Goal: Task Accomplishment & Management: Manage account settings

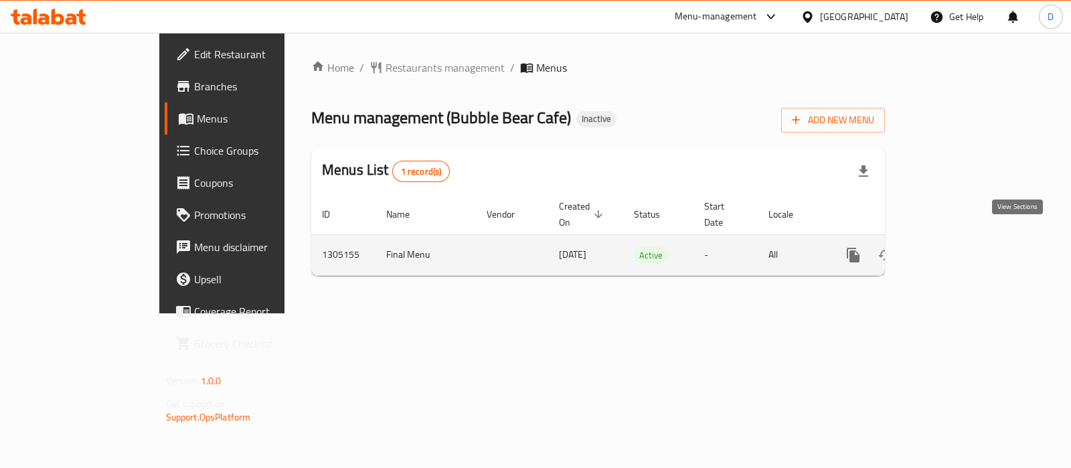
click at [958, 247] on icon "enhanced table" at bounding box center [950, 255] width 16 height 16
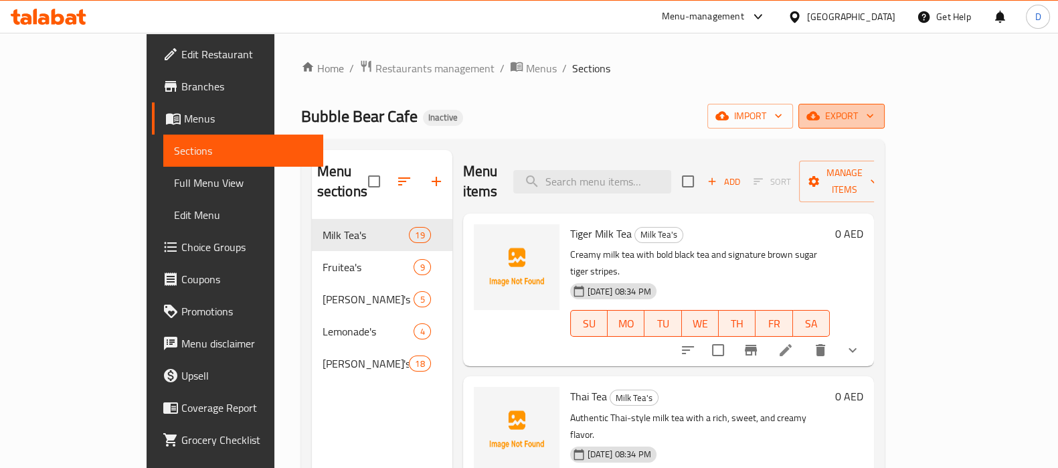
click at [874, 115] on span "export" at bounding box center [841, 116] width 65 height 17
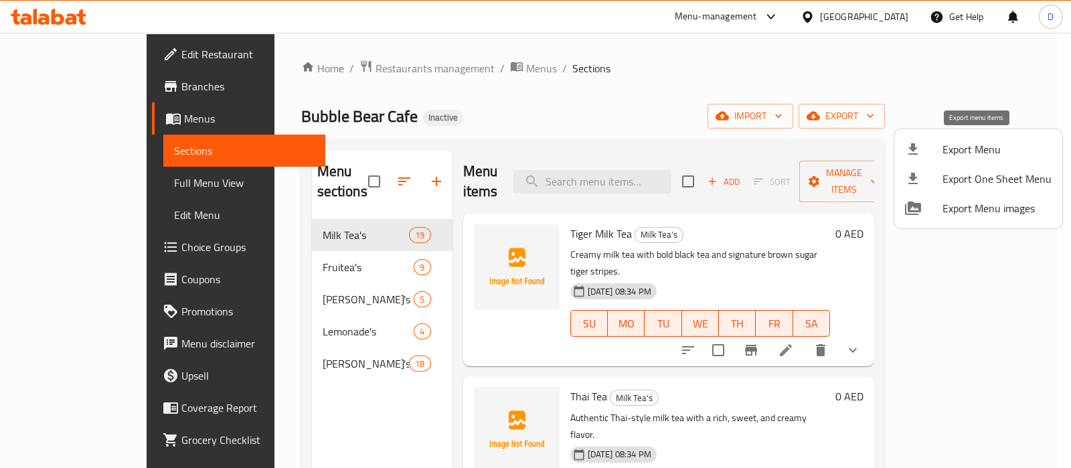
click at [963, 143] on span "Export Menu" at bounding box center [996, 149] width 109 height 16
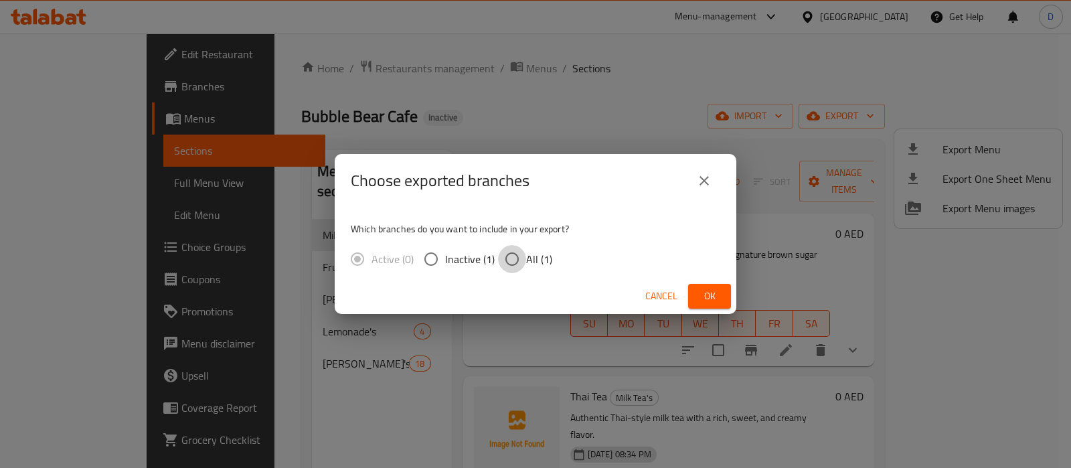
click at [519, 256] on input "All (1)" at bounding box center [512, 259] width 28 height 28
radio input "true"
click at [696, 291] on button "Ok" at bounding box center [709, 296] width 43 height 25
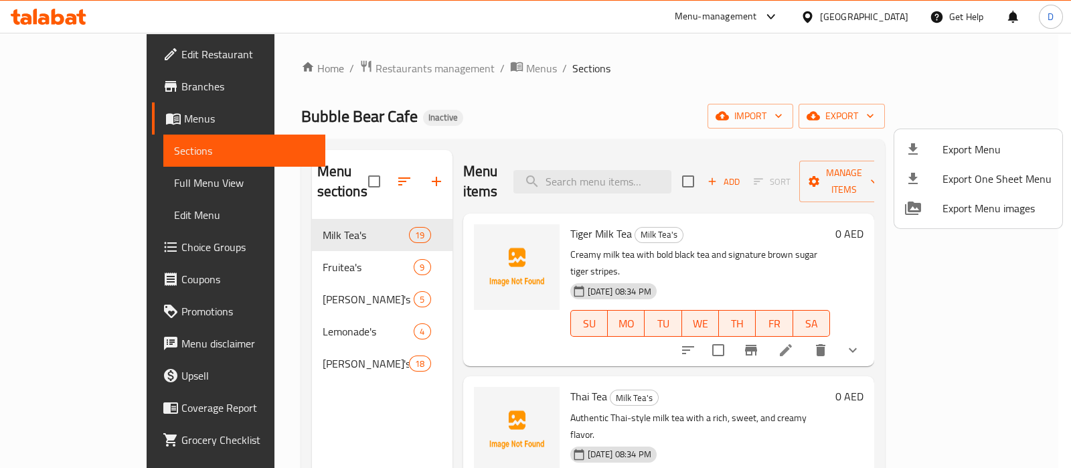
click at [60, 189] on div at bounding box center [535, 234] width 1071 height 468
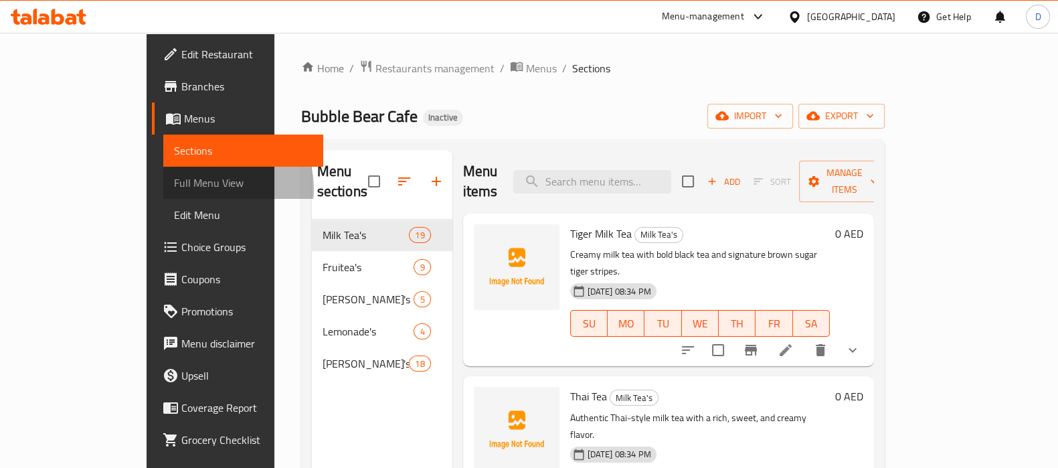
click at [174, 189] on span "Full Menu View" at bounding box center [243, 183] width 139 height 16
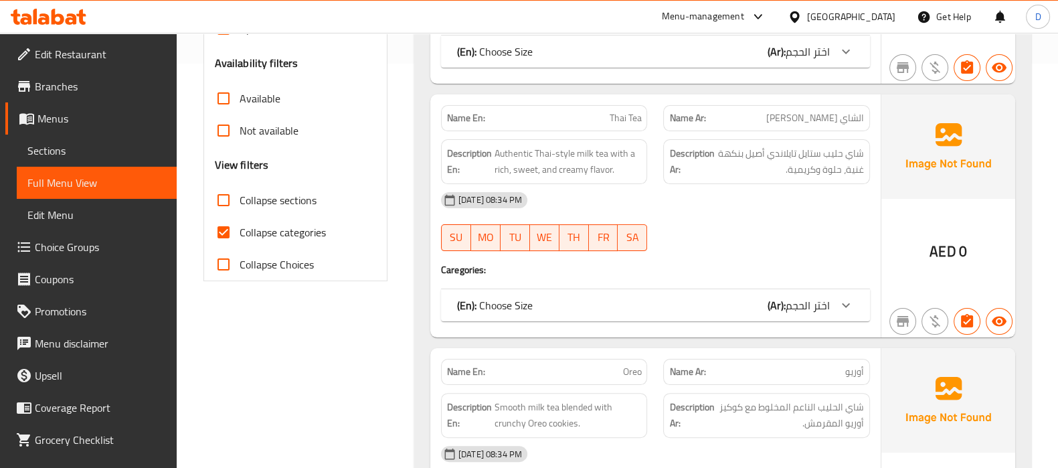
scroll to position [419, 0]
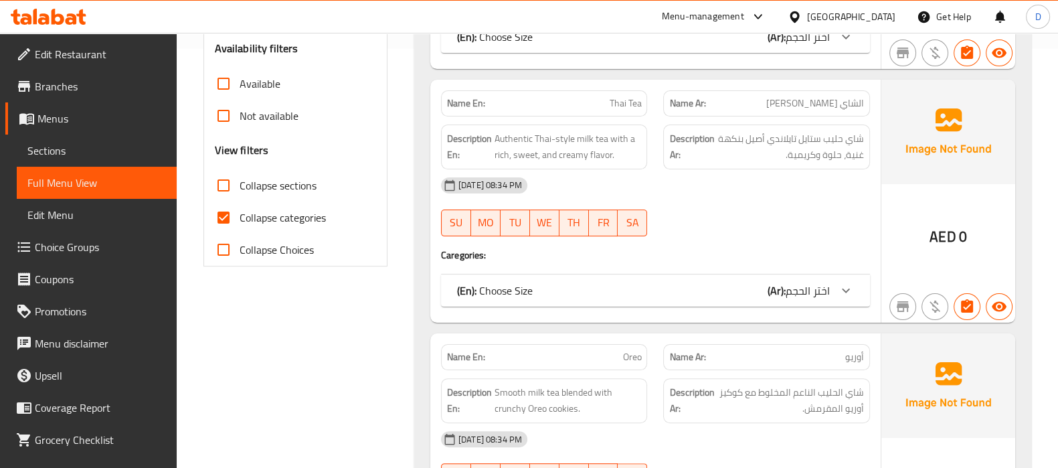
click at [256, 216] on span "Collapse categories" at bounding box center [283, 218] width 86 height 16
click at [240, 216] on input "Collapse categories" at bounding box center [224, 217] width 32 height 32
checkbox input "false"
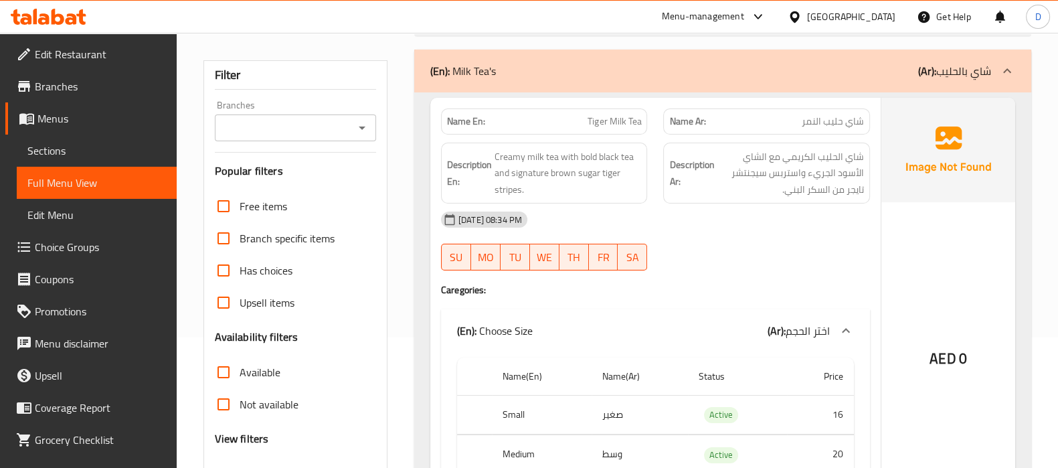
scroll to position [130, 0]
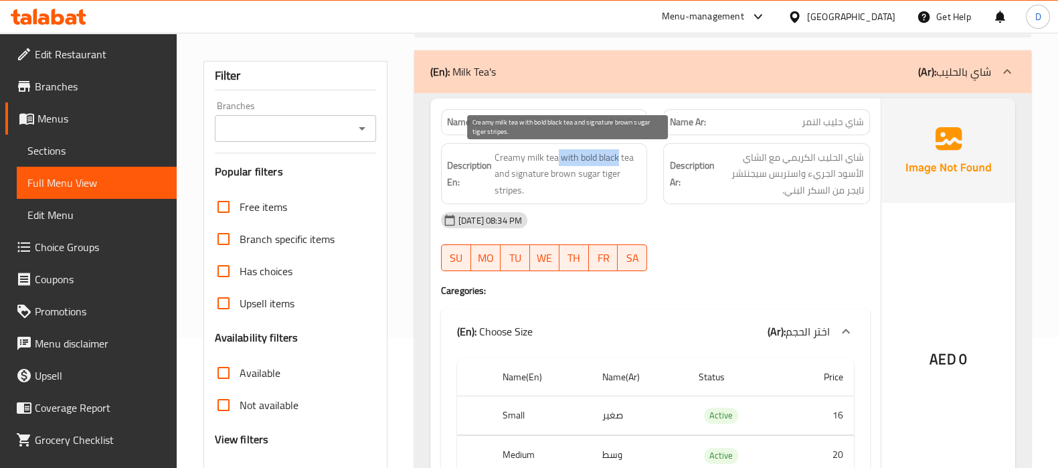
drag, startPoint x: 556, startPoint y: 159, endPoint x: 618, endPoint y: 150, distance: 62.9
click at [618, 150] on span "Creamy milk tea with bold black tea and signature brown sugar tiger stripes." at bounding box center [568, 174] width 147 height 50
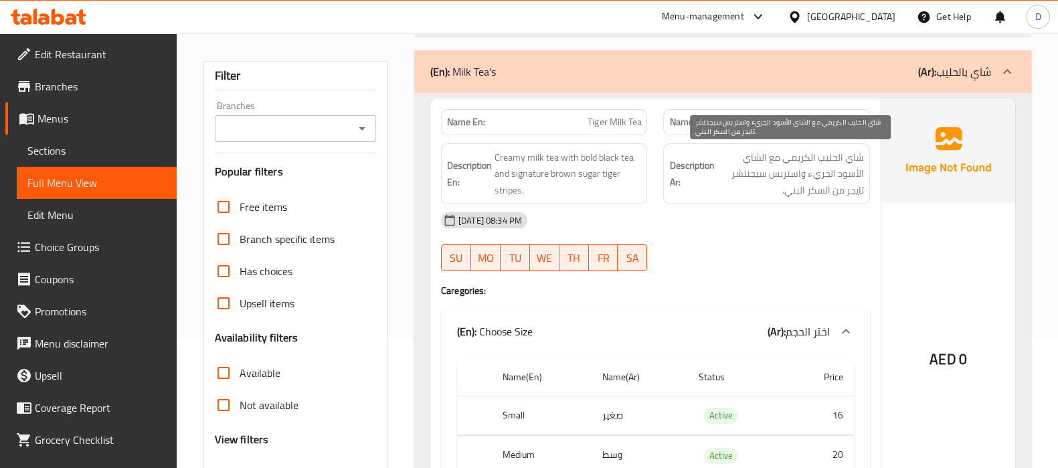
click at [753, 175] on span "شاي الحليب الكريمي مع الشاي الأسود الجريء واستربس سيجنتشر تايجر من السكر البني." at bounding box center [790, 174] width 147 height 50
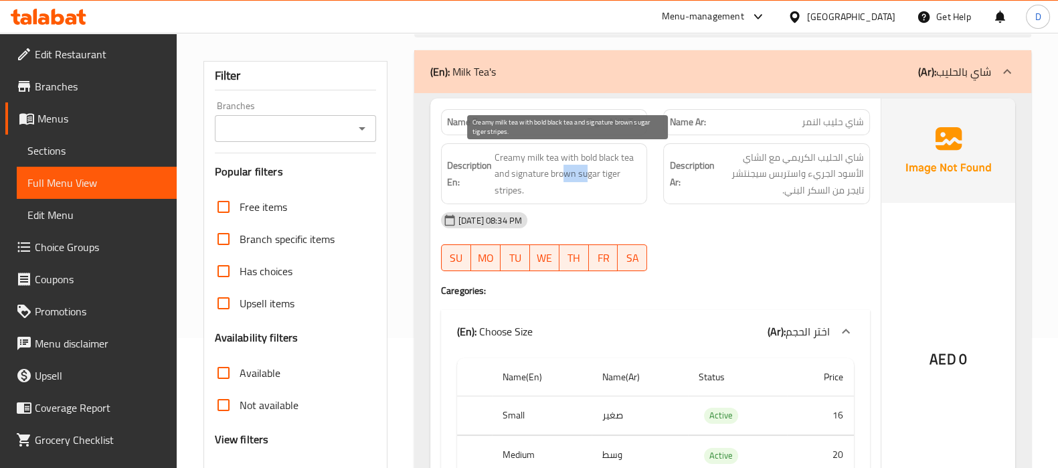
drag, startPoint x: 560, startPoint y: 175, endPoint x: 586, endPoint y: 173, distance: 25.5
click at [586, 173] on span "Creamy milk tea with bold black tea and signature brown sugar tiger stripes." at bounding box center [568, 174] width 147 height 50
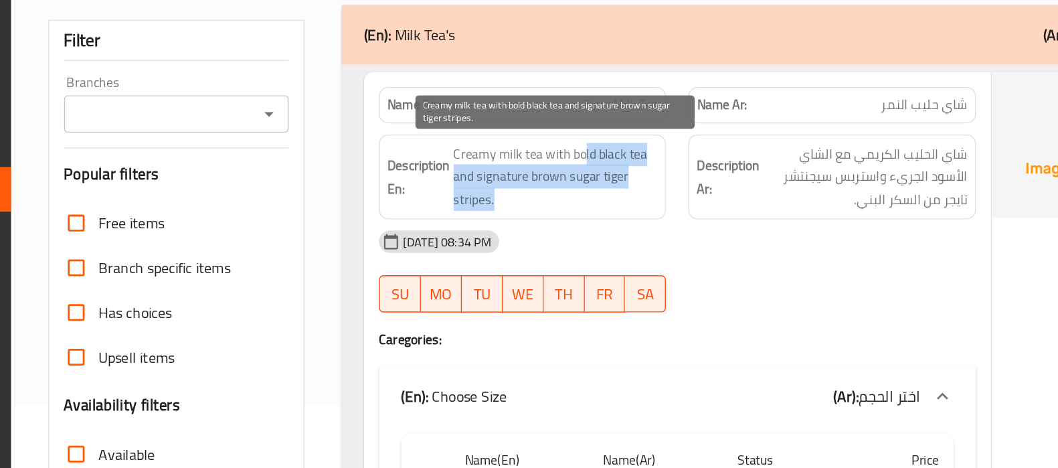
drag, startPoint x: 590, startPoint y: 164, endPoint x: 526, endPoint y: 189, distance: 68.2
click at [526, 189] on span "Creamy milk tea with bold black tea and signature brown sugar tiger stripes." at bounding box center [568, 174] width 147 height 50
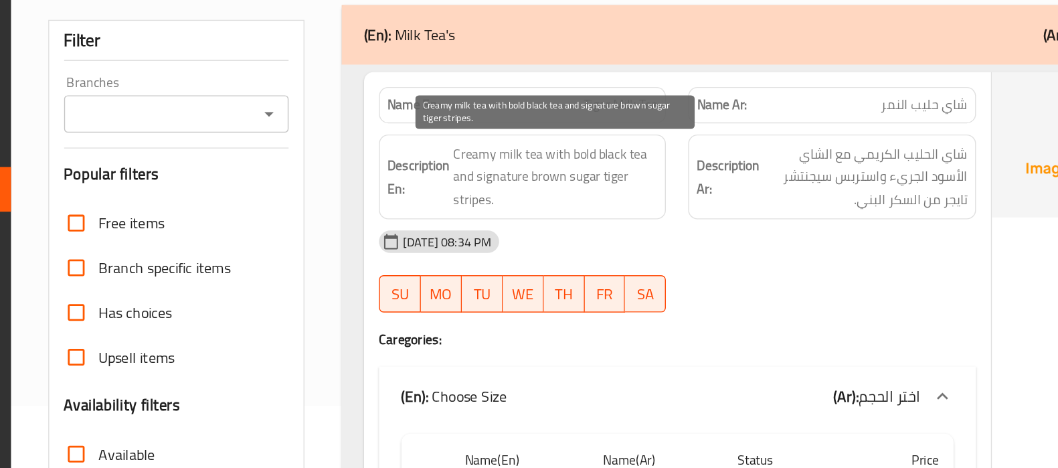
click at [510, 189] on span "Creamy milk tea with bold black tea and signature brown sugar tiger stripes." at bounding box center [568, 174] width 147 height 50
copy span "stripes"
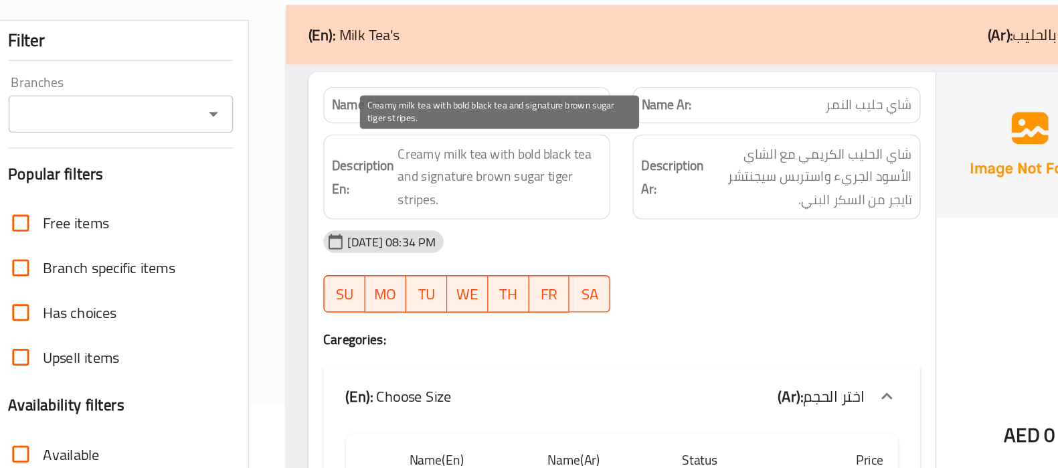
click at [549, 183] on span "Creamy milk tea with bold black tea and signature brown sugar tiger stripes." at bounding box center [568, 174] width 147 height 50
click at [509, 171] on span "Creamy milk tea with bold black tea and signature brown sugar tiger stripes." at bounding box center [568, 174] width 147 height 50
drag, startPoint x: 509, startPoint y: 171, endPoint x: 523, endPoint y: 191, distance: 24.5
click at [523, 191] on span "Creamy milk tea with bold black tea and signature brown sugar tiger stripes." at bounding box center [568, 174] width 147 height 50
copy span "signature brown sugar tiger stripes."
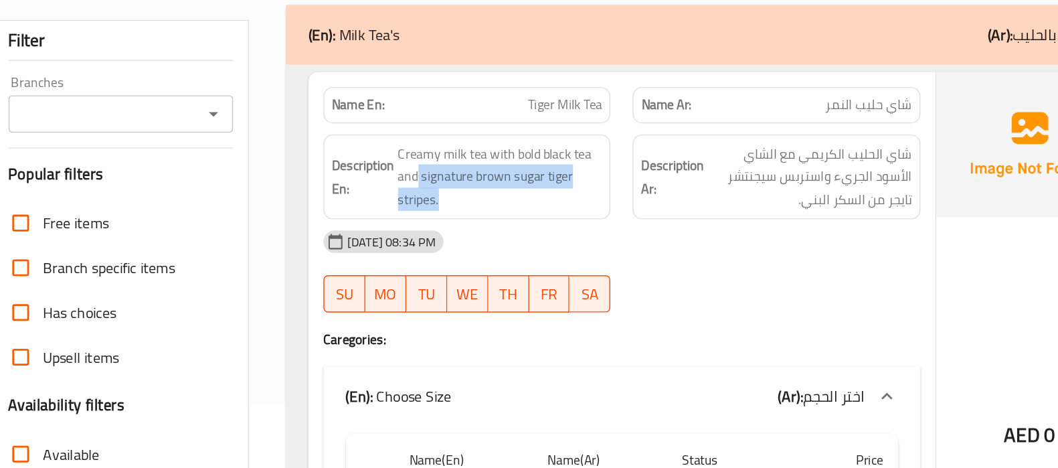
copy span "signature brown sugar tiger stripes."
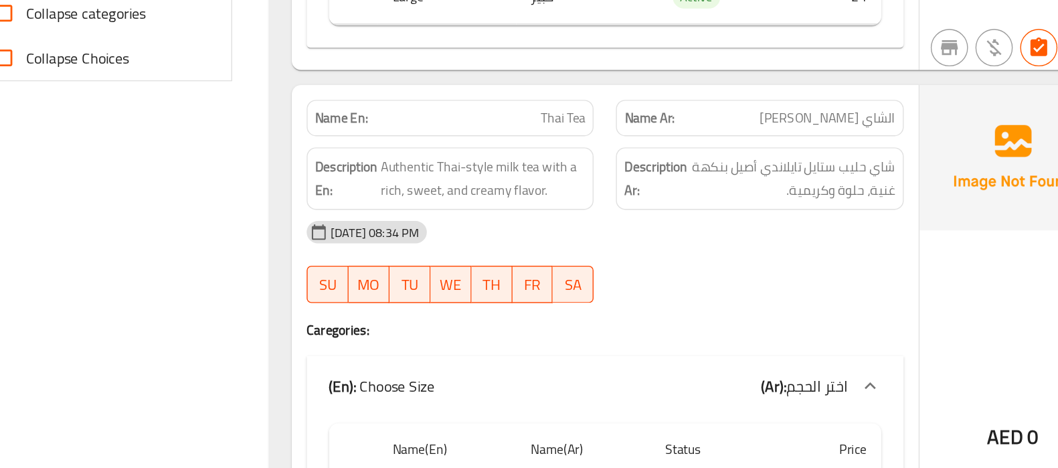
scroll to position [584, 0]
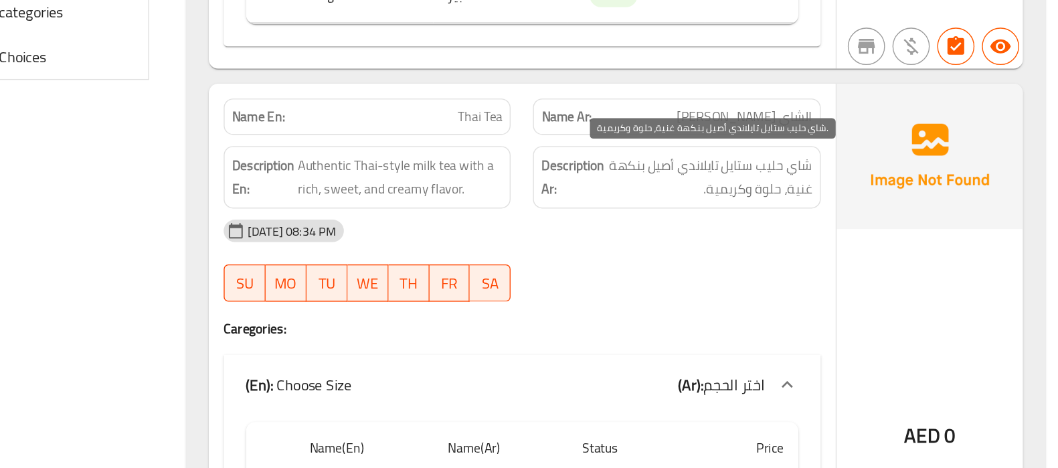
click at [750, 183] on span "شاي حليب ستايل تايلاندي أصيل بنكهة غنية، حلوة وكريمية." at bounding box center [790, 171] width 147 height 33
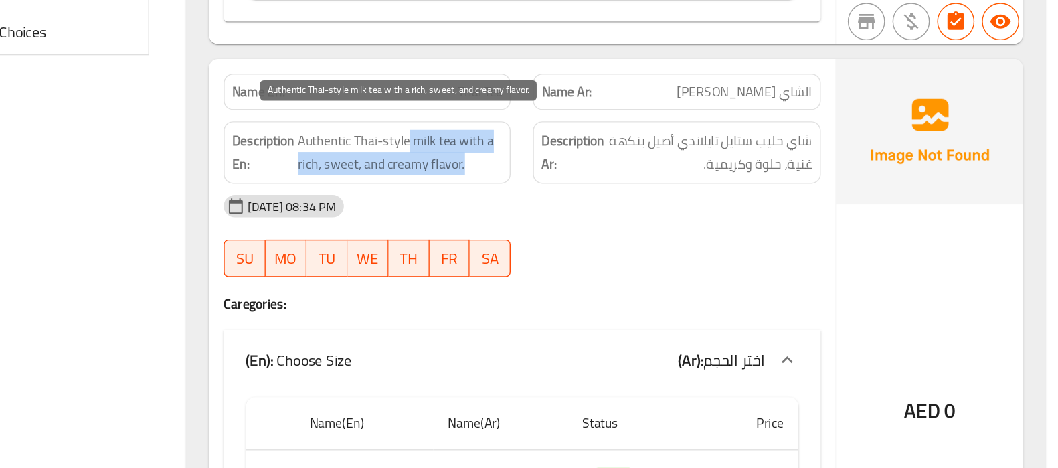
drag, startPoint x: 573, startPoint y: 155, endPoint x: 617, endPoint y: 171, distance: 47.0
click at [617, 171] on span "Authentic Thai-style milk tea with a rich, sweet, and creamy flavor." at bounding box center [568, 171] width 147 height 33
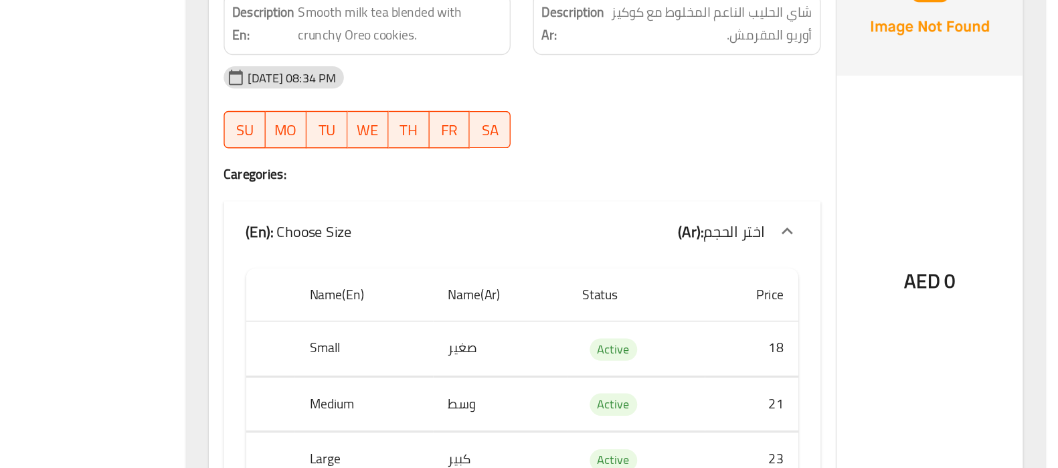
scroll to position [1075, 0]
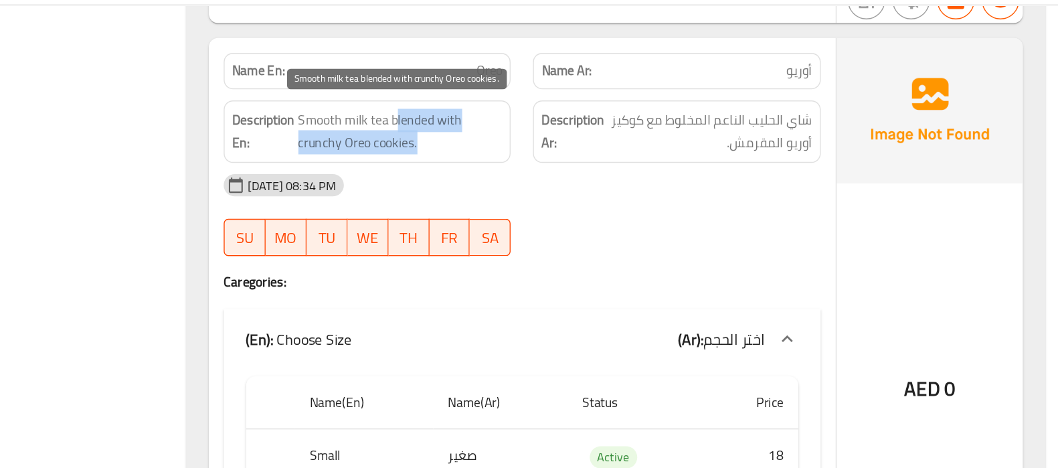
drag, startPoint x: 564, startPoint y: 111, endPoint x: 582, endPoint y: 125, distance: 22.5
click at [582, 125] on span "Smooth milk tea blended with crunchy Oreo cookies." at bounding box center [568, 124] width 147 height 33
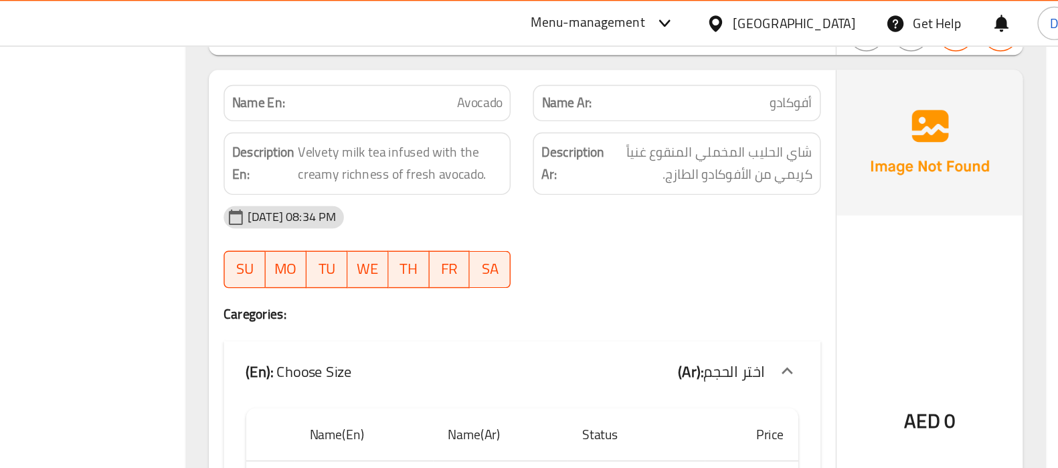
scroll to position [1525, 0]
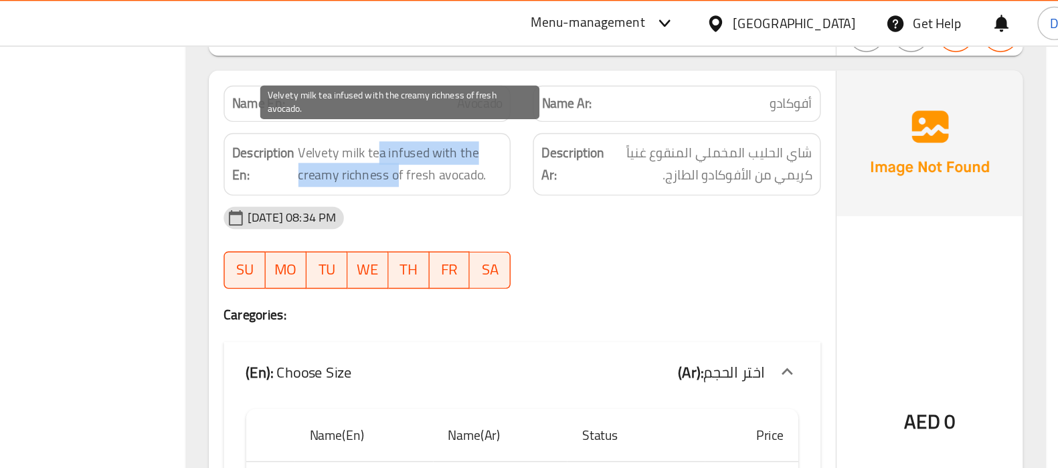
drag, startPoint x: 551, startPoint y: 103, endPoint x: 565, endPoint y: 114, distance: 18.1
click at [565, 114] on span "Velvety milk tea infused with the creamy richness of fresh avocado." at bounding box center [568, 118] width 147 height 33
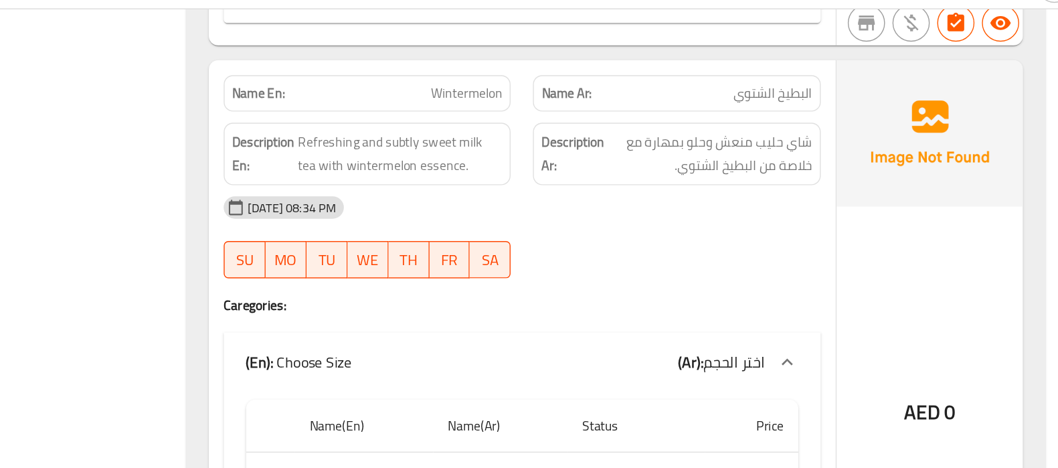
scroll to position [1949, 0]
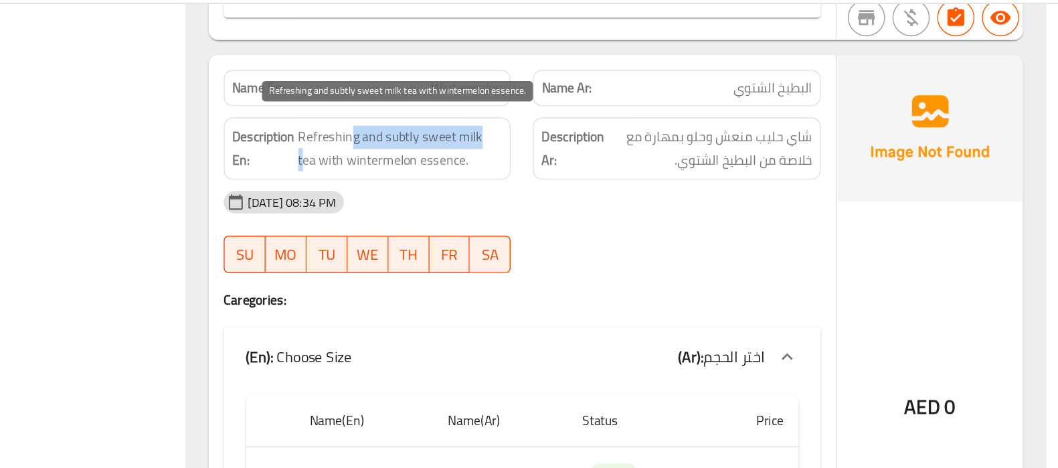
drag, startPoint x: 530, startPoint y: 112, endPoint x: 632, endPoint y: 127, distance: 102.9
click at [632, 127] on span "Refreshing and subtly sweet milk tea with wintermelon essence." at bounding box center [568, 137] width 147 height 33
drag, startPoint x: 538, startPoint y: 123, endPoint x: 596, endPoint y: 139, distance: 59.6
click at [596, 139] on span "Refreshing and subtly sweet milk tea with wintermelon essence." at bounding box center [568, 137] width 147 height 33
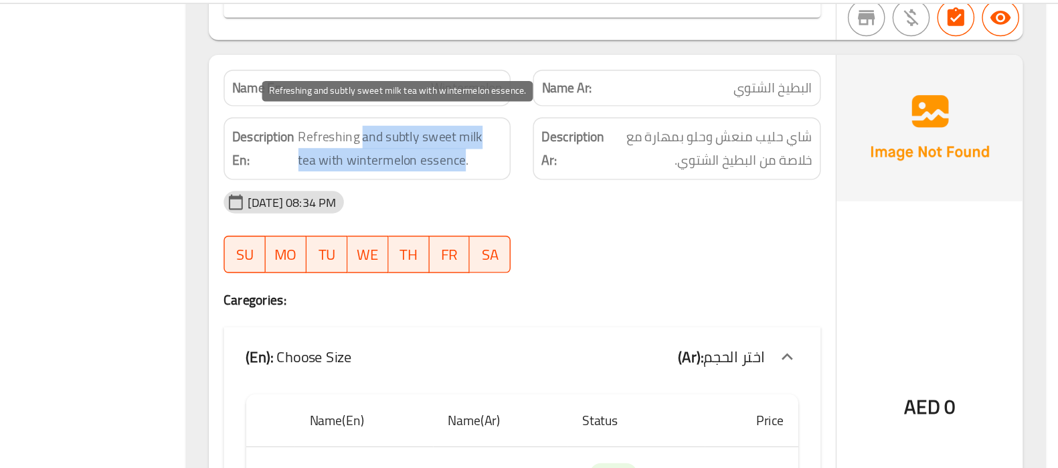
click at [596, 139] on span "Refreshing and subtly sweet milk tea with wintermelon essence." at bounding box center [568, 137] width 147 height 33
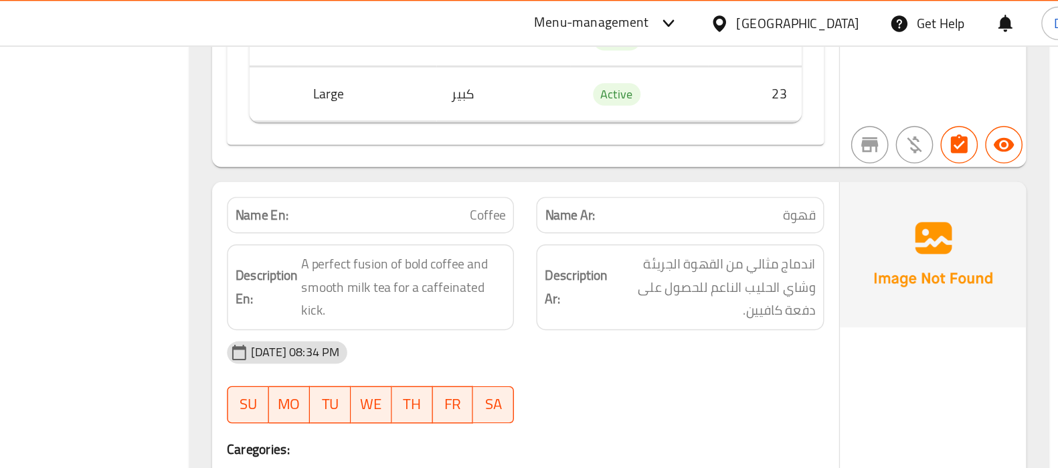
scroll to position [2331, 0]
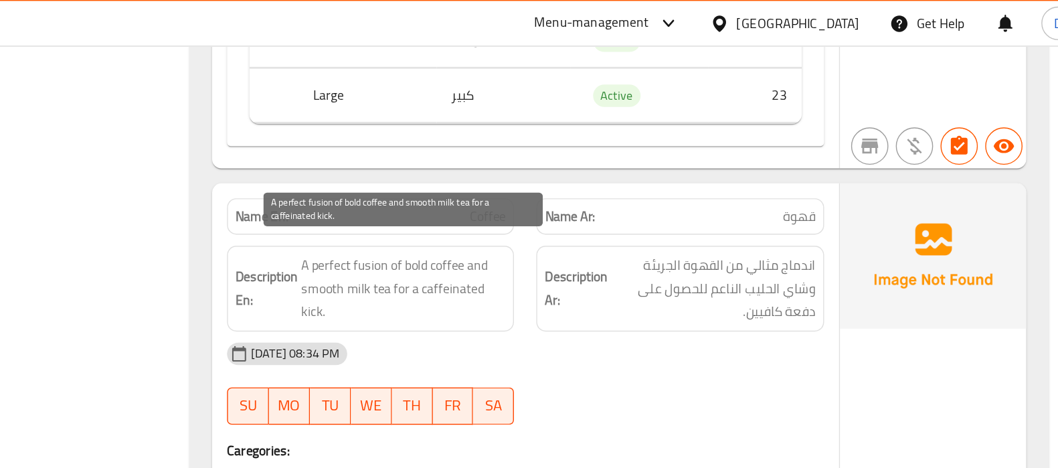
drag, startPoint x: 542, startPoint y: 176, endPoint x: 633, endPoint y: 181, distance: 91.2
click at [633, 183] on span "A perfect fusion of bold coffee and smooth milk tea for a caffeinated kick." at bounding box center [568, 208] width 147 height 50
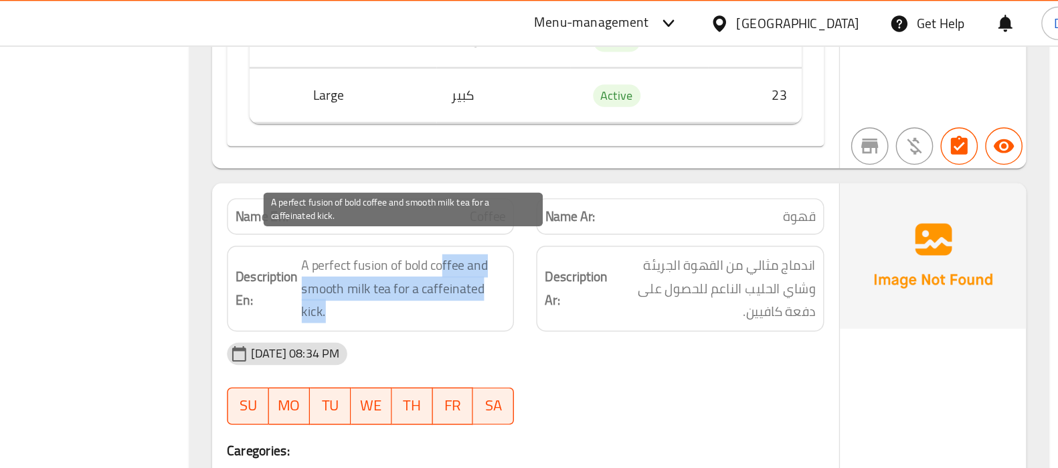
drag, startPoint x: 595, startPoint y: 175, endPoint x: 580, endPoint y: 210, distance: 37.8
click at [580, 210] on span "A perfect fusion of bold coffee and smooth milk tea for a caffeinated kick." at bounding box center [568, 208] width 147 height 50
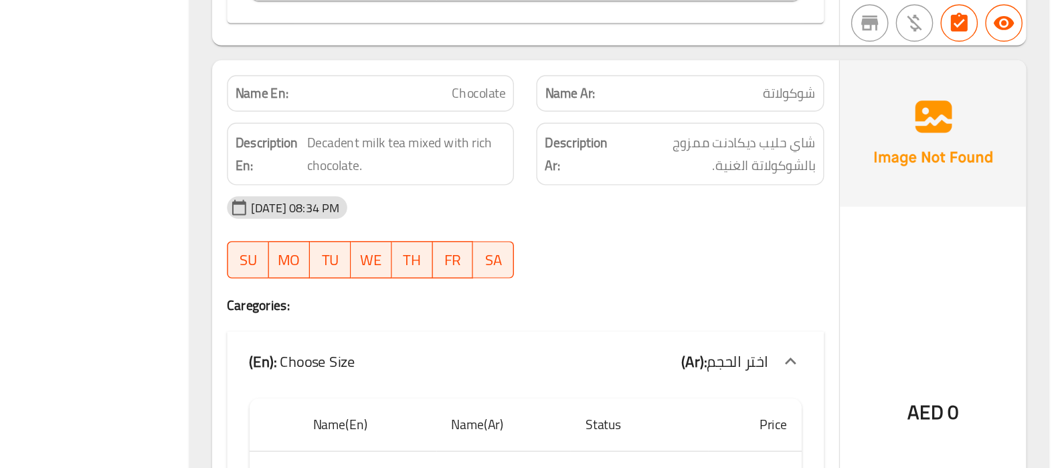
scroll to position [2748, 0]
click at [795, 270] on div "11-08-2025 08:34 PM" at bounding box center [655, 280] width 445 height 32
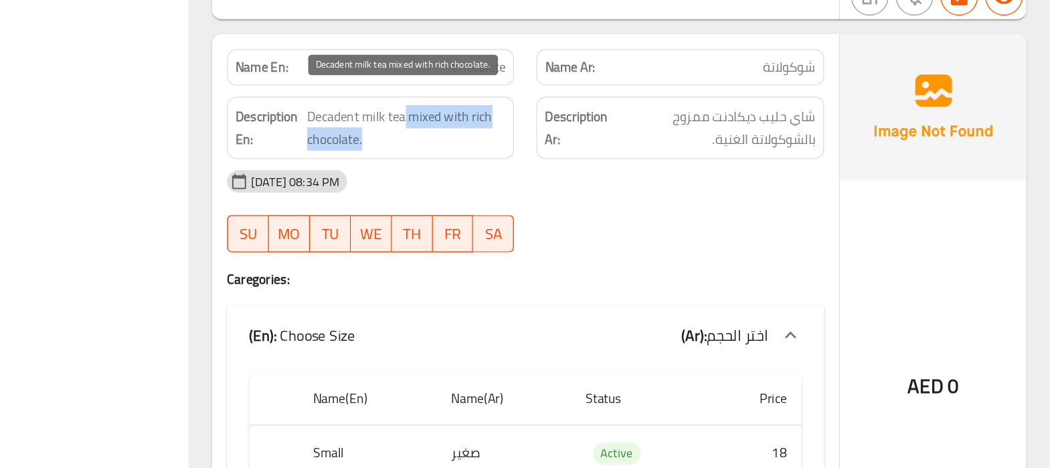
drag, startPoint x: 566, startPoint y: 208, endPoint x: 586, endPoint y: 218, distance: 22.5
click at [586, 218] on span "Decadent milk tea mixed with rich chocolate." at bounding box center [570, 223] width 143 height 33
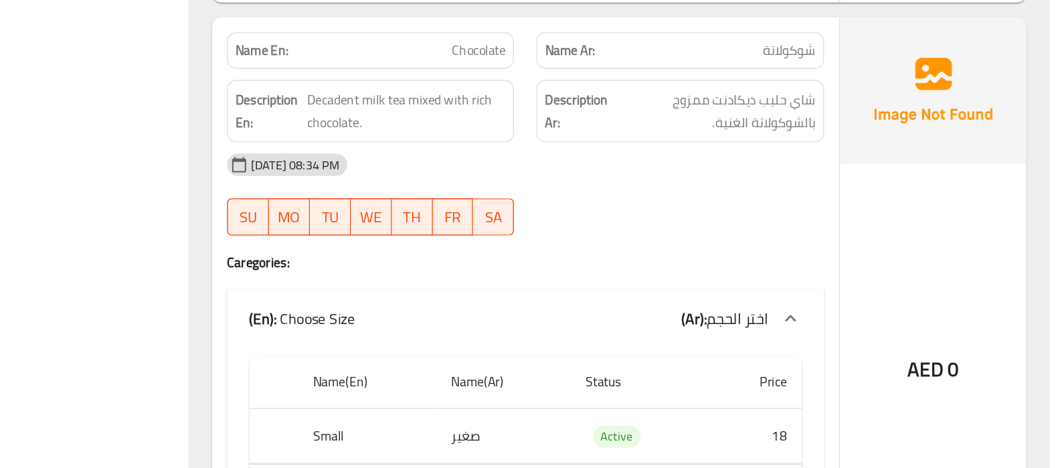
scroll to position [2779, 0]
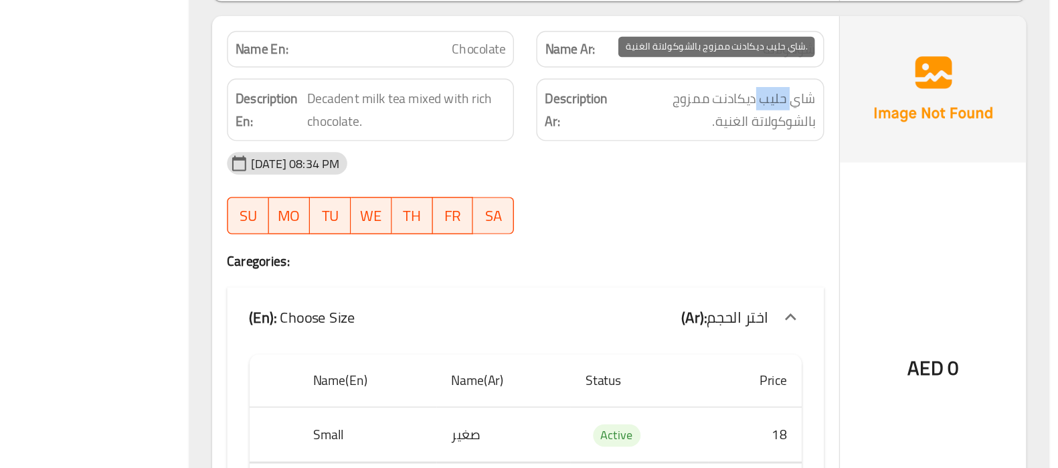
drag, startPoint x: 847, startPoint y: 192, endPoint x: 821, endPoint y: 192, distance: 26.1
click at [821, 194] on span "شاي حليب ديكادنت ممزوج بالشوكولاتة الغنية." at bounding box center [791, 210] width 145 height 33
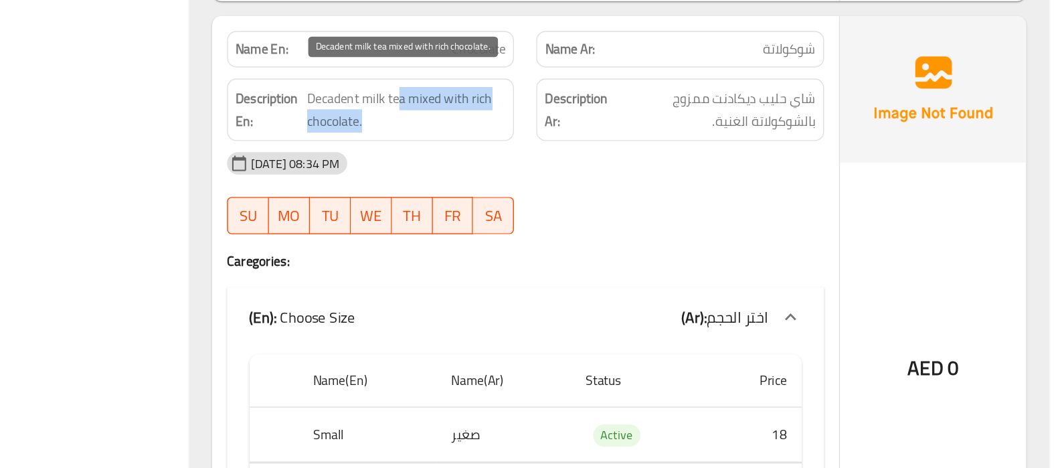
drag, startPoint x: 565, startPoint y: 189, endPoint x: 616, endPoint y: 212, distance: 55.7
click at [616, 212] on span "Decadent milk tea mixed with rich chocolate." at bounding box center [570, 210] width 143 height 33
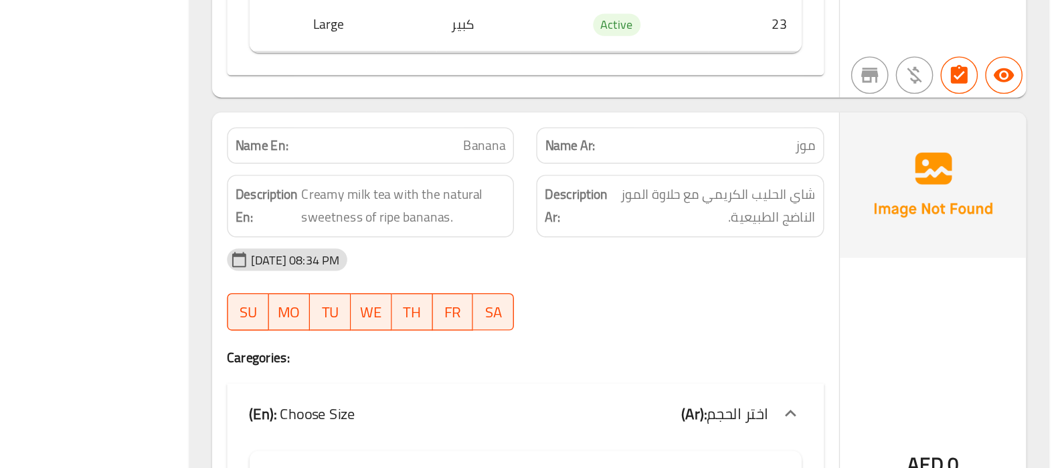
scroll to position [3160, 0]
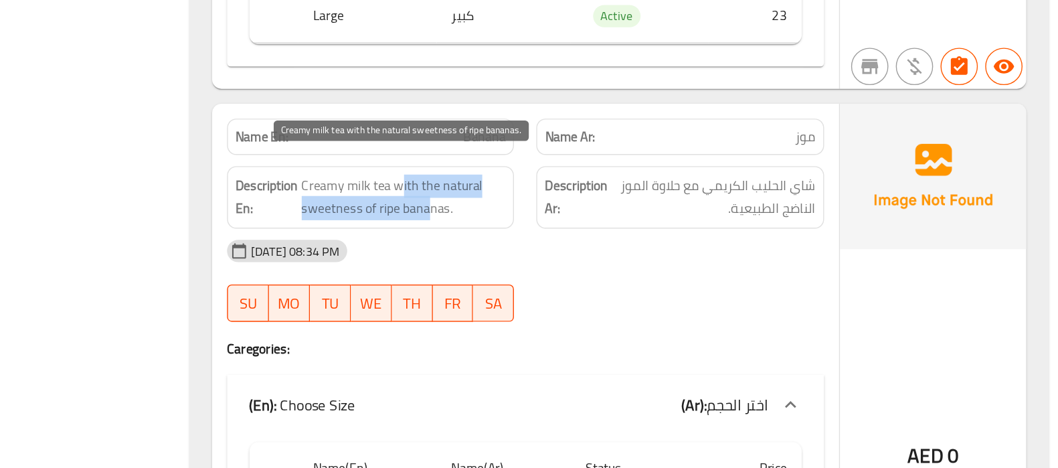
drag, startPoint x: 563, startPoint y: 253, endPoint x: 584, endPoint y: 266, distance: 24.3
click at [584, 266] on span "Creamy milk tea with the natural sweetness of ripe bananas." at bounding box center [568, 273] width 147 height 33
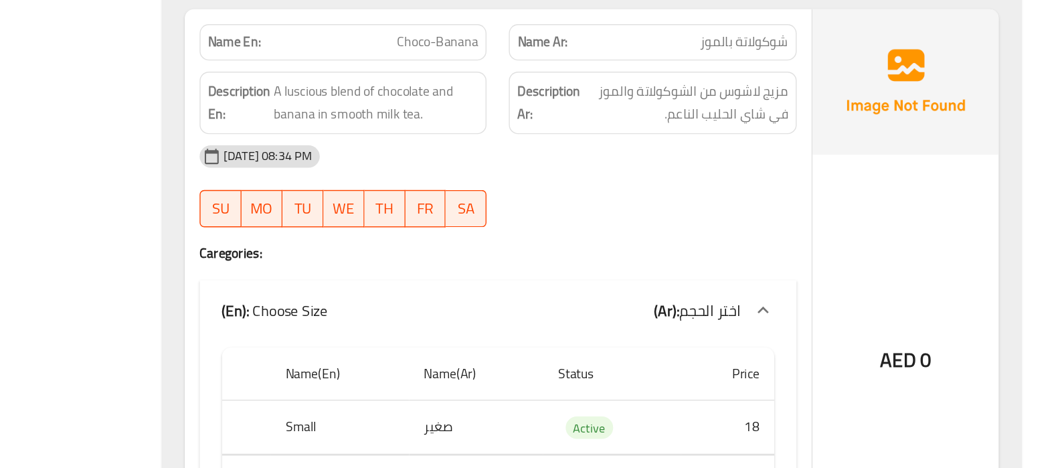
scroll to position [3676, 0]
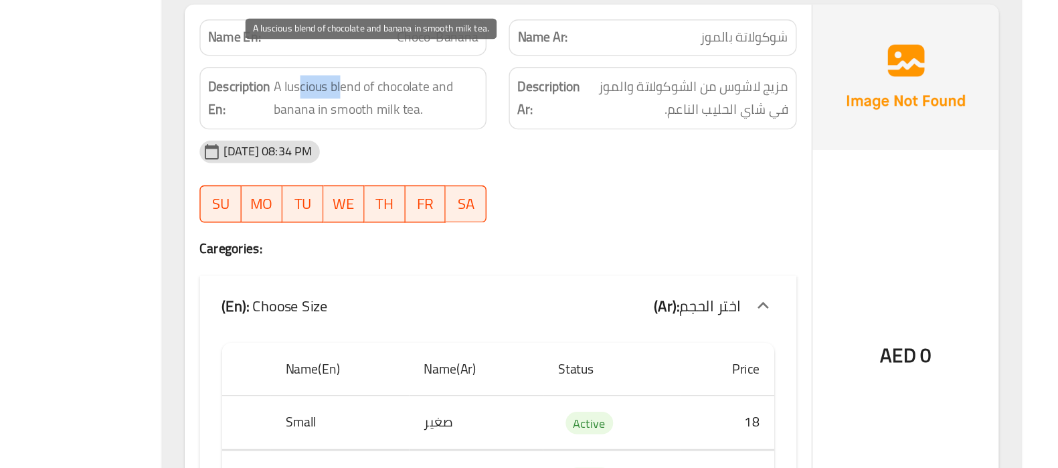
drag, startPoint x: 543, startPoint y: 179, endPoint x: 512, endPoint y: 178, distance: 30.8
click at [512, 185] on span "A luscious blend of chocolate and banana in smooth milk tea." at bounding box center [568, 201] width 147 height 33
copy span "luscious"
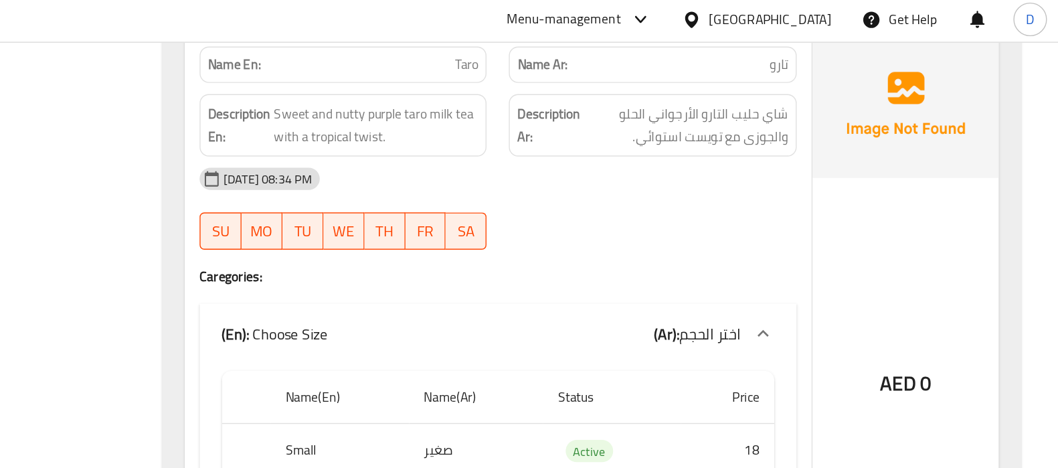
scroll to position [4228, 0]
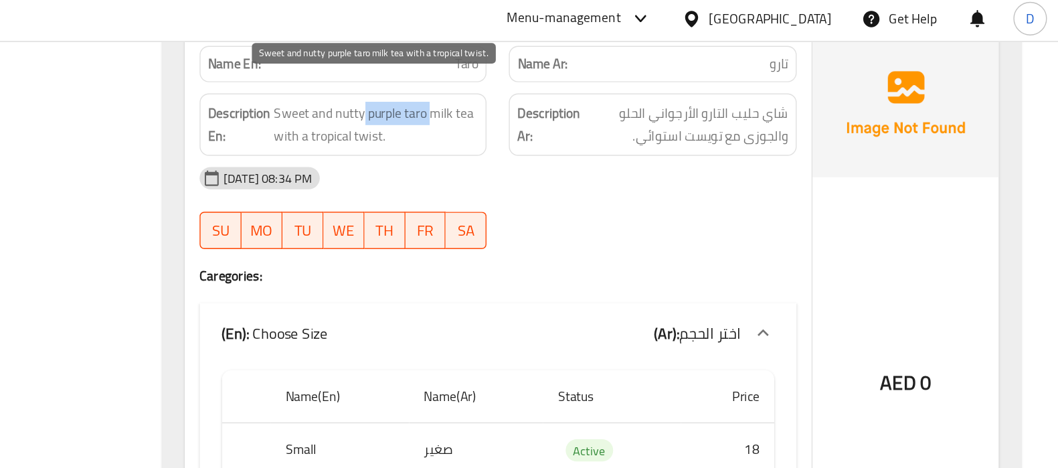
drag, startPoint x: 610, startPoint y: 68, endPoint x: 558, endPoint y: 70, distance: 51.6
click at [558, 76] on span "Sweet and nutty purple taro milk tea with a tropical twist." at bounding box center [568, 92] width 147 height 33
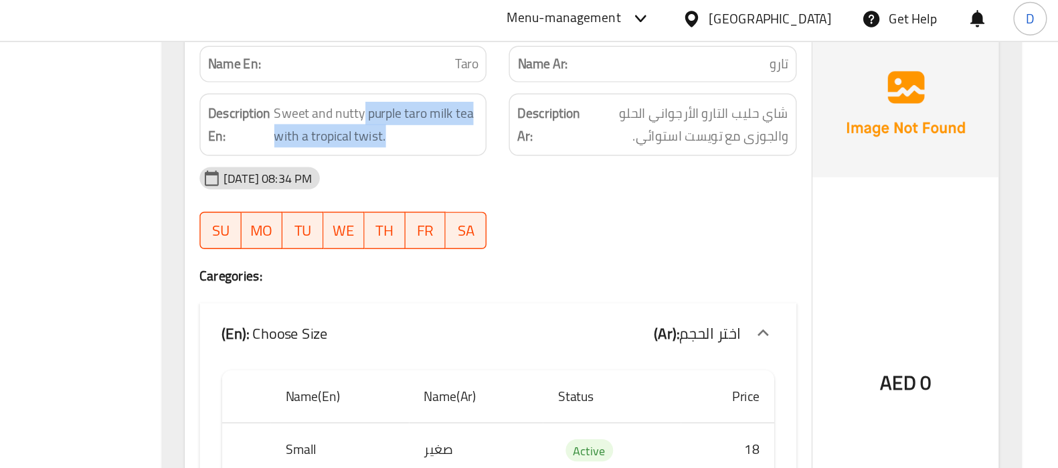
drag, startPoint x: 558, startPoint y: 70, endPoint x: 576, endPoint y: 93, distance: 29.6
click at [576, 93] on div "Description En: Sweet and nutty purple taro milk tea with a tropical twist." at bounding box center [544, 92] width 207 height 45
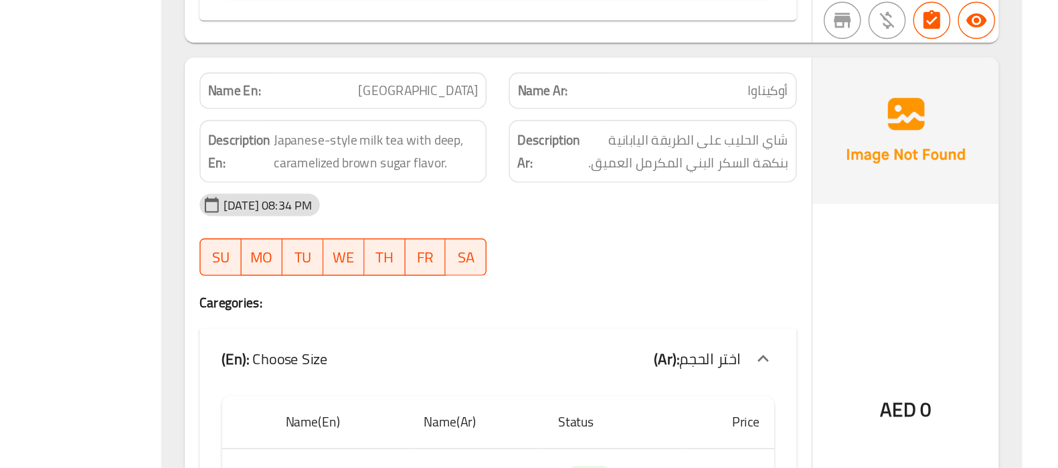
scroll to position [4542, 0]
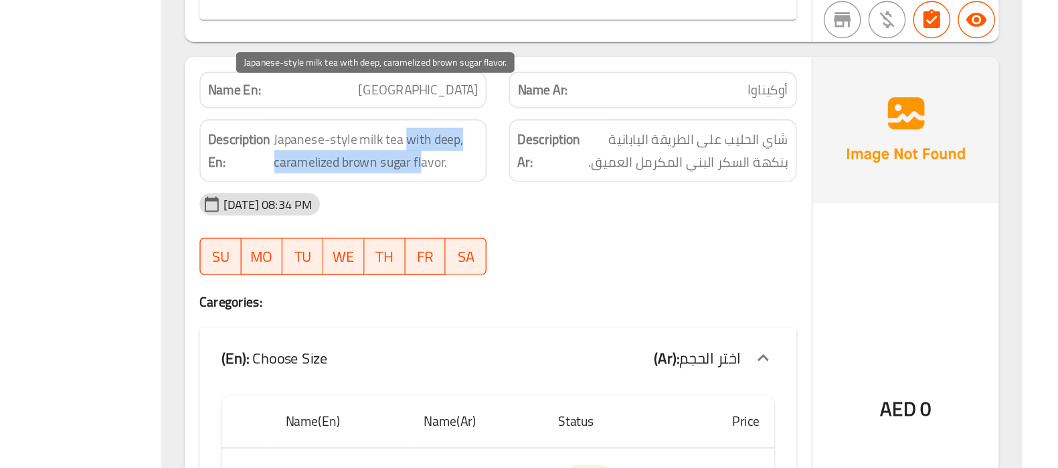
drag, startPoint x: 587, startPoint y: 193, endPoint x: 600, endPoint y: 206, distance: 18.5
click at [600, 206] on span "Japanese-style milk tea with deep, caramelized brown sugar flavor." at bounding box center [568, 221] width 147 height 33
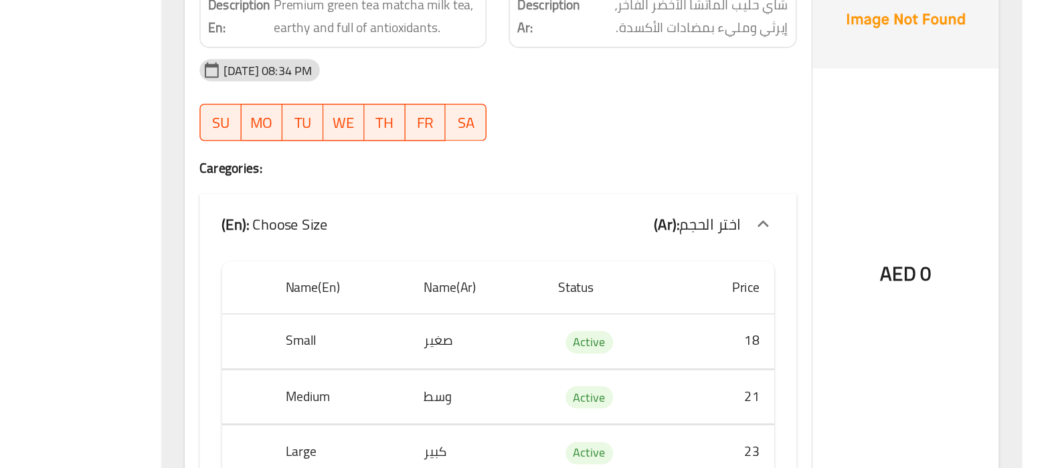
scroll to position [5071, 0]
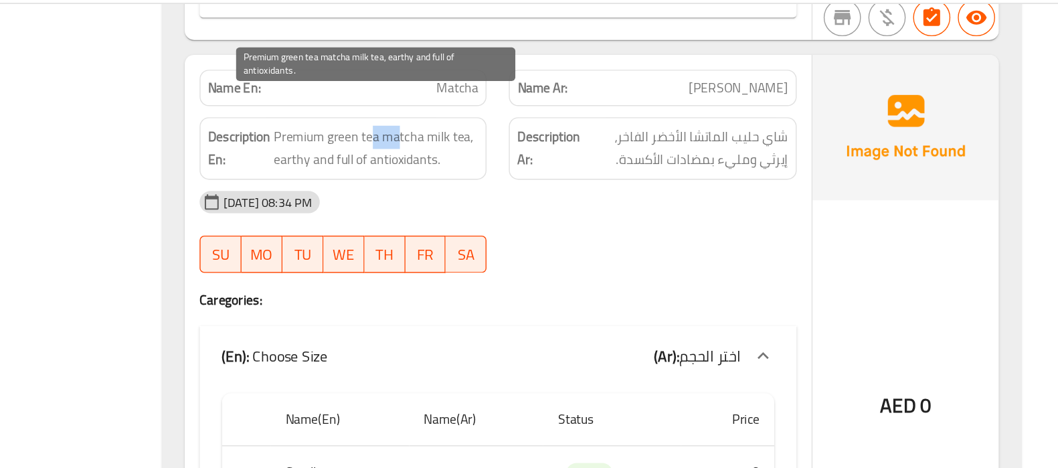
drag, startPoint x: 586, startPoint y: 106, endPoint x: 564, endPoint y: 108, distance: 21.5
click at [564, 121] on span "Premium green tea matcha milk tea, earthy and full of antioxidants." at bounding box center [568, 137] width 147 height 33
drag, startPoint x: 564, startPoint y: 108, endPoint x: 525, endPoint y: 108, distance: 38.8
click at [525, 121] on span "Premium green tea matcha milk tea, earthy and full of antioxidants." at bounding box center [568, 137] width 147 height 33
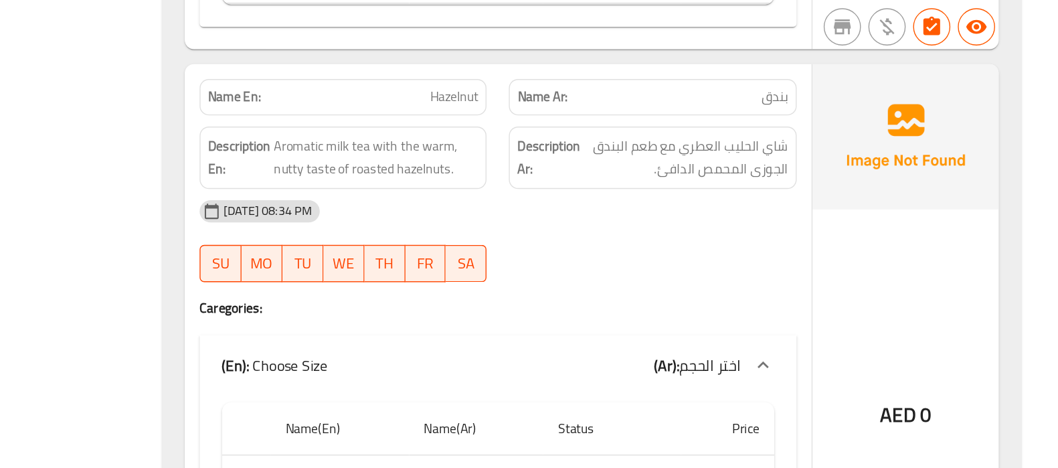
scroll to position [5408, 0]
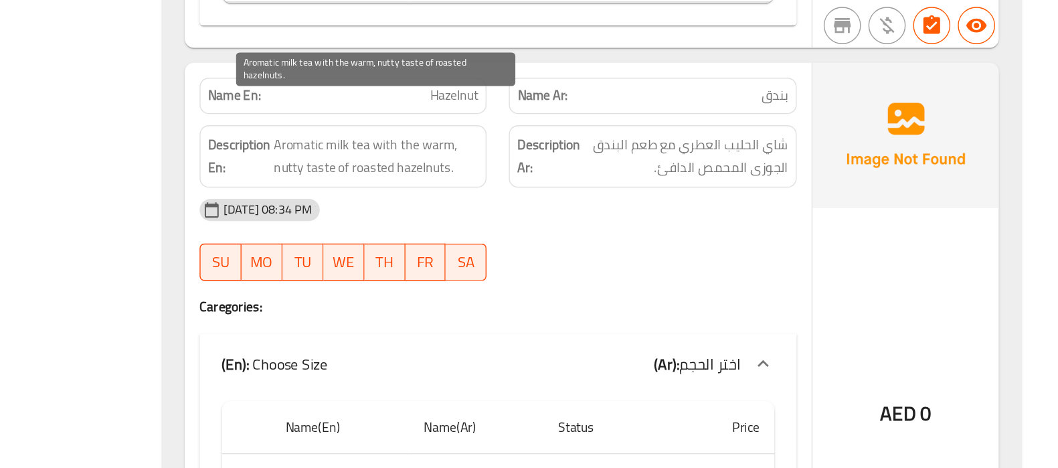
drag, startPoint x: 564, startPoint y: 204, endPoint x: 577, endPoint y: 207, distance: 13.0
click at [577, 228] on span "Aromatic milk tea with the warm, nutty taste of roasted hazelnuts." at bounding box center [568, 244] width 147 height 33
drag, startPoint x: 577, startPoint y: 207, endPoint x: 627, endPoint y: 205, distance: 49.6
click at [627, 228] on span "Aromatic milk tea with the warm, nutty taste of roasted hazelnuts." at bounding box center [568, 244] width 147 height 33
drag, startPoint x: 561, startPoint y: 212, endPoint x: 509, endPoint y: 212, distance: 51.5
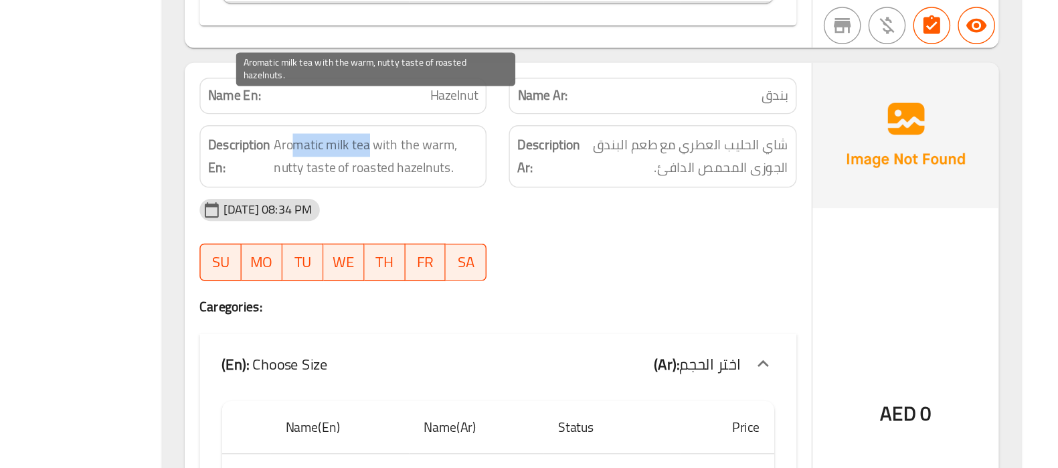
click at [509, 228] on span "Aromatic milk tea with the warm, nutty taste of roasted hazelnuts." at bounding box center [568, 244] width 147 height 33
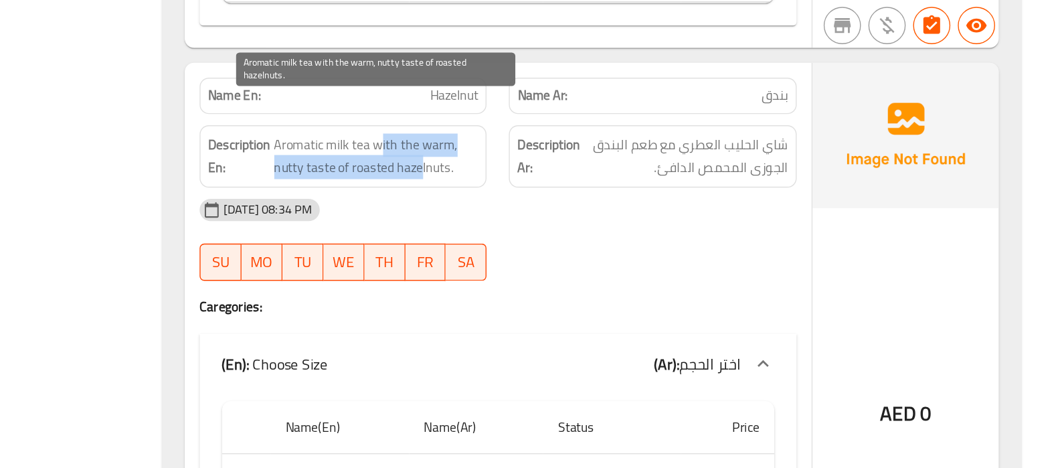
drag, startPoint x: 571, startPoint y: 211, endPoint x: 599, endPoint y: 223, distance: 30.6
click at [599, 228] on span "Aromatic milk tea with the warm, nutty taste of roasted hazelnuts." at bounding box center [568, 244] width 147 height 33
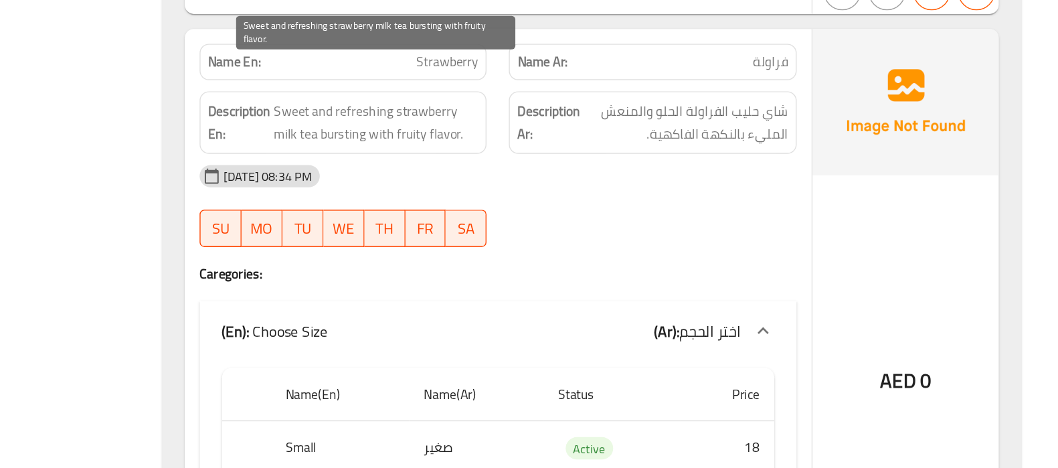
scroll to position [5950, 0]
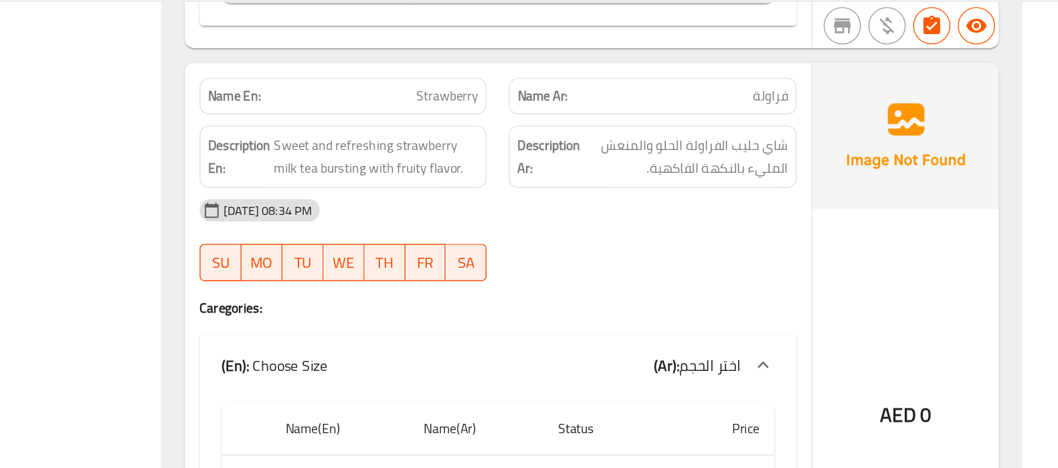
click at [716, 114] on div "Description Ar: شاي حليب الفراولة الحلو والمنعش المليء بالنكهة الفاكهية." at bounding box center [766, 144] width 223 height 61
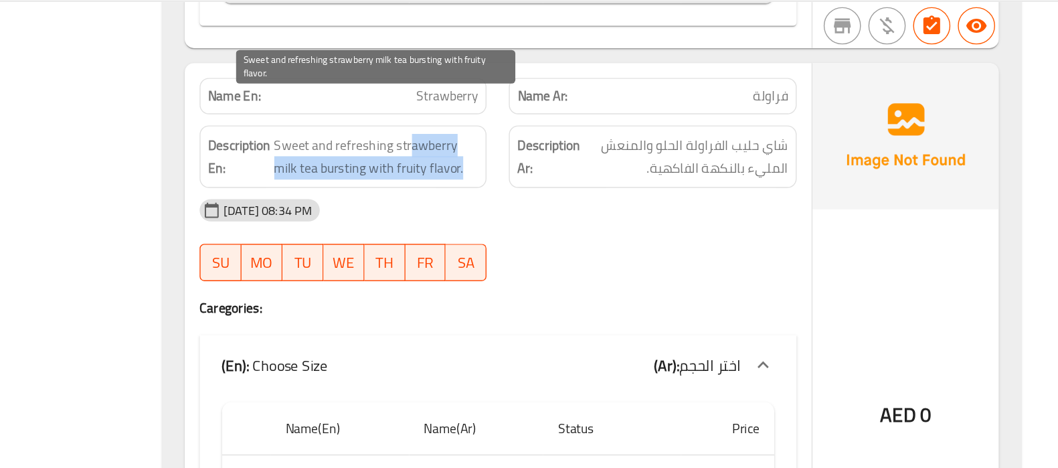
drag, startPoint x: 590, startPoint y: 109, endPoint x: 631, endPoint y: 125, distance: 43.9
click at [631, 129] on span "Sweet and refreshing strawberry milk tea bursting with fruity flavor." at bounding box center [568, 145] width 147 height 33
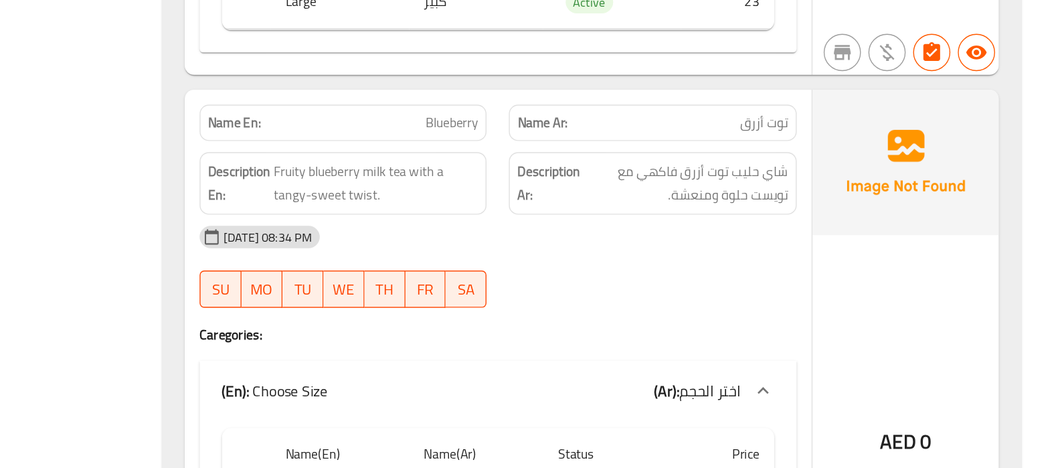
scroll to position [6276, 0]
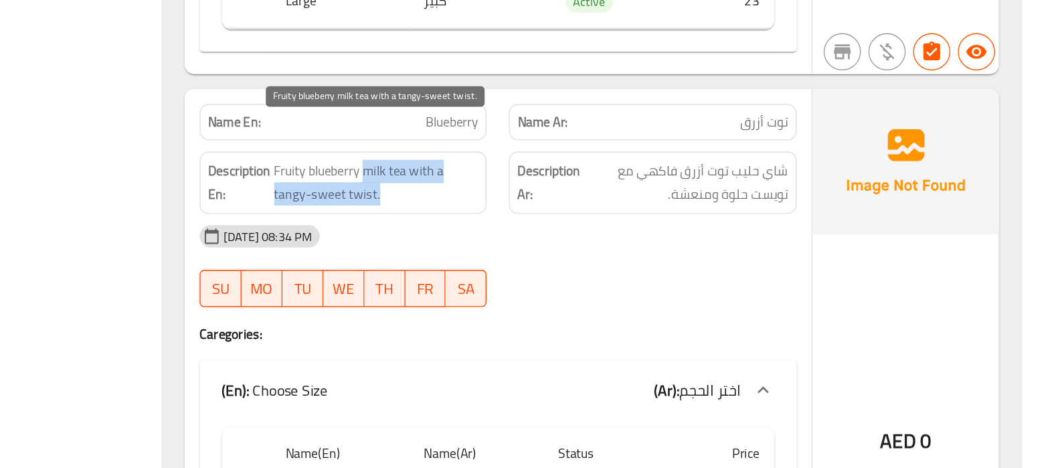
drag, startPoint x: 561, startPoint y: 220, endPoint x: 604, endPoint y: 243, distance: 49.1
click at [604, 246] on span "Fruity blueberry milk tea with a tangy-sweet twist." at bounding box center [568, 262] width 147 height 33
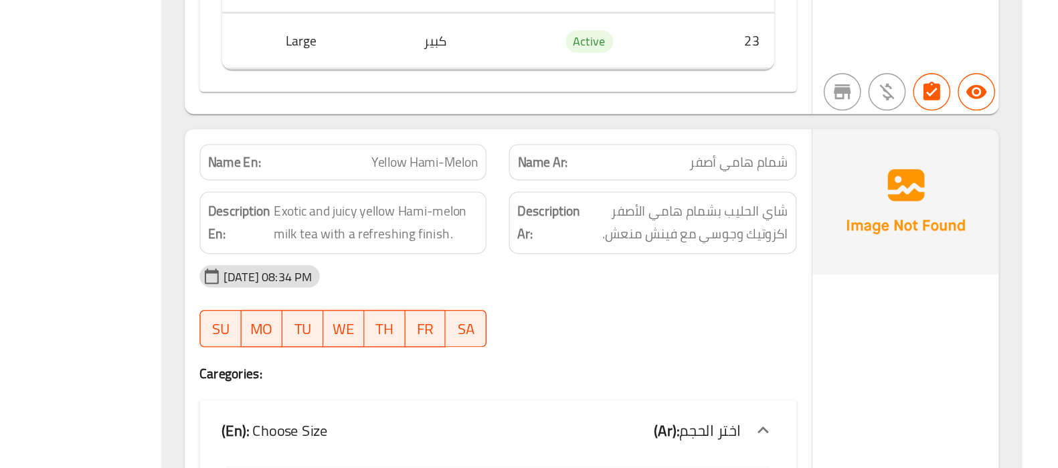
scroll to position [6692, 0]
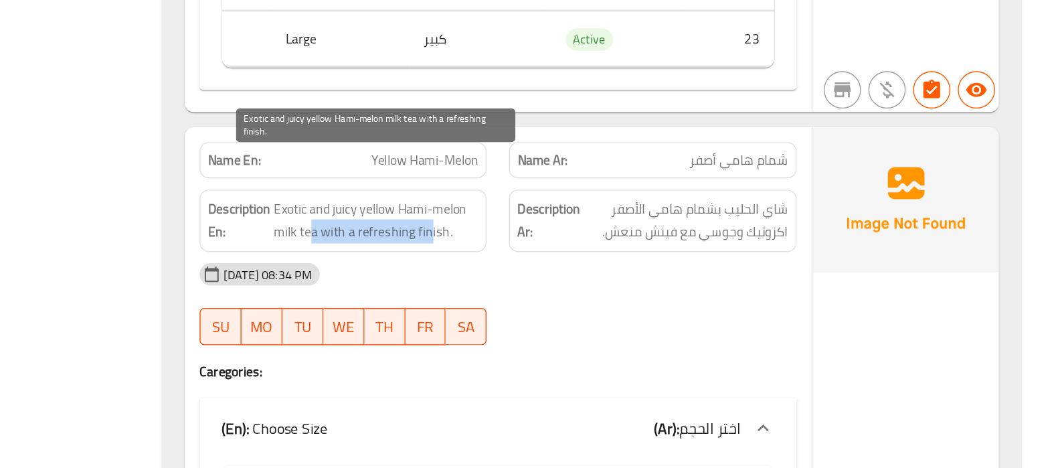
drag, startPoint x: 521, startPoint y: 267, endPoint x: 606, endPoint y: 269, distance: 85.0
click at [606, 274] on span "Exotic and juicy yellow Hami-melon milk tea with a refreshing finish." at bounding box center [568, 290] width 147 height 33
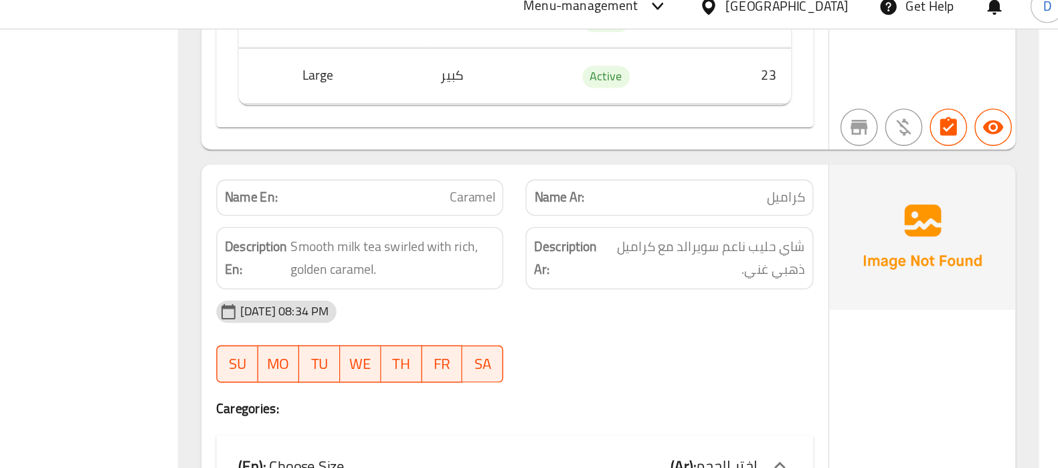
scroll to position [7229, 0]
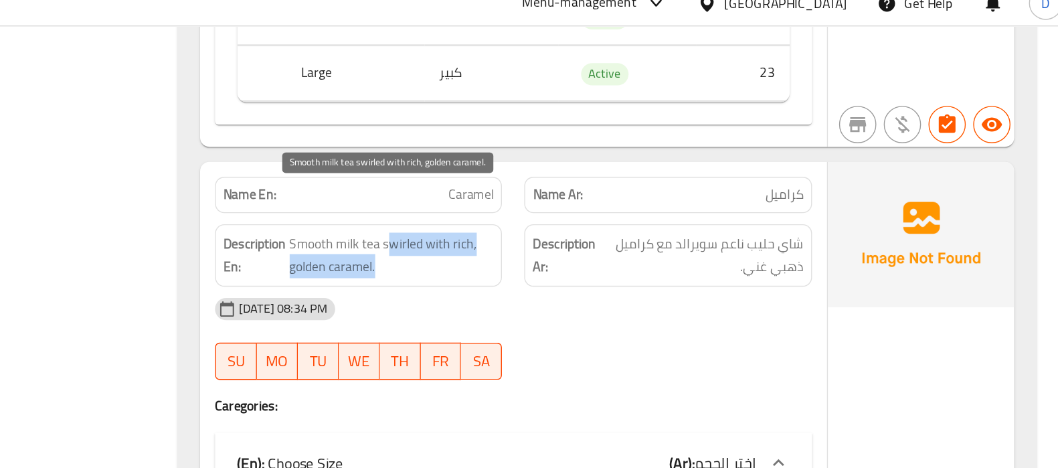
drag, startPoint x: 564, startPoint y: 153, endPoint x: 564, endPoint y: 171, distance: 17.4
click at [564, 181] on span "Smooth milk tea swirled with rich, golden caramel." at bounding box center [568, 197] width 147 height 33
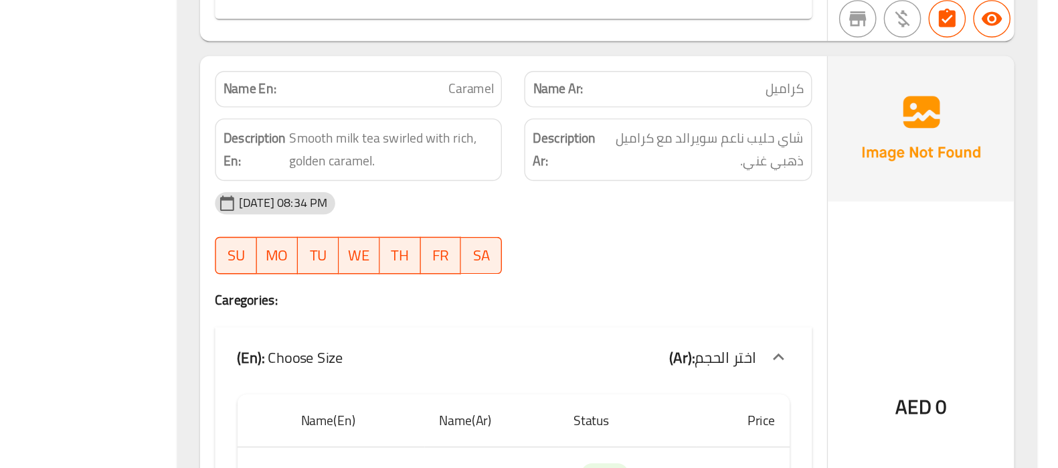
scroll to position [7535, 0]
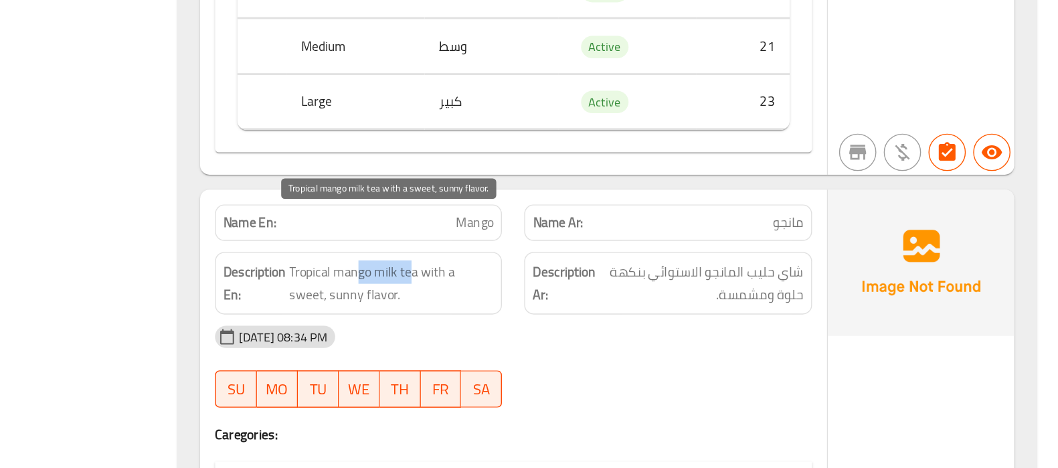
drag, startPoint x: 582, startPoint y: 298, endPoint x: 542, endPoint y: 294, distance: 40.4
click at [542, 319] on span "Tropical mango milk tea with a sweet, sunny flavor." at bounding box center [568, 335] width 147 height 33
drag, startPoint x: 542, startPoint y: 294, endPoint x: 580, endPoint y: 323, distance: 48.3
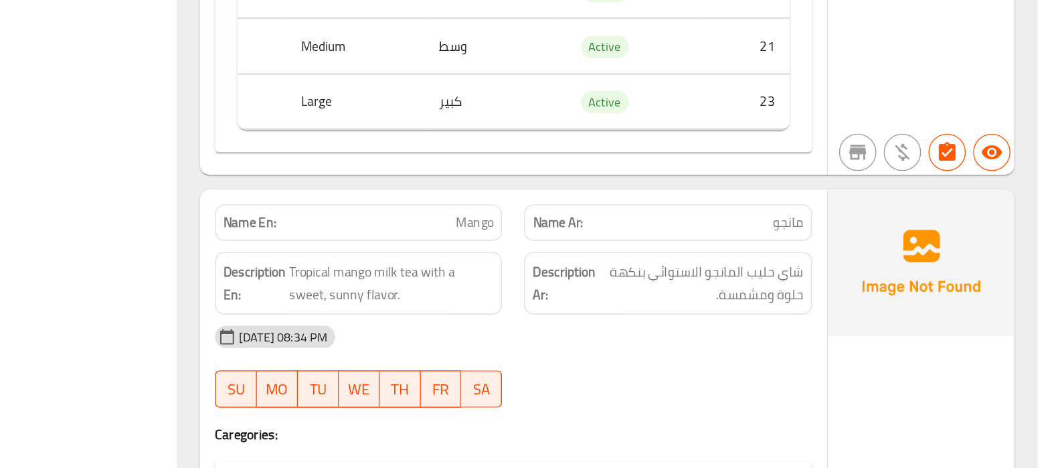
click at [580, 357] on div "11-08-2025 08:34 PM" at bounding box center [655, 373] width 445 height 32
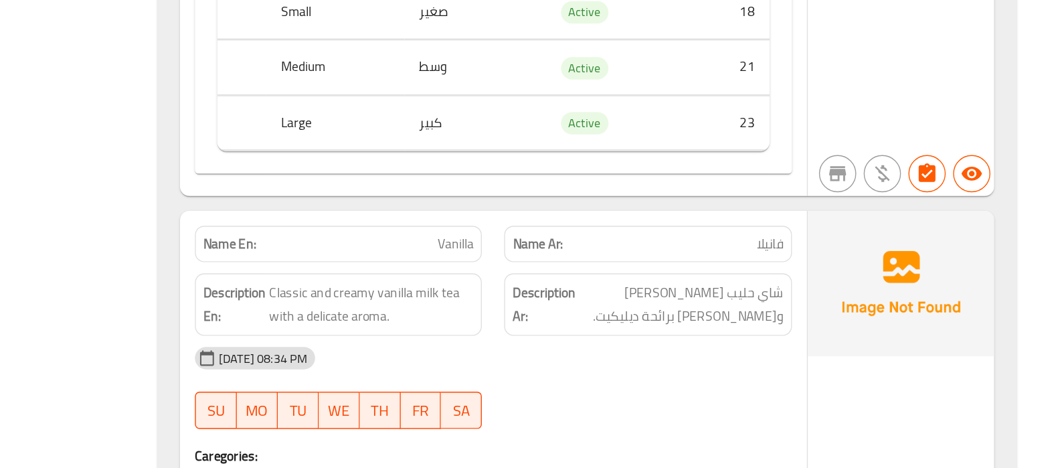
scroll to position [7965, 0]
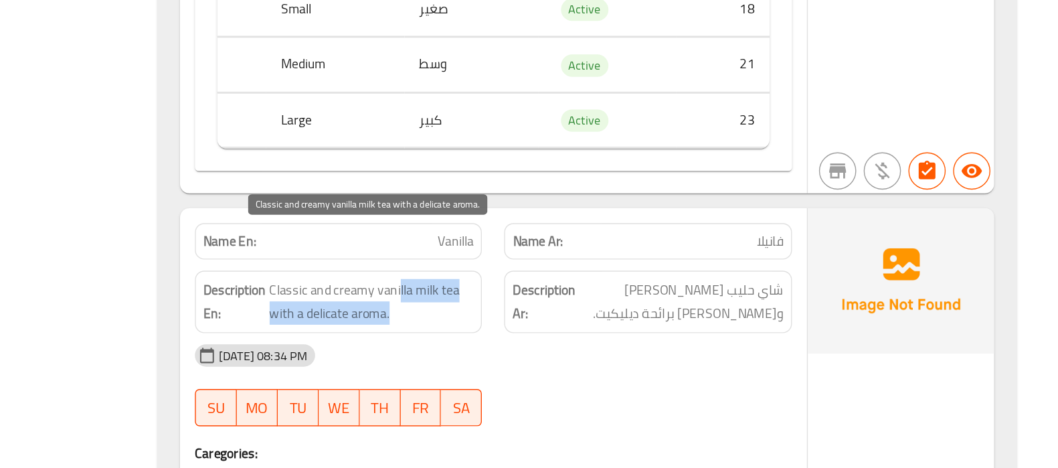
drag, startPoint x: 587, startPoint y: 304, endPoint x: 590, endPoint y: 314, distance: 10.6
click at [590, 332] on span "Classic and creamy vanilla milk tea with a delicate aroma." at bounding box center [568, 348] width 147 height 33
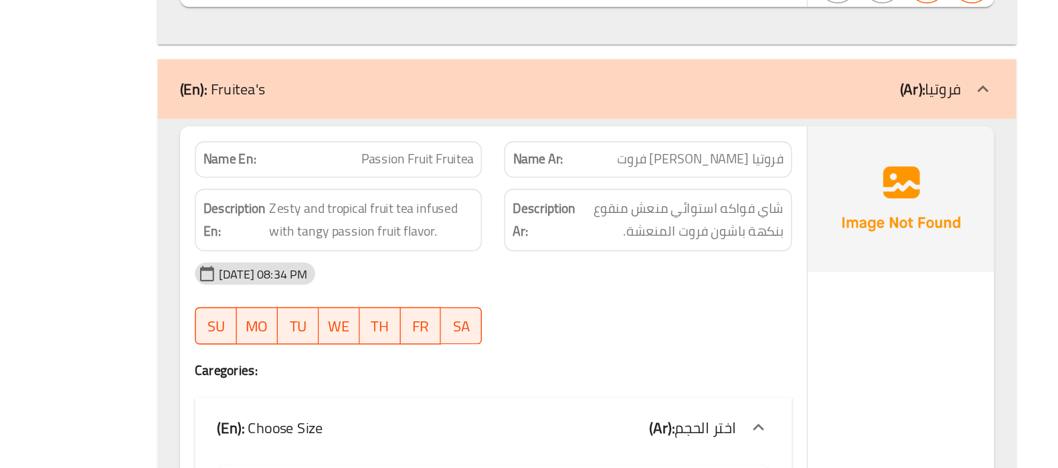
scroll to position [8544, 0]
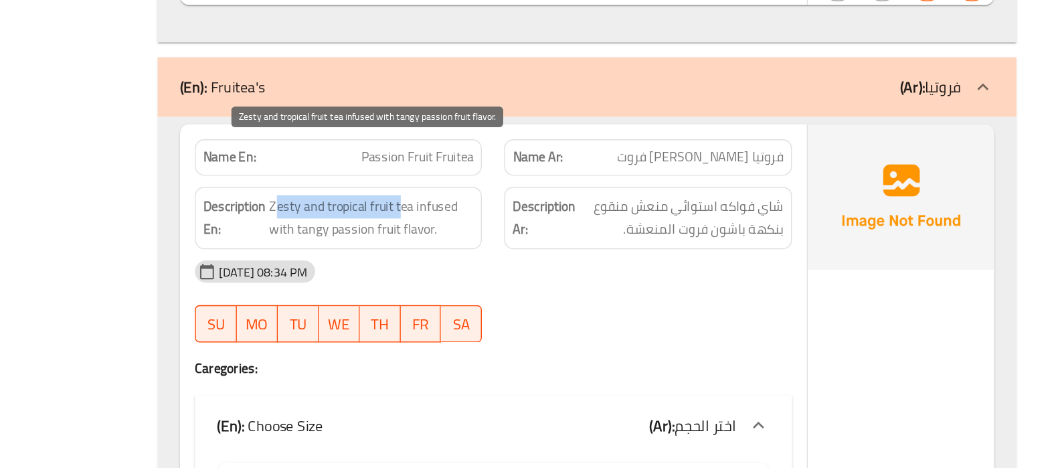
drag, startPoint x: 588, startPoint y: 239, endPoint x: 501, endPoint y: 244, distance: 87.2
click at [501, 272] on span "Zesty and tropical fruit tea infused with tangy passion fruit flavor." at bounding box center [568, 288] width 147 height 33
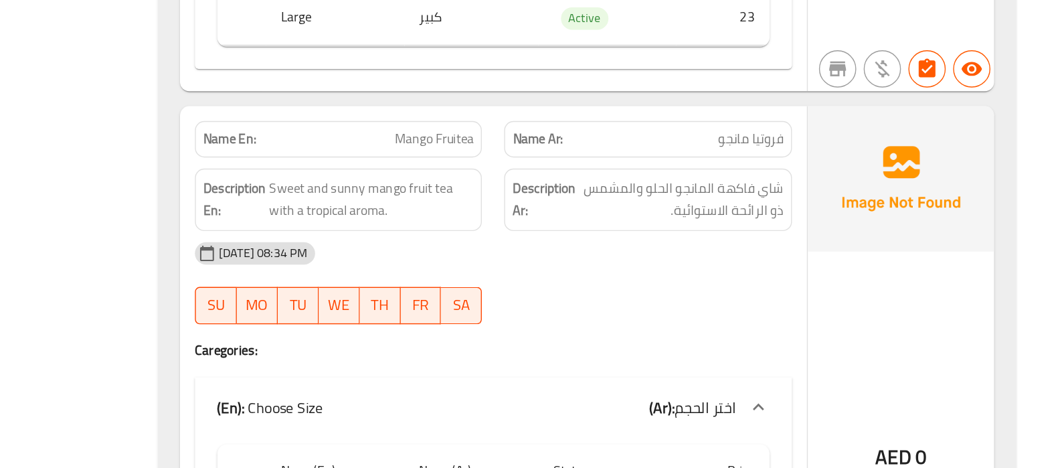
scroll to position [9004, 0]
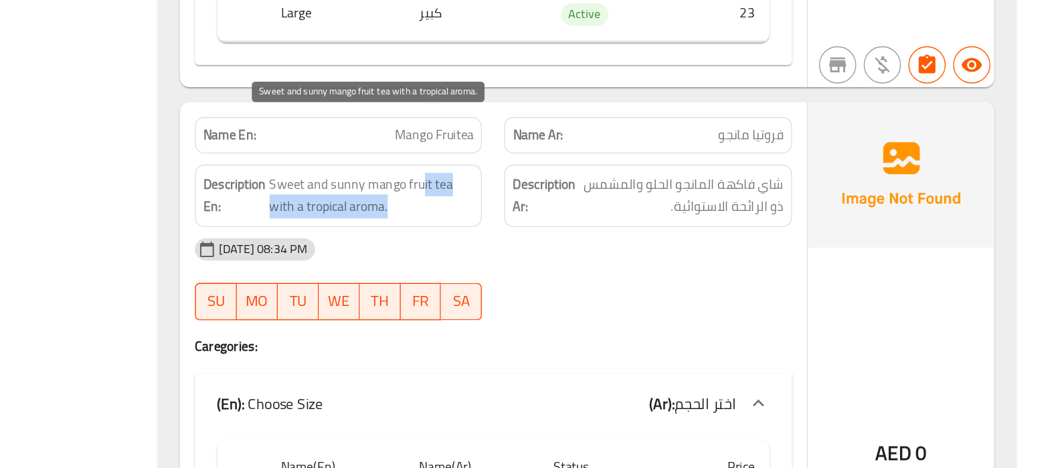
drag, startPoint x: 604, startPoint y: 223, endPoint x: 591, endPoint y: 237, distance: 19.0
click at [591, 256] on span "Sweet and sunny mango fruit tea with a tropical aroma." at bounding box center [568, 272] width 147 height 33
click at [553, 256] on span "Sweet and sunny mango fruit tea with a tropical aroma." at bounding box center [568, 272] width 147 height 33
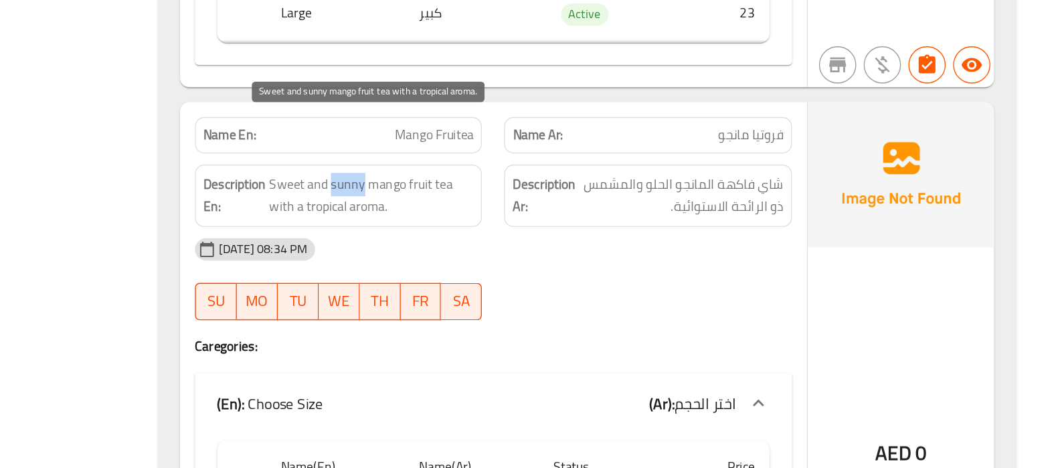
copy span "sunny"
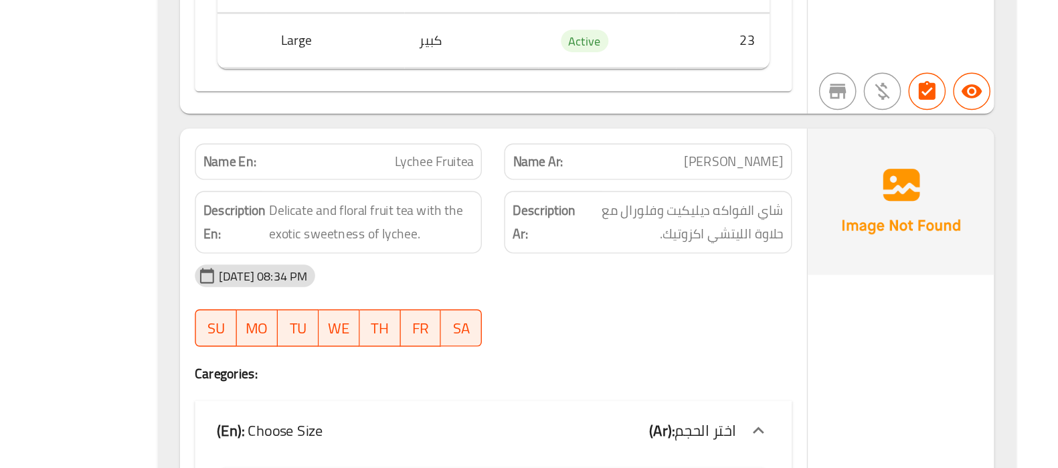
scroll to position [9429, 0]
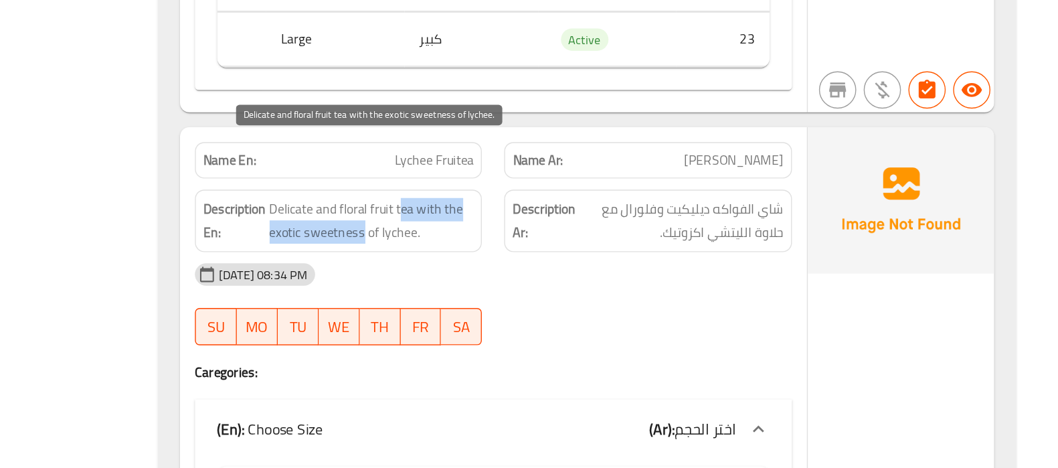
drag, startPoint x: 590, startPoint y: 240, endPoint x: 562, endPoint y: 256, distance: 33.3
click at [562, 274] on span "Delicate and floral fruit tea with the exotic sweetness of lychee." at bounding box center [568, 290] width 147 height 33
click at [570, 274] on span "Delicate and floral fruit tea with the exotic sweetness of lychee." at bounding box center [568, 290] width 147 height 33
drag, startPoint x: 553, startPoint y: 256, endPoint x: 594, endPoint y: 254, distance: 41.5
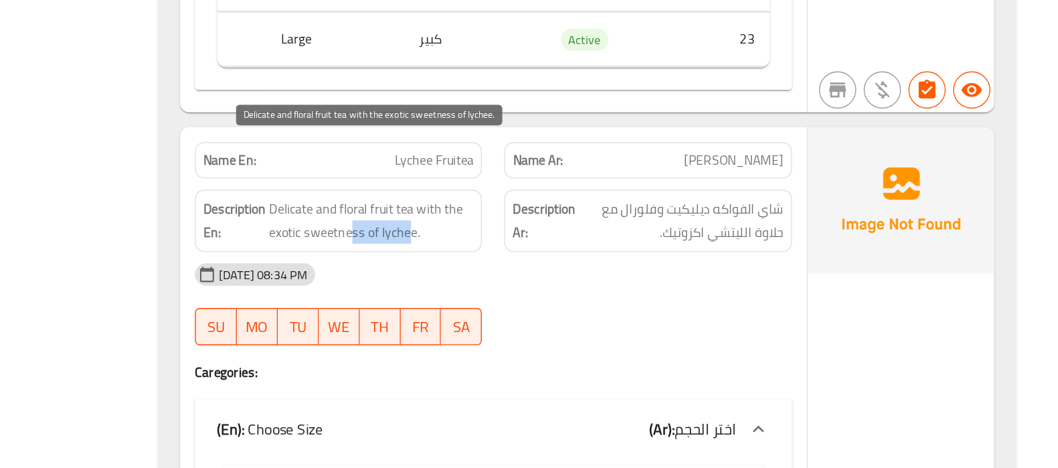
click at [594, 274] on span "Delicate and floral fruit tea with the exotic sweetness of lychee." at bounding box center [568, 290] width 147 height 33
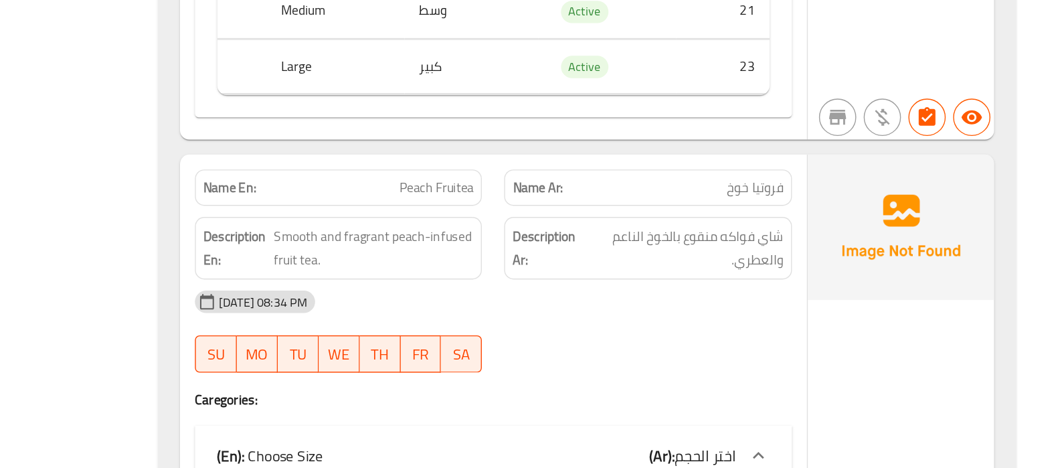
scroll to position [9854, 0]
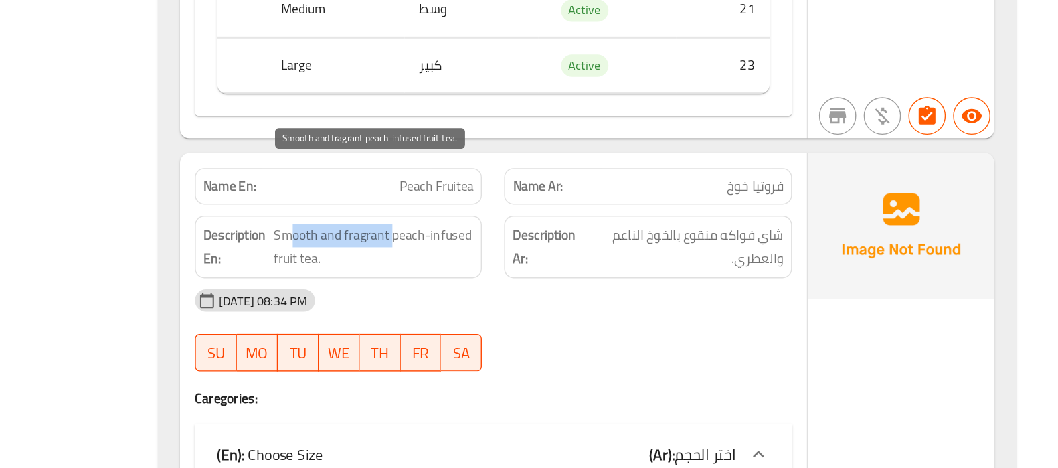
drag, startPoint x: 582, startPoint y: 252, endPoint x: 507, endPoint y: 250, distance: 75.0
click at [507, 293] on span "Smooth and fragrant peach-infused fruit tea." at bounding box center [570, 309] width 144 height 33
drag, startPoint x: 527, startPoint y: 269, endPoint x: 539, endPoint y: 258, distance: 16.1
click at [539, 293] on span "Smooth and fragrant peach-infused fruit tea." at bounding box center [570, 309] width 144 height 33
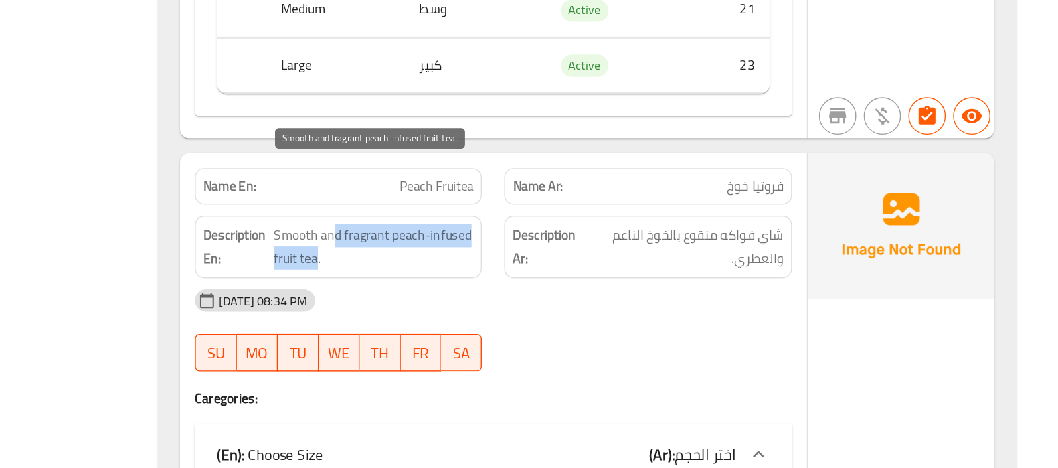
click at [539, 293] on span "Smooth and fragrant peach-infused fruit tea." at bounding box center [570, 309] width 144 height 33
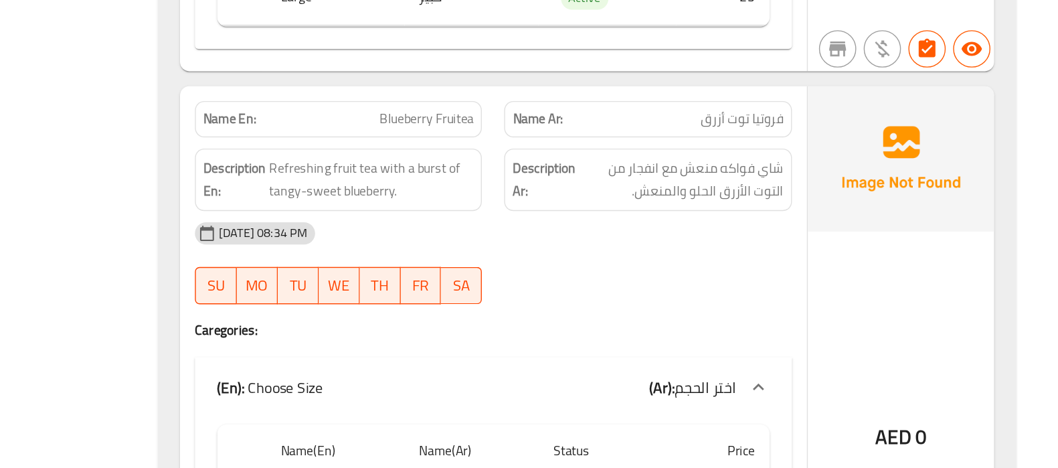
scroll to position [10347, 0]
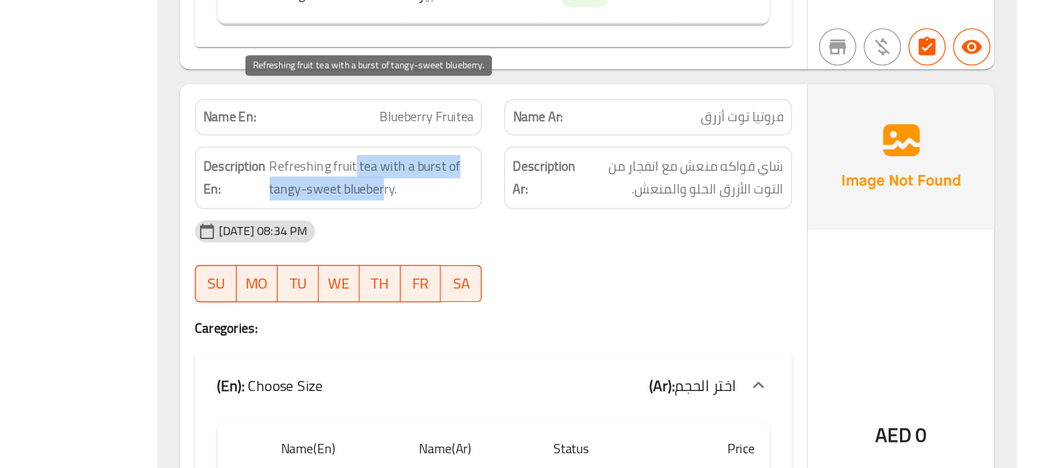
drag, startPoint x: 556, startPoint y: 205, endPoint x: 577, endPoint y: 219, distance: 25.6
click at [577, 243] on span "Refreshing fruit tea with a burst of tangy-sweet blueberry." at bounding box center [568, 259] width 147 height 33
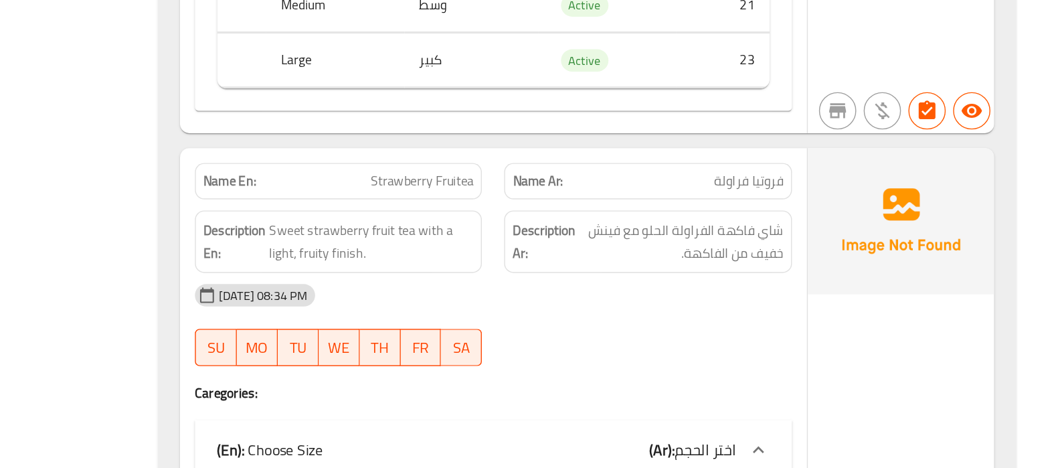
scroll to position [10746, 0]
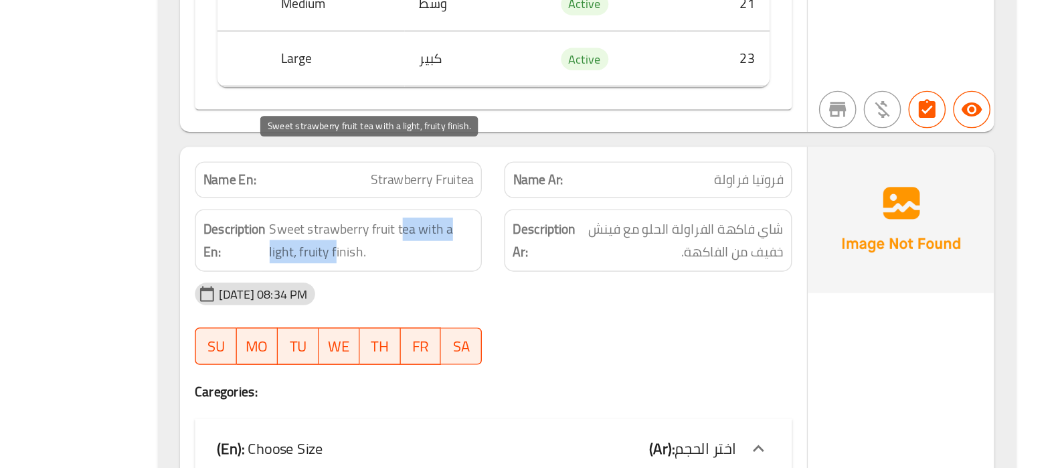
drag, startPoint x: 590, startPoint y: 248, endPoint x: 543, endPoint y: 256, distance: 47.7
click at [543, 288] on span "Sweet strawberry fruit tea with a light, fruity finish." at bounding box center [568, 304] width 147 height 33
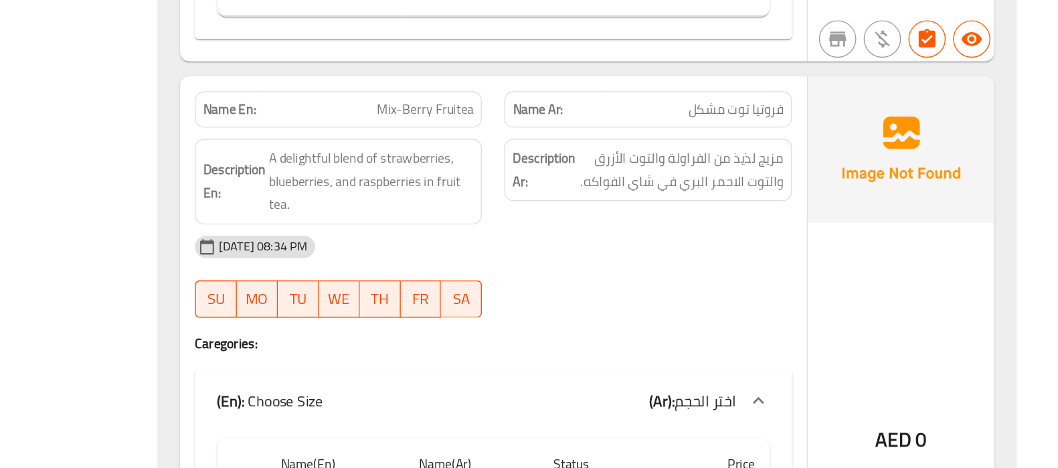
scroll to position [11242, 0]
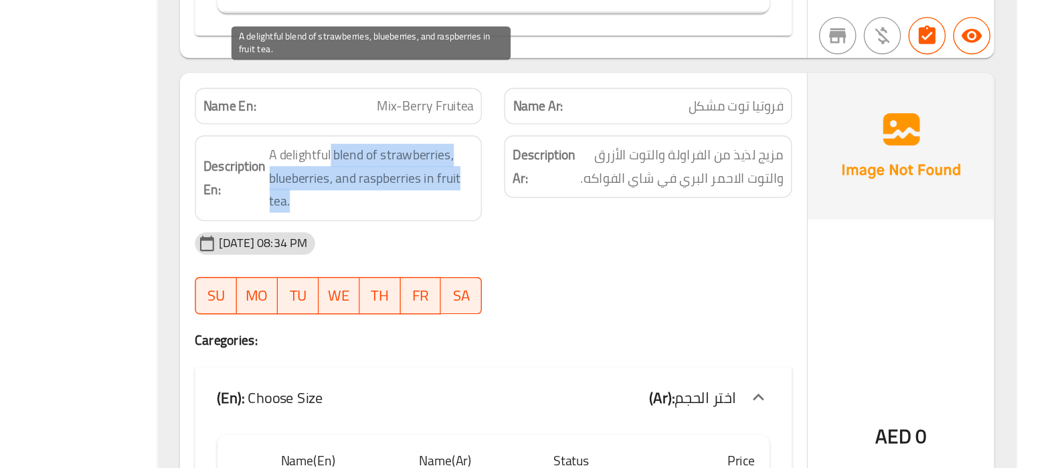
drag, startPoint x: 538, startPoint y: 185, endPoint x: 556, endPoint y: 222, distance: 41.3
click at [556, 235] on span "A delightful blend of strawberries, blueberries, and raspberries in fruit tea." at bounding box center [568, 260] width 147 height 50
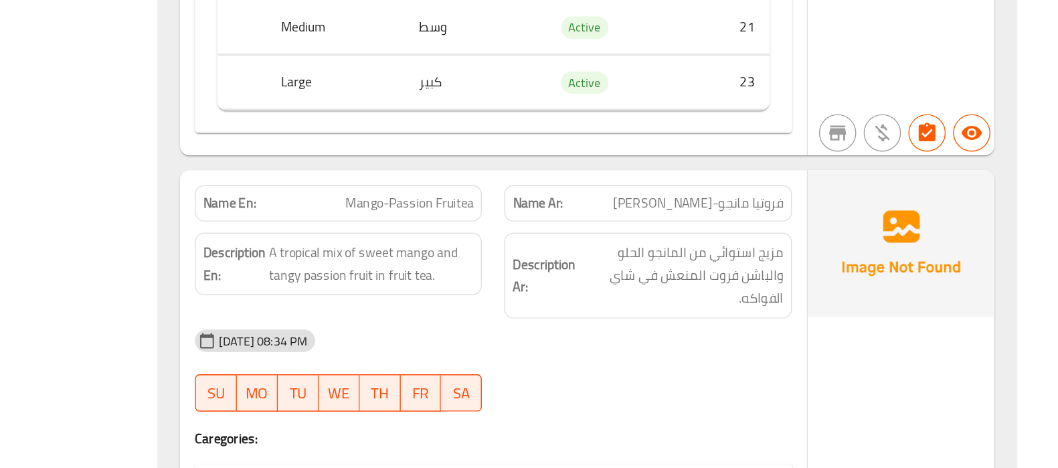
scroll to position [11634, 0]
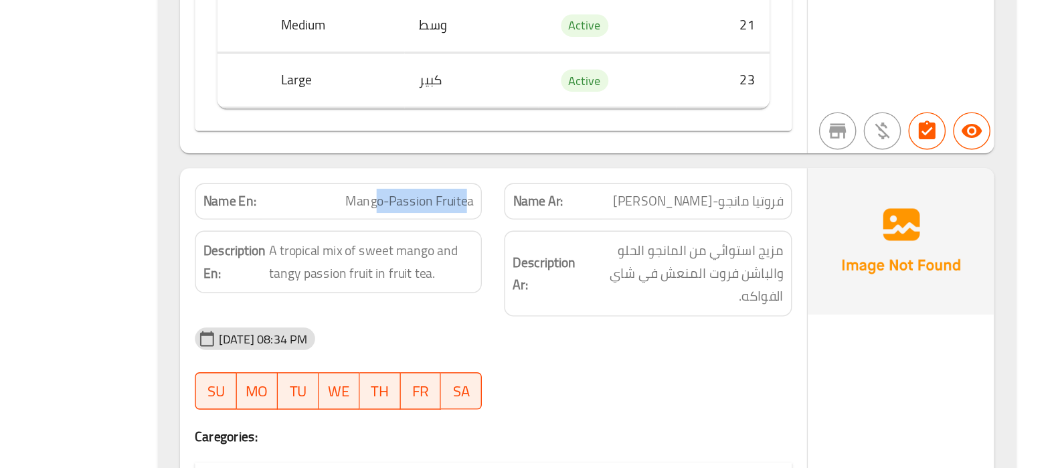
drag, startPoint x: 637, startPoint y: 221, endPoint x: 571, endPoint y: 220, distance: 65.6
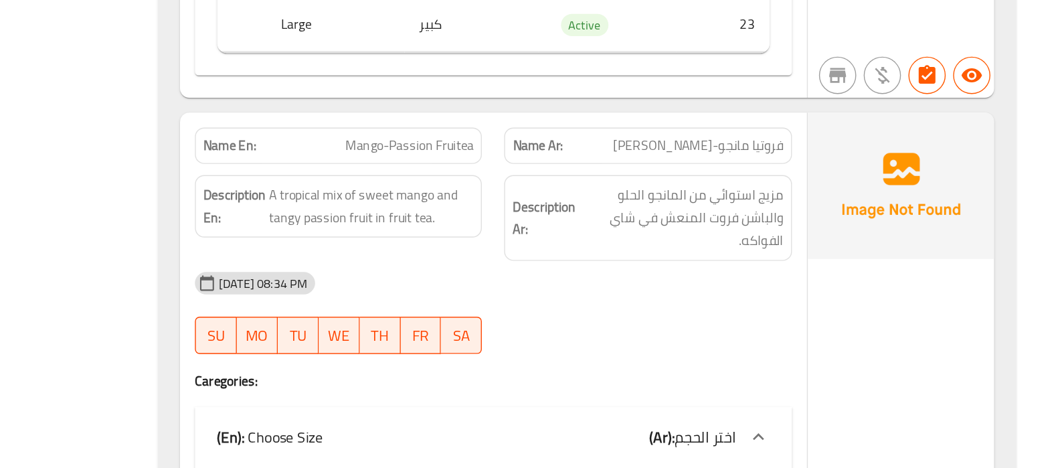
scroll to position [11679, 0]
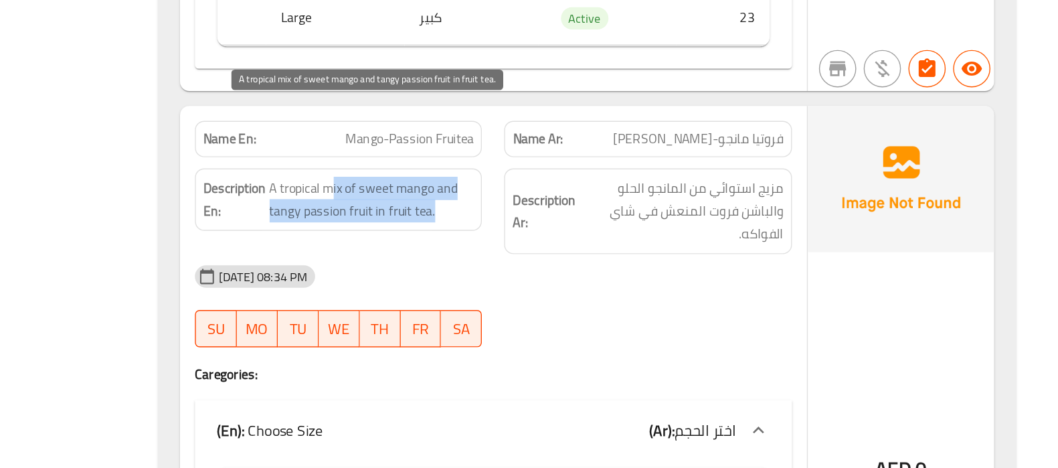
drag, startPoint x: 541, startPoint y: 213, endPoint x: 622, endPoint y: 228, distance: 82.4
click at [622, 258] on span "A tropical mix of sweet mango and tangy passion fruit in fruit tea." at bounding box center [568, 274] width 147 height 33
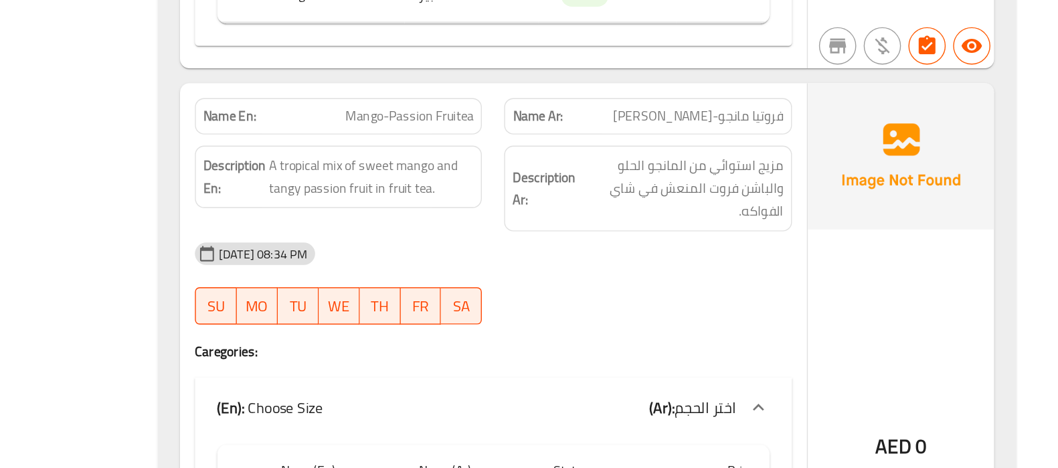
scroll to position [11696, 0]
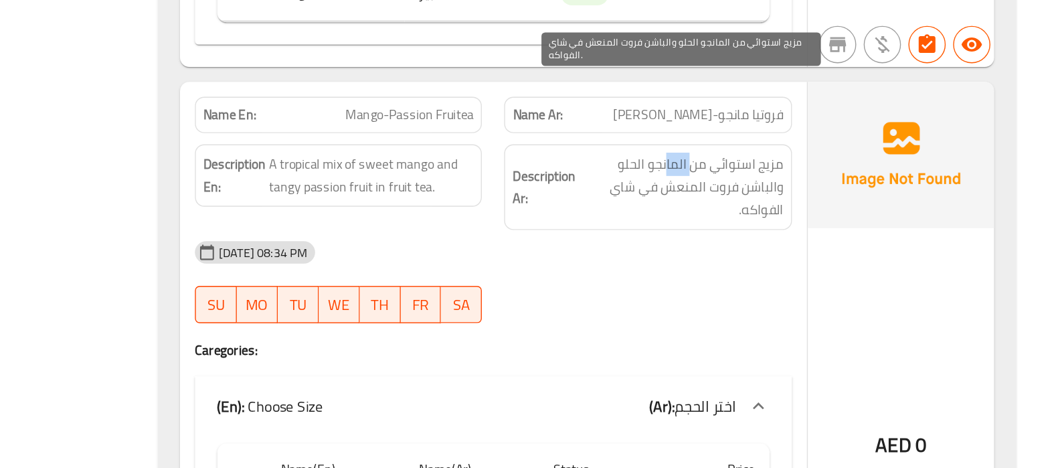
drag, startPoint x: 799, startPoint y: 193, endPoint x: 779, endPoint y: 200, distance: 20.8
click at [779, 241] on span "مزيج استوائي من المانجو الحلو والباشن فروت المنعش في شاي الفواكه." at bounding box center [790, 266] width 147 height 50
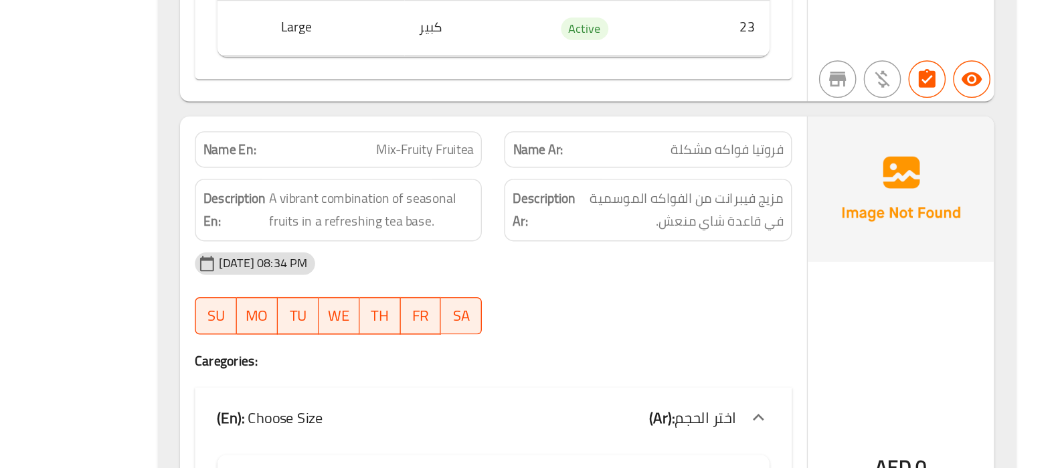
scroll to position [12132, 0]
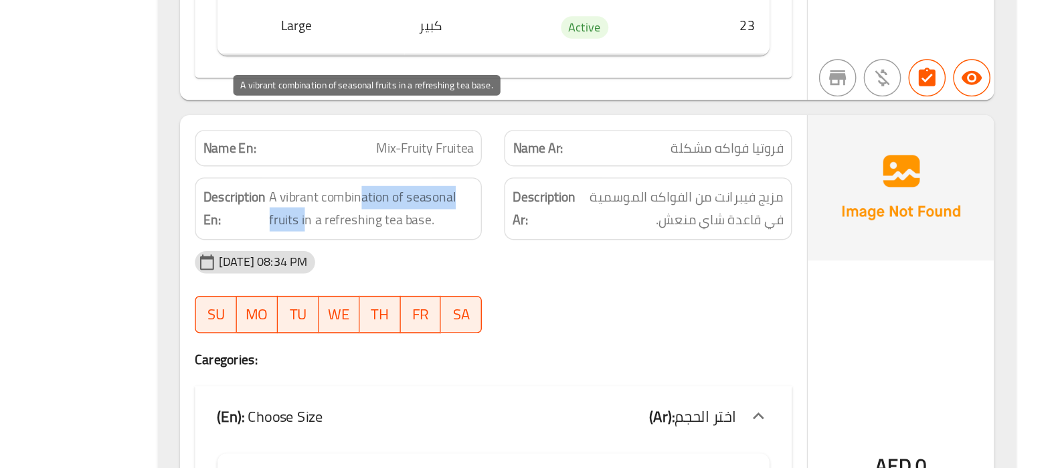
drag, startPoint x: 562, startPoint y: 213, endPoint x: 518, endPoint y: 234, distance: 48.5
click at [518, 265] on span "A vibrant combination of seasonal fruits in a refreshing tea base." at bounding box center [568, 281] width 147 height 33
click at [588, 265] on span "A vibrant combination of seasonal fruits in a refreshing tea base." at bounding box center [568, 281] width 147 height 33
drag, startPoint x: 584, startPoint y: 218, endPoint x: 618, endPoint y: 232, distance: 36.3
click at [618, 265] on span "A vibrant combination of seasonal fruits in a refreshing tea base." at bounding box center [568, 281] width 147 height 33
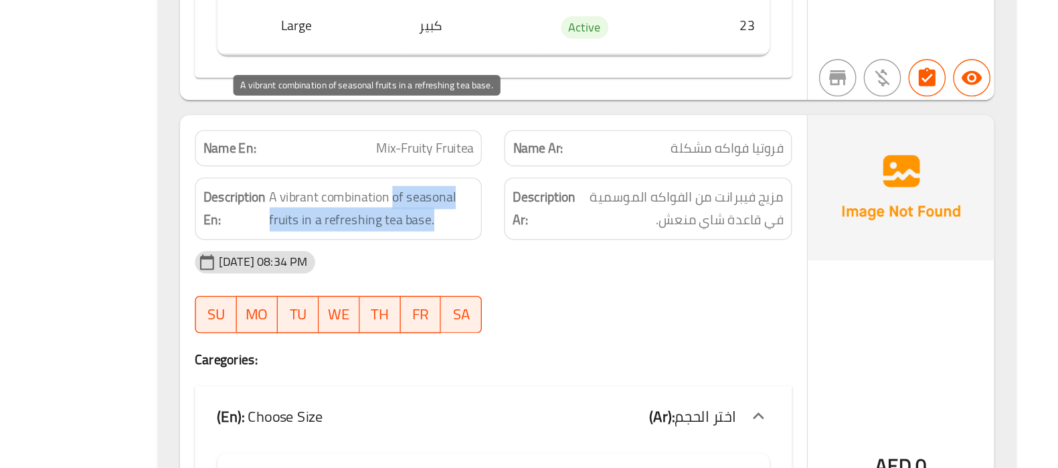
click at [618, 265] on span "A vibrant combination of seasonal fruits in a refreshing tea base." at bounding box center [568, 281] width 147 height 33
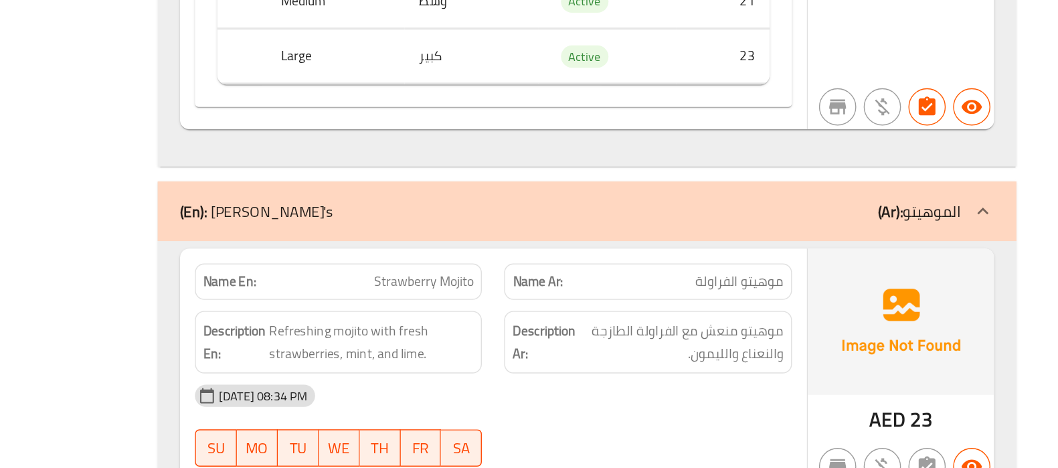
scroll to position [12556, 0]
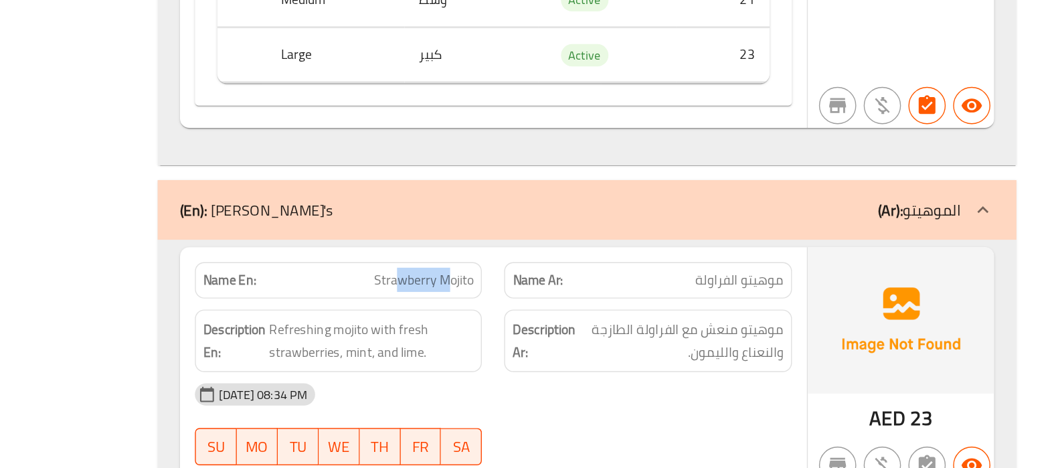
drag, startPoint x: 623, startPoint y: 274, endPoint x: 586, endPoint y: 274, distance: 36.2
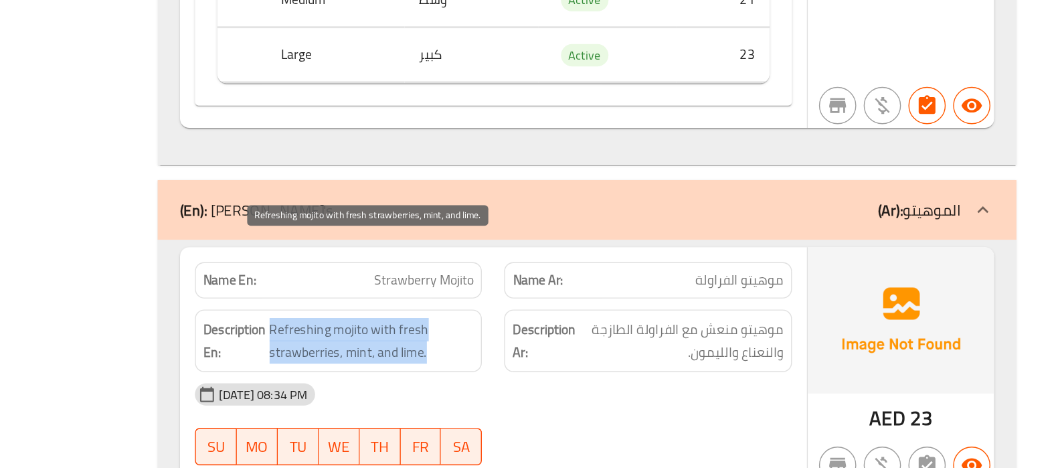
drag, startPoint x: 497, startPoint y: 313, endPoint x: 620, endPoint y: 327, distance: 124.0
click at [620, 360] on span "Refreshing mojito with fresh strawberries, mint, and lime." at bounding box center [568, 376] width 147 height 33
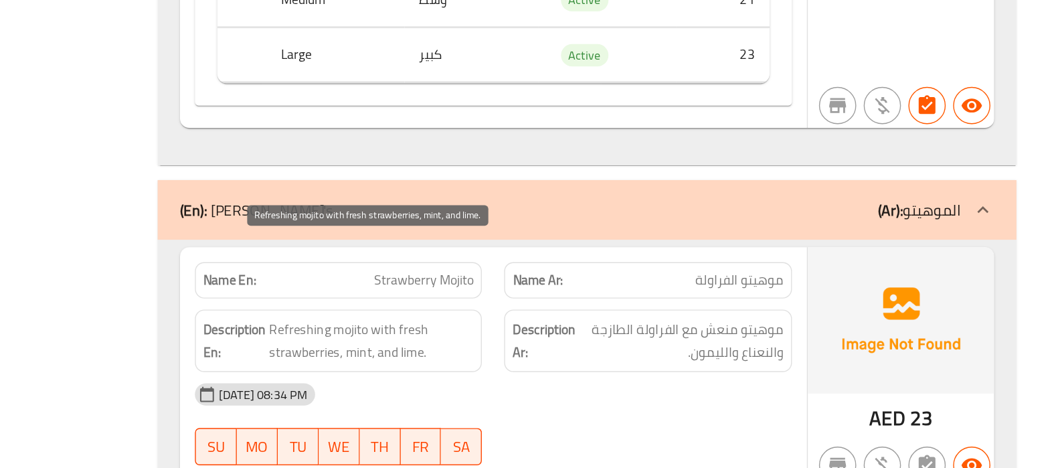
click at [598, 360] on span "Refreshing mojito with fresh strawberries, mint, and lime." at bounding box center [568, 376] width 147 height 33
copy span "lime"
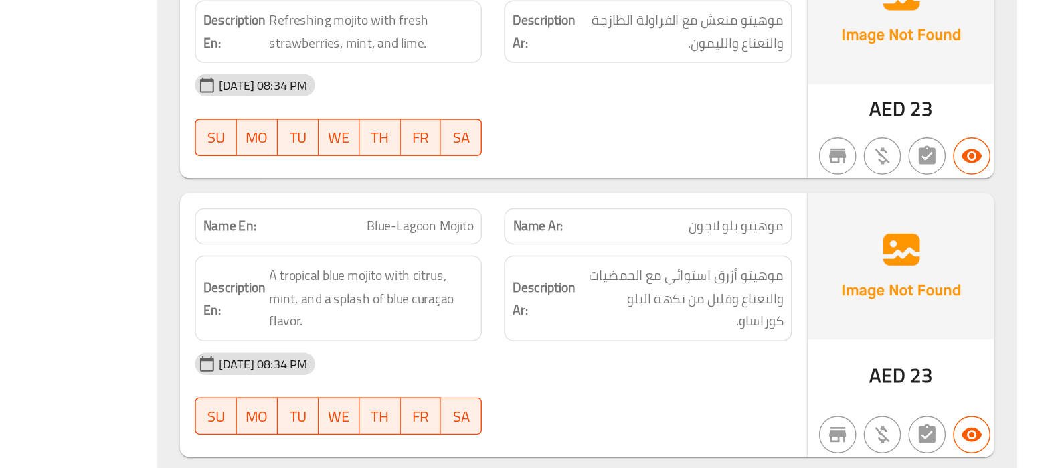
scroll to position [12778, 0]
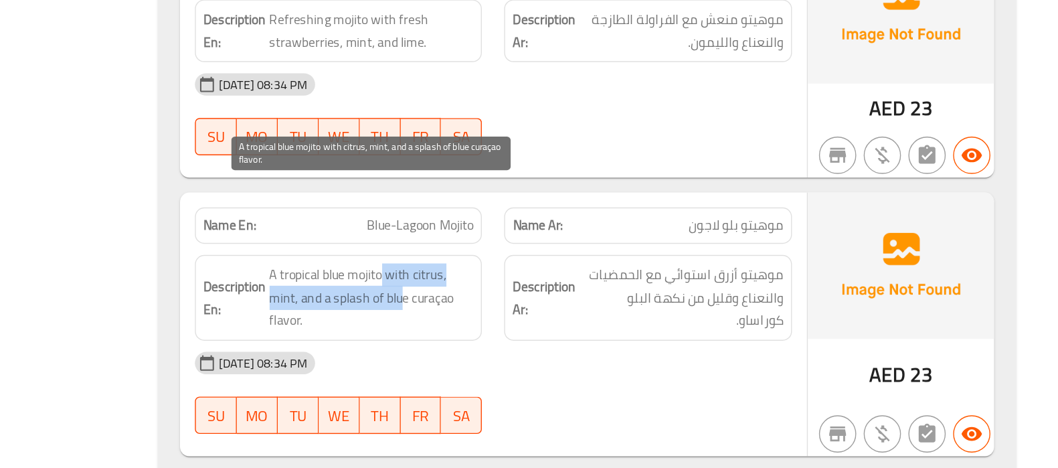
drag, startPoint x: 577, startPoint y: 266, endPoint x: 590, endPoint y: 291, distance: 28.4
click at [590, 321] on span "A tropical blue mojito with citrus, mint, and a splash of blue curaçao flavor." at bounding box center [568, 346] width 147 height 50
click at [560, 321] on span "A tropical blue mojito with citrus, mint, and a splash of blue curaçao flavor." at bounding box center [568, 346] width 147 height 50
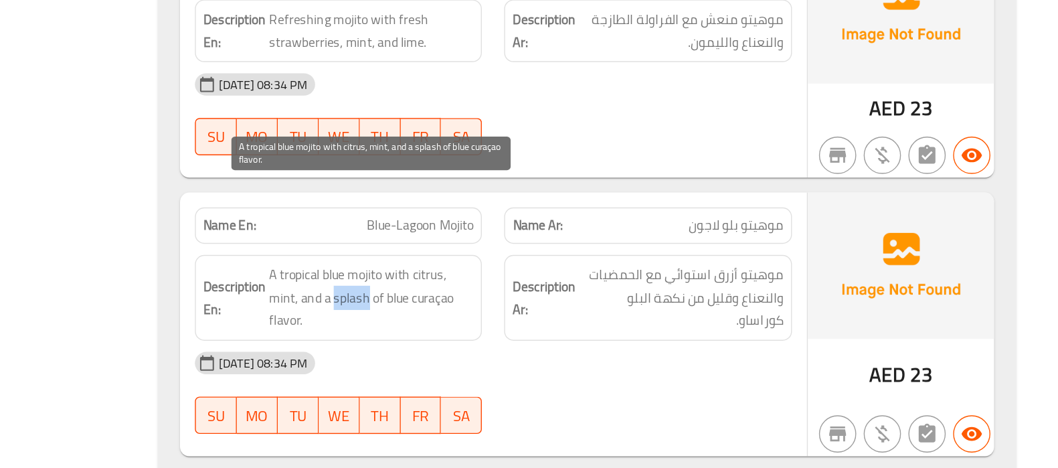
copy span "splash"
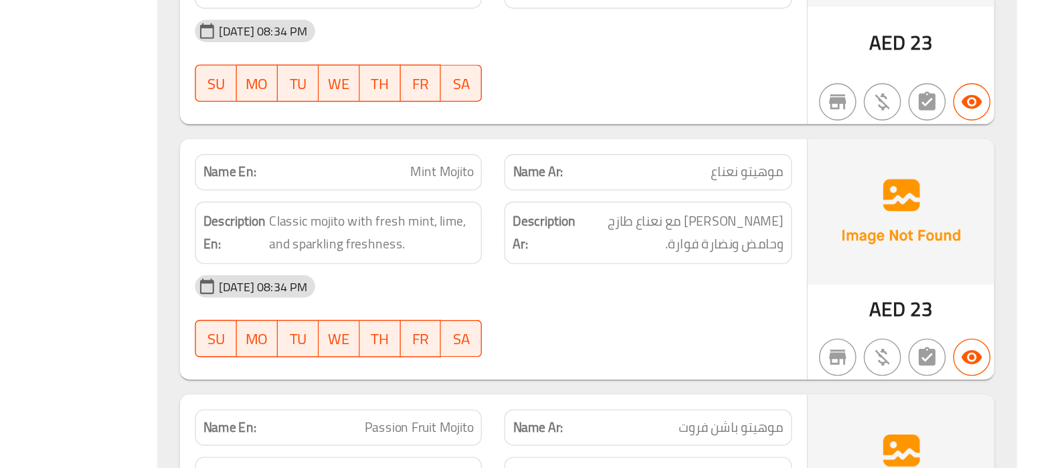
scroll to position [13017, 0]
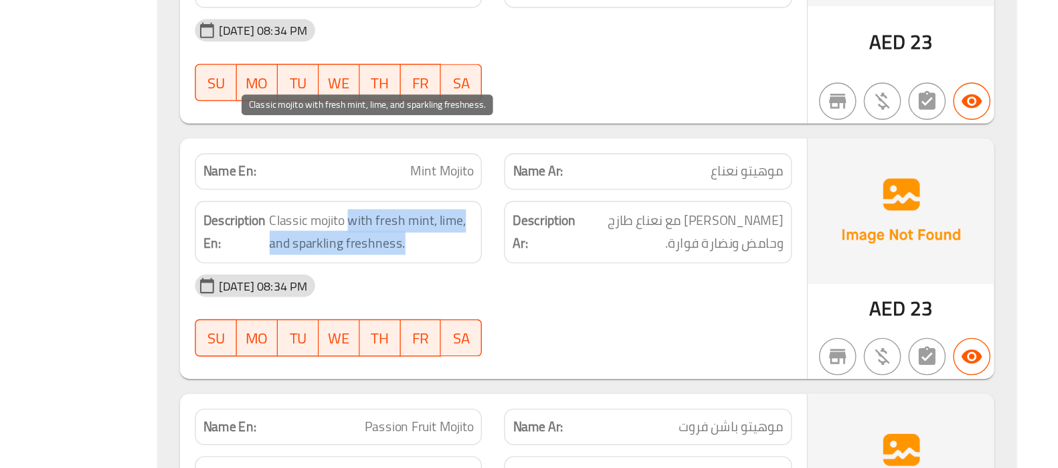
drag, startPoint x: 553, startPoint y: 230, endPoint x: 602, endPoint y: 248, distance: 52.7
click at [602, 282] on span "Classic mojito with fresh mint, lime, and sparkling freshness." at bounding box center [568, 298] width 147 height 33
drag, startPoint x: 511, startPoint y: 248, endPoint x: 586, endPoint y: 249, distance: 75.0
click at [586, 282] on span "Classic mojito with fresh mint, lime, and sparkling freshness." at bounding box center [568, 298] width 147 height 33
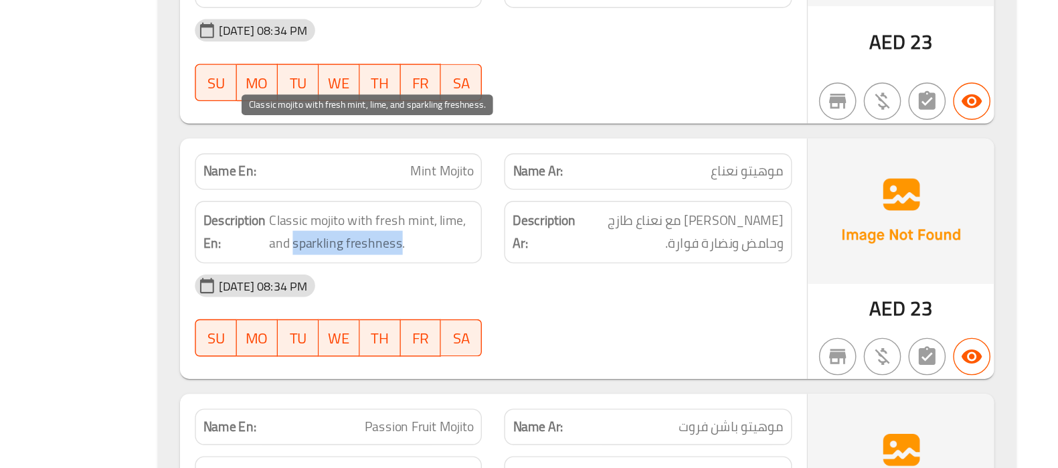
copy span "sparkling freshness"
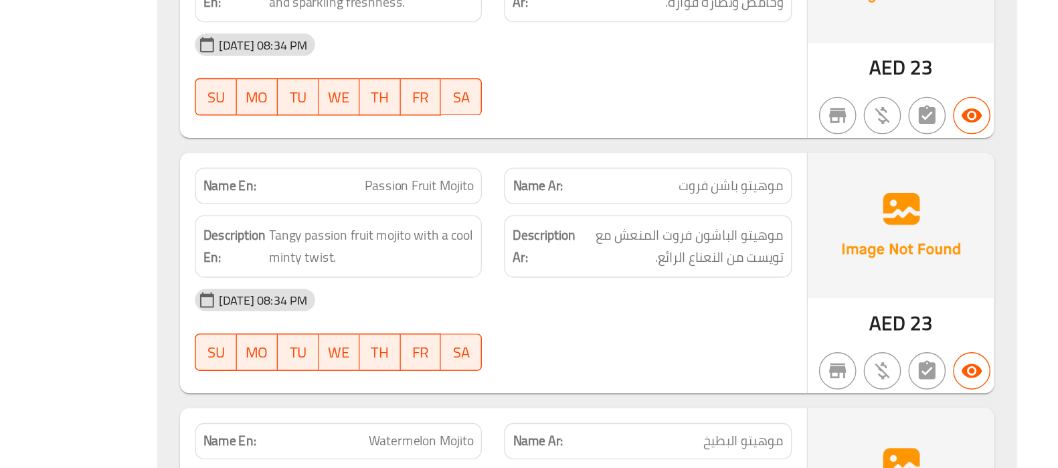
scroll to position [13191, 0]
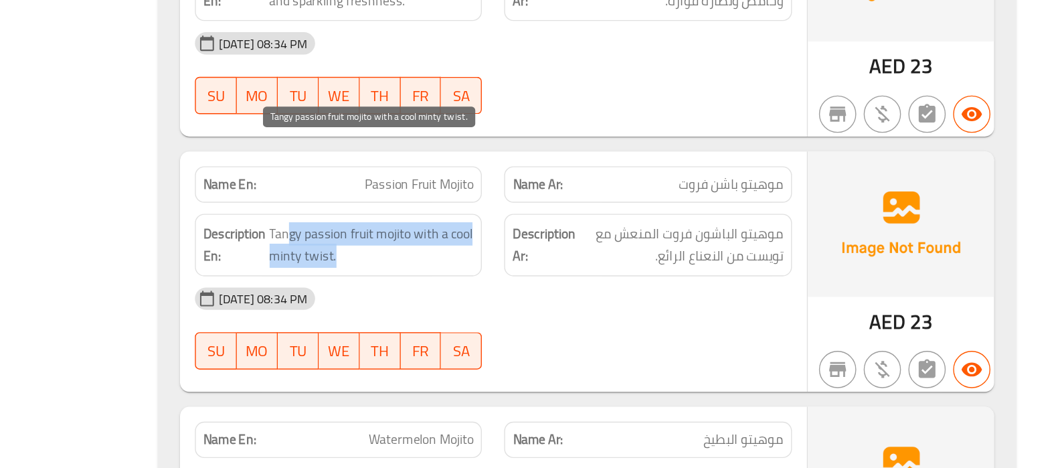
drag, startPoint x: 508, startPoint y: 243, endPoint x: 562, endPoint y: 256, distance: 55.0
click at [562, 291] on span "Tangy passion fruit mojito with a cool minty twist." at bounding box center [568, 307] width 147 height 33
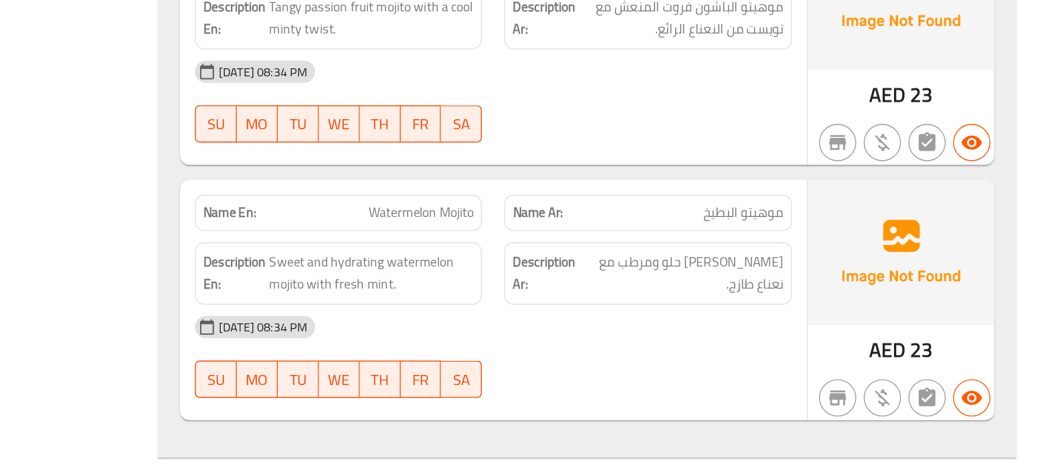
scroll to position [13359, 0]
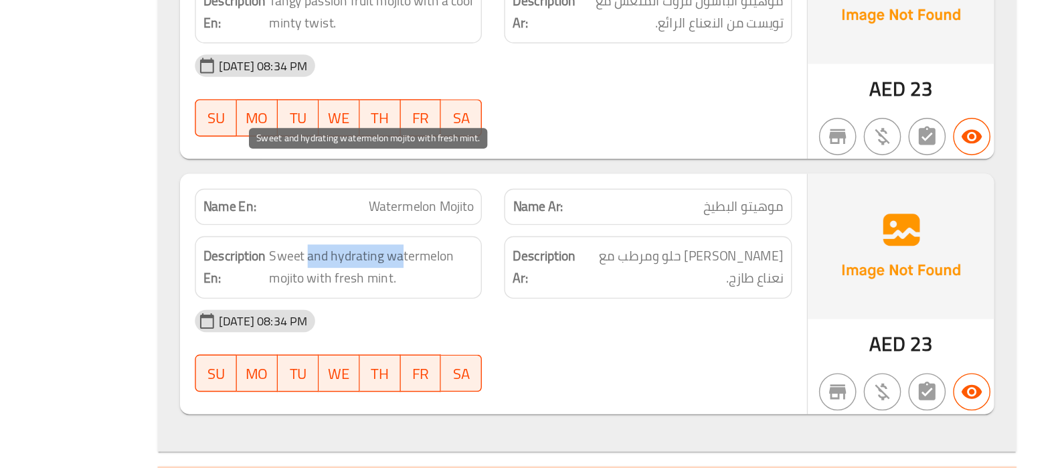
drag, startPoint x: 523, startPoint y: 254, endPoint x: 588, endPoint y: 259, distance: 65.8
click at [588, 307] on span "Sweet and hydrating watermelon mojito with fresh mint." at bounding box center [568, 323] width 147 height 33
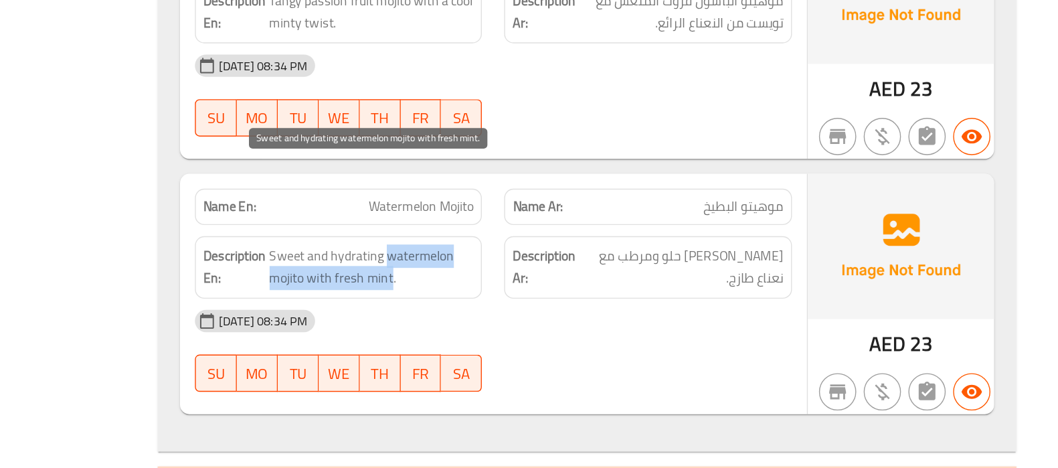
drag, startPoint x: 580, startPoint y: 255, endPoint x: 580, endPoint y: 270, distance: 15.4
click at [580, 307] on span "Sweet and hydrating watermelon mojito with fresh mint." at bounding box center [568, 323] width 147 height 33
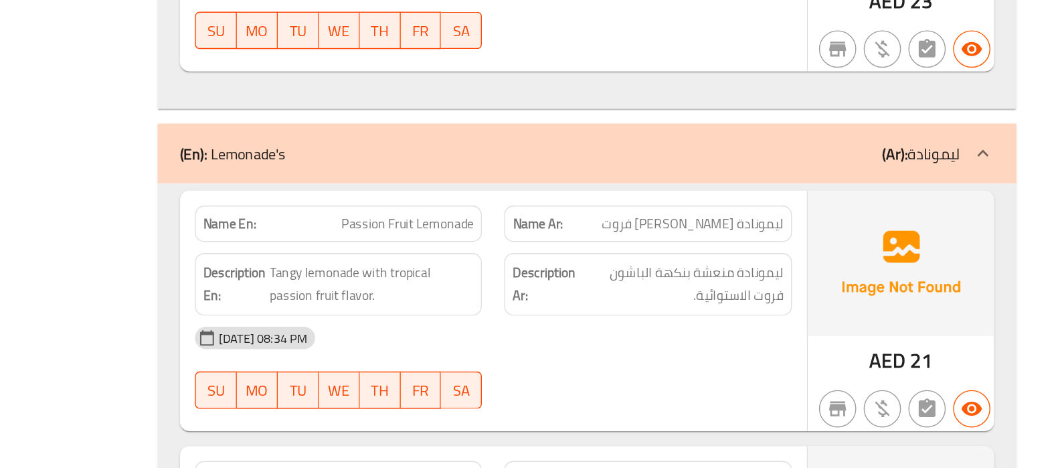
scroll to position [13606, 0]
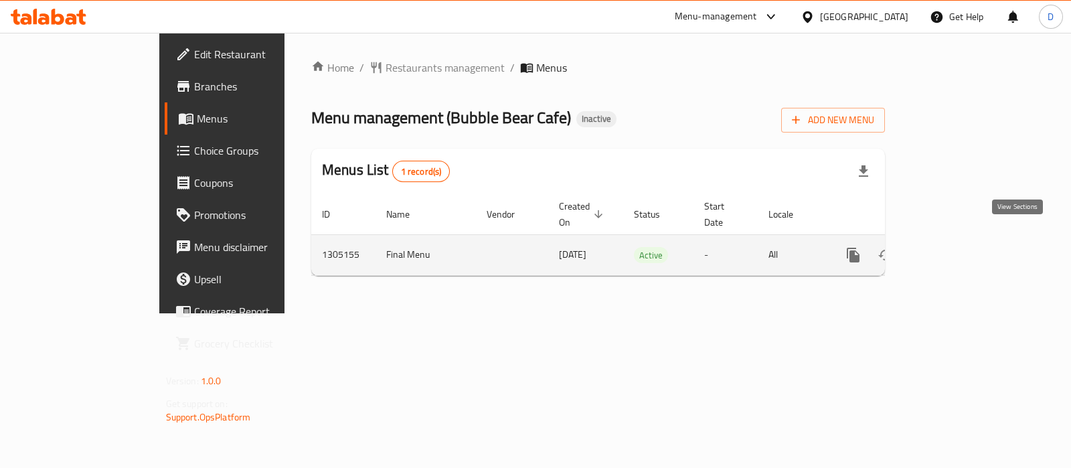
click at [958, 247] on icon "enhanced table" at bounding box center [950, 255] width 16 height 16
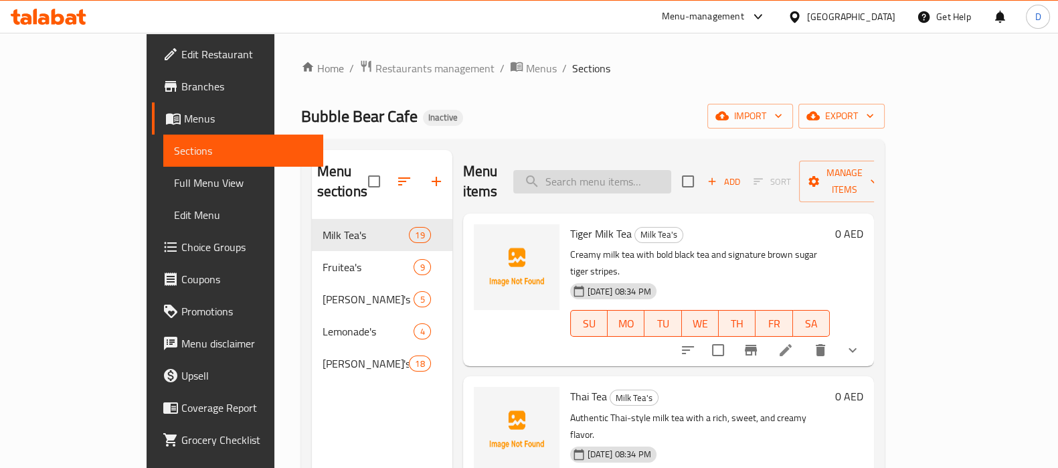
click at [582, 172] on input "search" at bounding box center [592, 181] width 158 height 23
paste input "signature brown sugar tiger stripes."
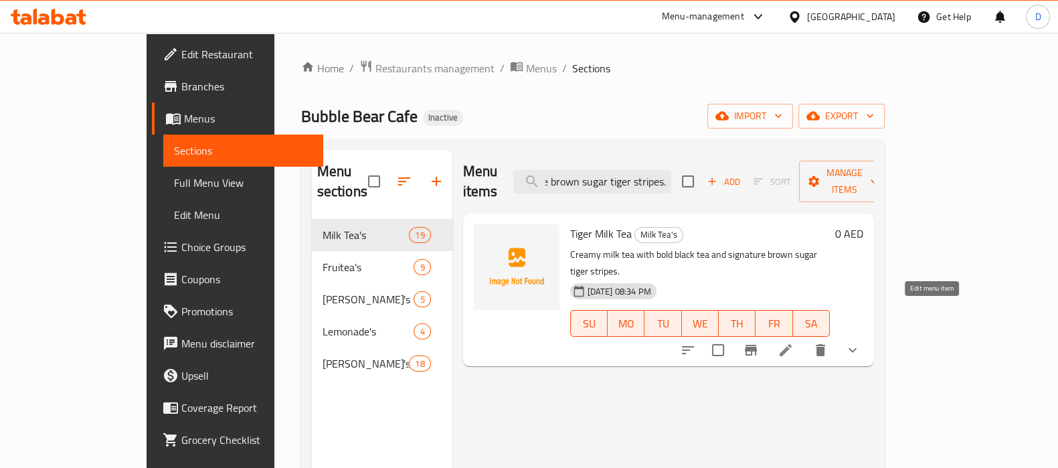
type input "signature brown sugar tiger stripes."
click at [794, 342] on icon at bounding box center [786, 350] width 16 height 16
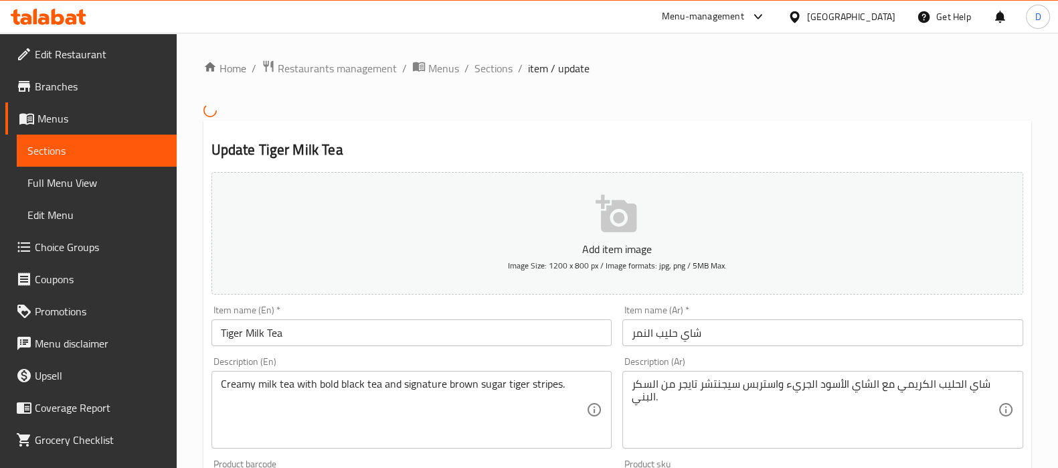
scroll to position [72, 0]
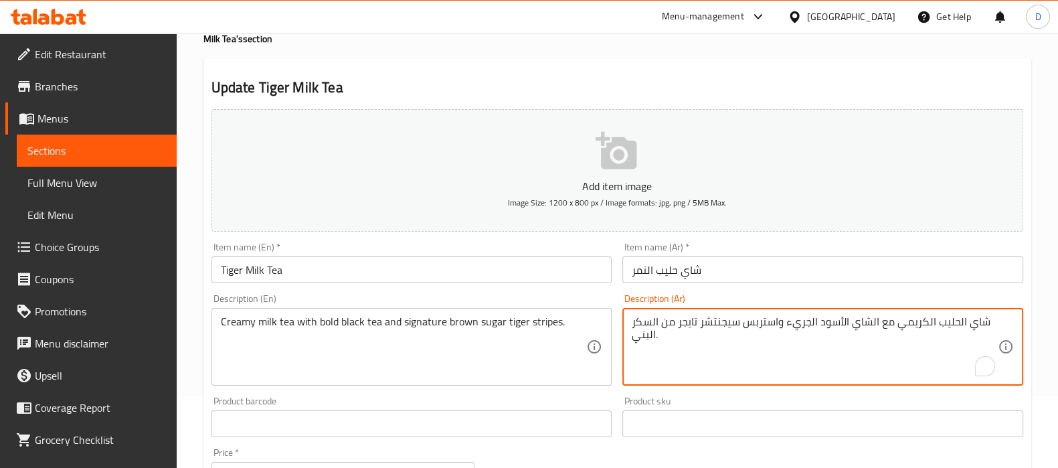
drag, startPoint x: 779, startPoint y: 324, endPoint x: 746, endPoint y: 324, distance: 32.8
paste textarea "طوط"
click at [720, 327] on textarea "شاي الحليب الكريمي مع الشاي الأسود الجريء وخطوط سيجنتشر تايجر من السكر البني." at bounding box center [815, 347] width 366 height 64
click at [700, 326] on textarea "شاي الحليب الكريمي مع الشاي الأسود الجريء وخطوط تايجر من السكر البني." at bounding box center [815, 347] width 366 height 64
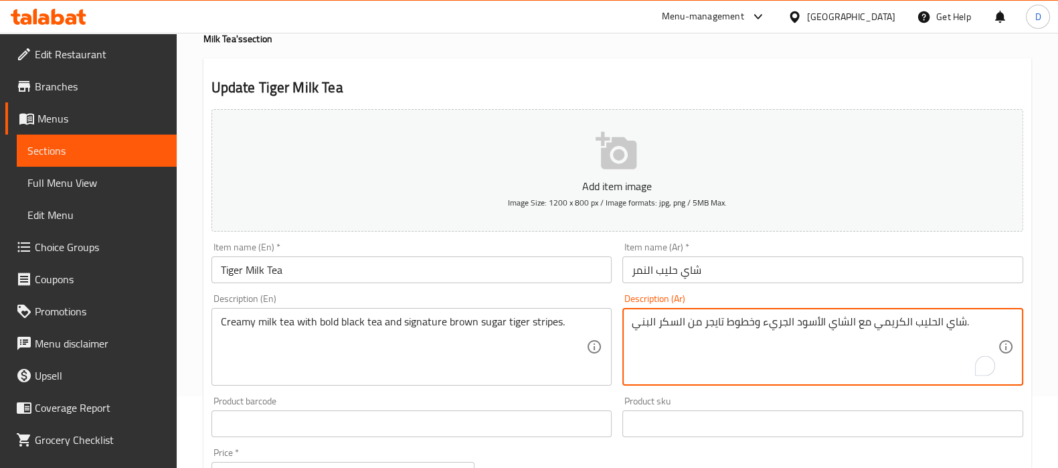
paste textarea "سيجنتشر"
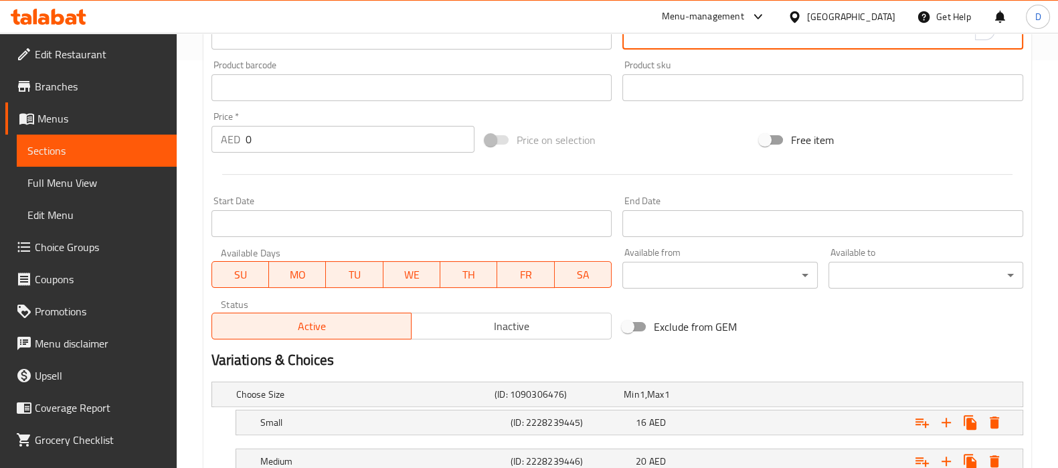
scroll to position [545, 0]
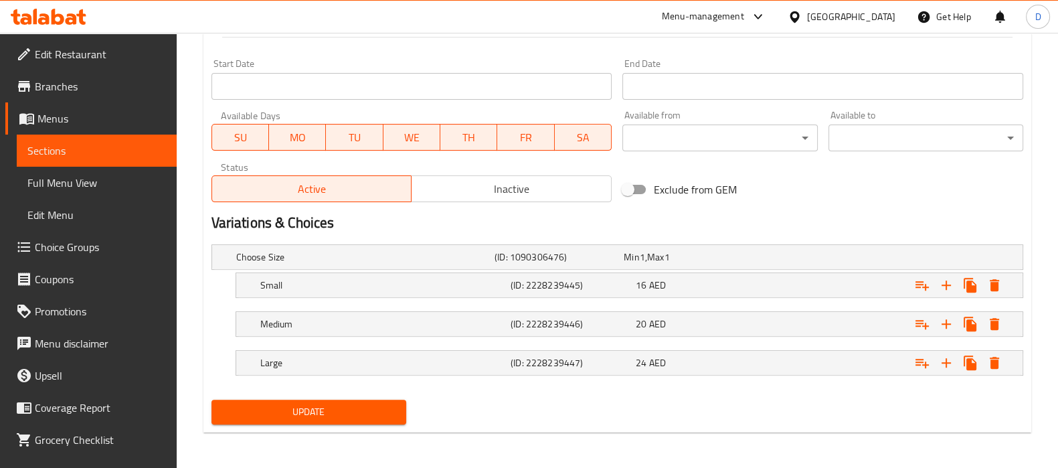
type textarea "شاي الحليب الكريمي مع الشاي الأسود الجريء وخطوط تايجر سيجنتشر من السكر البني."
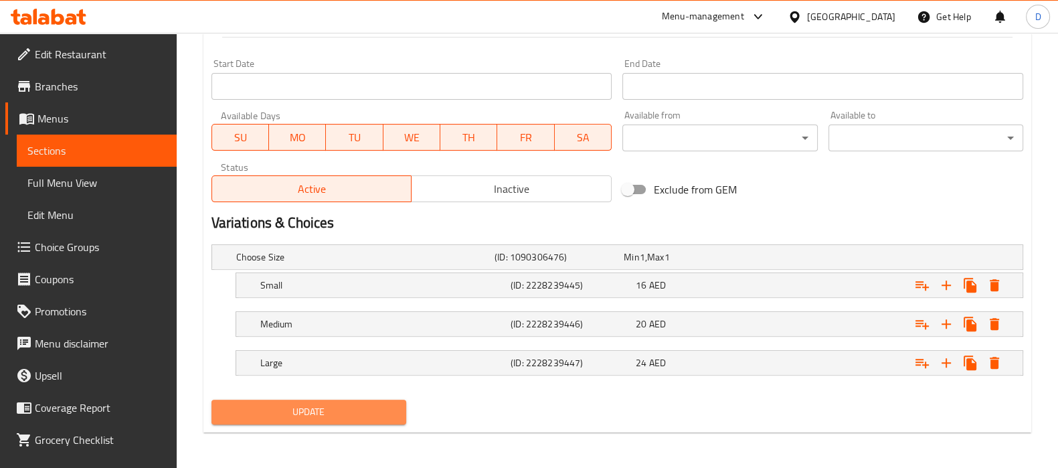
click at [349, 416] on span "Update" at bounding box center [308, 412] width 173 height 17
click at [270, 415] on span "Update" at bounding box center [308, 412] width 173 height 17
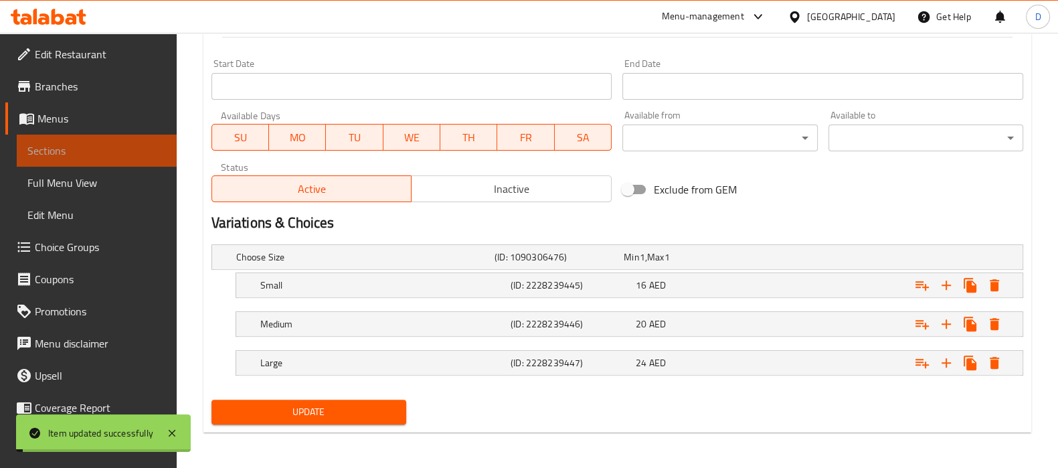
click at [142, 152] on span "Sections" at bounding box center [96, 151] width 139 height 16
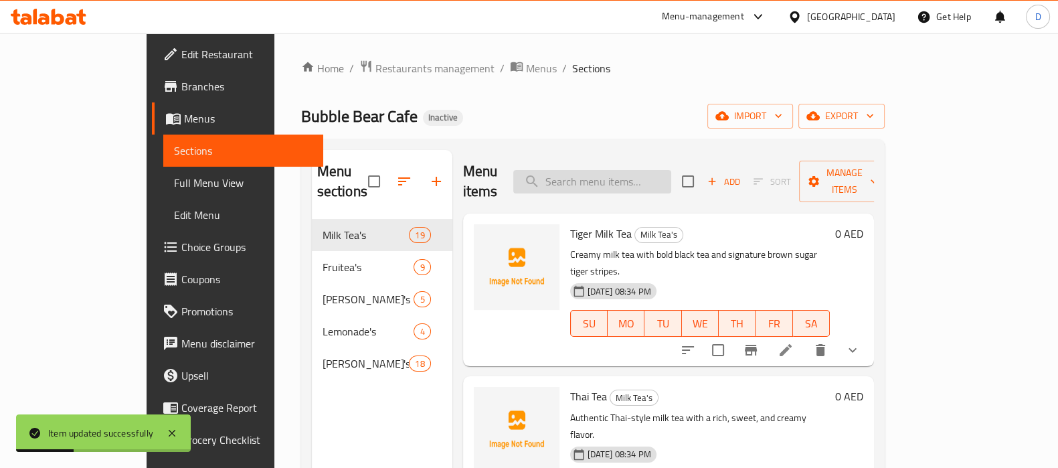
click at [668, 170] on input "search" at bounding box center [592, 181] width 158 height 23
paste input "Velvety milk tea infused with the creamy richness of fresh avocado."
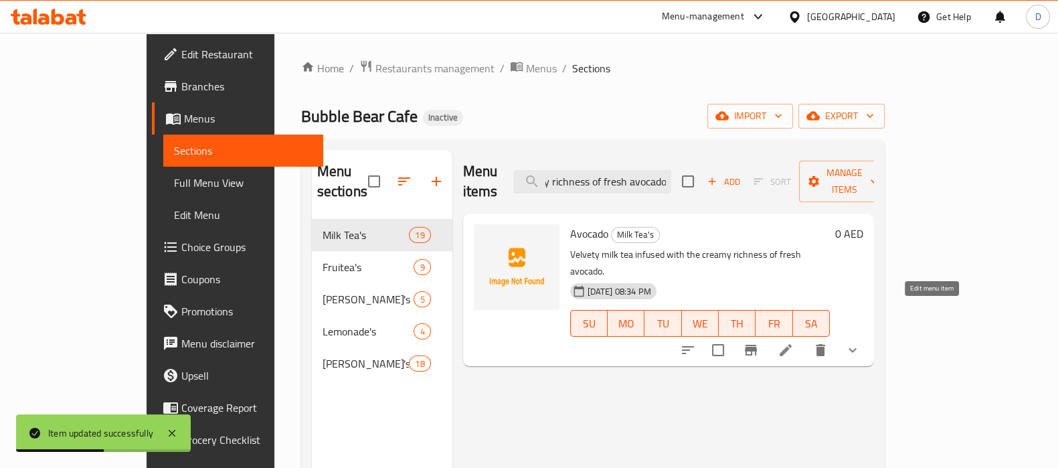
type input "Velvety milk tea infused with the creamy richness of fresh avocado."
click at [794, 342] on icon at bounding box center [786, 350] width 16 height 16
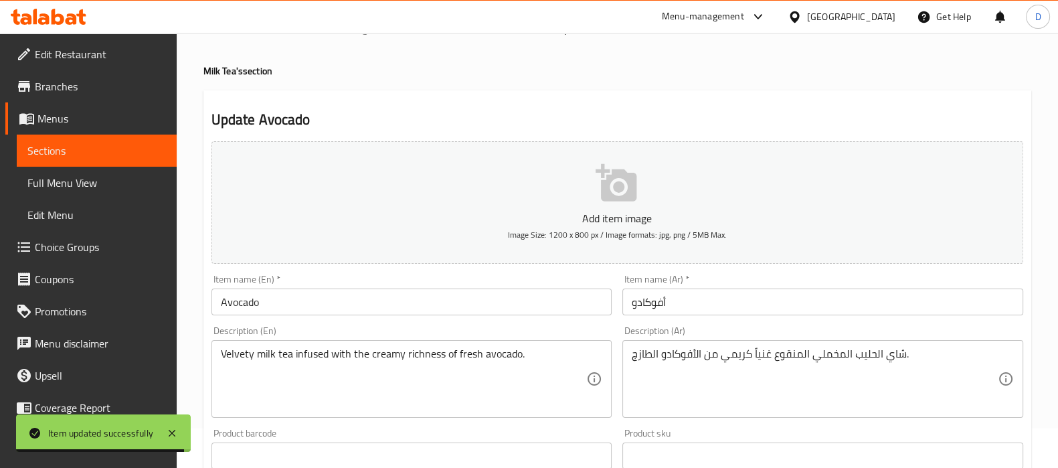
scroll to position [39, 0]
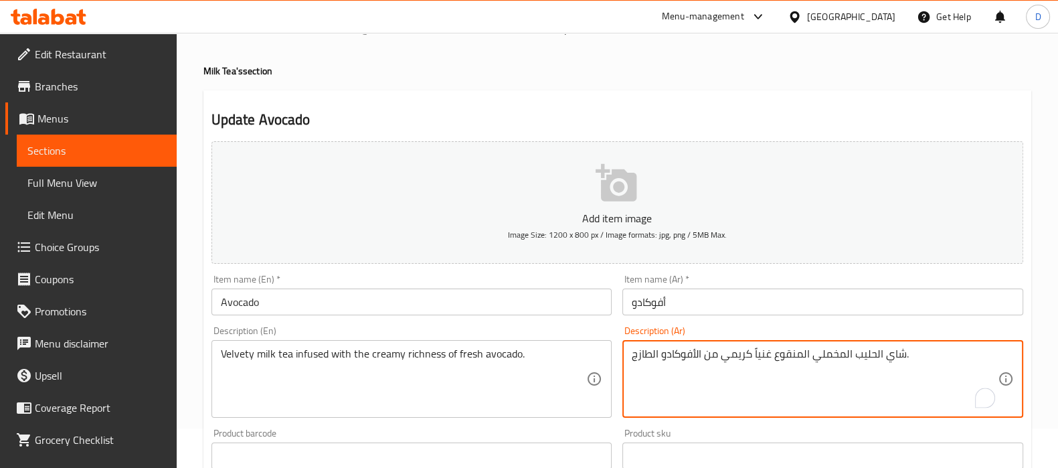
drag, startPoint x: 797, startPoint y: 356, endPoint x: 781, endPoint y: 355, distance: 15.4
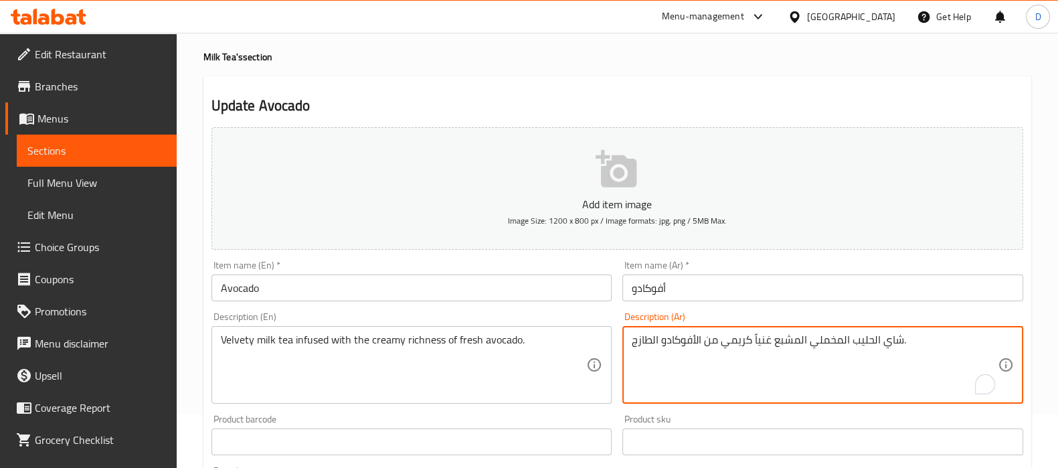
type textarea "شاي الحليب المخملي المشبع غنياً كريمي من الأفوكادو الطازج."
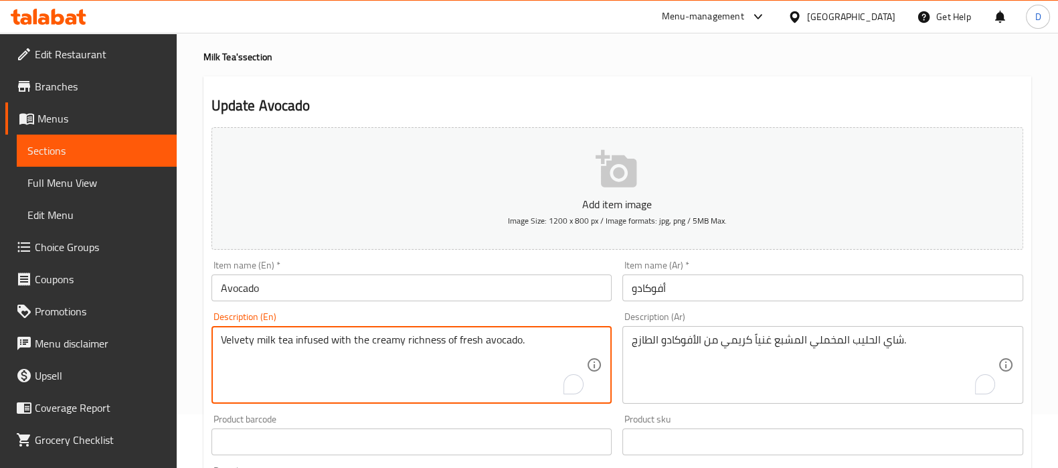
drag, startPoint x: 250, startPoint y: 334, endPoint x: 468, endPoint y: 339, distance: 217.6
click at [468, 339] on textarea "Velvety milk tea infused with the creamy richness of fresh avocado." at bounding box center [404, 365] width 366 height 64
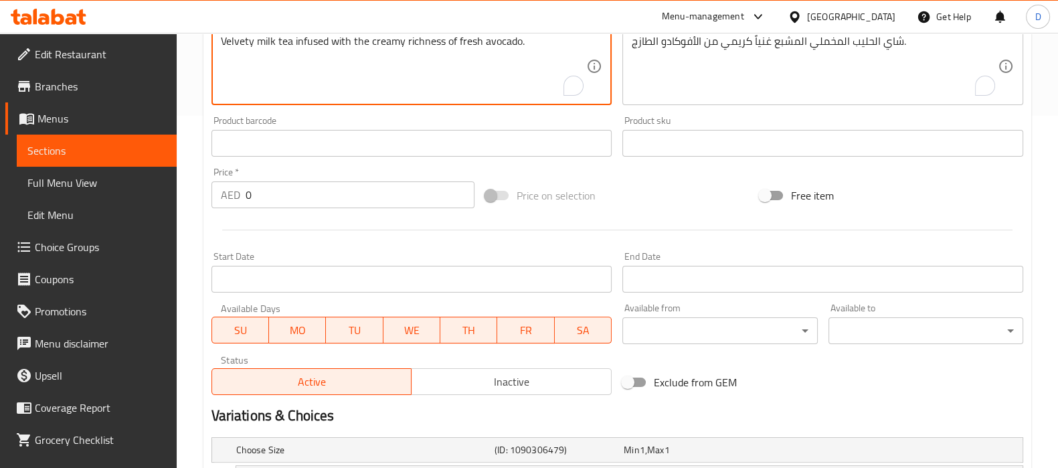
scroll to position [545, 0]
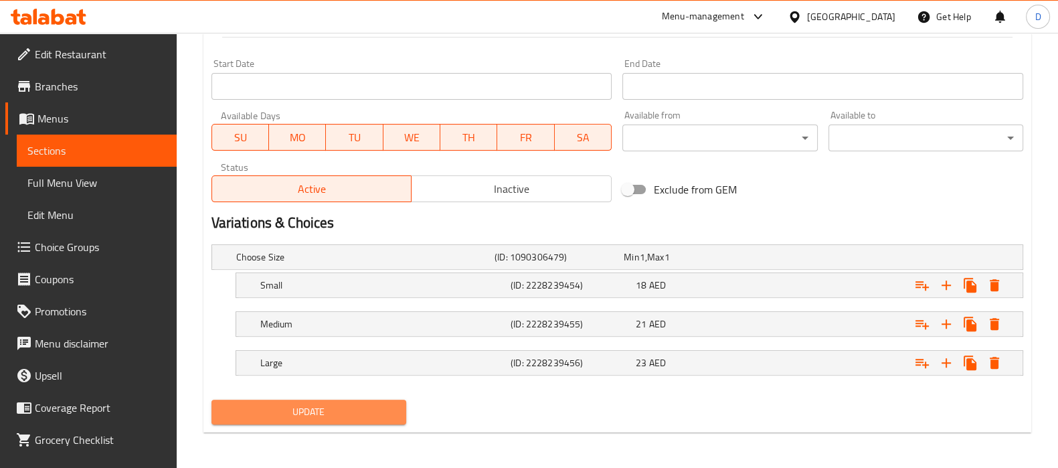
click at [396, 406] on button "Update" at bounding box center [309, 412] width 195 height 25
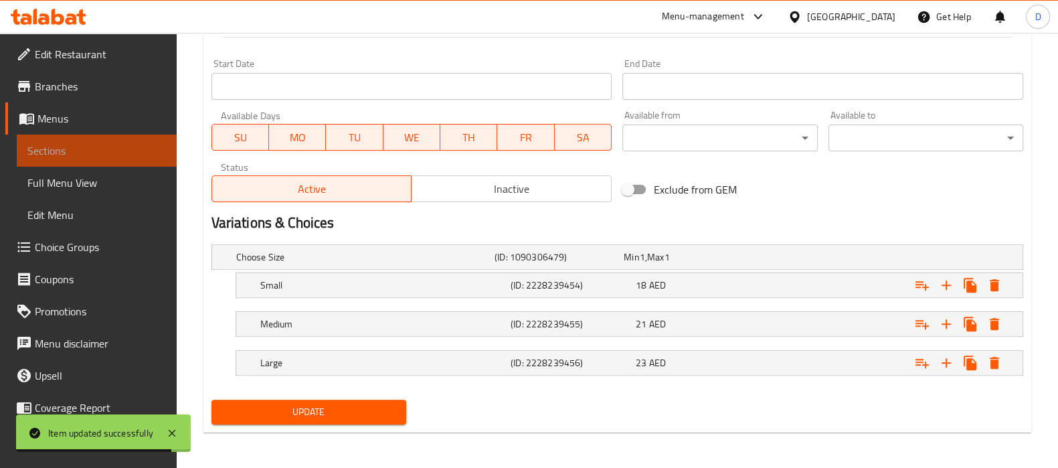
click at [145, 157] on span "Sections" at bounding box center [96, 151] width 139 height 16
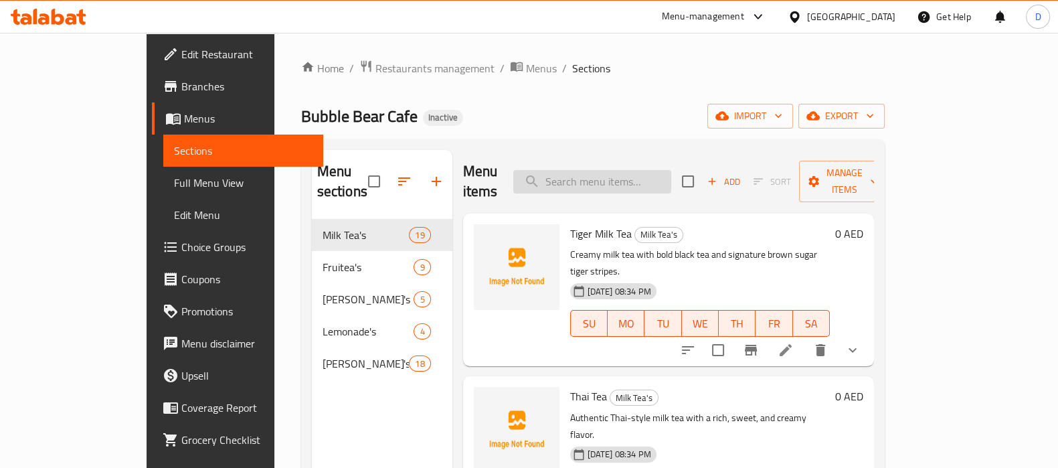
click at [657, 177] on input "search" at bounding box center [592, 181] width 158 height 23
paste input "luscious"
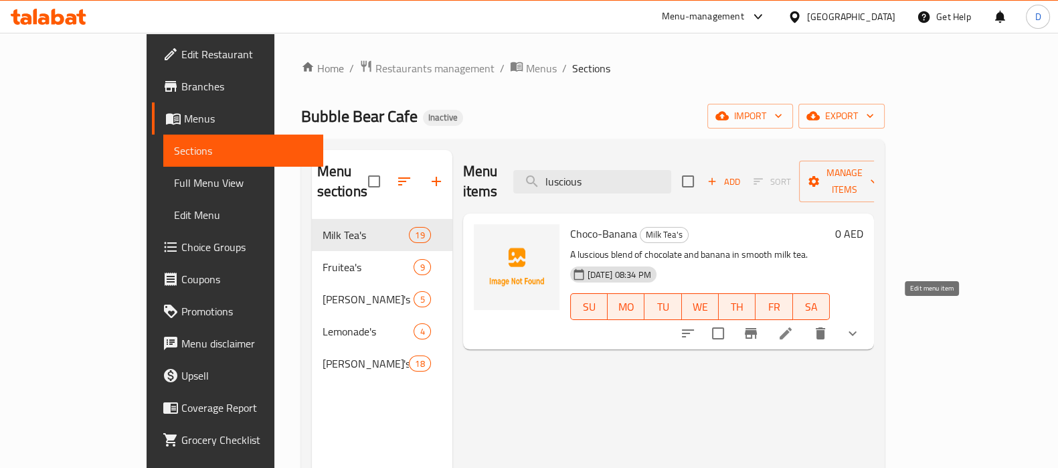
type input "luscious"
click at [794, 325] on icon at bounding box center [786, 333] width 16 height 16
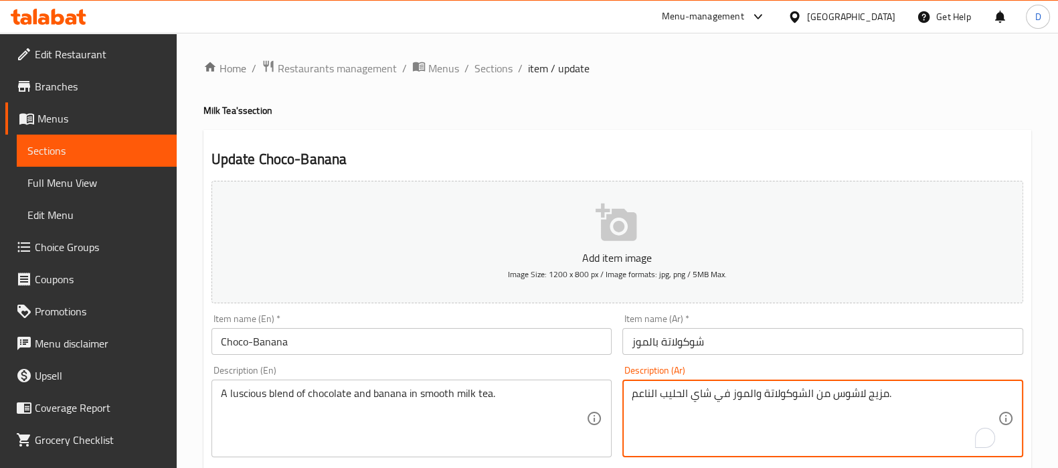
click at [843, 395] on textarea "مزيج لاشوس من الشوكولاتة والموز في شاي الحليب الناعم." at bounding box center [815, 419] width 366 height 64
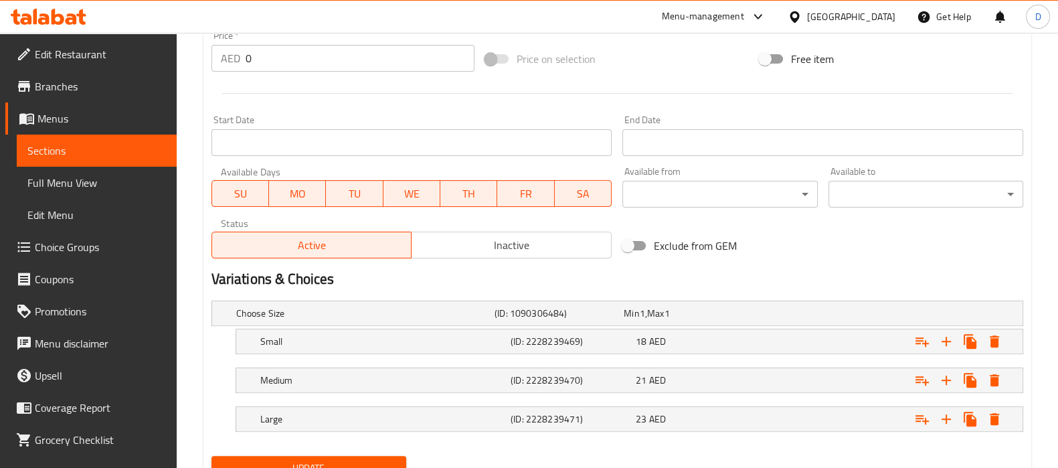
scroll to position [545, 0]
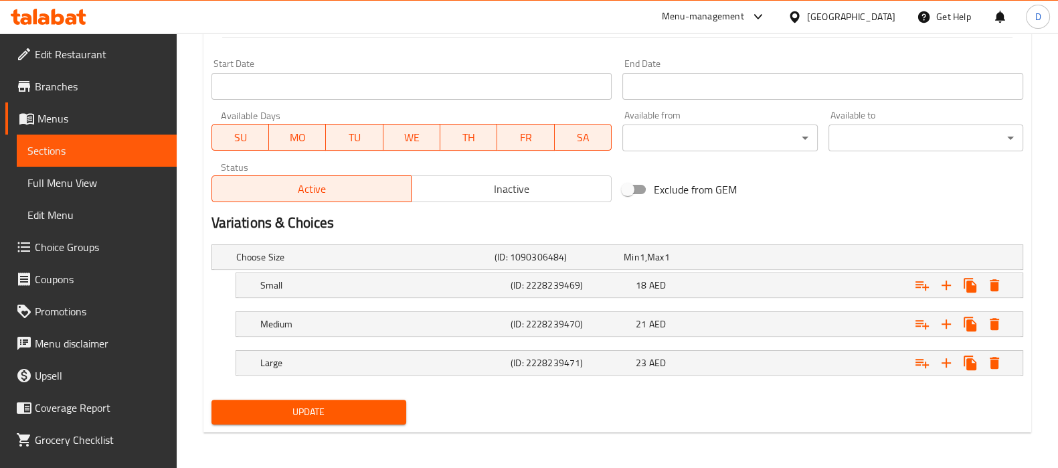
type textarea "مزيج شهي من الشوكولاتة والموز في شاي الحليب الناعم."
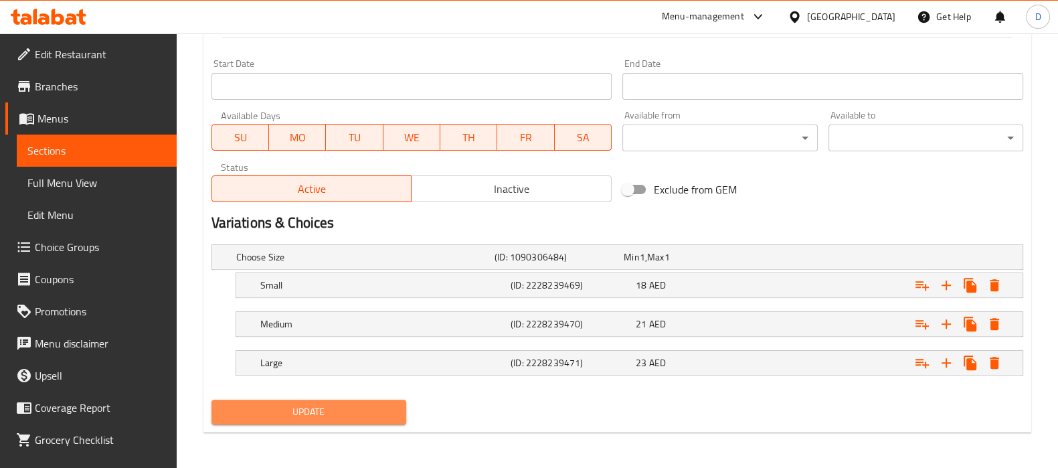
click at [341, 414] on span "Update" at bounding box center [308, 412] width 173 height 17
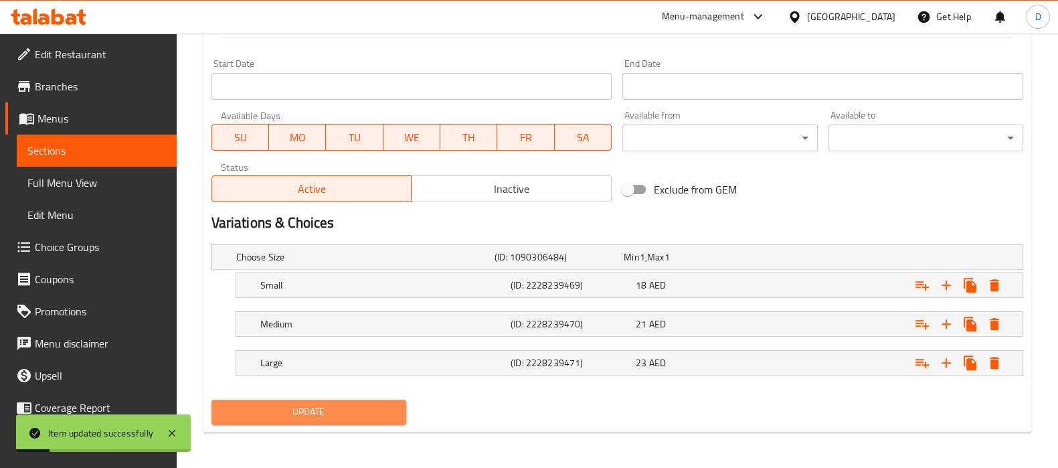
click at [341, 414] on span "Update" at bounding box center [308, 412] width 173 height 17
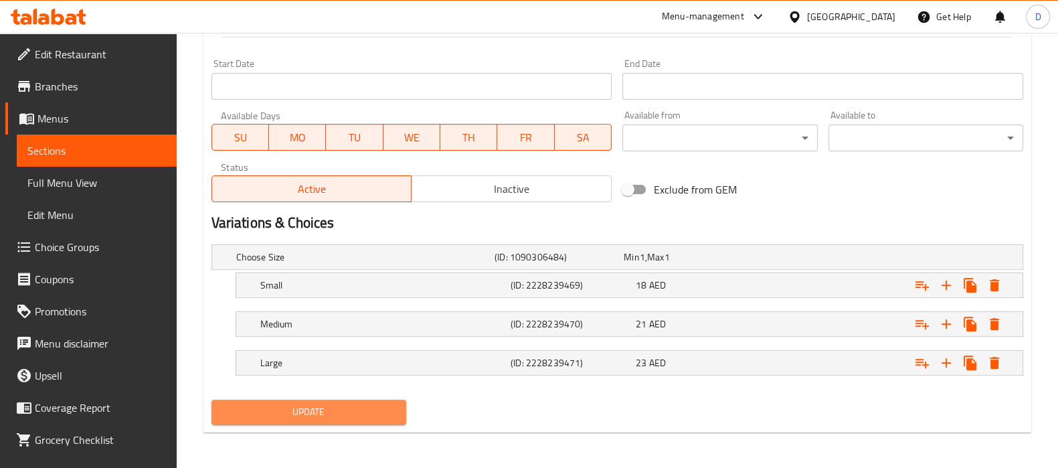
click at [341, 414] on span "Update" at bounding box center [308, 412] width 173 height 17
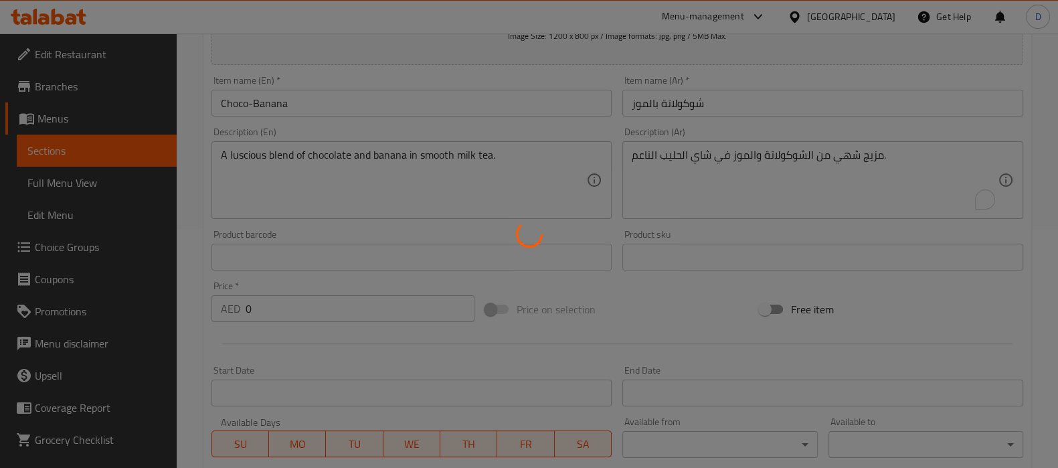
scroll to position [232, 0]
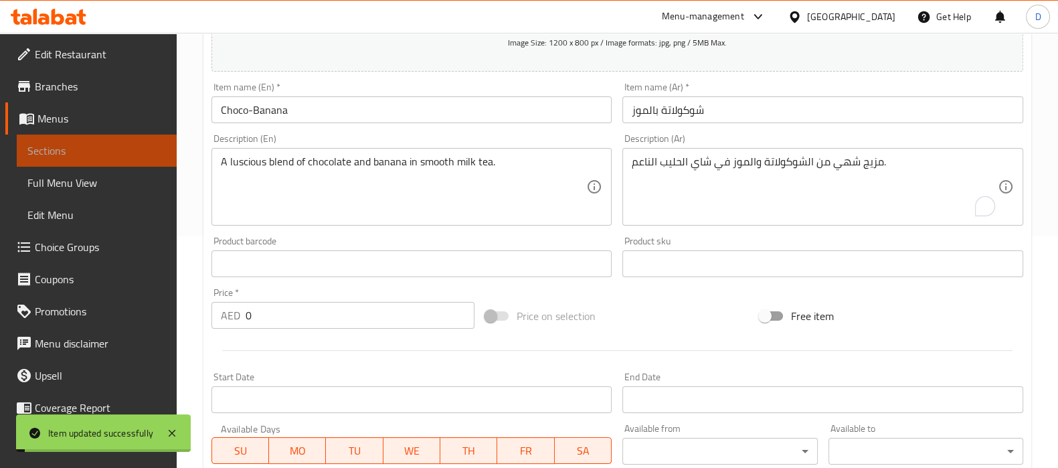
click at [142, 151] on span "Sections" at bounding box center [96, 151] width 139 height 16
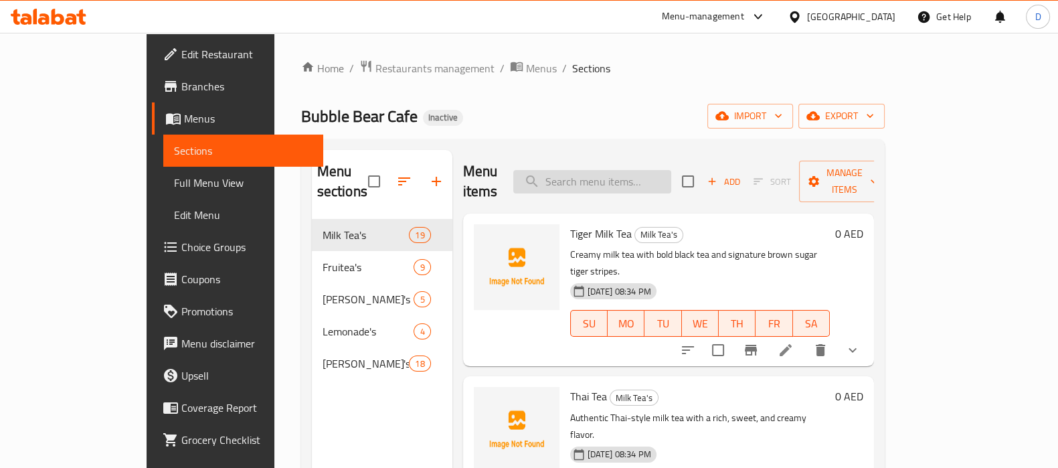
click at [651, 175] on input "search" at bounding box center [592, 181] width 158 height 23
paste input "Premium green tea matcha milk tea, earthy and full of antioxidants."
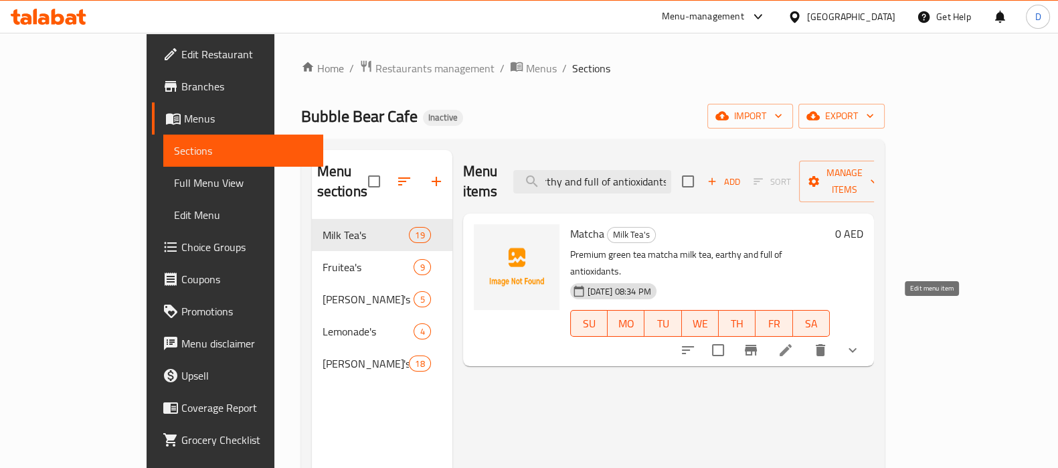
type input "Premium green tea matcha milk tea, earthy and full of antioxidants."
click at [794, 342] on icon at bounding box center [786, 350] width 16 height 16
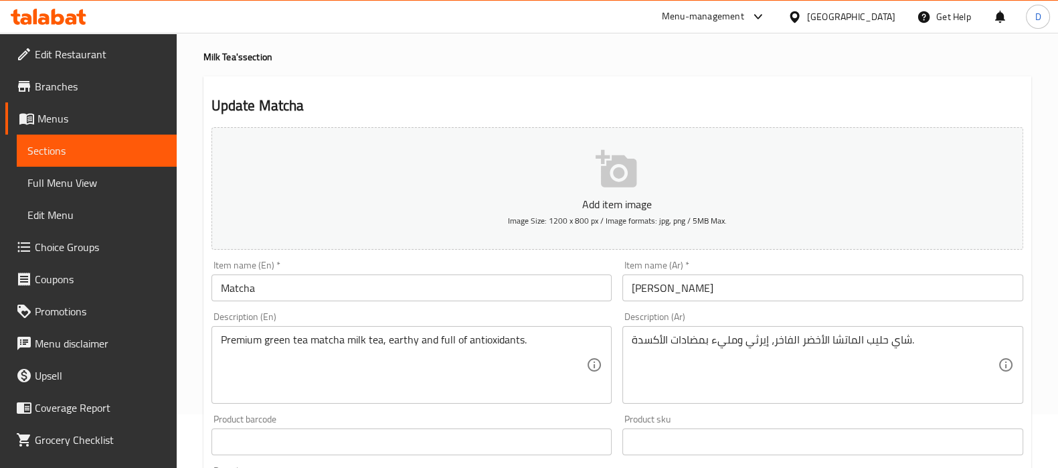
scroll to position [58, 0]
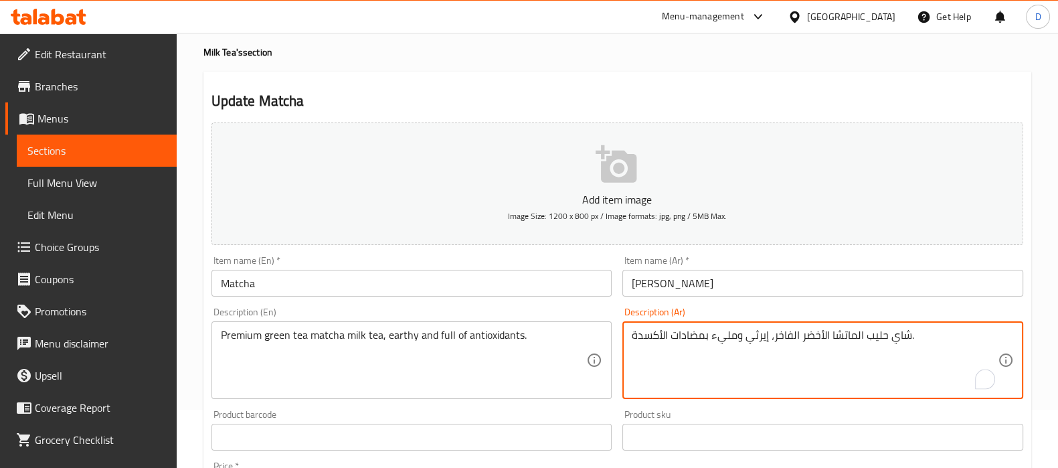
click at [824, 333] on textarea "شاي حليب الماتشا الأخضر الفاخر، إيرثي ومليء بمضادات الأكسدة." at bounding box center [815, 361] width 366 height 64
click at [791, 337] on textarea "شاي حليب الماتشا شاي أخضر الفاخر، إيرثي ومليء بمضادات الأكسدة." at bounding box center [815, 361] width 366 height 64
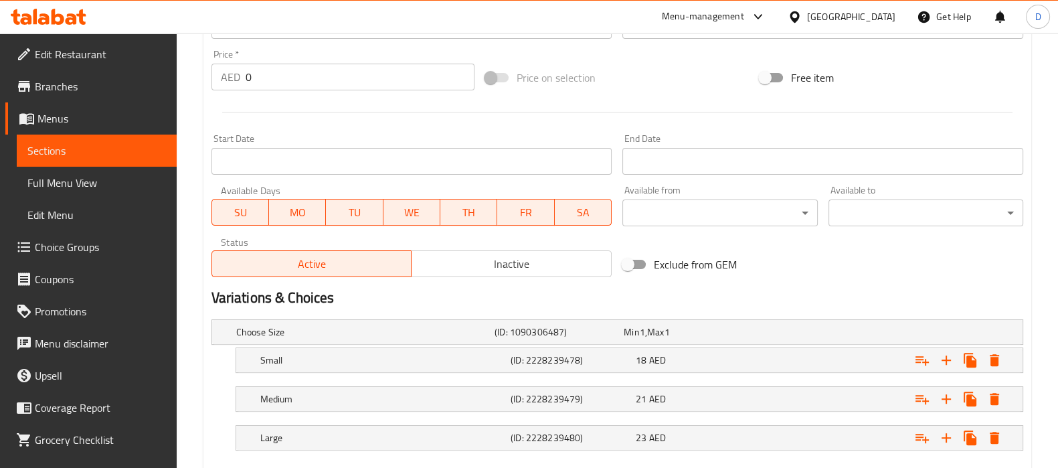
scroll to position [545, 0]
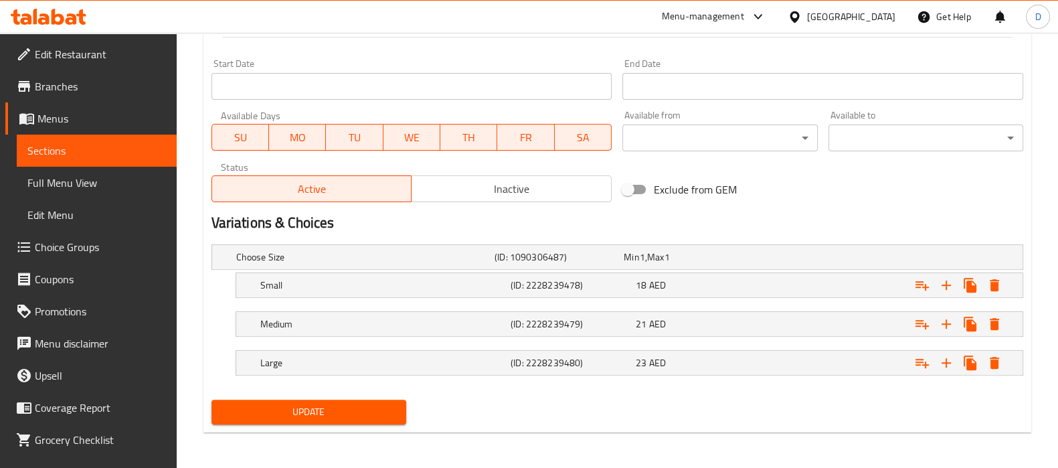
type textarea "شاي حليب الماتشا شاي أخضر فاخر، إيرثي ومليء بمضادات الأكسدة."
click at [361, 414] on span "Update" at bounding box center [308, 412] width 173 height 17
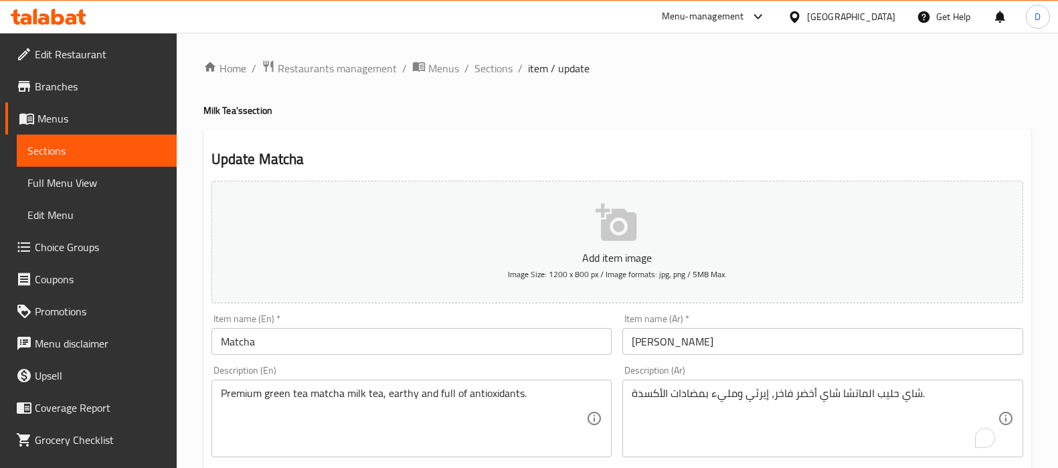
scroll to position [545, 0]
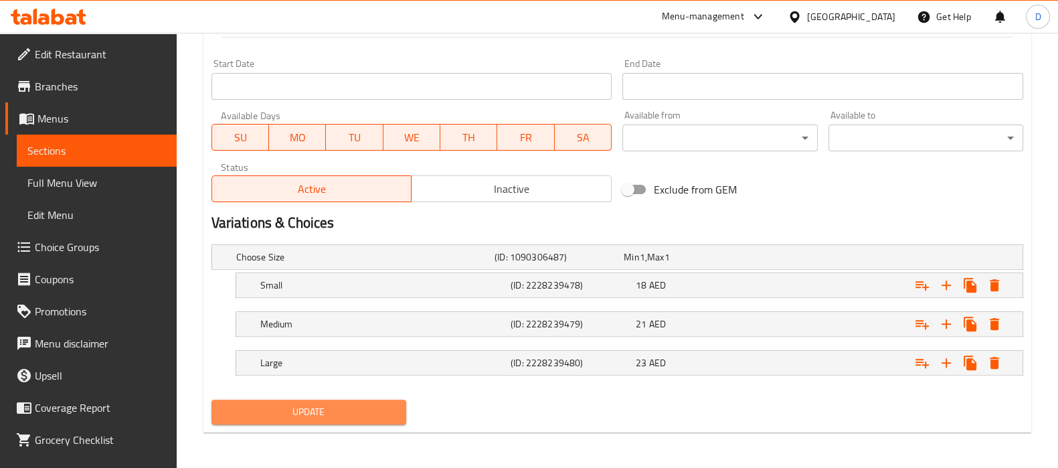
click at [284, 412] on span "Update" at bounding box center [308, 412] width 173 height 17
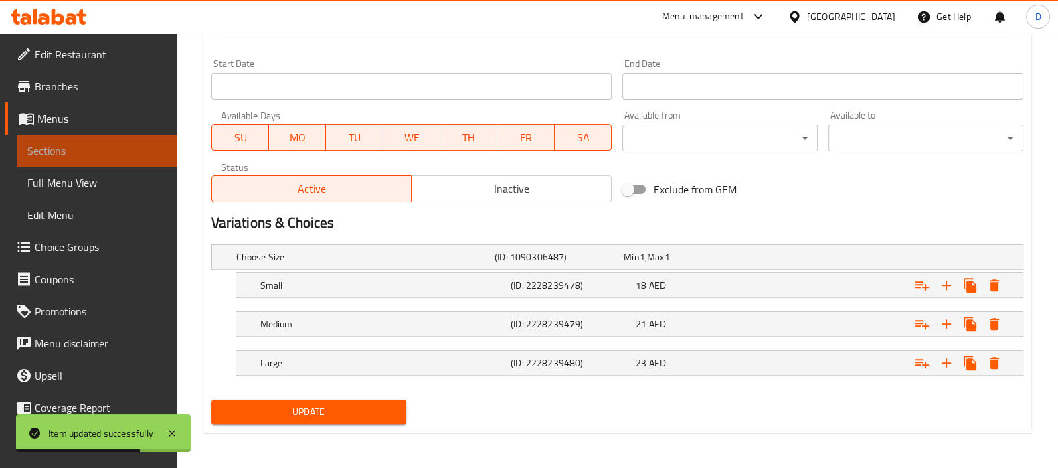
click at [107, 151] on span "Sections" at bounding box center [96, 151] width 139 height 16
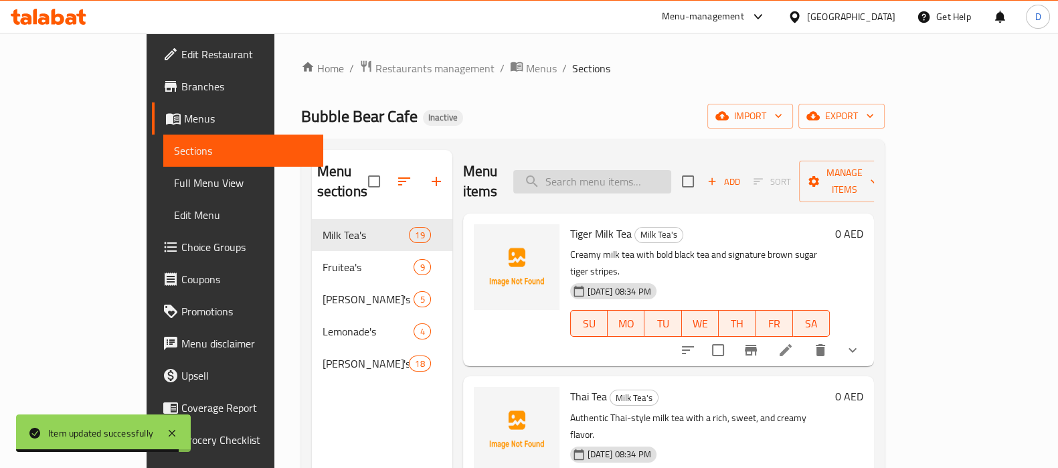
click at [671, 172] on input "search" at bounding box center [592, 181] width 158 height 23
paste input "Zesty and tropical fruit tea infused with tangy passion fruit flavor."
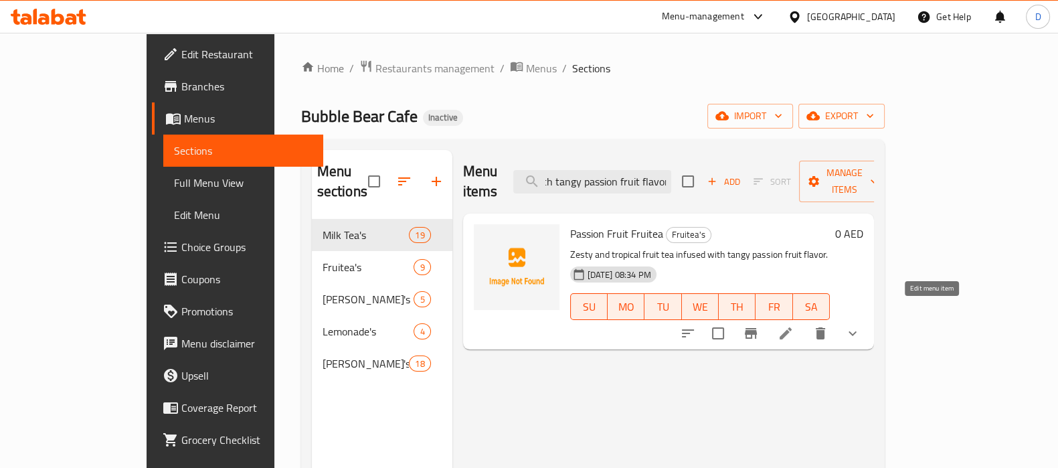
type input "Zesty and tropical fruit tea infused with tangy passion fruit flavor."
click at [792, 327] on icon at bounding box center [786, 333] width 12 height 12
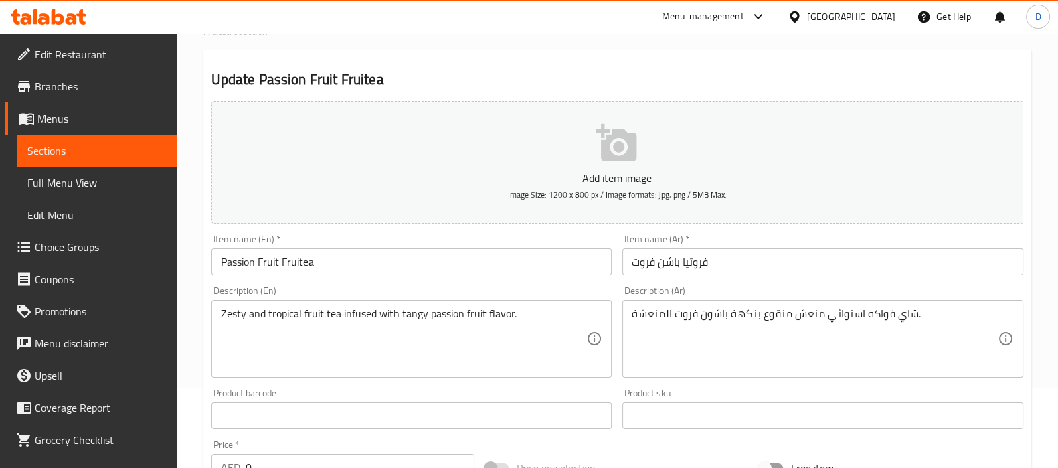
scroll to position [94, 0]
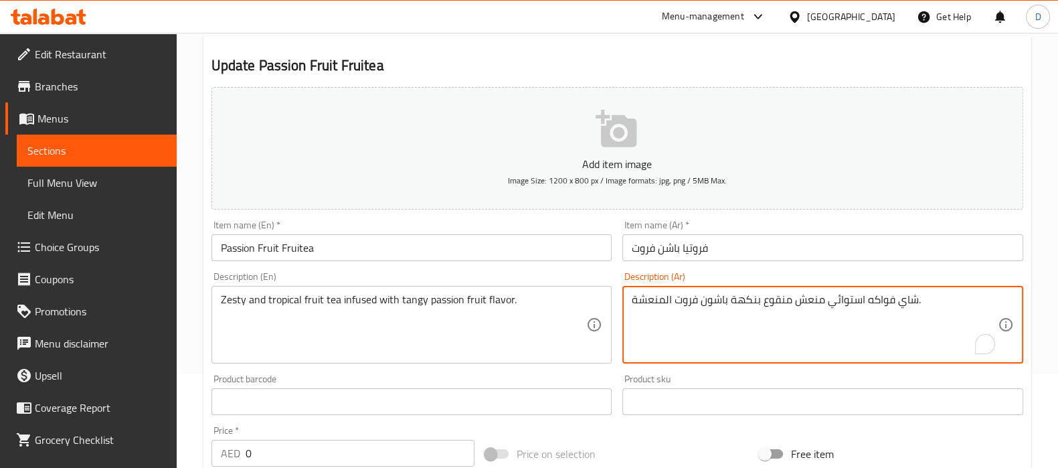
click at [809, 299] on textarea "شاي فواكه استوائي منعش منقوع بنكهة باشون فروت المنعشة." at bounding box center [815, 325] width 366 height 64
drag, startPoint x: 785, startPoint y: 300, endPoint x: 768, endPoint y: 301, distance: 16.7
click at [768, 301] on textarea "شاي فواكه استوائي زيستي منقوع بنكهة باشون فروت المنعشة." at bounding box center [815, 325] width 366 height 64
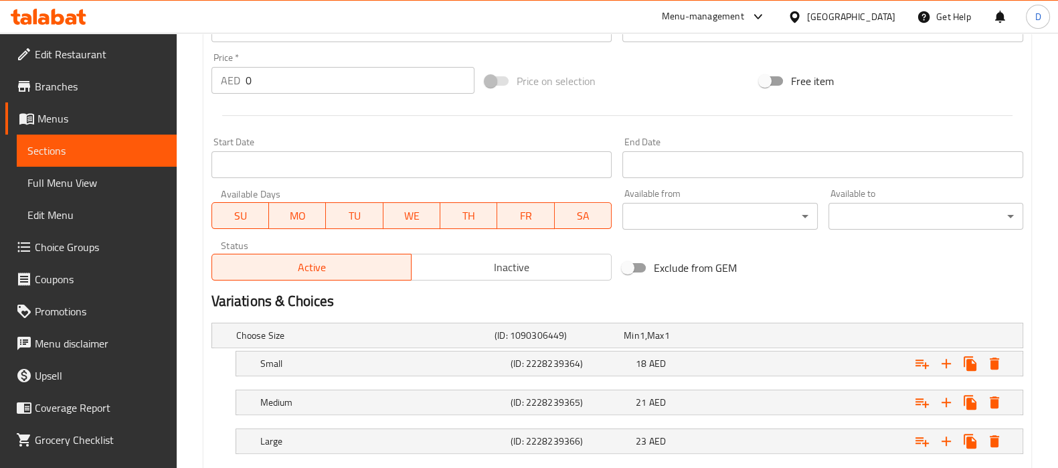
scroll to position [545, 0]
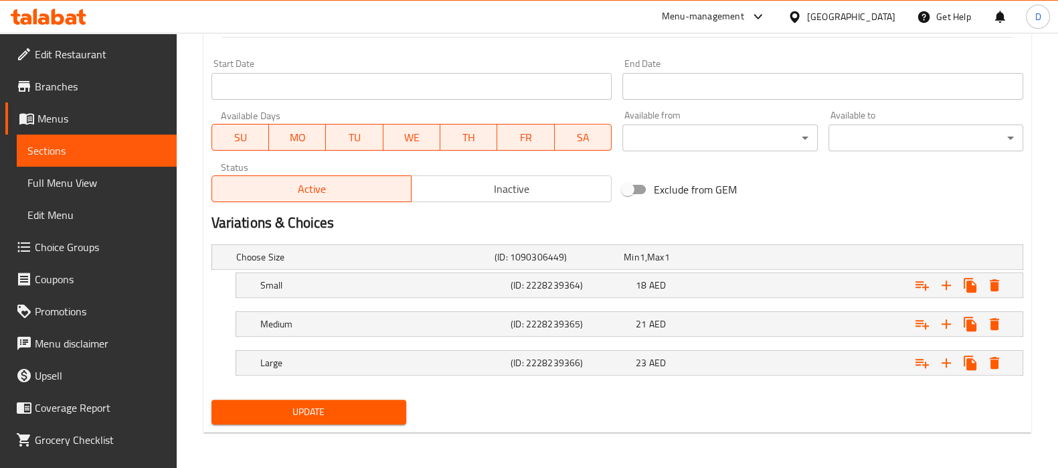
type textarea "شاي فواكه استوائي زيستي مشبع بنكهة باشون فروت المنعشة."
click at [369, 404] on span "Update" at bounding box center [308, 412] width 173 height 17
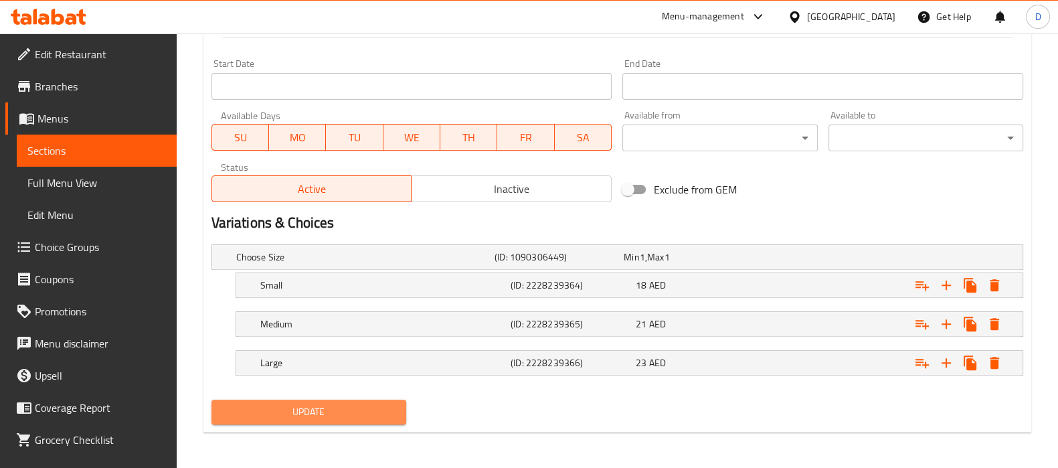
click at [321, 412] on span "Update" at bounding box center [308, 412] width 173 height 17
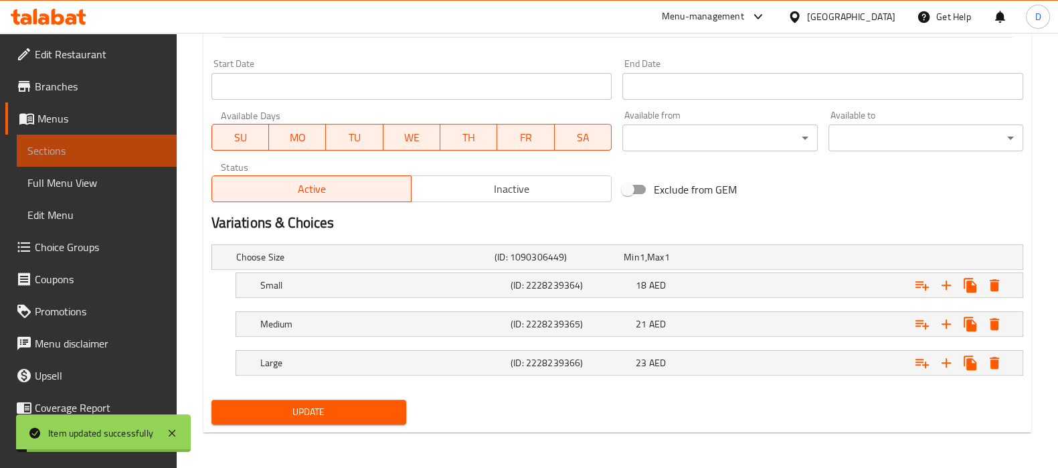
click at [112, 147] on span "Sections" at bounding box center [96, 151] width 139 height 16
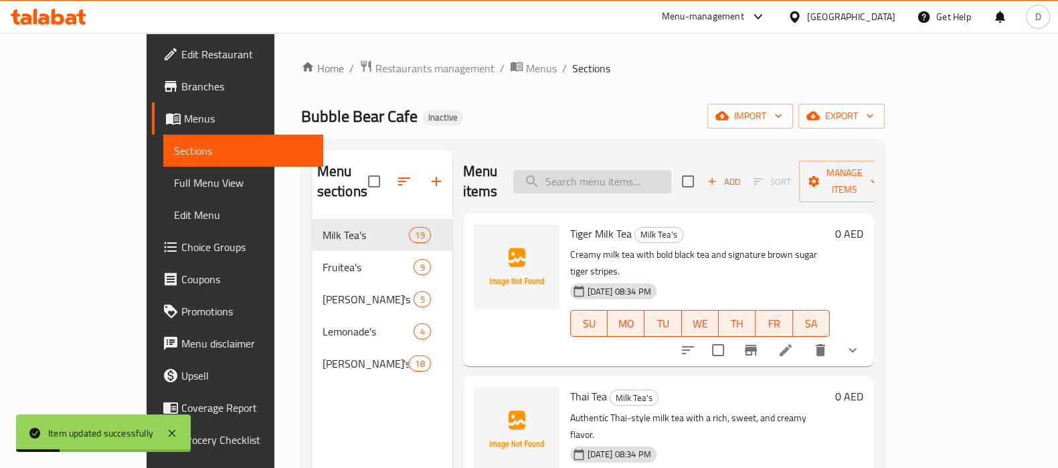
click at [645, 170] on input "search" at bounding box center [592, 181] width 158 height 23
paste input "lime"
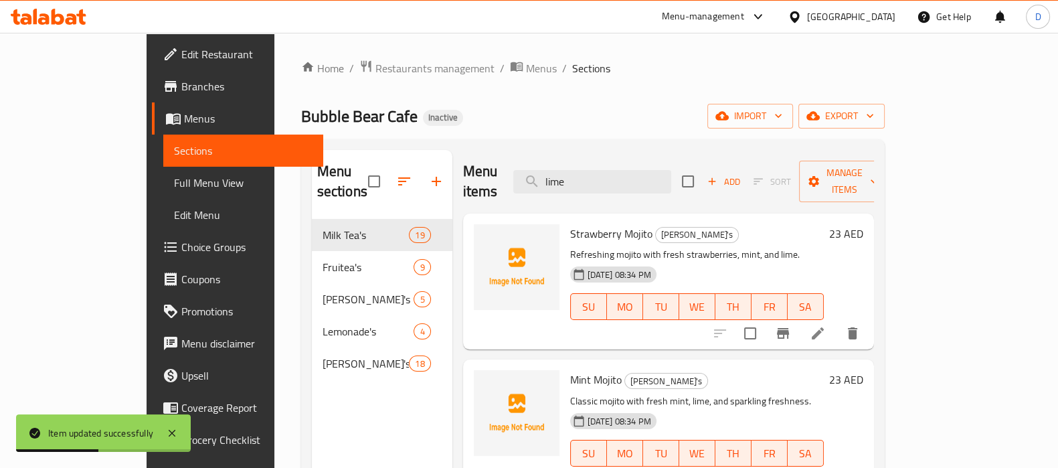
type input "lime"
click at [659, 102] on div "Home / Restaurants management / Menus / Sections Bubble Bear Cafe Inactive impo…" at bounding box center [593, 344] width 584 height 569
click at [837, 324] on li at bounding box center [817, 333] width 37 height 24
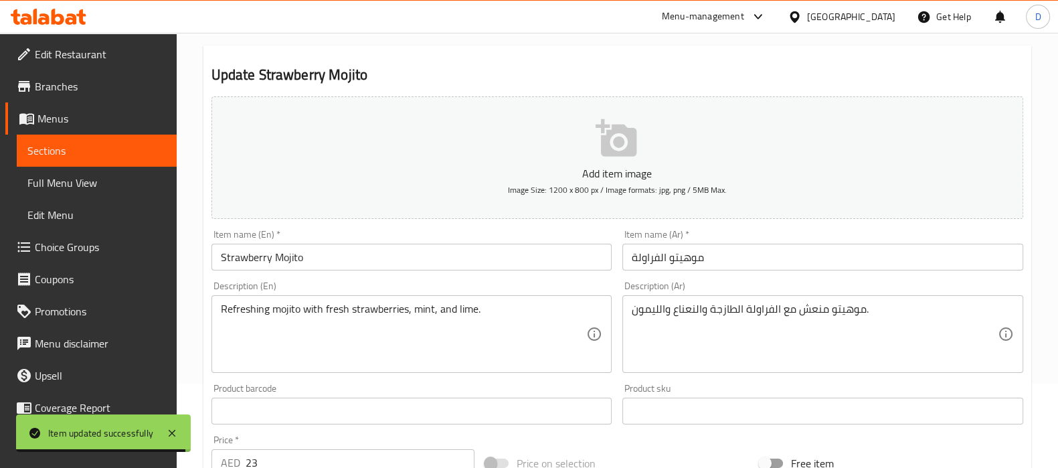
scroll to position [85, 0]
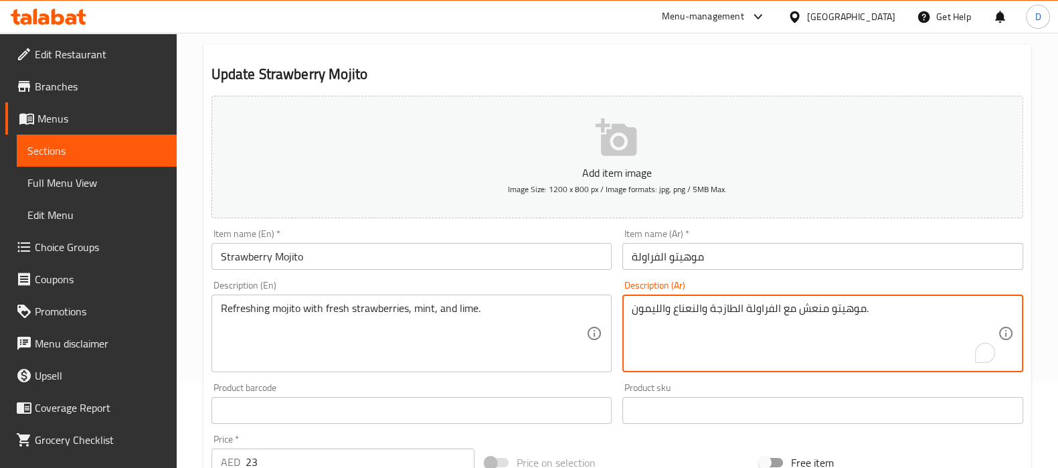
drag, startPoint x: 660, startPoint y: 313, endPoint x: 619, endPoint y: 313, distance: 40.8
paste textarea "حامض"
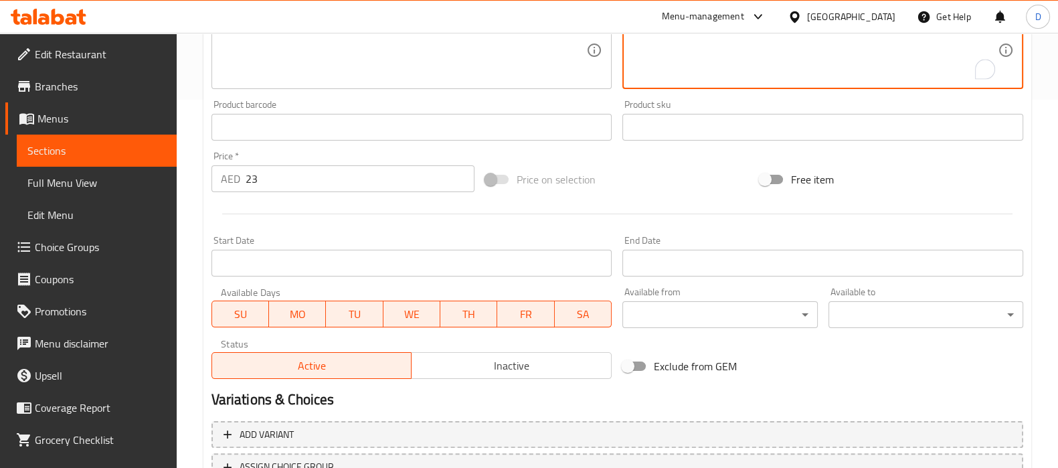
scroll to position [477, 0]
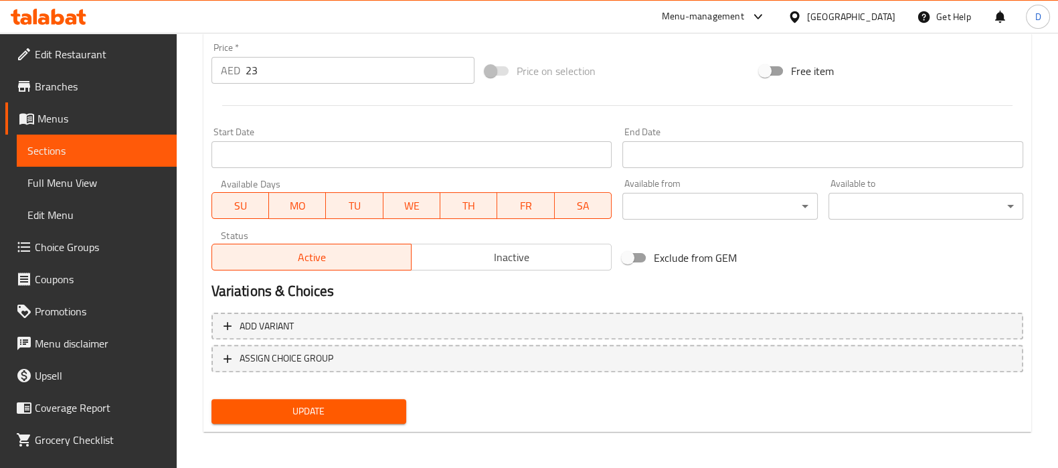
type textarea "موهيتو منعش مع الفراولة الطازجة والنعناع والحامض."
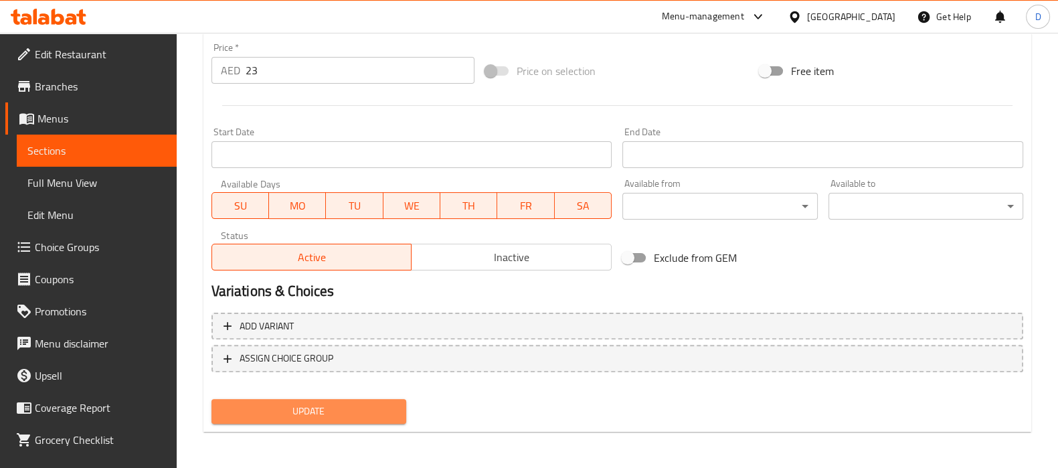
click at [349, 409] on span "Update" at bounding box center [308, 411] width 173 height 17
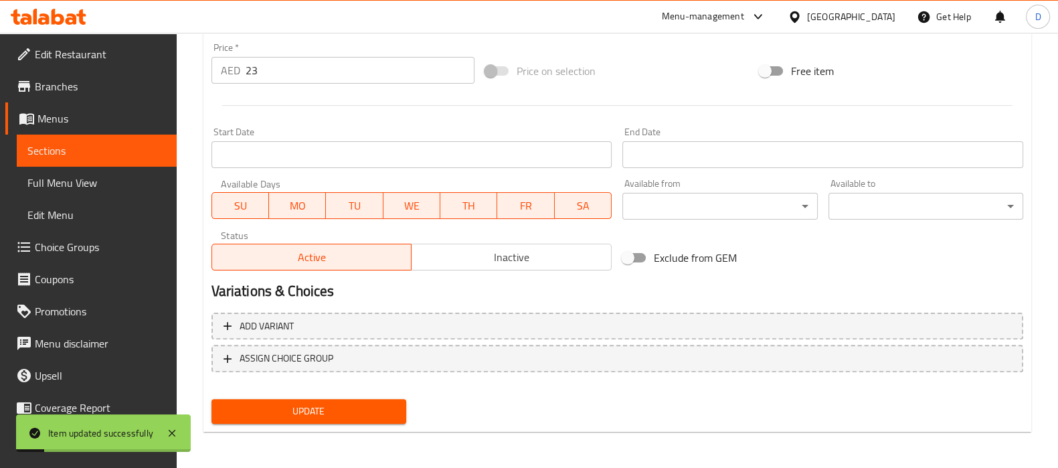
click at [88, 148] on span "Sections" at bounding box center [96, 151] width 139 height 16
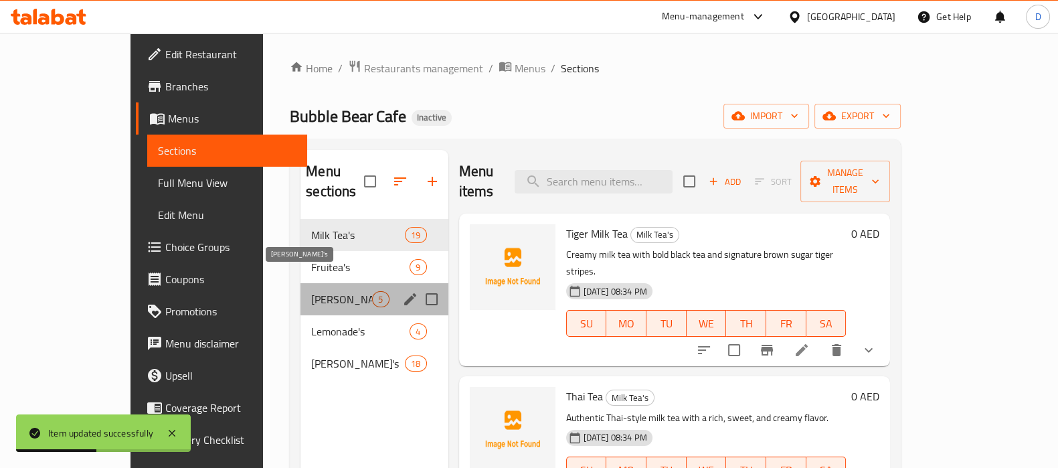
click at [311, 291] on span "Mojito's" at bounding box center [341, 299] width 61 height 16
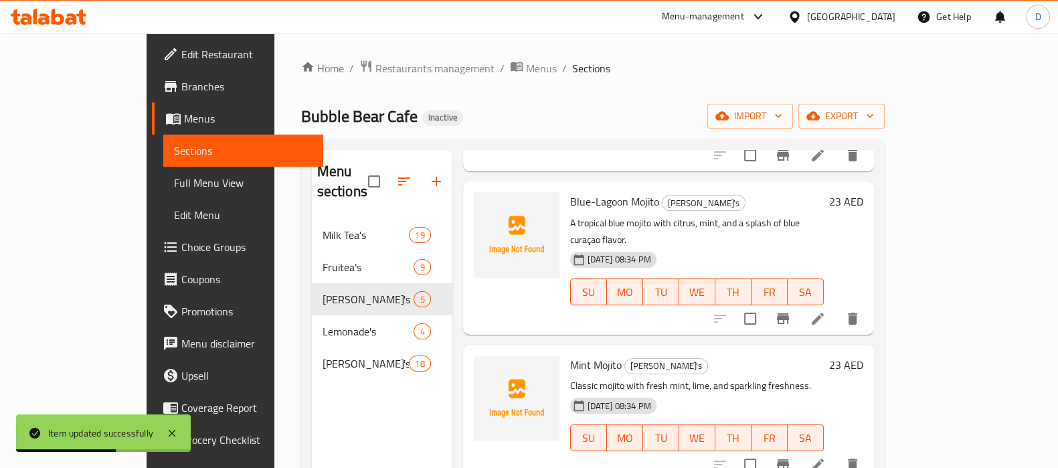
scroll to position [179, 0]
click at [837, 306] on li at bounding box center [817, 318] width 37 height 24
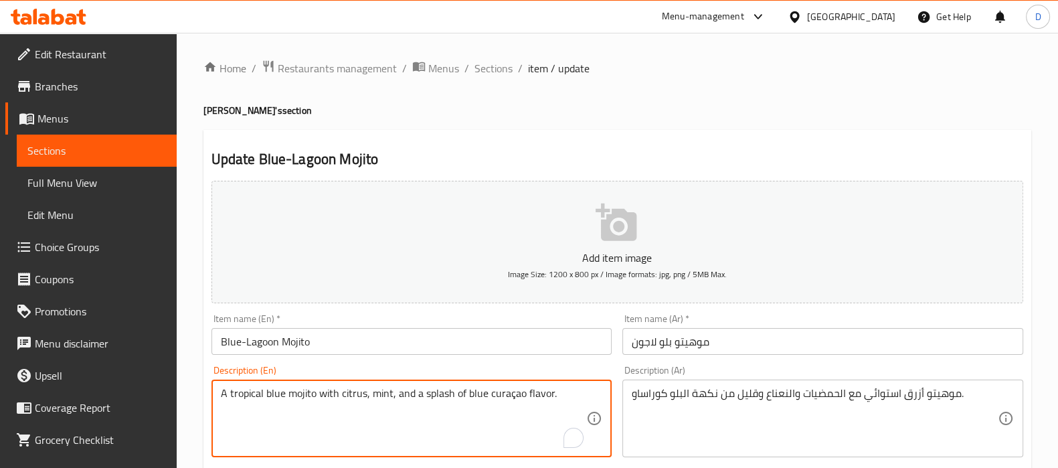
drag, startPoint x: 465, startPoint y: 396, endPoint x: 519, endPoint y: 396, distance: 54.2
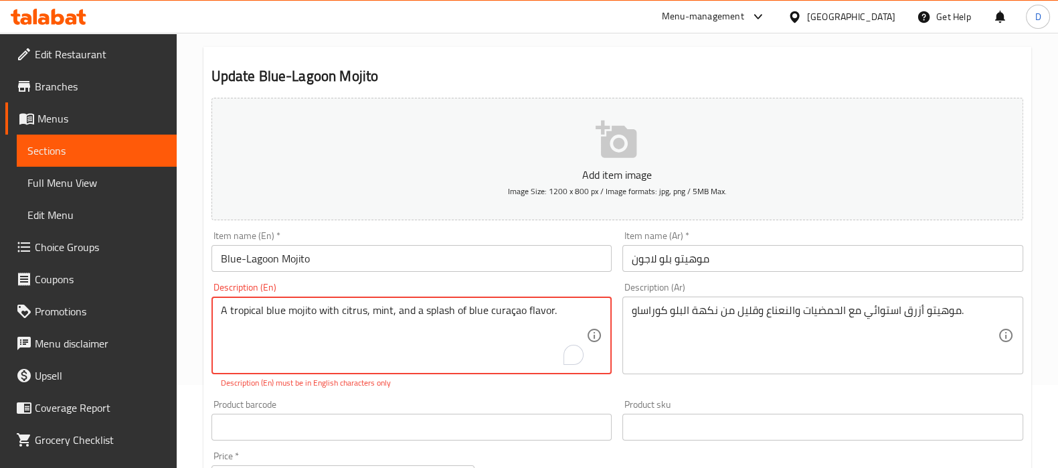
scroll to position [94, 0]
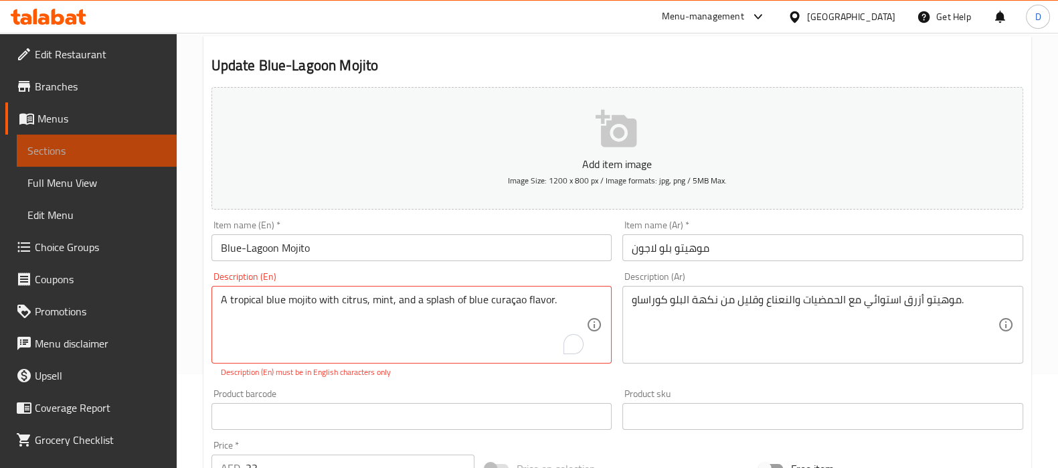
click at [144, 145] on span "Sections" at bounding box center [96, 151] width 139 height 16
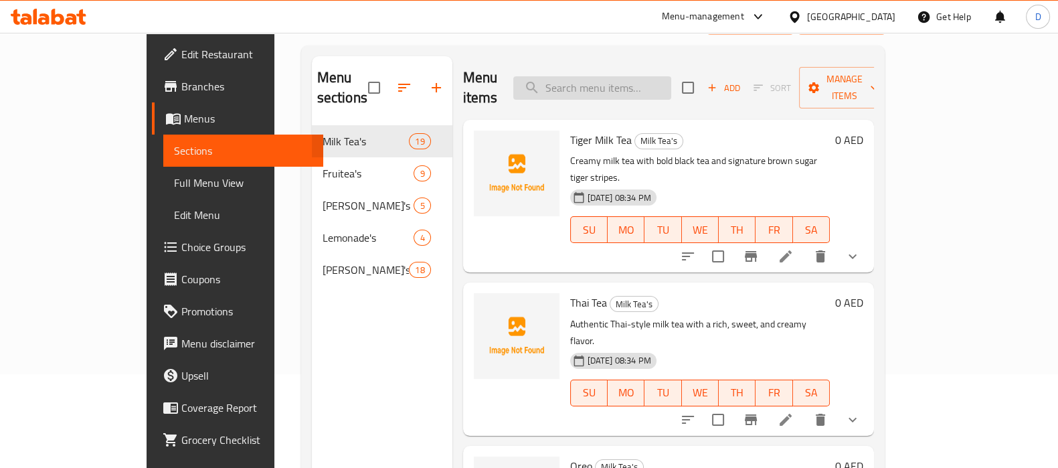
click at [609, 81] on input "search" at bounding box center [592, 87] width 158 height 23
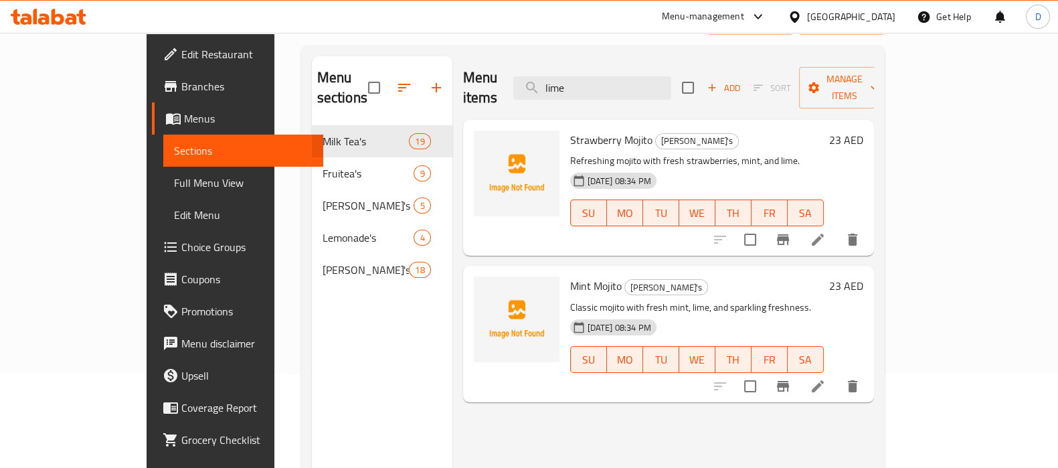
type input "lime"
click at [582, 426] on div "Menu items lime Add Sort Manage items Strawberry Mojito Mojito's Refreshing moj…" at bounding box center [664, 290] width 422 height 468
click at [837, 374] on li at bounding box center [817, 386] width 37 height 24
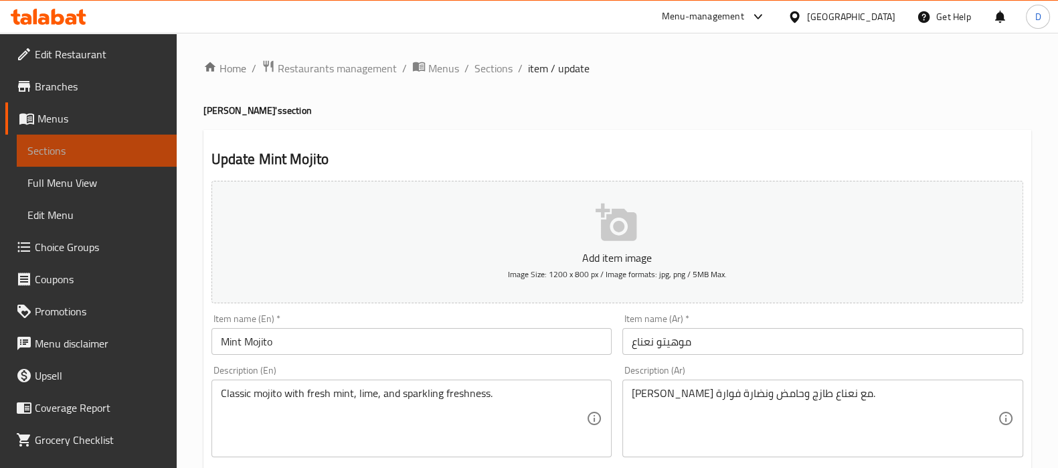
click at [112, 155] on span "Sections" at bounding box center [96, 151] width 139 height 16
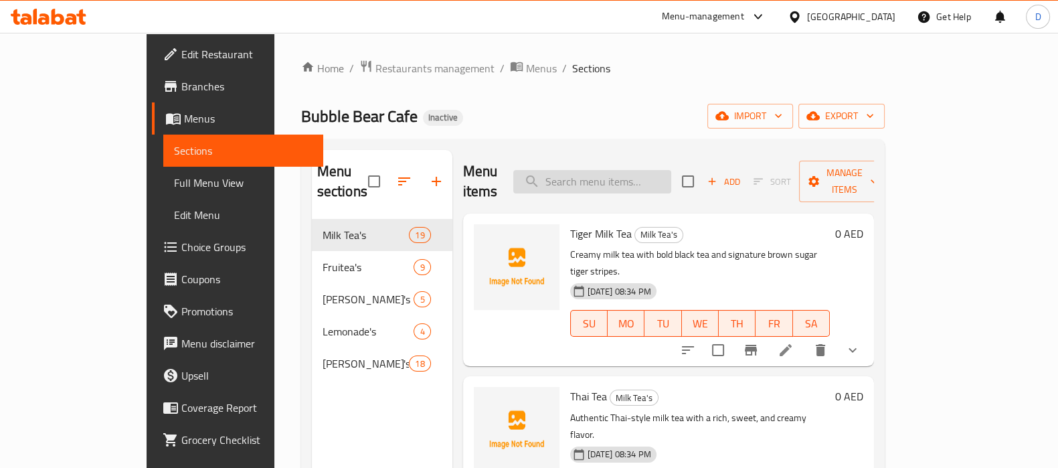
click at [612, 171] on input "search" at bounding box center [592, 181] width 158 height 23
paste input "splash"
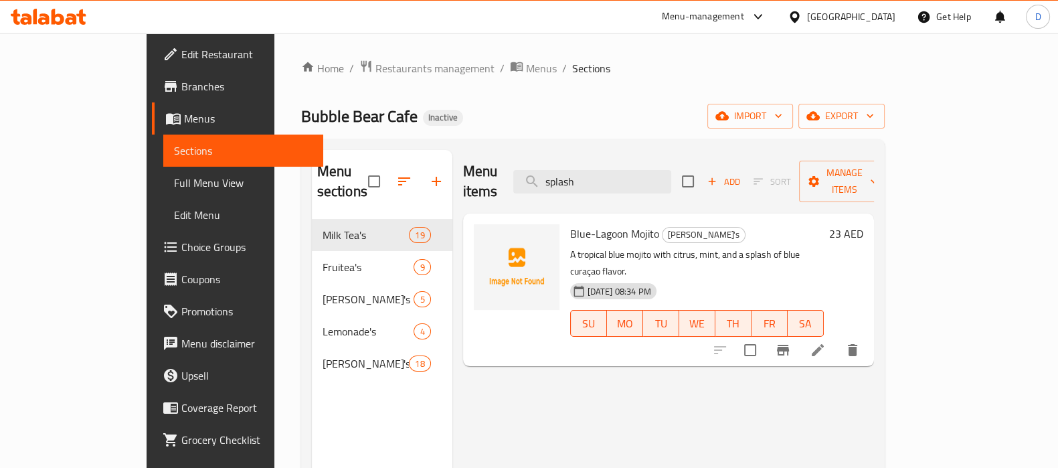
type input "splash"
click at [837, 338] on li at bounding box center [817, 350] width 37 height 24
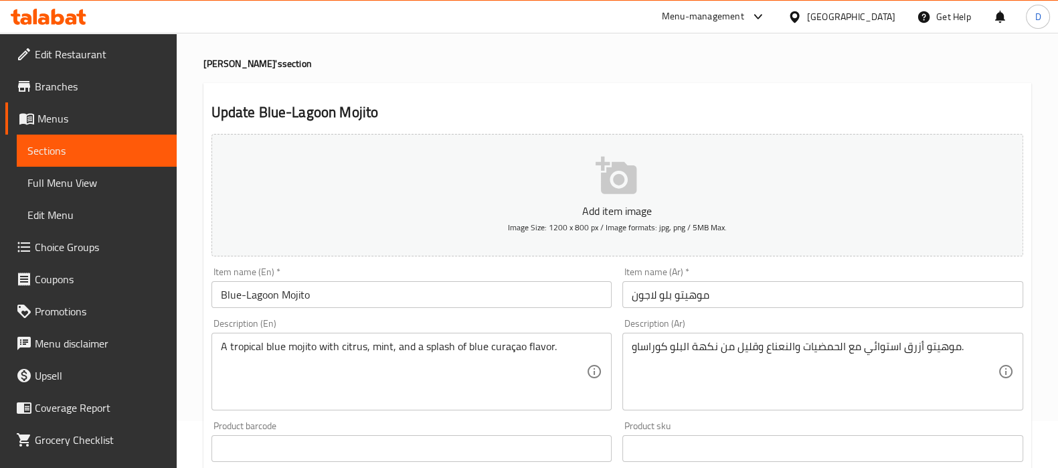
scroll to position [50, 0]
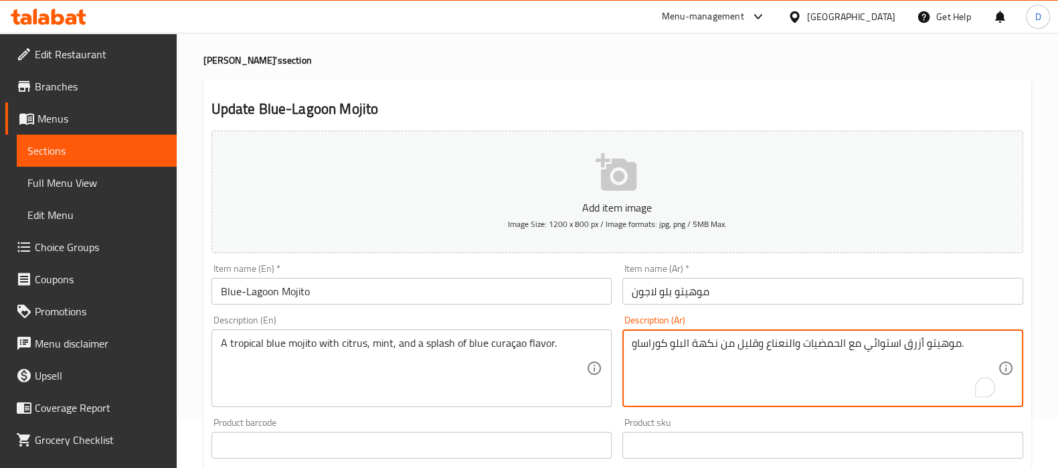
drag, startPoint x: 758, startPoint y: 336, endPoint x: 738, endPoint y: 337, distance: 19.4
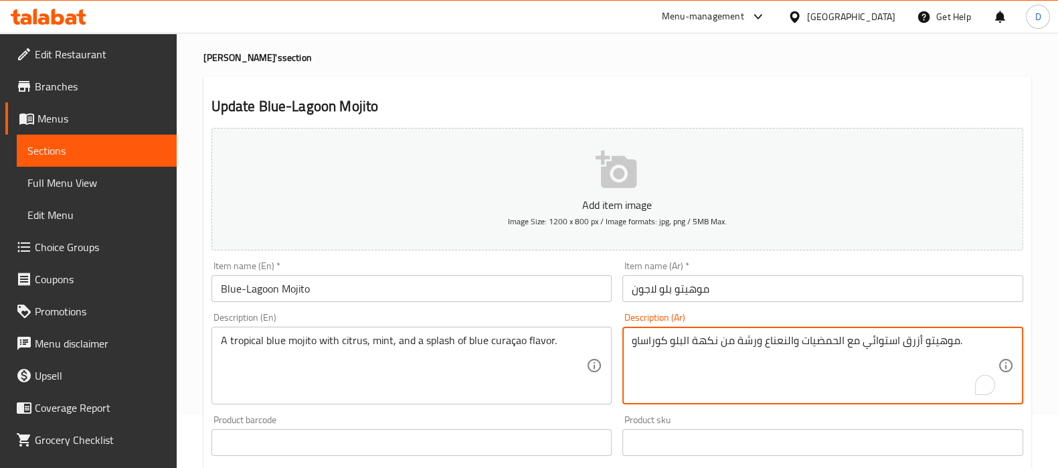
scroll to position [477, 0]
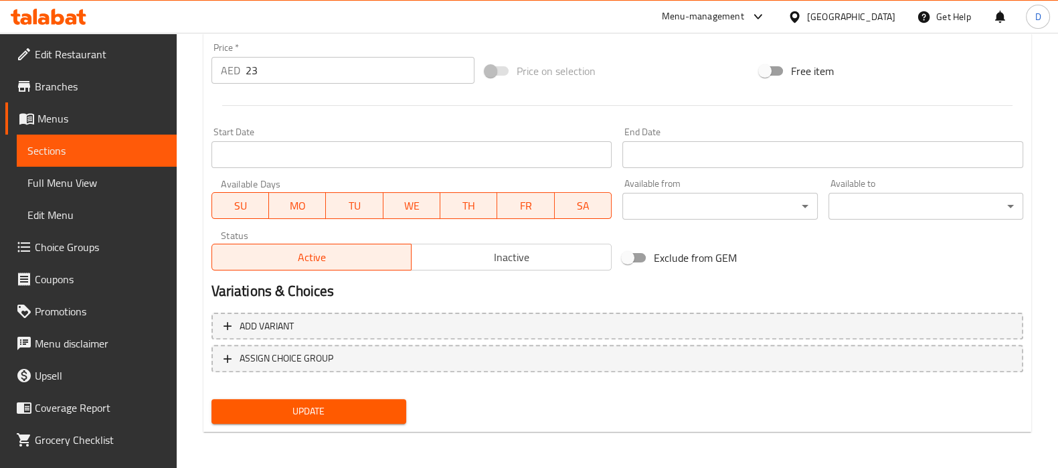
type textarea "موهيتو أزرق استوائي مع الحمضيات والنعناع ورشة من نكهة البلو كوراساو."
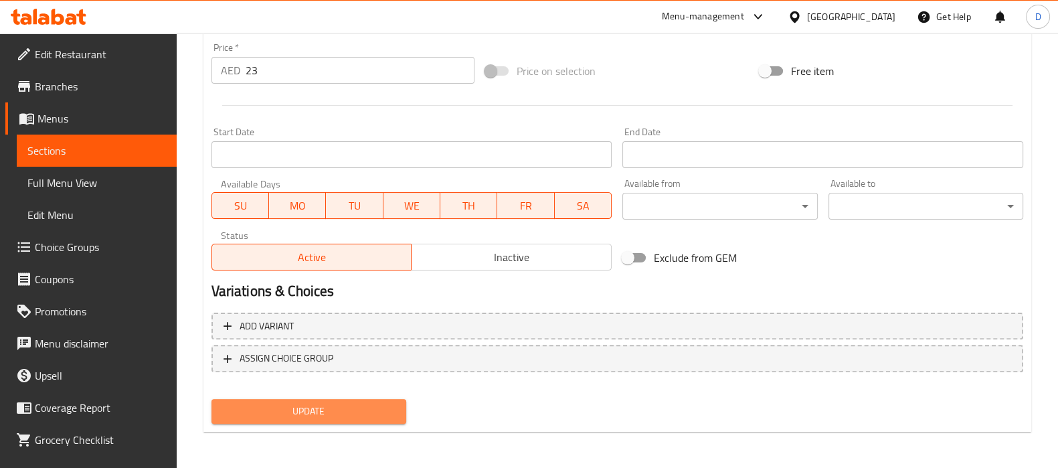
click at [387, 403] on span "Update" at bounding box center [308, 411] width 173 height 17
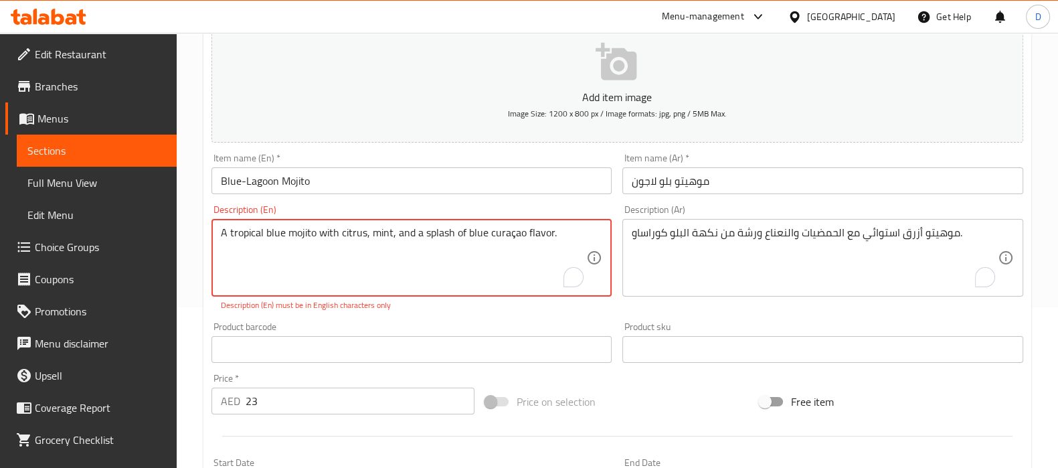
click at [512, 234] on textarea "A tropical blue mojito with citrus, mint, and a splash of blue curaçao flavor." at bounding box center [404, 258] width 366 height 64
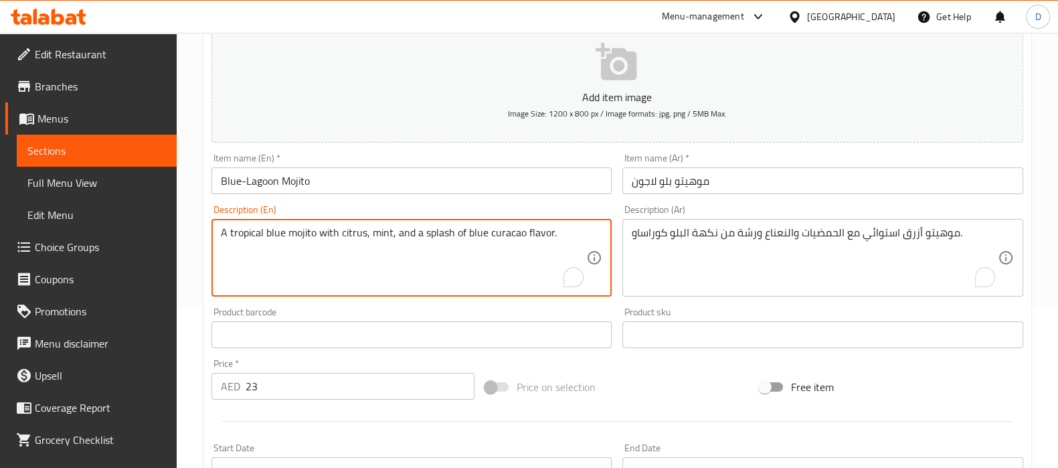
scroll to position [477, 0]
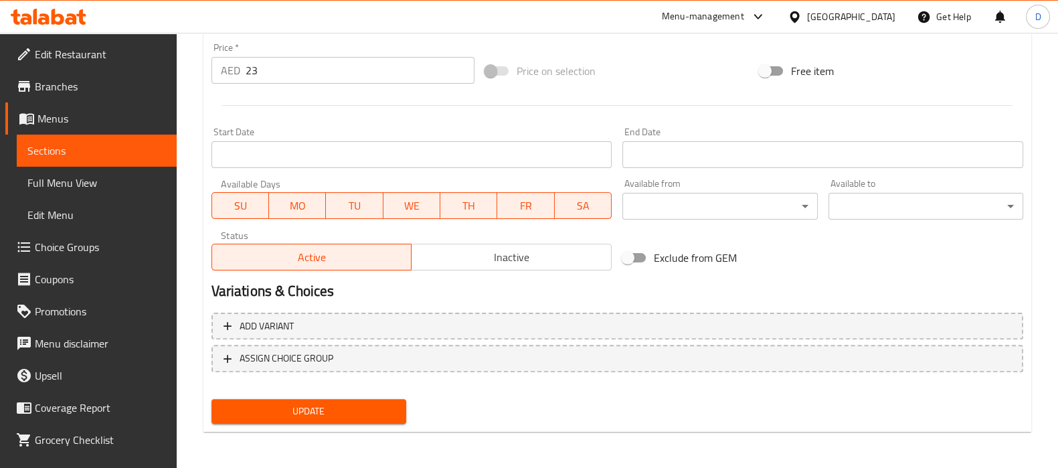
type textarea "A tropical blue mojito with citrus, mint, and a splash of blue curacao flavor."
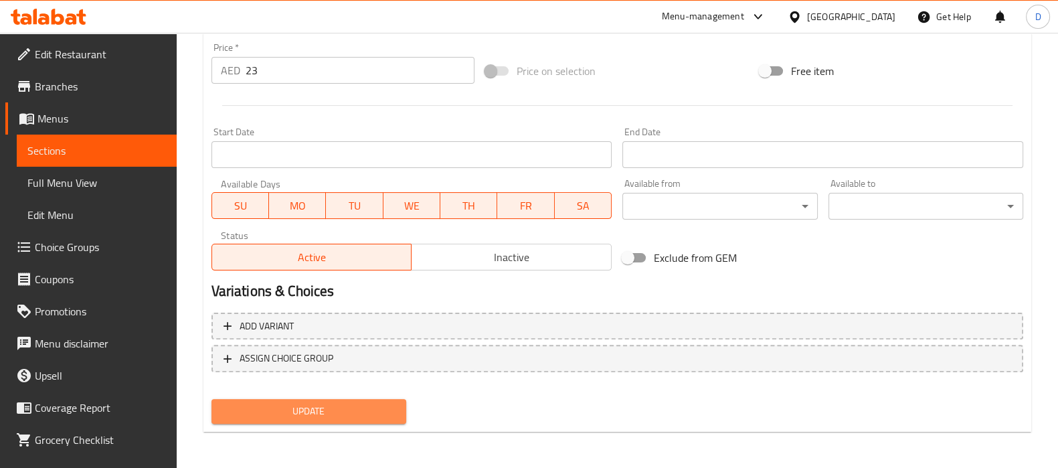
click at [349, 411] on span "Update" at bounding box center [308, 411] width 173 height 17
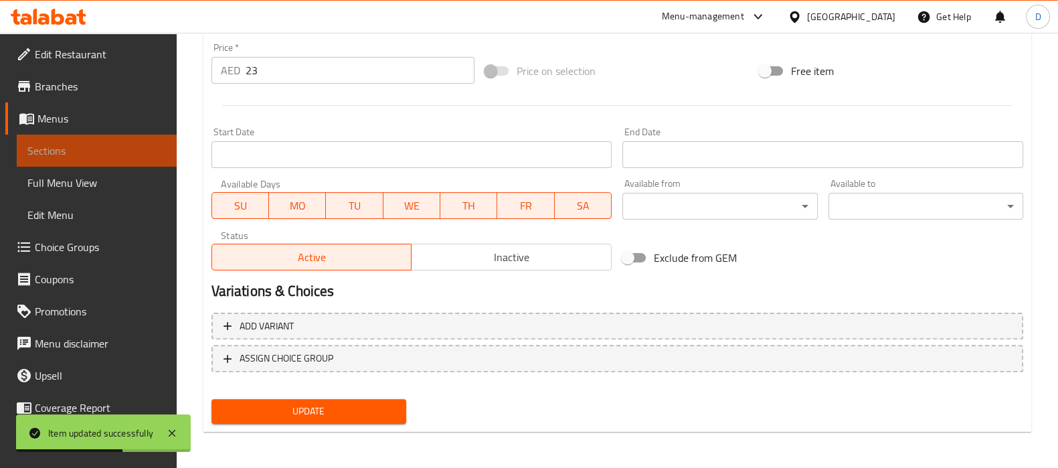
click at [140, 143] on span "Sections" at bounding box center [96, 151] width 139 height 16
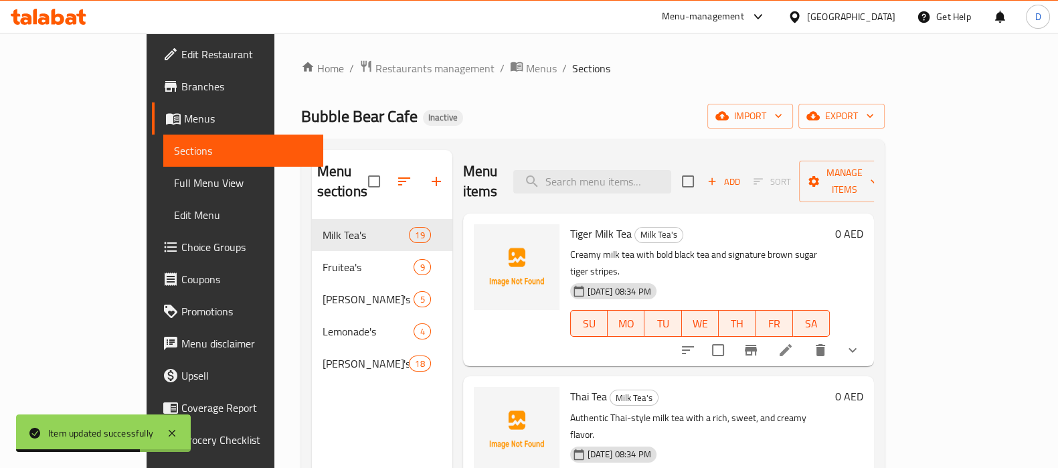
click at [601, 158] on div "Menu items Add Sort Manage items" at bounding box center [668, 182] width 411 height 64
click at [601, 170] on input "search" at bounding box center [592, 181] width 158 height 23
paste input "Tangy passion fruit mojito with a cool minty twist."
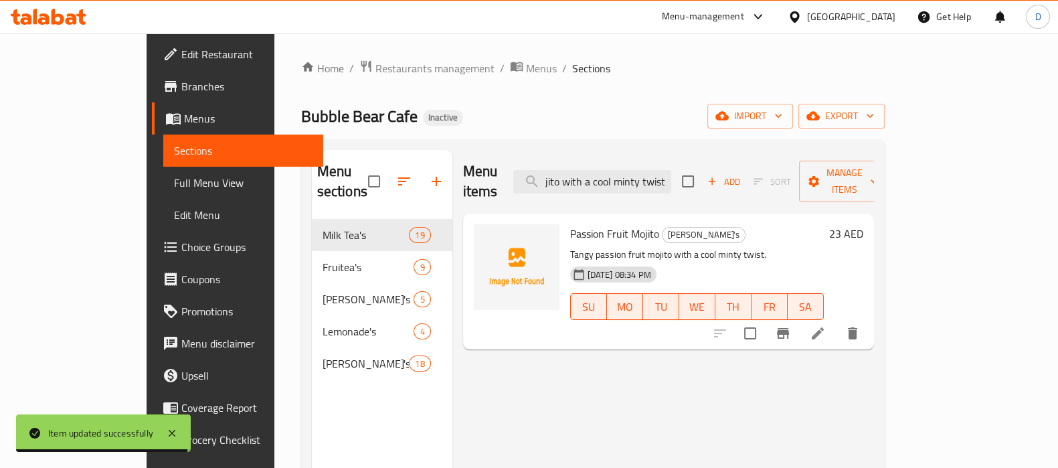
type input "Tangy passion fruit mojito with a cool minty twist."
click at [826, 325] on icon at bounding box center [818, 333] width 16 height 16
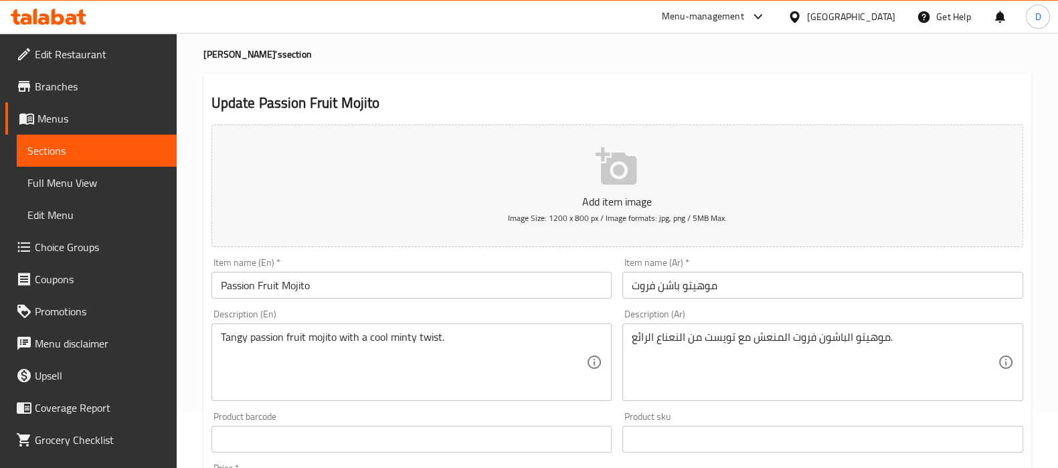
scroll to position [60, 0]
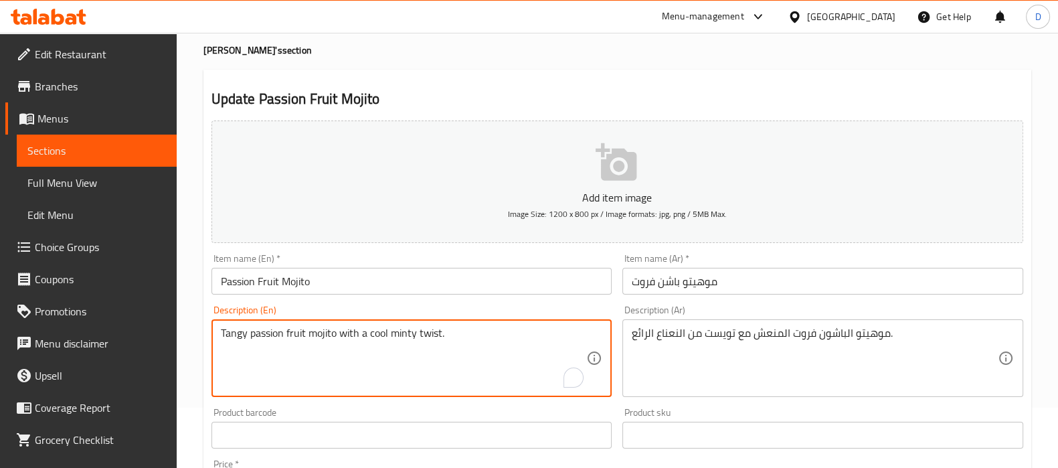
click at [374, 335] on textarea "Tangy passion fruit mojito with a cool minty twist." at bounding box center [404, 359] width 366 height 64
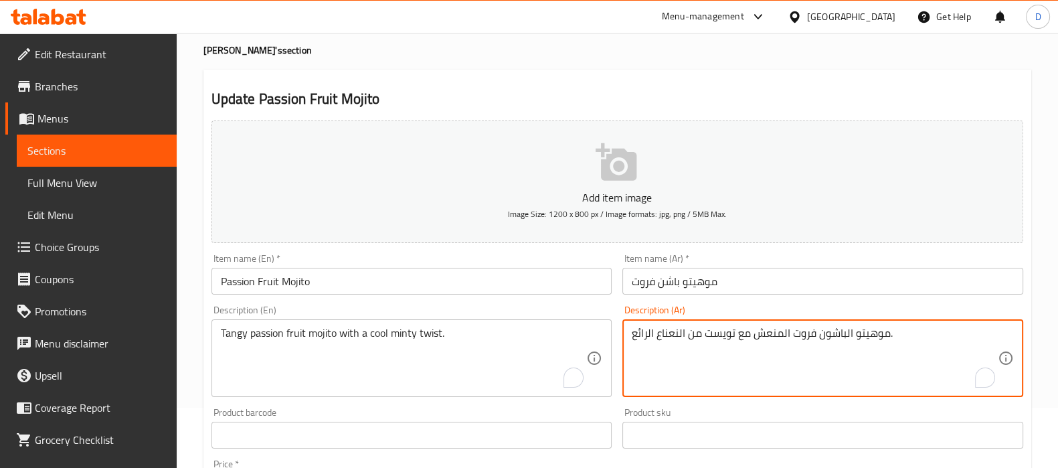
drag, startPoint x: 649, startPoint y: 336, endPoint x: 623, endPoint y: 333, distance: 26.9
paste textarea "ارد"
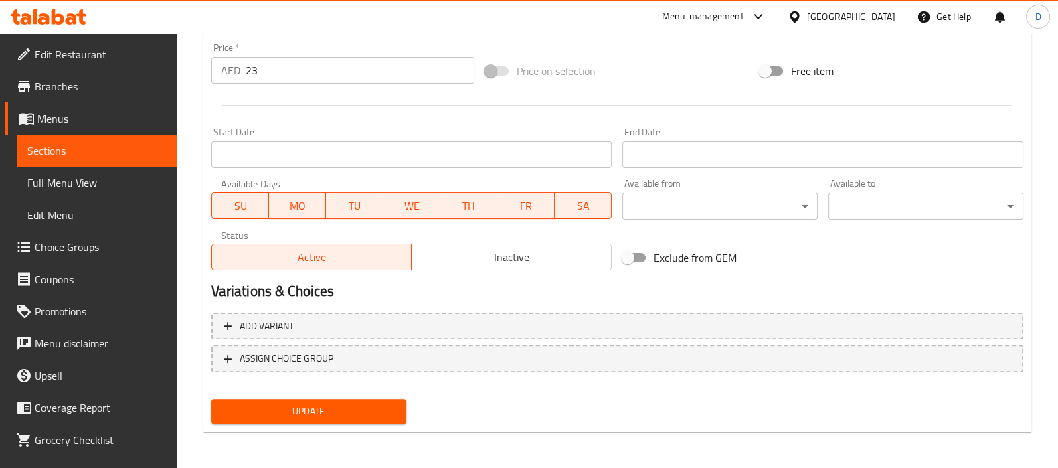
type textarea "موهيتو الباشون فروت المنعش مع تويست من النعناع البارد."
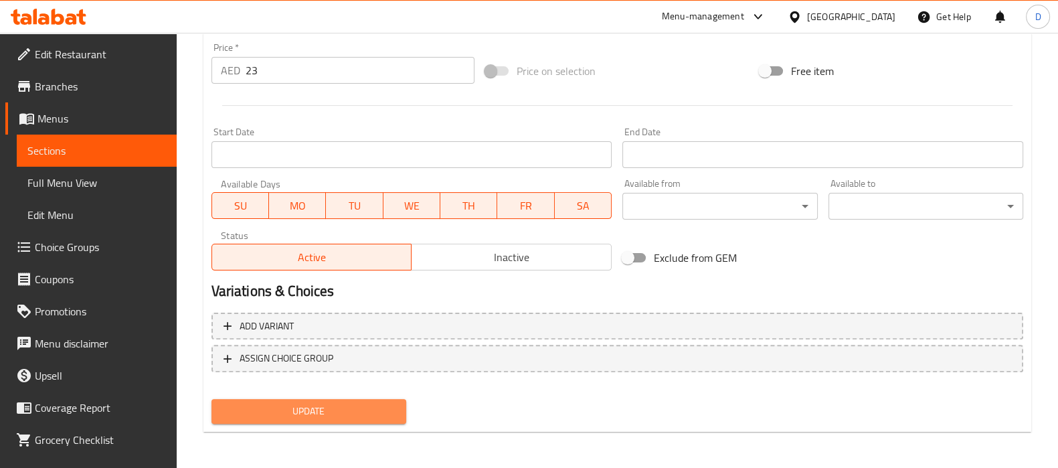
click at [355, 403] on span "Update" at bounding box center [308, 411] width 173 height 17
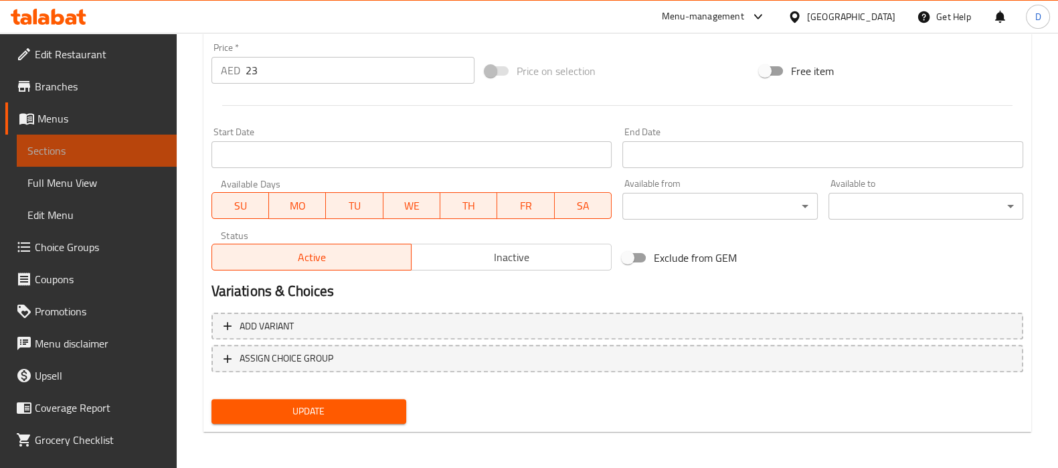
click at [127, 151] on span "Sections" at bounding box center [96, 151] width 139 height 16
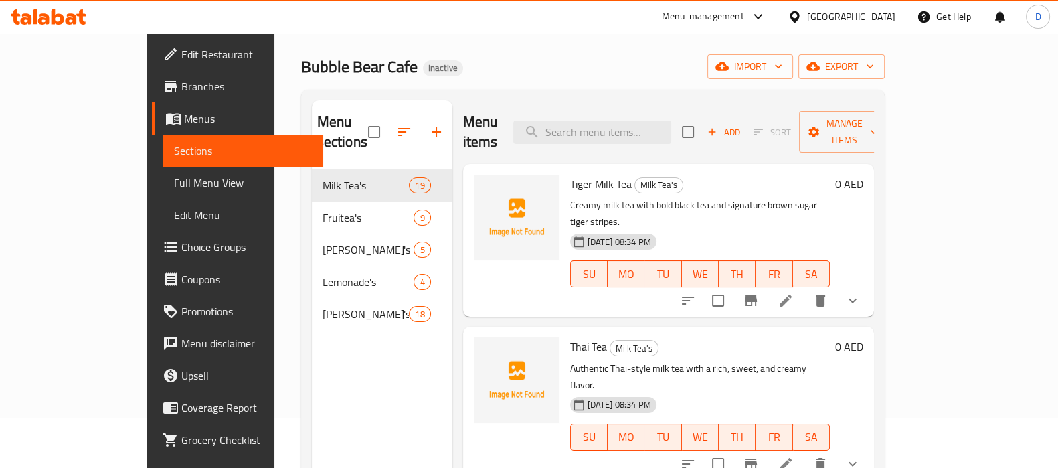
scroll to position [47, 0]
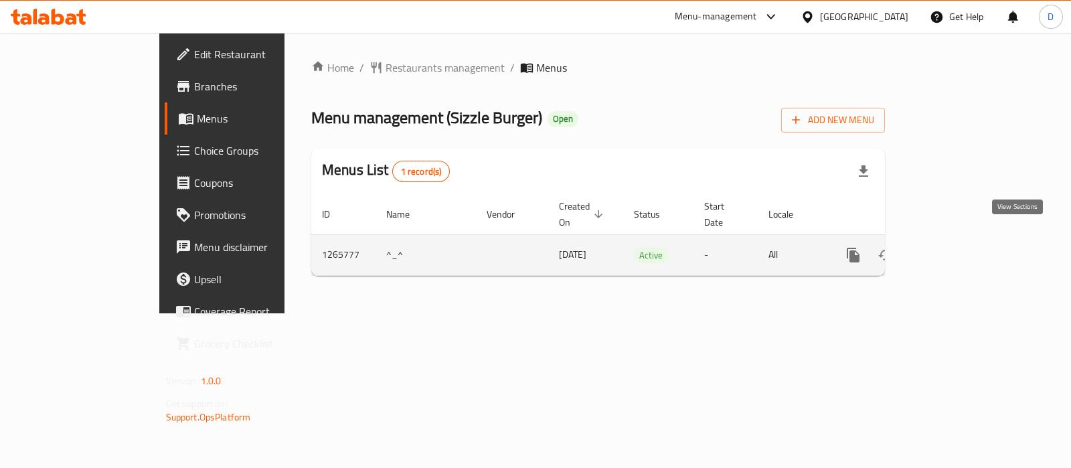
click at [966, 248] on link "enhanced table" at bounding box center [950, 255] width 32 height 32
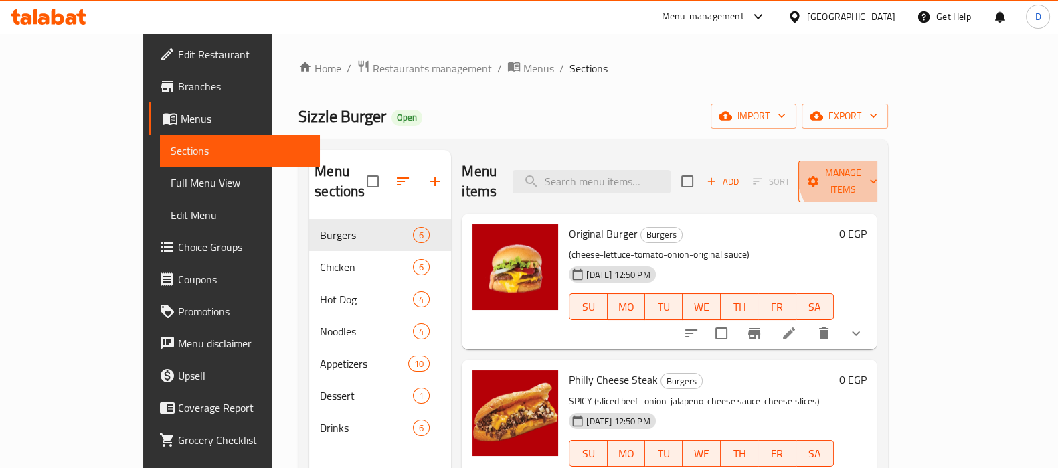
click at [878, 168] on span "Manage items" at bounding box center [843, 181] width 68 height 33
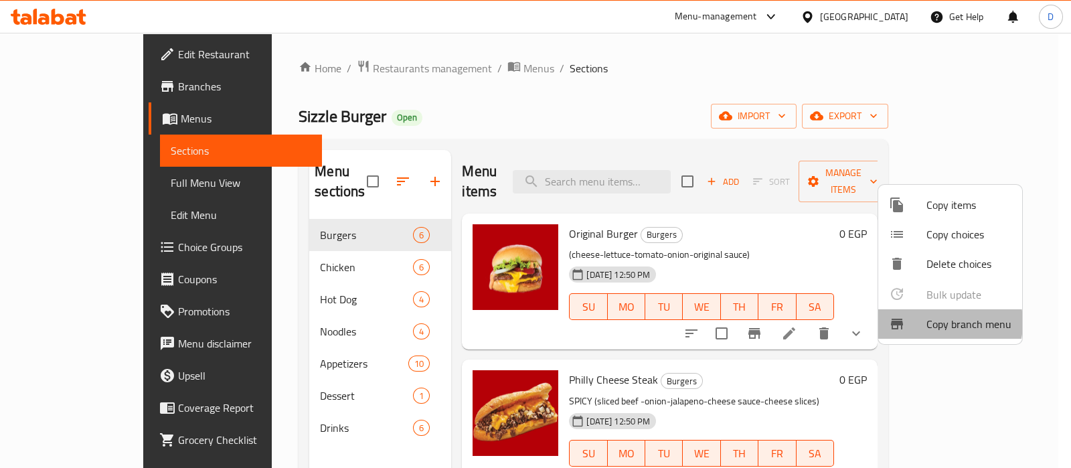
click at [926, 322] on span "Copy branch menu" at bounding box center [968, 324] width 85 height 16
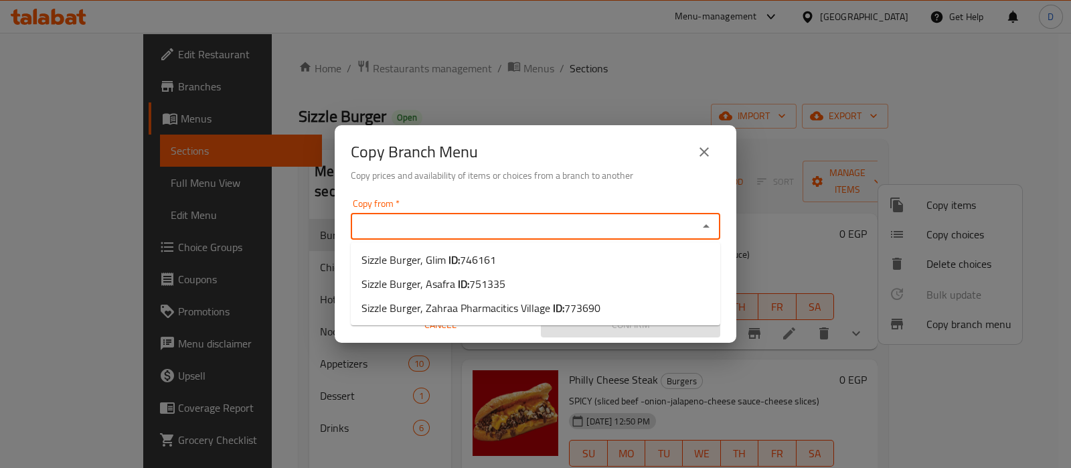
click at [640, 229] on input "Copy from   *" at bounding box center [524, 226] width 339 height 19
click at [531, 286] on li "Sizzle Burger, Asafra ID: 751335" at bounding box center [535, 284] width 369 height 24
type input "Sizzle Burger, Asafra"
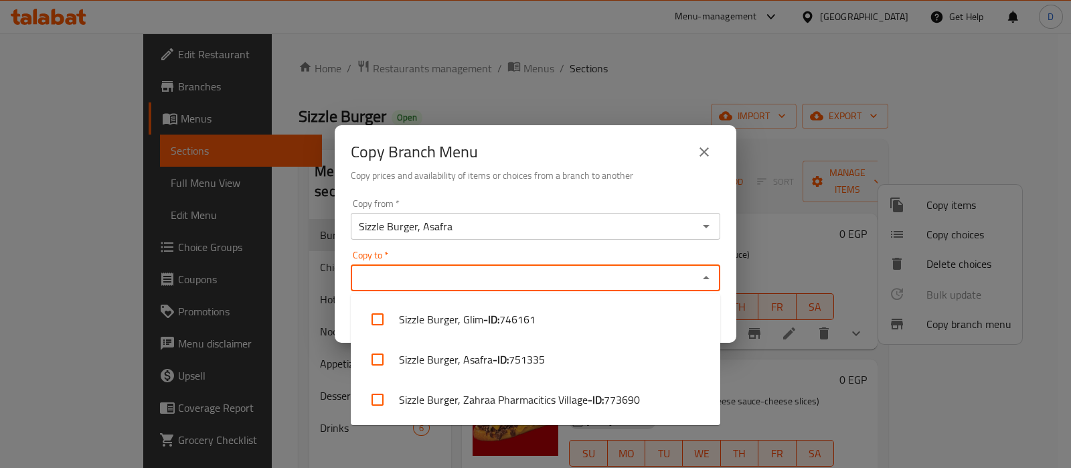
click at [512, 279] on input "Copy to   *" at bounding box center [524, 277] width 339 height 19
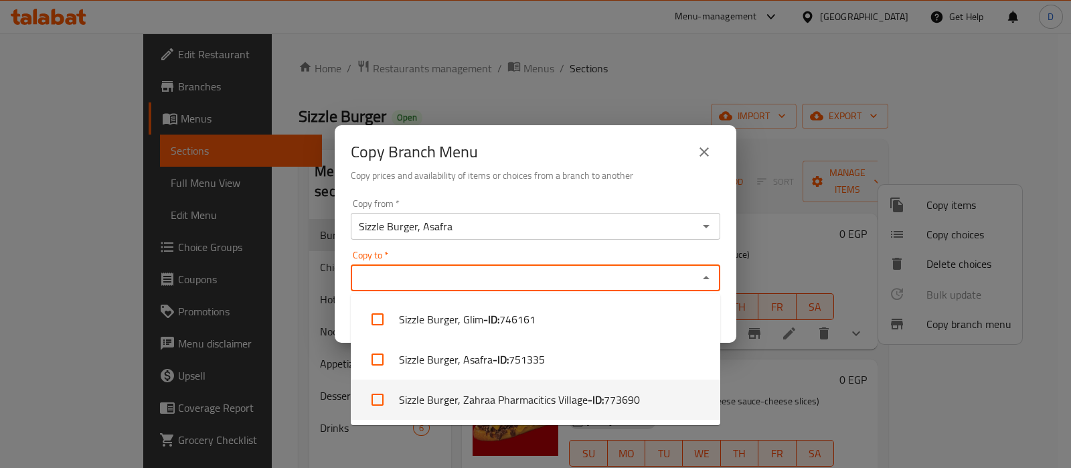
click at [536, 391] on li "Sizzle Burger, Zahraa Pharmacitics Village - ID: 773690" at bounding box center [535, 400] width 369 height 40
checkbox input "true"
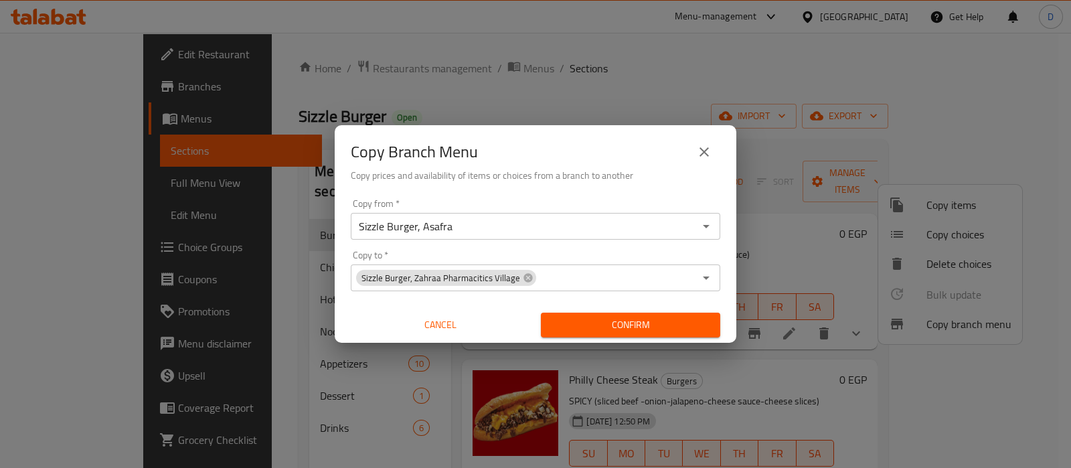
click at [630, 163] on div "Copy Branch Menu" at bounding box center [535, 152] width 369 height 32
click at [594, 326] on span "Confirm" at bounding box center [631, 325] width 158 height 17
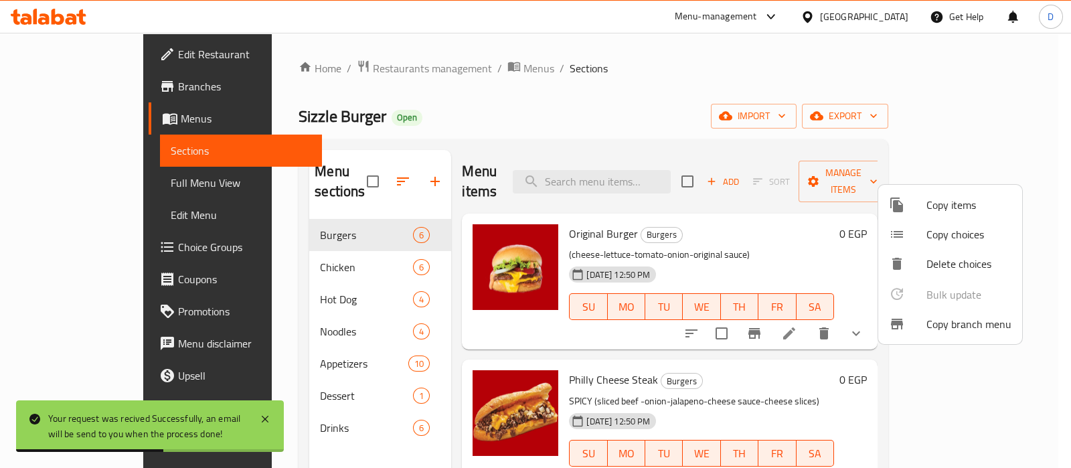
click at [445, 68] on div at bounding box center [535, 234] width 1071 height 468
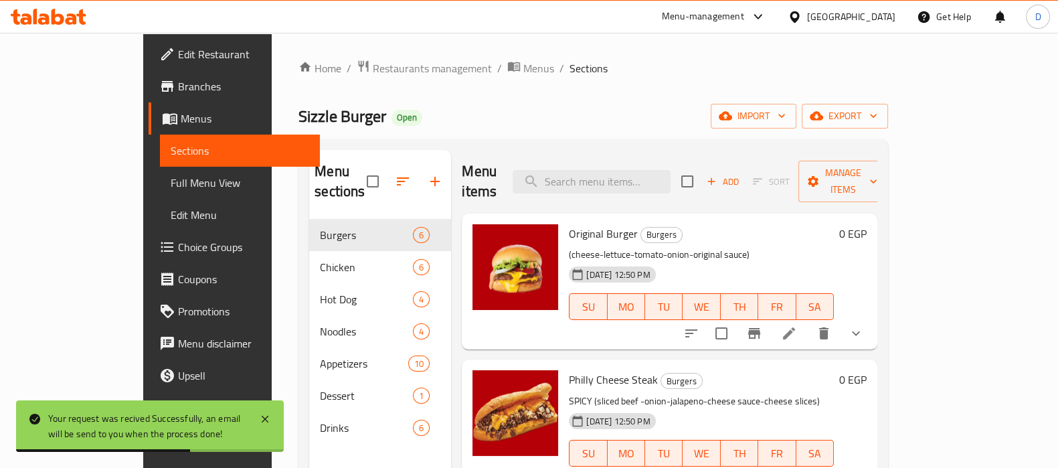
click at [523, 68] on span "Menus" at bounding box center [538, 68] width 31 height 16
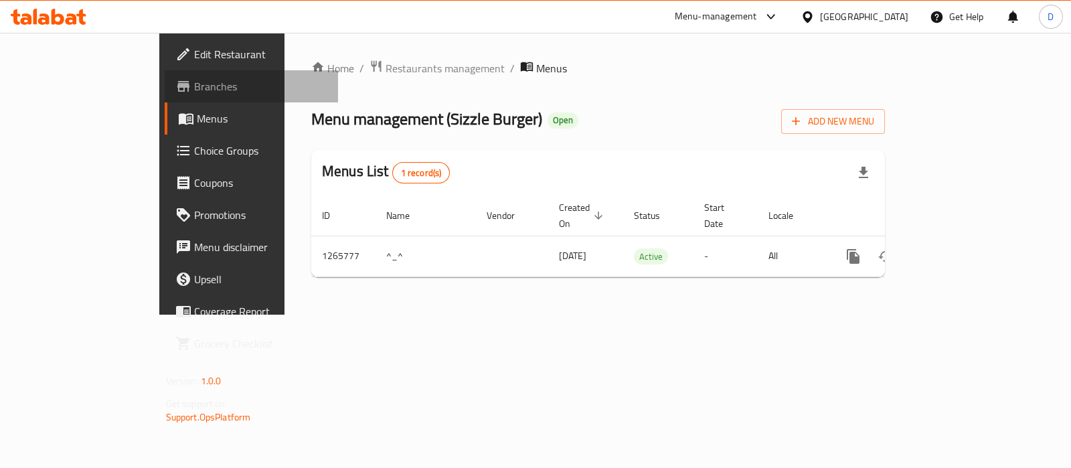
click at [165, 95] on link "Branches" at bounding box center [251, 86] width 173 height 32
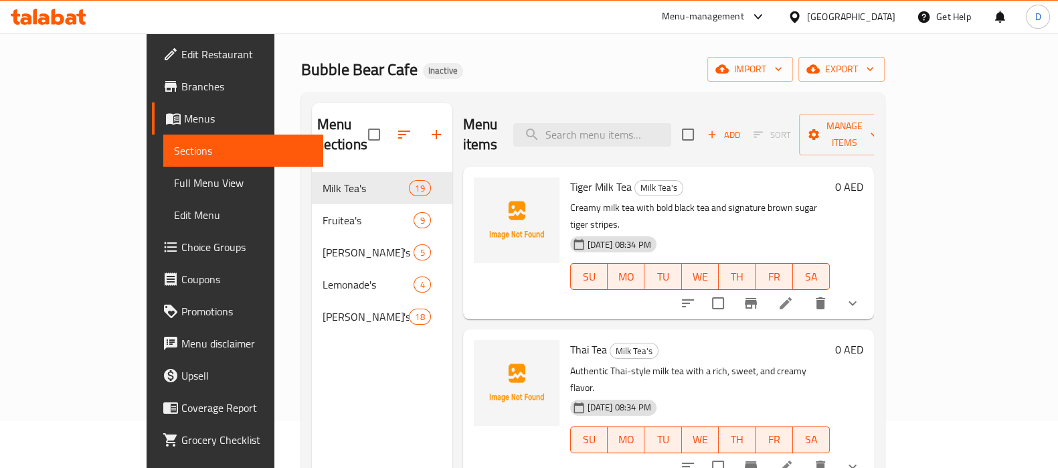
scroll to position [47, 0]
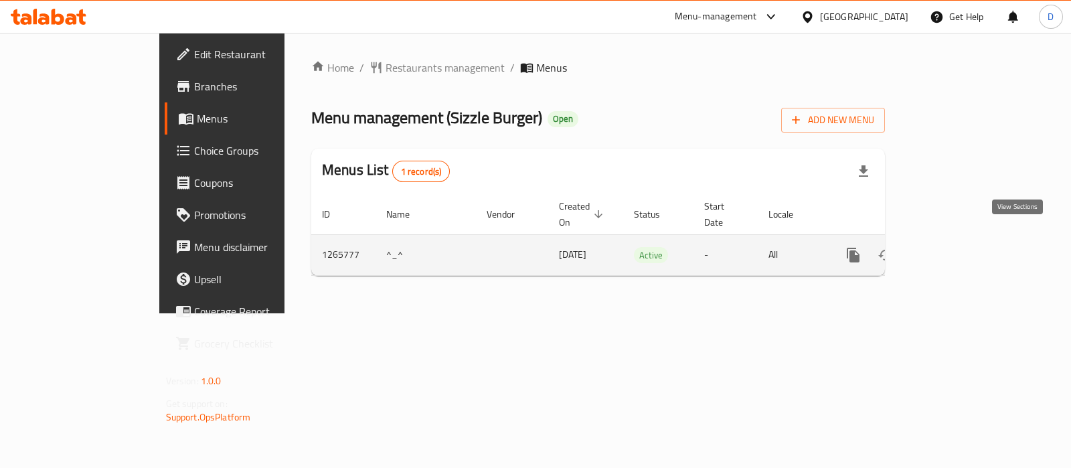
click at [966, 249] on link "enhanced table" at bounding box center [950, 255] width 32 height 32
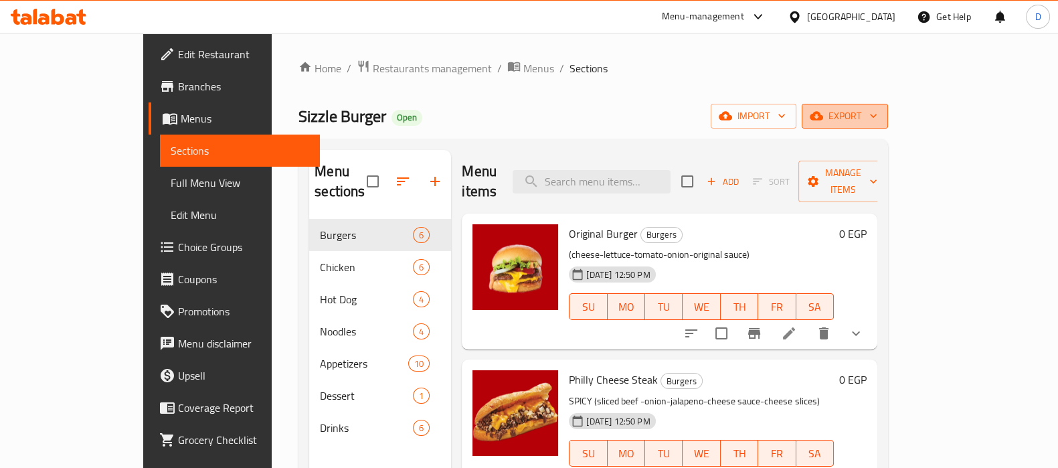
click at [878, 113] on span "export" at bounding box center [845, 116] width 65 height 17
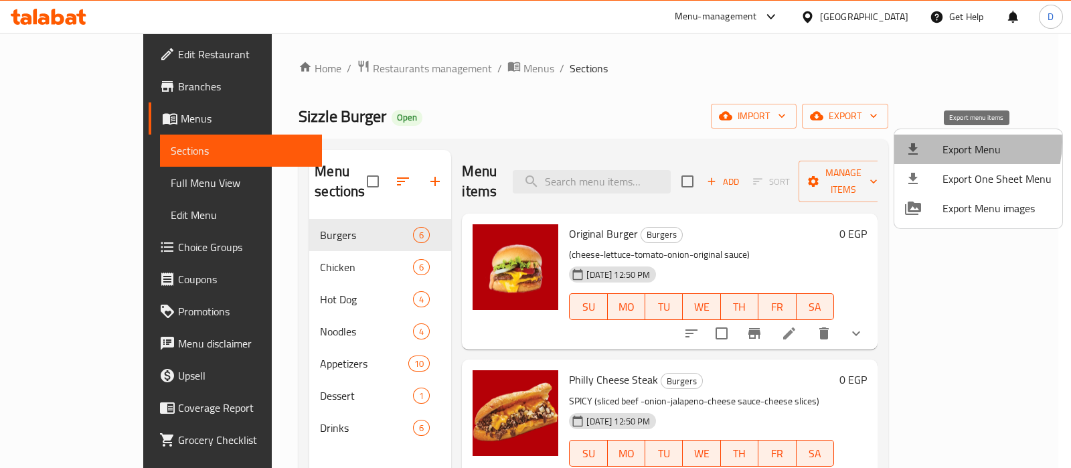
click at [951, 142] on span "Export Menu" at bounding box center [996, 149] width 109 height 16
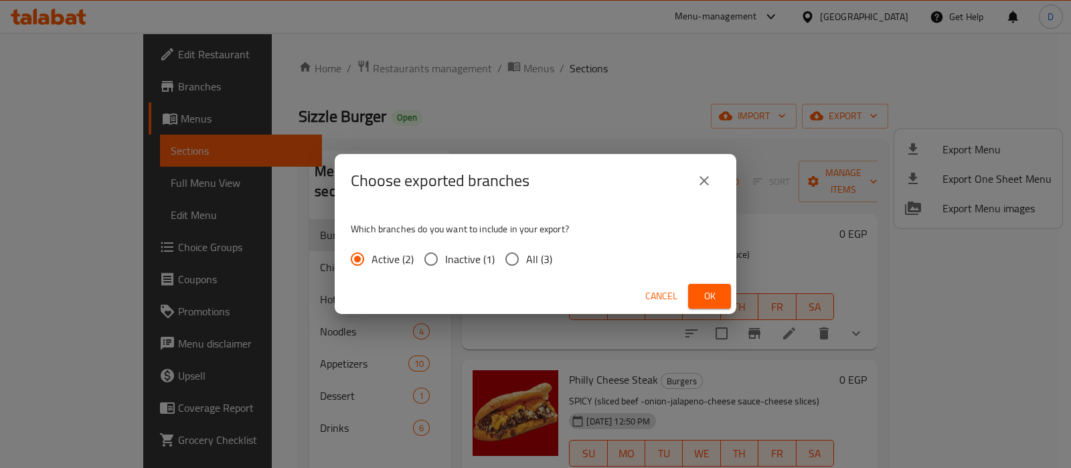
click at [733, 95] on div "Choose exported branches Which branches do you want to include in your export? …" at bounding box center [535, 234] width 1071 height 468
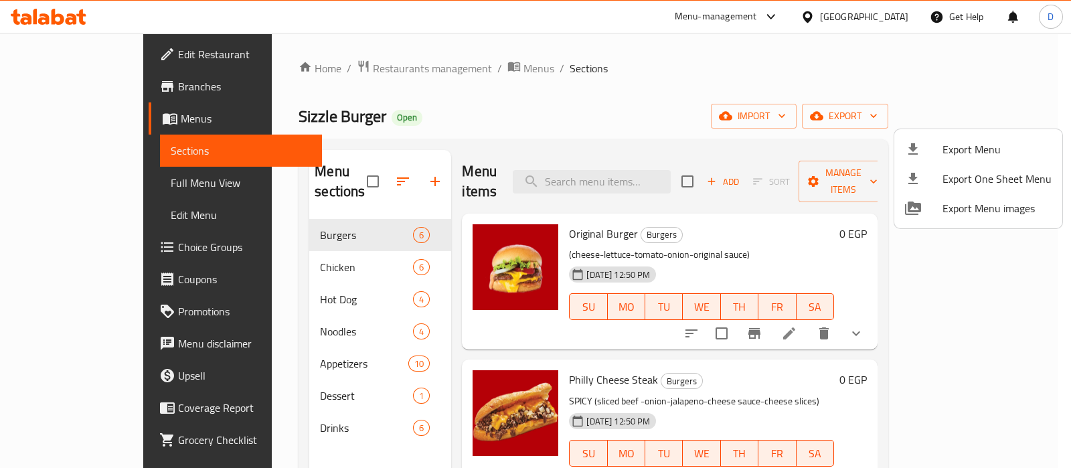
click at [800, 136] on div at bounding box center [535, 234] width 1071 height 468
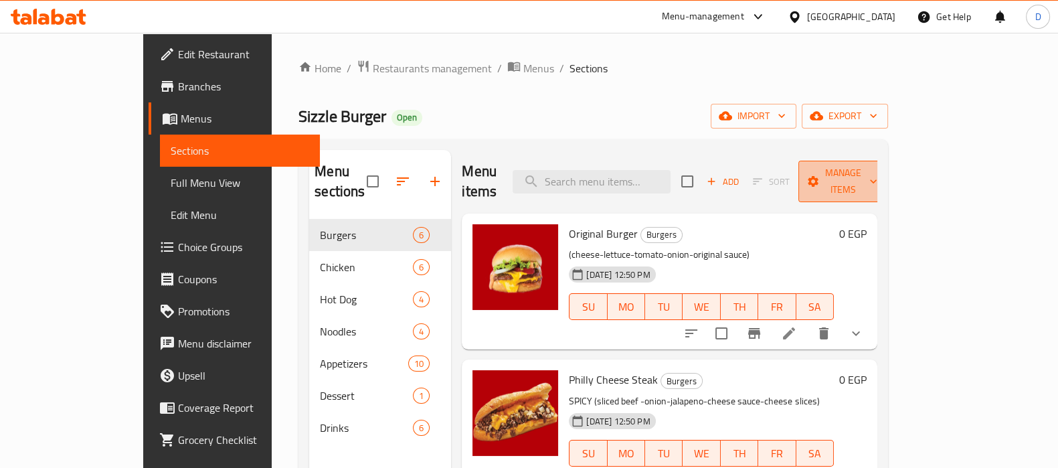
click at [878, 169] on span "Manage items" at bounding box center [843, 181] width 68 height 33
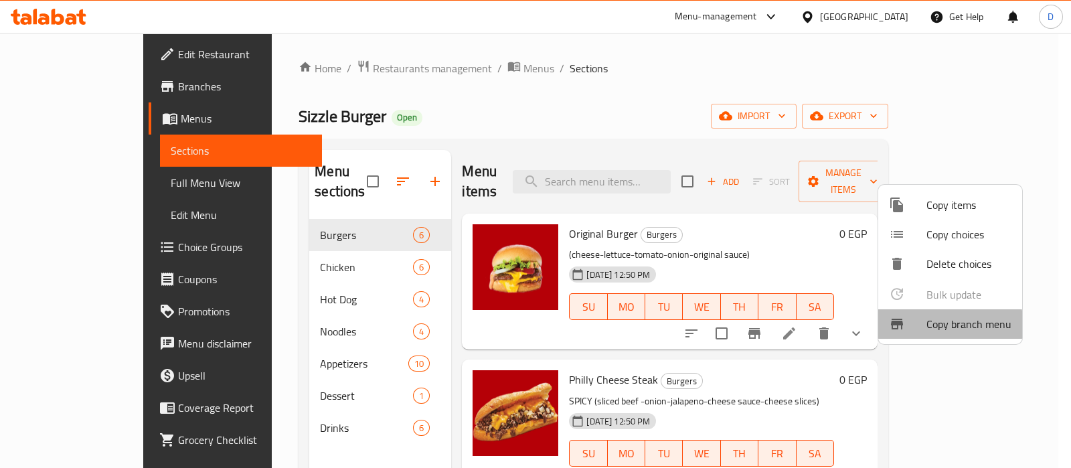
click at [914, 327] on div at bounding box center [907, 324] width 37 height 16
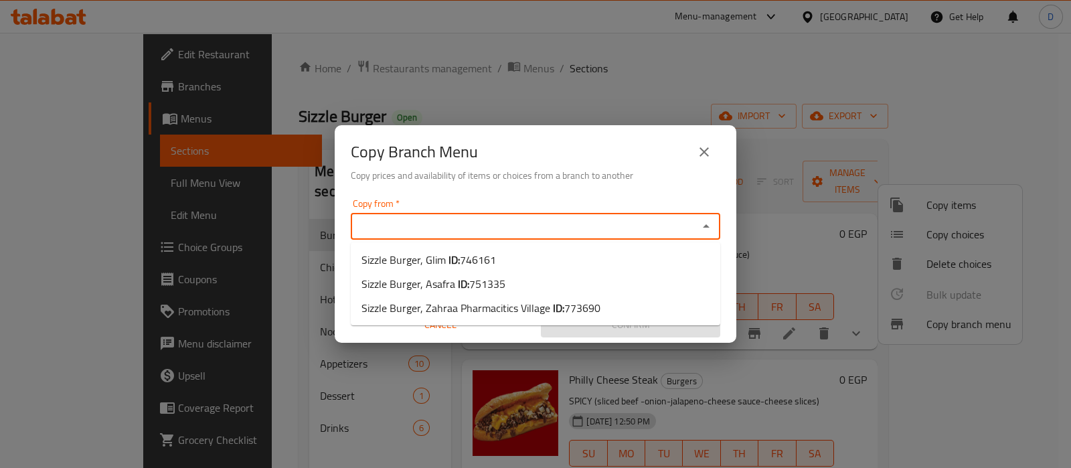
click at [647, 232] on input "Copy from   *" at bounding box center [524, 226] width 339 height 19
click at [554, 282] on li "Sizzle Burger, Asafra ID: 751335" at bounding box center [535, 284] width 369 height 24
type input "Sizzle Burger, Asafra"
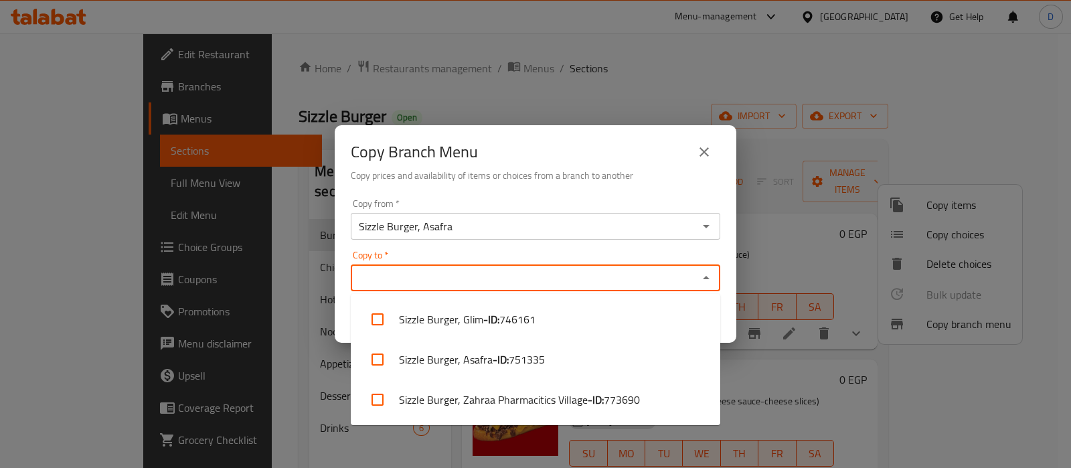
click at [541, 282] on input "Copy to   *" at bounding box center [524, 277] width 339 height 19
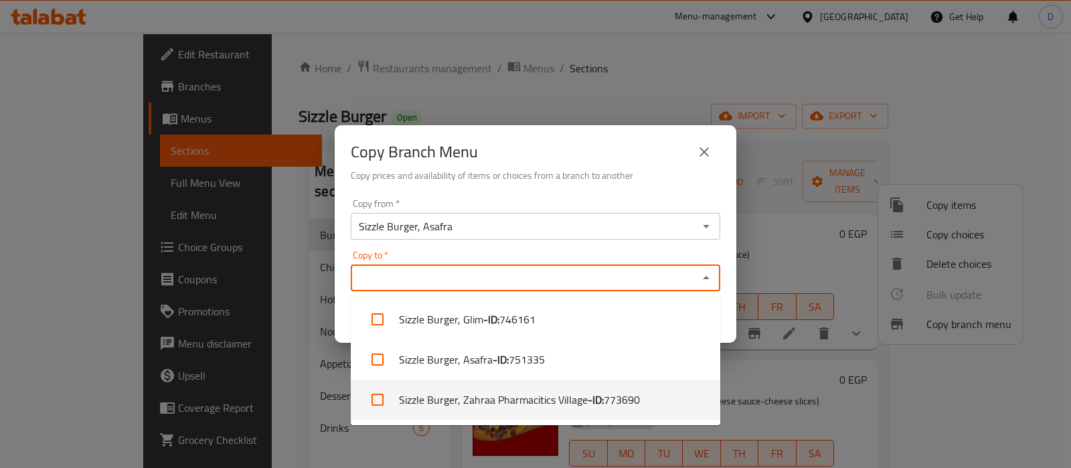
click at [507, 403] on li "Sizzle Burger, Zahraa Pharmacitics Village - ID: 773690" at bounding box center [535, 400] width 369 height 40
checkbox input "true"
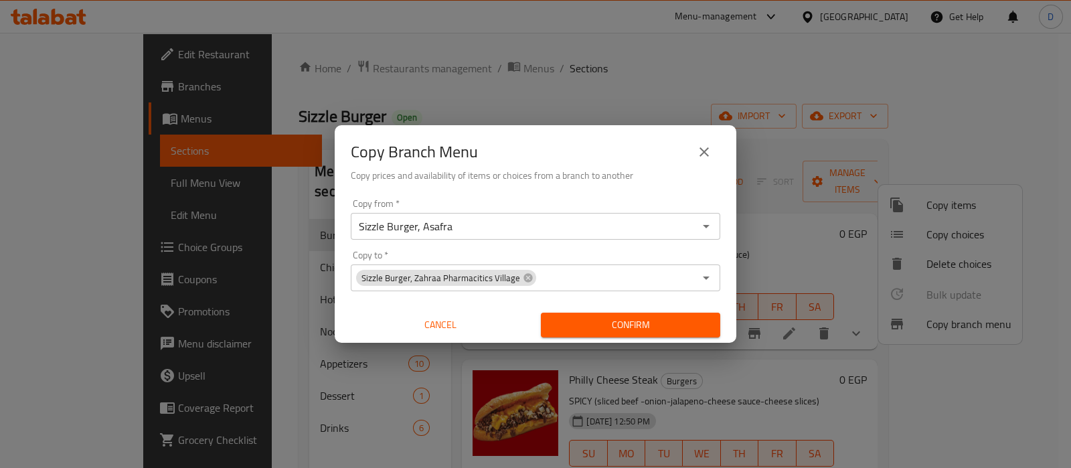
click at [653, 157] on div "Copy Branch Menu" at bounding box center [535, 152] width 369 height 32
click at [622, 325] on span "Confirm" at bounding box center [631, 325] width 158 height 17
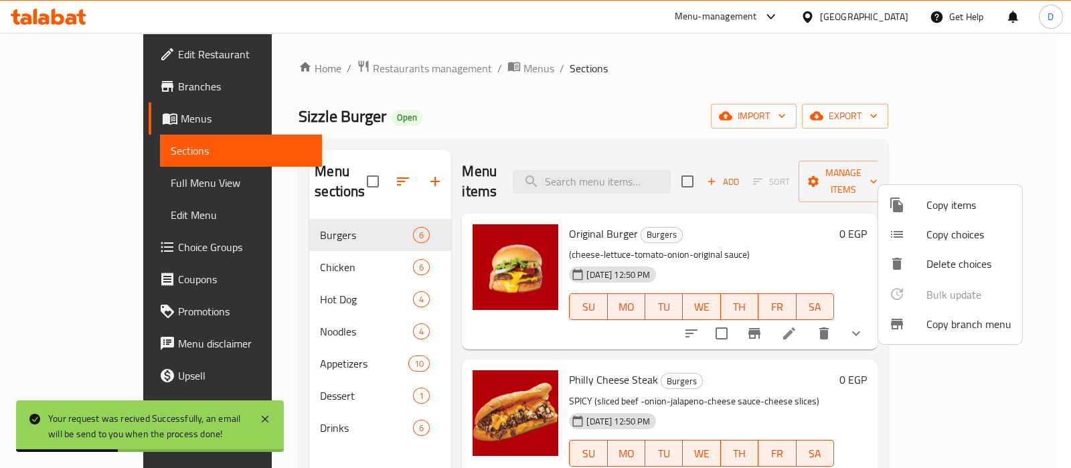
click at [438, 68] on div at bounding box center [535, 234] width 1071 height 468
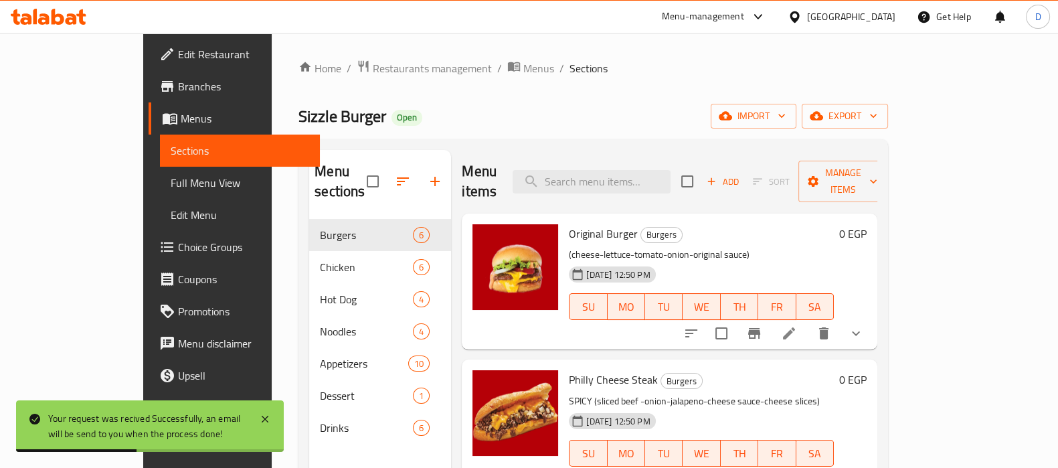
click at [523, 68] on span "Menus" at bounding box center [538, 68] width 31 height 16
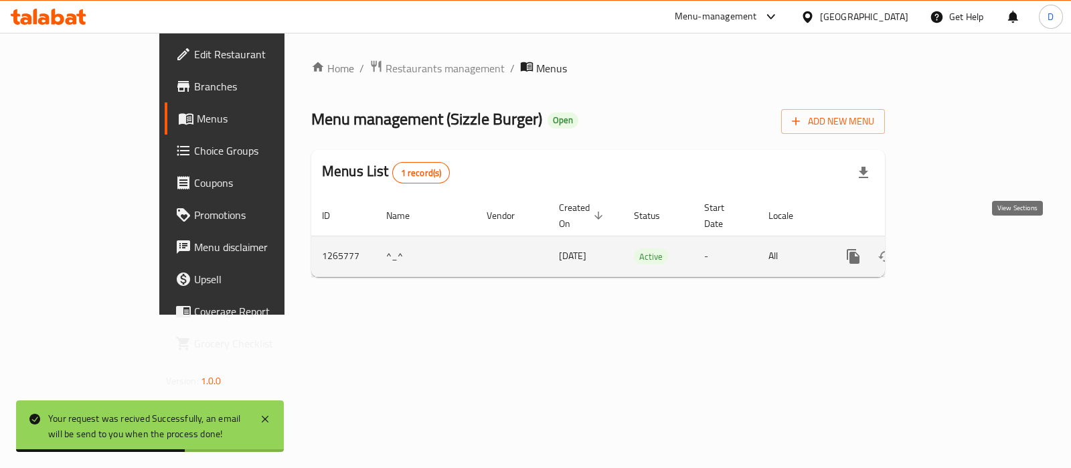
click at [958, 248] on icon "enhanced table" at bounding box center [950, 256] width 16 height 16
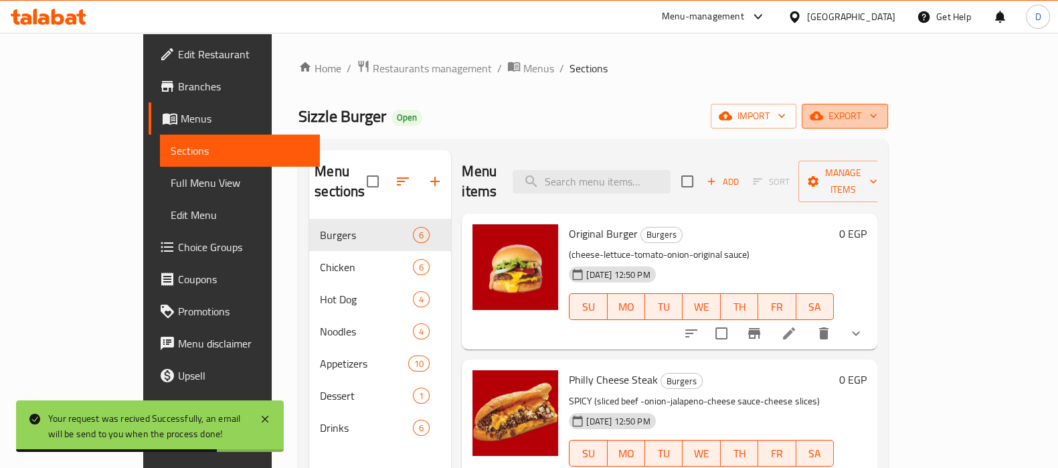
click at [878, 115] on span "export" at bounding box center [845, 116] width 65 height 17
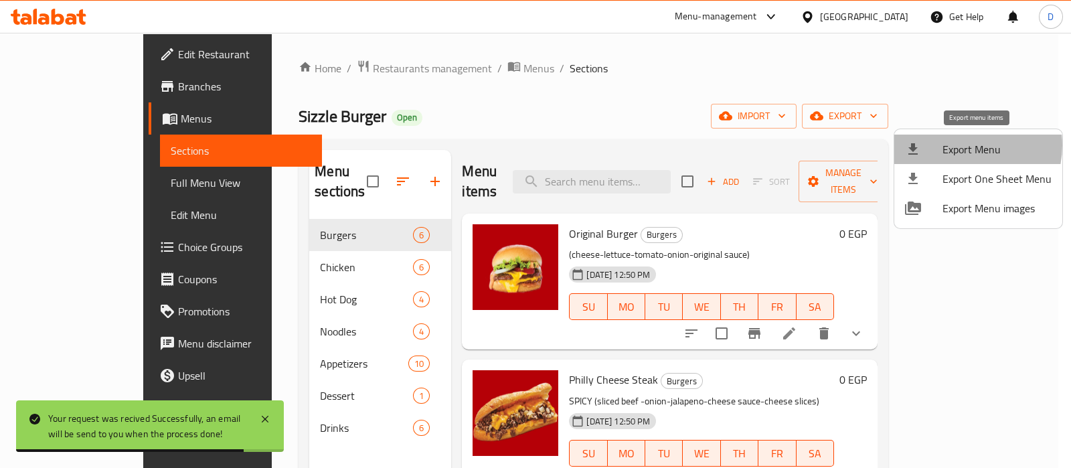
click at [961, 145] on span "Export Menu" at bounding box center [996, 149] width 109 height 16
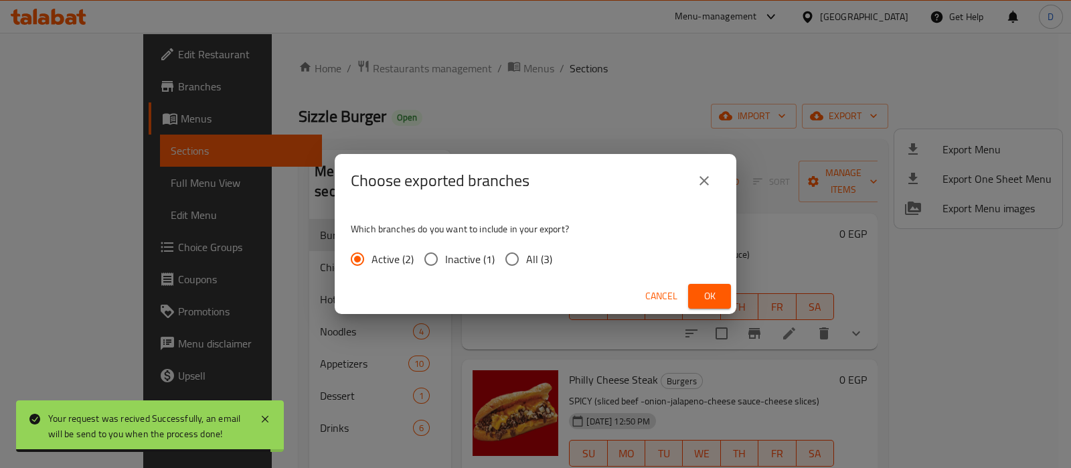
click at [526, 260] on span "All (3)" at bounding box center [539, 259] width 26 height 16
click at [525, 260] on input "All (3)" at bounding box center [512, 259] width 28 height 28
radio input "true"
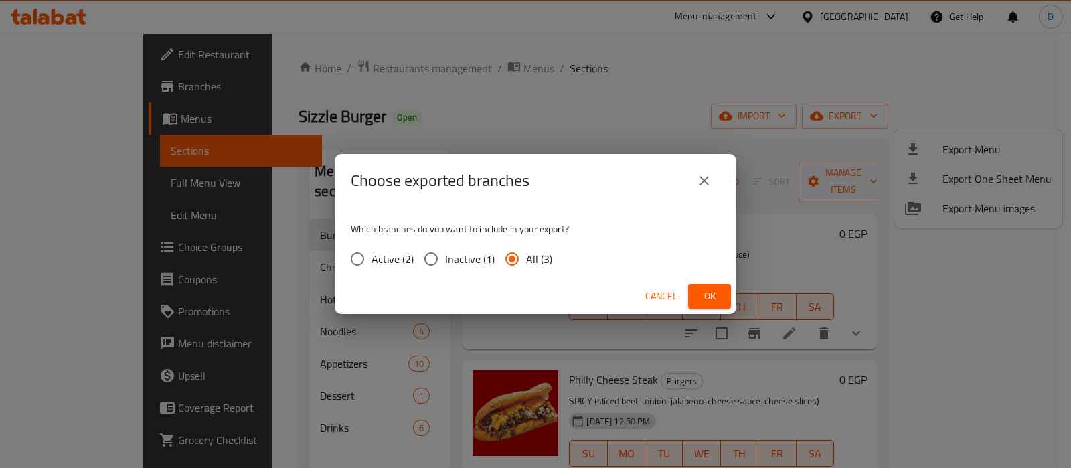
click at [712, 293] on span "Ok" at bounding box center [709, 296] width 21 height 17
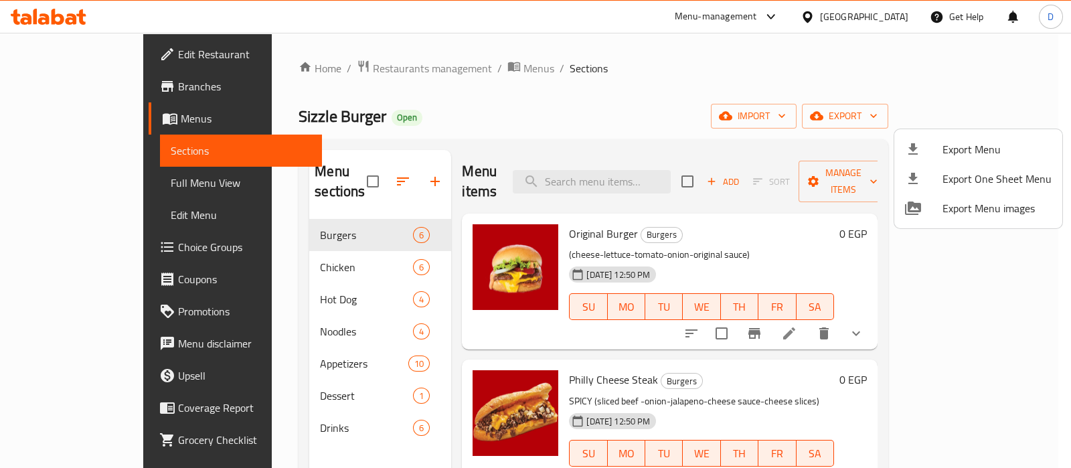
click at [569, 78] on div at bounding box center [535, 234] width 1071 height 468
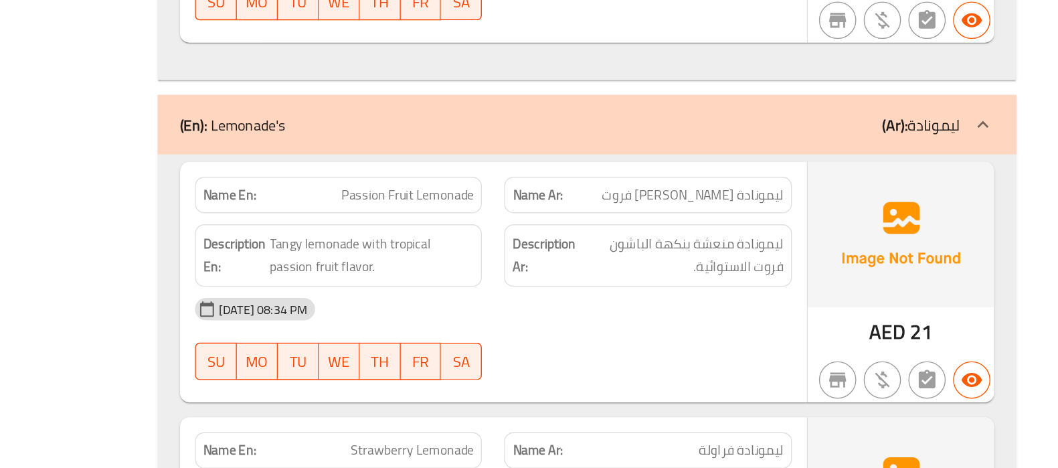
scroll to position [13626, 0]
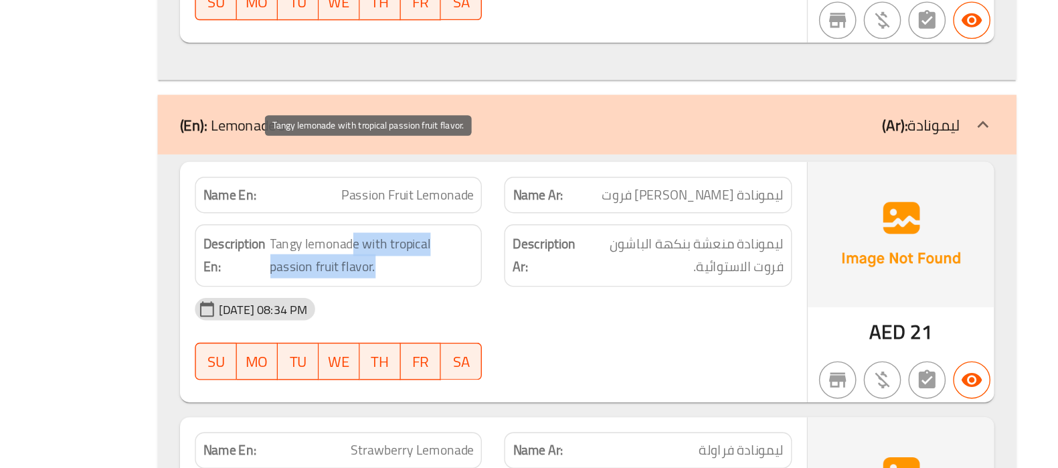
drag, startPoint x: 553, startPoint y: 248, endPoint x: 572, endPoint y: 260, distance: 21.9
click at [572, 299] on span "Tangy lemonade with tropical passion fruit flavor." at bounding box center [568, 315] width 147 height 33
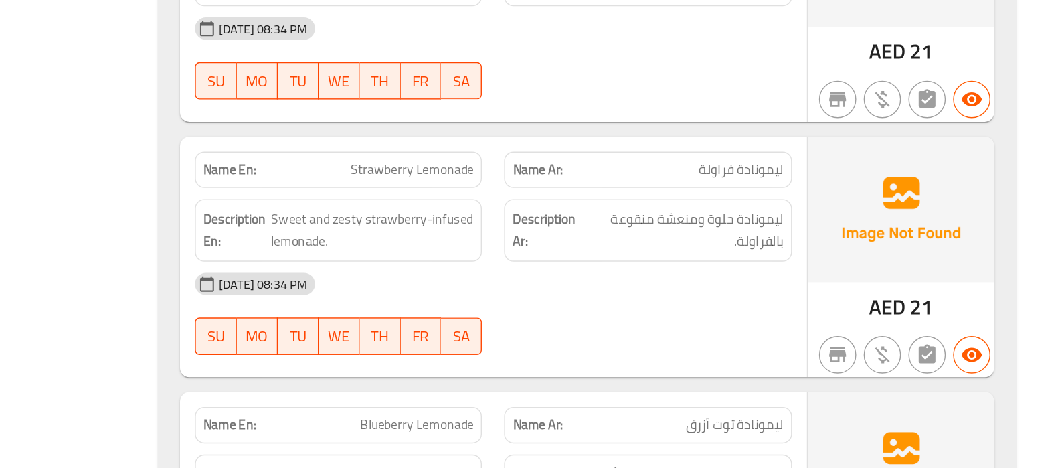
scroll to position [13829, 0]
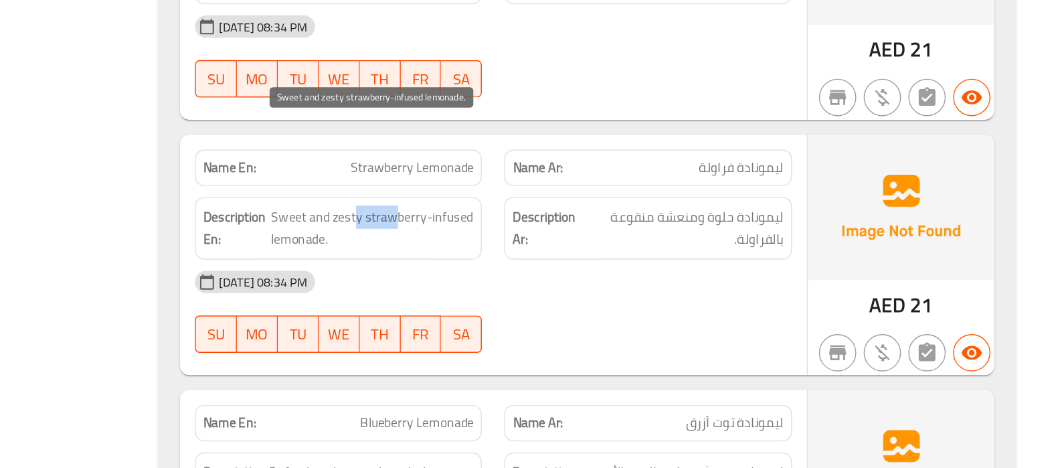
drag, startPoint x: 586, startPoint y: 228, endPoint x: 556, endPoint y: 229, distance: 30.1
click at [556, 279] on span "Sweet and zesty strawberry-infused lemonade." at bounding box center [569, 295] width 146 height 33
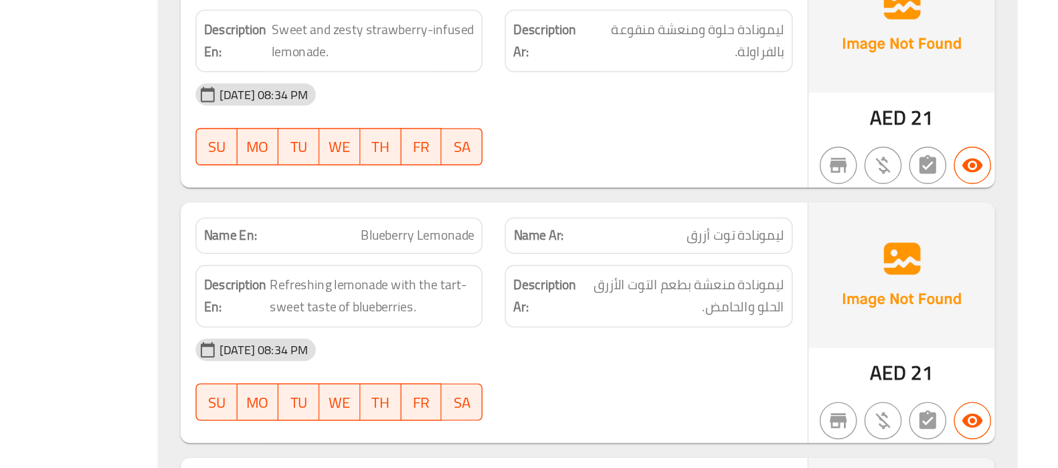
scroll to position [13964, 0]
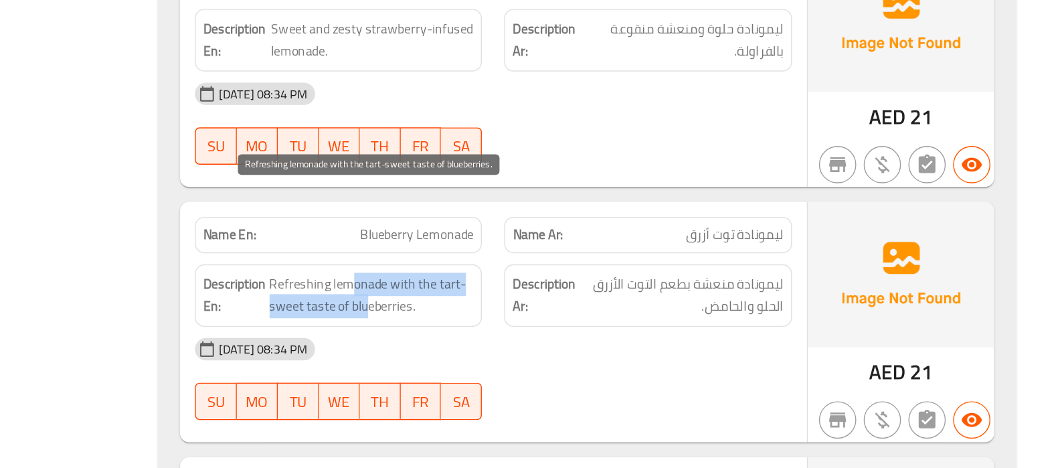
drag, startPoint x: 550, startPoint y: 271, endPoint x: 566, endPoint y: 286, distance: 21.3
click at [566, 327] on span "Refreshing lemonade with the tart-sweet taste of blueberries." at bounding box center [568, 343] width 147 height 33
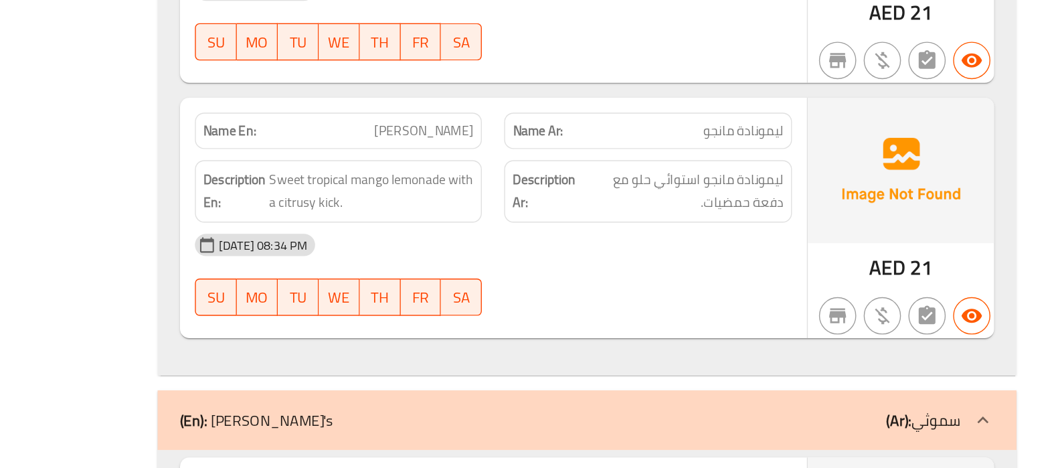
scroll to position [14222, 0]
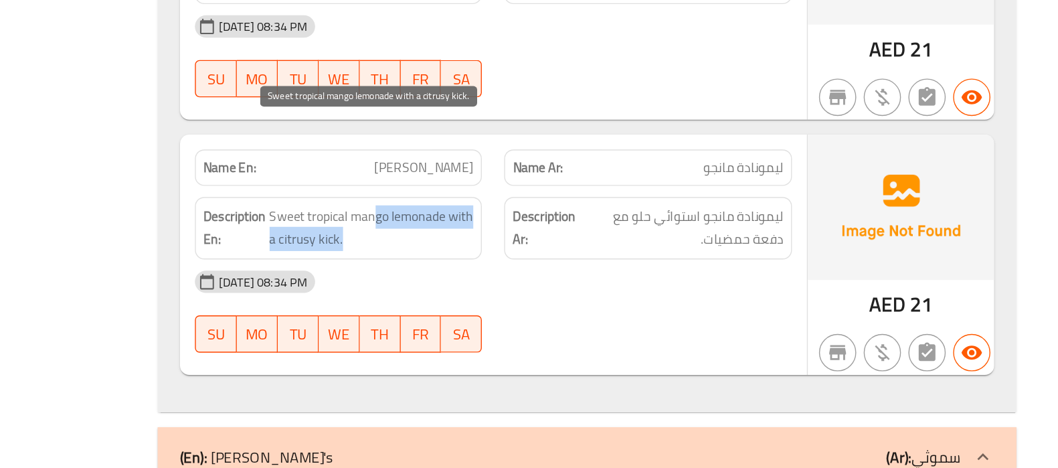
drag, startPoint x: 568, startPoint y: 199, endPoint x: 546, endPoint y: 213, distance: 26.8
click at [546, 253] on span "Sweet tropical mango lemonade with a citrusy kick." at bounding box center [568, 269] width 147 height 33
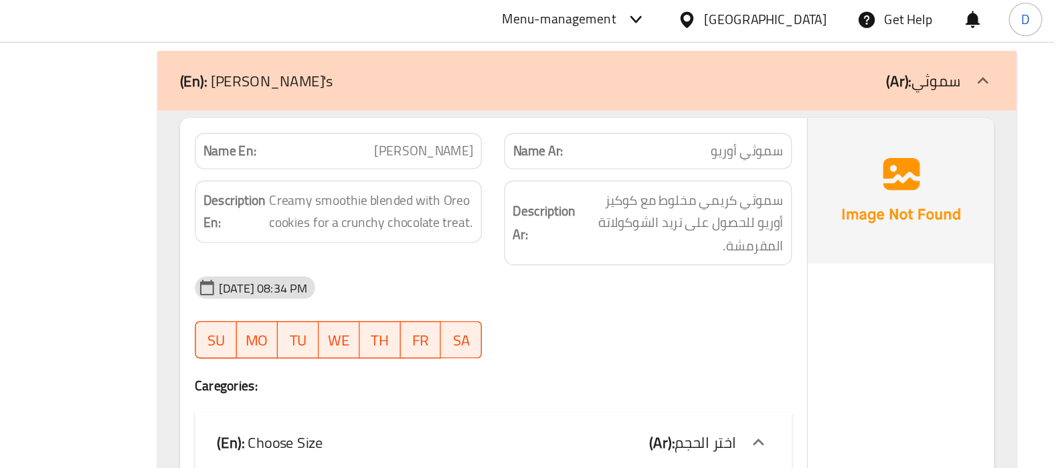
scroll to position [14594, 0]
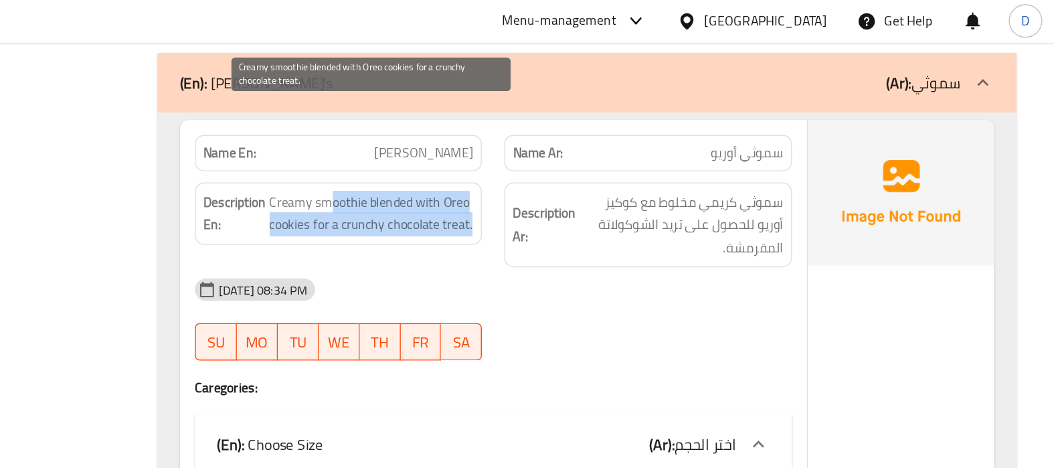
drag, startPoint x: 536, startPoint y: 88, endPoint x: 639, endPoint y: 103, distance: 104.9
click at [639, 139] on span "Creamy smoothie blended with Oreo cookies for a crunchy chocolate treat." at bounding box center [568, 155] width 147 height 33
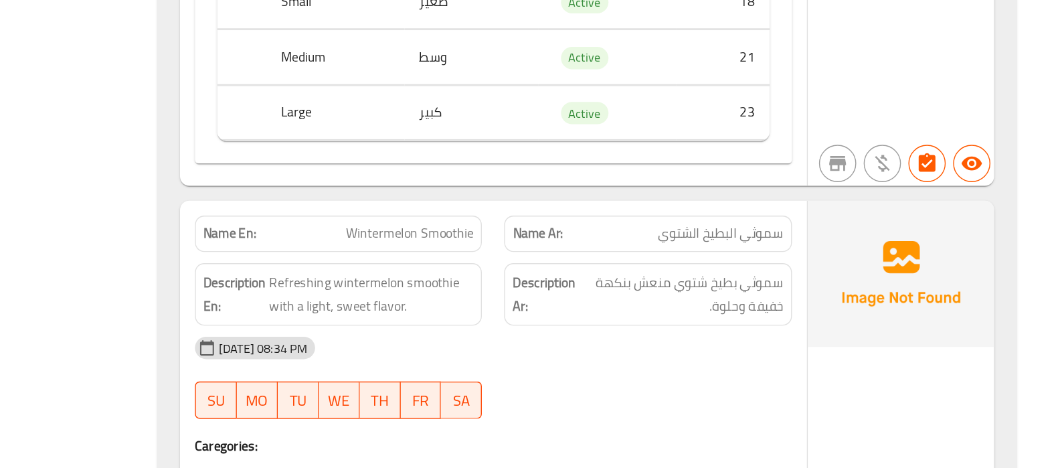
scroll to position [15327, 0]
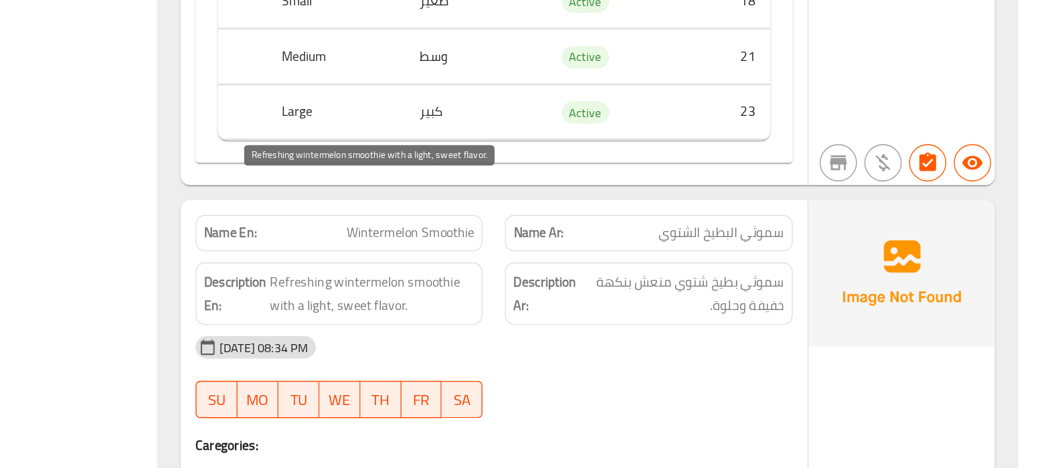
click at [550, 326] on span "Refreshing wintermelon smoothie with a light, sweet flavor." at bounding box center [568, 342] width 147 height 33
copy span "wintermelon"
click at [550, 326] on span "Refreshing wintermelon smoothie with a light, sweet flavor." at bounding box center [568, 342] width 147 height 33
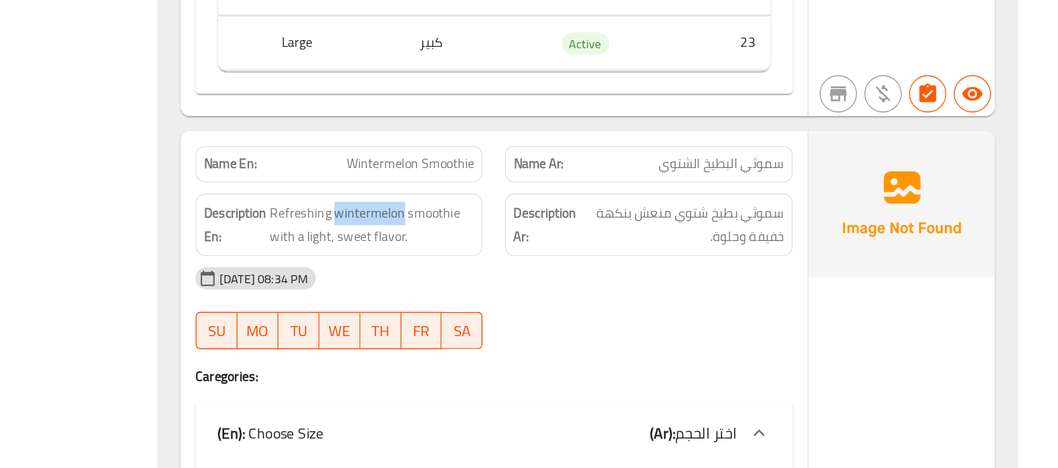
scroll to position [15377, 0]
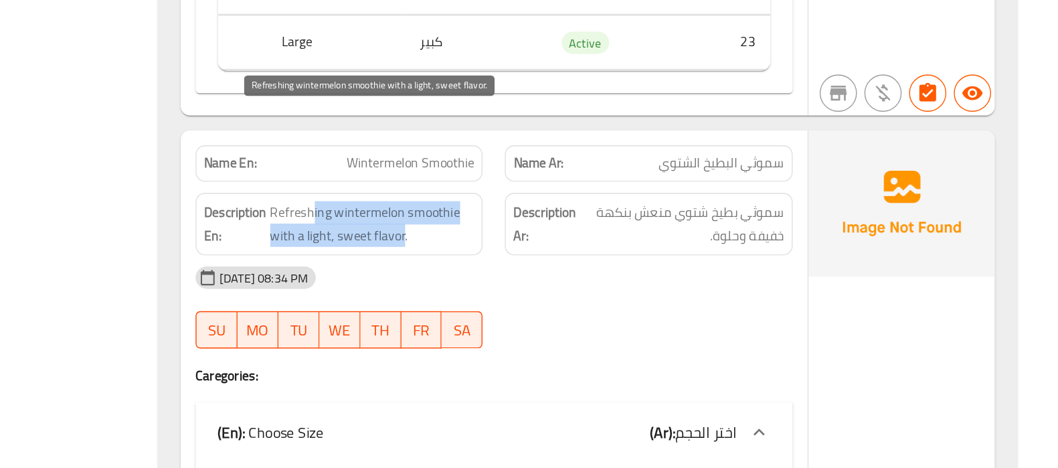
drag, startPoint x: 524, startPoint y: 213, endPoint x: 589, endPoint y: 232, distance: 67.8
click at [589, 276] on span "Refreshing wintermelon smoothie with a light, sweet flavor." at bounding box center [568, 292] width 147 height 33
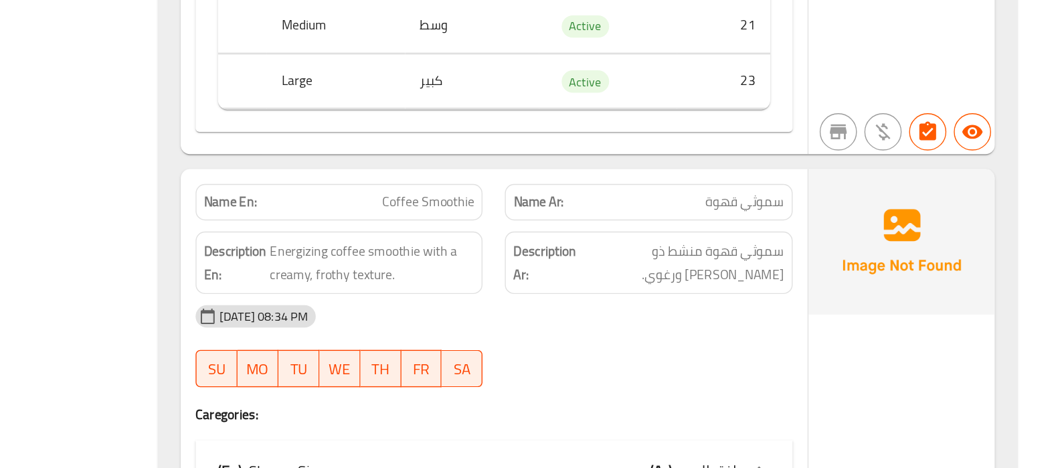
scroll to position [15793, 0]
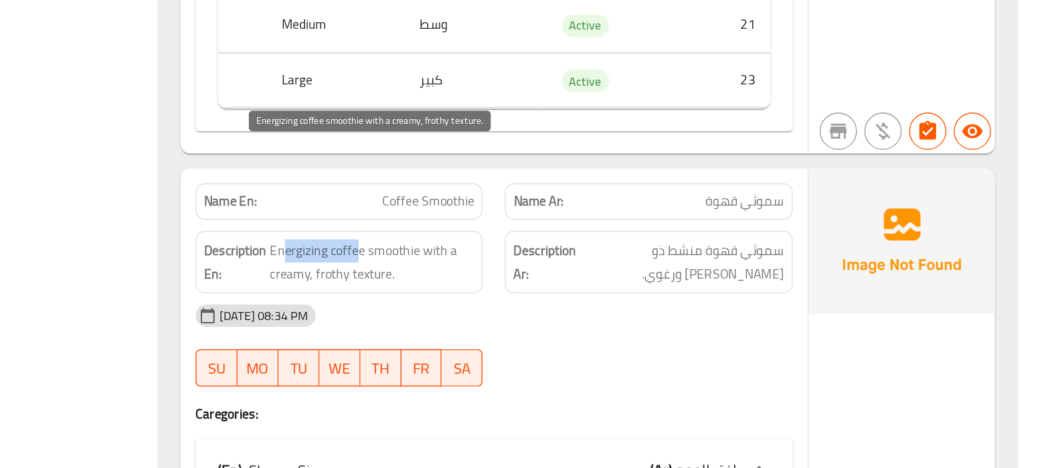
drag, startPoint x: 556, startPoint y: 240, endPoint x: 504, endPoint y: 238, distance: 52.3
click at [504, 303] on span "Energizing coffee smoothie with a creamy, frothy texture." at bounding box center [568, 319] width 147 height 33
click at [503, 303] on span "Energizing coffee smoothie with a creamy, frothy texture." at bounding box center [568, 319] width 147 height 33
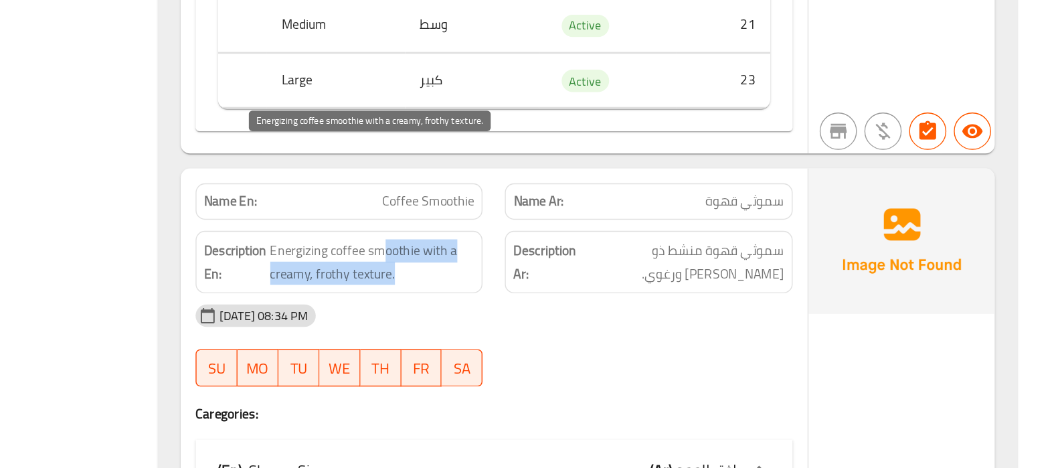
drag, startPoint x: 575, startPoint y: 237, endPoint x: 611, endPoint y: 259, distance: 42.4
click at [611, 303] on span "Energizing coffee smoothie with a creamy, frothy texture." at bounding box center [568, 319] width 147 height 33
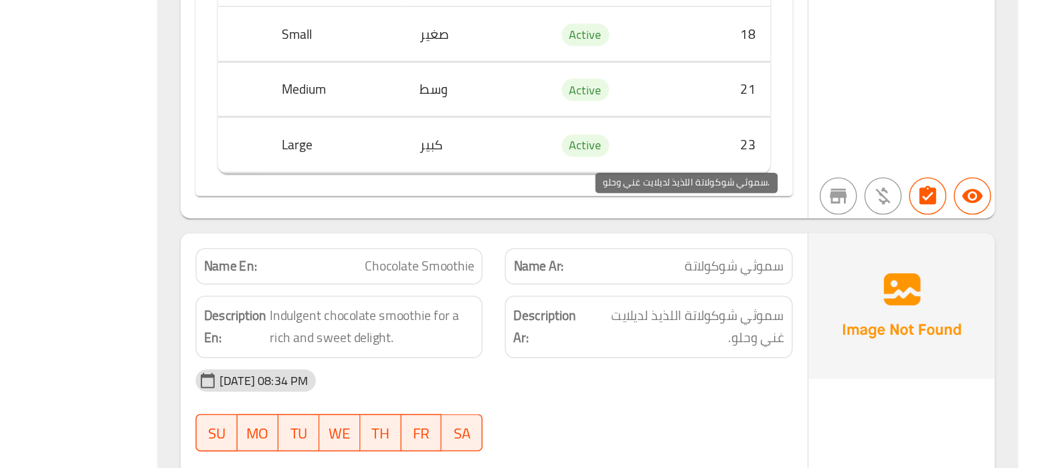
scroll to position [16197, 0]
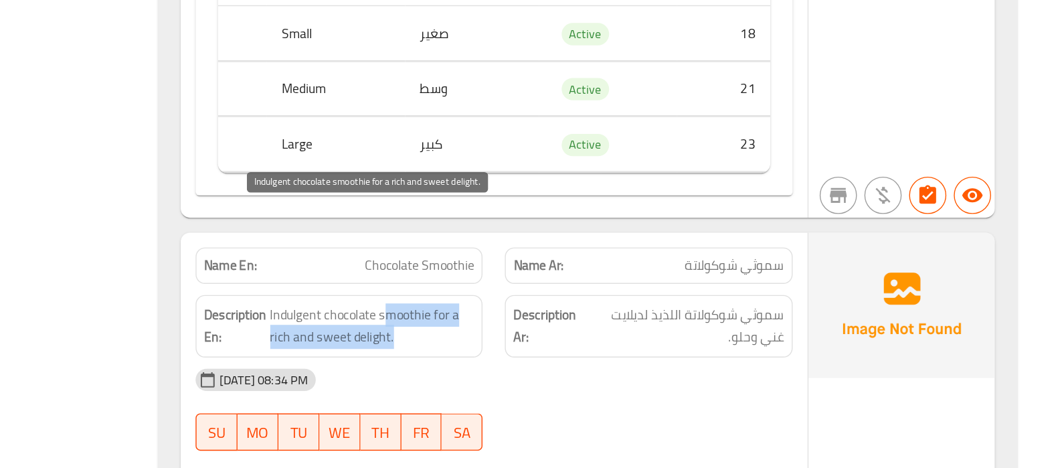
drag, startPoint x: 576, startPoint y: 285, endPoint x: 593, endPoint y: 296, distance: 19.9
click at [593, 343] on span "Indulgent chocolate smoothie for a rich and sweet delight." at bounding box center [568, 359] width 147 height 33
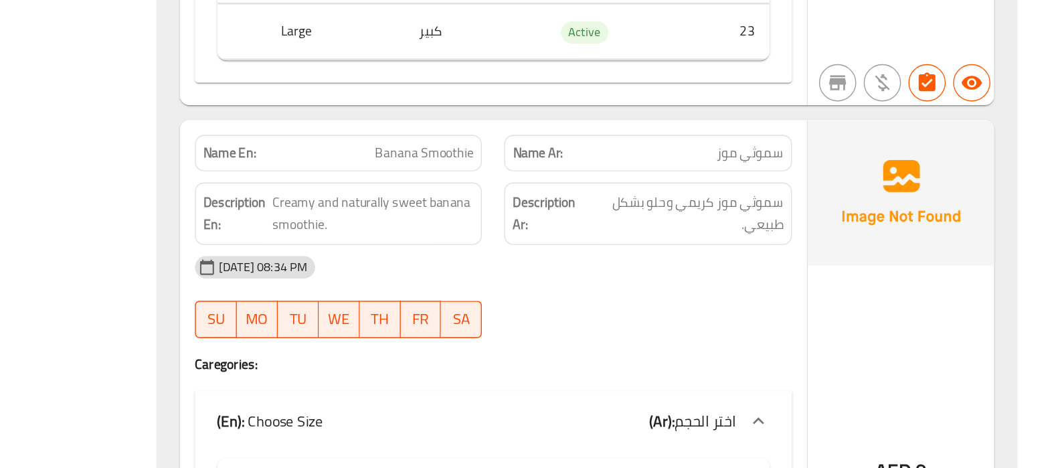
scroll to position [16738, 0]
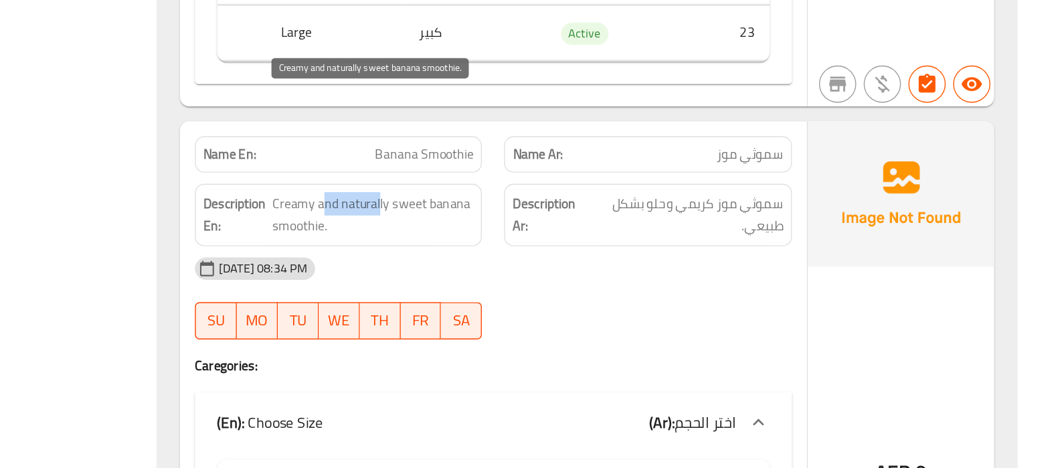
drag, startPoint x: 573, startPoint y: 186, endPoint x: 534, endPoint y: 185, distance: 38.8
click at [534, 246] on span "Creamy and naturally sweet banana smoothie." at bounding box center [569, 262] width 145 height 33
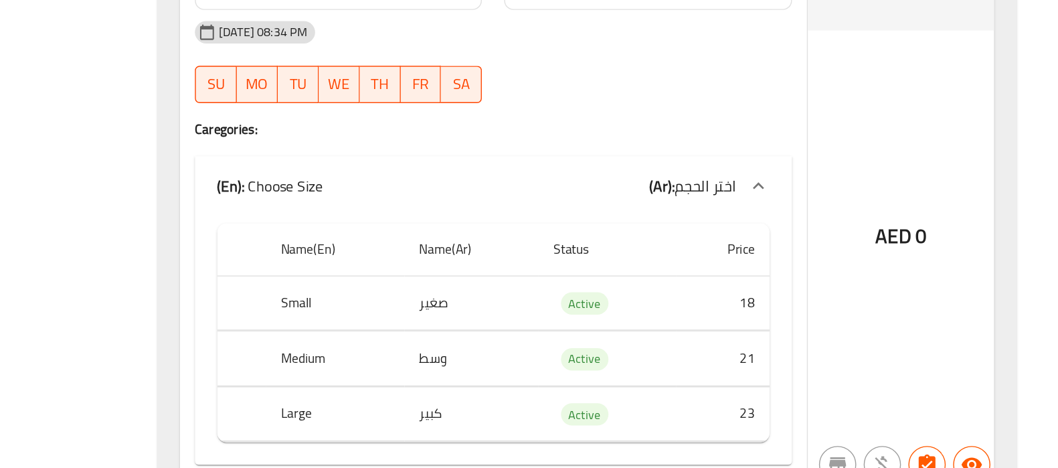
scroll to position [17070, 0]
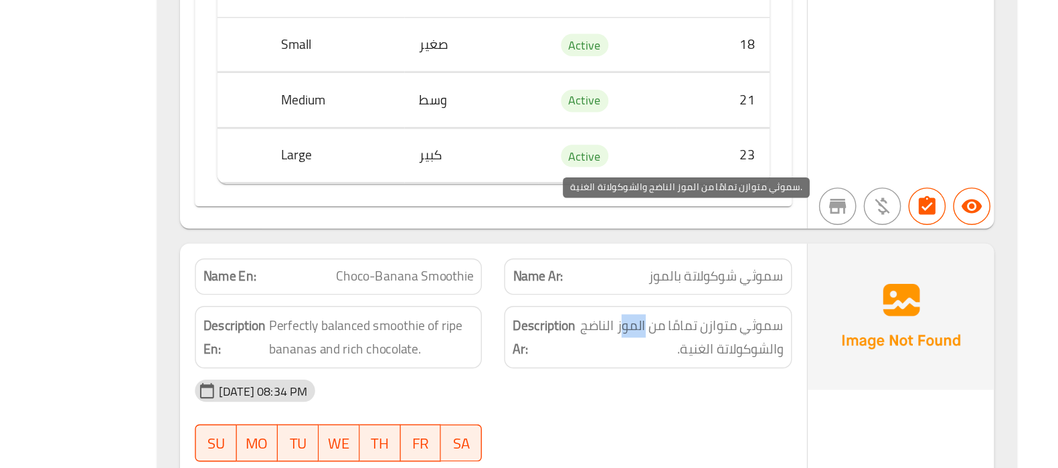
drag, startPoint x: 765, startPoint y: 284, endPoint x: 750, endPoint y: 285, distance: 15.5
click at [750, 357] on span "سموثي متوازن تمامًا من الموز الناضج والشوكولاتة الغنية." at bounding box center [790, 373] width 147 height 33
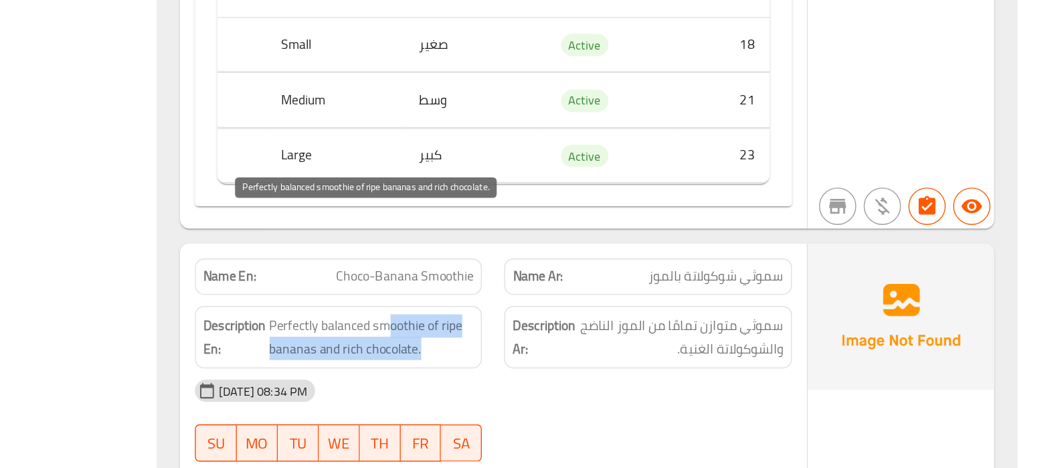
drag, startPoint x: 582, startPoint y: 285, endPoint x: 608, endPoint y: 309, distance: 35.1
click at [608, 357] on span "Perfectly balanced smoothie of ripe bananas and rich chocolate." at bounding box center [568, 373] width 147 height 33
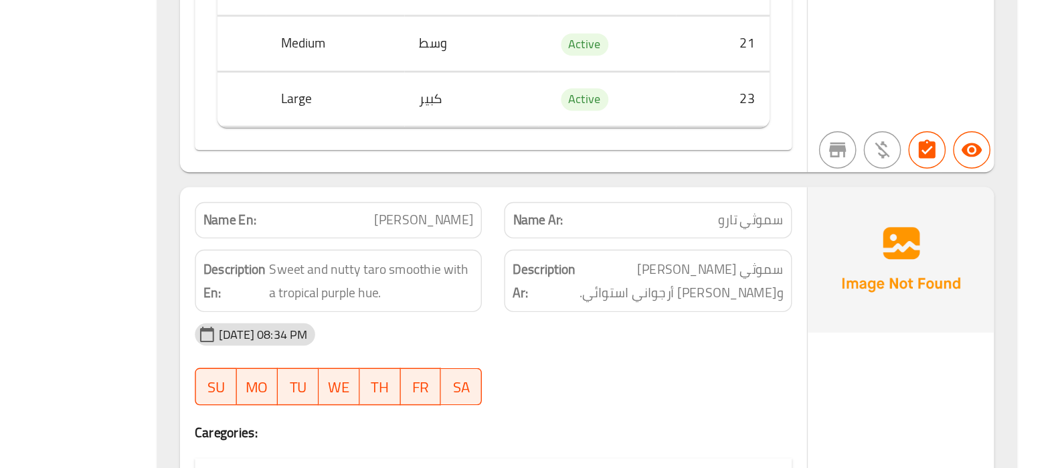
scroll to position [17555, 0]
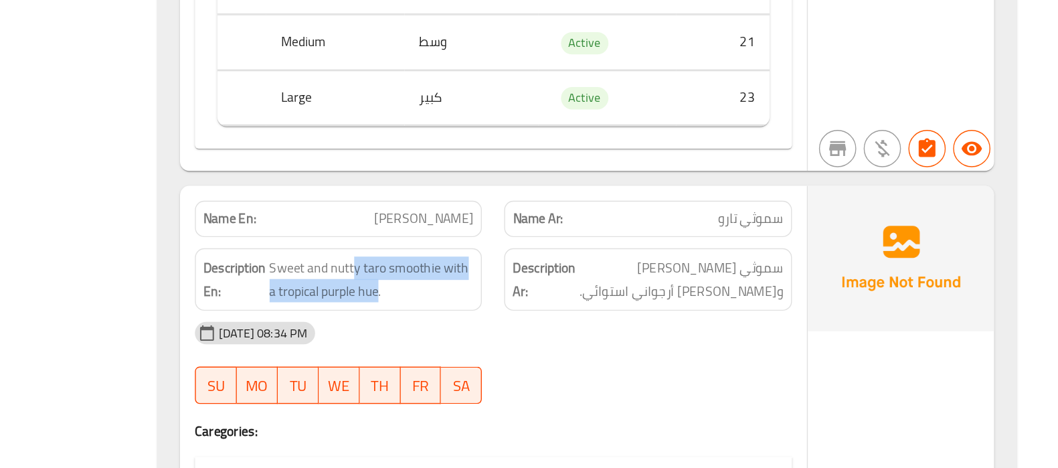
drag, startPoint x: 557, startPoint y: 245, endPoint x: 574, endPoint y: 273, distance: 33.1
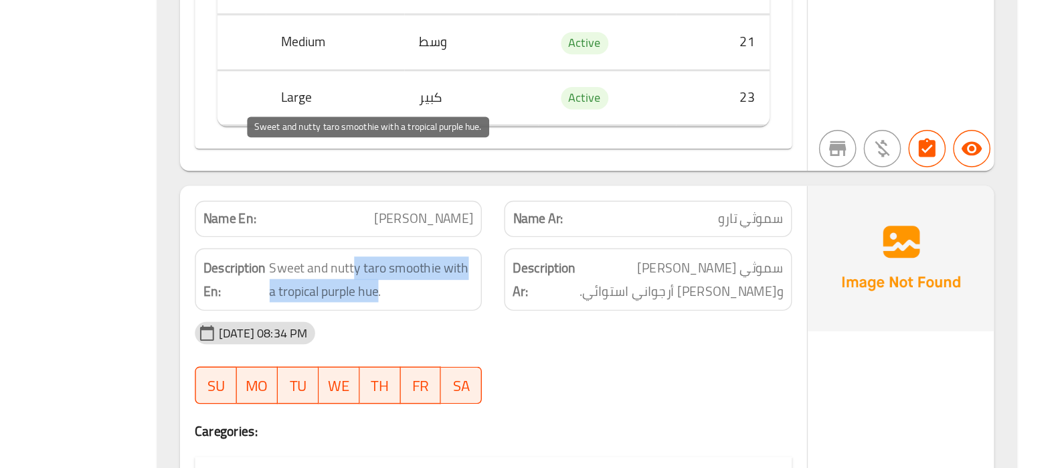
click at [566, 316] on span "Sweet and nutty taro smoothie with a tropical purple hue." at bounding box center [568, 332] width 147 height 33
copy span "hue"
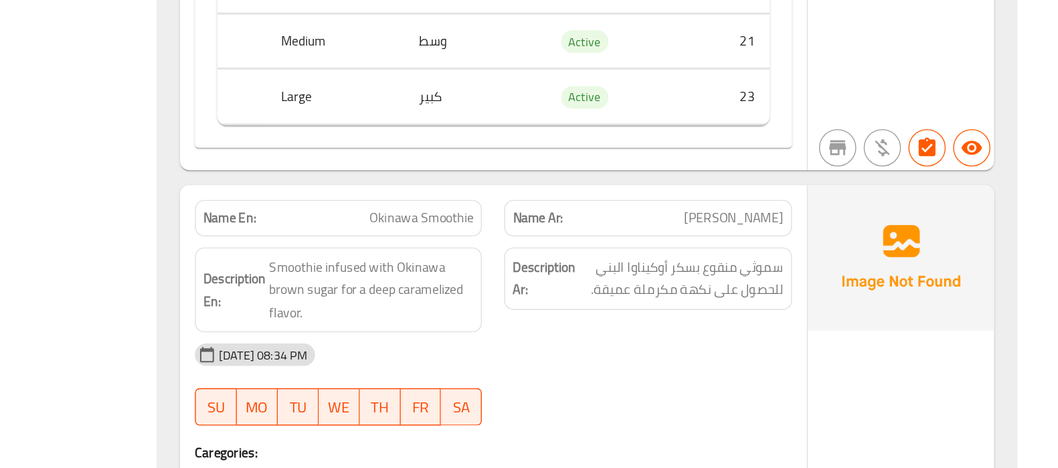
scroll to position [18000, 0]
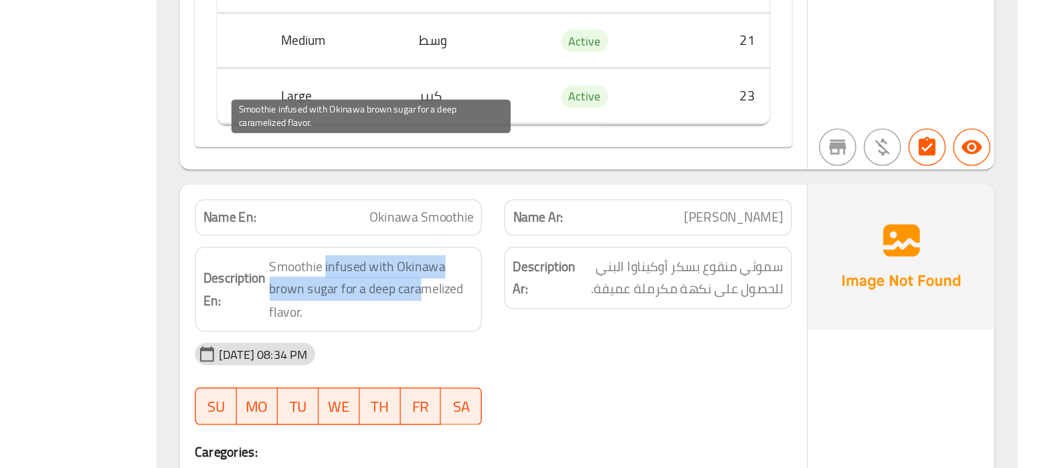
drag, startPoint x: 533, startPoint y: 240, endPoint x: 606, endPoint y: 266, distance: 77.3
click at [606, 315] on span "Smoothie infused with Okinawa brown sugar for a deep caramelized flavor." at bounding box center [568, 340] width 147 height 50
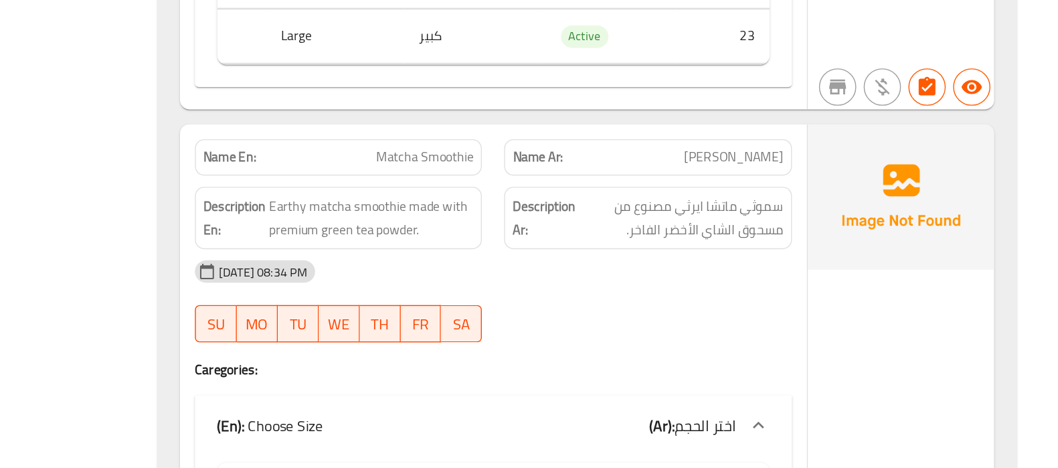
scroll to position [18505, 0]
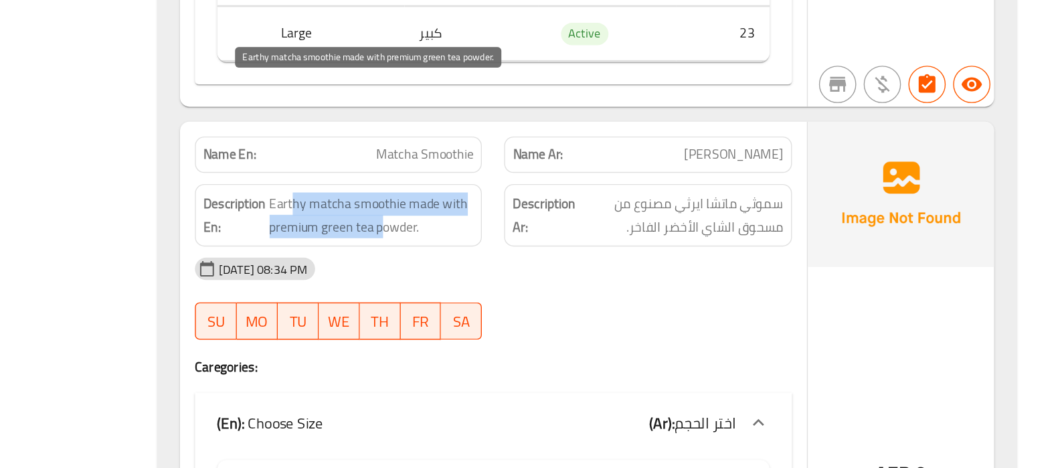
drag, startPoint x: 511, startPoint y: 198, endPoint x: 578, endPoint y: 219, distance: 70.1
click at [578, 270] on span "Earthy matcha smoothie made with premium green tea powder." at bounding box center [568, 286] width 147 height 33
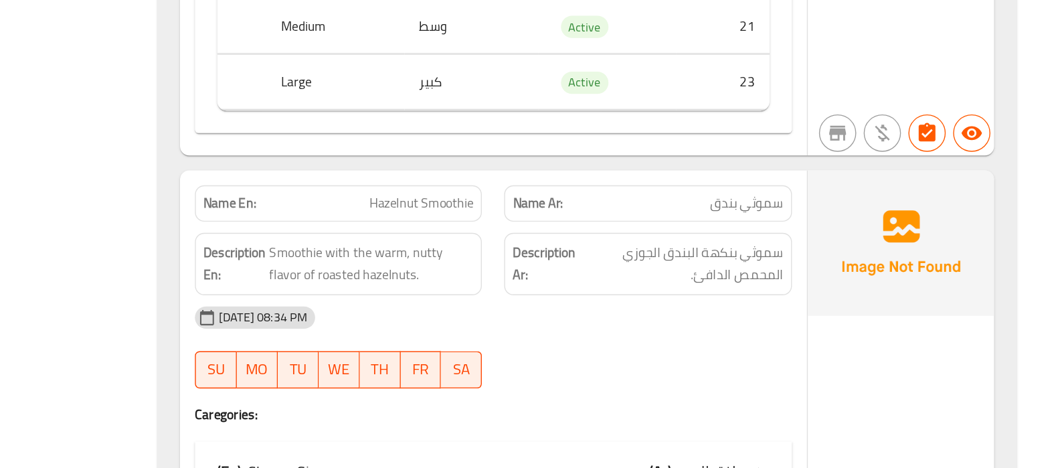
scroll to position [18921, 0]
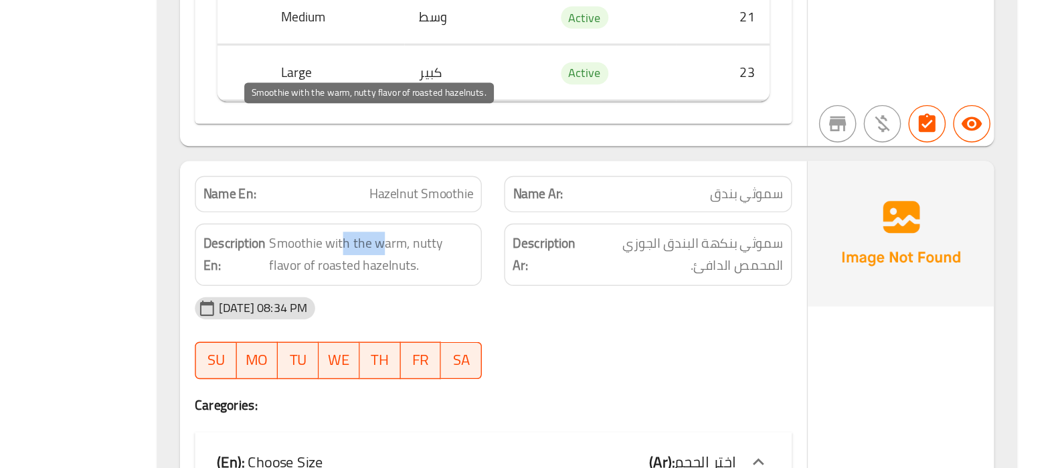
drag, startPoint x: 548, startPoint y: 227, endPoint x: 574, endPoint y: 225, distance: 26.9
click at [574, 298] on span "Smoothie with the warm, nutty flavor of roasted hazelnuts." at bounding box center [568, 314] width 147 height 33
drag, startPoint x: 531, startPoint y: 244, endPoint x: 671, endPoint y: 247, distance: 139.9
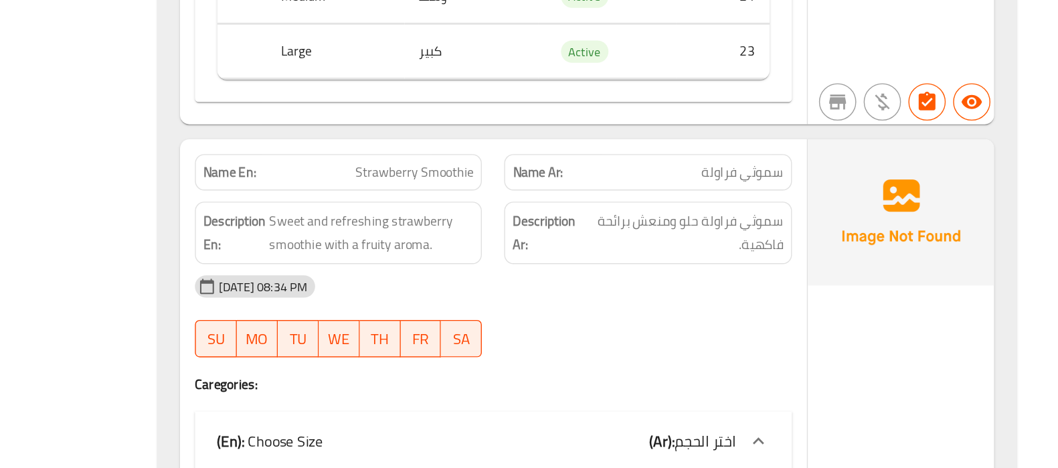
scroll to position [19380, 0]
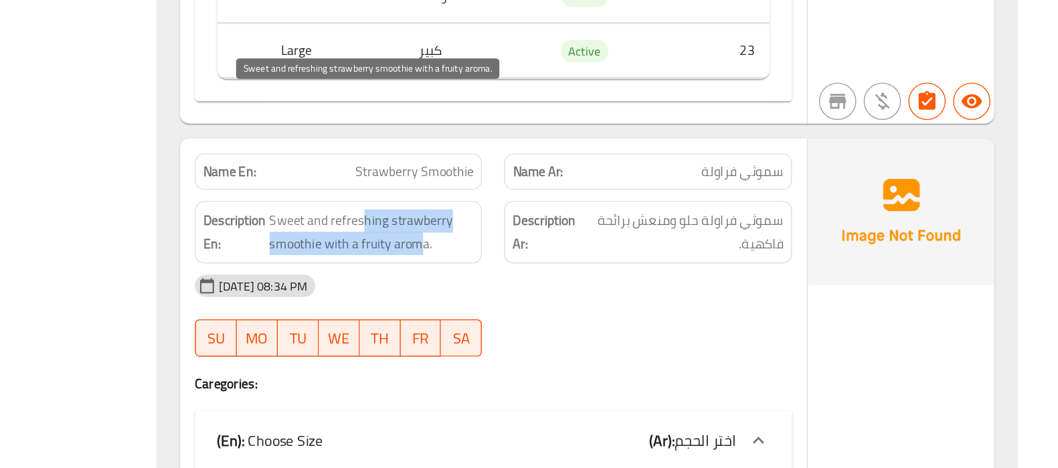
drag, startPoint x: 562, startPoint y: 209, endPoint x: 600, endPoint y: 224, distance: 40.5
click at [600, 282] on span "Sweet and refreshing strawberry smoothie with a fruity aroma." at bounding box center [568, 298] width 147 height 33
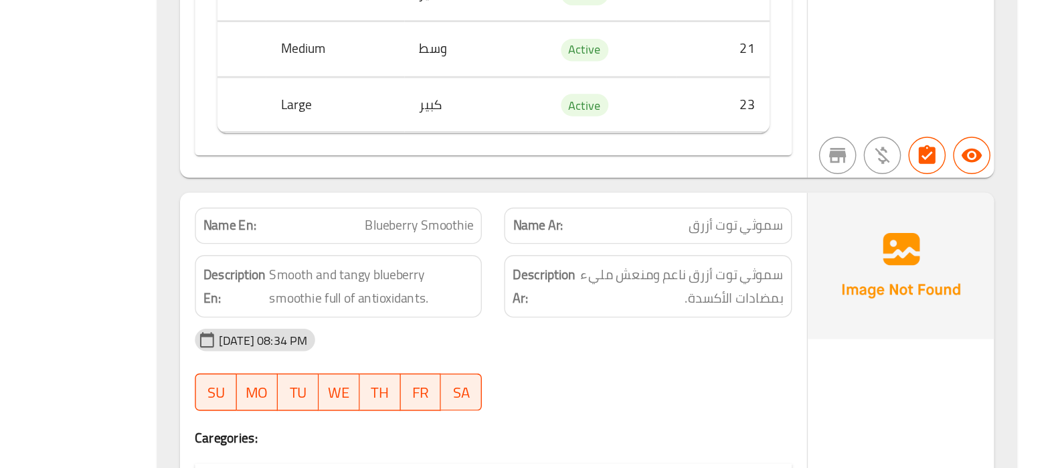
scroll to position [19791, 0]
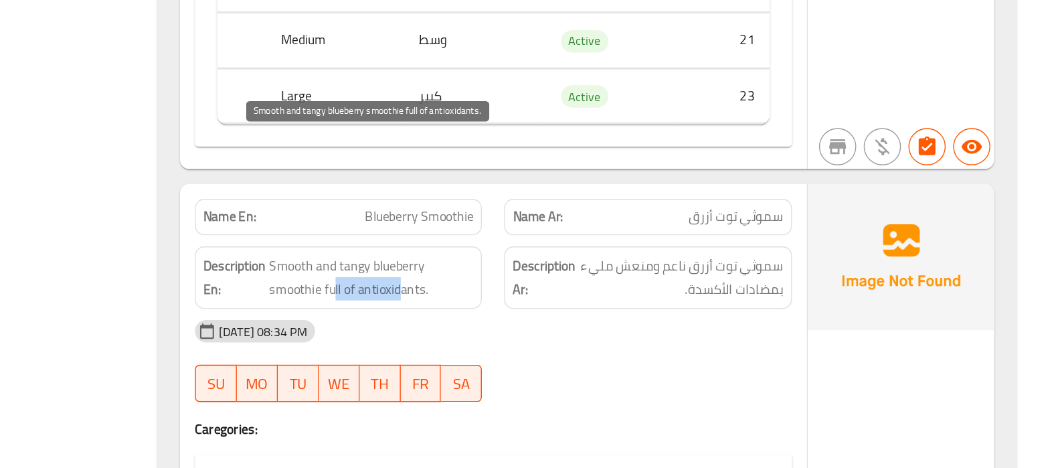
drag, startPoint x: 540, startPoint y: 246, endPoint x: 592, endPoint y: 257, distance: 52.6
click at [592, 315] on span "Smooth and tangy blueberry smoothie full of antioxidants." at bounding box center [568, 331] width 147 height 33
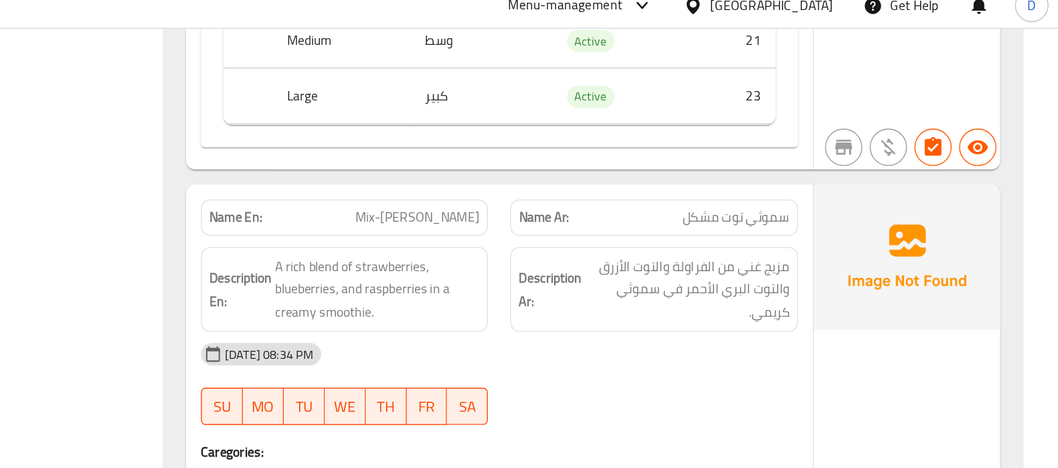
scroll to position [20353, 0]
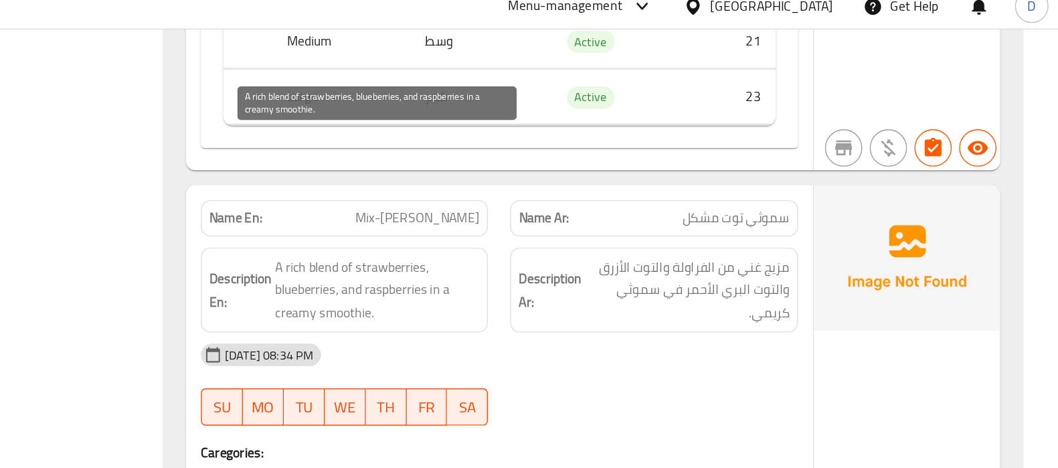
drag, startPoint x: 548, startPoint y: 114, endPoint x: 532, endPoint y: 130, distance: 22.3
click at [532, 196] on span "A rich blend of strawberries, blueberries, and raspberries in a creamy smoothie." at bounding box center [568, 221] width 147 height 50
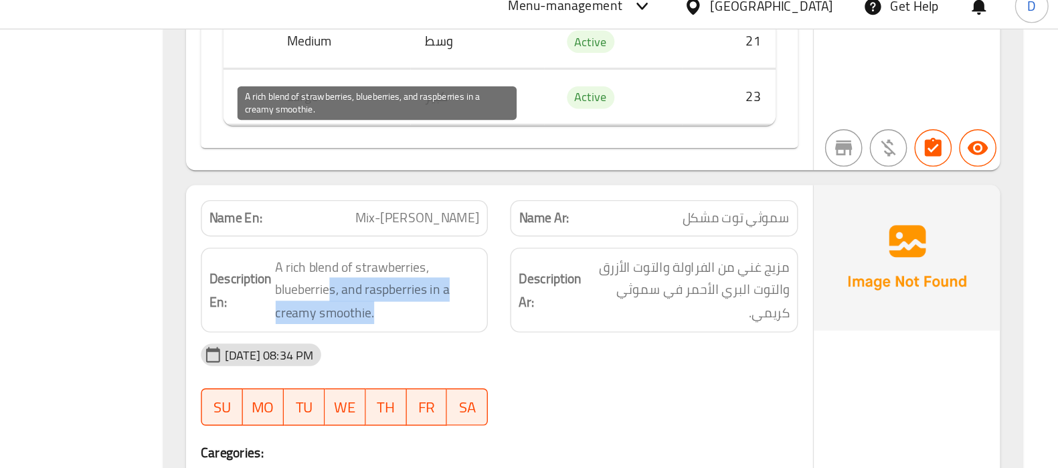
drag, startPoint x: 532, startPoint y: 130, endPoint x: 582, endPoint y: 155, distance: 55.4
click at [582, 196] on span "A rich blend of strawberries, blueberries, and raspberries in a creamy smoothie." at bounding box center [568, 221] width 147 height 50
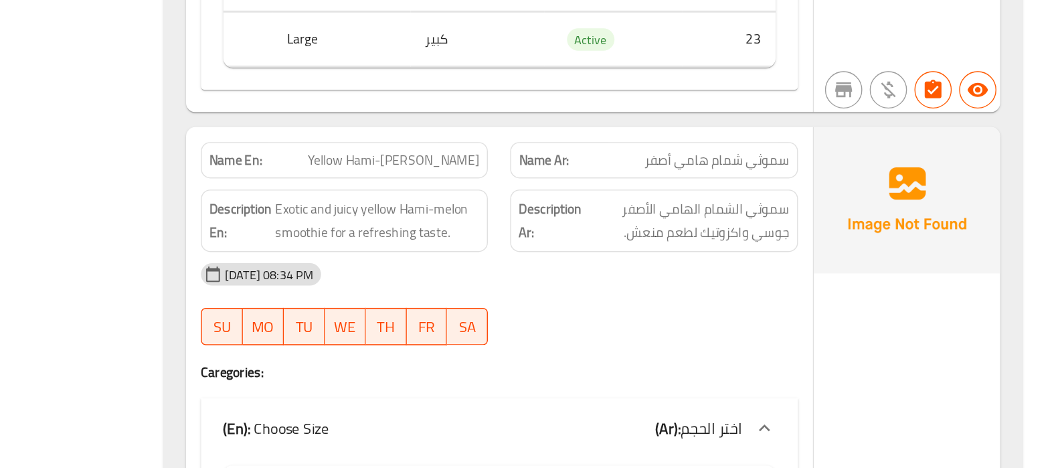
scroll to position [20736, 0]
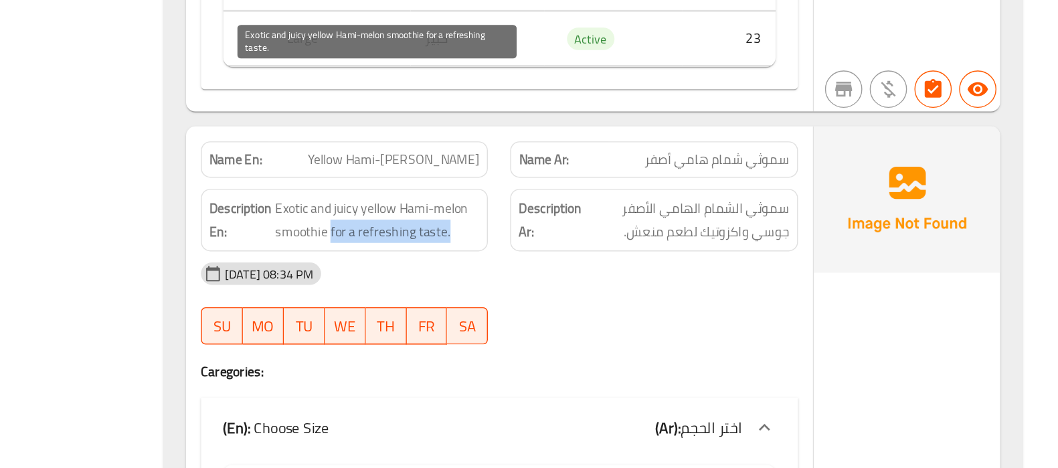
drag, startPoint x: 534, startPoint y: 205, endPoint x: 623, endPoint y: 205, distance: 88.4
click at [623, 273] on span "Exotic and juicy yellow Hami-melon smoothie for a refreshing taste." at bounding box center [568, 289] width 147 height 33
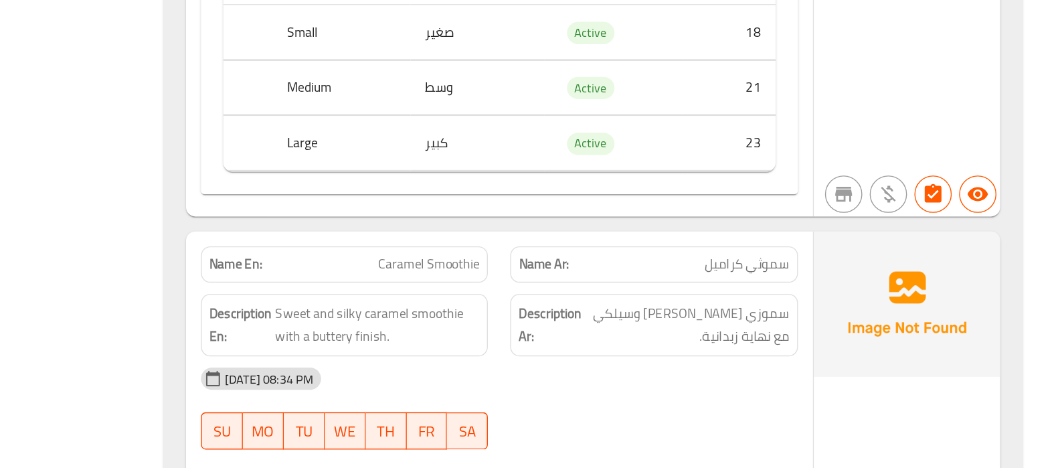
scroll to position [21105, 0]
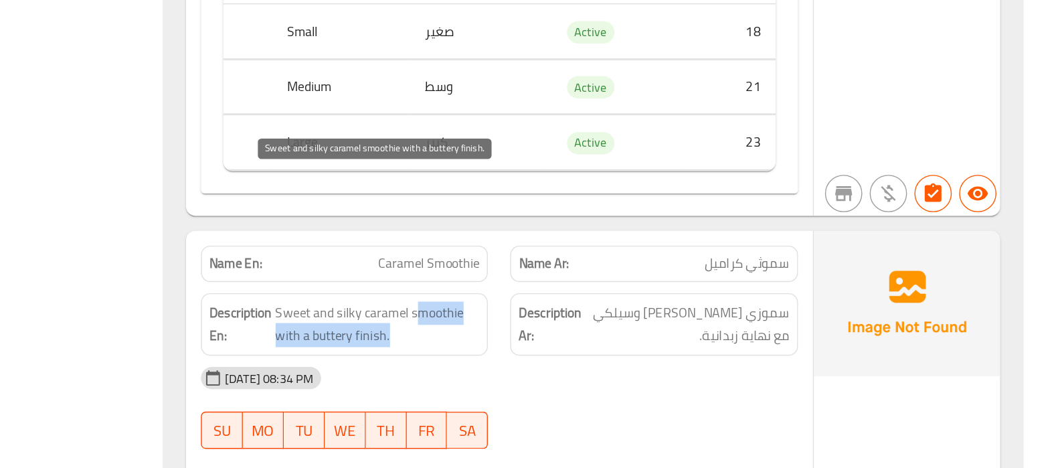
drag, startPoint x: 594, startPoint y: 266, endPoint x: 586, endPoint y: 281, distance: 16.8
click at [586, 348] on span "Sweet and silky caramel smoothie with a buttery finish." at bounding box center [568, 364] width 147 height 33
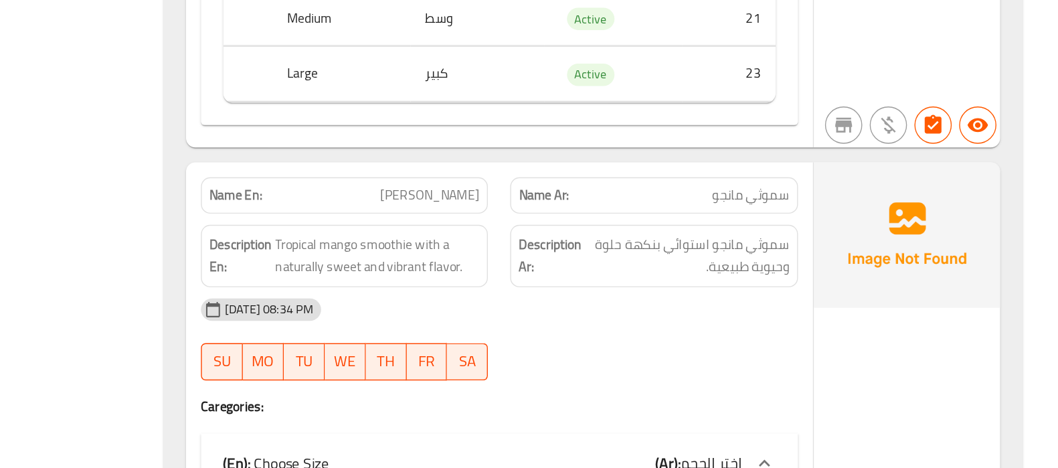
scroll to position [21598, 0]
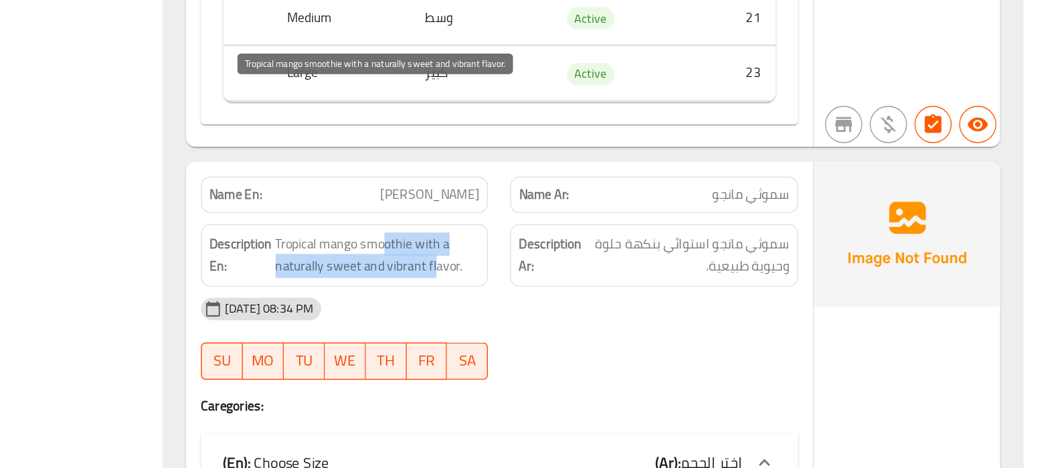
drag, startPoint x: 574, startPoint y: 207, endPoint x: 608, endPoint y: 235, distance: 44.2
click at [608, 299] on span "Tropical mango smoothie with a naturally sweet and vibrant flavor." at bounding box center [568, 315] width 147 height 33
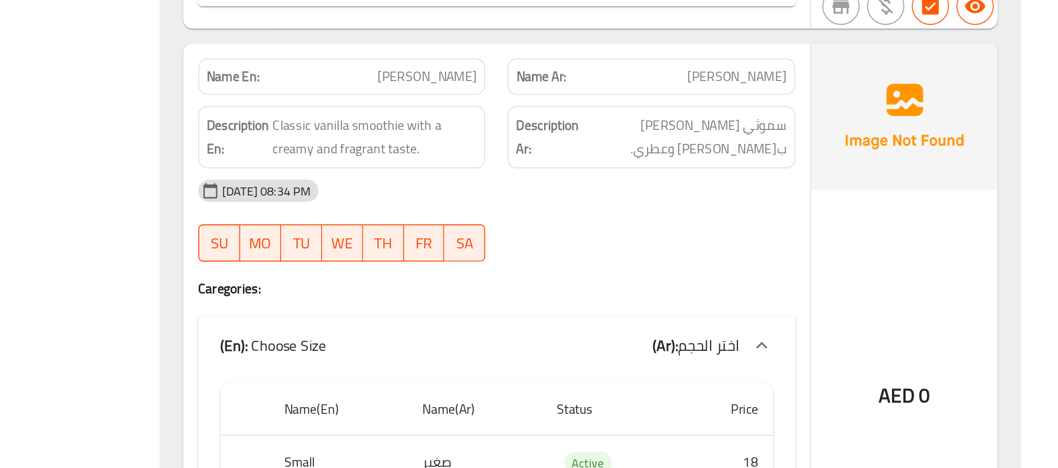
scroll to position [22209, 0]
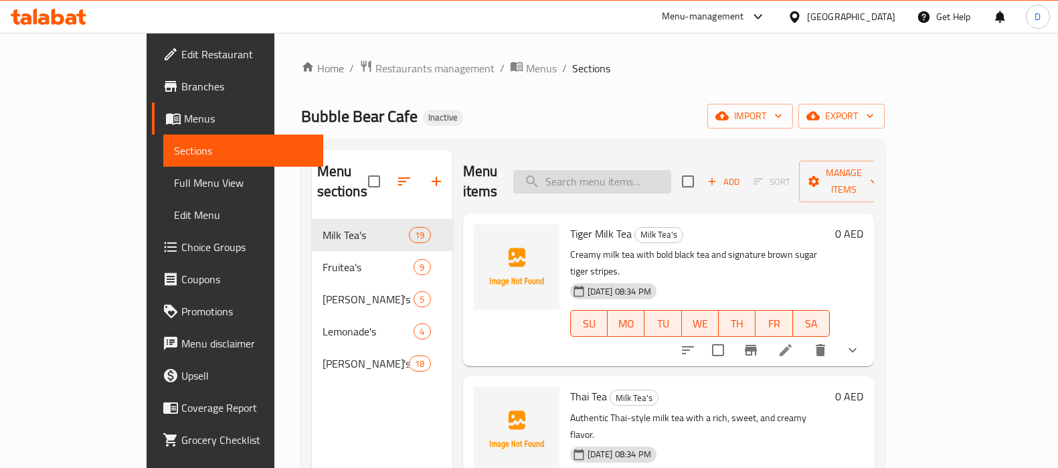
scroll to position [47, 0]
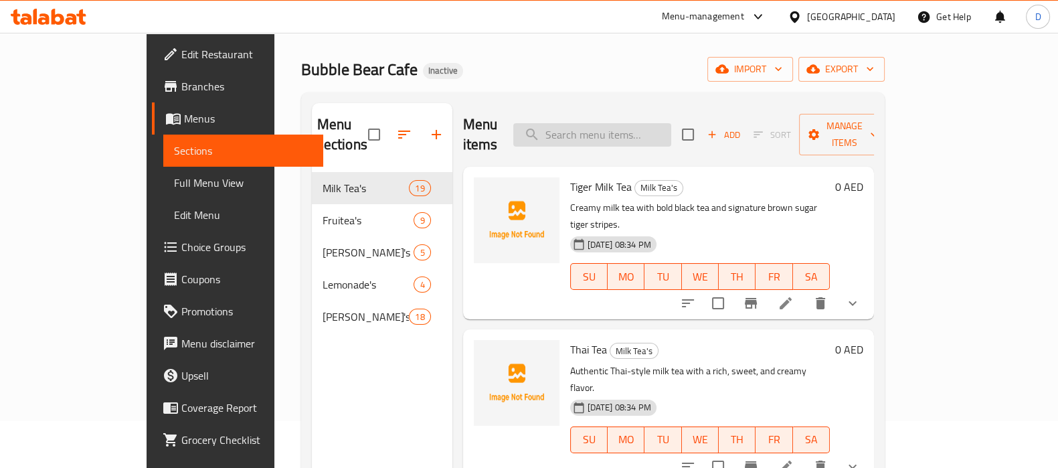
click at [590, 123] on input "search" at bounding box center [592, 134] width 158 height 23
paste input "Sweet and zesty strawberry-infused lemonade."
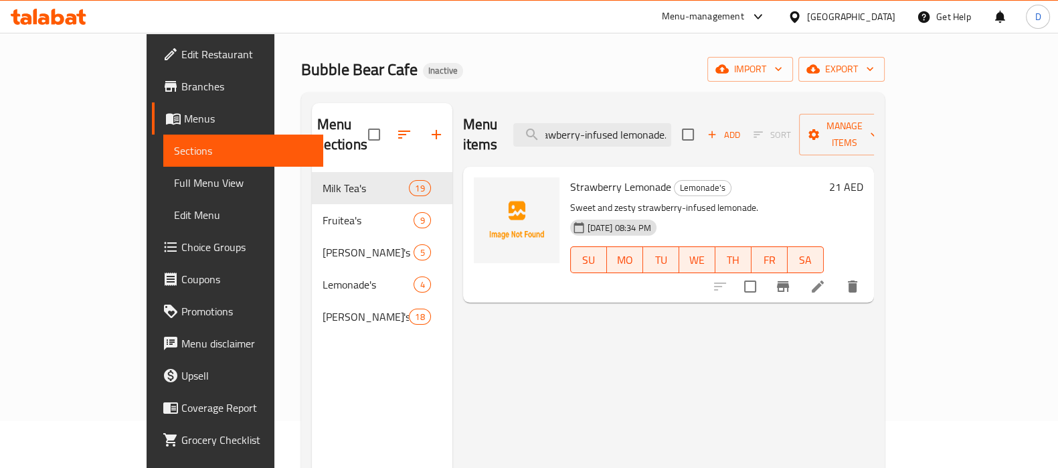
type input "Sweet and zesty strawberry-infused lemonade."
click at [837, 274] on li at bounding box center [817, 286] width 37 height 24
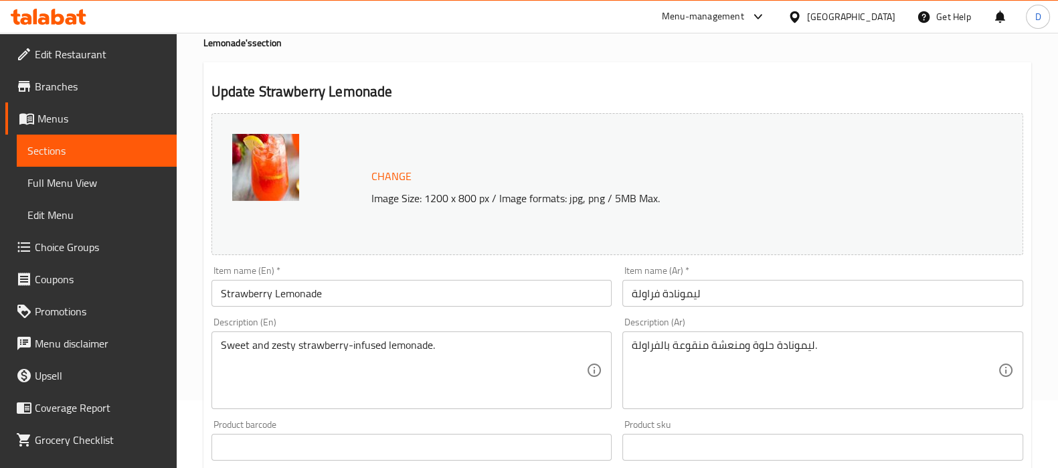
scroll to position [80, 0]
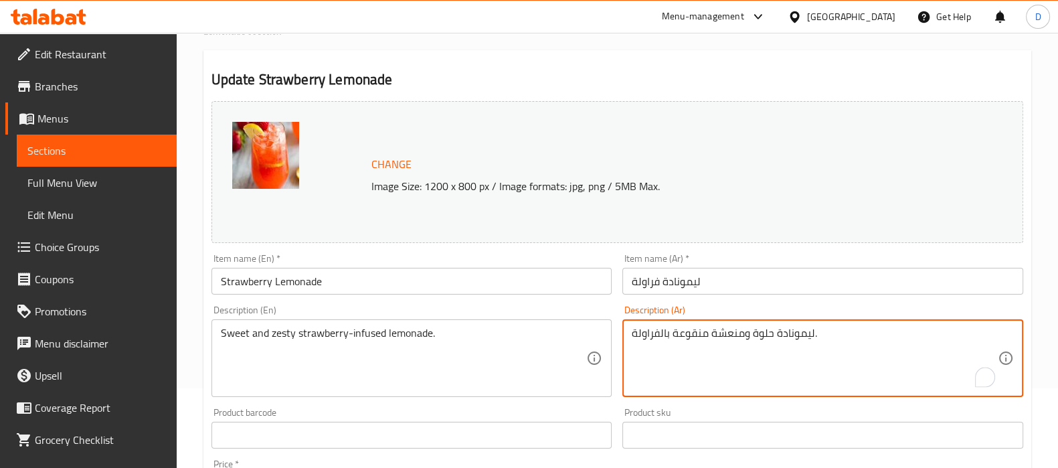
drag, startPoint x: 743, startPoint y: 334, endPoint x: 713, endPoint y: 335, distance: 30.1
drag, startPoint x: 686, startPoint y: 335, endPoint x: 703, endPoint y: 336, distance: 16.8
click at [703, 336] on textarea "ليمونادة حلوة وزيستي منقوعة بالفراولة." at bounding box center [815, 359] width 366 height 64
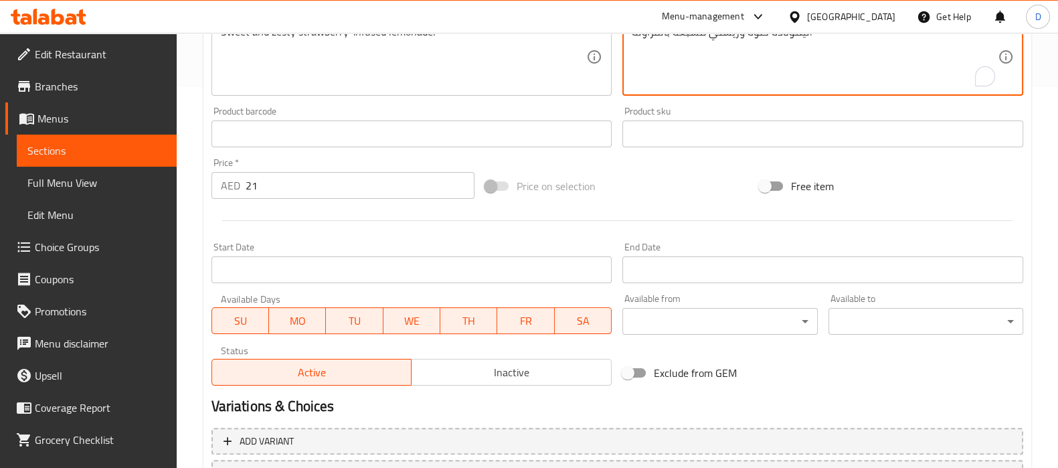
scroll to position [496, 0]
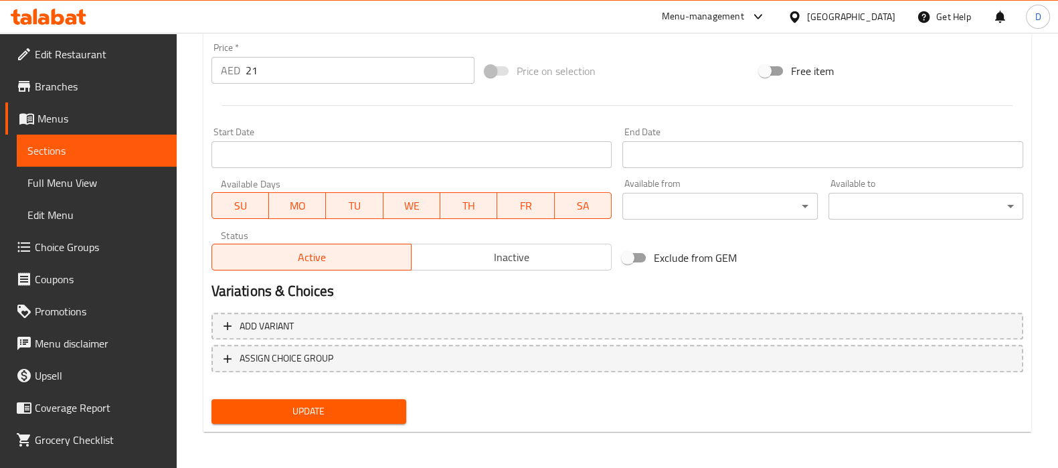
type textarea "ليمونادة حلوة وزيستي مشبعة بالفراولة."
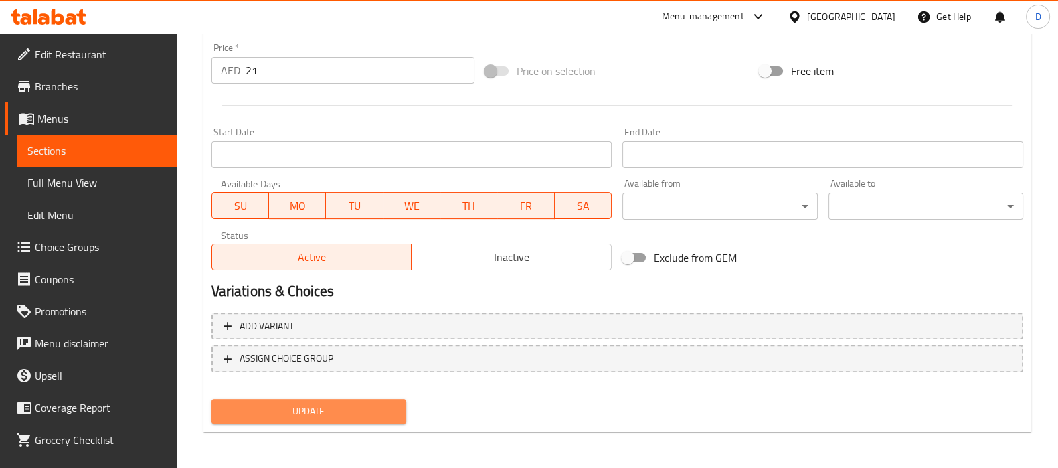
click at [333, 414] on span "Update" at bounding box center [308, 411] width 173 height 17
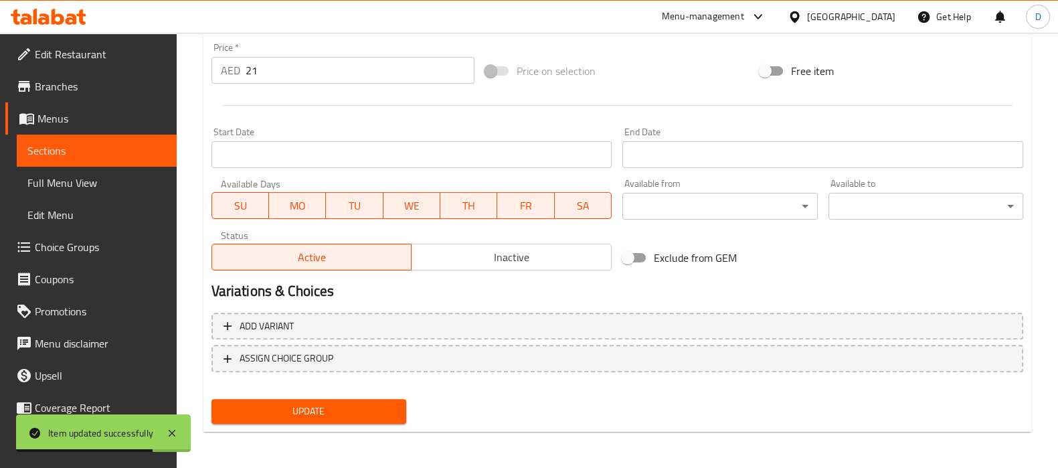
click at [133, 145] on span "Sections" at bounding box center [96, 151] width 139 height 16
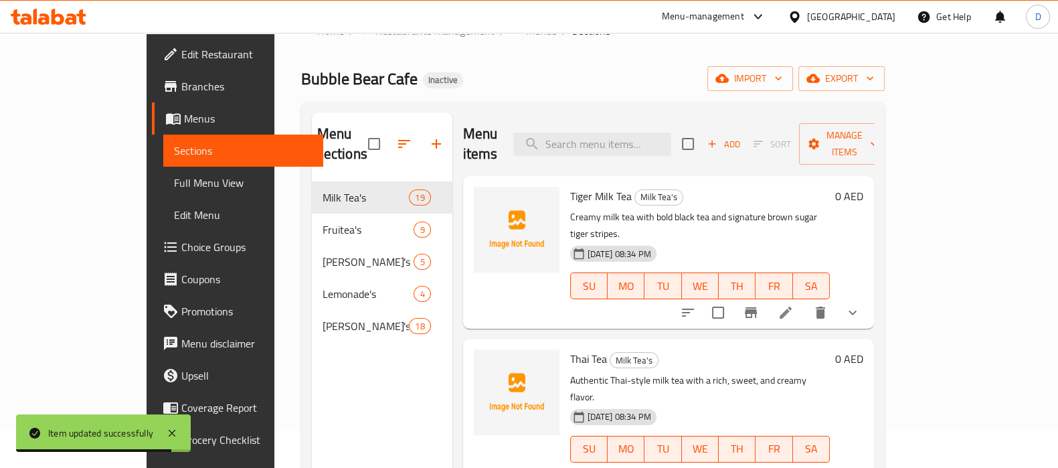
scroll to position [24, 0]
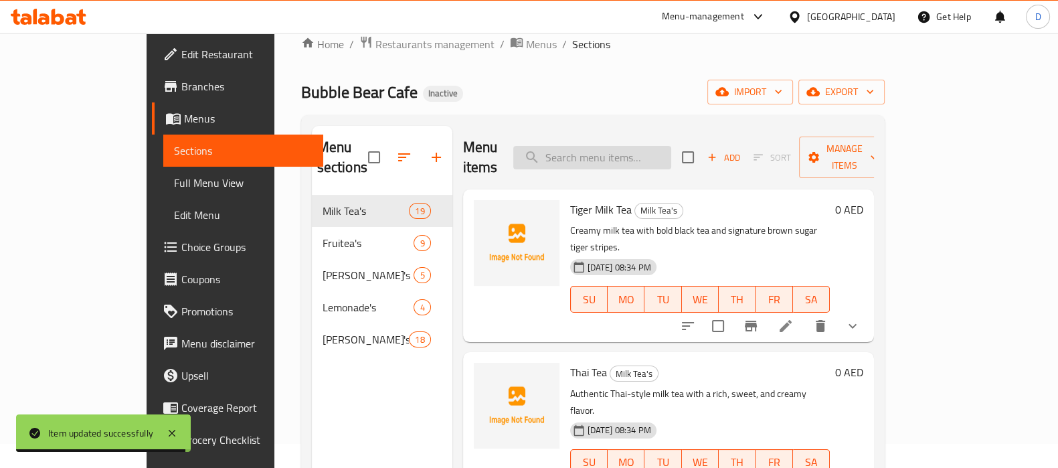
paste input "Creamy smoothie blended with Oreo cookies for a crunchy chocolate treat."
click at [645, 149] on input "Creamy smoothie blended with Oreo cookies for a crunchy chocolate treat." at bounding box center [592, 157] width 158 height 23
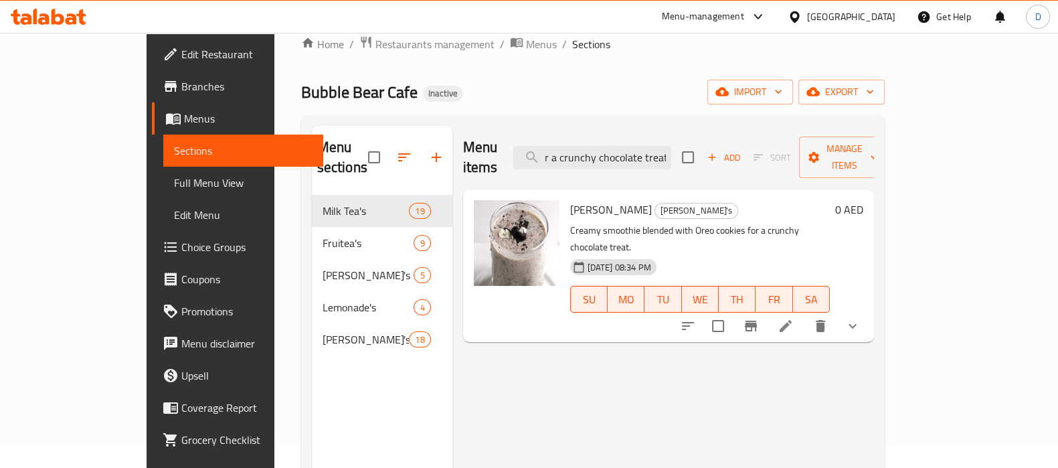
type input "Creamy smoothie blended with Oreo cookies for a crunchy chocolate treat."
click at [805, 314] on li at bounding box center [785, 326] width 37 height 24
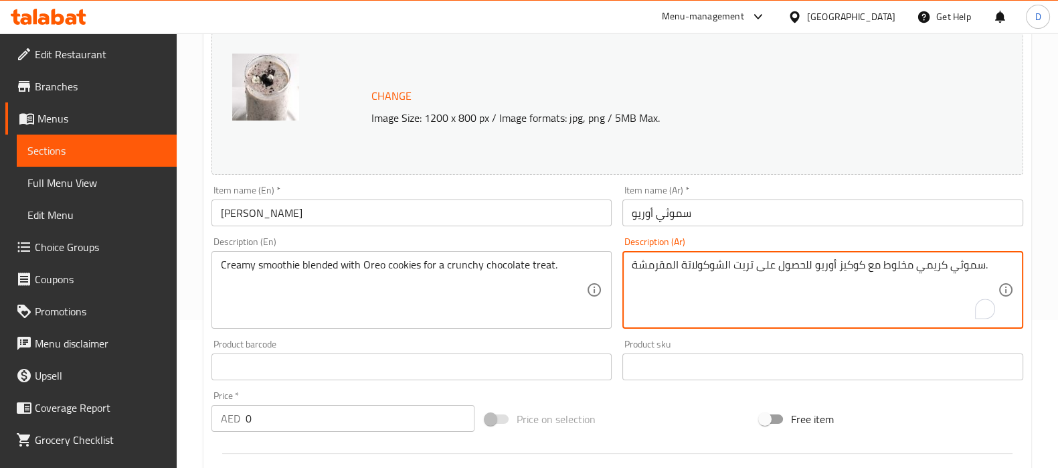
scroll to position [564, 0]
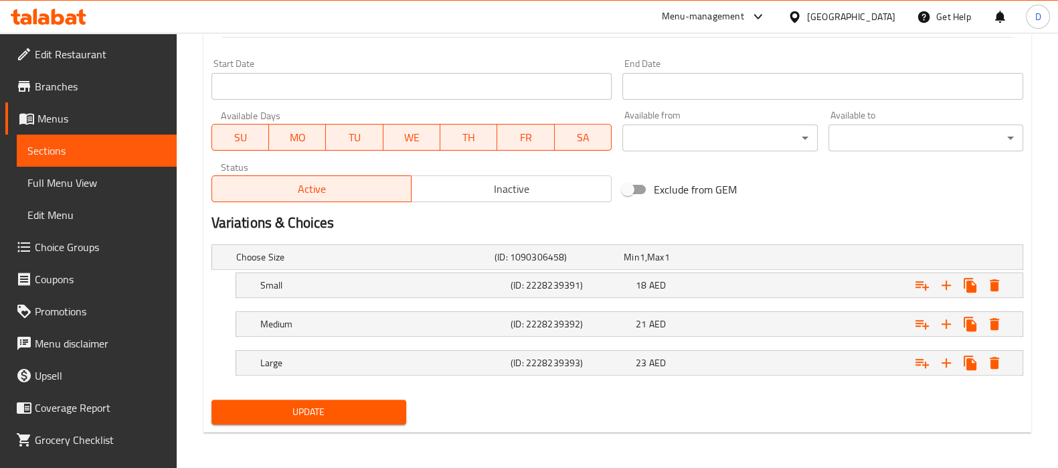
type textarea "سموثي كريمي مخلوط مع كوكيز أوريو للحصول على تريت الشوكولاتة المقرمشة."
click at [345, 406] on span "Update" at bounding box center [308, 412] width 173 height 17
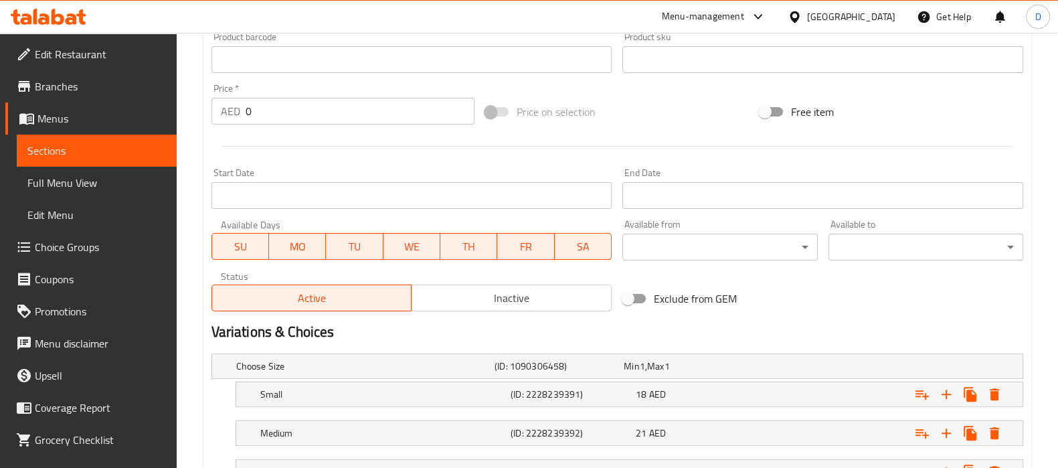
scroll to position [564, 0]
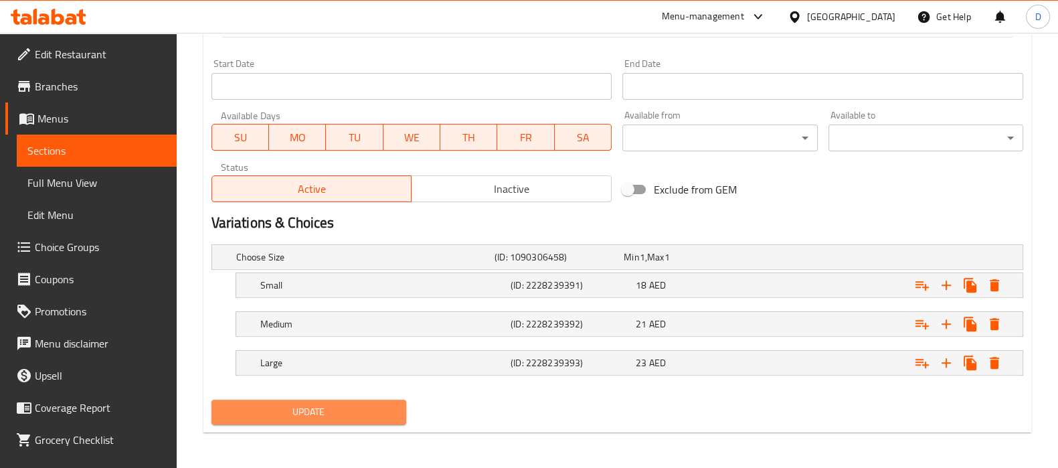
click at [298, 412] on span "Update" at bounding box center [308, 412] width 173 height 17
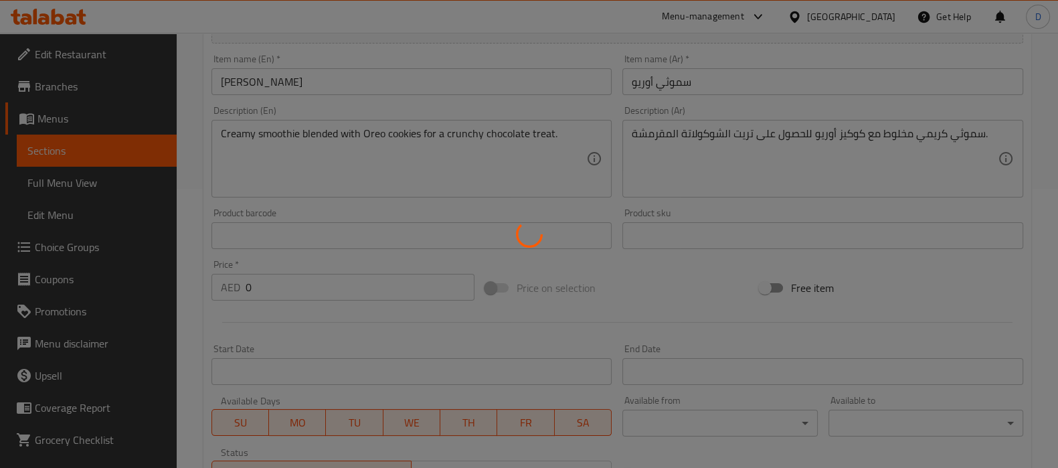
scroll to position [278, 0]
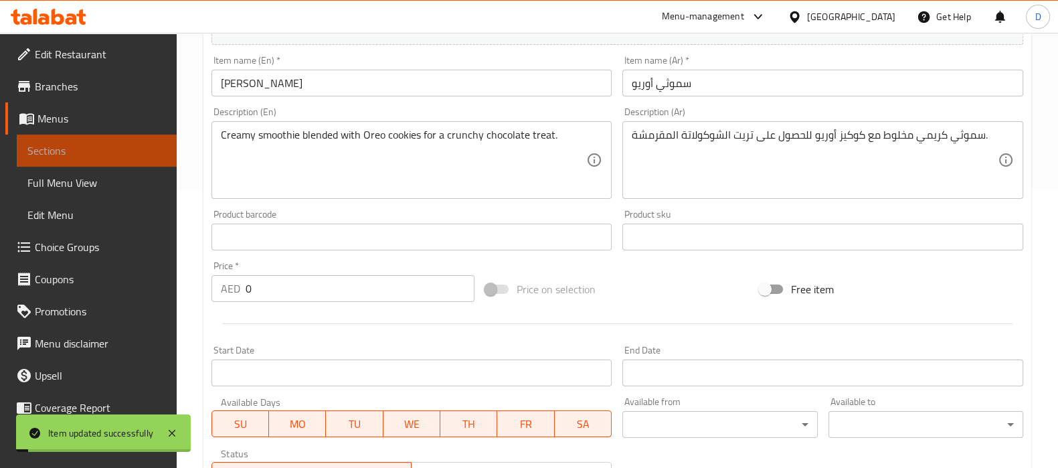
click at [111, 152] on span "Sections" at bounding box center [96, 151] width 139 height 16
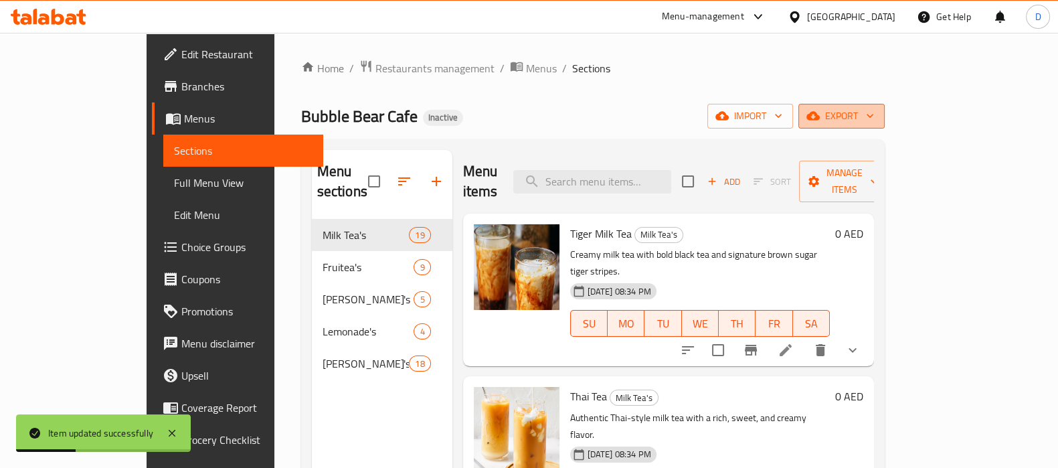
click at [874, 117] on span "export" at bounding box center [841, 116] width 65 height 17
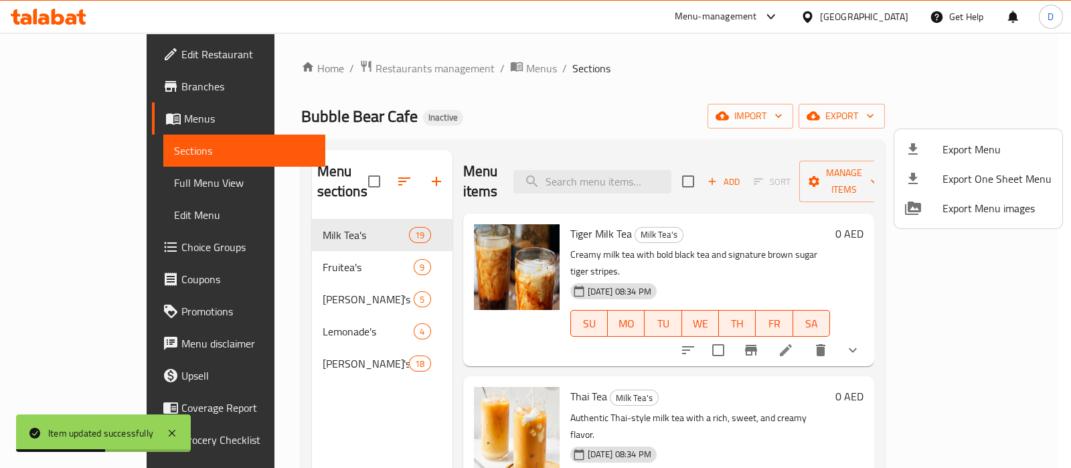
click at [627, 94] on div at bounding box center [535, 234] width 1071 height 468
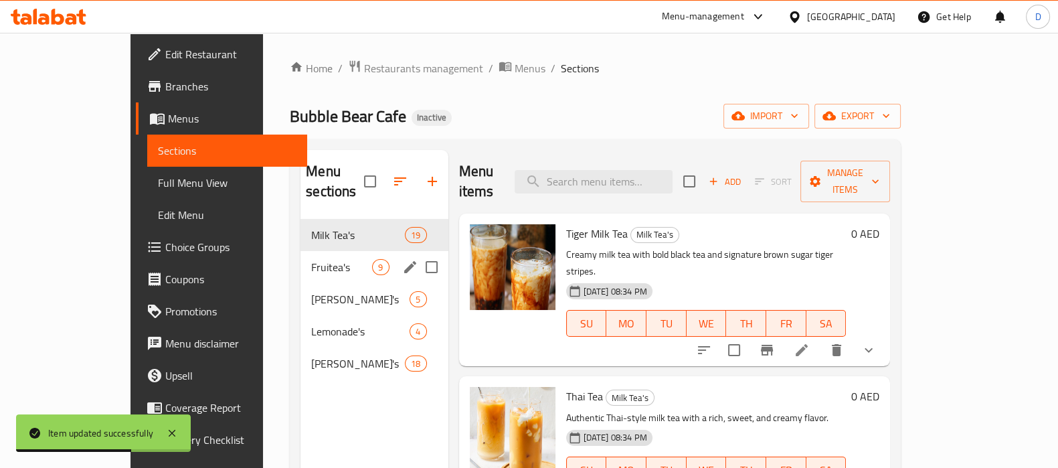
click at [301, 256] on div "Fruitea's 9" at bounding box center [374, 267] width 147 height 32
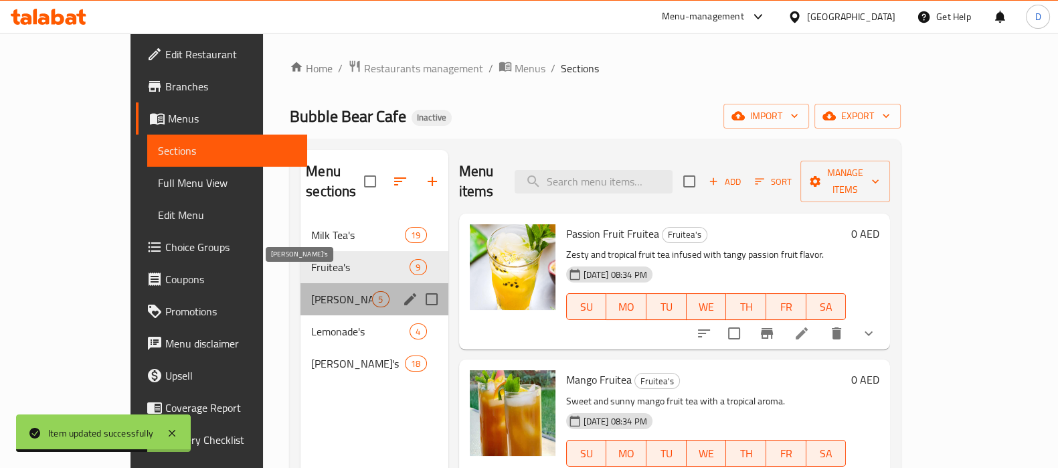
click at [311, 291] on span "Mojito's" at bounding box center [341, 299] width 61 height 16
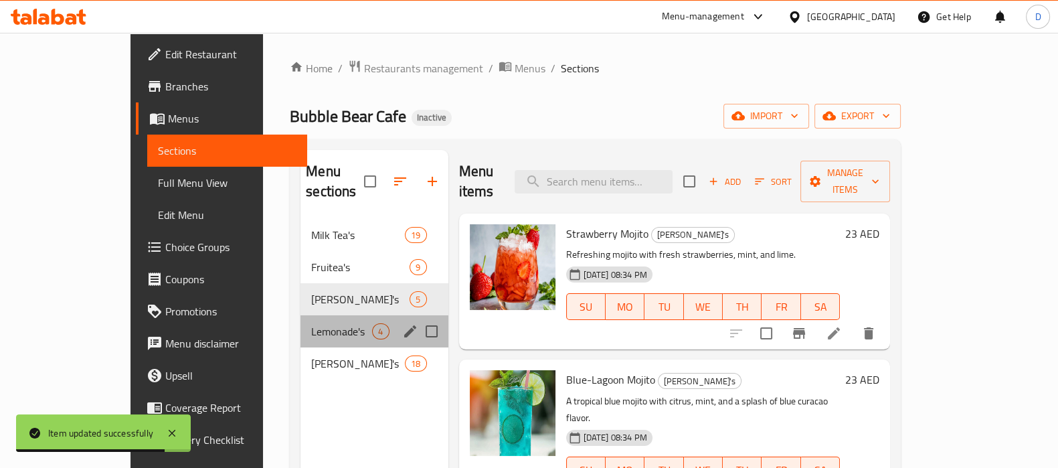
click at [301, 315] on div "Lemonade's 4" at bounding box center [374, 331] width 147 height 32
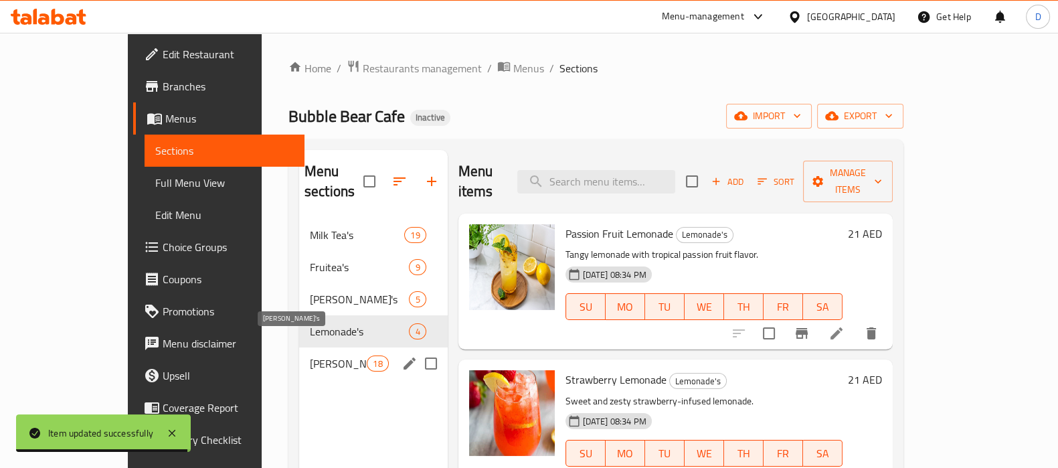
click at [310, 355] on span "Smoothie's" at bounding box center [338, 363] width 57 height 16
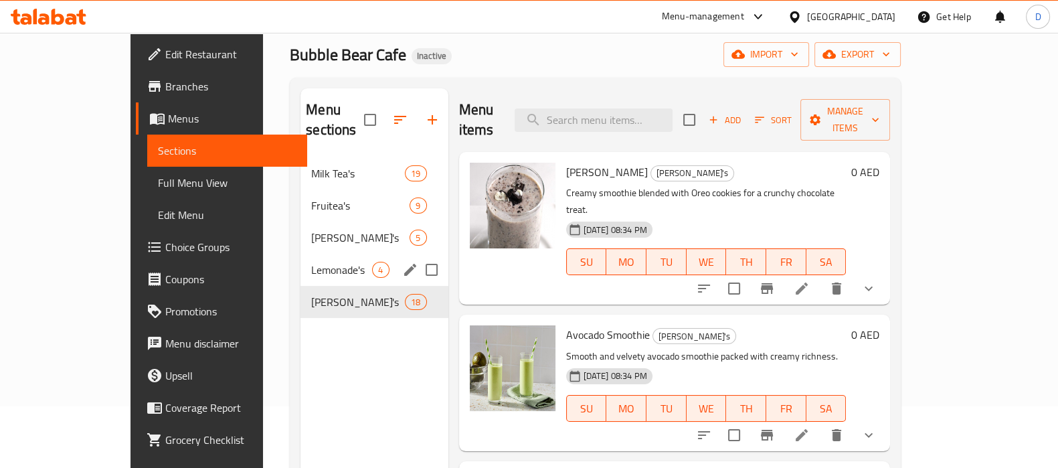
scroll to position [61, 0]
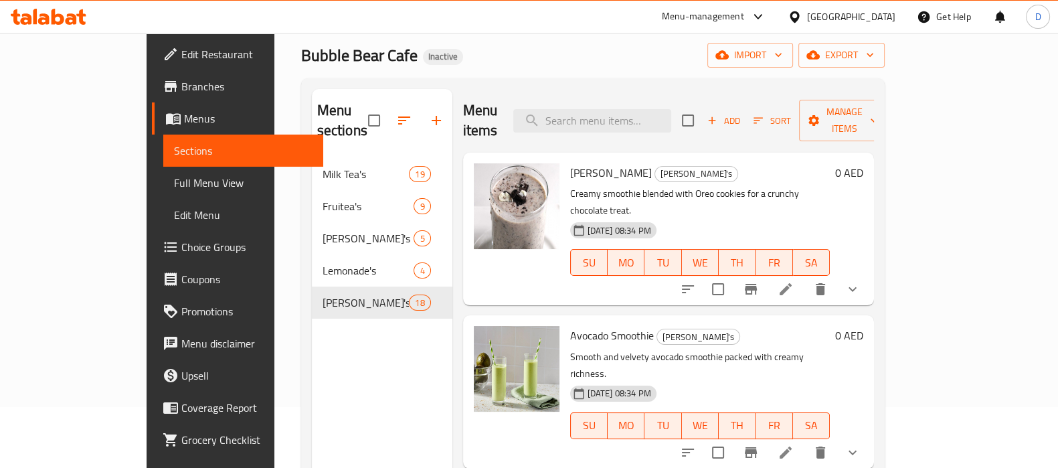
click at [554, 95] on div "Menu items Add Sort Manage items" at bounding box center [668, 121] width 411 height 64
click at [820, 57] on icon "button" at bounding box center [813, 55] width 13 height 9
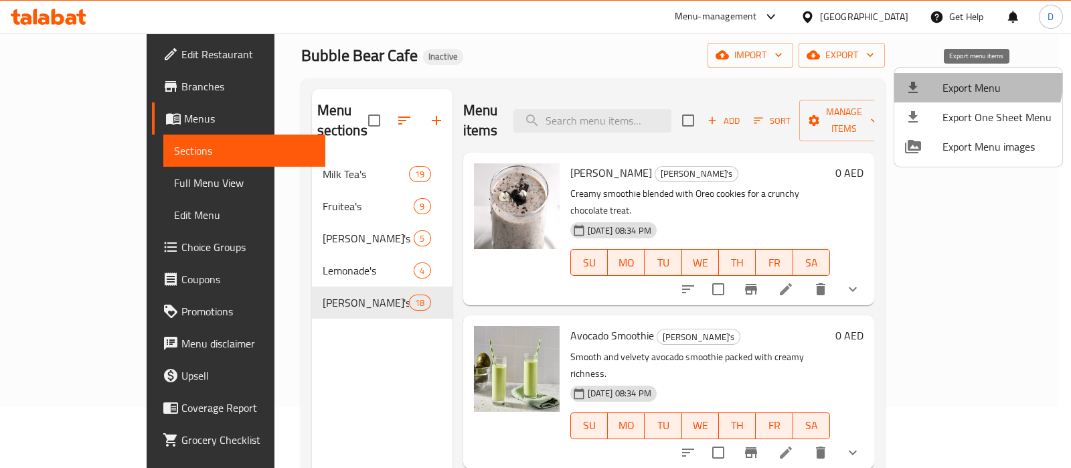
click at [964, 80] on span "Export Menu" at bounding box center [996, 88] width 109 height 16
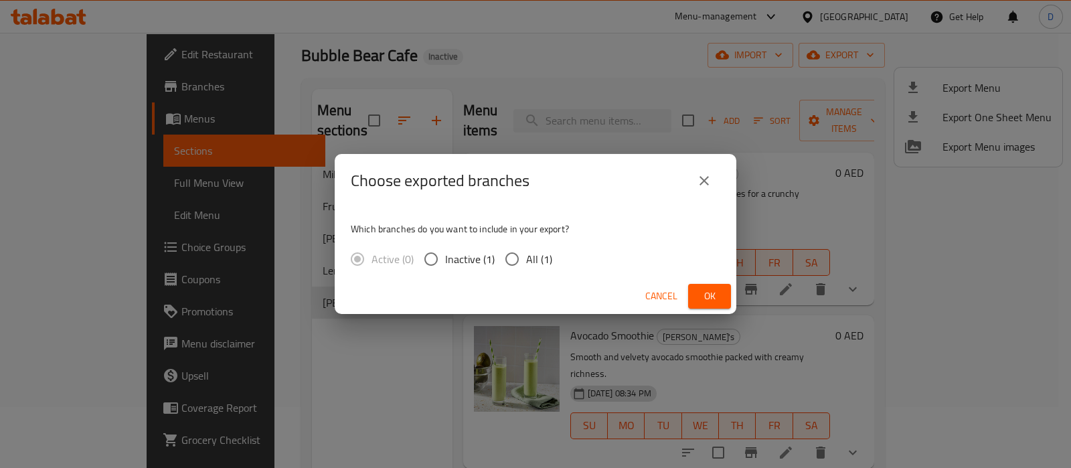
click at [538, 257] on span "All (1)" at bounding box center [539, 259] width 26 height 16
click at [526, 257] on input "All (1)" at bounding box center [512, 259] width 28 height 28
radio input "true"
click at [715, 297] on span "Ok" at bounding box center [709, 296] width 21 height 17
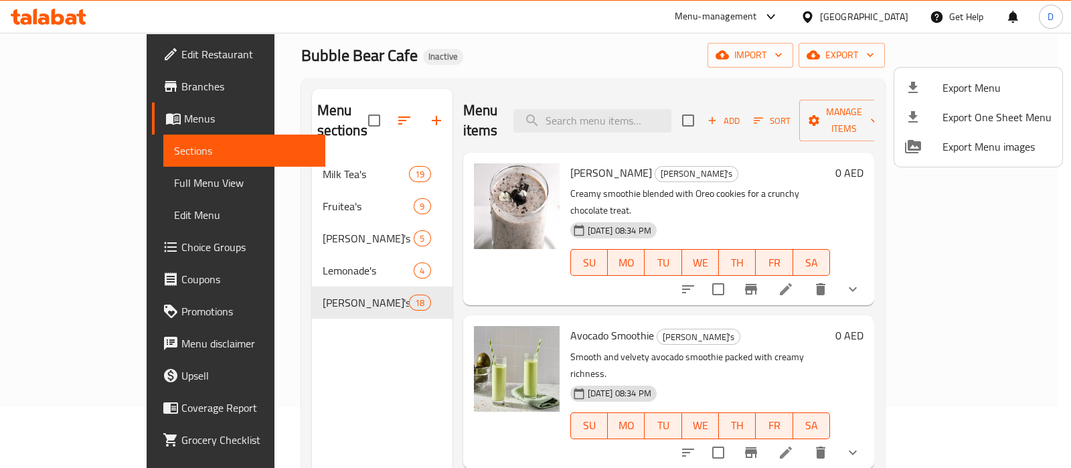
click at [438, 92] on div at bounding box center [535, 234] width 1071 height 468
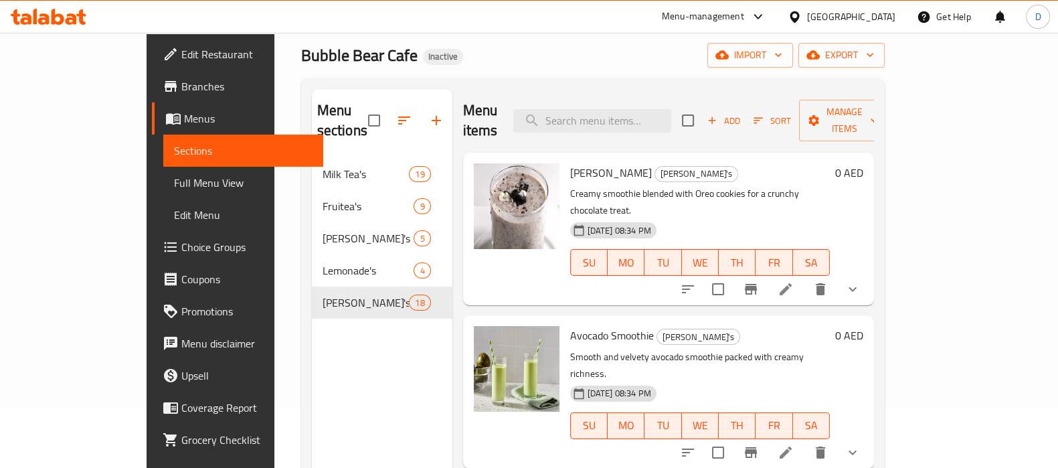
scroll to position [0, 0]
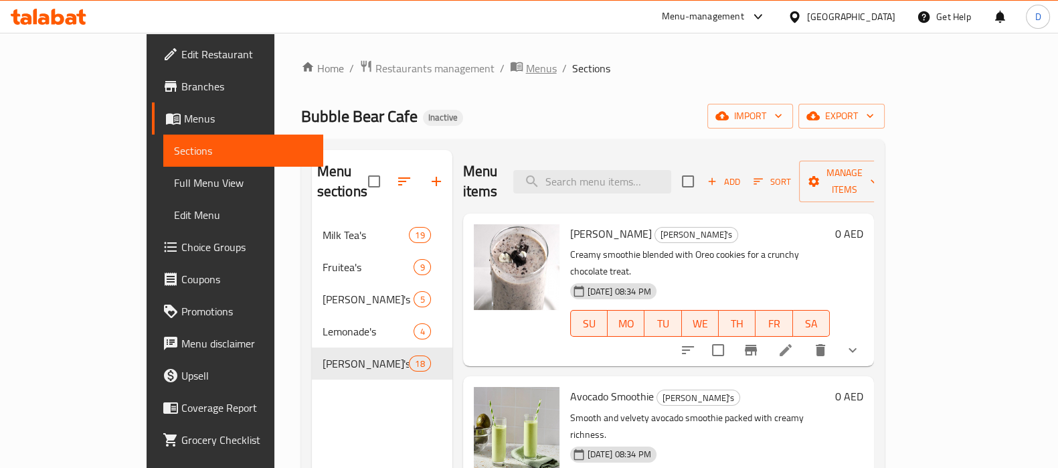
click at [526, 70] on span "Menus" at bounding box center [541, 68] width 31 height 16
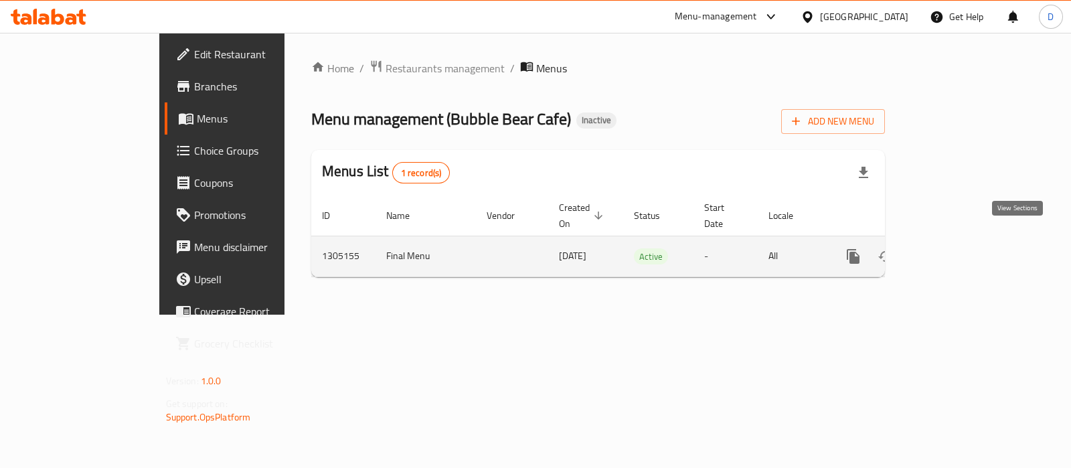
click at [958, 248] on icon "enhanced table" at bounding box center [950, 256] width 16 height 16
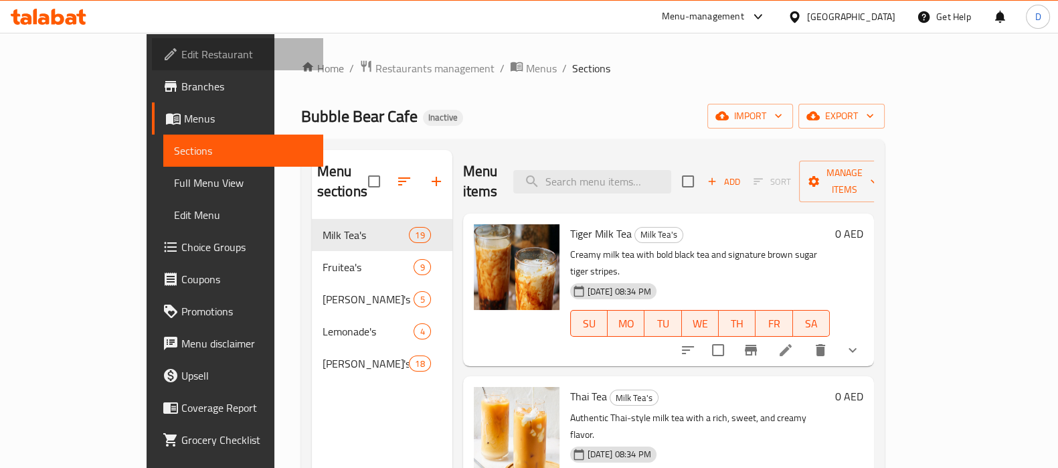
click at [181, 52] on span "Edit Restaurant" at bounding box center [246, 54] width 131 height 16
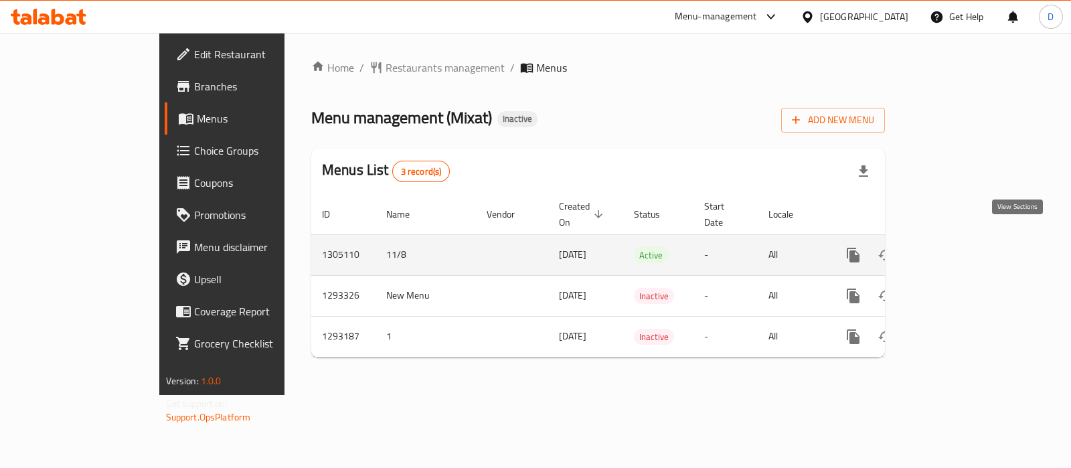
click at [966, 239] on link "enhanced table" at bounding box center [950, 255] width 32 height 32
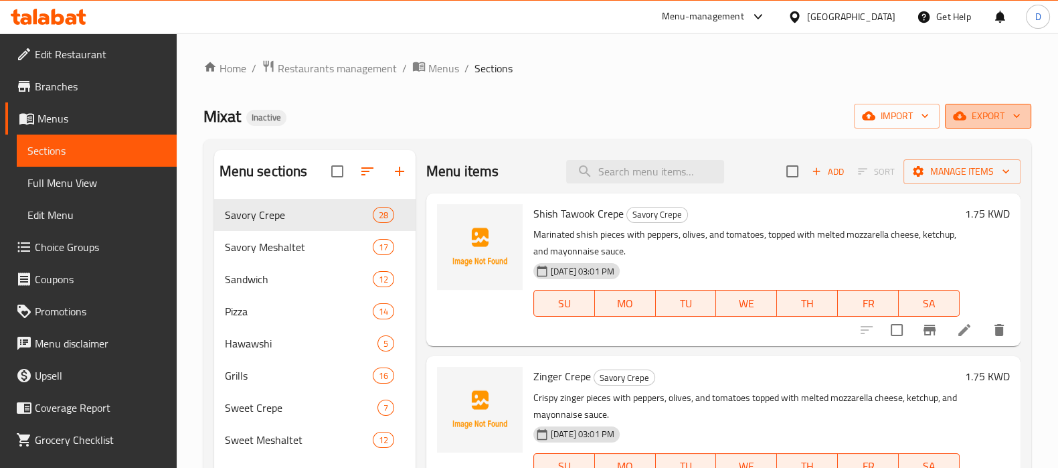
click at [947, 122] on button "export" at bounding box center [988, 116] width 86 height 25
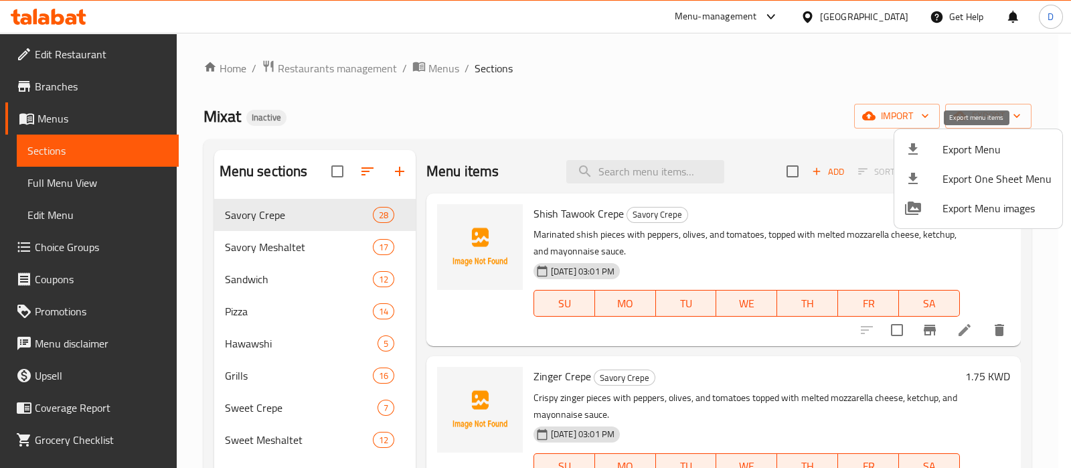
click at [937, 145] on div at bounding box center [923, 149] width 37 height 16
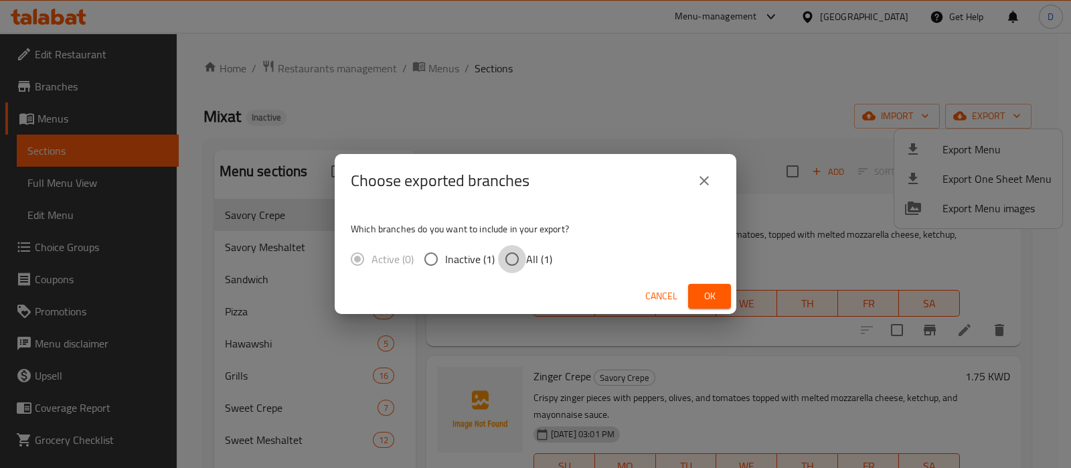
click at [505, 258] on input "All (1)" at bounding box center [512, 259] width 28 height 28
radio input "true"
click at [697, 293] on button "Ok" at bounding box center [709, 296] width 43 height 25
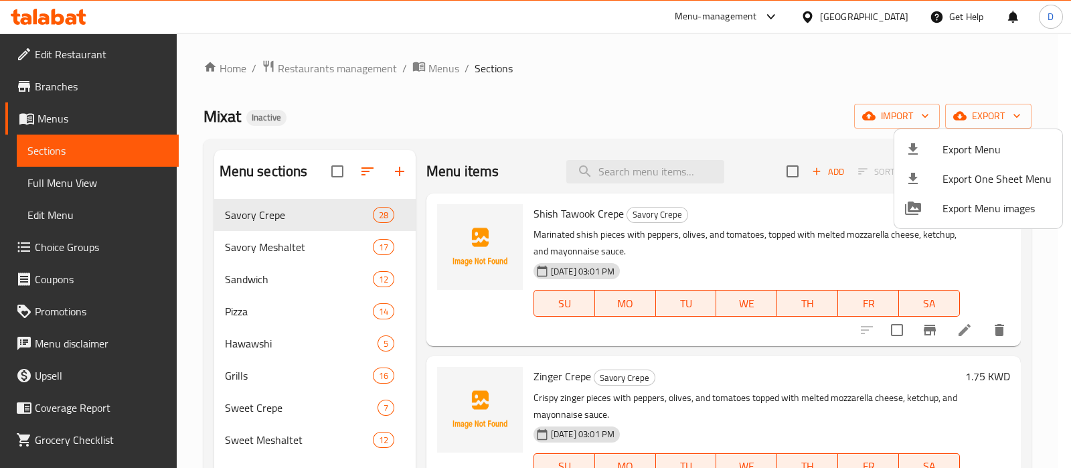
click at [497, 111] on div at bounding box center [535, 234] width 1071 height 468
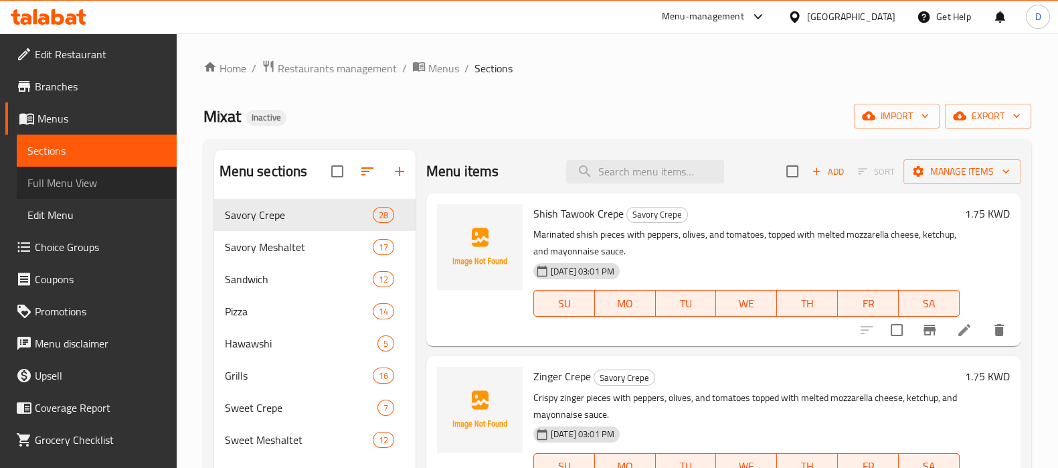
click at [123, 186] on span "Full Menu View" at bounding box center [96, 183] width 139 height 16
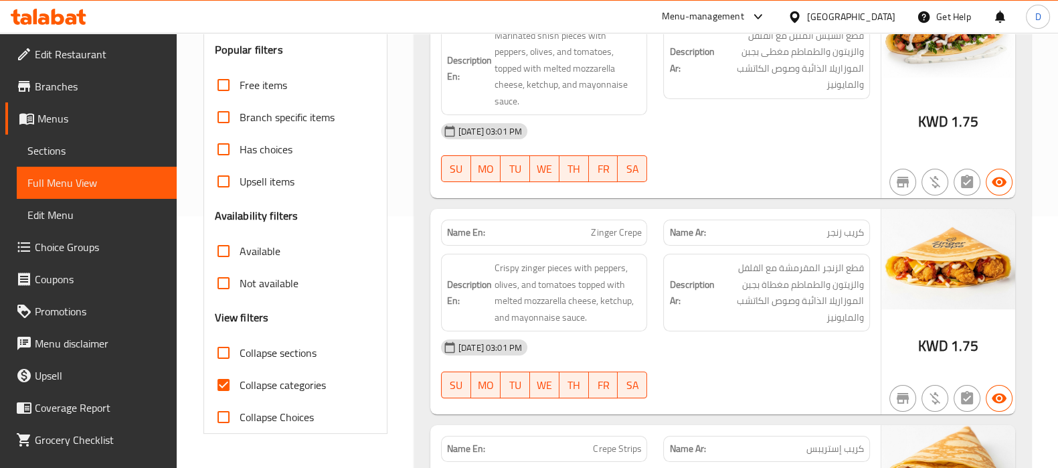
scroll to position [257, 0]
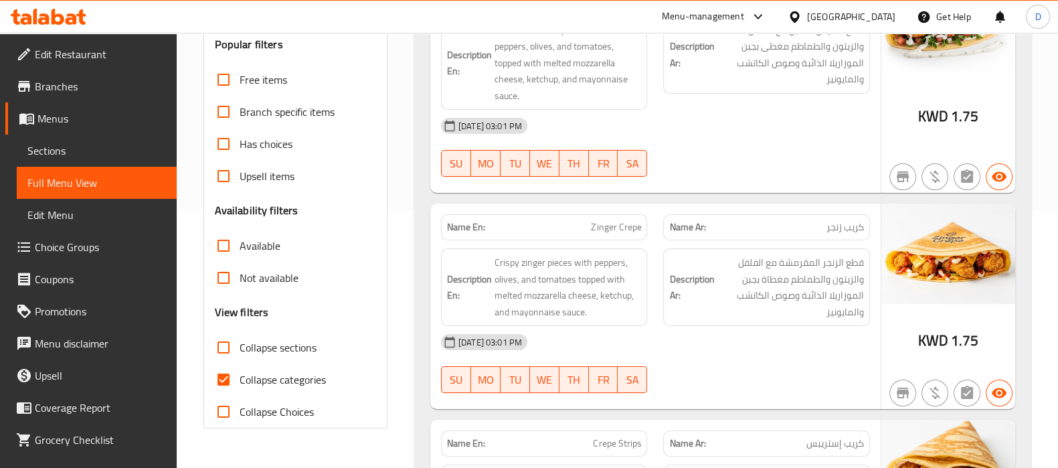
click at [238, 372] on input "Collapse categories" at bounding box center [224, 379] width 32 height 32
checkbox input "false"
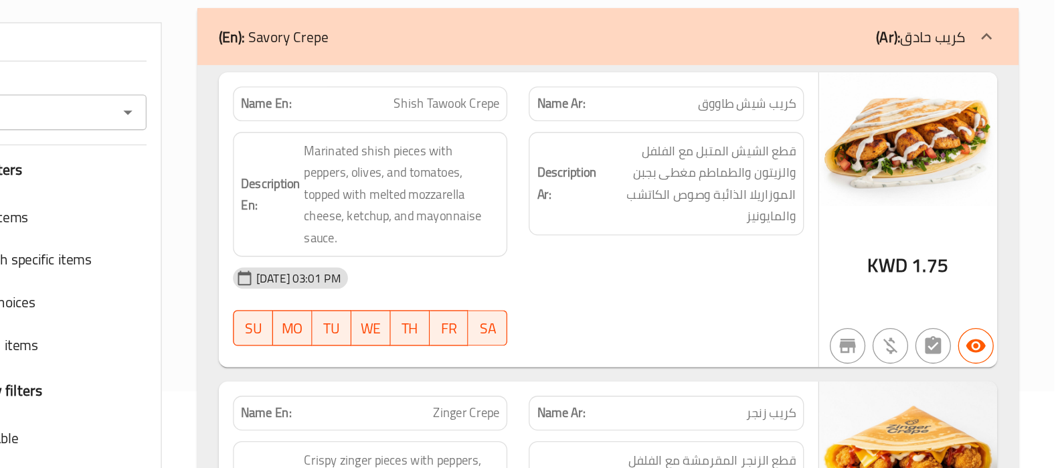
scroll to position [90, 0]
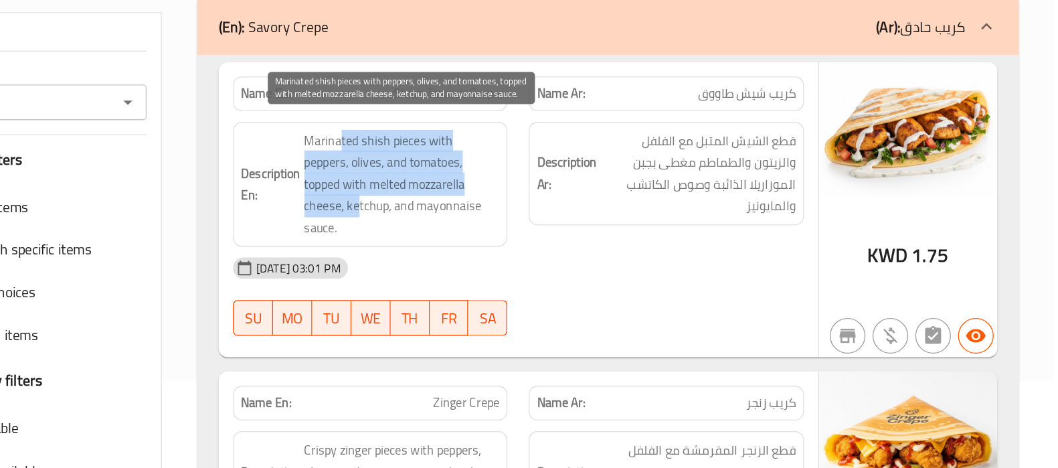
drag, startPoint x: 522, startPoint y: 201, endPoint x: 609, endPoint y: 238, distance: 94.5
click at [609, 238] on span "Marinated shish pieces with peppers, olives, and tomatoes, topped with melted m…" at bounding box center [568, 230] width 147 height 82
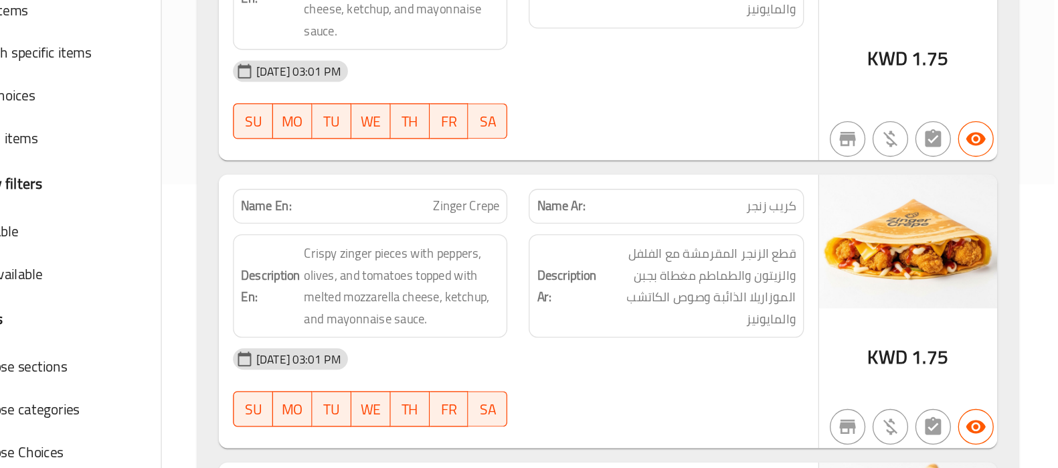
scroll to position [217, 0]
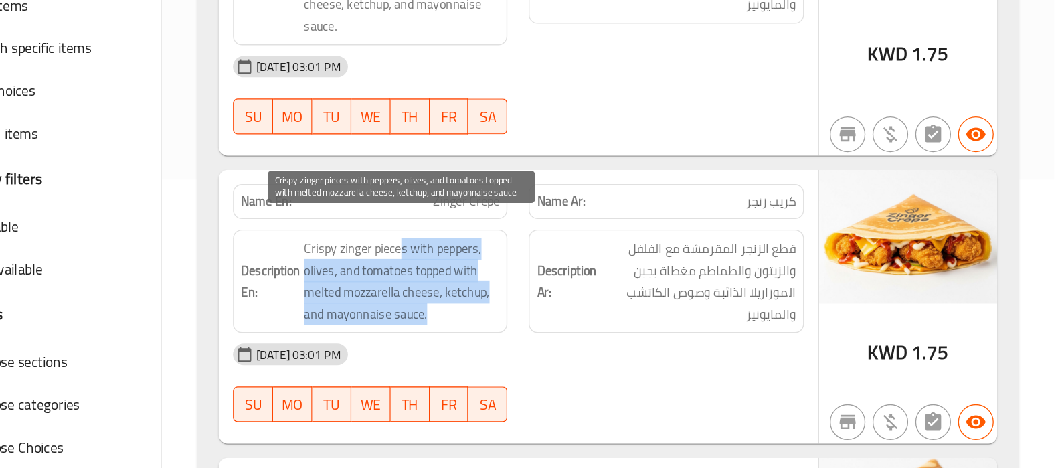
drag, startPoint x: 569, startPoint y: 284, endPoint x: 592, endPoint y: 337, distance: 58.2
click at [592, 337] on span "Crispy zinger pieces with peppers, olives, and tomatoes topped with melted mozz…" at bounding box center [568, 328] width 147 height 66
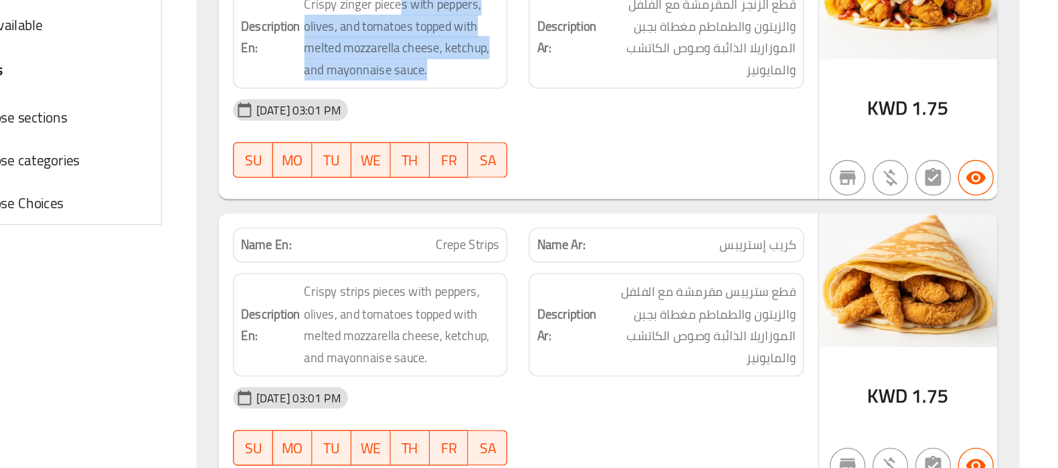
scroll to position [406, 0]
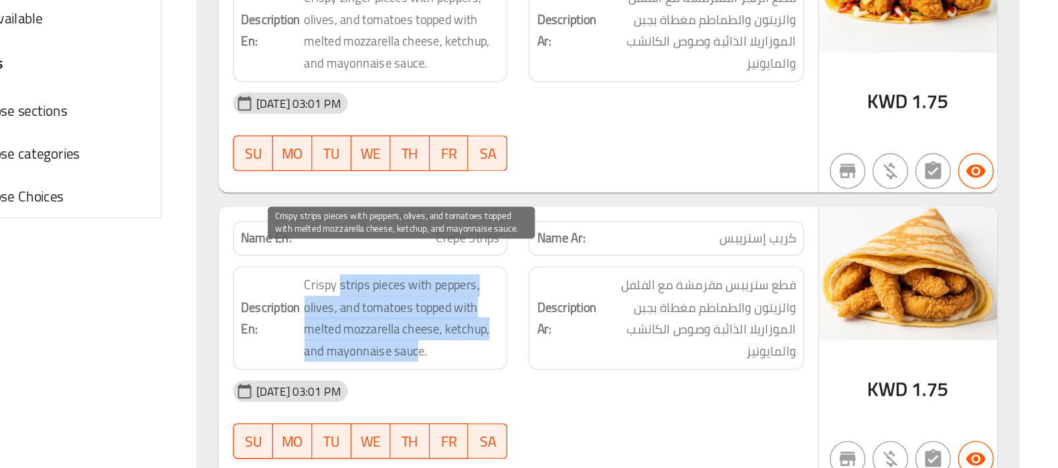
drag, startPoint x: 520, startPoint y: 316, endPoint x: 578, endPoint y: 359, distance: 72.7
click at [578, 359] on span "Crispy strips pieces with peppers, olives, and tomatoes topped with melted mozz…" at bounding box center [568, 355] width 147 height 66
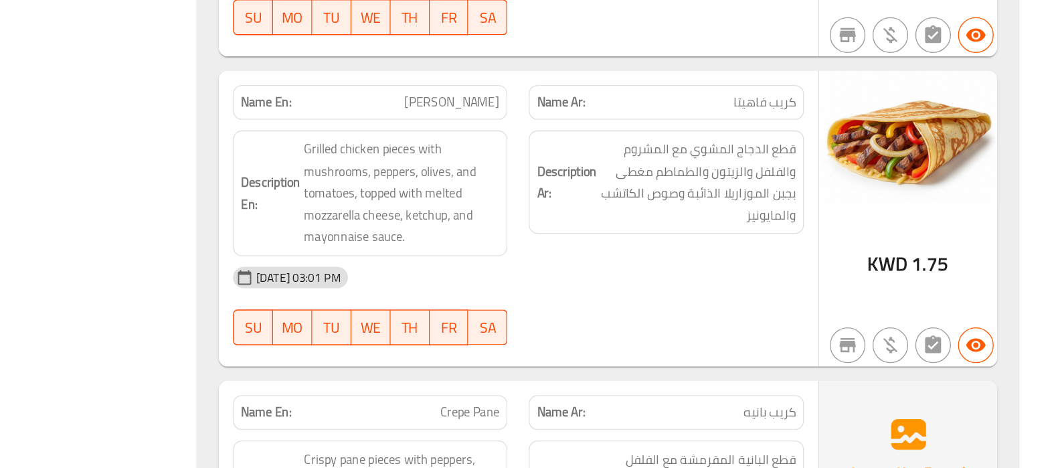
scroll to position [724, 0]
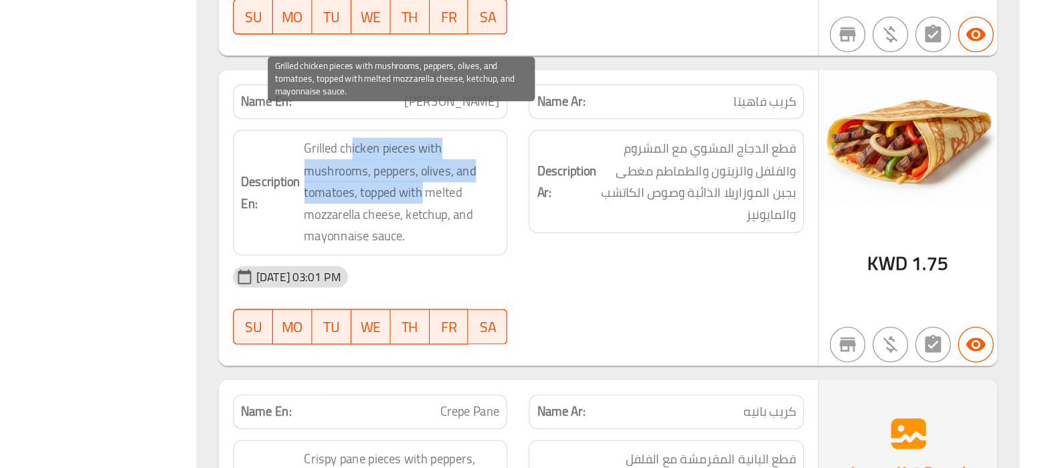
drag, startPoint x: 530, startPoint y: 208, endPoint x: 584, endPoint y: 240, distance: 63.4
click at [584, 240] on span "Grilled chicken pieces with mushrooms, peppers, olives, and tomatoes, topped wi…" at bounding box center [568, 261] width 147 height 82
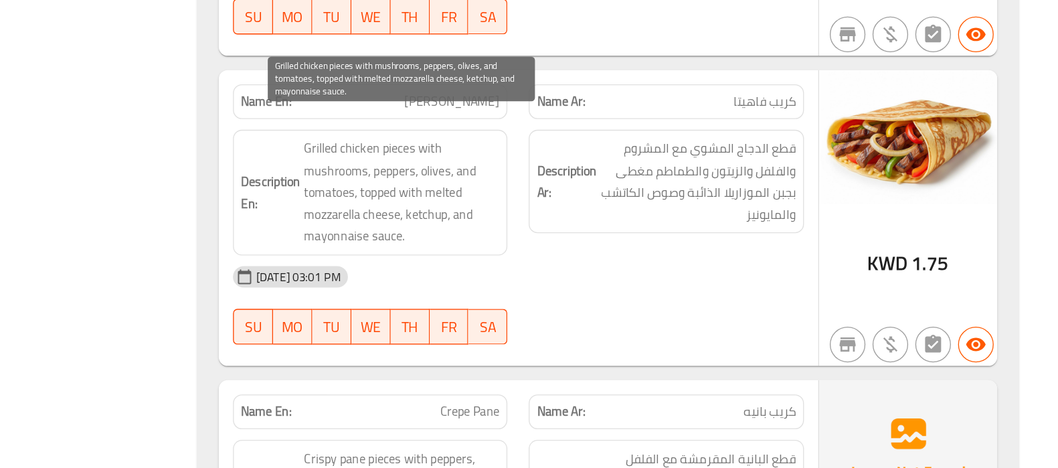
click at [584, 240] on span "Grilled chicken pieces with mushrooms, peppers, olives, and tomatoes, topped wi…" at bounding box center [568, 261] width 147 height 82
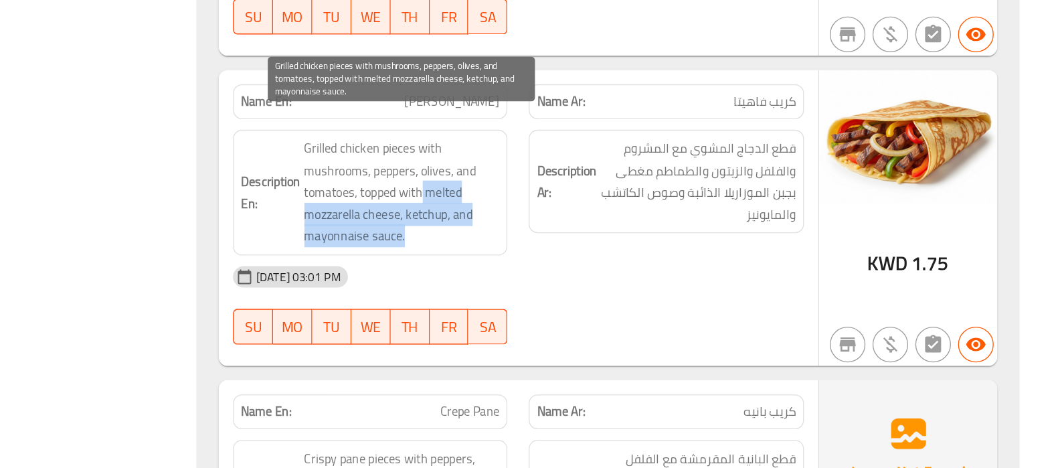
drag, startPoint x: 584, startPoint y: 240, endPoint x: 575, endPoint y: 278, distance: 38.6
click at [575, 278] on span "Grilled chicken pieces with mushrooms, peppers, olives, and tomatoes, topped wi…" at bounding box center [568, 261] width 147 height 82
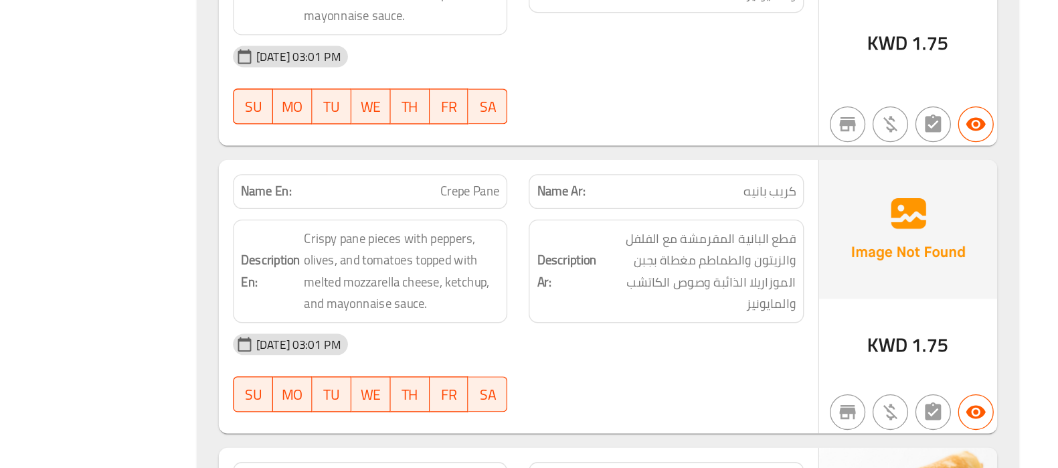
scroll to position [892, 0]
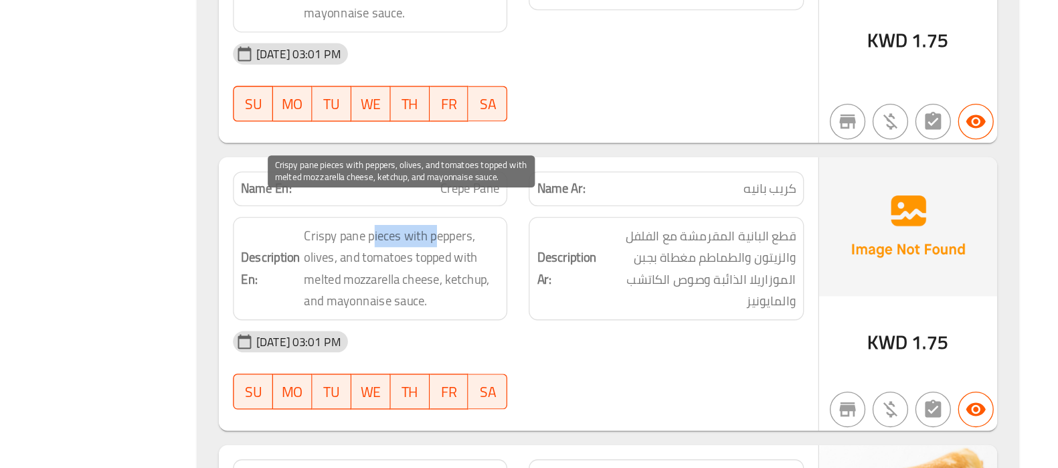
drag, startPoint x: 544, startPoint y: 279, endPoint x: 592, endPoint y: 271, distance: 48.9
click at [592, 285] on span "Crispy pane pieces with peppers, olives, and tomatoes topped with melted mozzar…" at bounding box center [568, 318] width 147 height 66
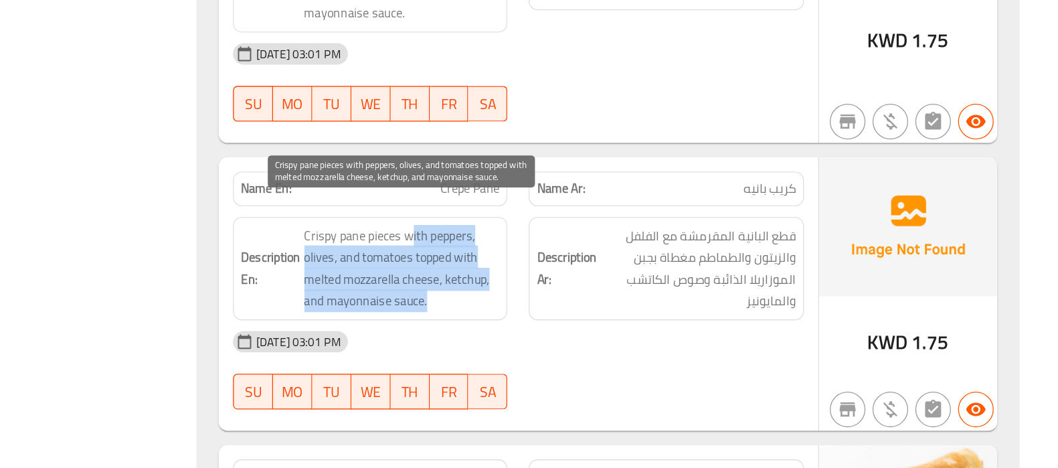
drag, startPoint x: 573, startPoint y: 271, endPoint x: 590, endPoint y: 321, distance: 52.3
click at [590, 321] on span "Crispy pane pieces with peppers, olives, and tomatoes topped with melted mozzar…" at bounding box center [568, 318] width 147 height 66
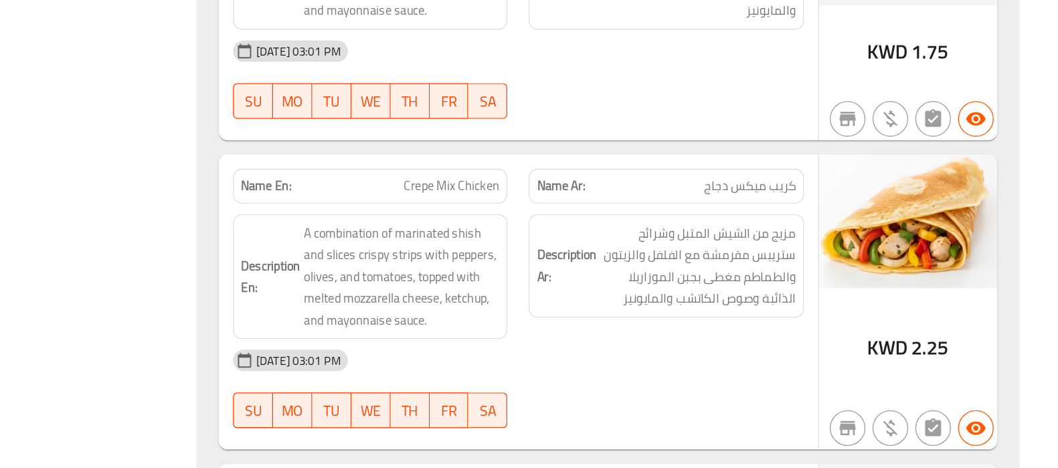
scroll to position [1110, 0]
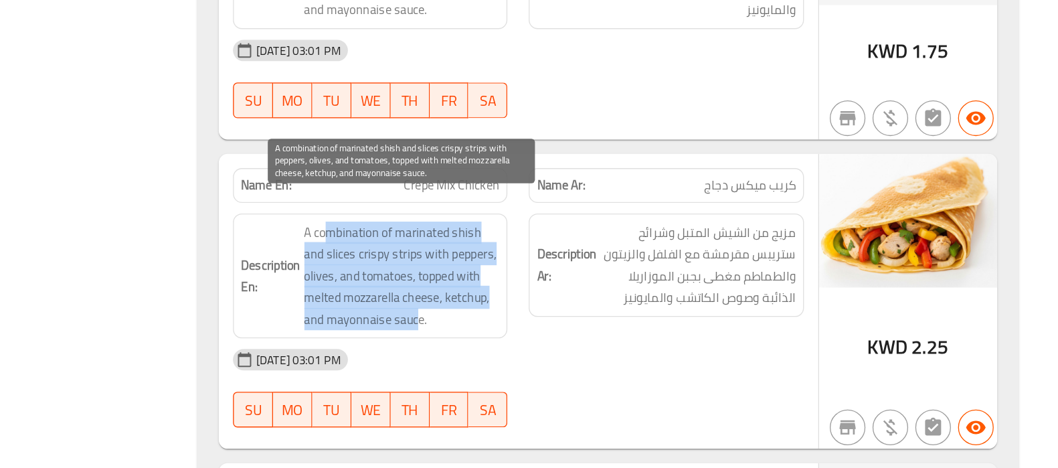
drag, startPoint x: 514, startPoint y: 268, endPoint x: 580, endPoint y: 333, distance: 91.8
click at [580, 333] on span "A combination of marinated shish and slices crispy strips with peppers, olives,…" at bounding box center [568, 323] width 147 height 82
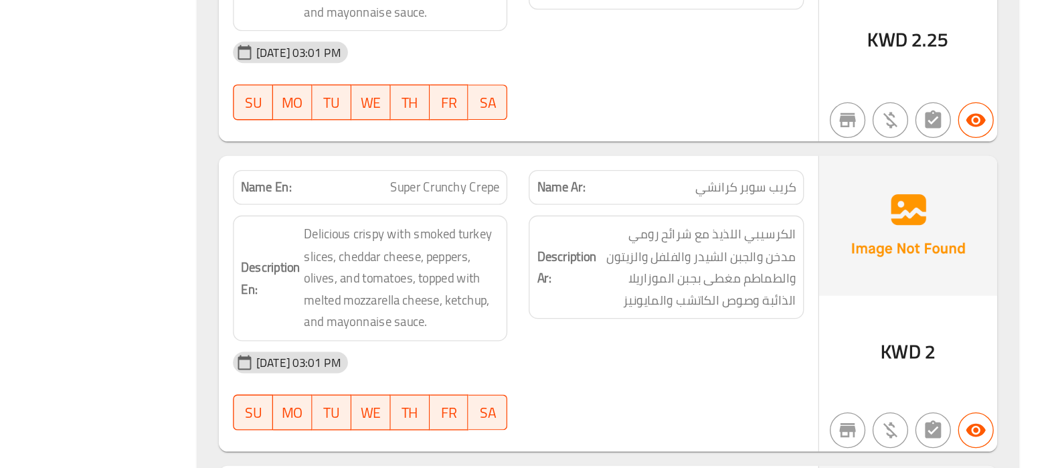
scroll to position [1342, 0]
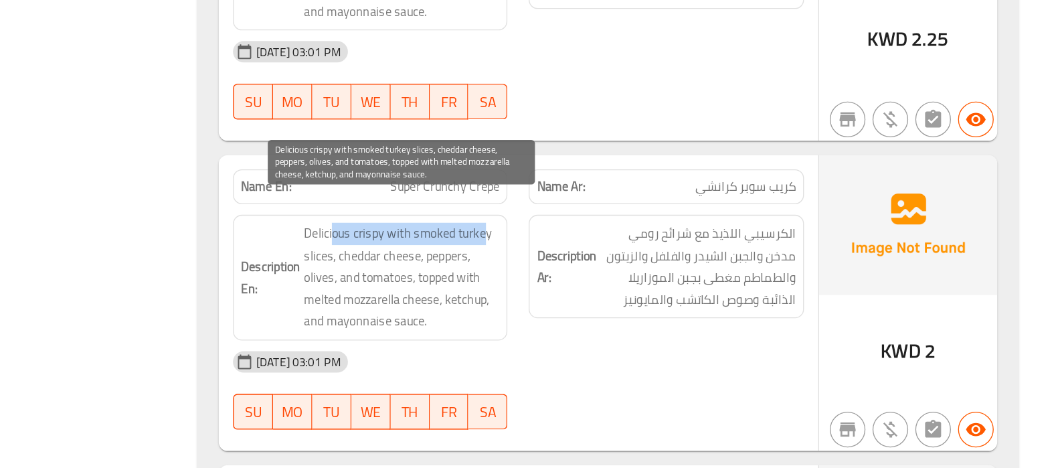
drag, startPoint x: 515, startPoint y: 270, endPoint x: 631, endPoint y: 267, distance: 115.2
click at [631, 283] on span "Delicious crispy with smoked turkey slices, cheddar cheese, peppers, olives, an…" at bounding box center [568, 324] width 147 height 82
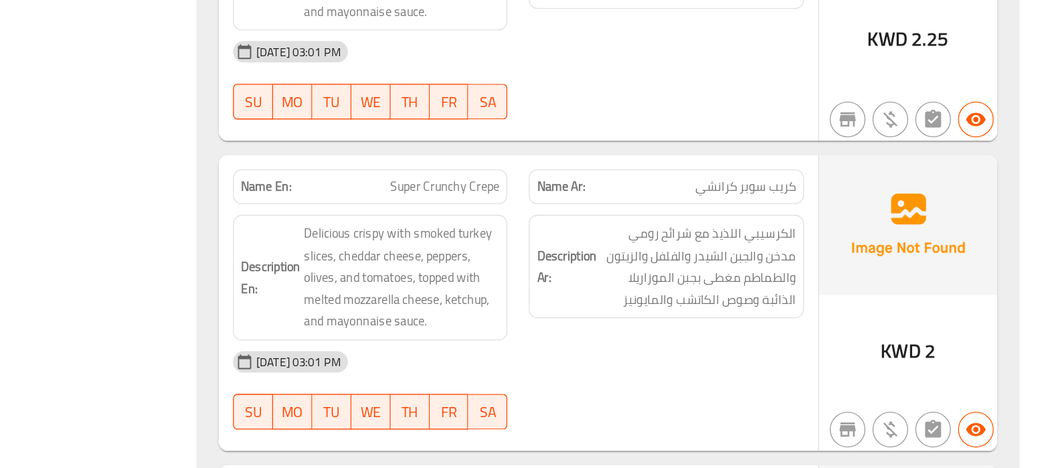
click at [629, 249] on span "Super Crunchy Crepe" at bounding box center [600, 256] width 82 height 14
copy span "Super Crunchy Crepe"
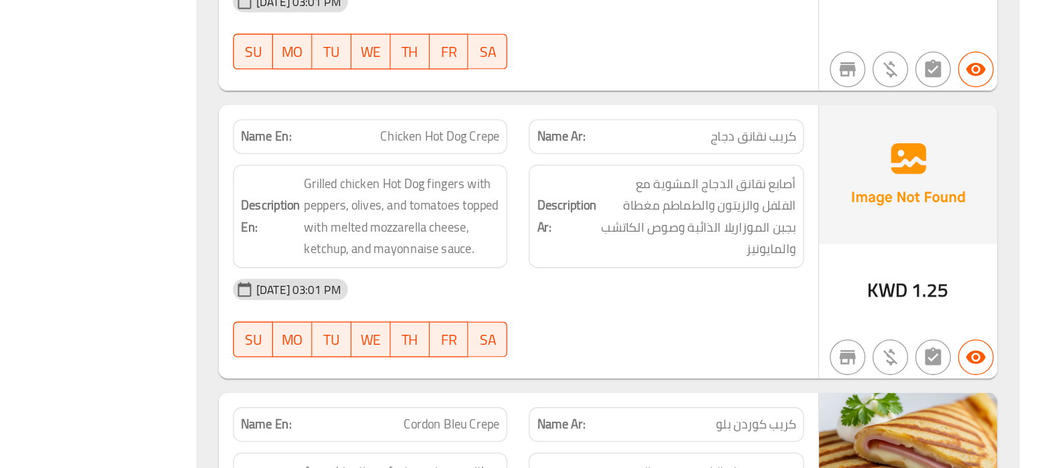
scroll to position [1613, 0]
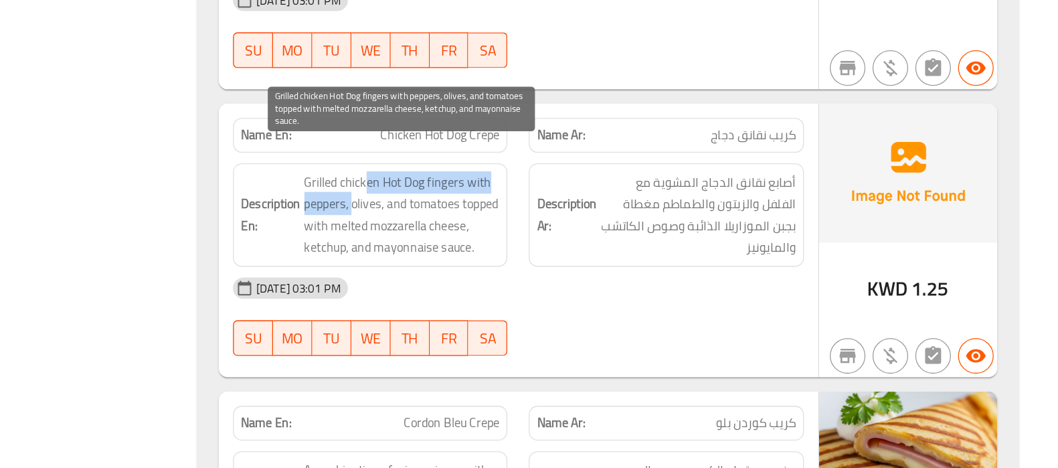
drag, startPoint x: 540, startPoint y: 231, endPoint x: 530, endPoint y: 246, distance: 17.8
click at [530, 246] on span "Grilled chicken Hot Dog fingers with peppers, olives, and tomatoes topped with …" at bounding box center [568, 278] width 147 height 66
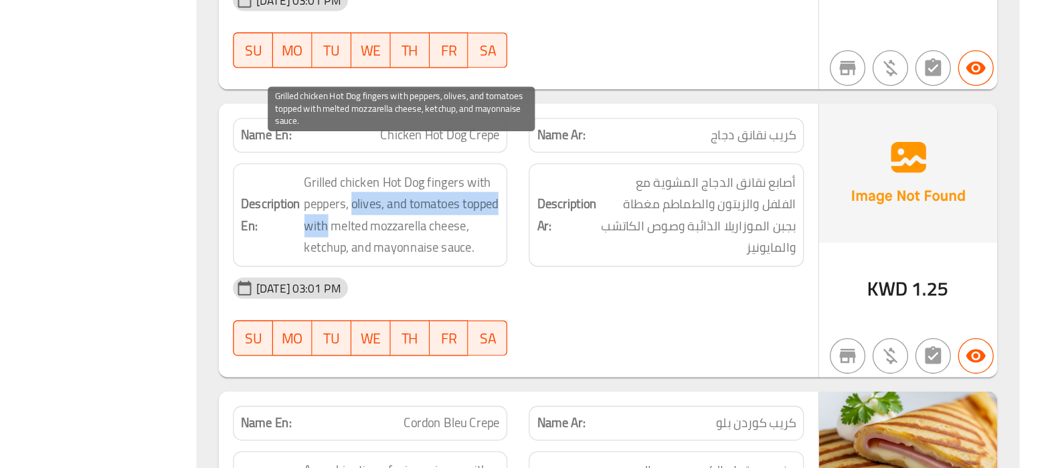
drag, startPoint x: 530, startPoint y: 246, endPoint x: 541, endPoint y: 262, distance: 19.9
click at [541, 262] on span "Grilled chicken Hot Dog fingers with peppers, olives, and tomatoes topped with …" at bounding box center [568, 278] width 147 height 66
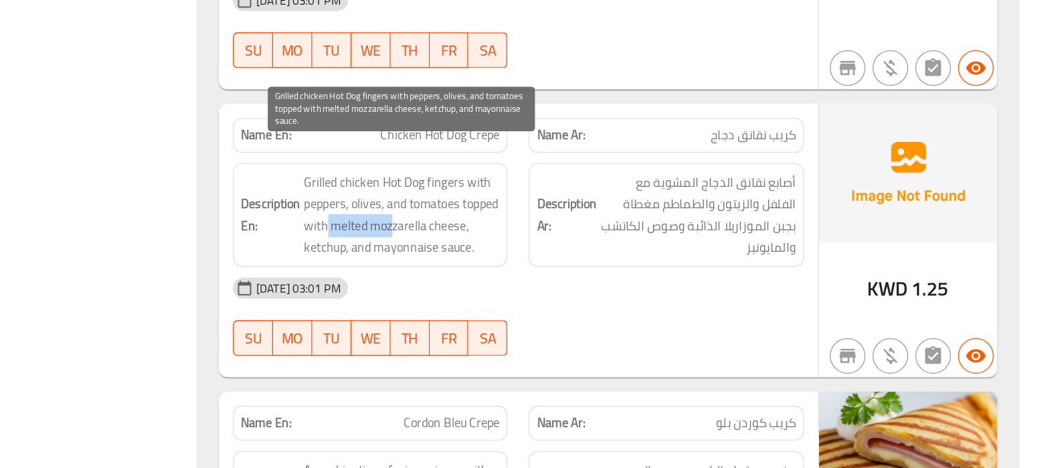
drag, startPoint x: 541, startPoint y: 262, endPoint x: 588, endPoint y: 270, distance: 48.2
click at [588, 270] on span "Grilled chicken Hot Dog fingers with peppers, olives, and tomatoes topped with …" at bounding box center [568, 278] width 147 height 66
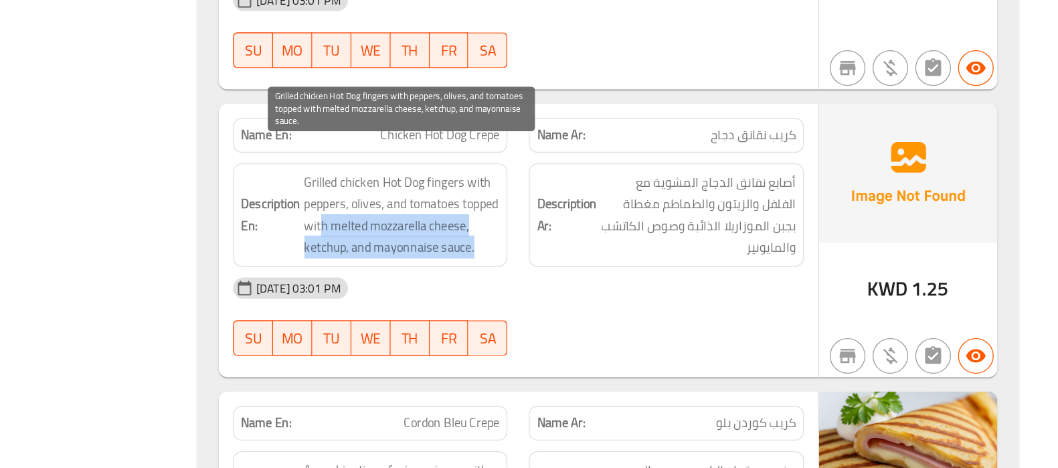
drag, startPoint x: 536, startPoint y: 263, endPoint x: 559, endPoint y: 301, distance: 44.4
click at [559, 301] on span "Grilled chicken Hot Dog fingers with peppers, olives, and tomatoes topped with …" at bounding box center [568, 278] width 147 height 66
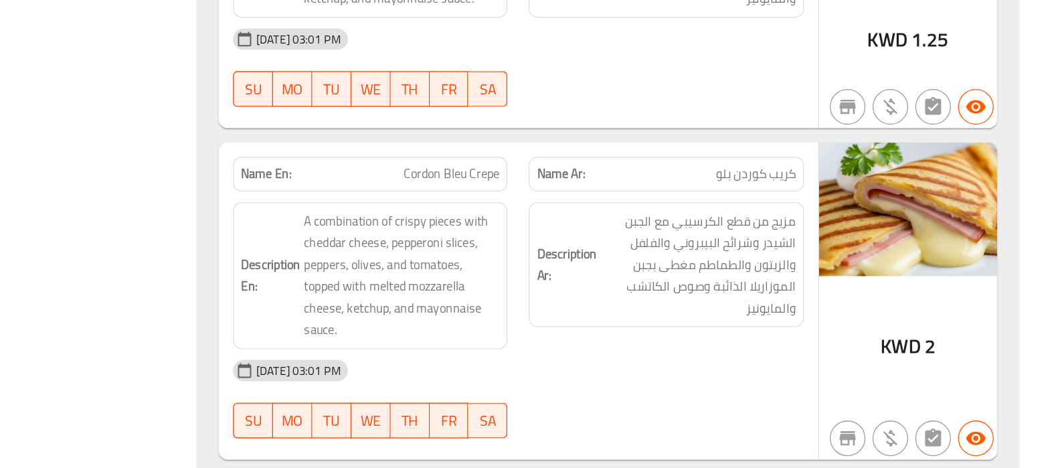
scroll to position [1801, 0]
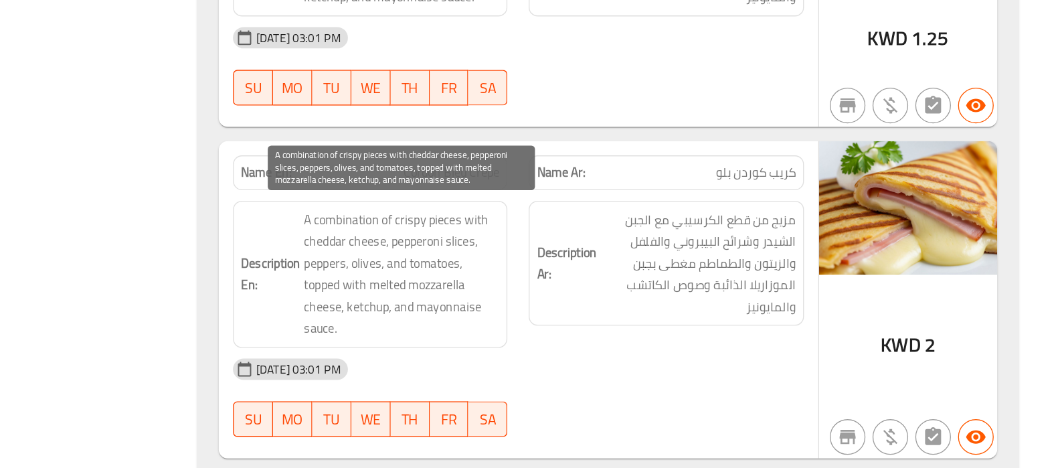
click at [623, 273] on span "A combination of crispy pieces with cheddar cheese, pepperoni slices, peppers, …" at bounding box center [568, 322] width 147 height 98
drag, startPoint x: 503, startPoint y: 279, endPoint x: 569, endPoint y: 279, distance: 66.3
click at [569, 279] on span "A combination of crispy pieces with cheddar cheese, pepperoni slices, peppers, …" at bounding box center [568, 322] width 147 height 98
drag, startPoint x: 569, startPoint y: 279, endPoint x: 560, endPoint y: 279, distance: 9.4
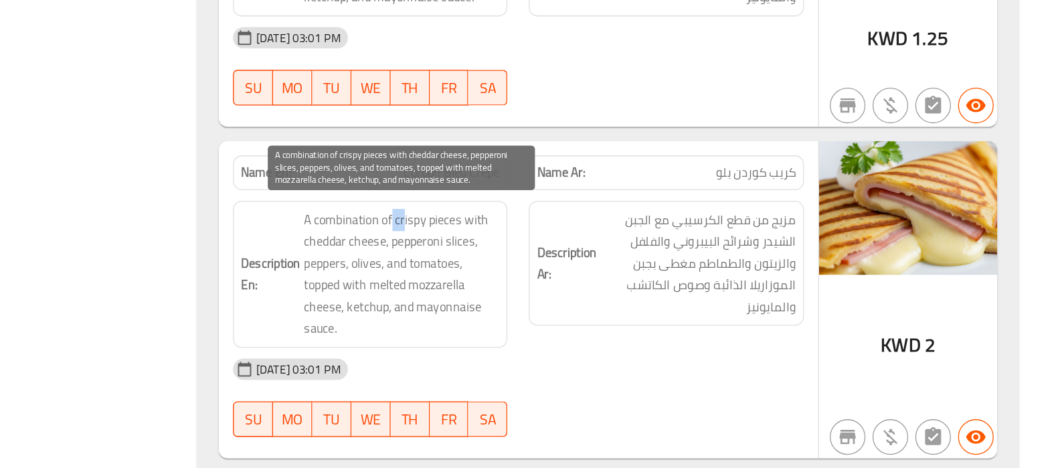
click at [560, 279] on span "A combination of crispy pieces with cheddar cheese, pepperoni slices, peppers, …" at bounding box center [568, 322] width 147 height 98
drag, startPoint x: 540, startPoint y: 278, endPoint x: 556, endPoint y: 273, distance: 17.4
click at [556, 273] on span "A combination of crispy pieces with cheddar cheese, pepperoni slices, peppers, …" at bounding box center [568, 322] width 147 height 98
drag, startPoint x: 556, startPoint y: 273, endPoint x: 540, endPoint y: 294, distance: 26.7
click at [540, 294] on span "A combination of crispy pieces with cheddar cheese, pepperoni slices, peppers, …" at bounding box center [568, 322] width 147 height 98
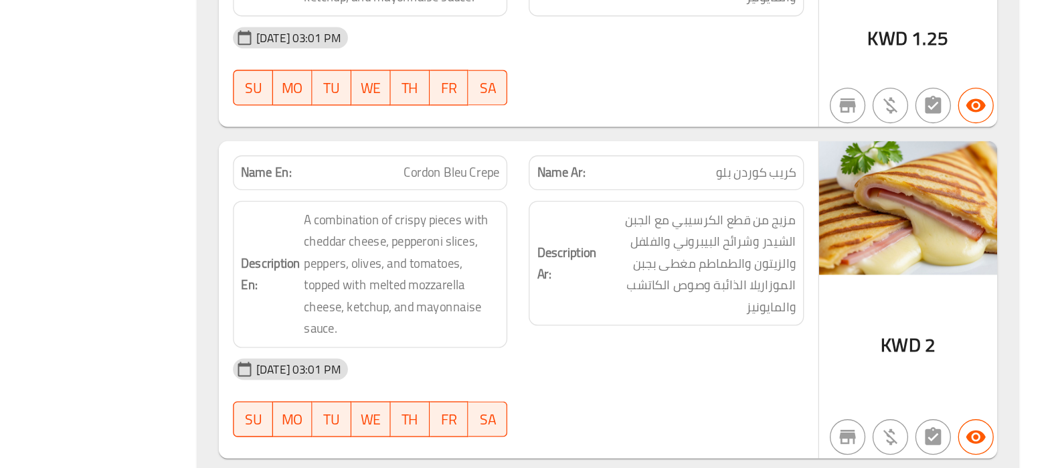
click at [599, 243] on span "Cordon Bleu Crepe" at bounding box center [605, 246] width 72 height 14
copy span "Cordon Bleu Crepe"
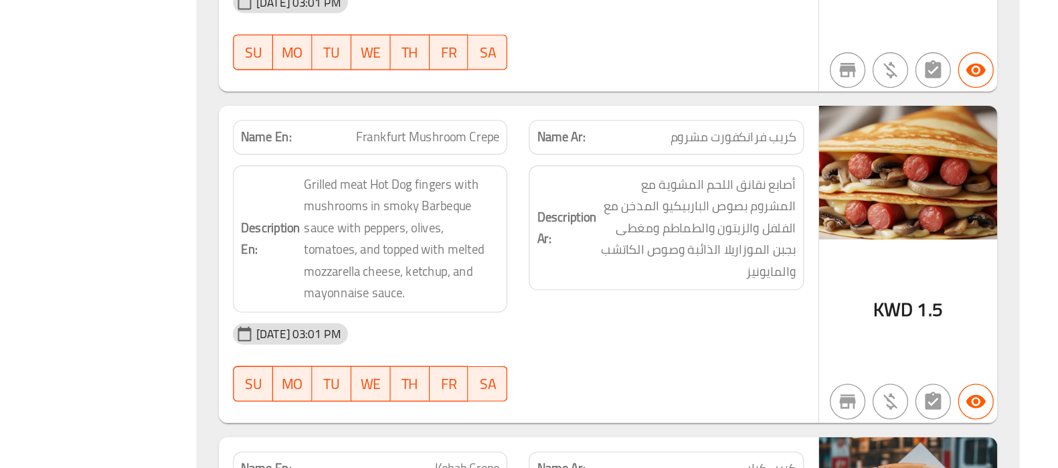
scroll to position [2078, 0]
click at [580, 212] on span "Frankfurt Mushroom Crepe" at bounding box center [587, 219] width 108 height 14
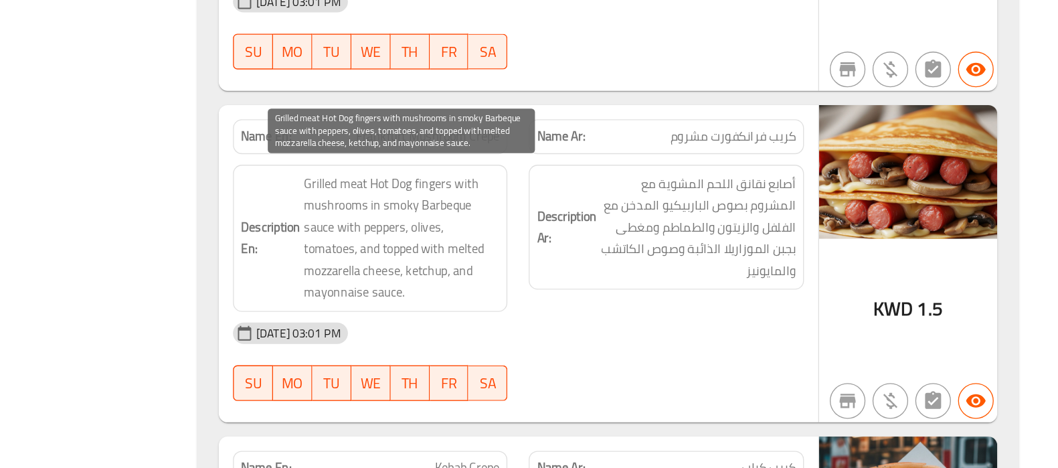
click at [517, 249] on span "Grilled meat Hot Dog fingers with mushrooms in smoky Barbeque sauce with pepper…" at bounding box center [568, 295] width 147 height 98
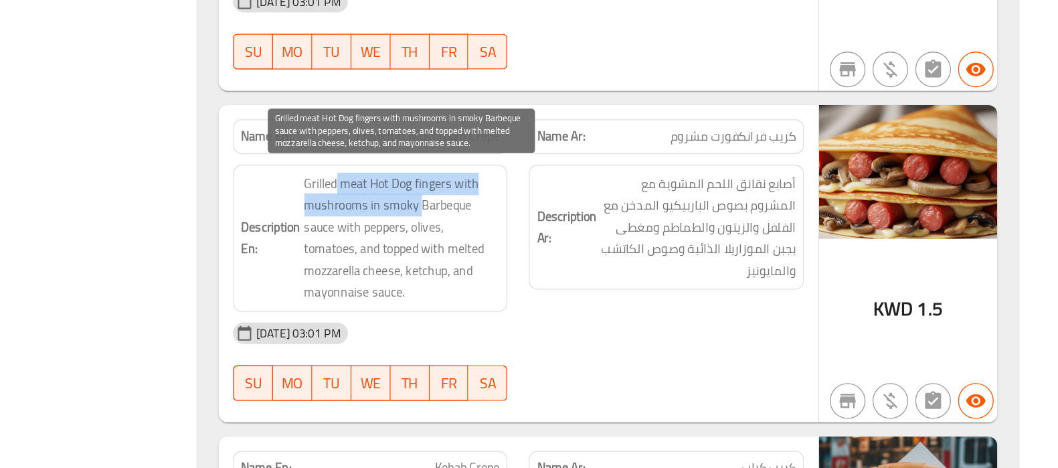
drag, startPoint x: 517, startPoint y: 249, endPoint x: 582, endPoint y: 273, distance: 69.3
click at [582, 273] on span "Grilled meat Hot Dog fingers with mushrooms in smoky Barbeque sauce with pepper…" at bounding box center [568, 295] width 147 height 98
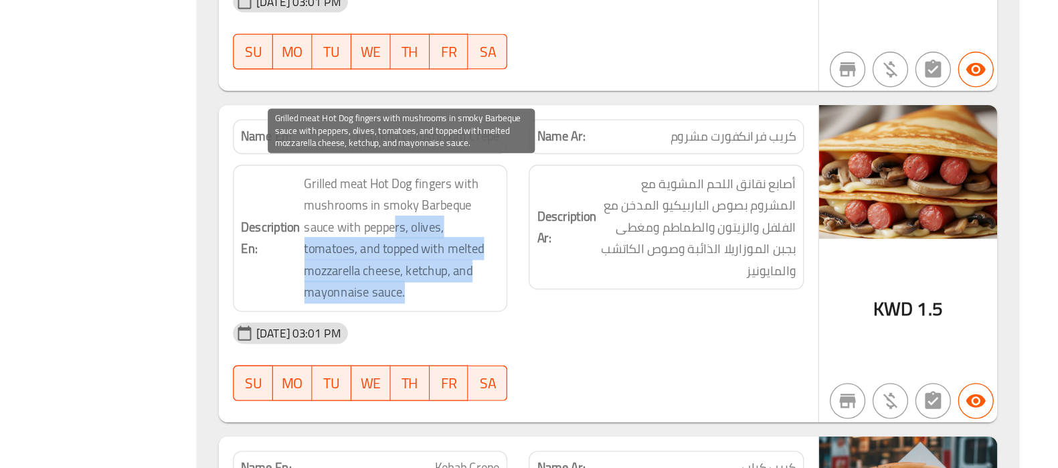
drag, startPoint x: 562, startPoint y: 280, endPoint x: 575, endPoint y: 326, distance: 47.4
click at [575, 326] on span "Grilled meat Hot Dog fingers with mushrooms in smoky Barbeque sauce with pepper…" at bounding box center [568, 295] width 147 height 98
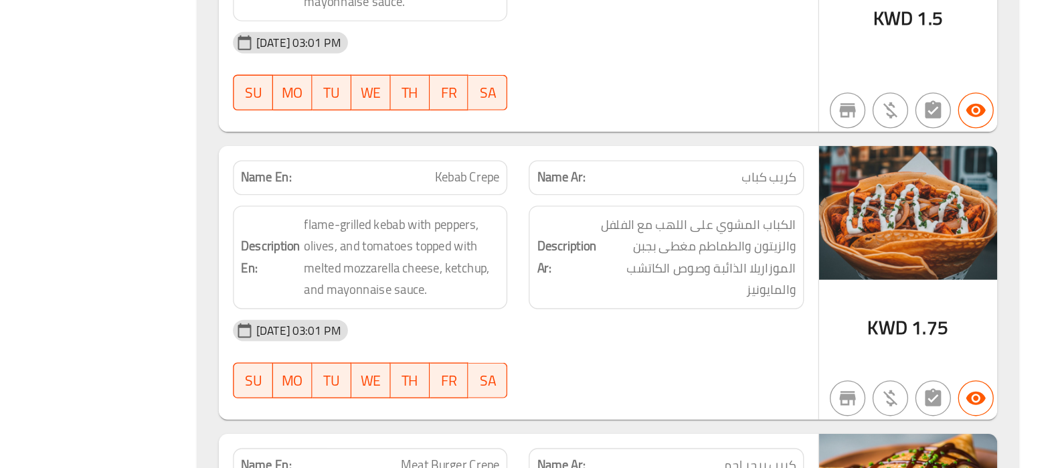
scroll to position [2296, 0]
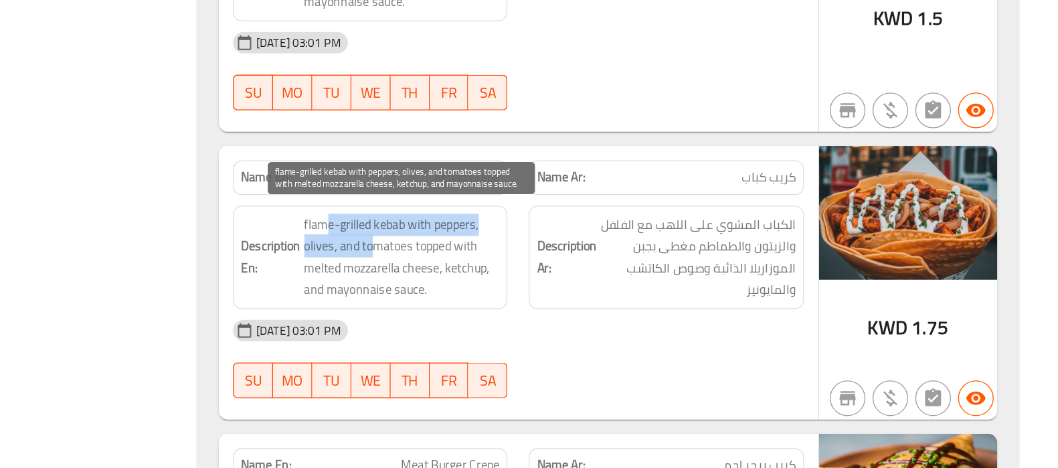
drag, startPoint x: 513, startPoint y: 281, endPoint x: 547, endPoint y: 292, distance: 35.1
click at [547, 292] on span "flame-grilled kebab with peppers, olives, and tomatoes topped with melted mozza…" at bounding box center [568, 309] width 147 height 66
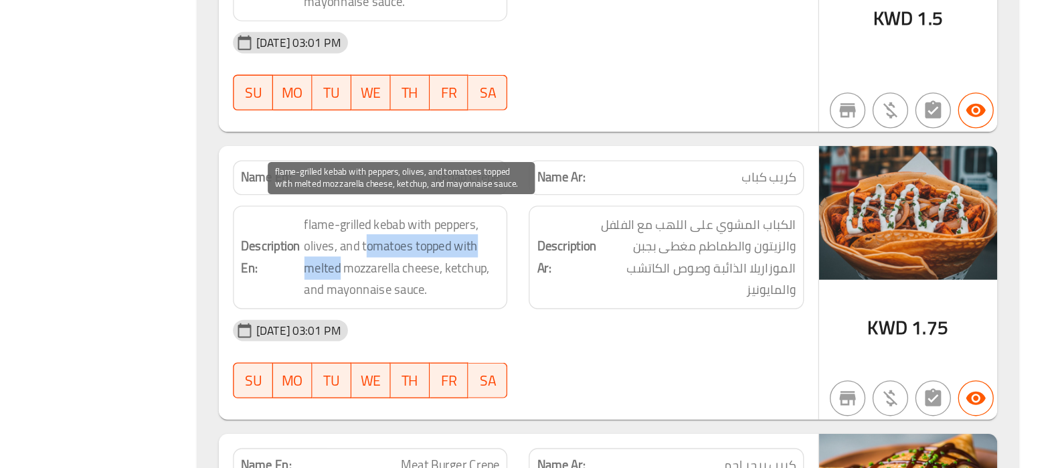
drag, startPoint x: 543, startPoint y: 296, endPoint x: 521, endPoint y: 315, distance: 28.9
click at [521, 315] on span "flame-grilled kebab with peppers, olives, and tomatoes topped with melted mozza…" at bounding box center [568, 309] width 147 height 66
drag, startPoint x: 519, startPoint y: 315, endPoint x: 571, endPoint y: 329, distance: 53.3
click at [571, 329] on span "flame-grilled kebab with peppers, olives, and tomatoes topped with melted mozza…" at bounding box center [568, 309] width 147 height 66
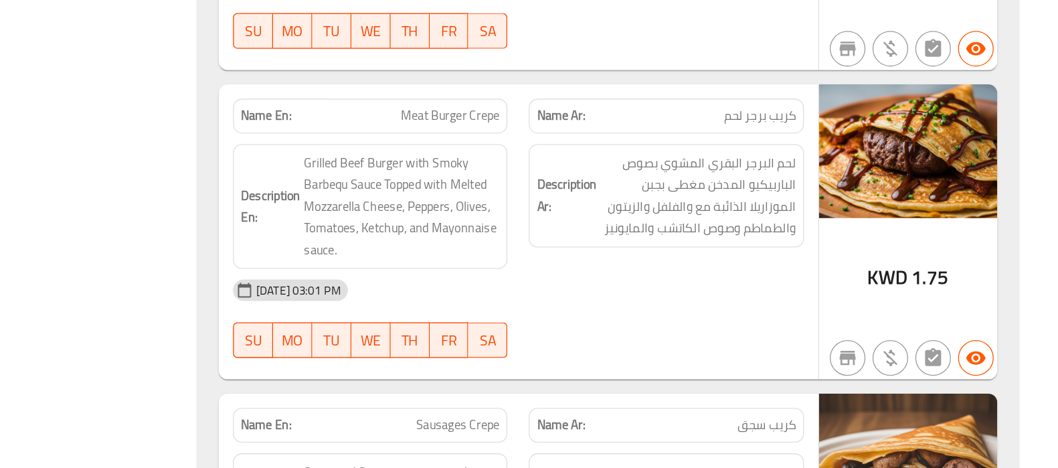
scroll to position [2570, 0]
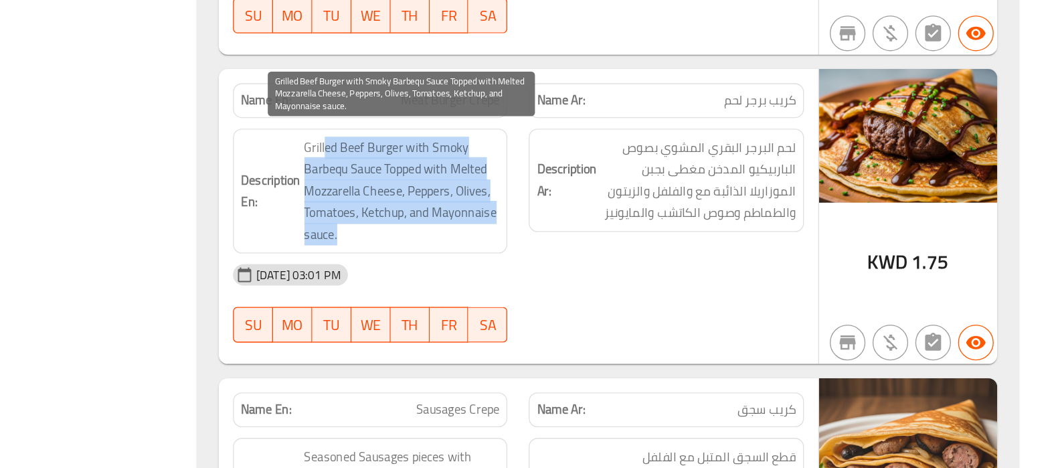
drag, startPoint x: 509, startPoint y: 218, endPoint x: 597, endPoint y: 286, distance: 111.7
click at [597, 286] on span "Grilled Beef Burger with Smoky Barbequ Sauce Topped with Melted Mozzarella Chee…" at bounding box center [568, 260] width 147 height 82
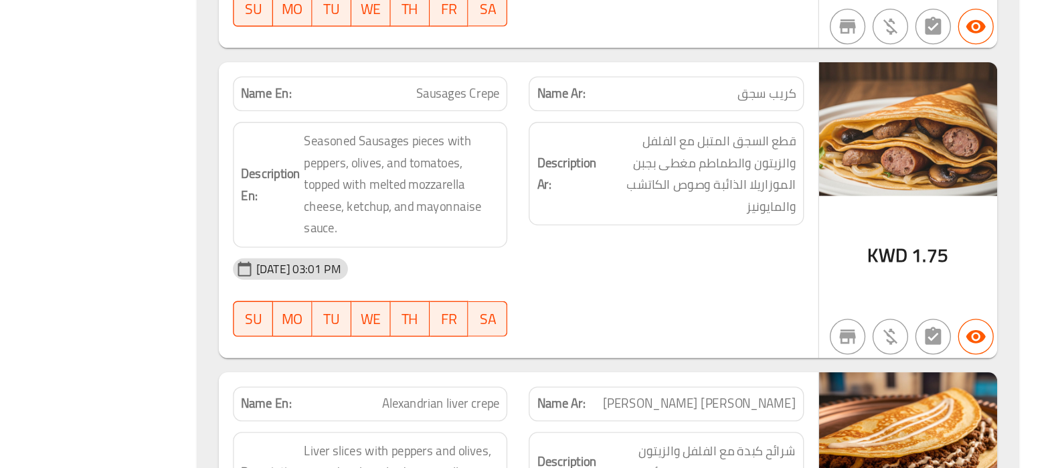
scroll to position [2809, 0]
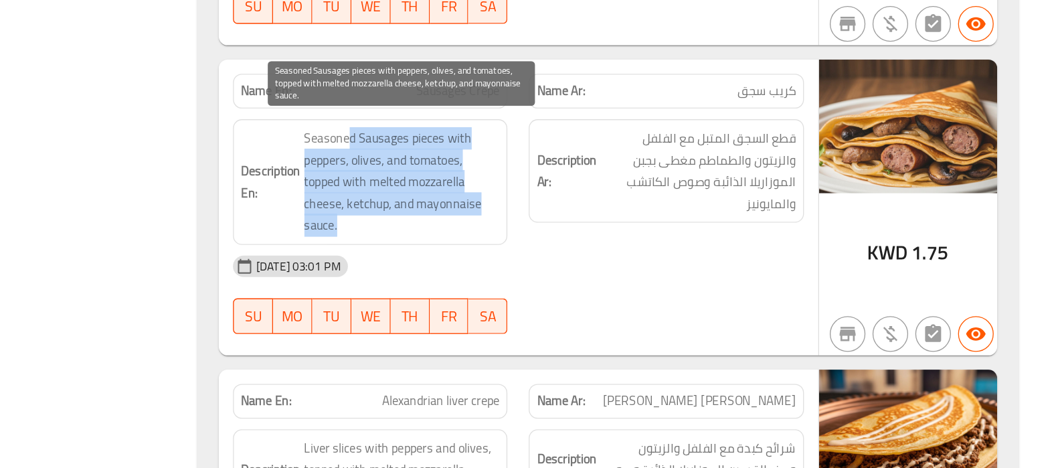
drag, startPoint x: 528, startPoint y: 214, endPoint x: 577, endPoint y: 276, distance: 78.6
click at [577, 276] on span "Seasoned Sausages pieces with peppers, olives, and tomatoes, topped with melted…" at bounding box center [568, 253] width 147 height 82
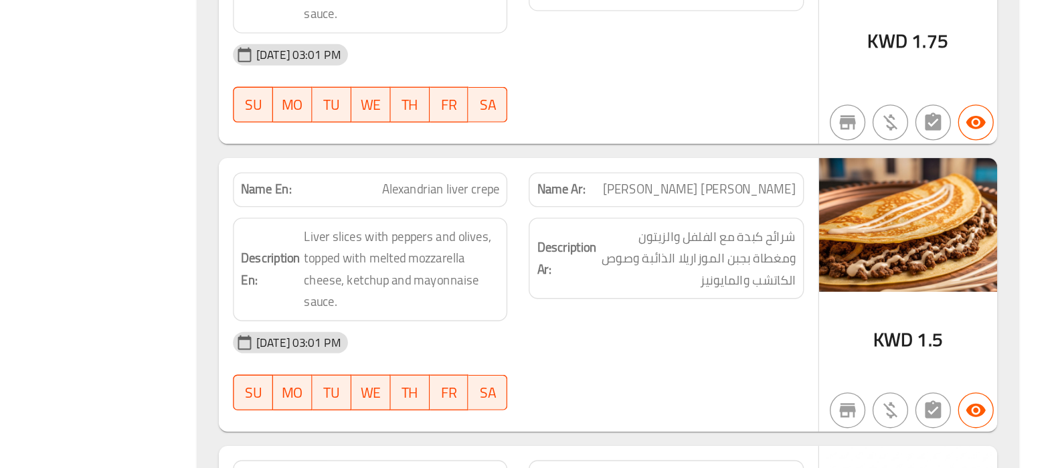
scroll to position [2971, 0]
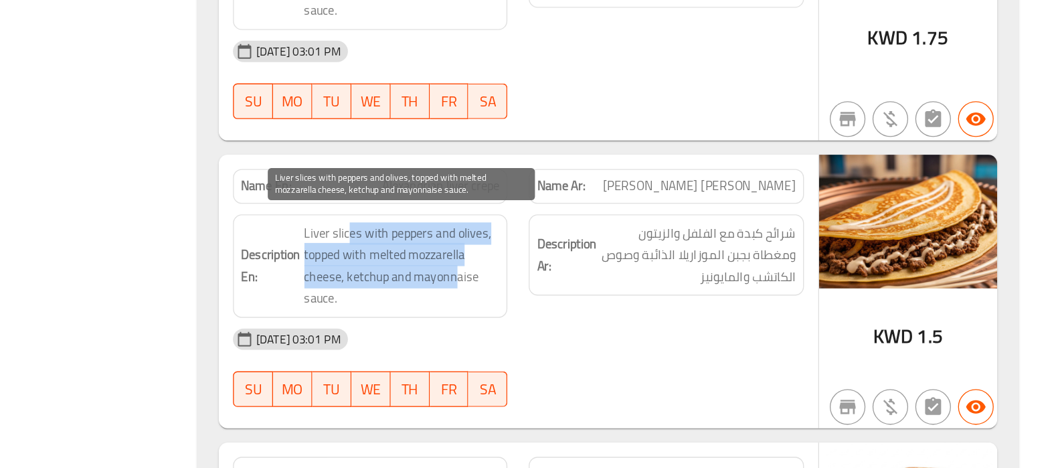
drag, startPoint x: 529, startPoint y: 278, endPoint x: 610, endPoint y: 315, distance: 89.0
click at [610, 315] on span "Liver slices with peppers and olives, topped with melted mozzarella cheese, ket…" at bounding box center [568, 316] width 147 height 66
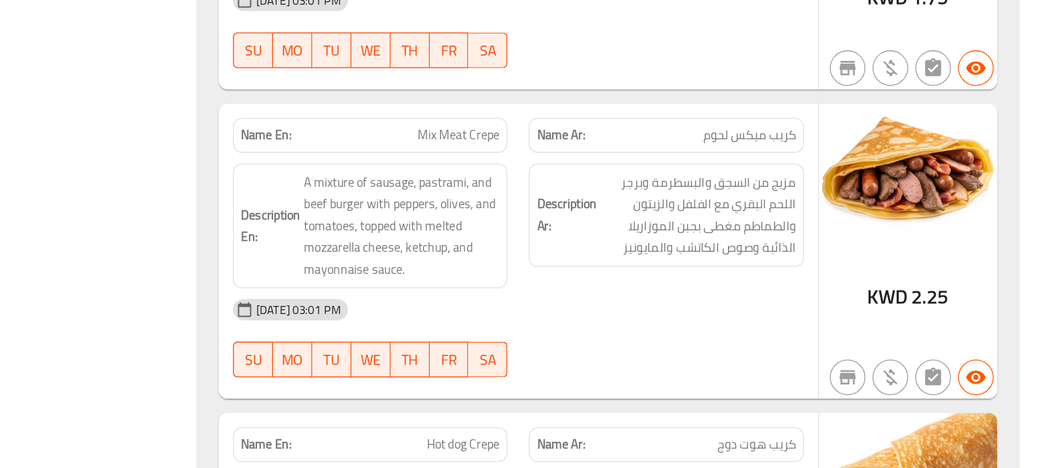
scroll to position [3444, 0]
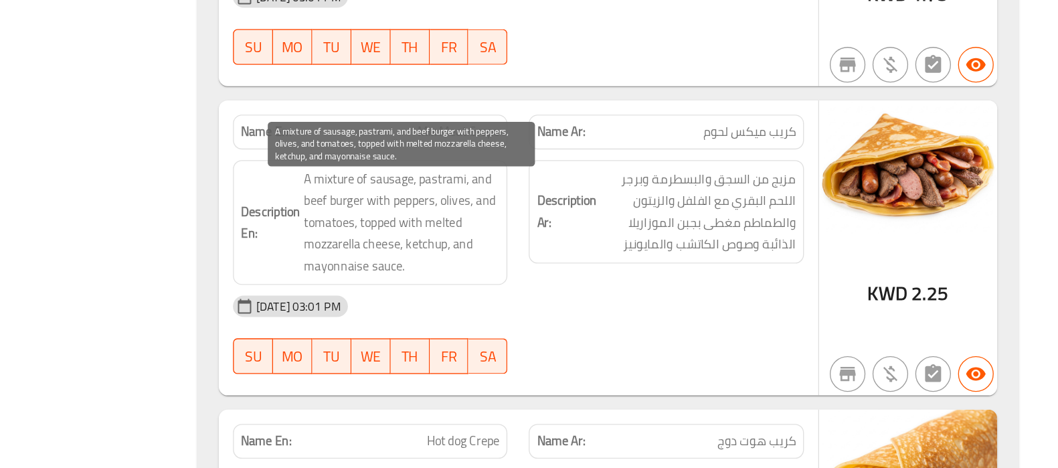
drag, startPoint x: 525, startPoint y: 262, endPoint x: 564, endPoint y: 251, distance: 40.3
click at [564, 251] on span "A mixture of sausage, pastrami, and beef burger with peppers, olives, and tomat…" at bounding box center [568, 283] width 147 height 82
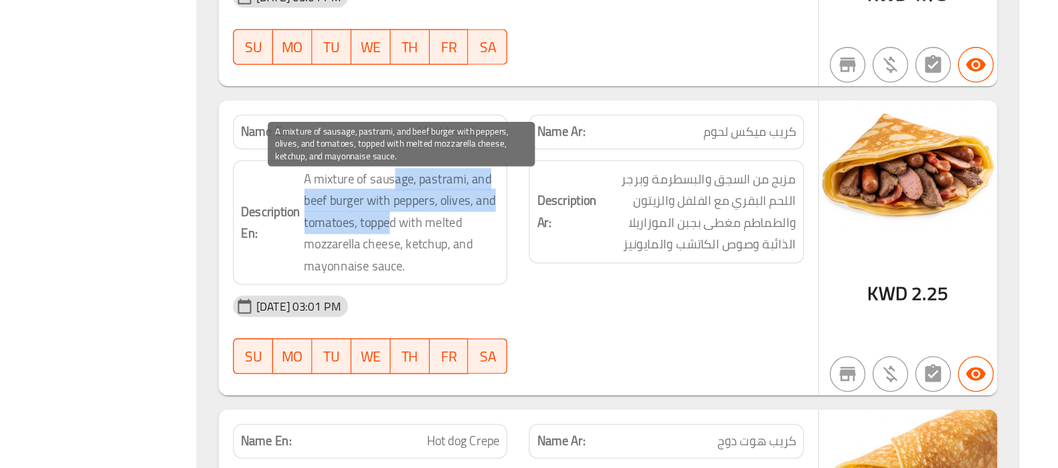
drag, startPoint x: 564, startPoint y: 251, endPoint x: 557, endPoint y: 289, distance: 38.2
click at [557, 289] on span "A mixture of sausage, pastrami, and beef burger with peppers, olives, and tomat…" at bounding box center [568, 283] width 147 height 82
click at [548, 295] on span "A mixture of sausage, pastrami, and beef burger with peppers, olives, and tomat…" at bounding box center [568, 283] width 147 height 82
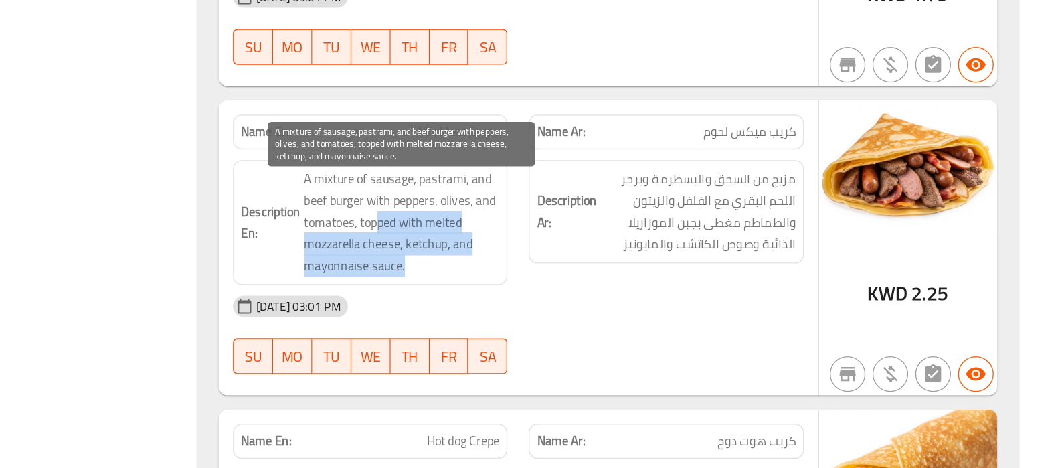
drag, startPoint x: 548, startPoint y: 295, endPoint x: 588, endPoint y: 324, distance: 49.3
click at [588, 324] on span "A mixture of sausage, pastrami, and beef burger with peppers, olives, and tomat…" at bounding box center [568, 283] width 147 height 82
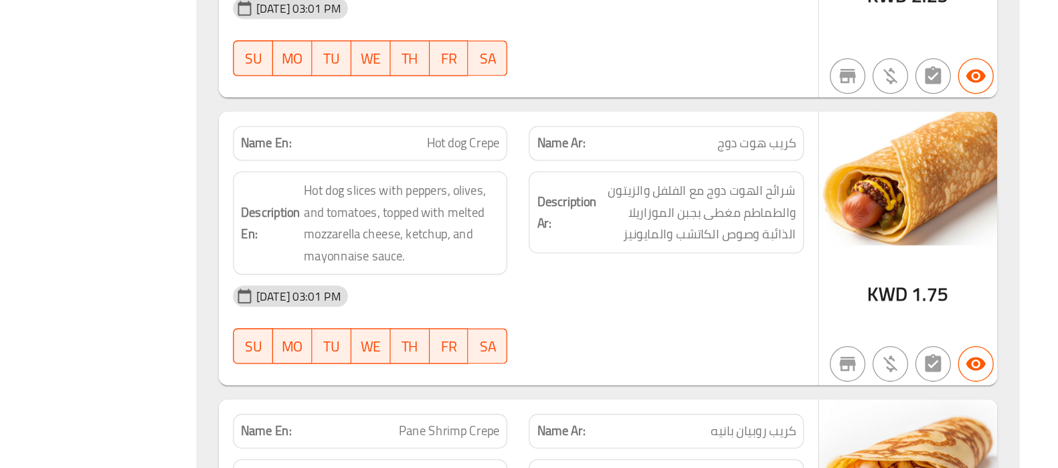
scroll to position [3704, 0]
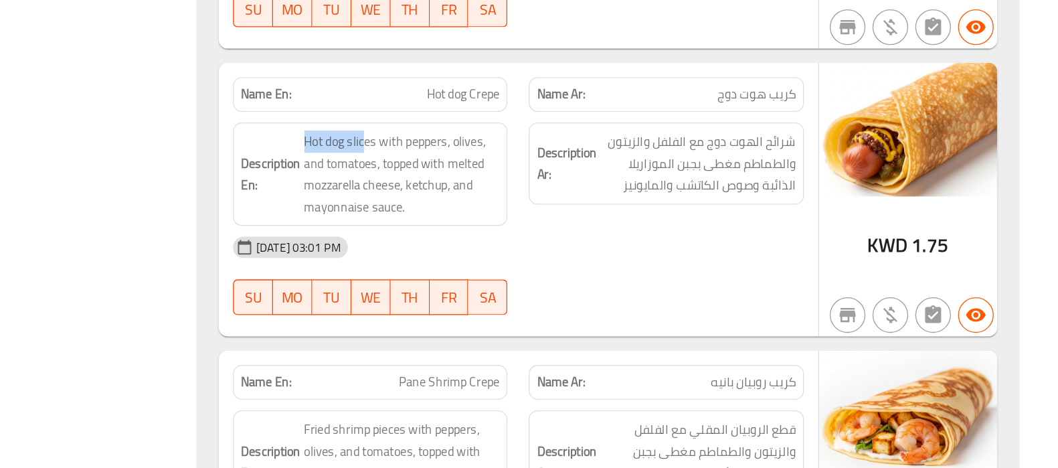
drag, startPoint x: 542, startPoint y: 228, endPoint x: 493, endPoint y: 226, distance: 48.9
click at [493, 226] on h6 "Description En: Hot dog slices with peppers, olives, and tomatoes, topped with …" at bounding box center [544, 247] width 195 height 66
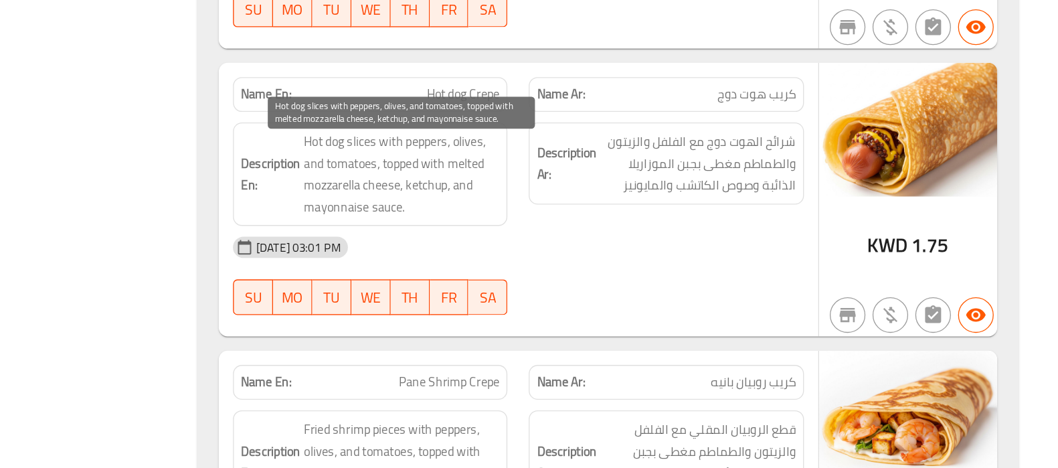
click at [530, 236] on span "Hot dog slices with peppers, olives, and tomatoes, topped with melted mozzarell…" at bounding box center [568, 247] width 147 height 66
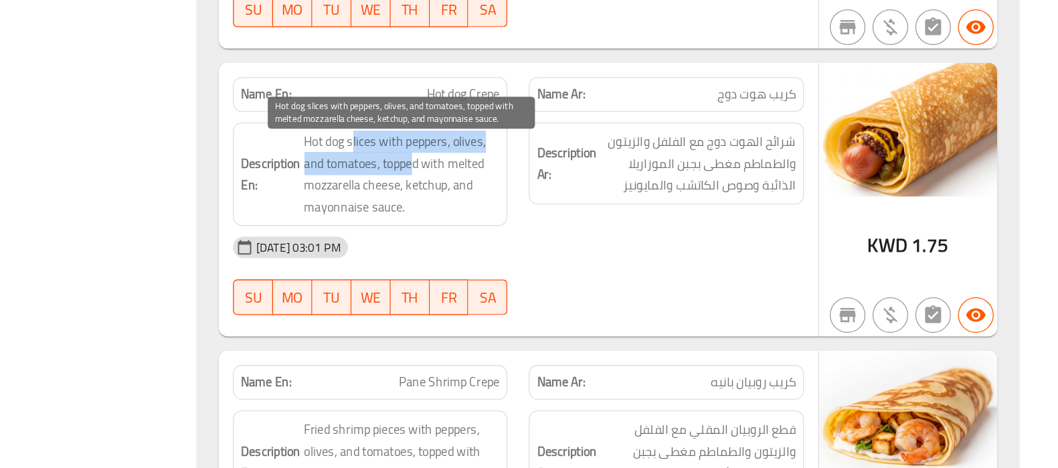
drag, startPoint x: 529, startPoint y: 236, endPoint x: 576, endPoint y: 242, distance: 46.7
click at [576, 242] on span "Hot dog slices with peppers, olives, and tomatoes, topped with melted mozzarell…" at bounding box center [568, 247] width 147 height 66
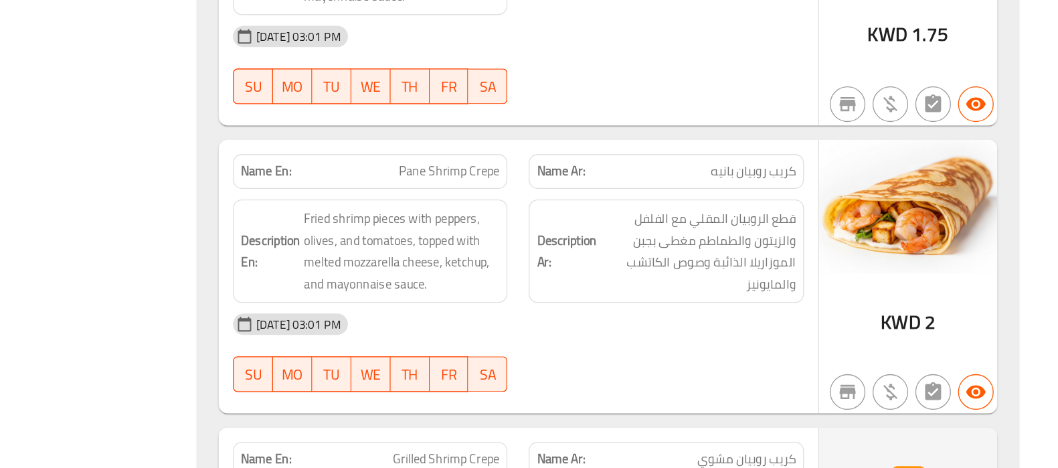
scroll to position [3864, 0]
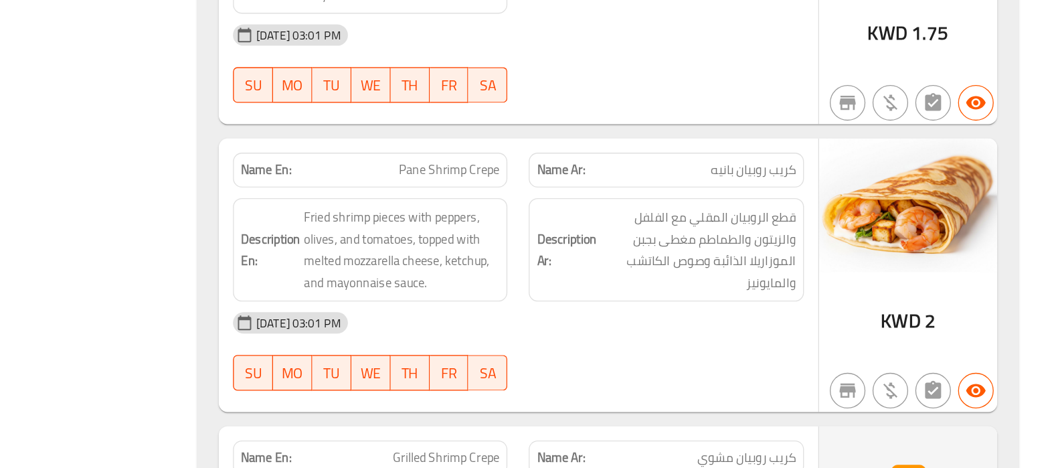
click at [679, 319] on strong "Description Ar:" at bounding box center [691, 304] width 45 height 33
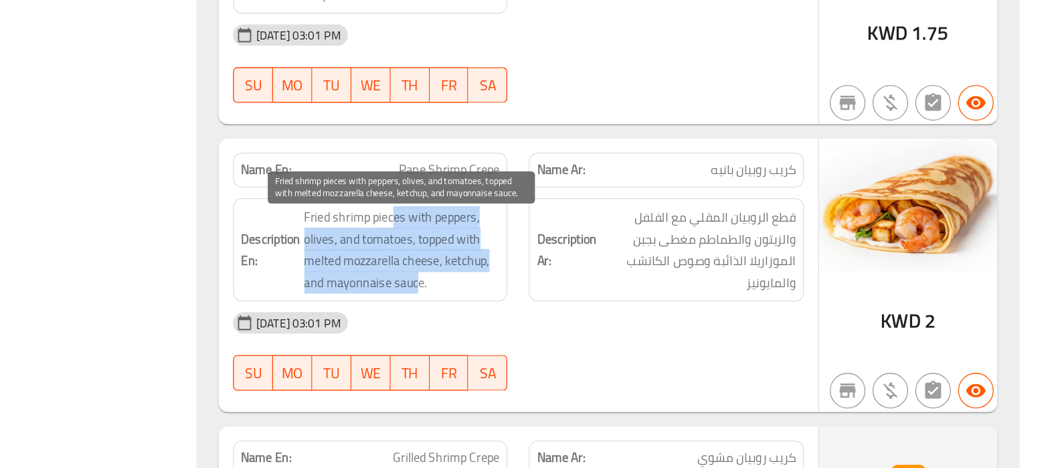
drag, startPoint x: 562, startPoint y: 291, endPoint x: 579, endPoint y: 336, distance: 48.5
click at [579, 336] on span "Fried shrimp pieces with peppers, olives, and tomatoes, topped with melted mozz…" at bounding box center [568, 304] width 147 height 66
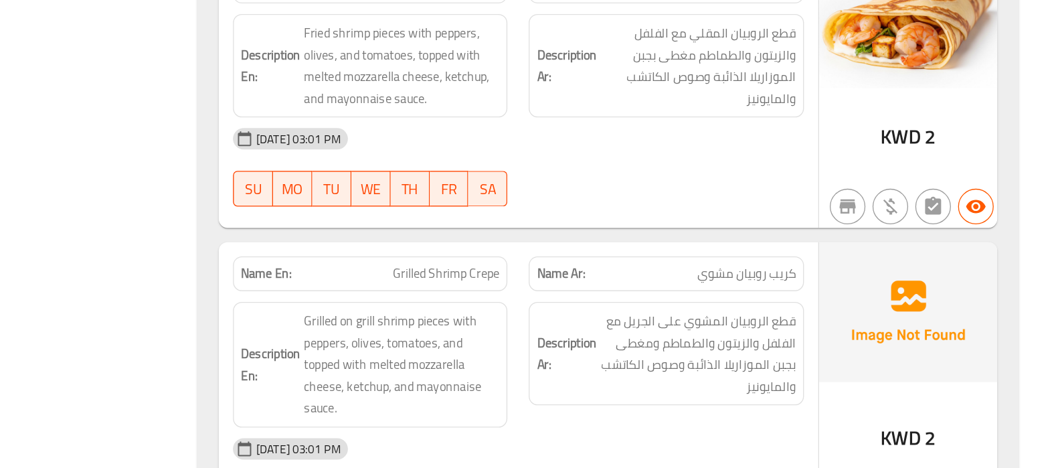
scroll to position [4003, 0]
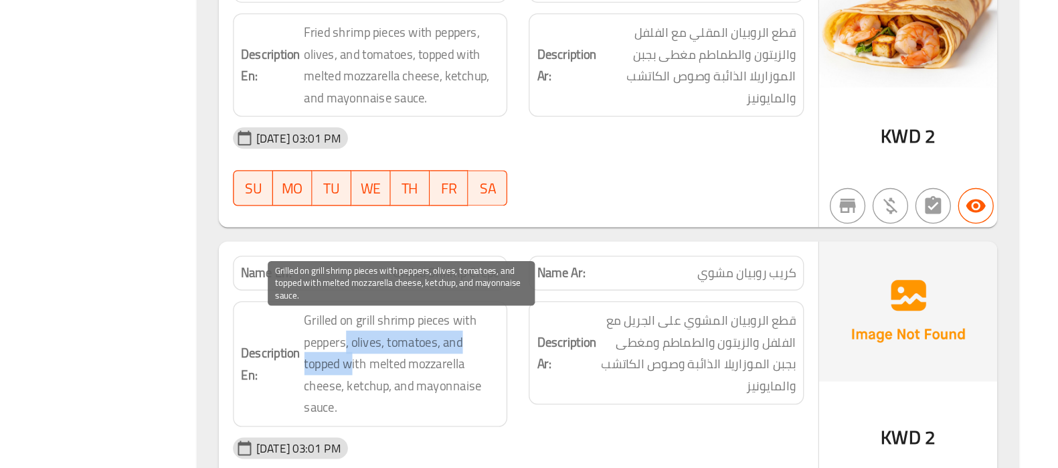
drag, startPoint x: 526, startPoint y: 375, endPoint x: 529, endPoint y: 394, distance: 19.6
click at [529, 394] on span "Grilled on grill shrimp pieces with peppers, olives, tomatoes, and topped with …" at bounding box center [568, 389] width 147 height 82
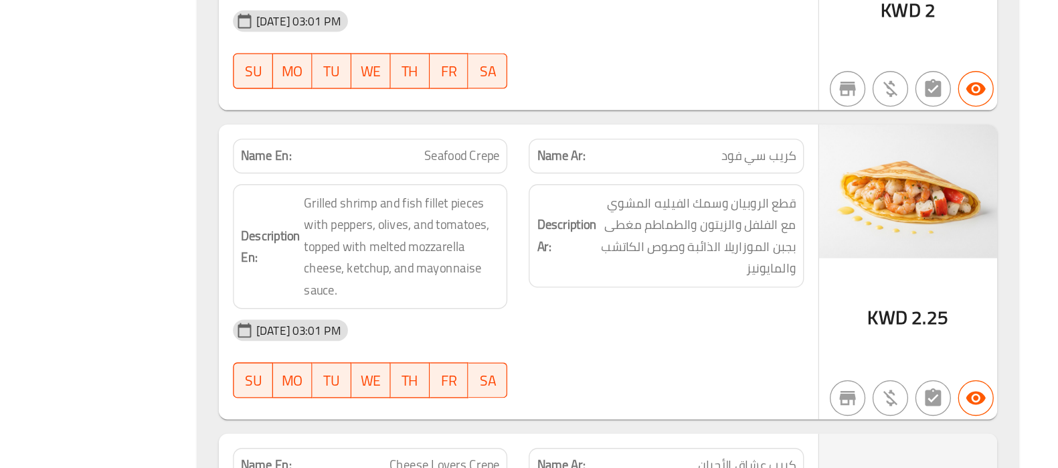
scroll to position [4324, 0]
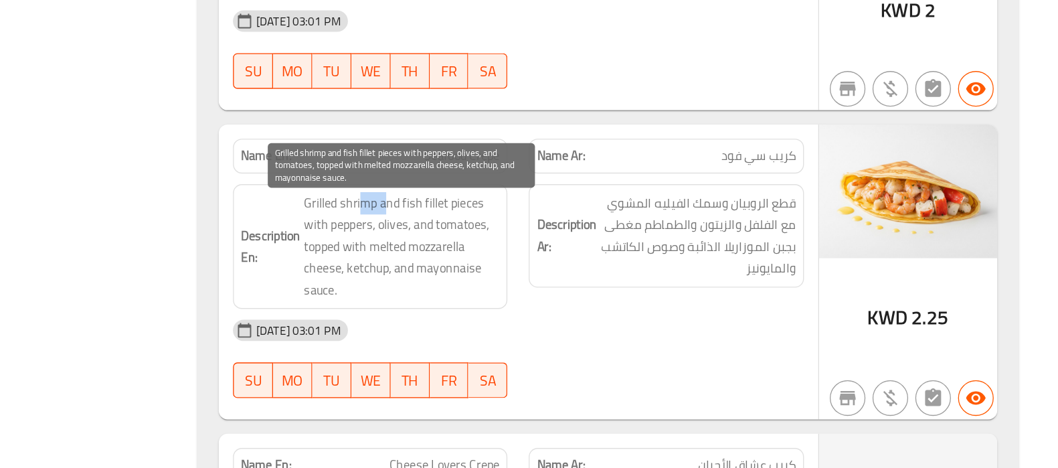
drag, startPoint x: 538, startPoint y: 276, endPoint x: 556, endPoint y: 274, distance: 18.3
click at [556, 274] on span "Grilled shrimp and fish fillet pieces with peppers, olives, and tomatoes, toppe…" at bounding box center [568, 301] width 147 height 82
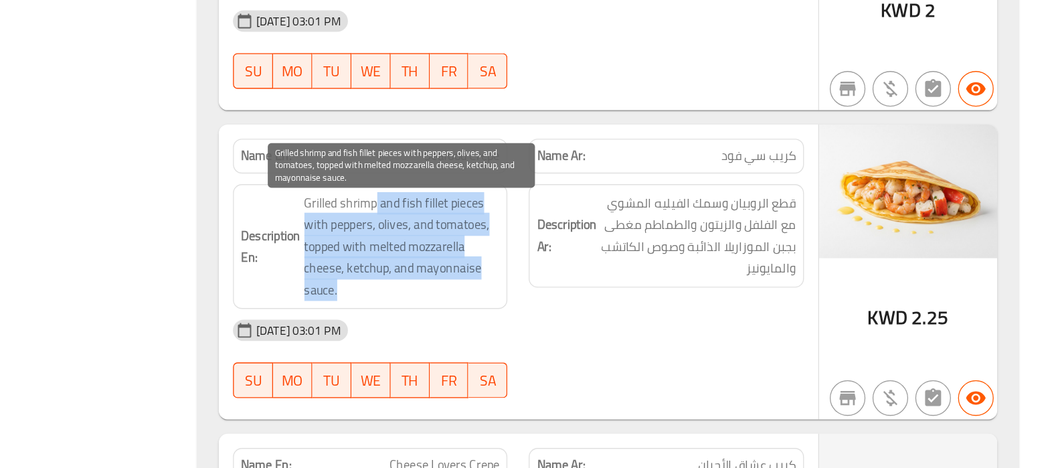
drag, startPoint x: 548, startPoint y: 274, endPoint x: 568, endPoint y: 334, distance: 62.9
click at [568, 334] on span "Grilled shrimp and fish fillet pieces with peppers, olives, and tomatoes, toppe…" at bounding box center [568, 301] width 147 height 82
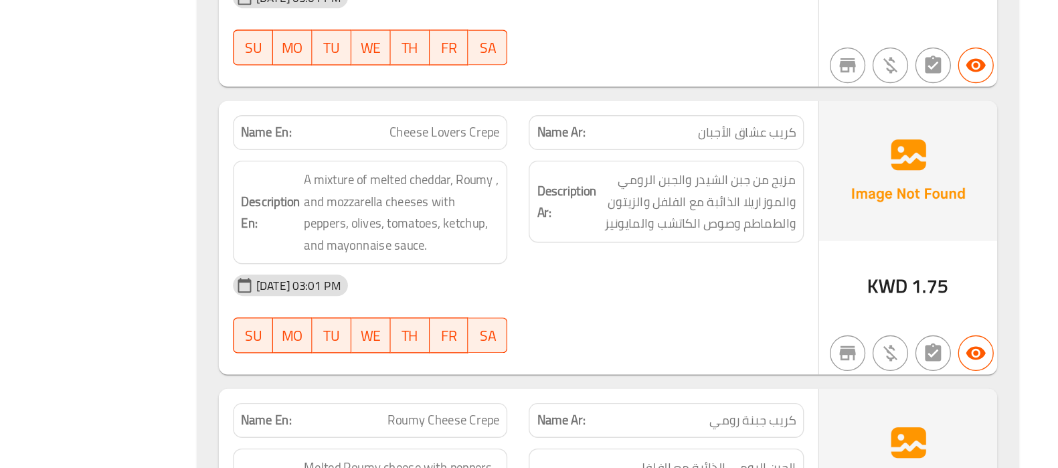
scroll to position [4574, 0]
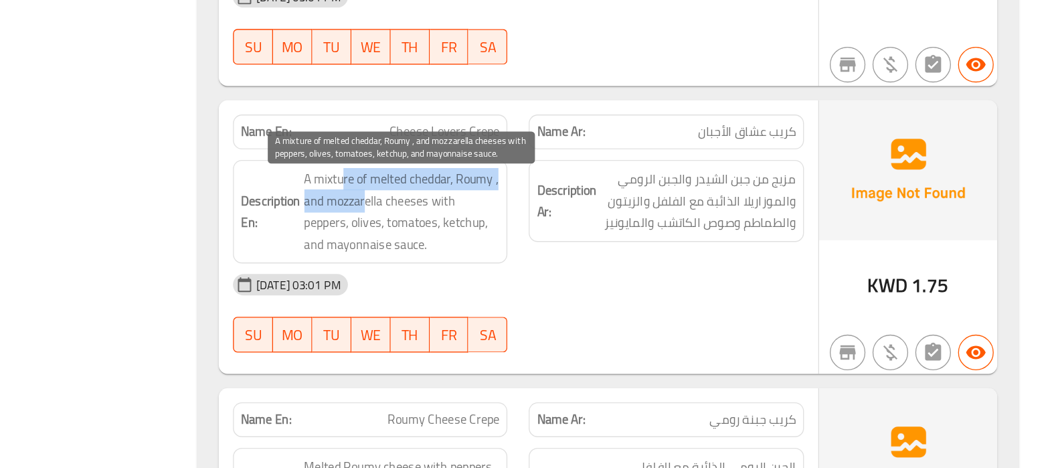
drag, startPoint x: 522, startPoint y: 260, endPoint x: 539, endPoint y: 266, distance: 18.0
click at [539, 266] on span "A mixture of melted cheddar, Roumy , and mozzarella cheeses with peppers, olive…" at bounding box center [568, 275] width 147 height 66
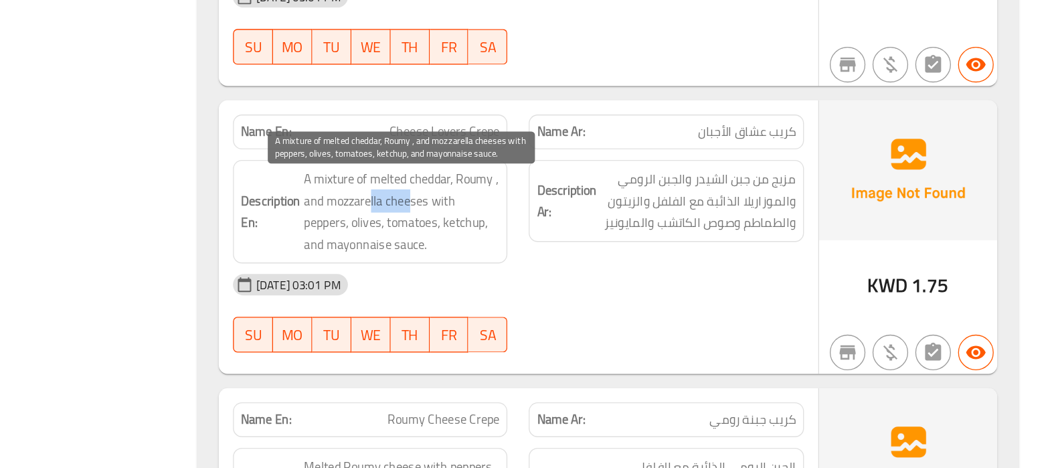
drag, startPoint x: 574, startPoint y: 272, endPoint x: 543, endPoint y: 278, distance: 31.3
click at [543, 278] on span "A mixture of melted cheddar, Roumy , and mozzarella cheeses with peppers, olive…" at bounding box center [568, 275] width 147 height 66
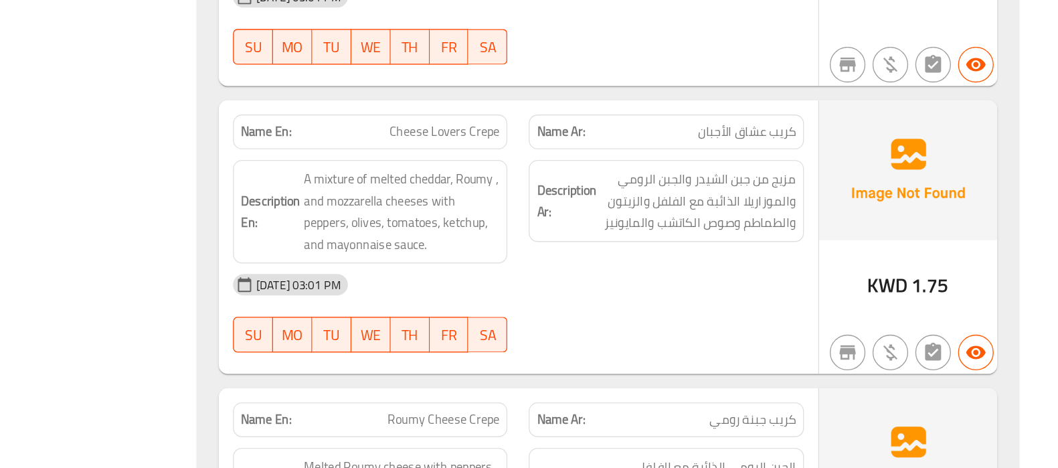
click at [584, 218] on span "Cheese Lovers Crepe" at bounding box center [599, 215] width 83 height 14
copy span "Cheese Lovers Crepe"
click at [584, 218] on span "Cheese Lovers Crepe" at bounding box center [599, 215] width 83 height 14
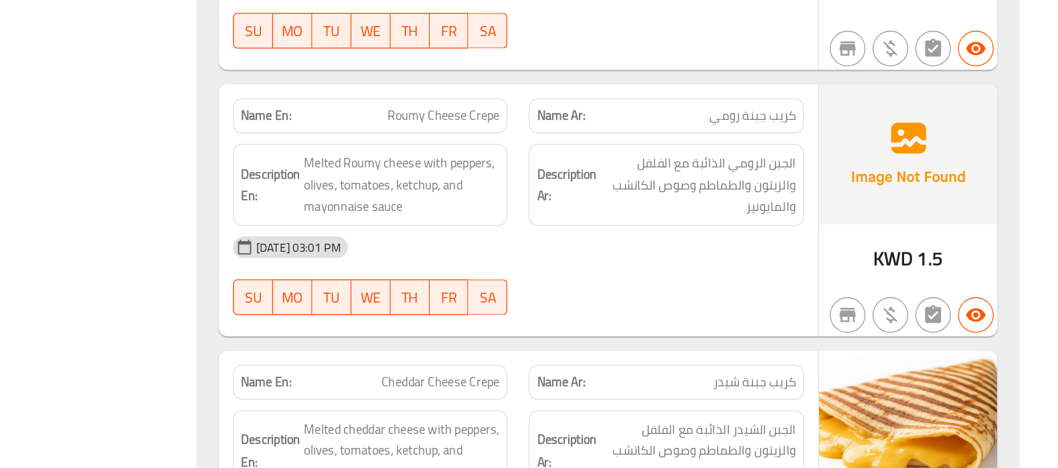
scroll to position [4804, 0]
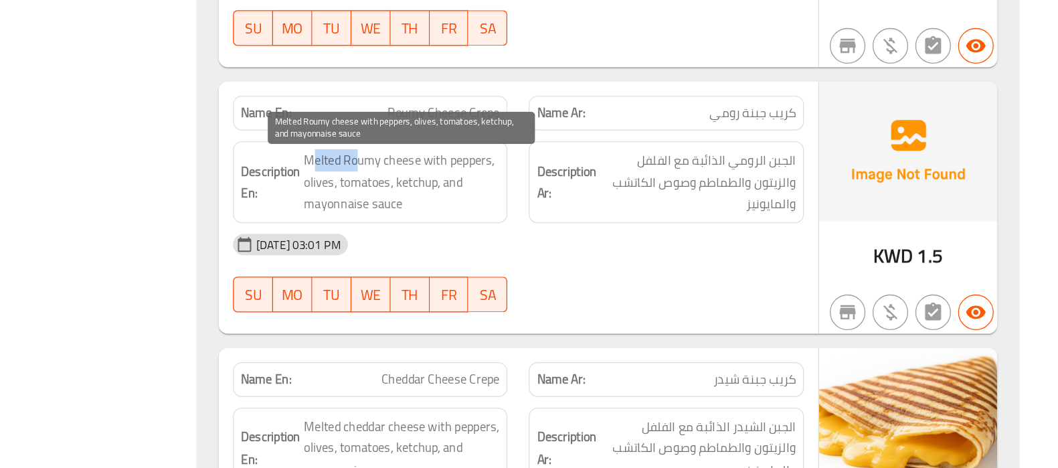
drag, startPoint x: 536, startPoint y: 242, endPoint x: 504, endPoint y: 242, distance: 31.5
click at [504, 242] on span "Melted Roumy cheese with peppers, olives, tomatoes, ketchup, and mayonnaise sau…" at bounding box center [568, 253] width 147 height 50
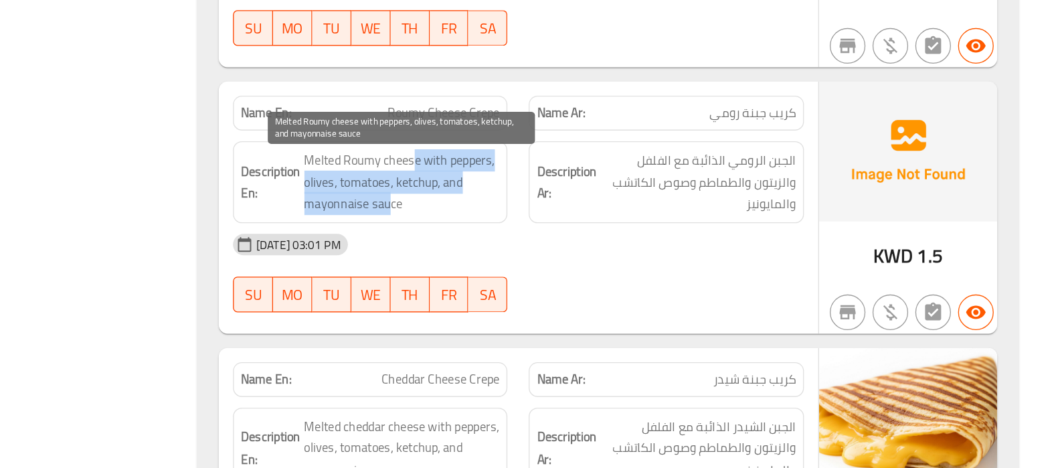
drag, startPoint x: 576, startPoint y: 239, endPoint x: 559, endPoint y: 269, distance: 34.5
click at [559, 269] on span "Melted Roumy cheese with peppers, olives, tomatoes, ketchup, and mayonnaise sau…" at bounding box center [568, 253] width 147 height 50
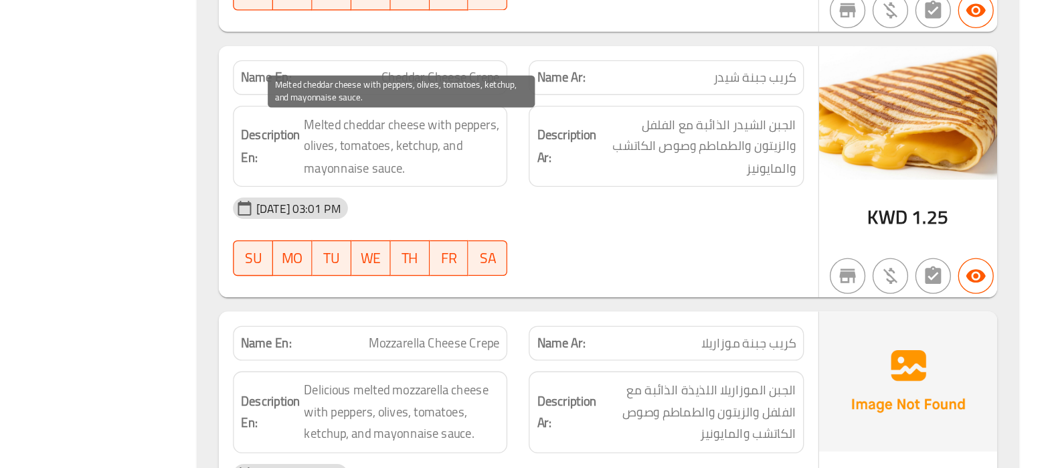
scroll to position [5033, 0]
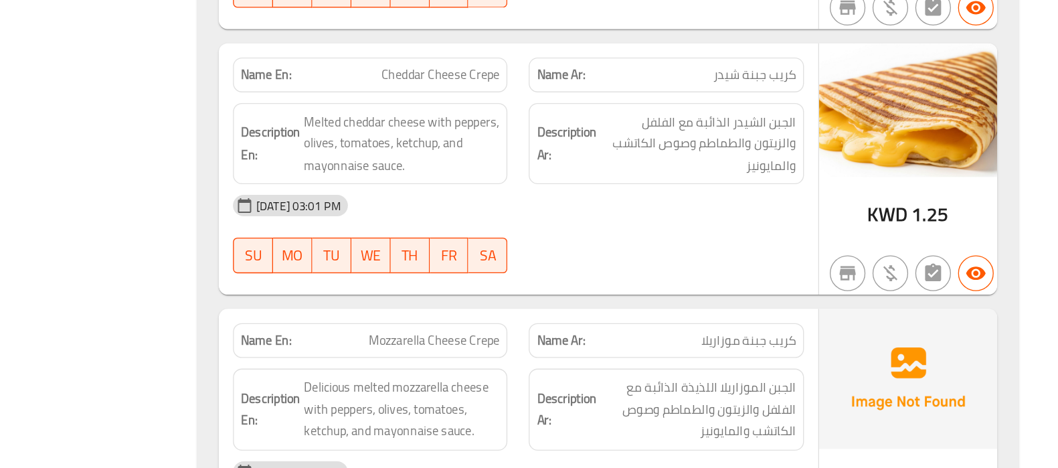
click at [680, 286] on div "[DATE] 03:01 PM" at bounding box center [655, 270] width 445 height 32
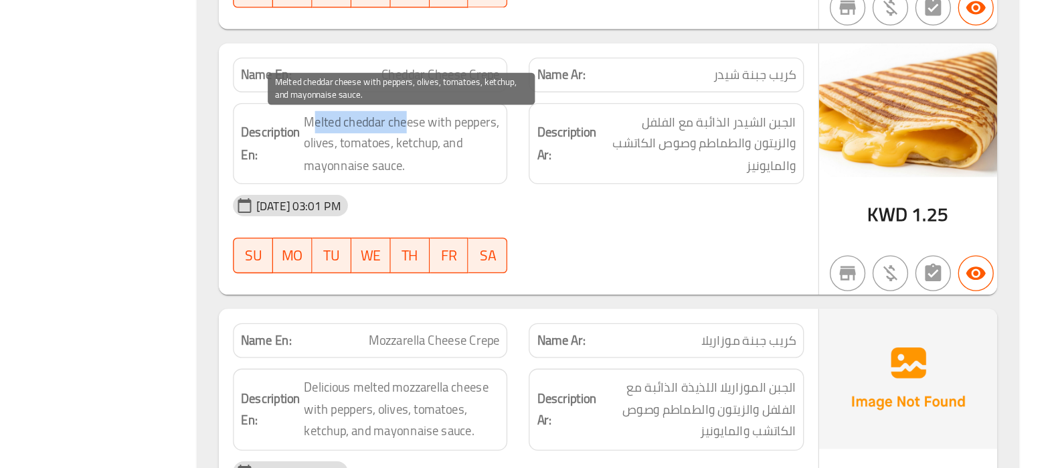
drag, startPoint x: 574, startPoint y: 214, endPoint x: 503, endPoint y: 214, distance: 71.0
click at [503, 214] on span "Melted cheddar cheese with peppers, olives, tomatoes, ketchup, and mayonnaise s…" at bounding box center [568, 224] width 147 height 50
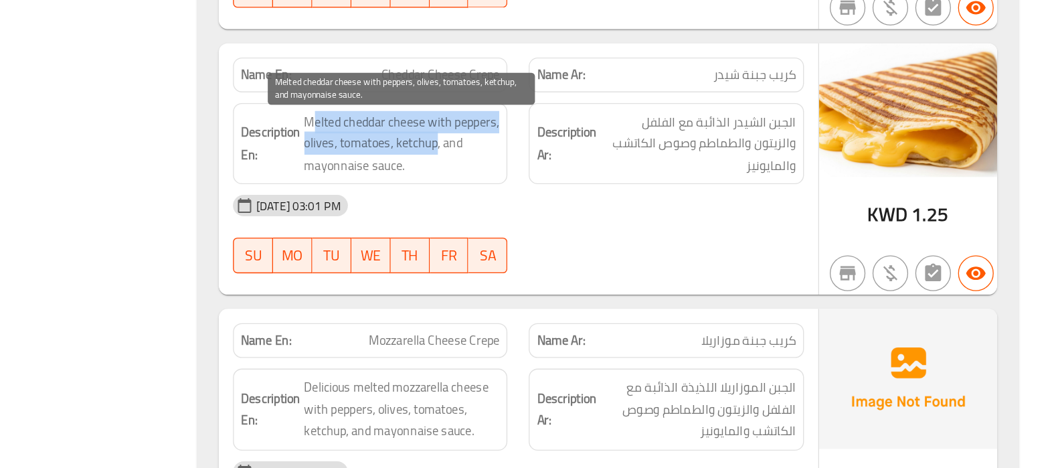
drag, startPoint x: 502, startPoint y: 213, endPoint x: 595, endPoint y: 231, distance: 94.8
click at [595, 231] on span "Melted cheddar cheese with peppers, olives, tomatoes, ketchup, and mayonnaise s…" at bounding box center [568, 224] width 147 height 50
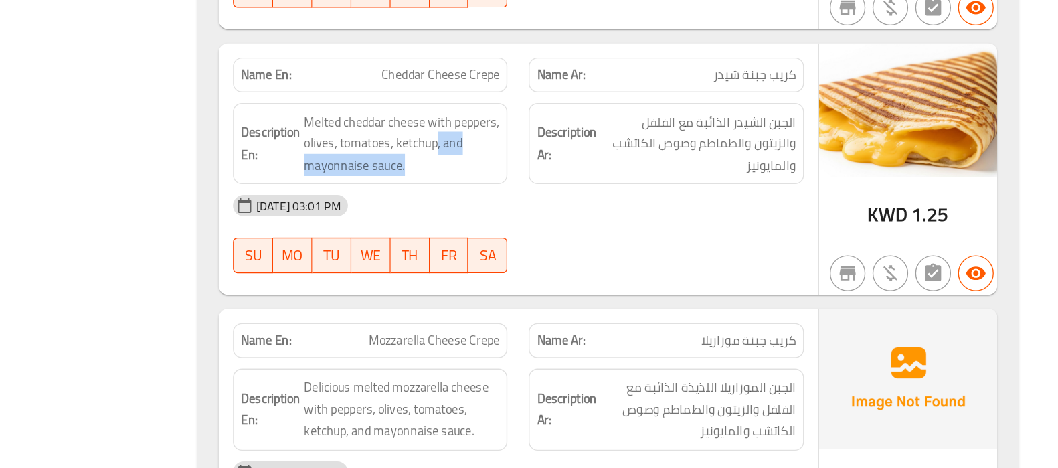
drag, startPoint x: 595, startPoint y: 231, endPoint x: 598, endPoint y: 256, distance: 25.6
click at [598, 255] on div "Description En: Melted cheddar cheese with peppers, olives, tomatoes, ketchup, …" at bounding box center [544, 224] width 207 height 62
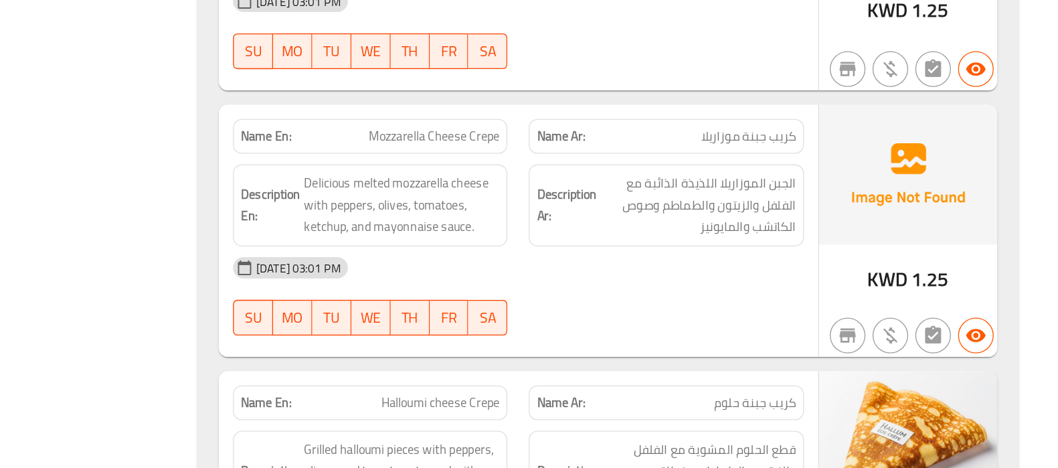
scroll to position [5187, 0]
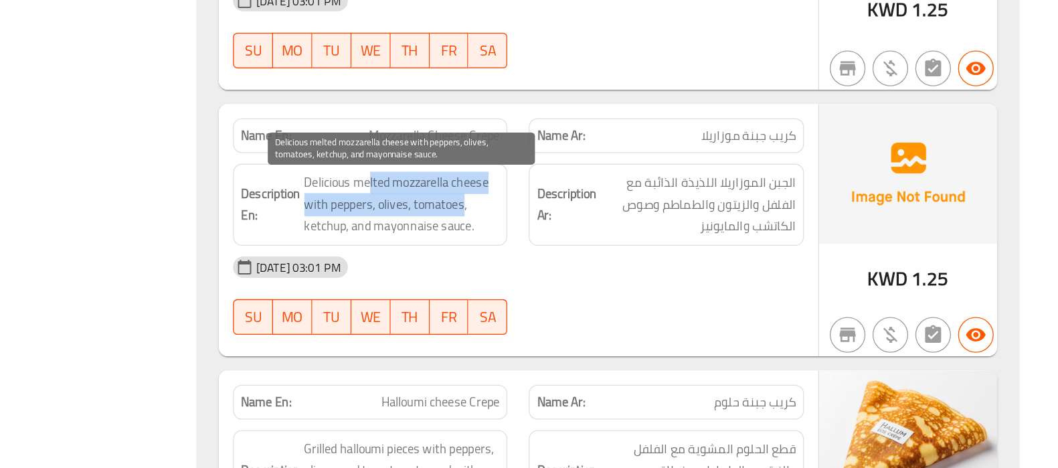
drag, startPoint x: 544, startPoint y: 252, endPoint x: 615, endPoint y: 273, distance: 74.6
click at [615, 273] on span "Delicious melted mozzarella cheese with peppers, olives, tomatoes, ketchup, and…" at bounding box center [568, 270] width 147 height 50
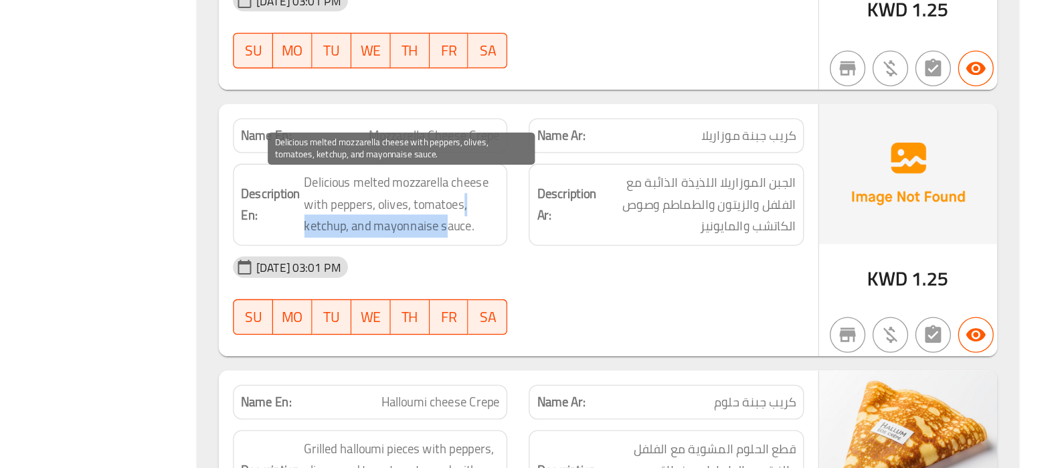
drag, startPoint x: 615, startPoint y: 273, endPoint x: 600, endPoint y: 292, distance: 24.3
click at [600, 292] on span "Delicious melted mozzarella cheese with peppers, olives, tomatoes, ketchup, and…" at bounding box center [568, 270] width 147 height 50
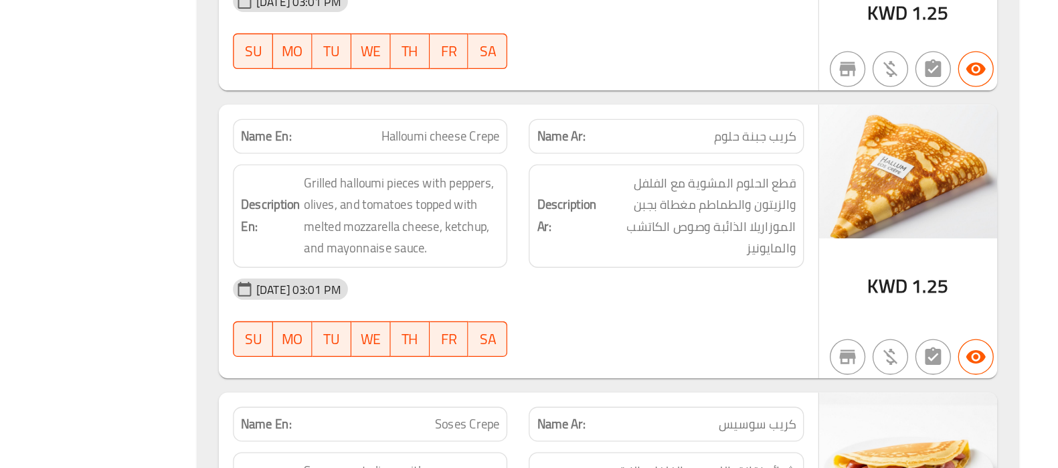
scroll to position [5387, 0]
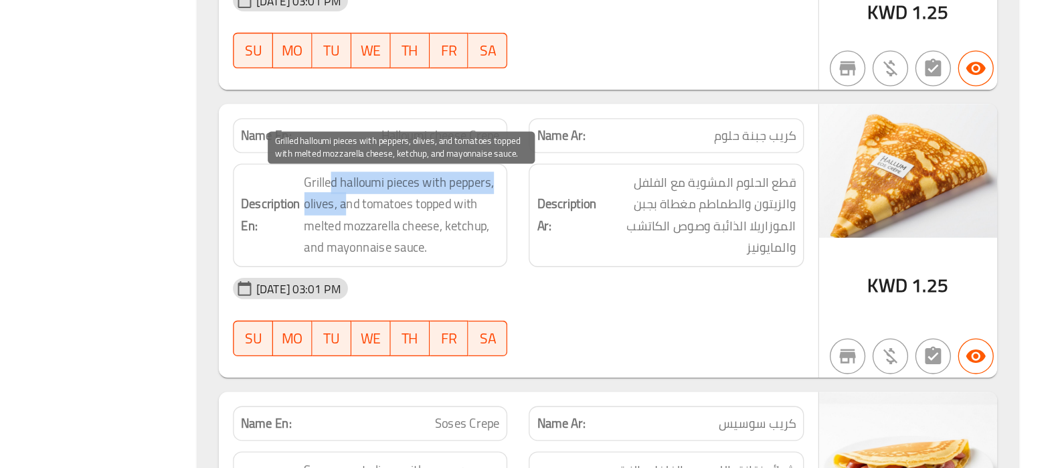
drag, startPoint x: 515, startPoint y: 259, endPoint x: 527, endPoint y: 276, distance: 20.6
click at [527, 276] on span "Grilled halloumi pieces with peppers, olives, and tomatoes topped with melted m…" at bounding box center [568, 278] width 147 height 66
click at [562, 260] on span "Grilled halloumi pieces with peppers, olives, and tomatoes topped with melted m…" at bounding box center [568, 278] width 147 height 66
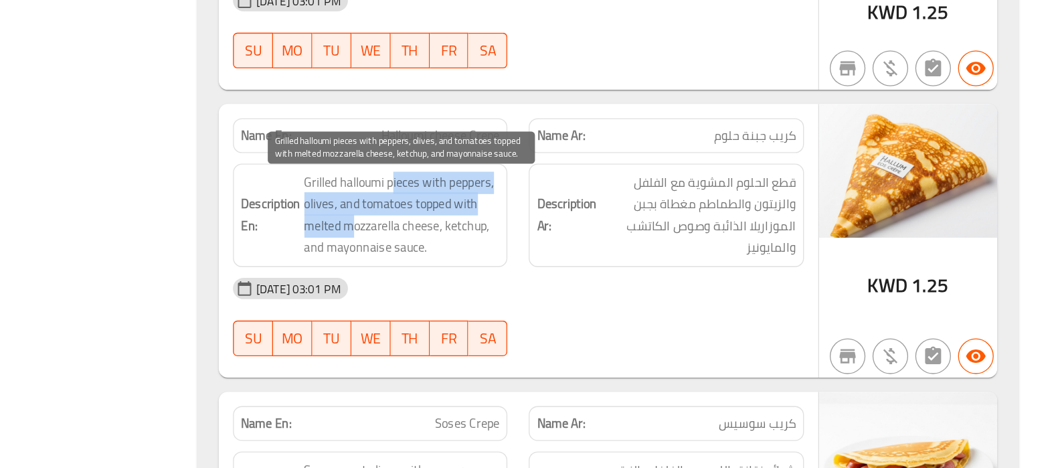
drag, startPoint x: 562, startPoint y: 260, endPoint x: 533, endPoint y: 288, distance: 39.8
click at [533, 288] on span "Grilled halloumi pieces with peppers, olives, and tomatoes topped with melted m…" at bounding box center [568, 278] width 147 height 66
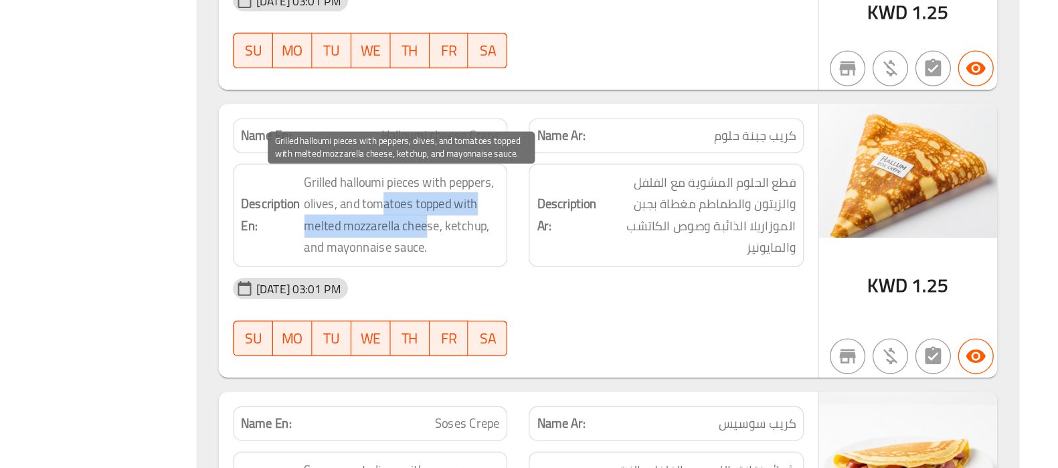
drag, startPoint x: 556, startPoint y: 276, endPoint x: 586, endPoint y: 287, distance: 32.8
click at [586, 287] on span "Grilled halloumi pieces with peppers, olives, and tomatoes topped with melted m…" at bounding box center [568, 278] width 147 height 66
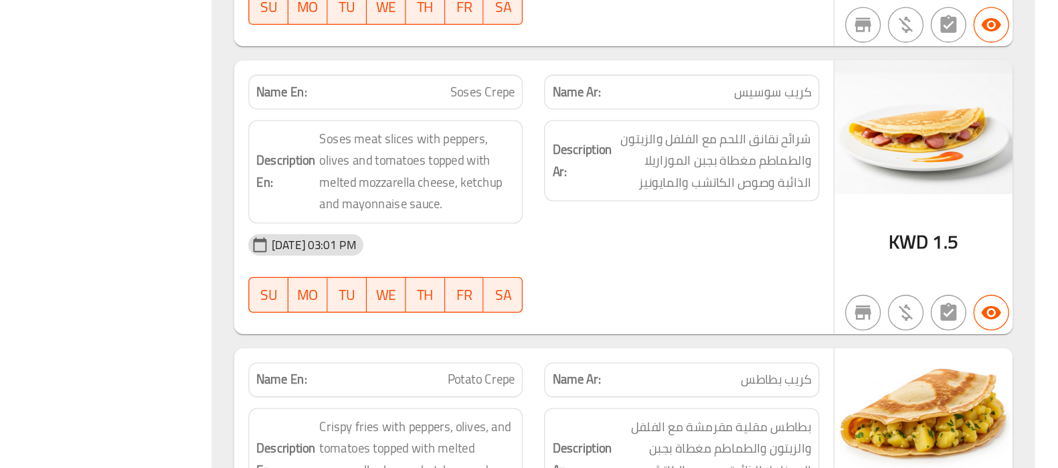
scroll to position [5714, 0]
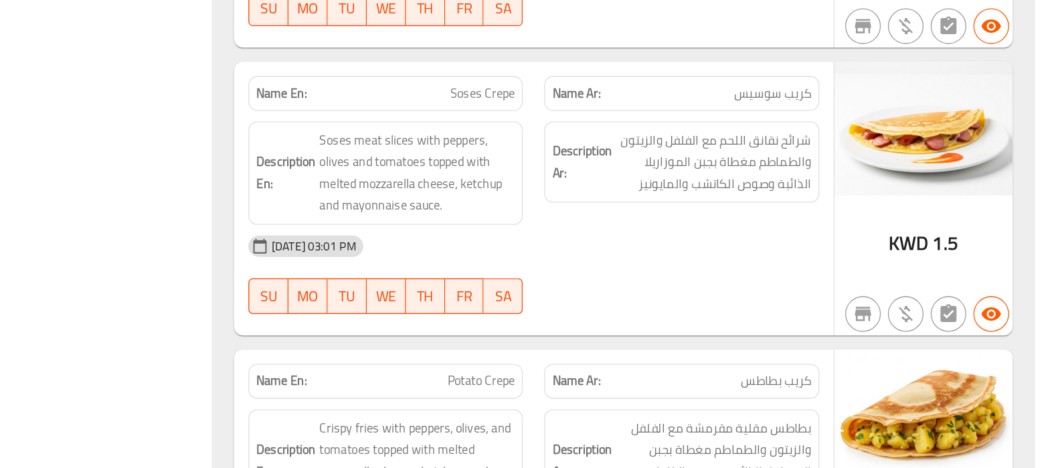
click at [621, 110] on span "Soses Crepe" at bounding box center [616, 107] width 49 height 14
copy span "Soses Crepe"
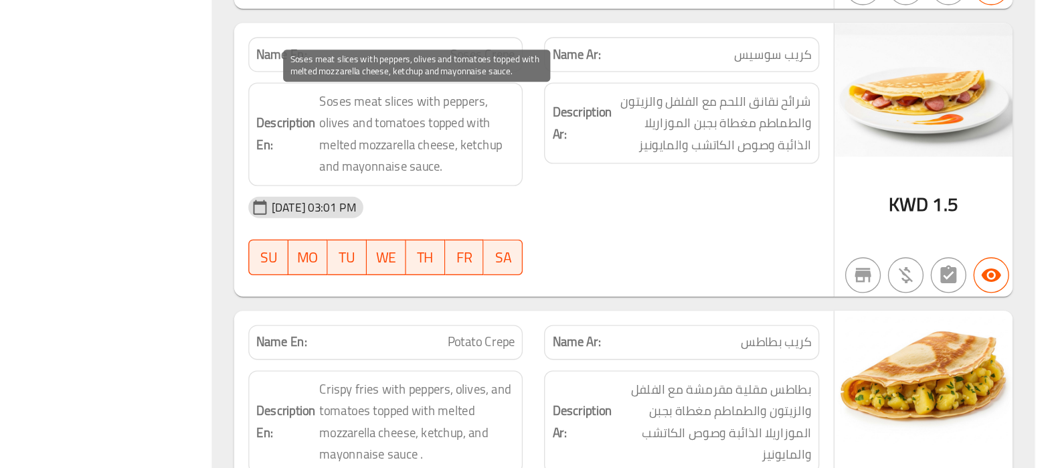
scroll to position [5884, 0]
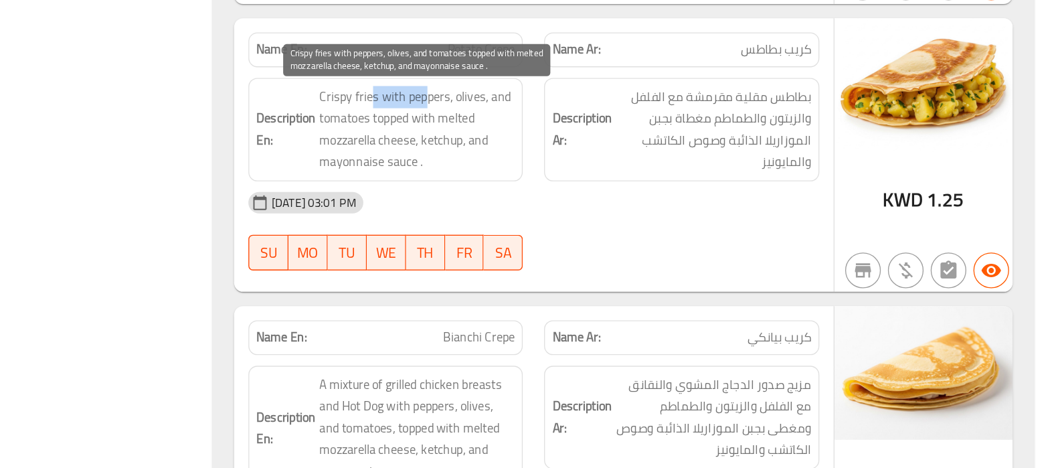
drag, startPoint x: 532, startPoint y: 190, endPoint x: 575, endPoint y: 190, distance: 42.8
click at [575, 190] on span "Crispy fries with peppers, olives, and tomatoes topped with melted mozzarella c…" at bounding box center [568, 214] width 147 height 66
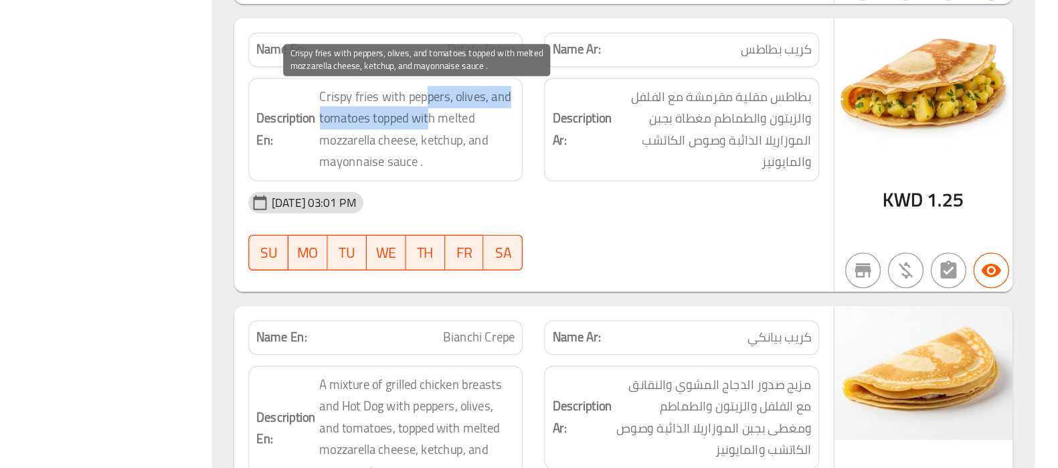
drag, startPoint x: 575, startPoint y: 190, endPoint x: 578, endPoint y: 203, distance: 13.0
click at [578, 203] on span "Crispy fries with peppers, olives, and tomatoes topped with melted mozzarella c…" at bounding box center [568, 214] width 147 height 66
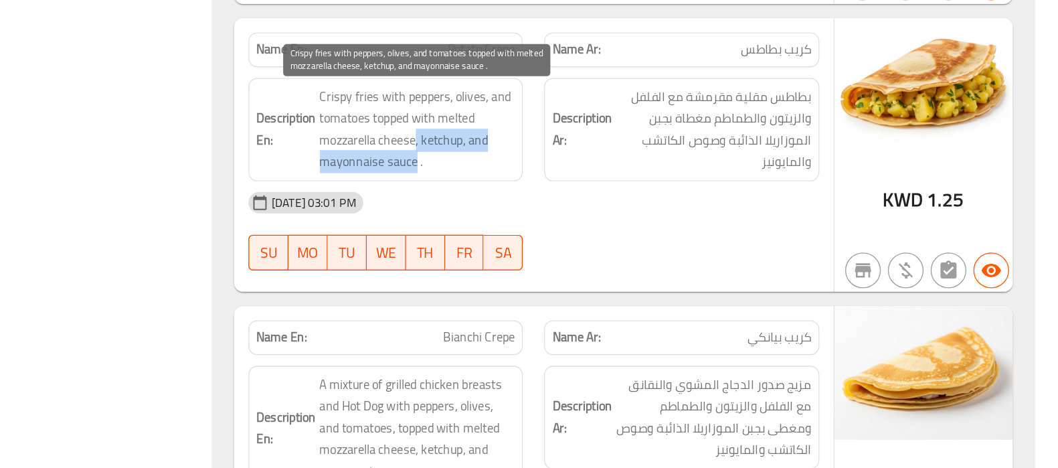
drag, startPoint x: 564, startPoint y: 221, endPoint x: 568, endPoint y: 238, distance: 17.1
click at [568, 238] on span "Crispy fries with peppers, olives, and tomatoes topped with melted mozzarella c…" at bounding box center [568, 214] width 147 height 66
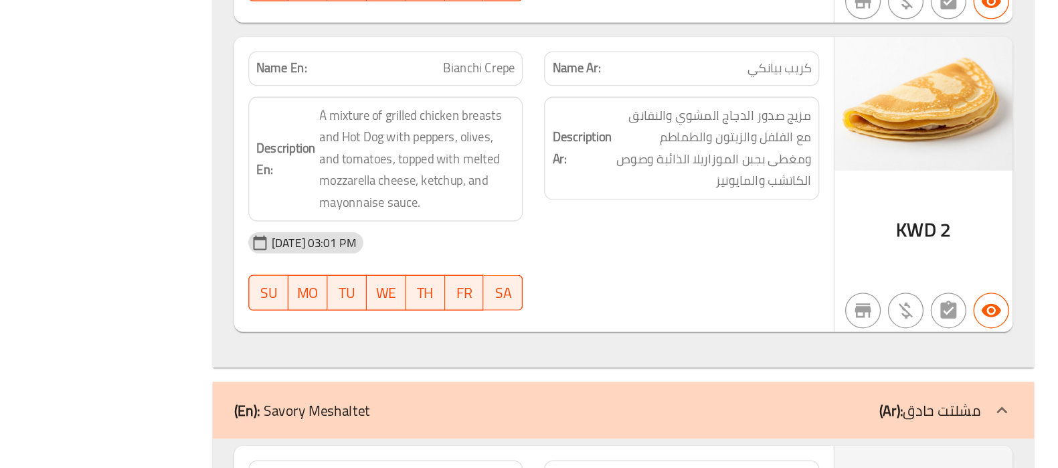
scroll to position [6091, 0]
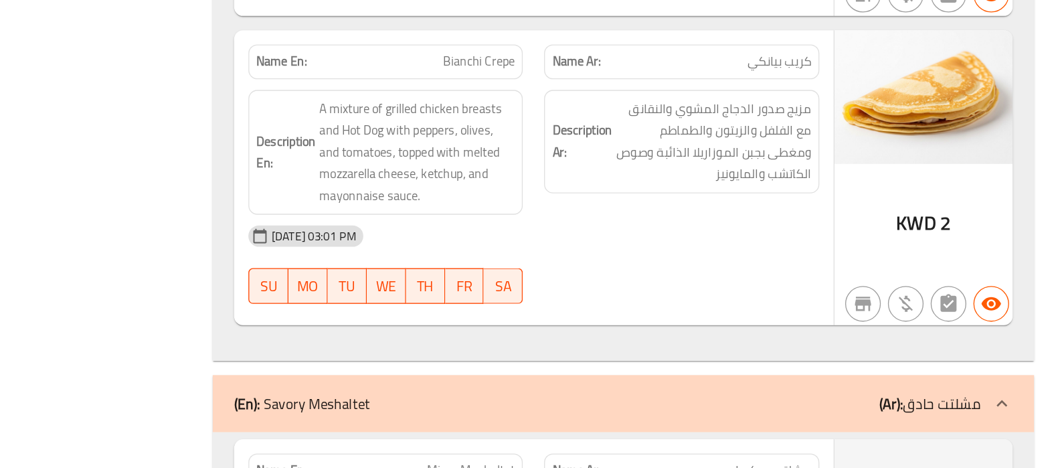
click at [827, 161] on span "كريب بيانكي" at bounding box center [840, 162] width 48 height 14
copy span "بيانكي"
click at [827, 161] on span "كريب بيانكي" at bounding box center [840, 162] width 48 height 14
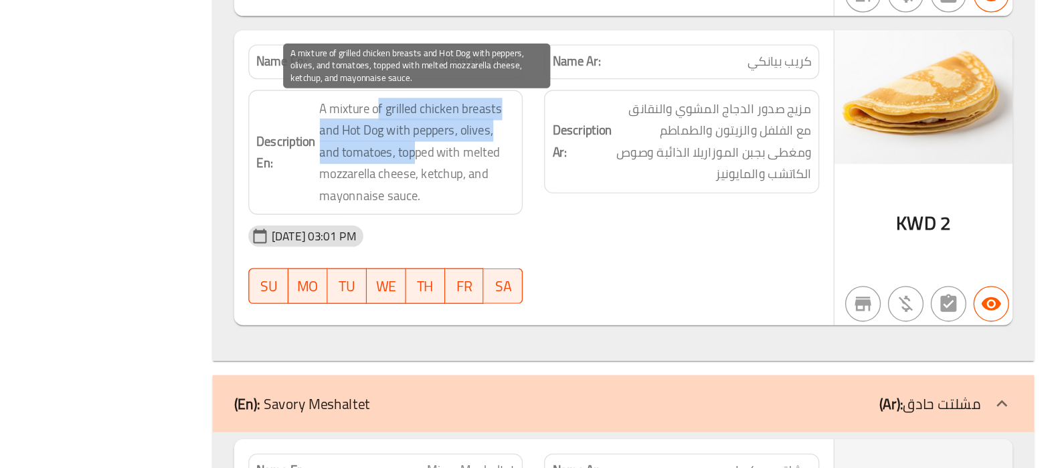
drag, startPoint x: 539, startPoint y: 200, endPoint x: 569, endPoint y: 233, distance: 44.5
click at [569, 233] on span "A mixture of grilled chicken breasts and Hot Dog with peppers, olives, and toma…" at bounding box center [568, 230] width 147 height 82
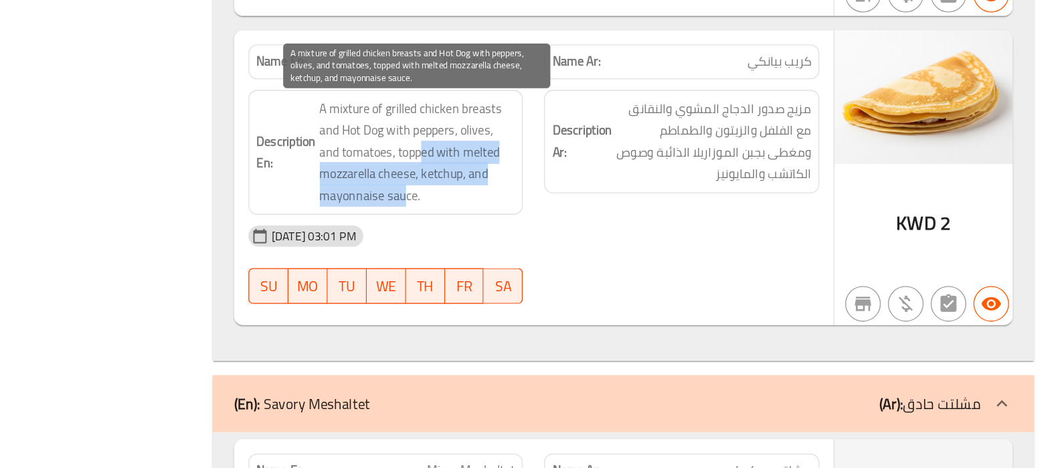
drag, startPoint x: 569, startPoint y: 233, endPoint x: 558, endPoint y: 260, distance: 29.1
click at [558, 260] on span "A mixture of grilled chicken breasts and Hot Dog with peppers, olives, and toma…" at bounding box center [568, 230] width 147 height 82
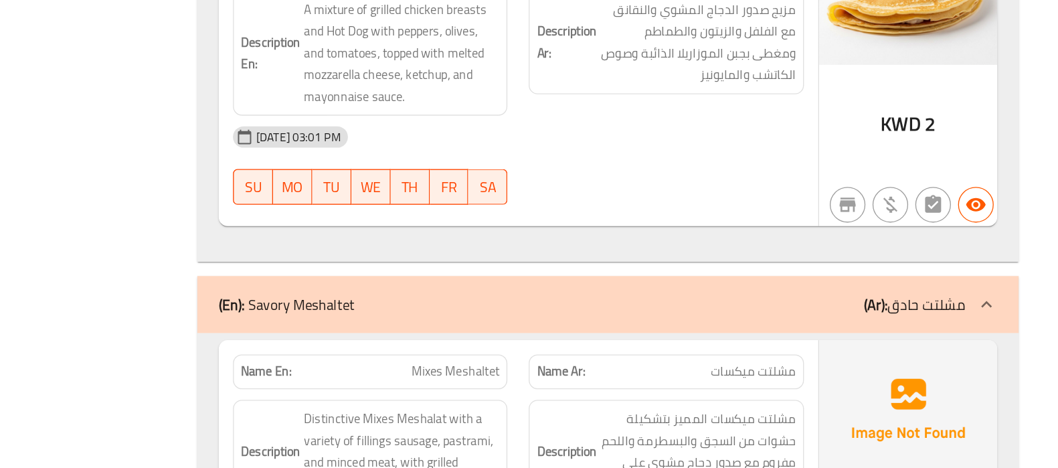
scroll to position [6166, 0]
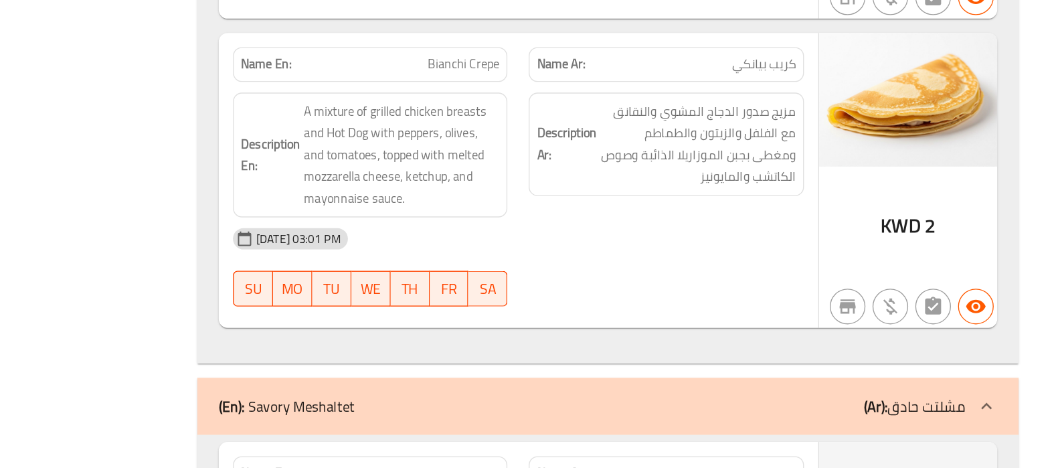
click at [603, 92] on span "Bianchi Crepe" at bounding box center [614, 88] width 54 height 14
copy span "Bianchi Crepe"
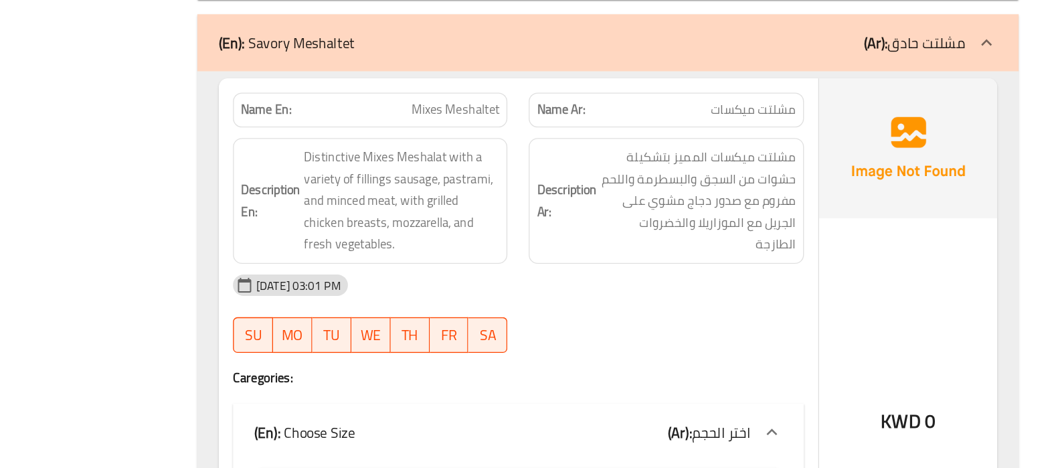
scroll to position [6362, 0]
drag, startPoint x: 610, startPoint y: 205, endPoint x: 592, endPoint y: 204, distance: 18.1
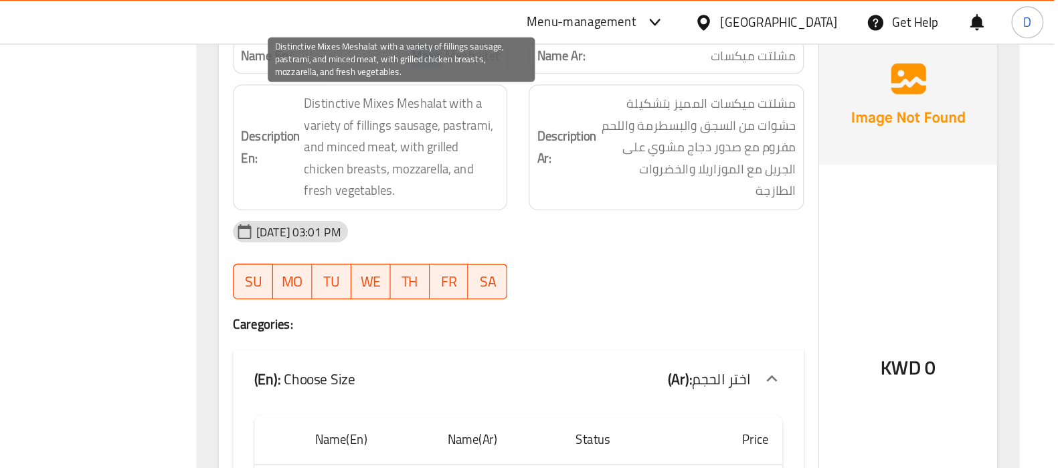
scroll to position [6504, 0]
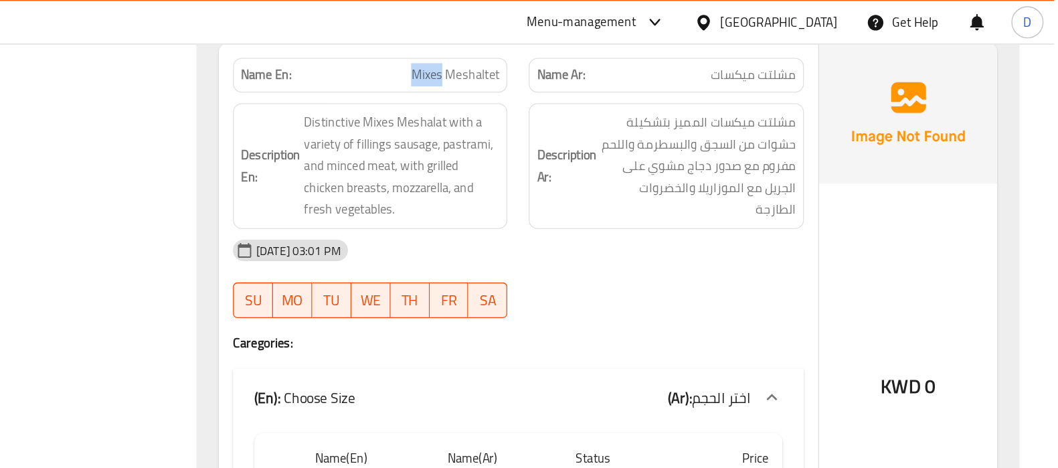
copy span "Mixes Meshaltet"
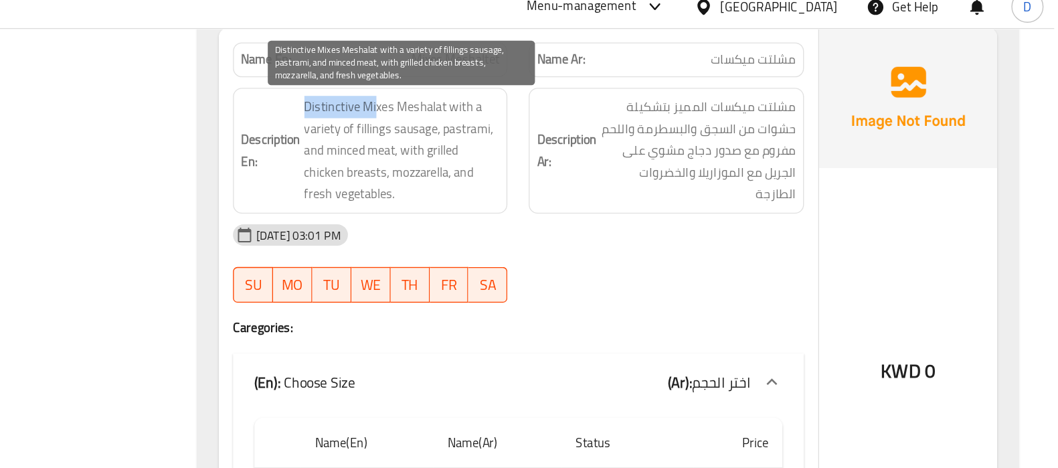
drag, startPoint x: 548, startPoint y: 97, endPoint x: 497, endPoint y: 97, distance: 50.9
click at [497, 97] on span "Distinctive Mixes Meshalat with a variety of fillings sausage, pastrami, and mi…" at bounding box center [568, 125] width 147 height 82
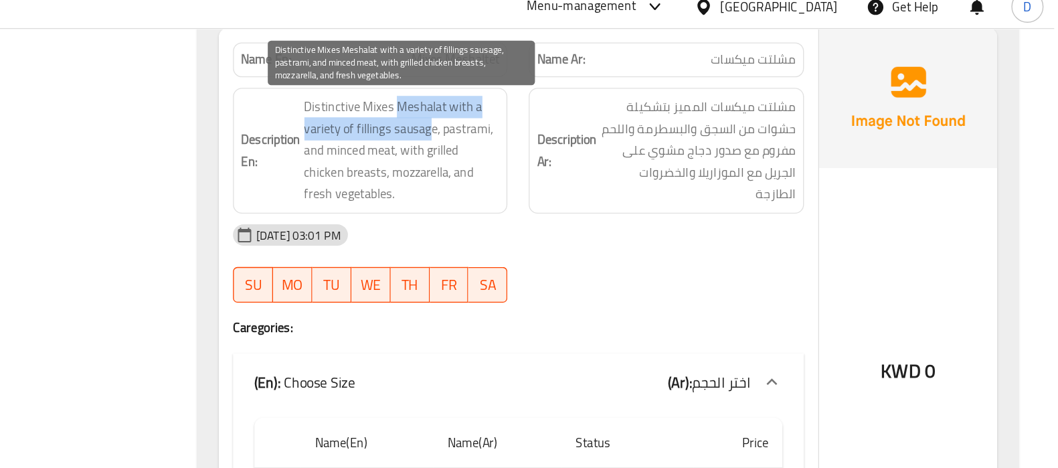
drag, startPoint x: 562, startPoint y: 96, endPoint x: 590, endPoint y: 109, distance: 31.1
click at [590, 109] on span "Distinctive Mixes Meshalat with a variety of fillings sausage, pastrami, and mi…" at bounding box center [568, 125] width 147 height 82
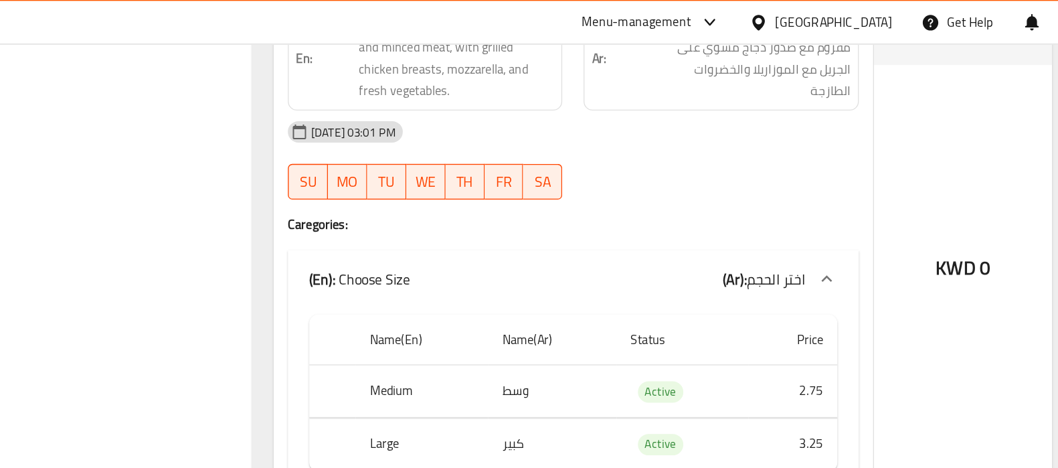
scroll to position [6464, 0]
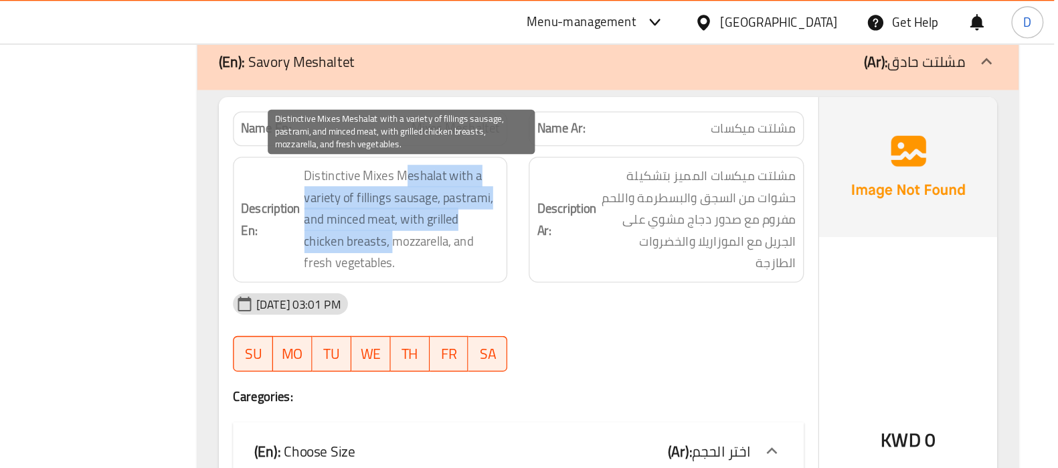
drag, startPoint x: 568, startPoint y: 134, endPoint x: 531, endPoint y: 177, distance: 56.5
click at [531, 177] on span "Distinctive Mixes Meshalat with a variety of fillings sausage, pastrami, and mi…" at bounding box center [568, 165] width 147 height 82
click at [612, 153] on span "Distinctive Mixes Meshalat with a variety of fillings sausage, pastrami, and mi…" at bounding box center [568, 165] width 147 height 82
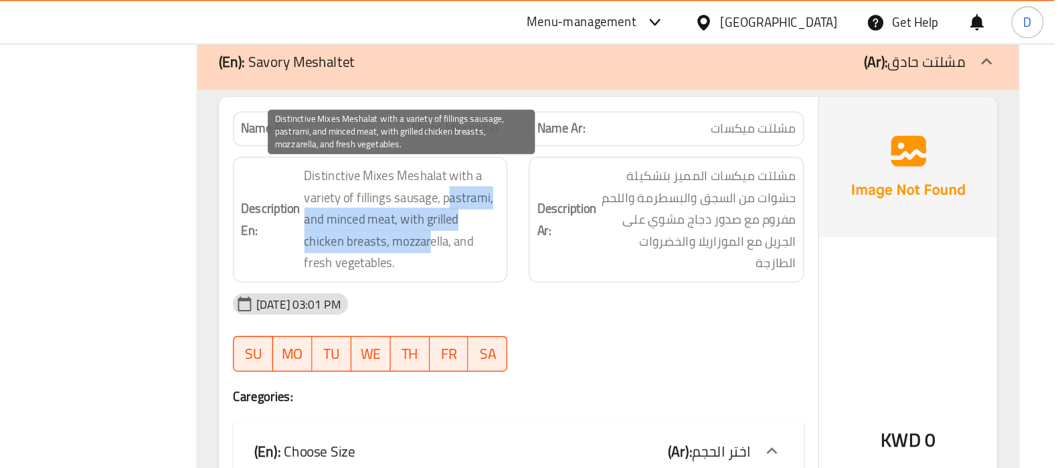
drag, startPoint x: 604, startPoint y: 151, endPoint x: 556, endPoint y: 177, distance: 54.8
click at [556, 177] on span "Distinctive Mixes Meshalat with a variety of fillings sausage, pastrami, and mi…" at bounding box center [568, 165] width 147 height 82
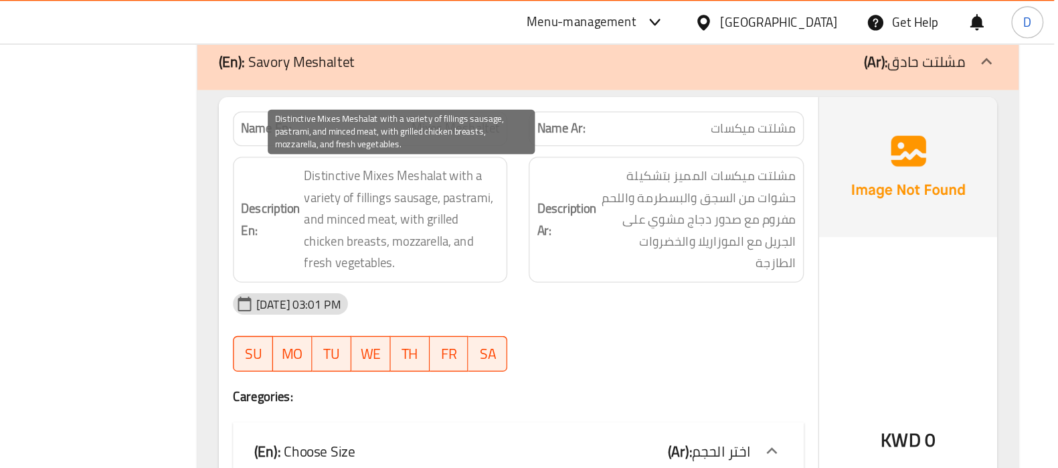
click at [556, 177] on span "Distinctive Mixes Meshalat with a variety of fillings sausage, pastrami, and mi…" at bounding box center [568, 165] width 147 height 82
click at [557, 175] on span "Distinctive Mixes Meshalat with a variety of fillings sausage, pastrami, and mi…" at bounding box center [568, 165] width 147 height 82
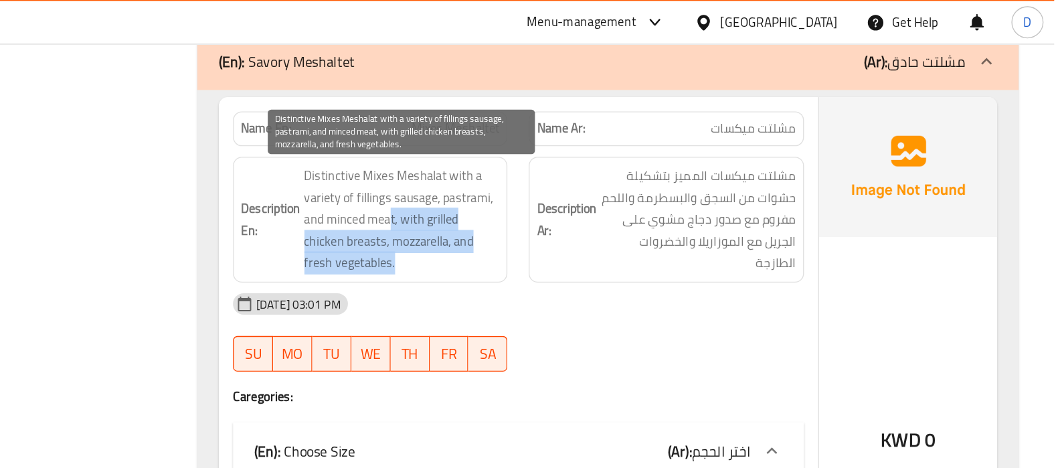
drag, startPoint x: 557, startPoint y: 175, endPoint x: 556, endPoint y: 196, distance: 21.5
click at [556, 196] on span "Distinctive Mixes Meshalat with a variety of fillings sausage, pastrami, and mi…" at bounding box center [568, 165] width 147 height 82
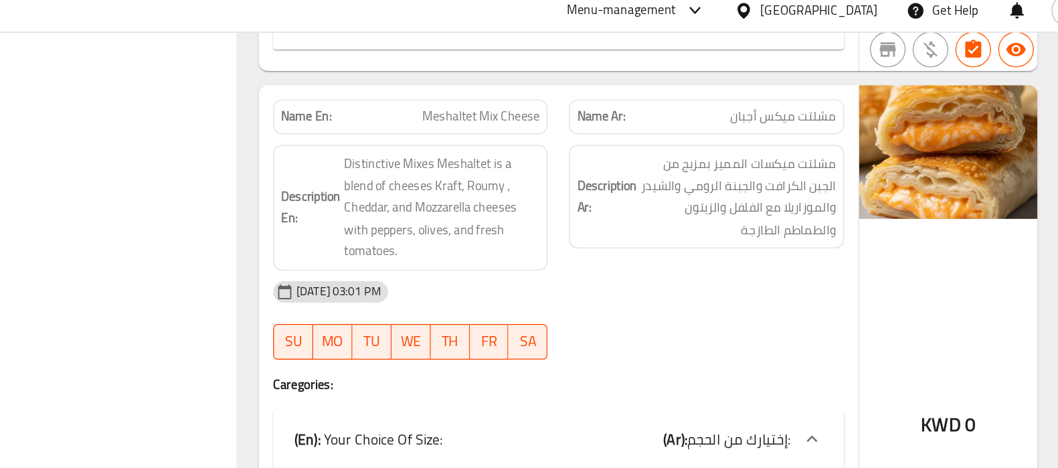
scroll to position [6917, 0]
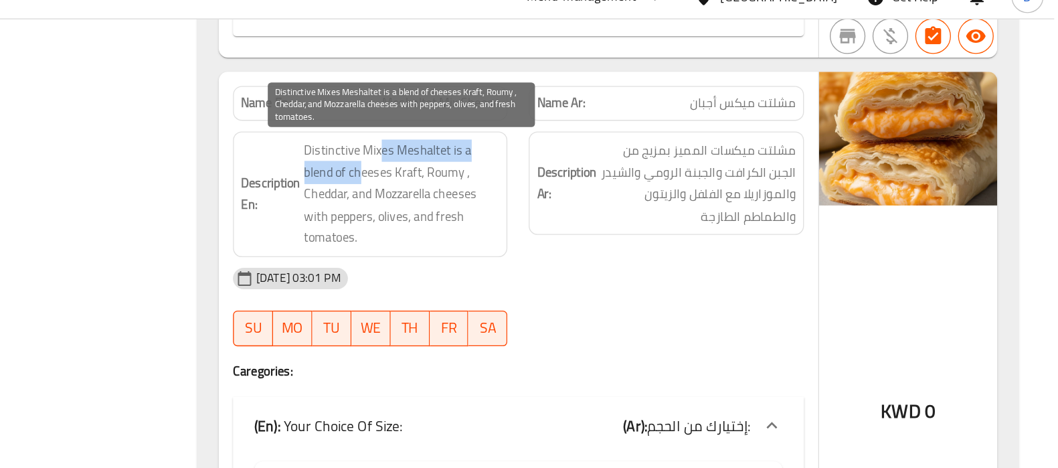
drag, startPoint x: 554, startPoint y: 135, endPoint x: 539, endPoint y: 151, distance: 21.3
click at [539, 151] on span "Distinctive Mixes Meshaltet is a blend of cheeses Kraft, Roumy , Cheddar, and M…" at bounding box center [568, 165] width 147 height 82
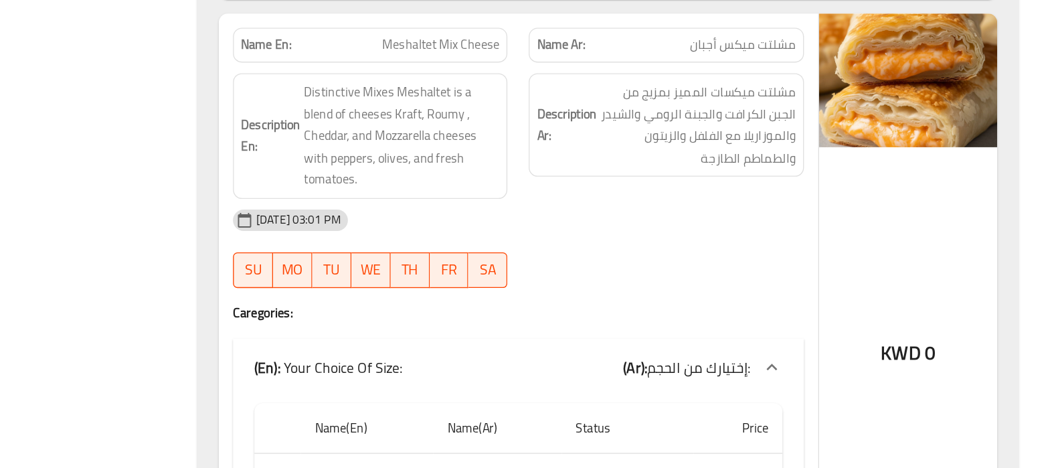
scroll to position [6893, 0]
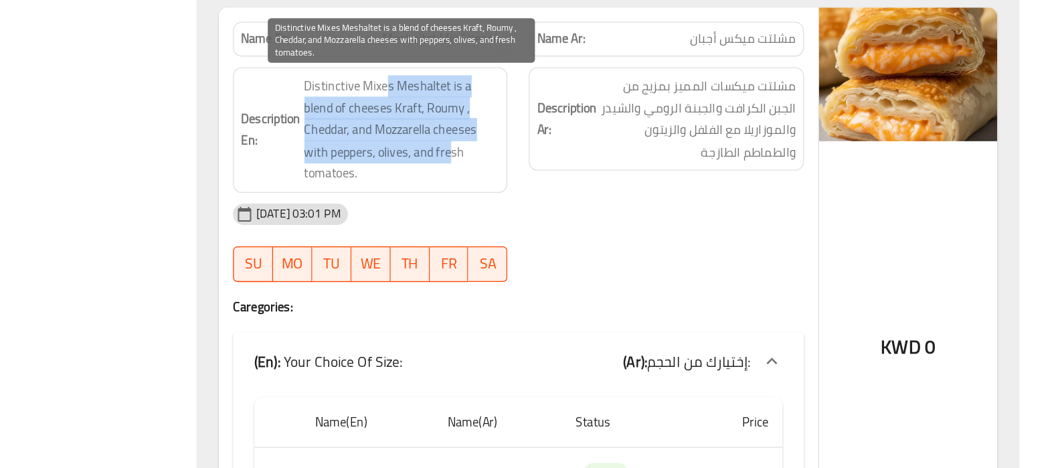
drag, startPoint x: 557, startPoint y: 161, endPoint x: 605, endPoint y: 208, distance: 67.2
click at [605, 208] on span "Distinctive Mixes Meshaltet is a blend of cheeses Kraft, Roumy , Cheddar, and M…" at bounding box center [568, 190] width 147 height 82
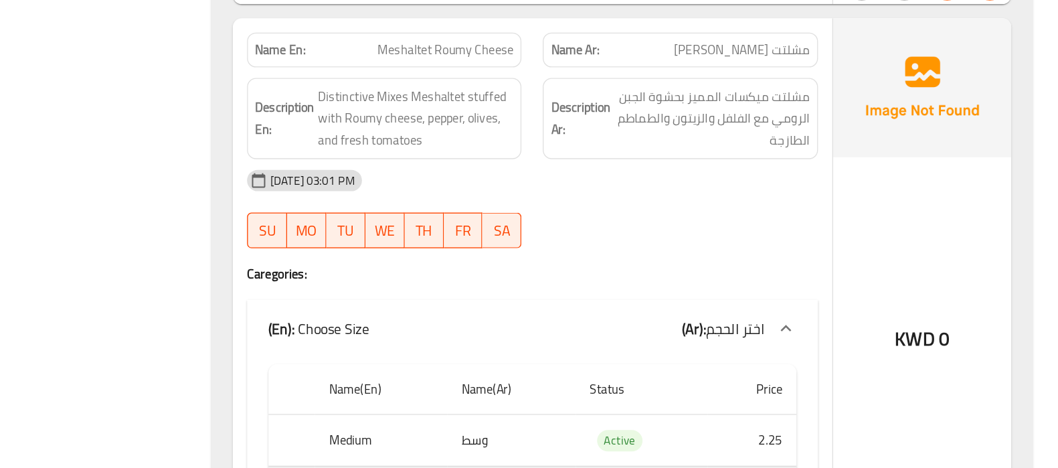
scroll to position [7353, 0]
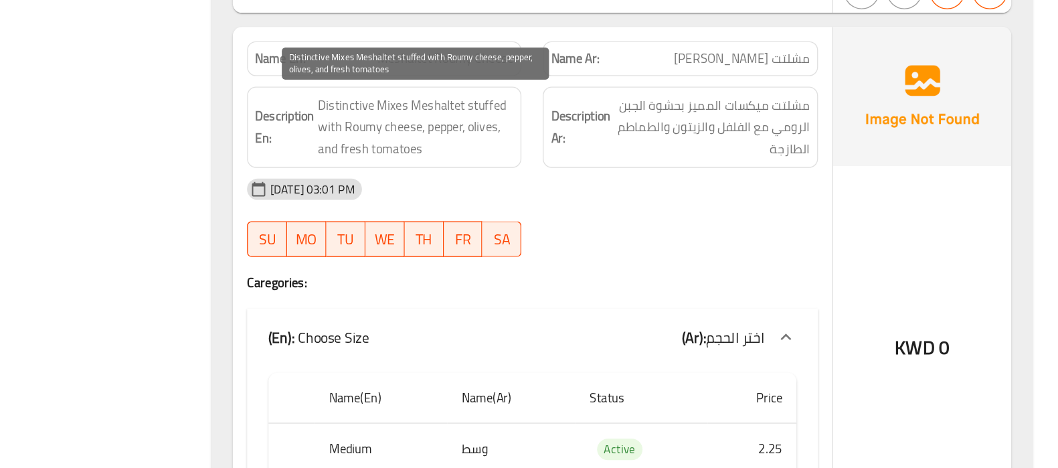
drag, startPoint x: 568, startPoint y: 143, endPoint x: 567, endPoint y: 155, distance: 11.4
click at [567, 155] on span "Distinctive Mixes Meshaltet stuffed with Roumy cheese, pepper, olives, and fres…" at bounding box center [568, 166] width 147 height 50
click at [602, 146] on span "Distinctive Mixes Meshaltet stuffed with Roumy cheese, pepper, olives, and fres…" at bounding box center [568, 166] width 147 height 50
drag, startPoint x: 602, startPoint y: 146, endPoint x: 547, endPoint y: 147, distance: 55.6
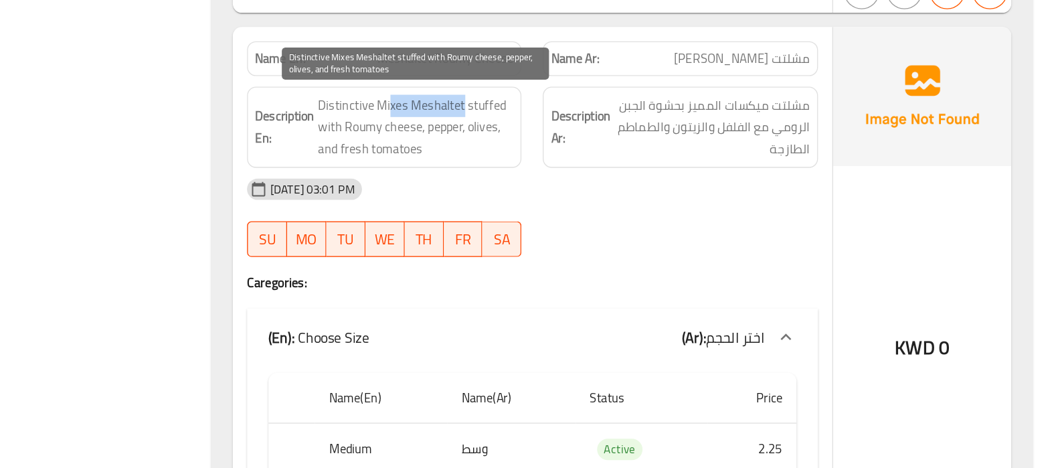
click at [547, 147] on span "Distinctive Mixes Meshaltet stuffed with Roumy cheese, pepper, olives, and fres…" at bounding box center [568, 166] width 147 height 50
copy span "Mixes"
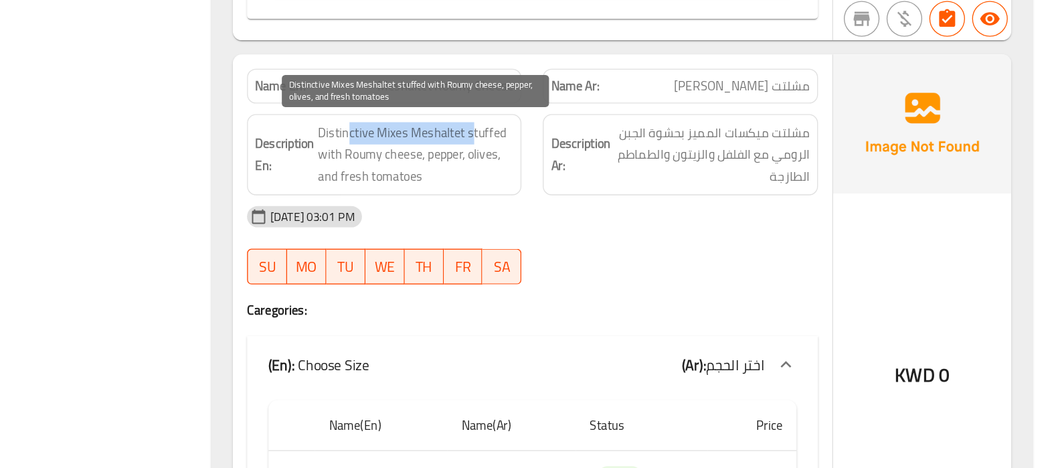
drag, startPoint x: 517, startPoint y: 147, endPoint x: 608, endPoint y: 147, distance: 91.0
click at [608, 147] on span "Distinctive Mixes Meshaltet stuffed with Roumy cheese, pepper, olives, and fres…" at bounding box center [568, 166] width 147 height 50
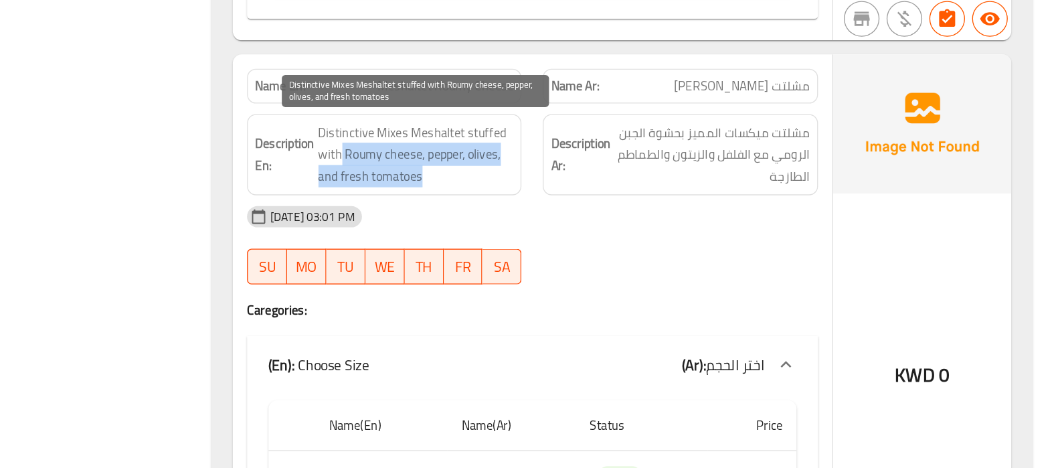
drag, startPoint x: 512, startPoint y: 162, endPoint x: 571, endPoint y: 180, distance: 61.6
click at [571, 180] on span "Distinctive Mixes Meshaltet stuffed with Roumy cheese, pepper, olives, and fres…" at bounding box center [568, 166] width 147 height 50
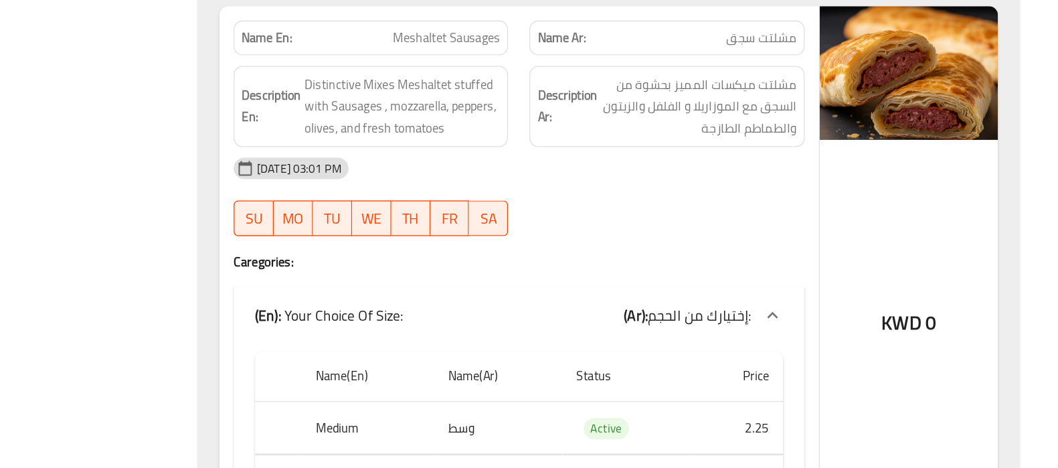
scroll to position [7744, 0]
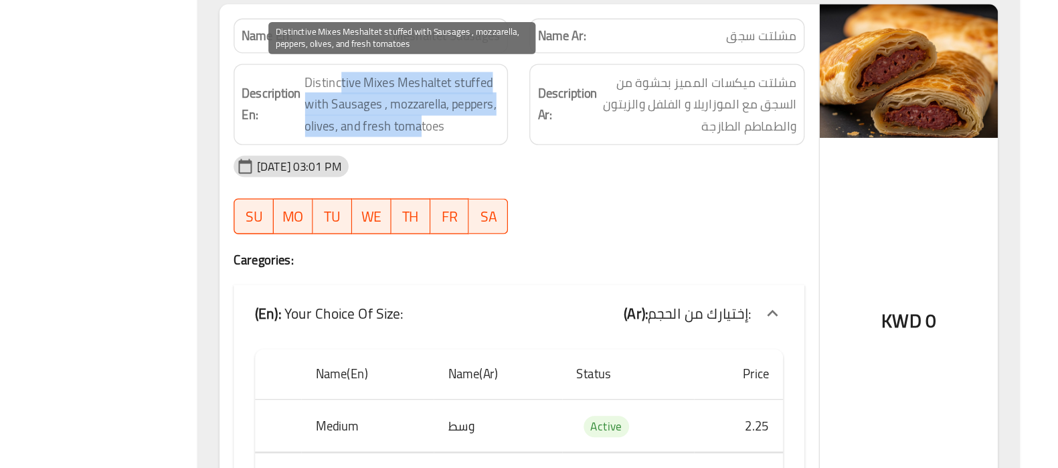
drag, startPoint x: 520, startPoint y: 173, endPoint x: 579, endPoint y: 205, distance: 67.1
click at [579, 205] on span "Distinctive Mixes Meshaltet stuffed with Sausages , mozzarella, peppers, olives…" at bounding box center [568, 195] width 147 height 50
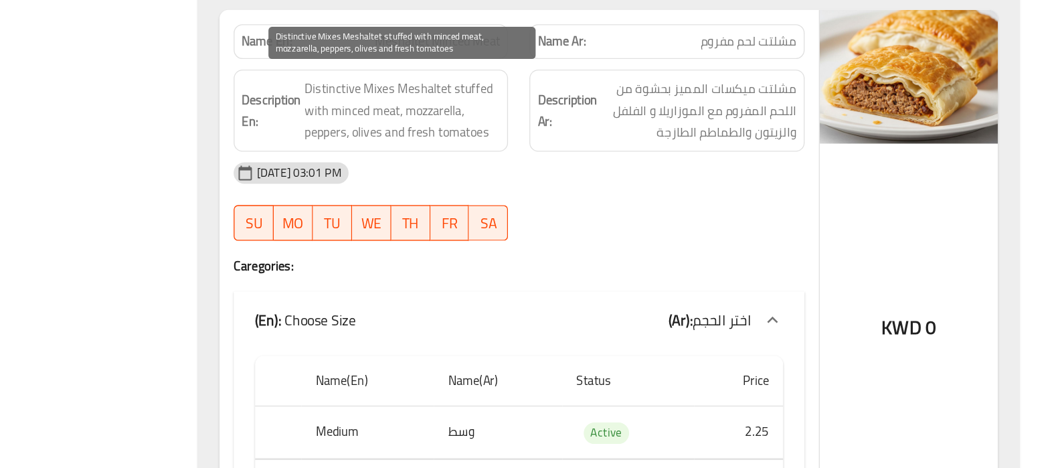
scroll to position [8166, 0]
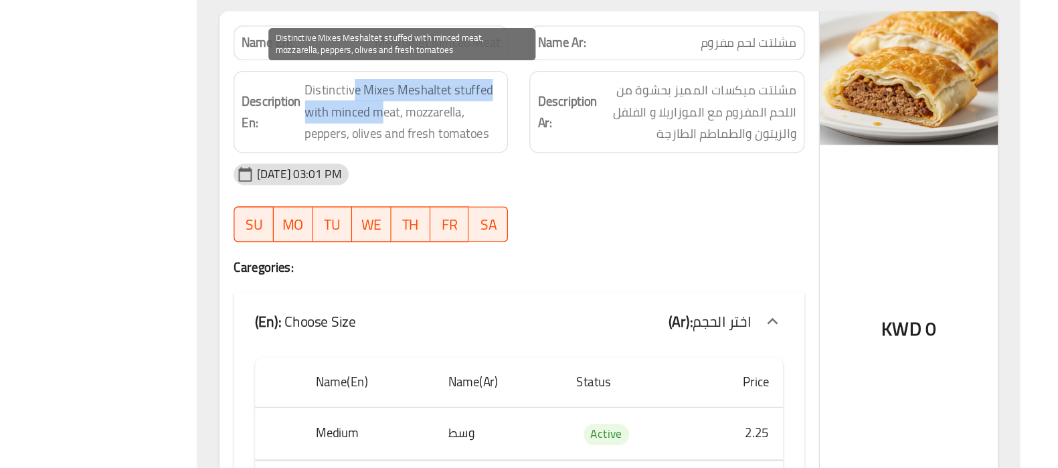
drag, startPoint x: 532, startPoint y: 174, endPoint x: 548, endPoint y: 180, distance: 17.2
click at [548, 180] on span "Distinctive Mixes Meshaltet stuffed with minced meat, mozzarella, peppers, oliv…" at bounding box center [568, 193] width 147 height 50
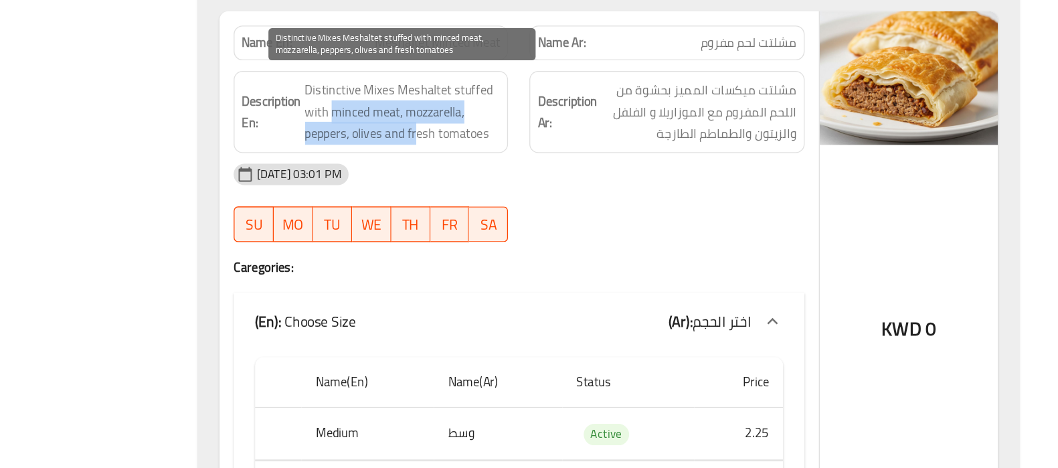
drag, startPoint x: 515, startPoint y: 188, endPoint x: 577, endPoint y: 210, distance: 65.8
click at [577, 210] on span "Distinctive Mixes Meshaltet stuffed with minced meat, mozzarella, peppers, oliv…" at bounding box center [568, 193] width 147 height 50
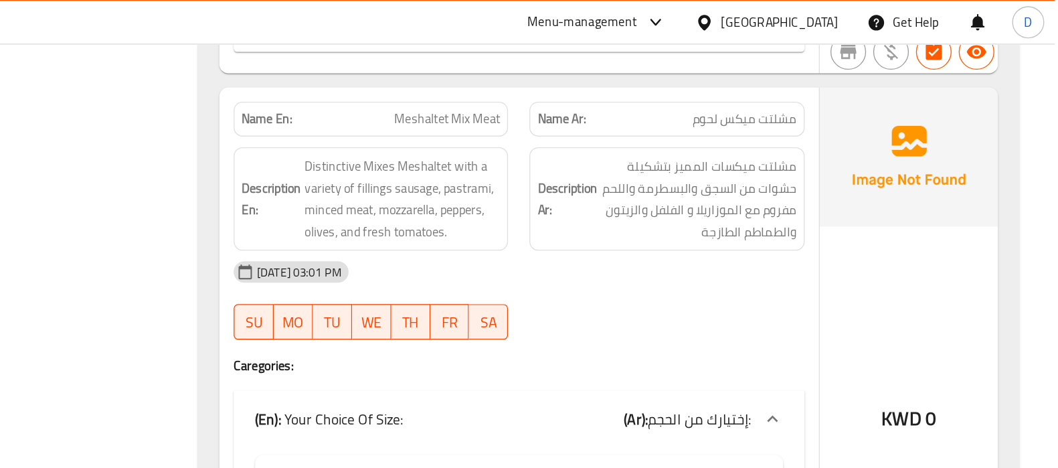
scroll to position [8638, 0]
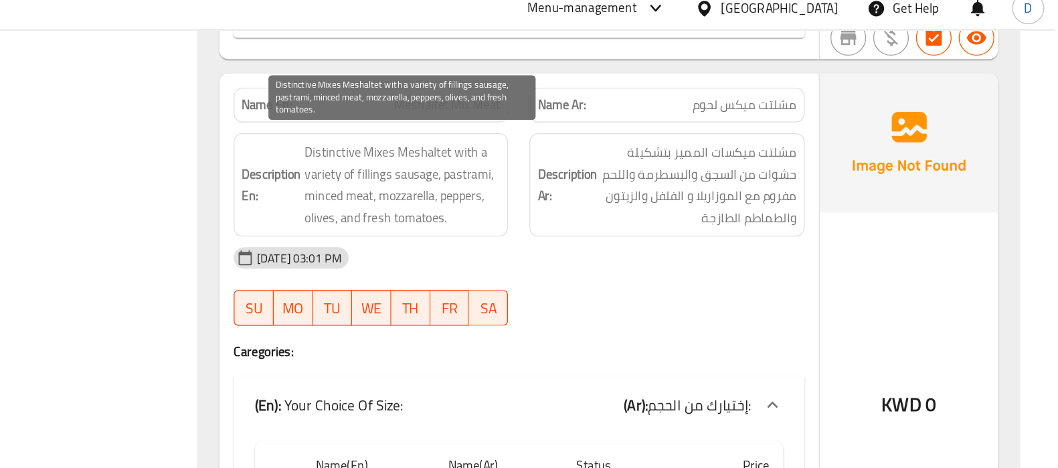
click at [529, 118] on span "Distinctive Mixes Meshaltet with a variety of fillings sausage, pastrami, mince…" at bounding box center [568, 149] width 147 height 66
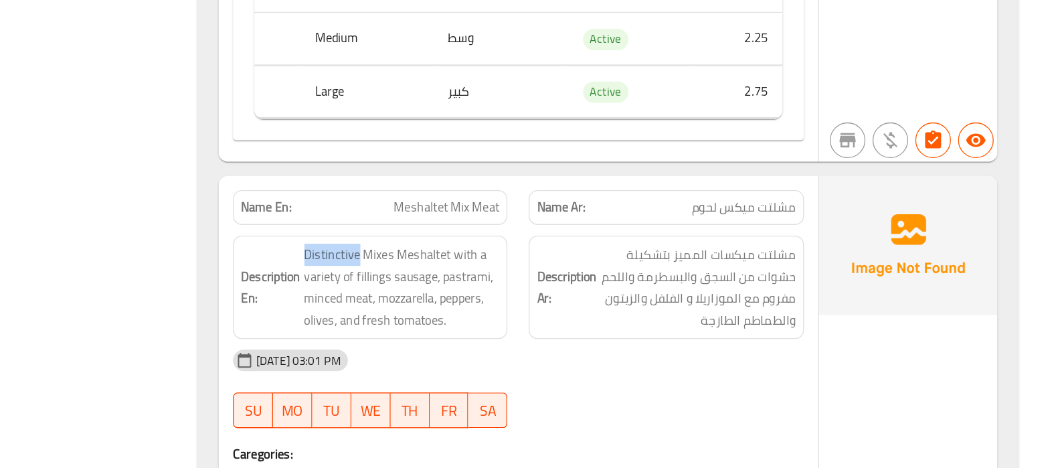
scroll to position [8466, 0]
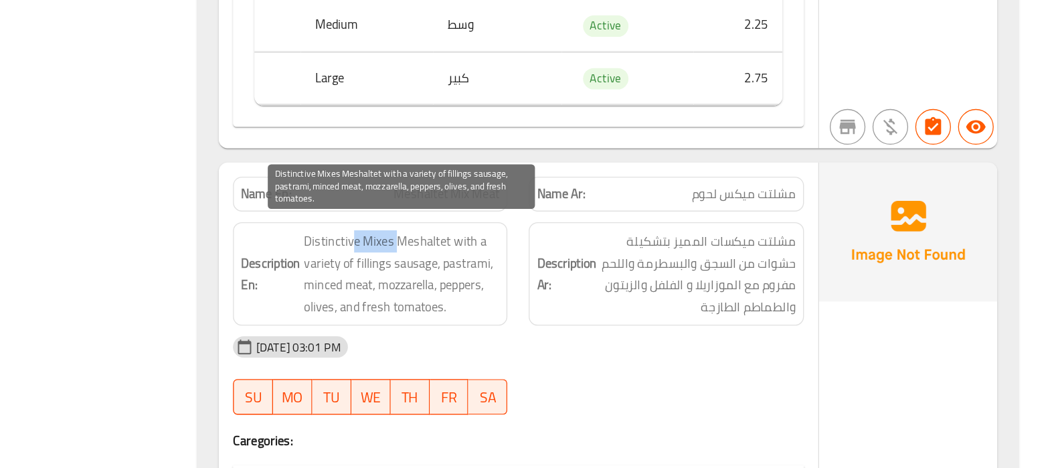
drag, startPoint x: 562, startPoint y: 291, endPoint x: 529, endPoint y: 289, distance: 33.5
click at [529, 289] on span "Distinctive Mixes Meshaltet with a variety of fillings sausage, pastrami, mince…" at bounding box center [568, 322] width 147 height 66
drag, startPoint x: 566, startPoint y: 289, endPoint x: 515, endPoint y: 288, distance: 50.2
click at [515, 289] on span "Distinctive Mixes Meshaltet with a variety of fillings sausage, pastrami, mince…" at bounding box center [568, 322] width 147 height 66
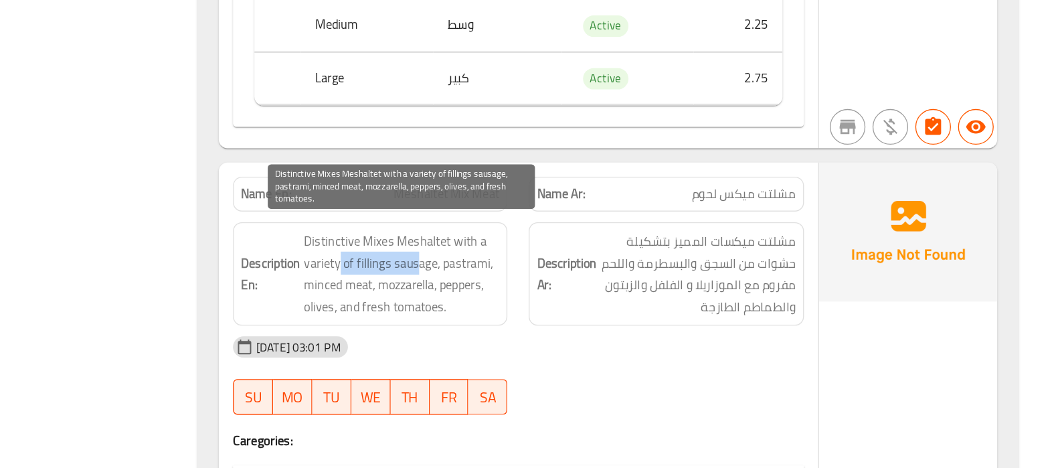
drag, startPoint x: 519, startPoint y: 313, endPoint x: 577, endPoint y: 315, distance: 57.6
click at [577, 315] on span "Distinctive Mixes Meshaltet with a variety of fillings sausage, pastrami, mince…" at bounding box center [568, 322] width 147 height 66
click at [582, 315] on span "Distinctive Mixes Meshaltet with a variety of fillings sausage, pastrami, mince…" at bounding box center [568, 322] width 147 height 66
drag, startPoint x: 544, startPoint y: 325, endPoint x: 630, endPoint y: 327, distance: 85.7
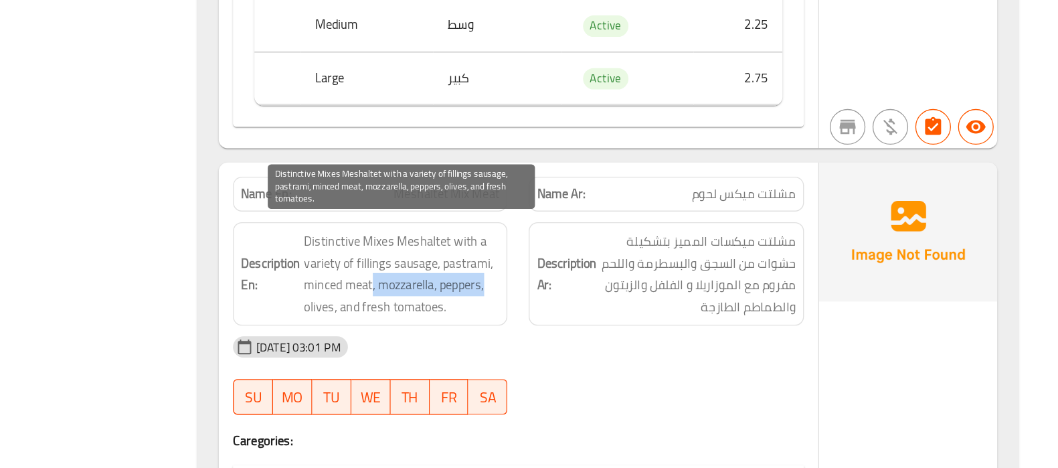
click at [630, 327] on span "Distinctive Mixes Meshaltet with a variety of fillings sausage, pastrami, mince…" at bounding box center [568, 322] width 147 height 66
drag, startPoint x: 546, startPoint y: 327, endPoint x: 540, endPoint y: 334, distance: 10.0
click at [540, 334] on span "Distinctive Mixes Meshaltet with a variety of fillings sausage, pastrami, mince…" at bounding box center [568, 322] width 147 height 66
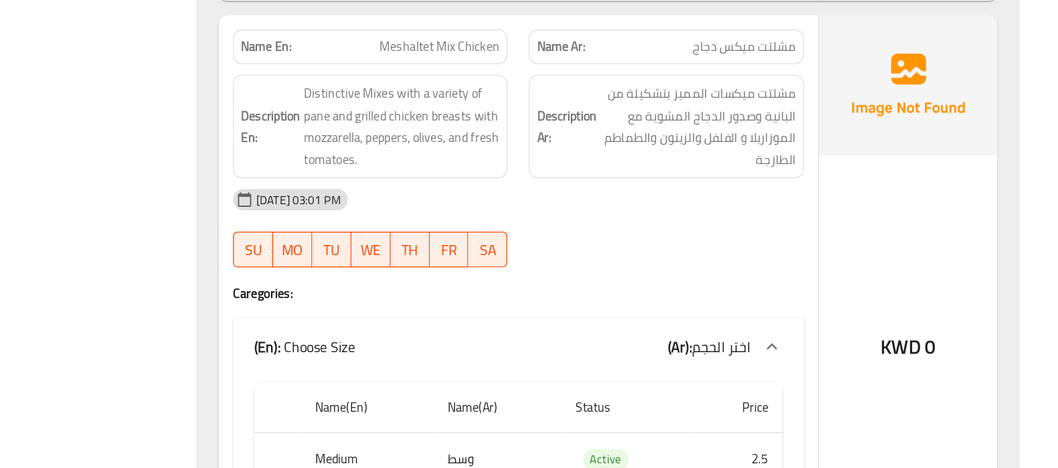
scroll to position [9014, 0]
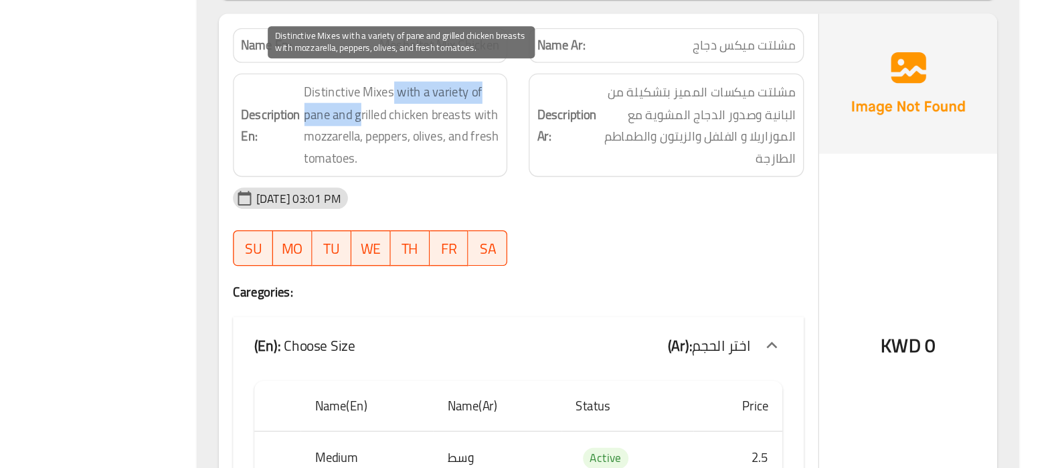
drag, startPoint x: 558, startPoint y: 183, endPoint x: 532, endPoint y: 188, distance: 26.0
click at [532, 188] on span "Distinctive Mixes with a variety of pane and grilled chicken breasts with mozza…" at bounding box center [568, 210] width 147 height 66
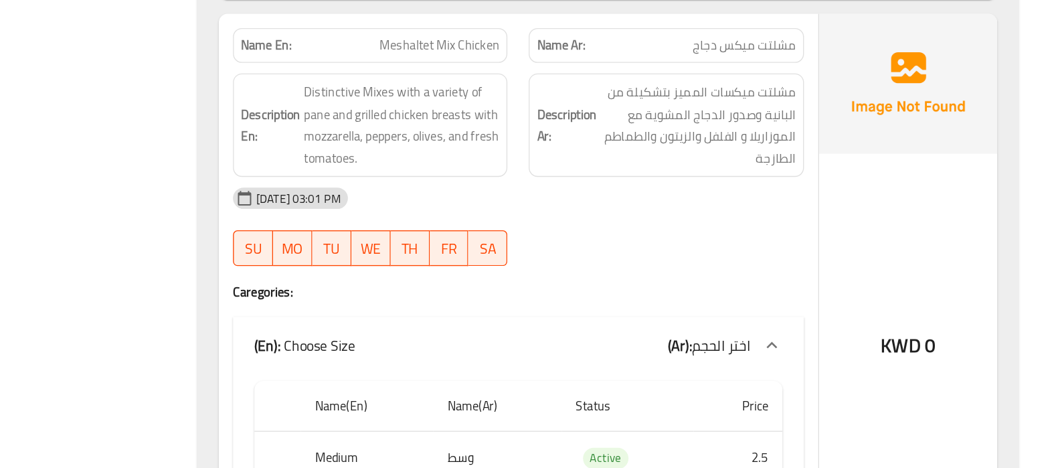
copy span "Meshaltet Mix Chicken"
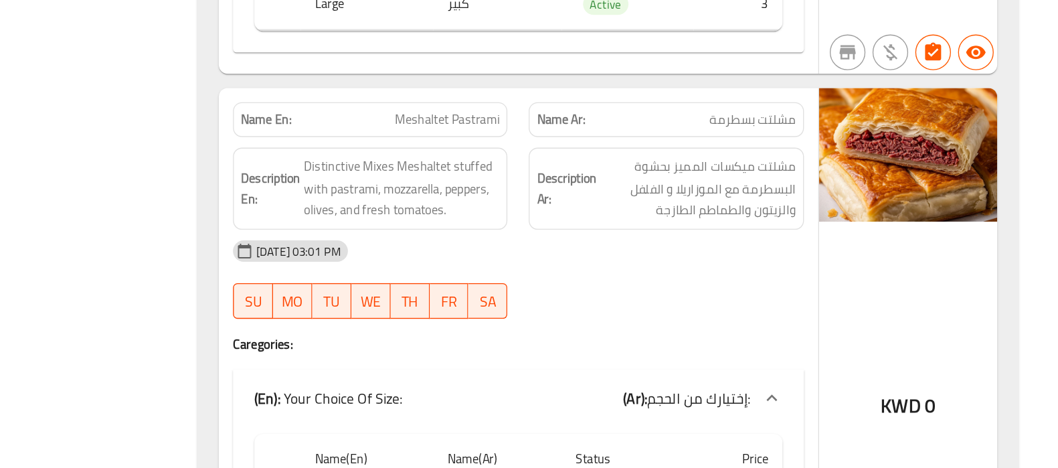
scroll to position [9409, 0]
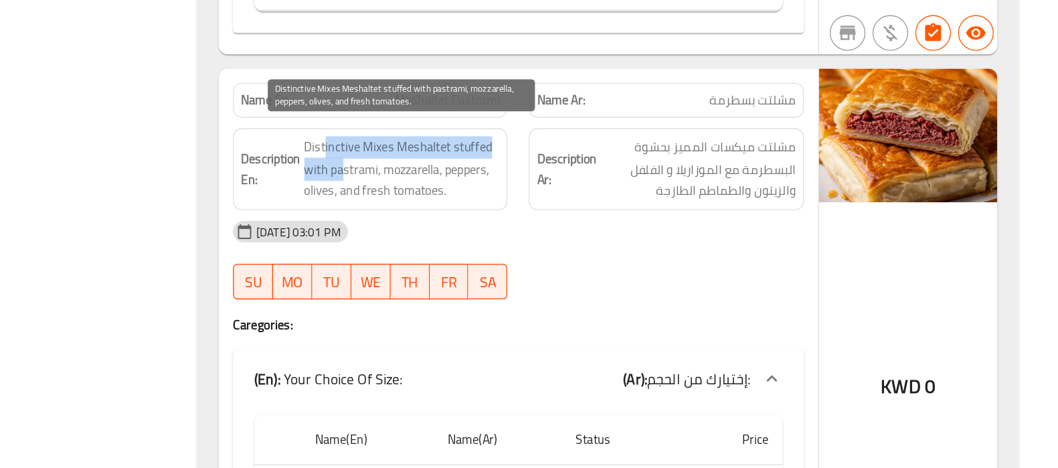
drag, startPoint x: 509, startPoint y: 216, endPoint x: 525, endPoint y: 241, distance: 30.4
click at [525, 241] on span "Distinctive Mixes Meshaltet stuffed with pastrami, mozzarella, peppers, olives,…" at bounding box center [568, 243] width 147 height 50
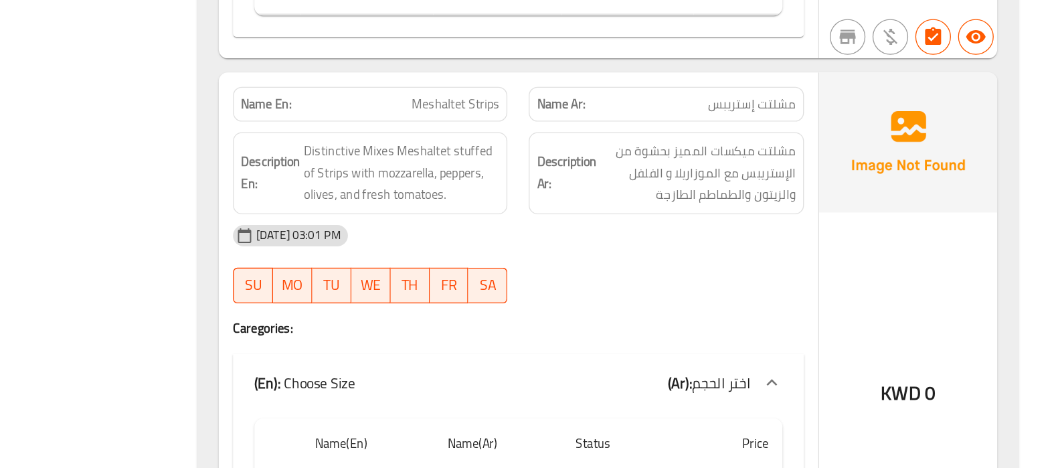
scroll to position [9832, 0]
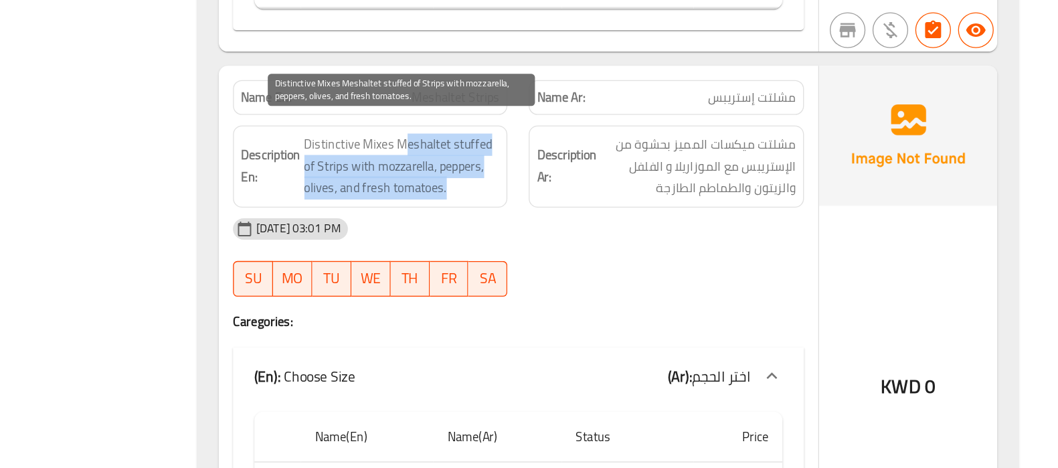
drag, startPoint x: 568, startPoint y: 220, endPoint x: 610, endPoint y: 241, distance: 46.7
click at [610, 241] on span "Distinctive Mixes Meshaltet stuffed of Strips with mozzarella, peppers, olives,…" at bounding box center [568, 241] width 147 height 50
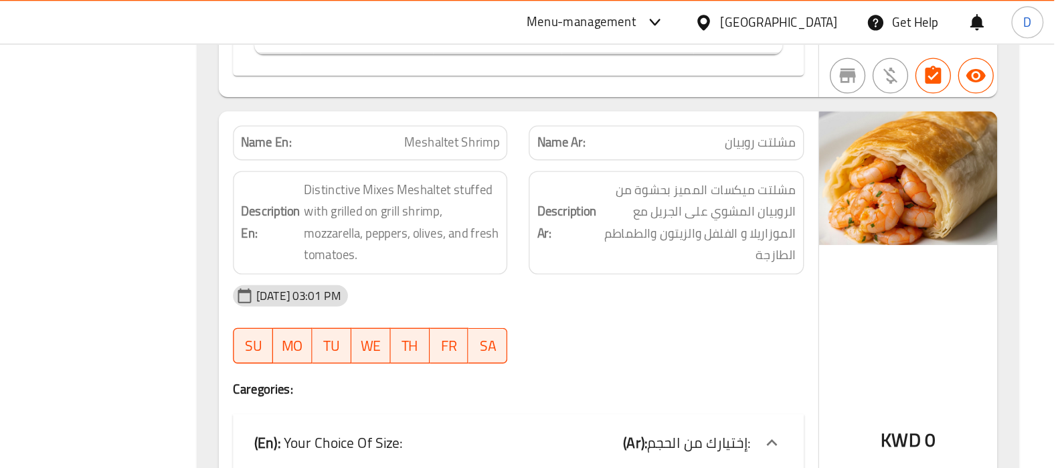
scroll to position [10328, 0]
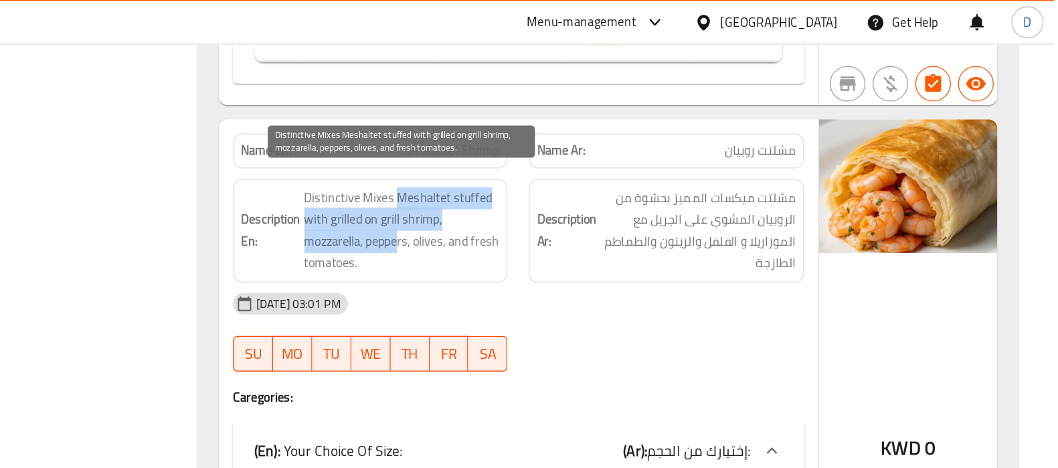
drag, startPoint x: 567, startPoint y: 131, endPoint x: 566, endPoint y: 173, distance: 42.2
click at [566, 173] on span "Distinctive Mixes Meshaltet stuffed with grilled on grill shrimp, mozzarella, p…" at bounding box center [568, 174] width 147 height 66
click at [563, 155] on span "Distinctive Mixes Meshaltet stuffed with grilled on grill shrimp, mozzarella, p…" at bounding box center [568, 174] width 147 height 66
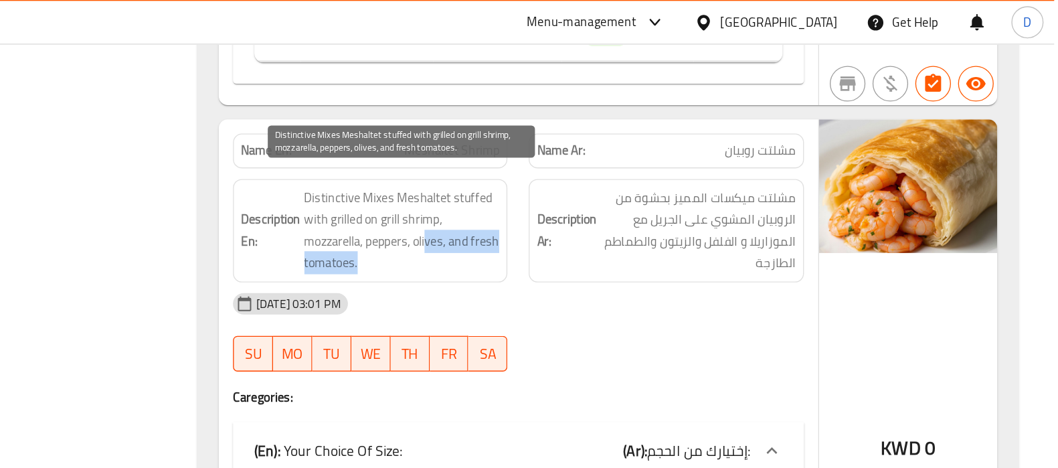
drag, startPoint x: 586, startPoint y: 161, endPoint x: 605, endPoint y: 189, distance: 33.6
click at [605, 189] on span "Distinctive Mixes Meshaltet stuffed with grilled on grill shrimp, mozzarella, p…" at bounding box center [568, 174] width 147 height 66
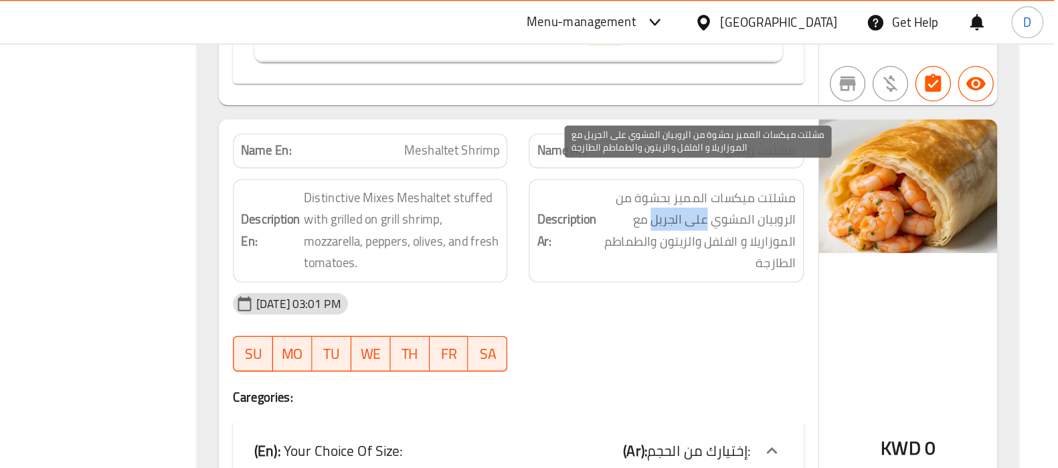
drag, startPoint x: 798, startPoint y: 152, endPoint x: 756, endPoint y: 154, distance: 41.6
click at [756, 154] on span "مشلتت ميكسات المميز بحشوة من الروبيان المشوي على الجريل مع الموزاريلا و الفلفل …" at bounding box center [790, 174] width 147 height 66
copy span "على الجريل"
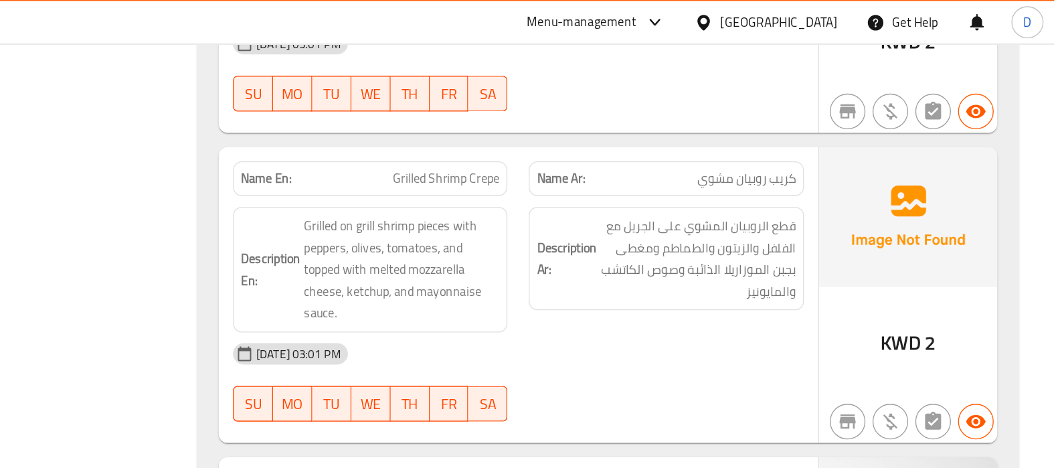
scroll to position [6346, 0]
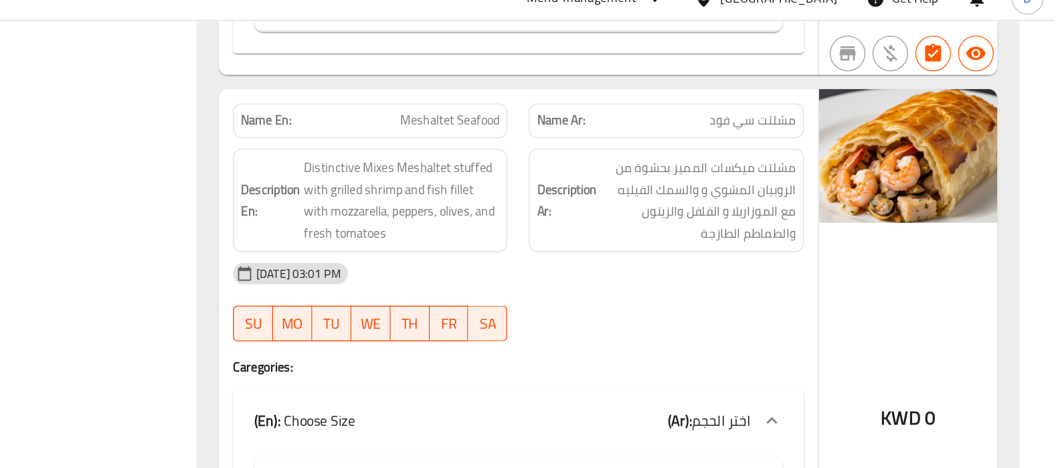
scroll to position [10769, 0]
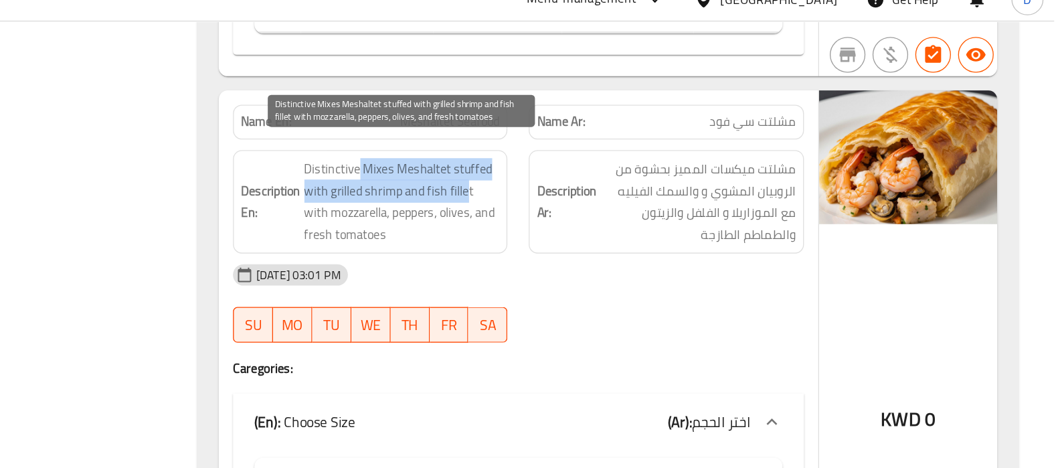
drag, startPoint x: 536, startPoint y: 133, endPoint x: 615, endPoint y: 143, distance: 79.5
click at [615, 143] on span "Distinctive Mixes Meshaltet stuffed with grilled shrimp and fish fillet with mo…" at bounding box center [568, 169] width 147 height 66
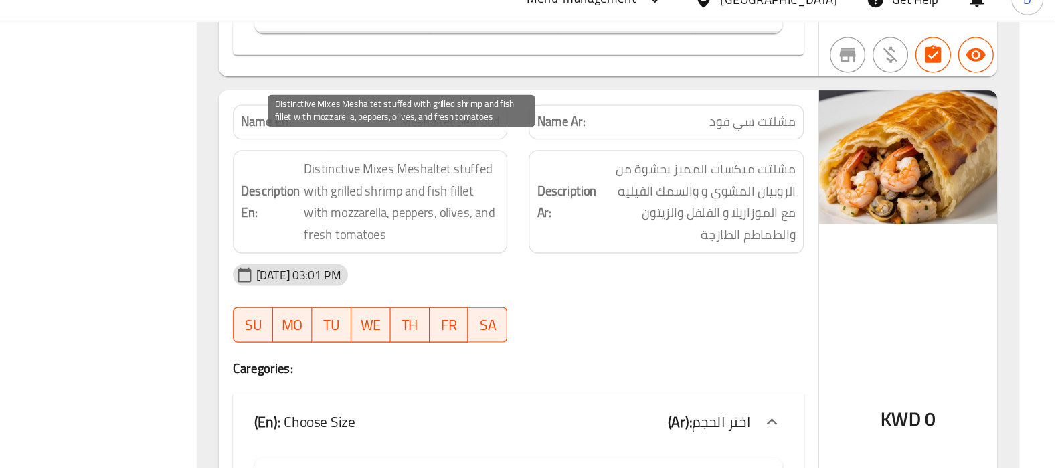
click at [623, 150] on span "Distinctive Mixes Meshaltet stuffed with grilled shrimp and fish fillet with mo…" at bounding box center [568, 169] width 147 height 66
drag, startPoint x: 623, startPoint y: 150, endPoint x: 616, endPoint y: 163, distance: 15.0
click at [616, 163] on span "Distinctive Mixes Meshaltet stuffed with grilled shrimp and fish fillet with mo…" at bounding box center [568, 169] width 147 height 66
click at [566, 164] on span "Distinctive Mixes Meshaltet stuffed with grilled shrimp and fish fillet with mo…" at bounding box center [568, 169] width 147 height 66
drag, startPoint x: 566, startPoint y: 164, endPoint x: 602, endPoint y: 167, distance: 36.2
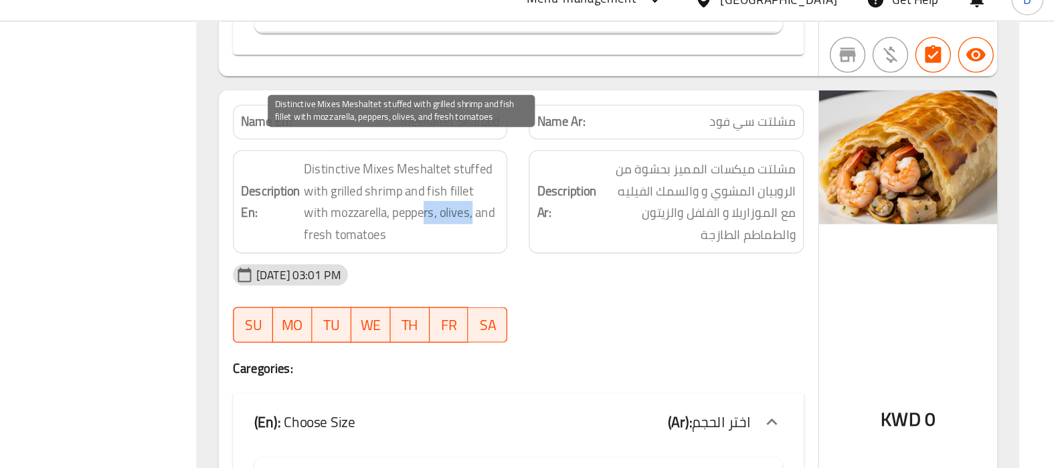
click at [602, 167] on span "Distinctive Mixes Meshaltet stuffed with grilled shrimp and fish fillet with mo…" at bounding box center [568, 169] width 147 height 66
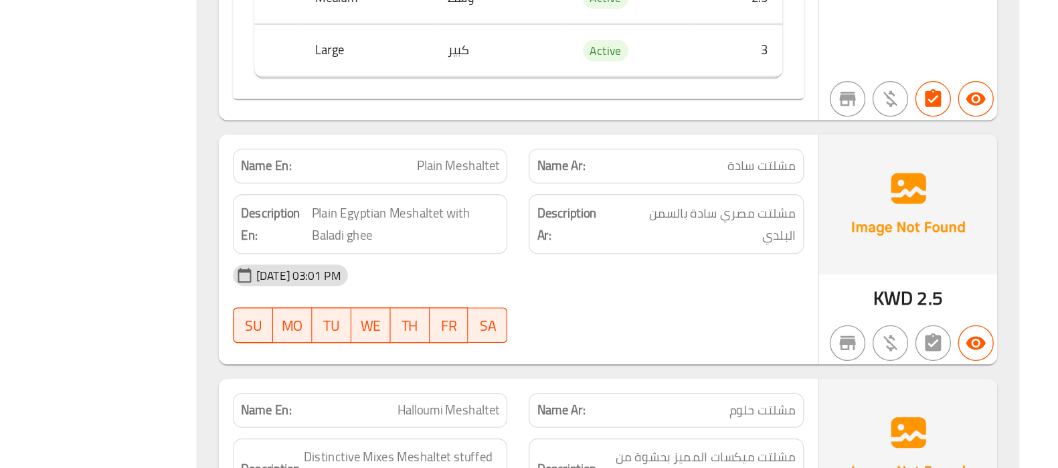
scroll to position [11077, 0]
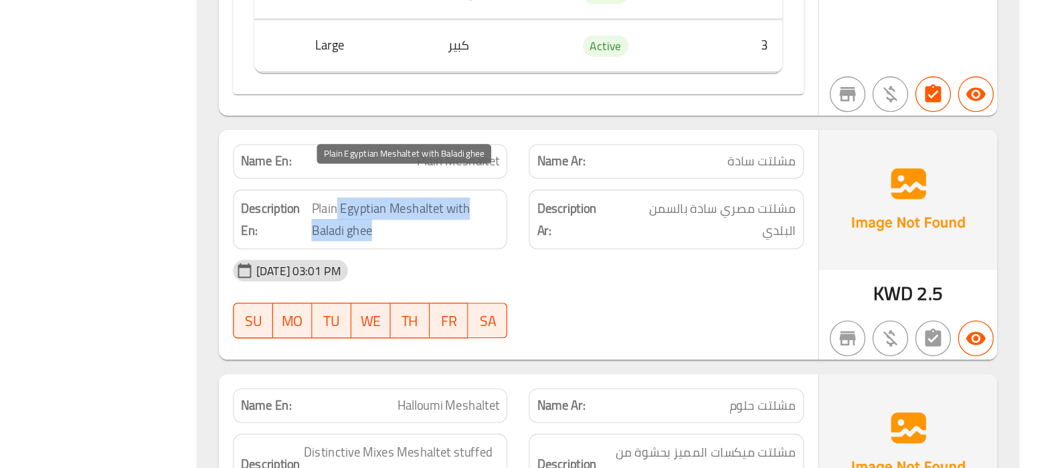
drag, startPoint x: 520, startPoint y: 260, endPoint x: 595, endPoint y: 270, distance: 75.6
click at [595, 270] on span "Plain Egyptian Meshaltet with Baladi ghee" at bounding box center [570, 280] width 141 height 33
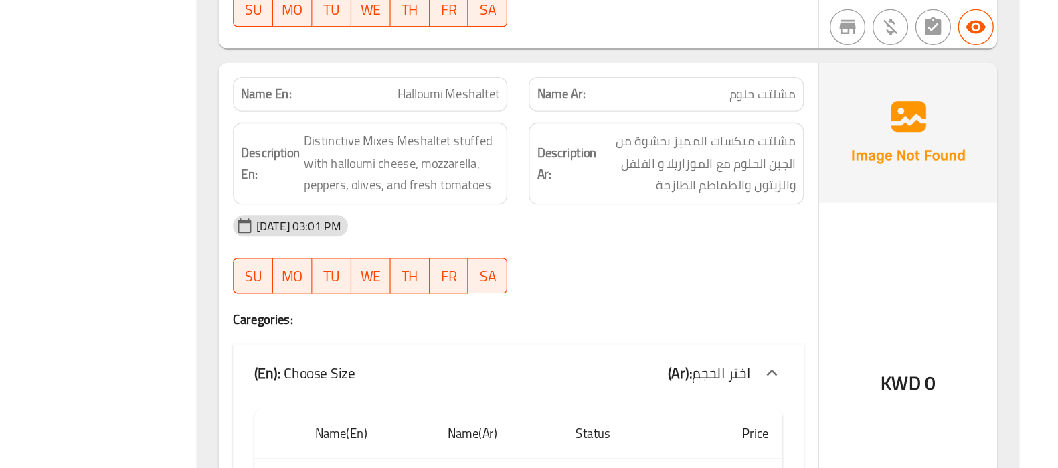
scroll to position [11380, 0]
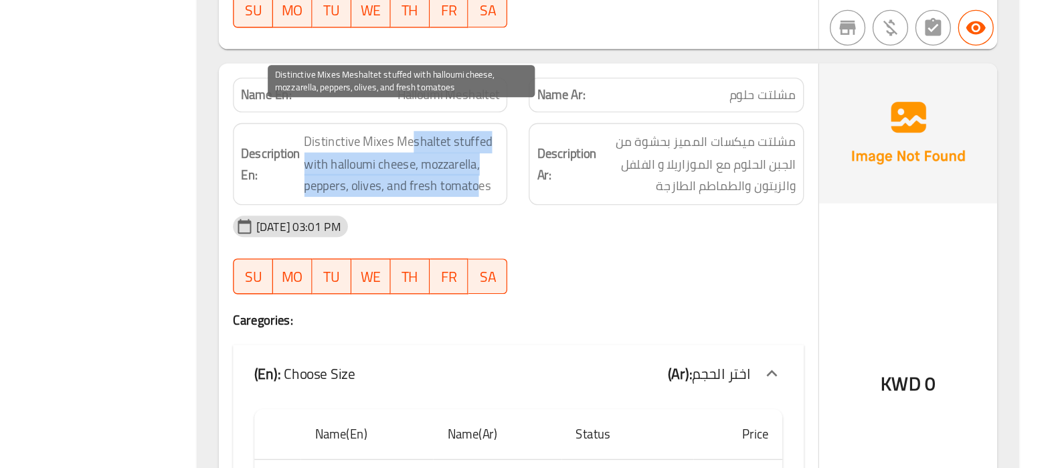
drag, startPoint x: 576, startPoint y: 139, endPoint x: 626, endPoint y: 165, distance: 56.9
click at [626, 165] on span "Distinctive Mixes Meshaltet stuffed with halloumi cheese, mozzarella, peppers, …" at bounding box center [568, 170] width 147 height 50
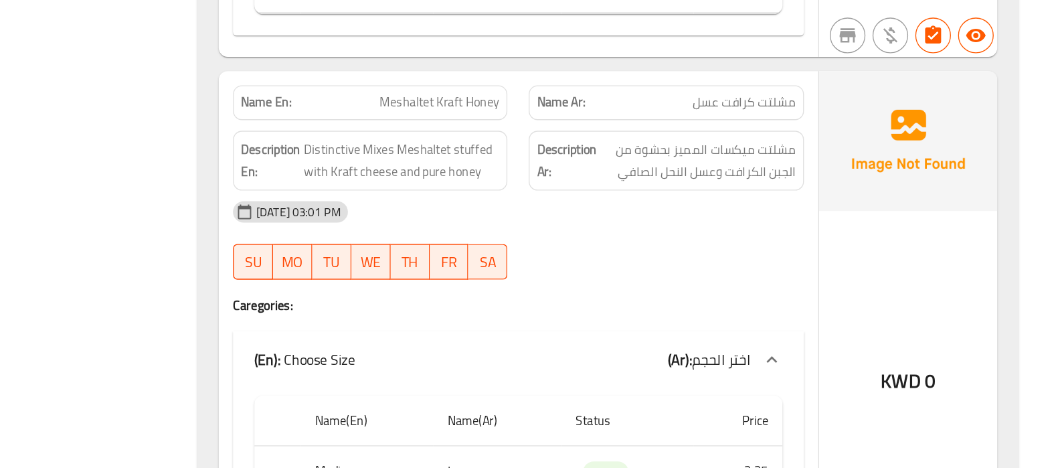
scroll to position [12175, 0]
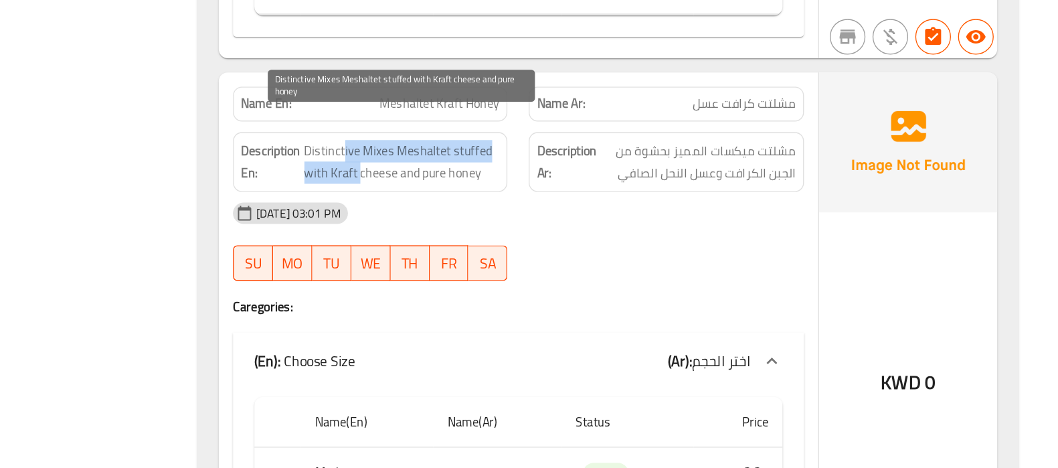
drag, startPoint x: 524, startPoint y: 163, endPoint x: 537, endPoint y: 179, distance: 20.0
click at [537, 179] on span "Distinctive Mixes Meshaltet stuffed with Kraft cheese and pure honey" at bounding box center [568, 189] width 147 height 33
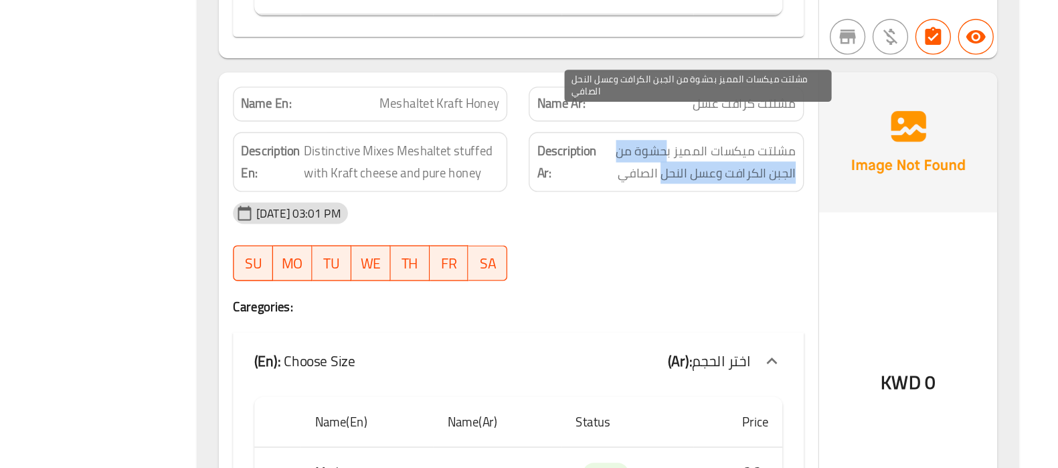
drag, startPoint x: 766, startPoint y: 157, endPoint x: 764, endPoint y: 183, distance: 25.5
click at [764, 183] on span "مشلتت ميكسات المميز بحشوة من الجبن الكرافت وعسل النحل الصافي" at bounding box center [790, 189] width 147 height 33
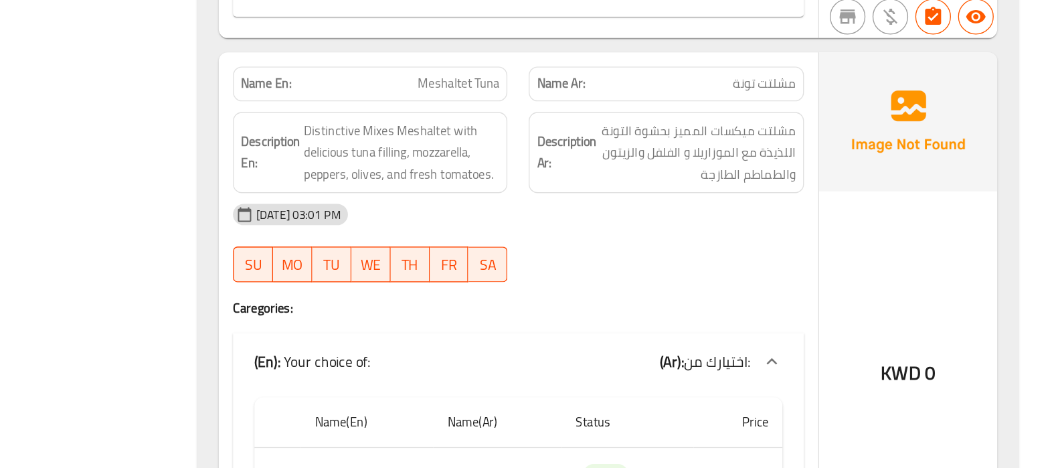
scroll to position [12550, 0]
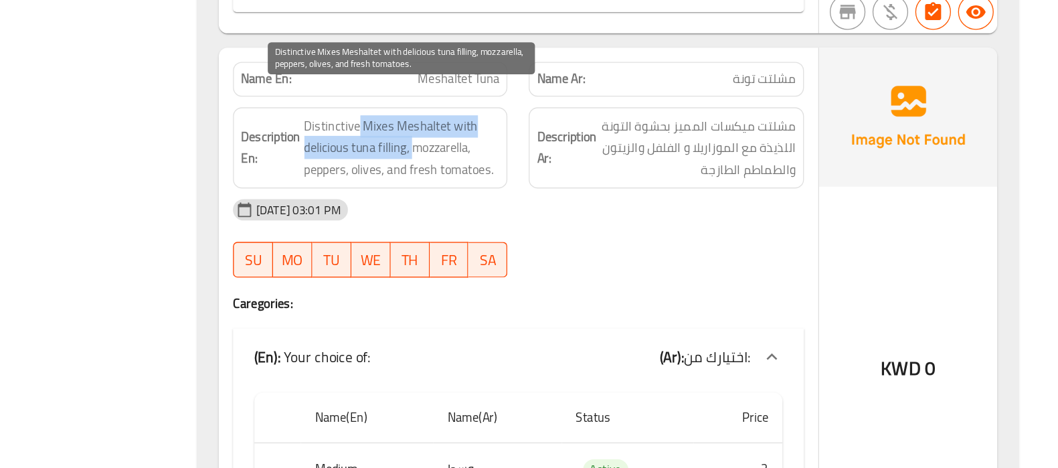
drag, startPoint x: 533, startPoint y: 191, endPoint x: 576, endPoint y: 204, distance: 44.9
click at [576, 204] on span "Distinctive Mixes Meshaltet with delicious tuna filling, mozzarella, peppers, o…" at bounding box center [568, 228] width 147 height 50
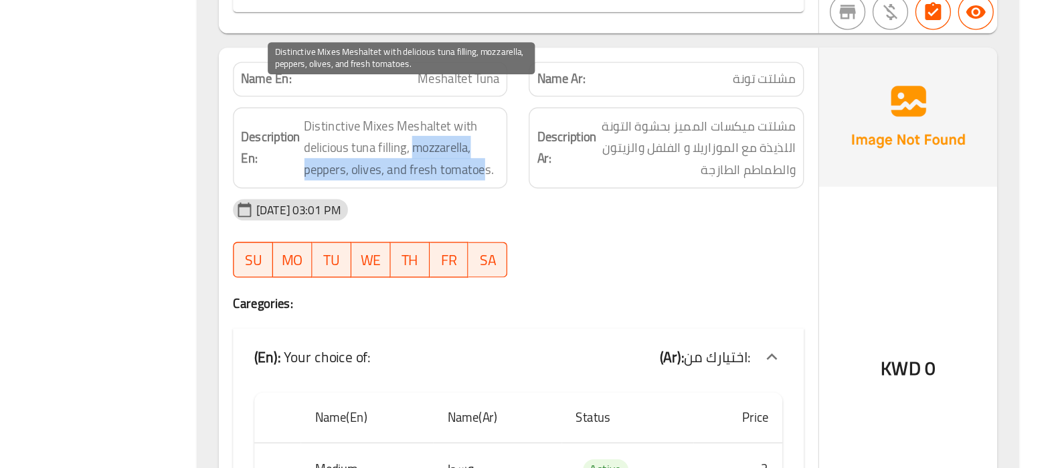
drag, startPoint x: 576, startPoint y: 204, endPoint x: 629, endPoint y: 220, distance: 55.3
click at [629, 220] on span "Distinctive Mixes Meshaltet with delicious tuna filling, mozzarella, peppers, o…" at bounding box center [568, 228] width 147 height 50
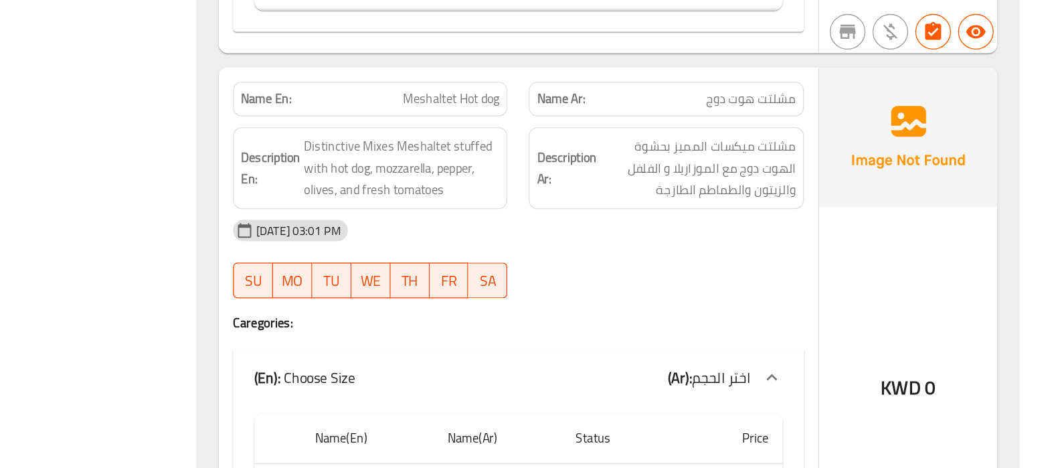
scroll to position [12956, 0]
drag, startPoint x: 592, startPoint y: 166, endPoint x: 640, endPoint y: 163, distance: 47.6
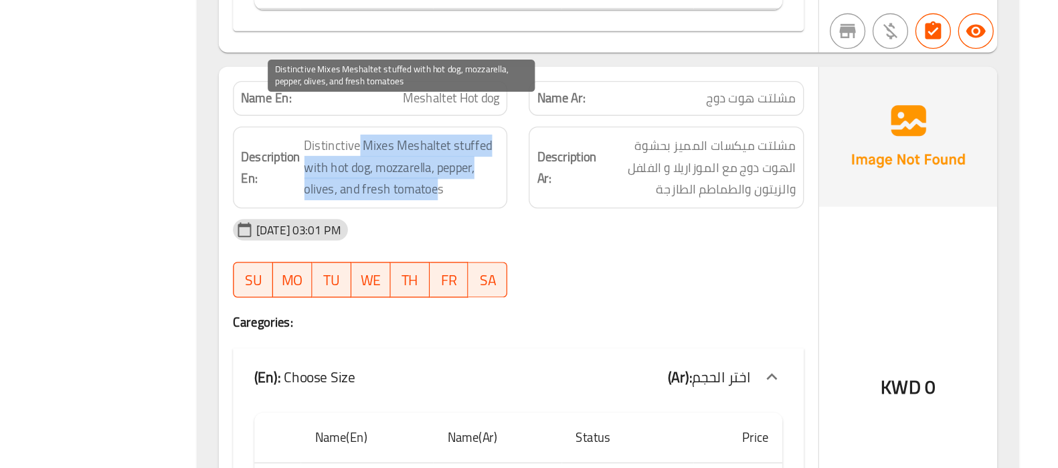
drag, startPoint x: 536, startPoint y: 201, endPoint x: 592, endPoint y: 234, distance: 65.3
click at [592, 234] on span "Distinctive Mixes Meshaltet stuffed with hot dog, mozzarella, pepper, olives, a…" at bounding box center [568, 242] width 147 height 50
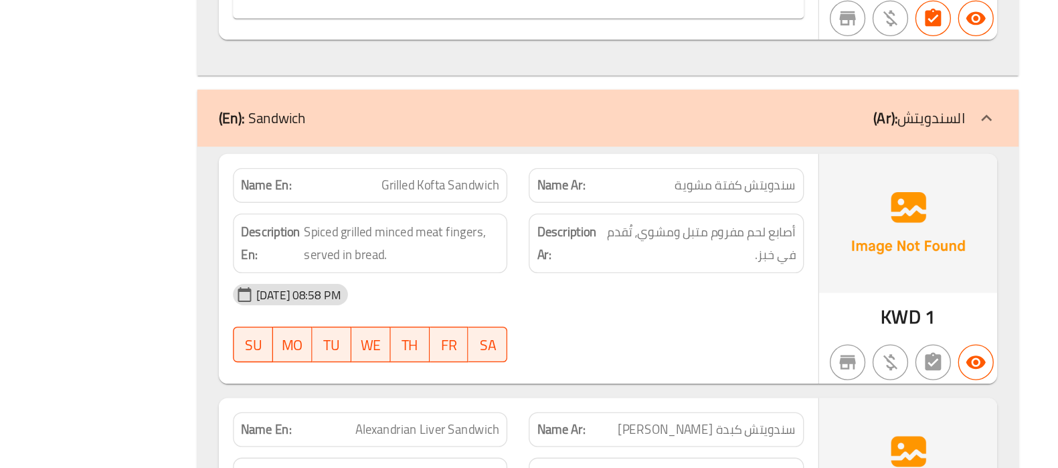
scroll to position [13390, 0]
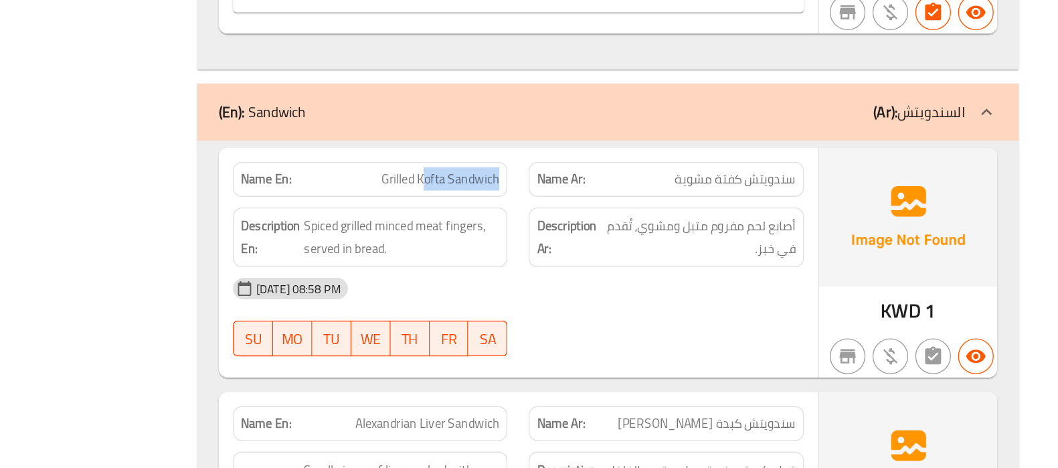
drag, startPoint x: 586, startPoint y: 228, endPoint x: 641, endPoint y: 230, distance: 55.6
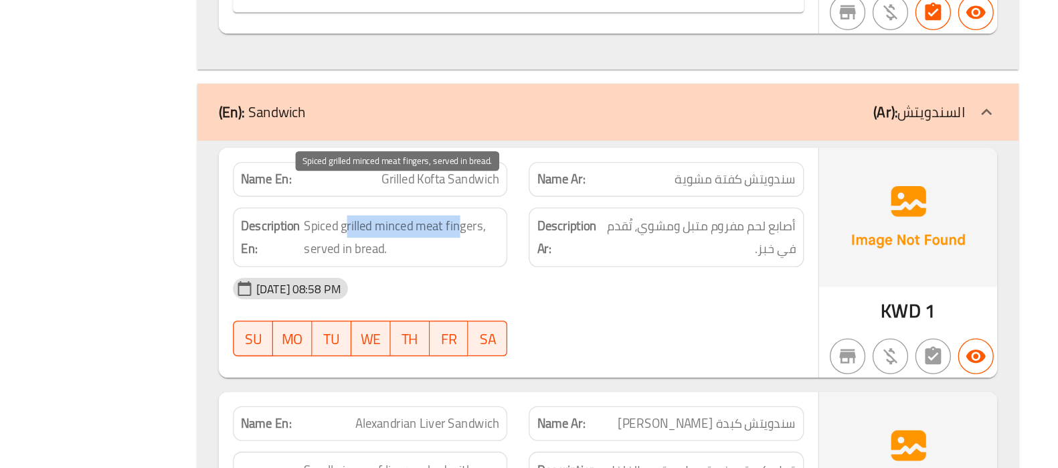
drag, startPoint x: 526, startPoint y: 264, endPoint x: 613, endPoint y: 263, distance: 87.0
click at [613, 278] on span "Spiced grilled minced meat fingers, served in bread." at bounding box center [568, 294] width 147 height 33
drag, startPoint x: 613, startPoint y: 263, endPoint x: 552, endPoint y: 281, distance: 64.2
click at [552, 281] on span "Spiced grilled minced meat fingers, served in bread." at bounding box center [568, 294] width 147 height 33
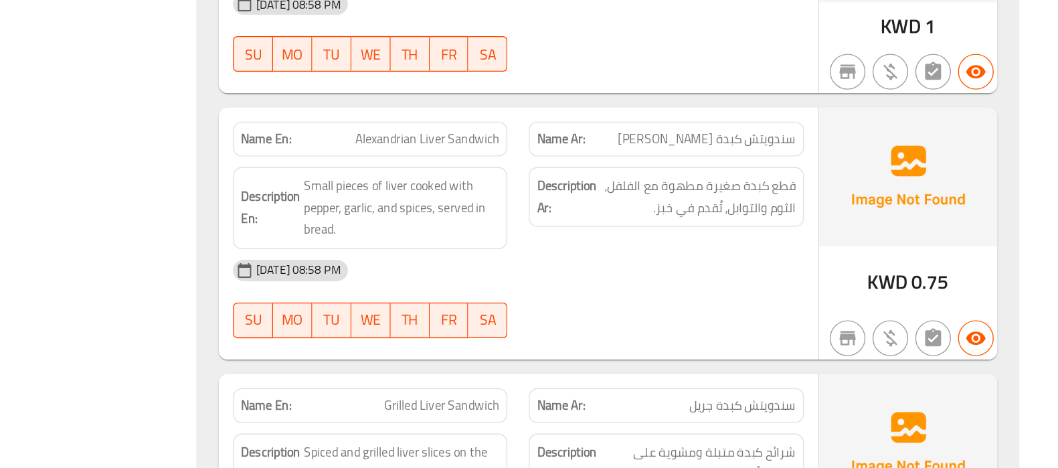
scroll to position [13617, 0]
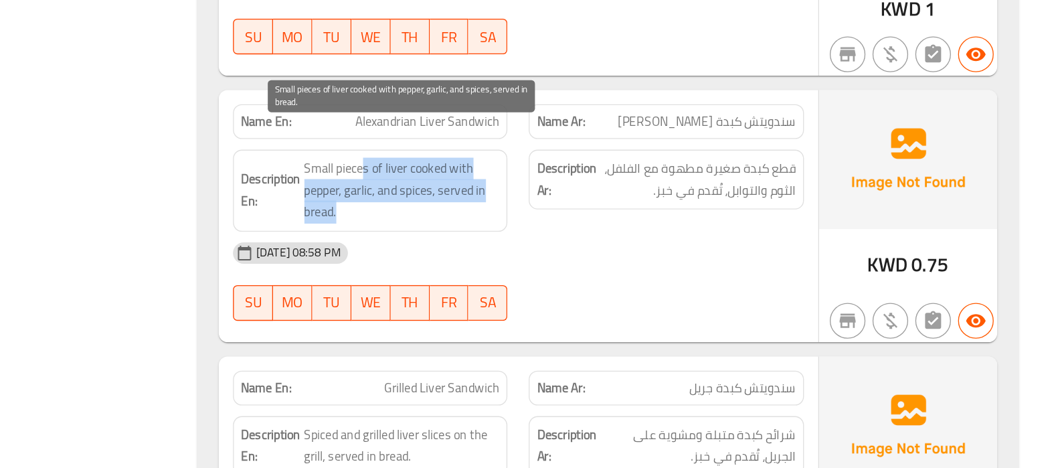
drag, startPoint x: 539, startPoint y: 221, endPoint x: 592, endPoint y: 254, distance: 63.1
click at [592, 254] on span "Small pieces of liver cooked with pepper, garlic, and spices, served in bread." at bounding box center [568, 259] width 147 height 50
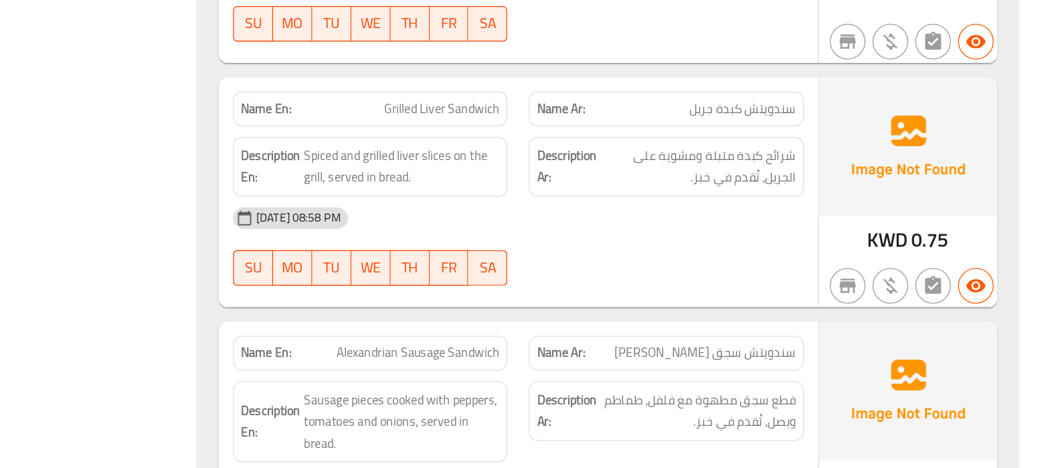
scroll to position [13828, 0]
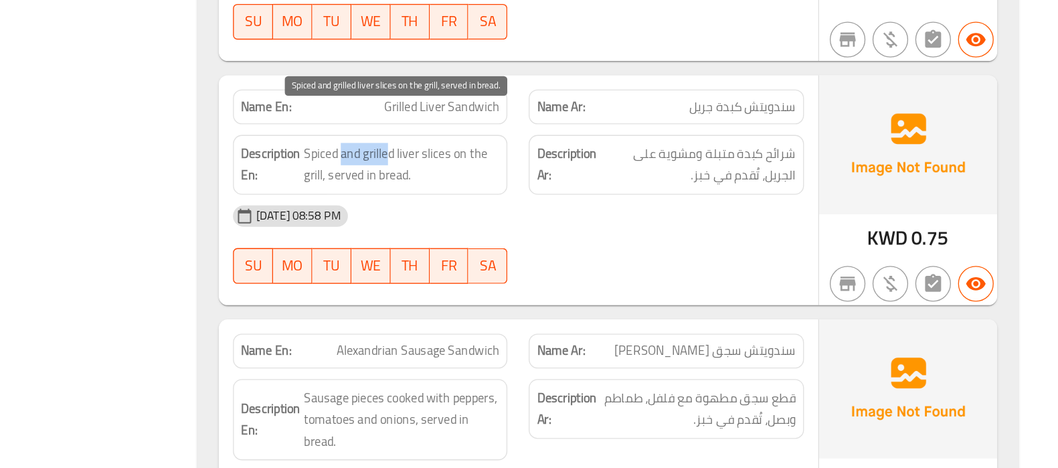
drag, startPoint x: 521, startPoint y: 205, endPoint x: 560, endPoint y: 207, distance: 38.2
click at [560, 224] on span "Spiced and grilled liver slices on the grill, served in bread." at bounding box center [568, 240] width 147 height 33
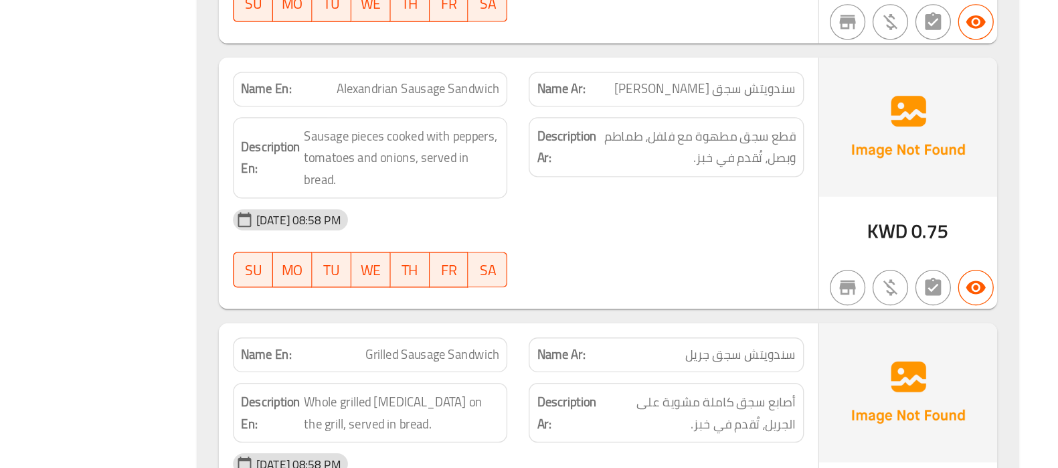
scroll to position [14026, 0]
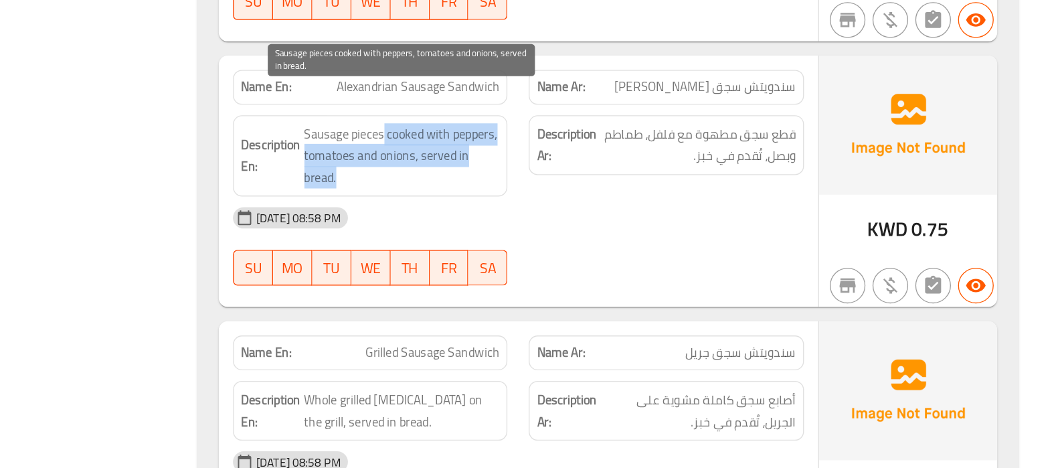
drag, startPoint x: 554, startPoint y: 193, endPoint x: 591, endPoint y: 221, distance: 45.9
click at [591, 221] on span "Sausage pieces cooked with peppers, tomatoes and onions, served in bread." at bounding box center [568, 234] width 147 height 50
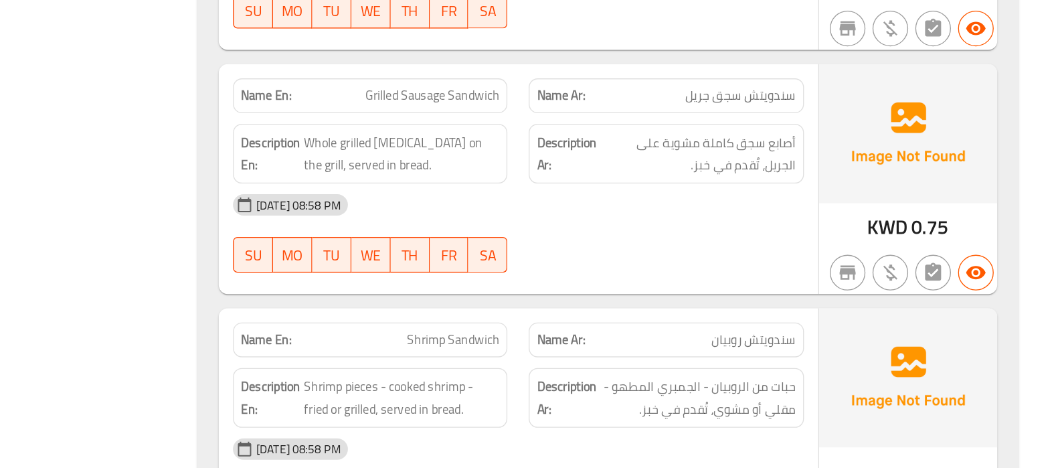
scroll to position [14220, 0]
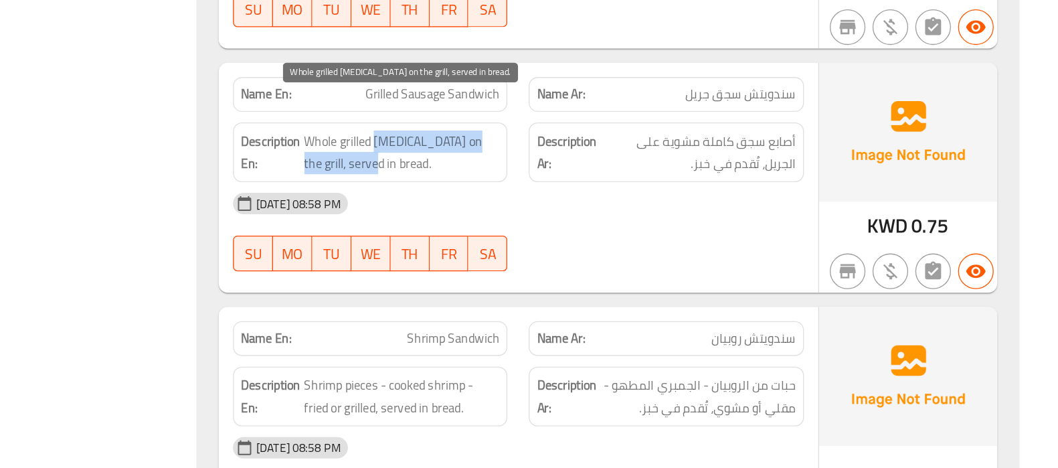
drag, startPoint x: 548, startPoint y: 197, endPoint x: 531, endPoint y: 210, distance: 21.2
click at [531, 214] on span "Whole grilled [MEDICAL_DATA] on the grill, served in bread." at bounding box center [568, 230] width 147 height 33
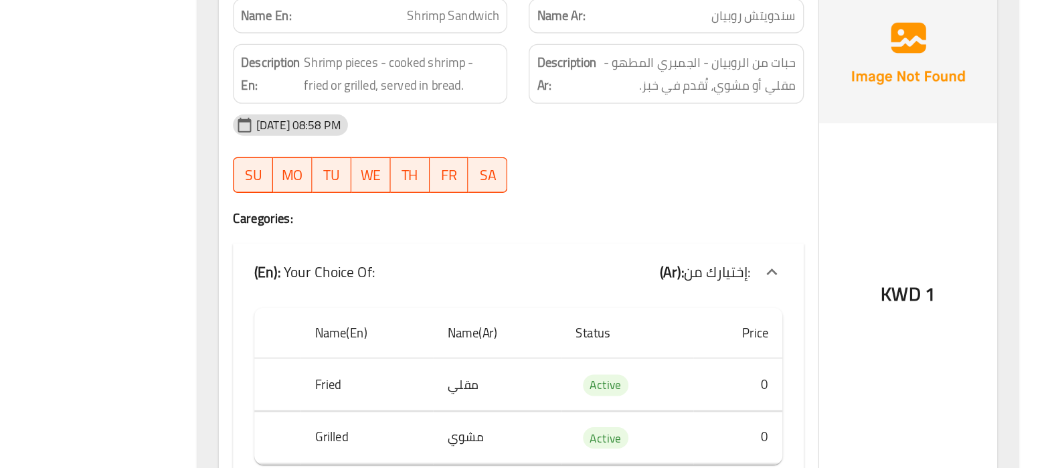
scroll to position [14496, 0]
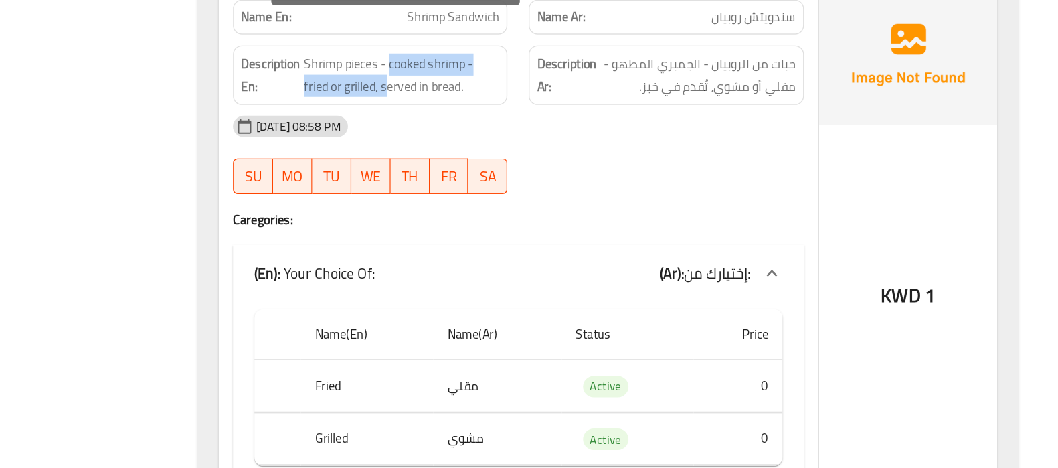
drag, startPoint x: 557, startPoint y: 102, endPoint x: 540, endPoint y: 120, distance: 24.6
click at [540, 122] on span "Shrimp pieces - cooked shrimp - fried or grilled, served in bread." at bounding box center [568, 138] width 147 height 33
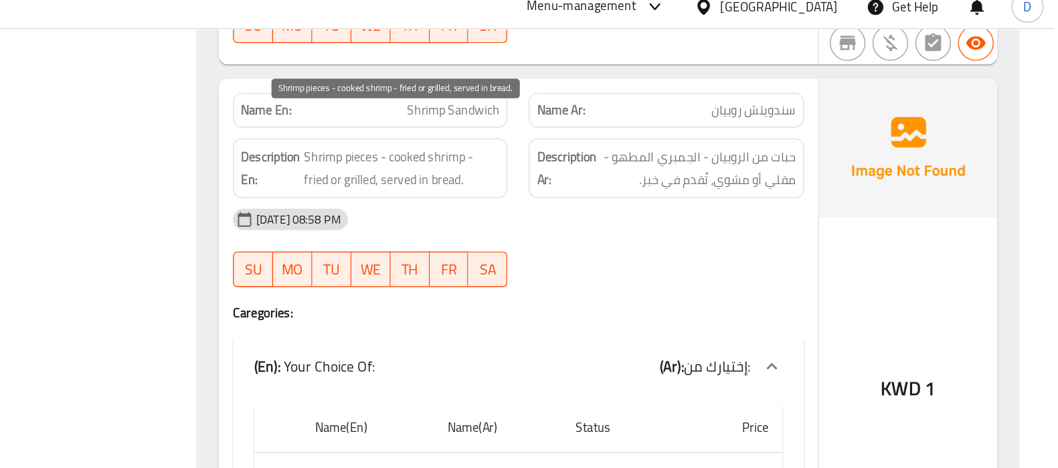
click at [614, 122] on span "Shrimp pieces - cooked shrimp - fried or grilled, served in bread." at bounding box center [568, 138] width 147 height 33
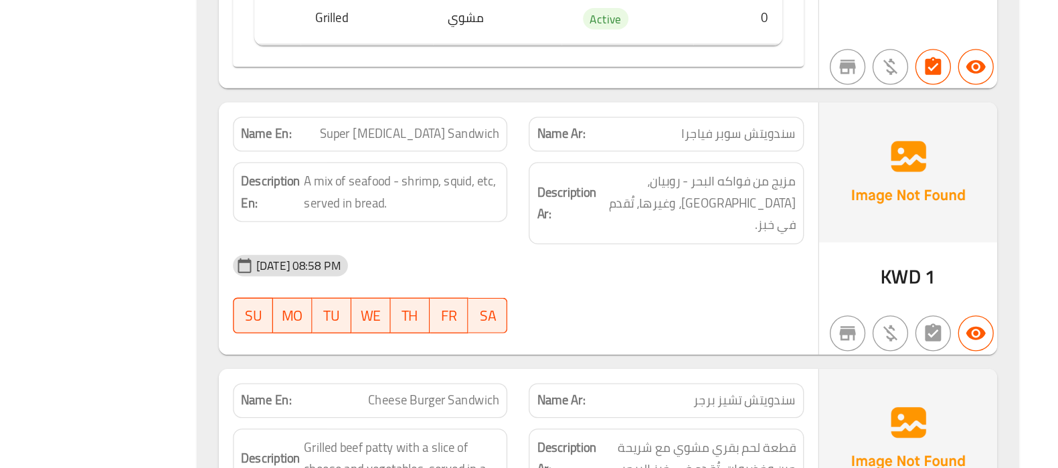
scroll to position [14780, 0]
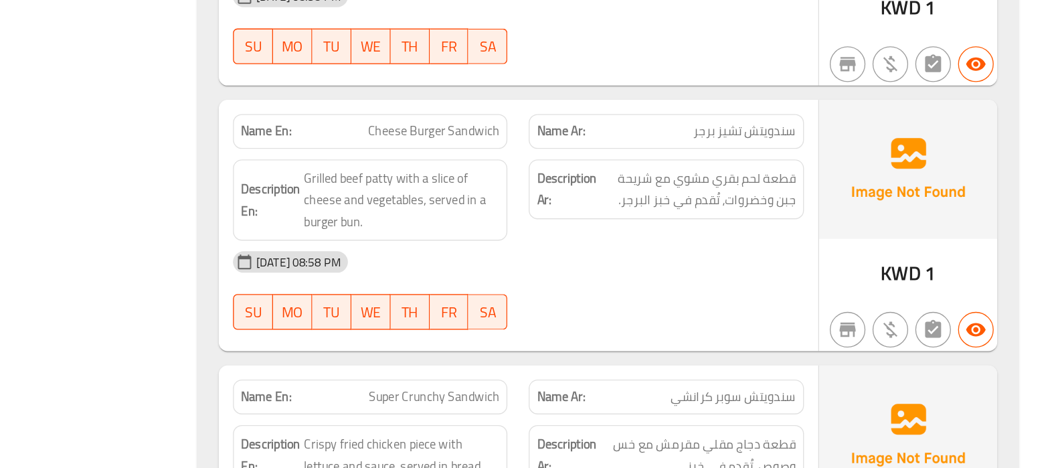
scroll to position [14994, 0]
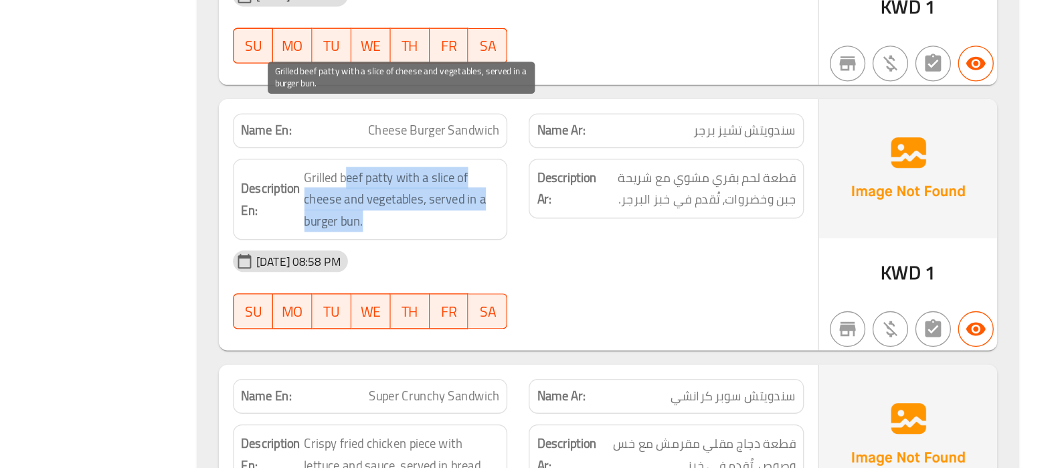
drag, startPoint x: 525, startPoint y: 193, endPoint x: 596, endPoint y: 223, distance: 77.4
click at [596, 228] on span "Grilled beef patty with a slice of cheese and vegetables, served in a burger bu…" at bounding box center [568, 253] width 147 height 50
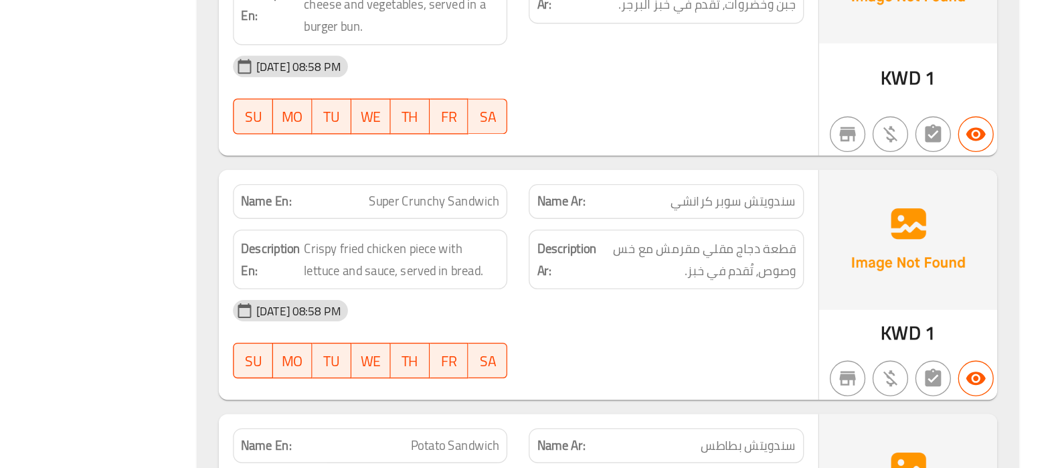
scroll to position [15134, 0]
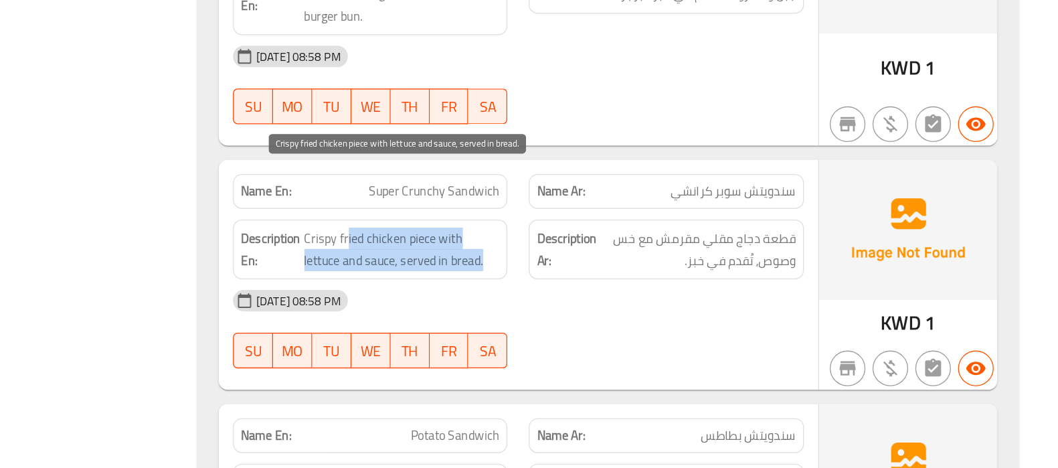
drag, startPoint x: 525, startPoint y: 252, endPoint x: 626, endPoint y: 260, distance: 100.7
click at [626, 287] on span "Crispy fried chicken piece with lettuce and sauce, served in bread." at bounding box center [568, 303] width 147 height 33
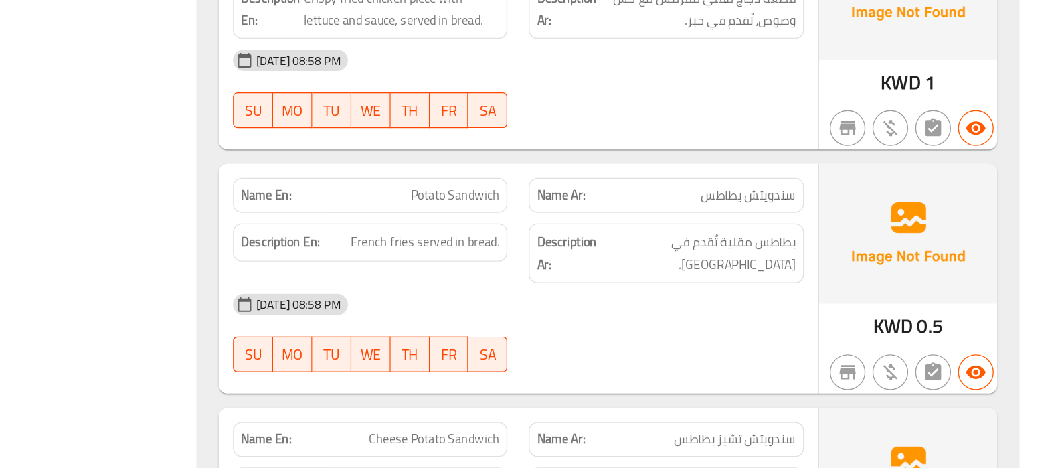
scroll to position [15315, 0]
drag, startPoint x: 590, startPoint y: 253, endPoint x: 637, endPoint y: 254, distance: 46.9
click at [637, 290] on span "French fries served in bread." at bounding box center [585, 298] width 112 height 17
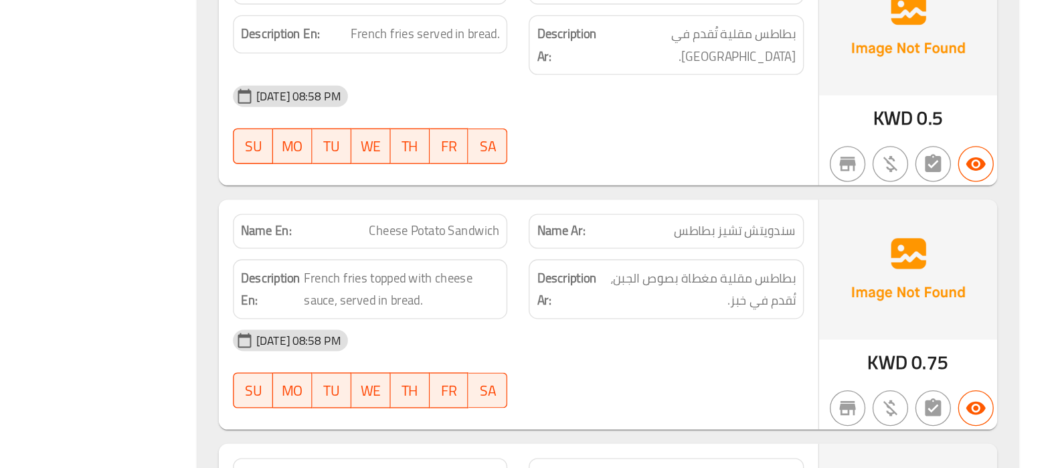
scroll to position [15472, 0]
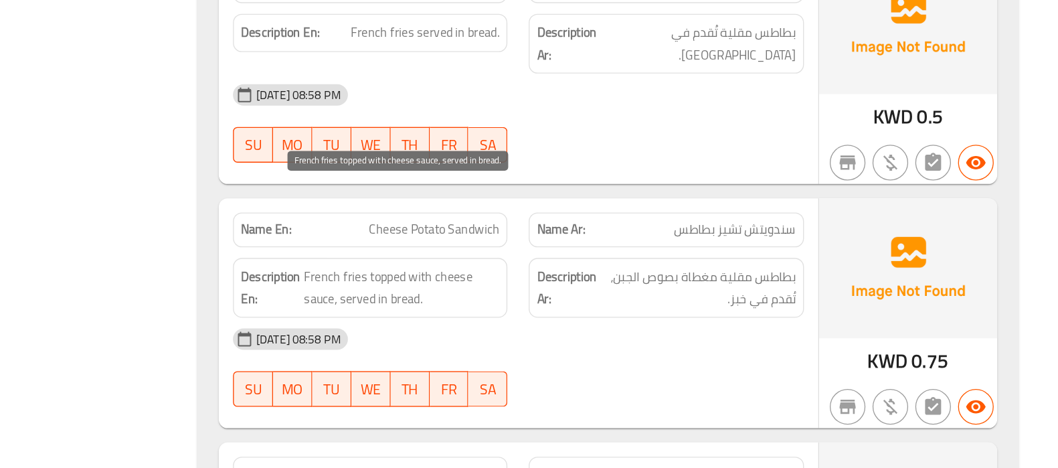
drag, startPoint x: 544, startPoint y: 259, endPoint x: 609, endPoint y: 261, distance: 65.0
click at [609, 316] on span "French fries topped with cheese sauce, served in bread." at bounding box center [568, 332] width 147 height 33
drag, startPoint x: 609, startPoint y: 261, endPoint x: 594, endPoint y: 284, distance: 27.5
click at [594, 316] on span "French fries topped with cheese sauce, served in bread." at bounding box center [568, 332] width 147 height 33
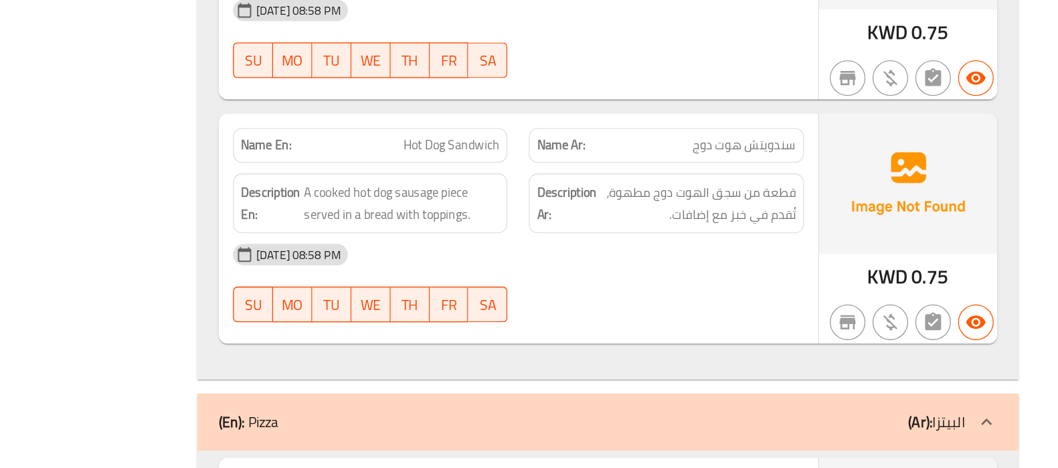
scroll to position [15720, 0]
drag, startPoint x: 572, startPoint y: 167, endPoint x: 643, endPoint y: 159, distance: 70.8
drag, startPoint x: 643, startPoint y: 159, endPoint x: 570, endPoint y: 157, distance: 72.3
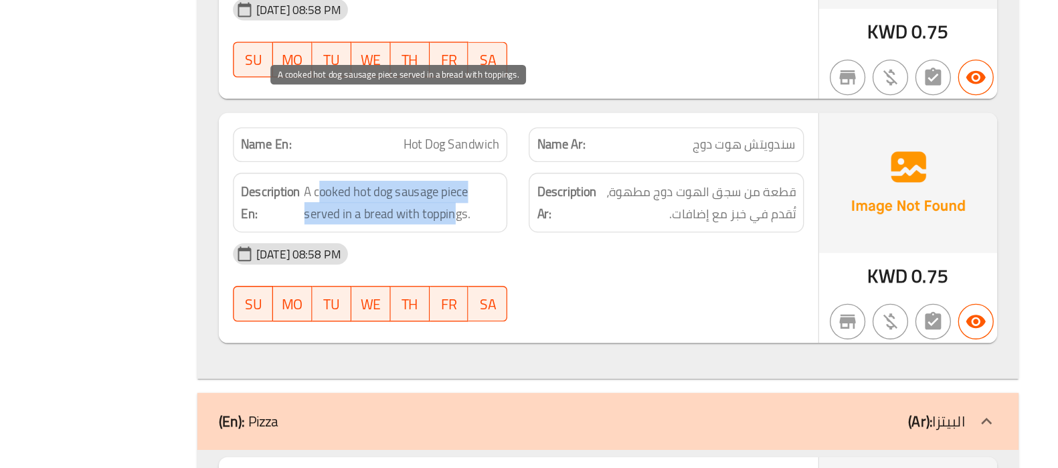
drag, startPoint x: 506, startPoint y: 203, endPoint x: 607, endPoint y: 211, distance: 101.3
click at [607, 252] on span "A cooked hot dog sausage piece served in a bread with toppings." at bounding box center [568, 268] width 147 height 33
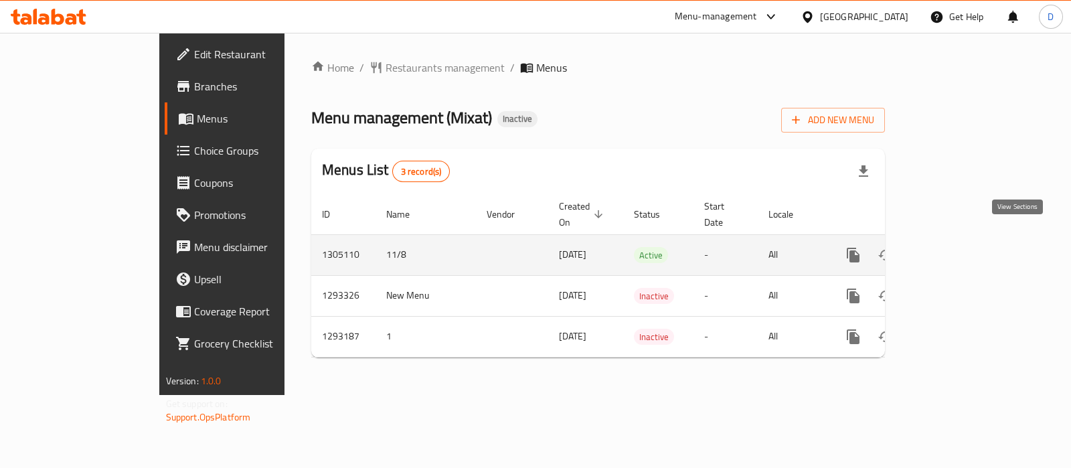
click at [958, 247] on icon "enhanced table" at bounding box center [950, 255] width 16 height 16
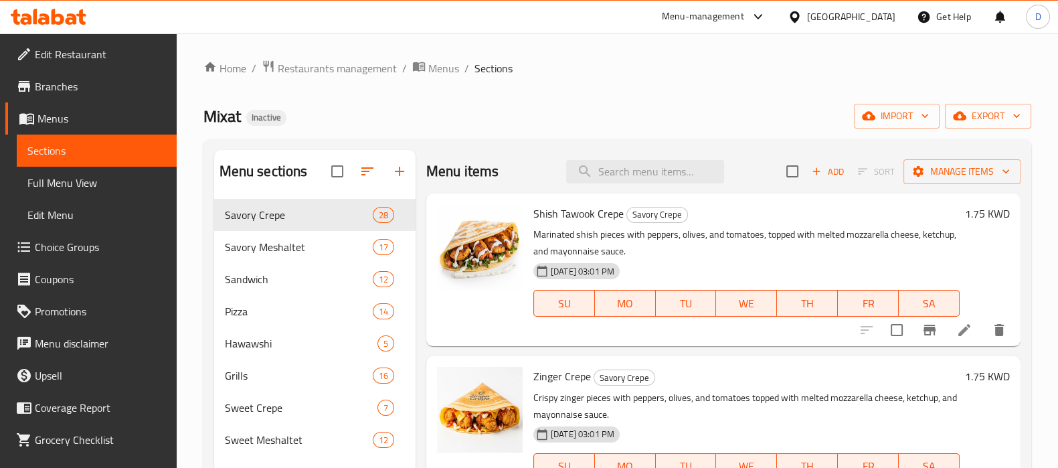
click at [465, 118] on div "Mixat Inactive import export" at bounding box center [617, 116] width 828 height 25
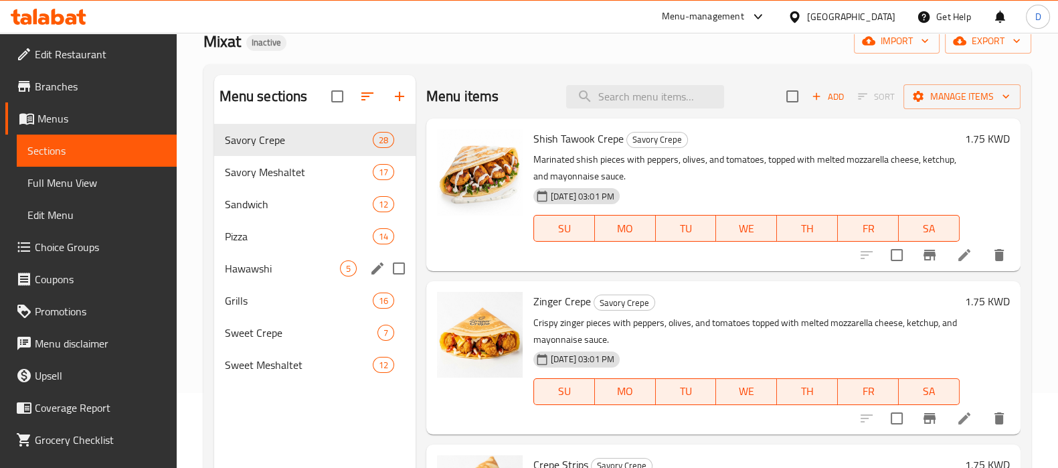
scroll to position [74, 0]
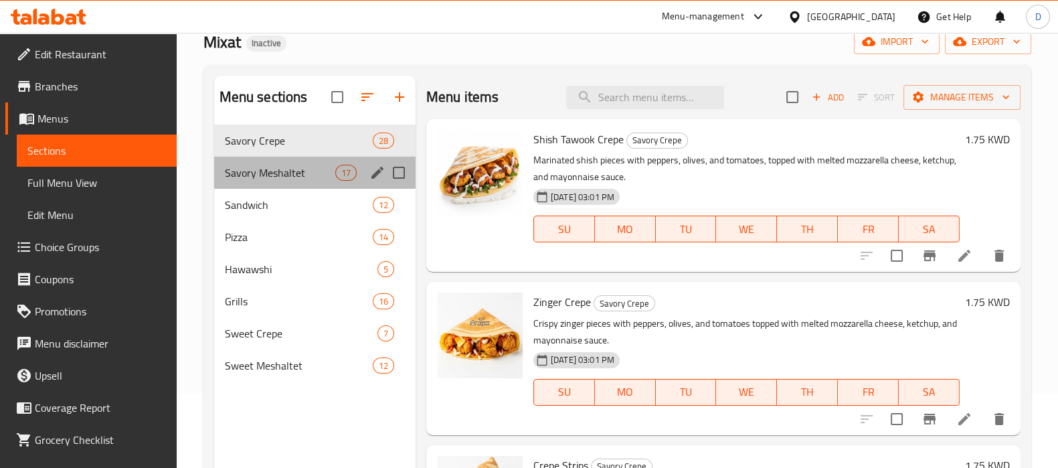
click at [316, 162] on div "Savory Meshaltet 17" at bounding box center [314, 173] width 201 height 32
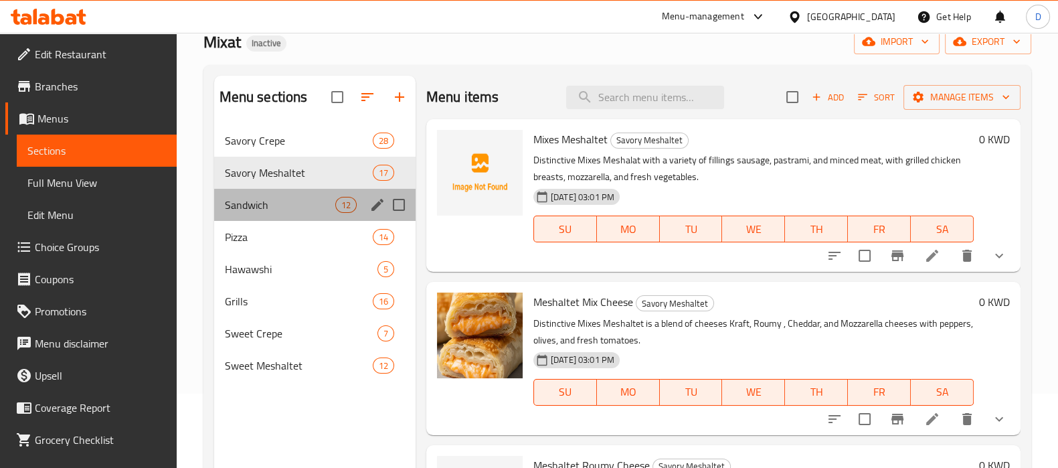
click at [312, 194] on div "Sandwich 12" at bounding box center [314, 205] width 201 height 32
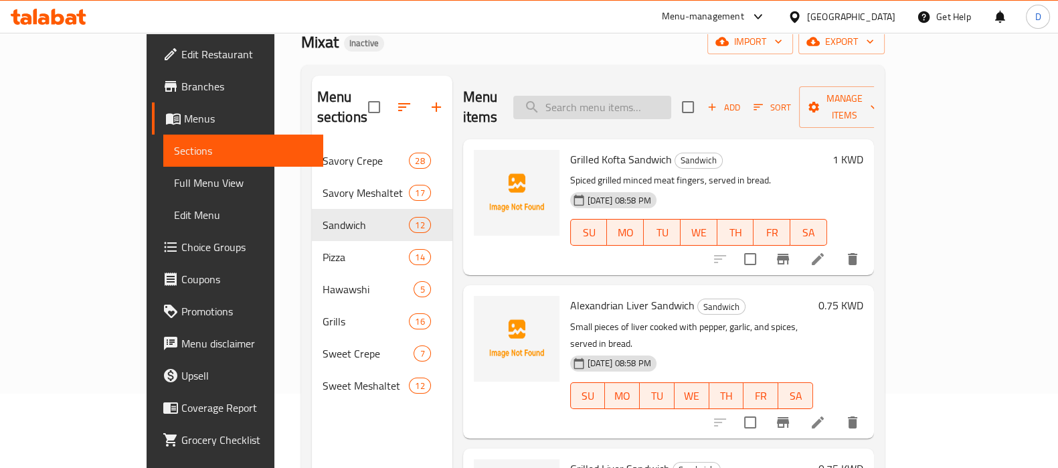
click at [605, 102] on input "search" at bounding box center [592, 107] width 158 height 23
paste input "Super Crunchy Crepe"
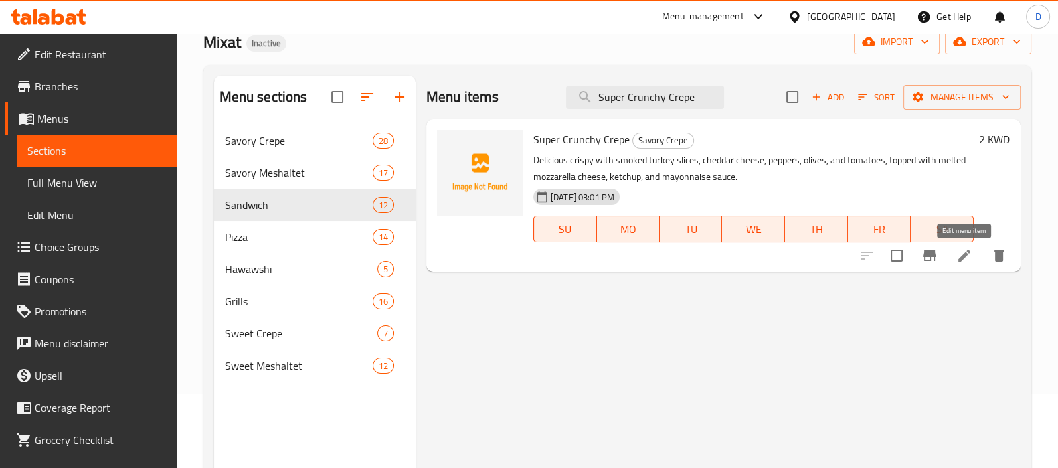
type input "Super Crunchy Crepe"
click at [963, 252] on icon at bounding box center [965, 256] width 16 height 16
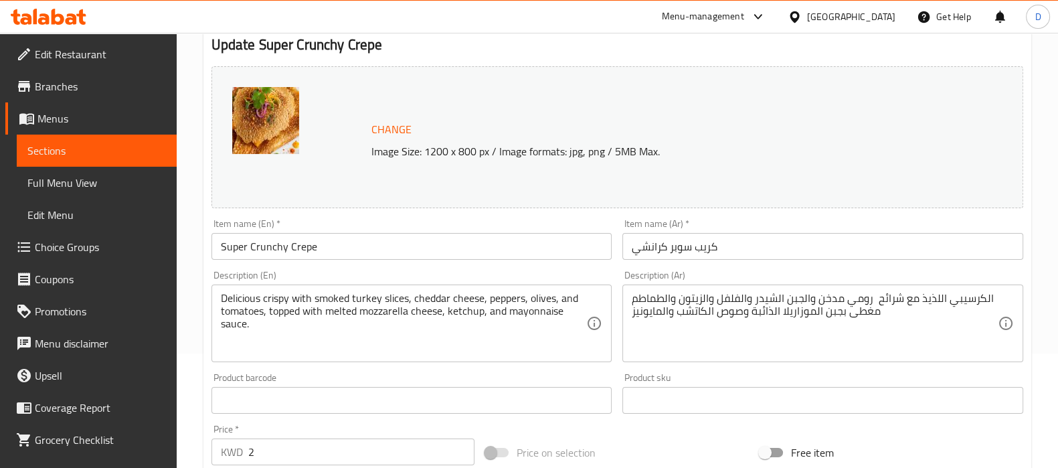
scroll to position [115, 0]
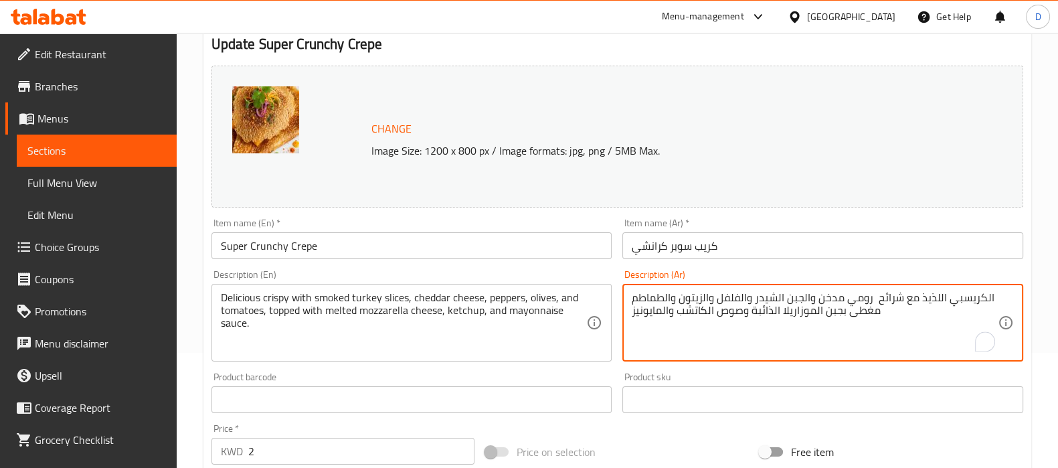
type textarea "الكريسبي اللذيذ مع شرائح رومي مدخن والجبن الشيدر والفلفل والزيتون والطماطم مغطى…"
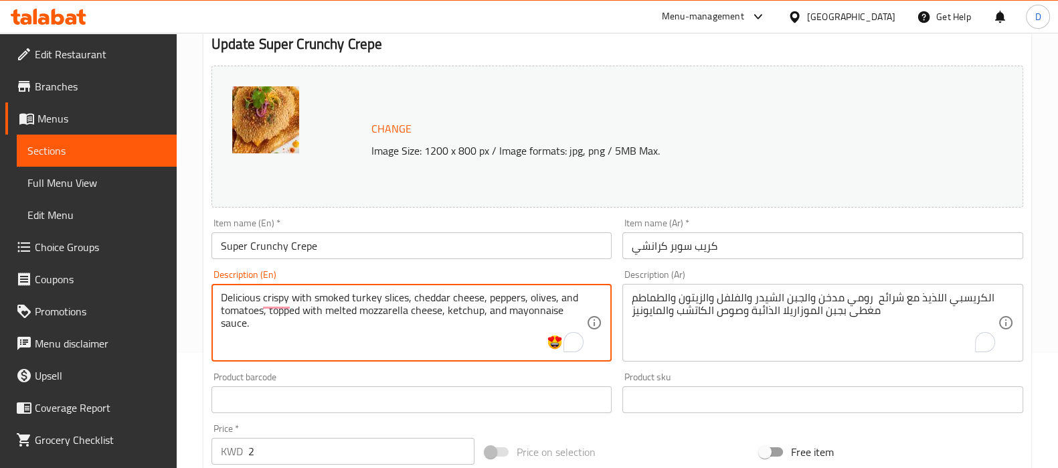
drag, startPoint x: 317, startPoint y: 299, endPoint x: 474, endPoint y: 331, distance: 160.7
click at [474, 331] on textarea "Delicious crispy with smoked turkey slices, cheddar cheese, peppers, olives, an…" at bounding box center [404, 323] width 366 height 64
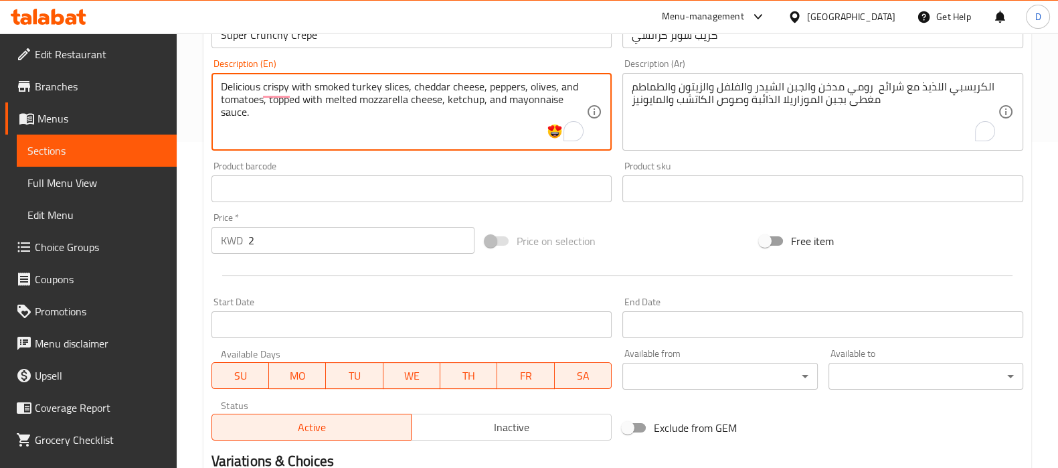
scroll to position [496, 0]
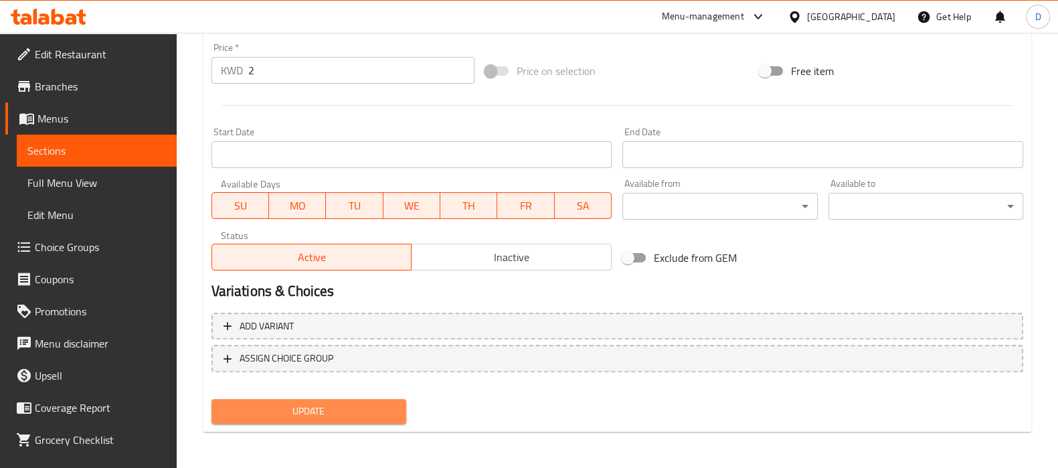
click at [385, 412] on span "Update" at bounding box center [308, 411] width 173 height 17
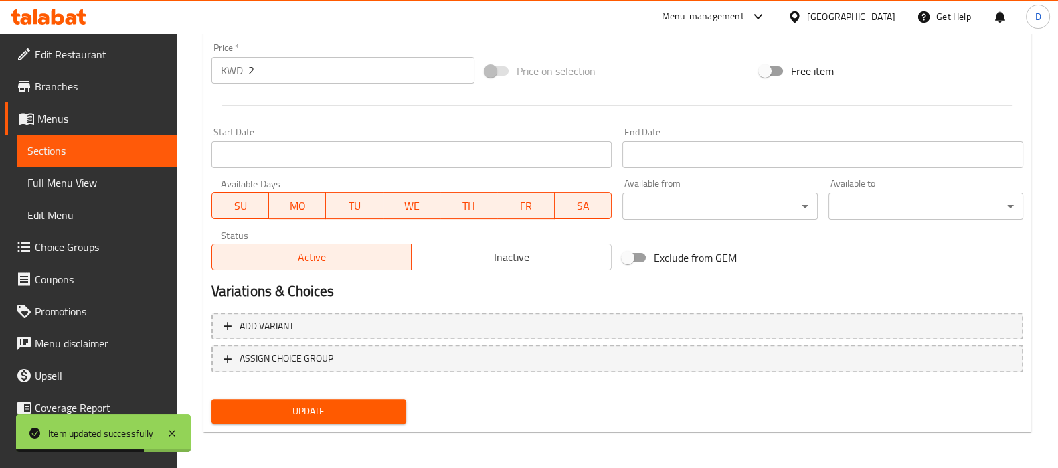
click at [157, 149] on link "Sections" at bounding box center [97, 151] width 160 height 32
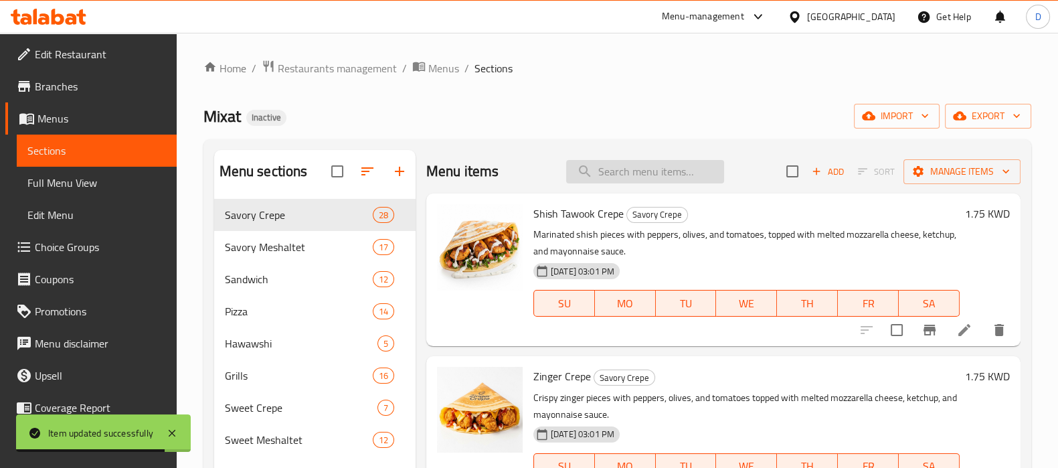
paste input "Cordon Bleu Crepe"
click at [605, 172] on input "search" at bounding box center [645, 171] width 158 height 23
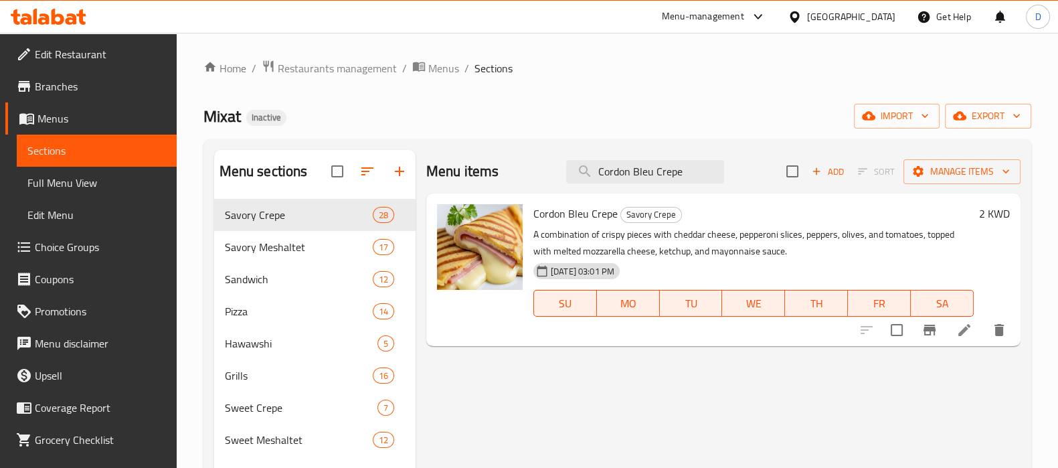
type input "Cordon Bleu Crepe"
click at [955, 326] on li at bounding box center [964, 330] width 37 height 24
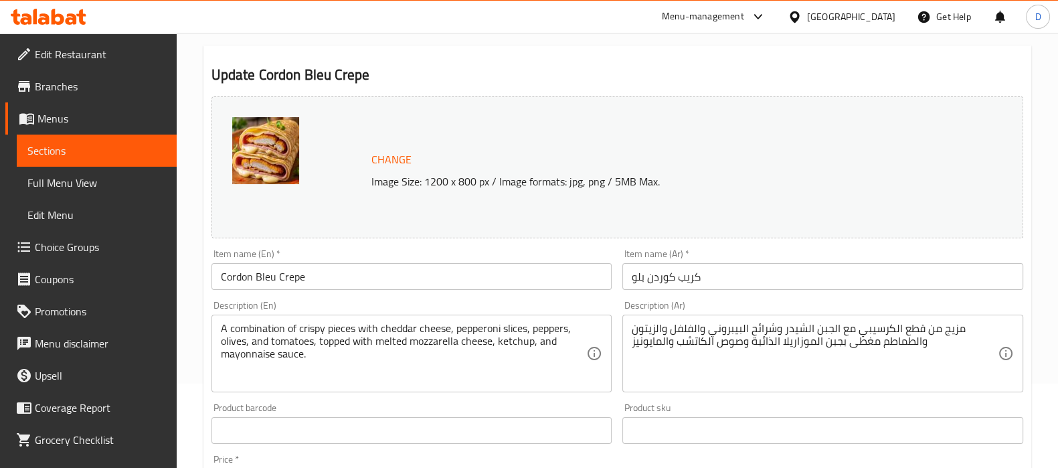
scroll to position [85, 0]
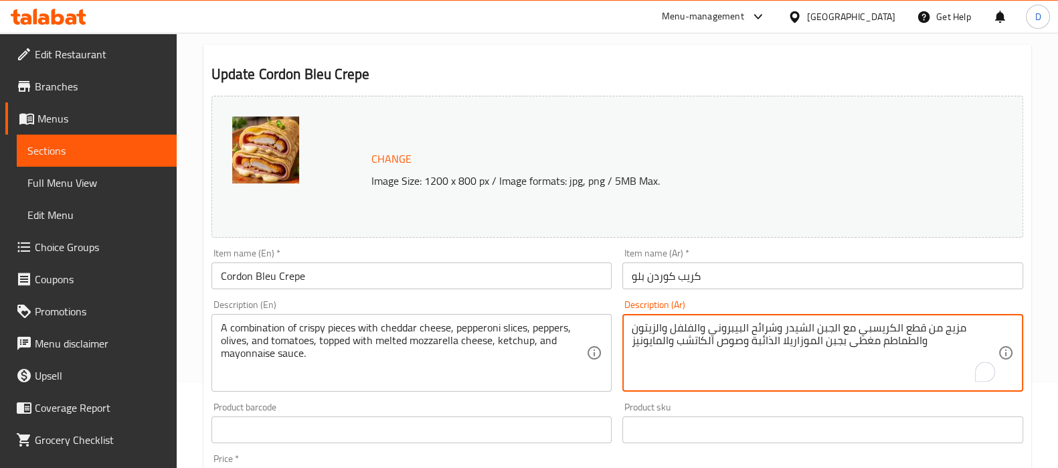
click at [755, 331] on textarea "مزيج من قطع الكريسبي مع الجبن الشيدر وشرائح البيبروني والفلفل والزيتون والطماطم…" at bounding box center [815, 353] width 366 height 64
type textarea "مزيج من قطع الكريسبي مع الجبن الشيدر وشرائح البيبروني والفلفل والزيتون والطماطم…"
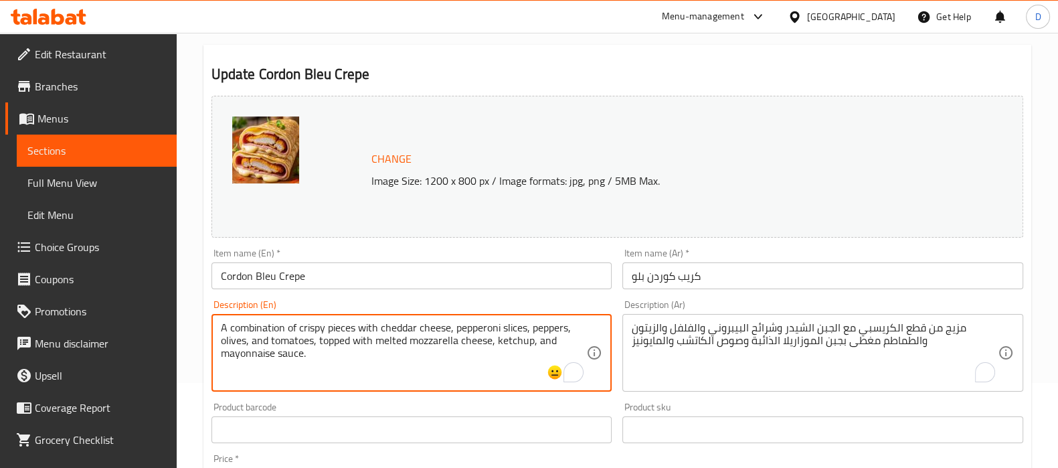
drag, startPoint x: 277, startPoint y: 331, endPoint x: 422, endPoint y: 347, distance: 145.6
click at [422, 347] on textarea "A combination of crispy pieces with cheddar cheese, pepperoni slices, peppers, …" at bounding box center [404, 353] width 366 height 64
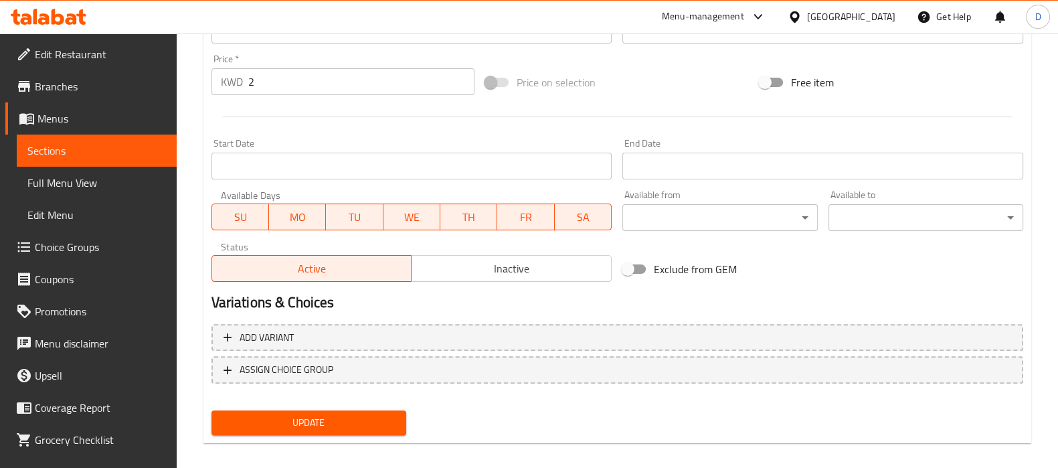
scroll to position [496, 0]
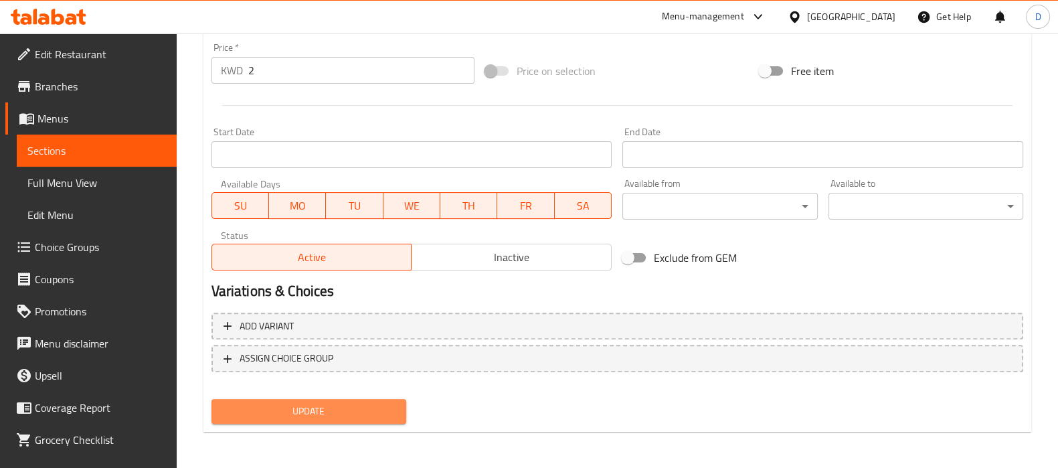
click at [379, 406] on span "Update" at bounding box center [308, 411] width 173 height 17
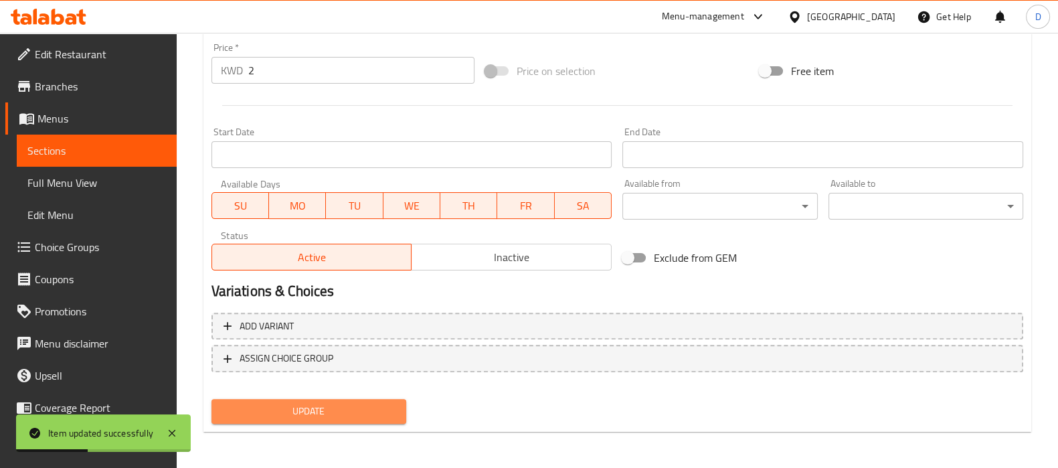
click at [313, 403] on span "Update" at bounding box center [308, 411] width 173 height 17
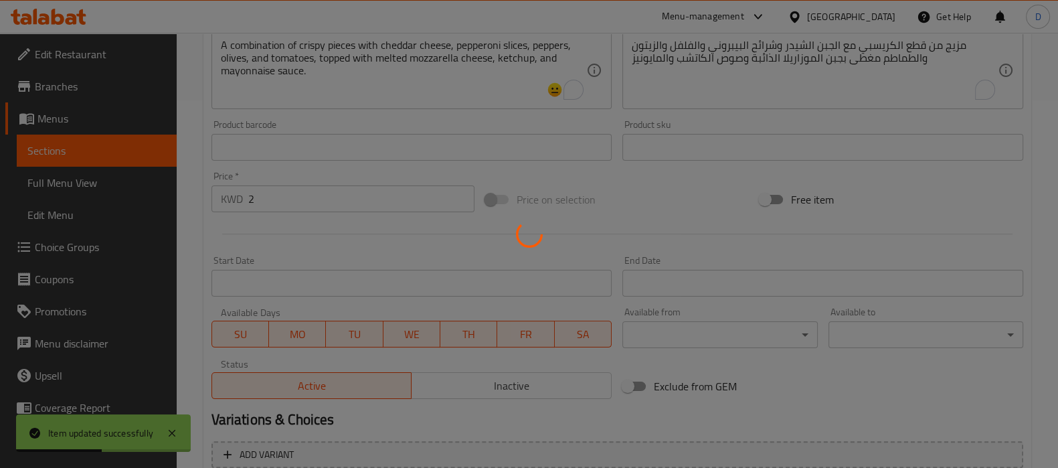
scroll to position [359, 0]
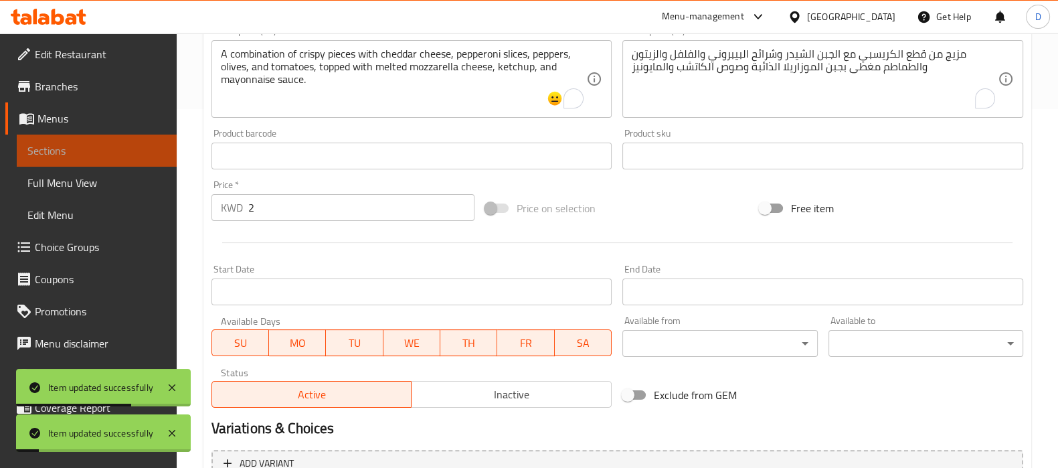
click at [130, 141] on link "Sections" at bounding box center [97, 151] width 160 height 32
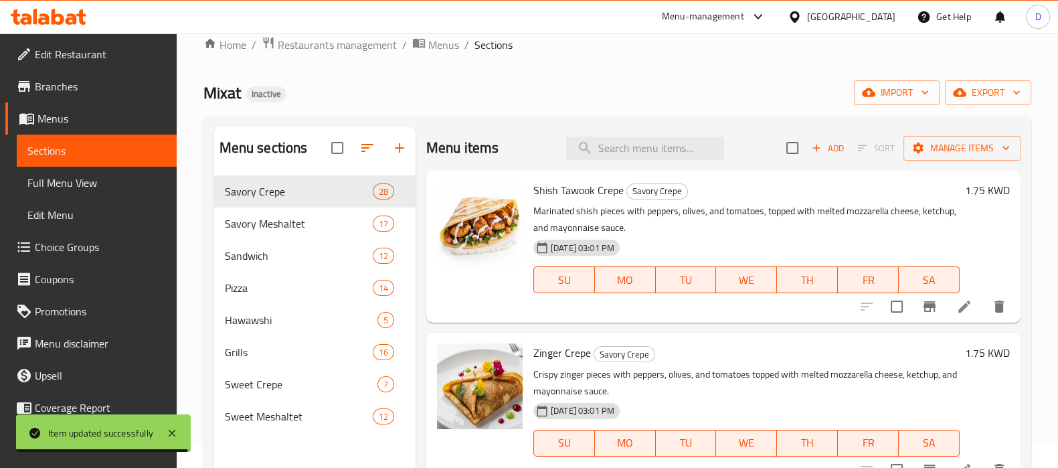
scroll to position [23, 0]
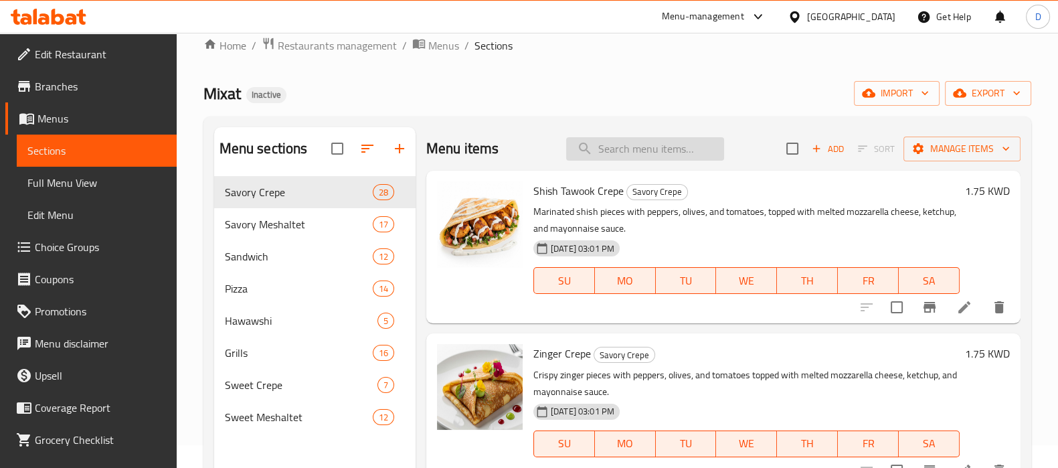
click at [595, 147] on input "search" at bounding box center [645, 148] width 158 height 23
paste input "Cheese Lovers Crepe"
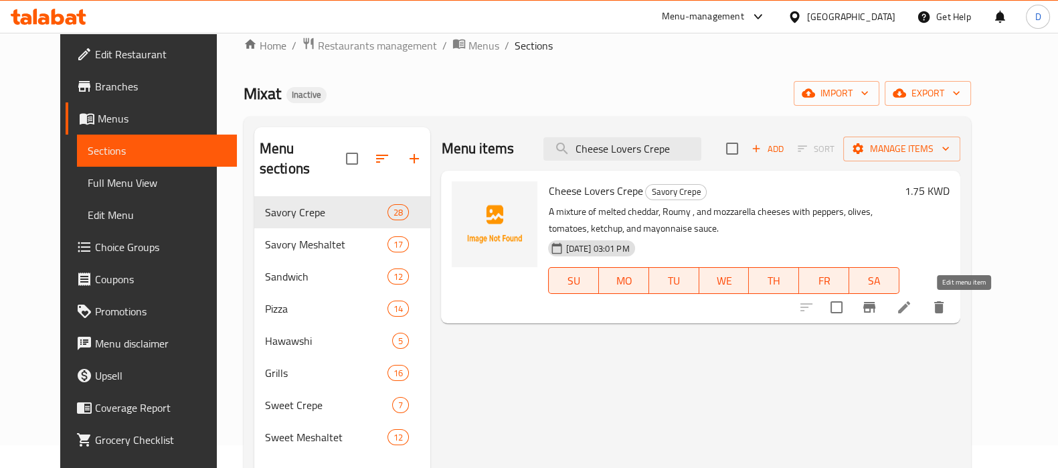
type input "Cheese Lovers Crepe"
click at [912, 303] on icon at bounding box center [904, 307] width 16 height 16
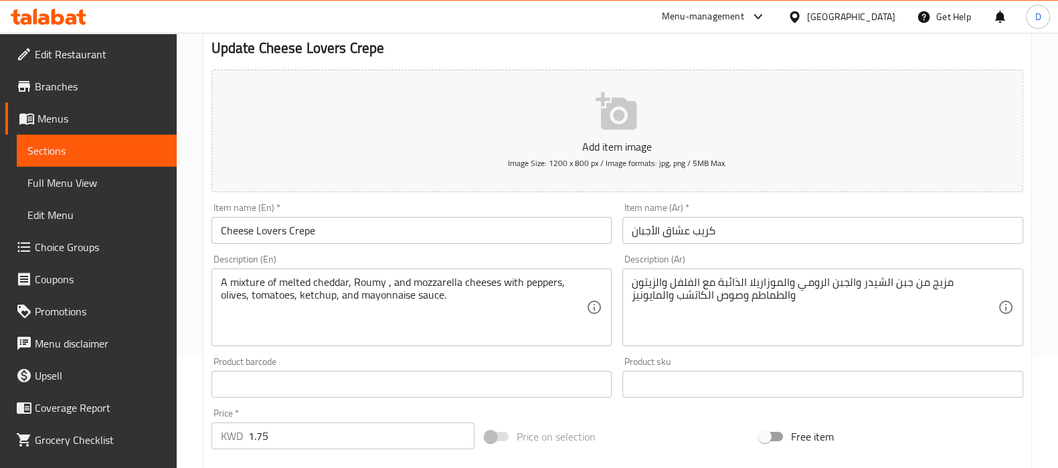
scroll to position [114, 0]
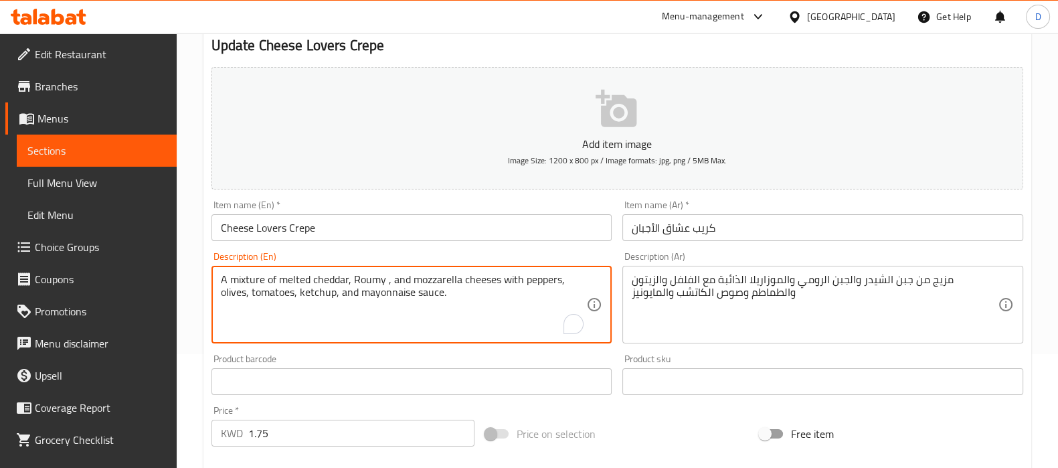
click at [301, 278] on textarea "A mixture of melted cheddar, Roumy , and mozzarella cheeses with peppers, olive…" at bounding box center [404, 305] width 366 height 64
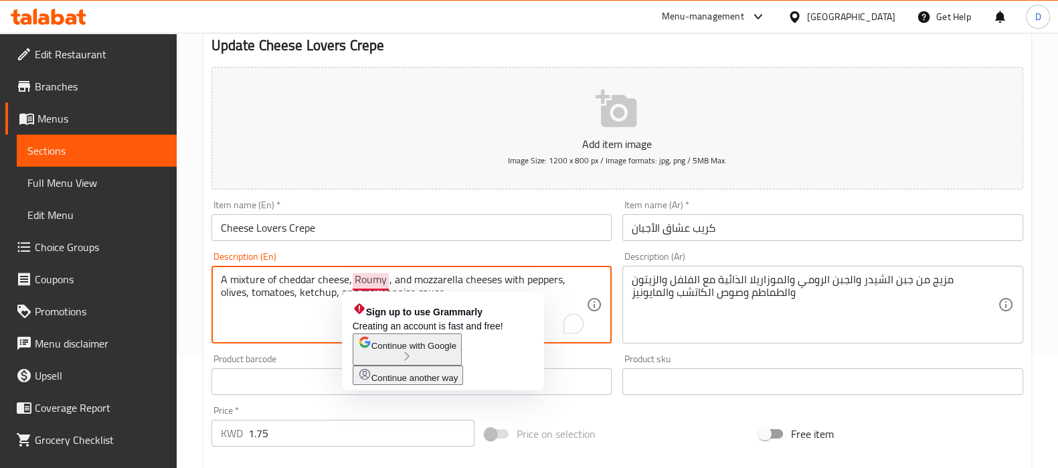
click at [386, 281] on textarea "A mixture of cheddar cheese, Roumy , and mozzarella cheeses with peppers, olive…" at bounding box center [404, 305] width 366 height 64
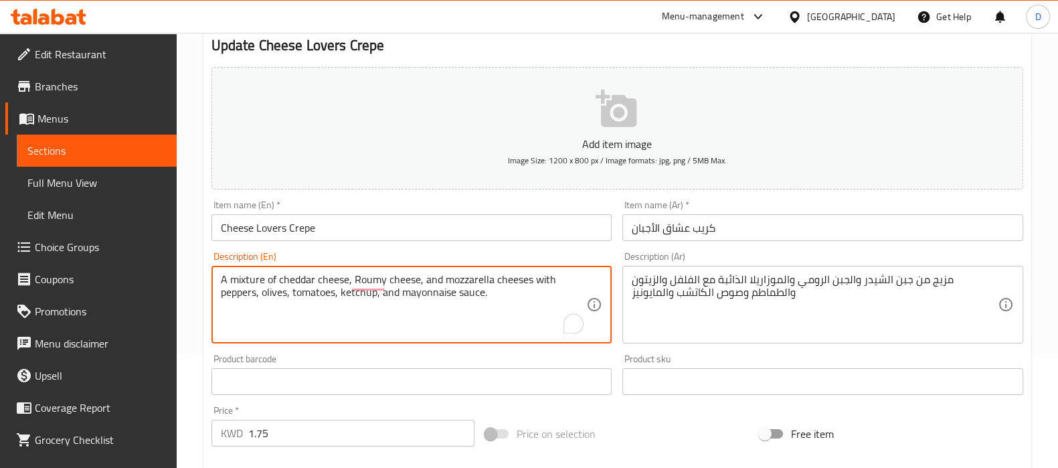
click at [508, 281] on textarea "A mixture of cheddar cheese, Roumy cheese, and mozzarella cheeses with peppers,…" at bounding box center [404, 305] width 366 height 64
click at [444, 280] on textarea "A mixture of cheddar cheese, Roumy cheese, and mozzarella with peppers, olives,…" at bounding box center [404, 305] width 366 height 64
paste textarea "eltedm"
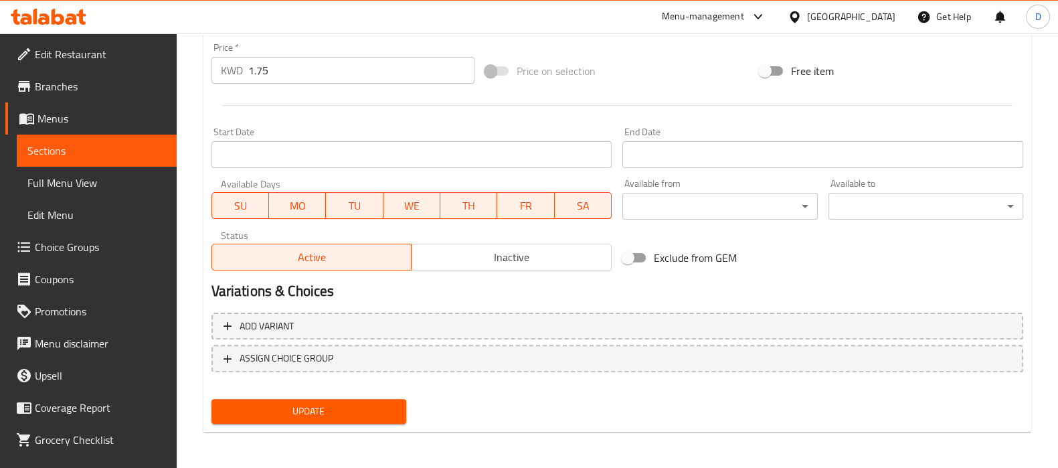
type textarea "A mixture of cheddar cheese, Roumy cheese, and melted mozzarella with peppers, …"
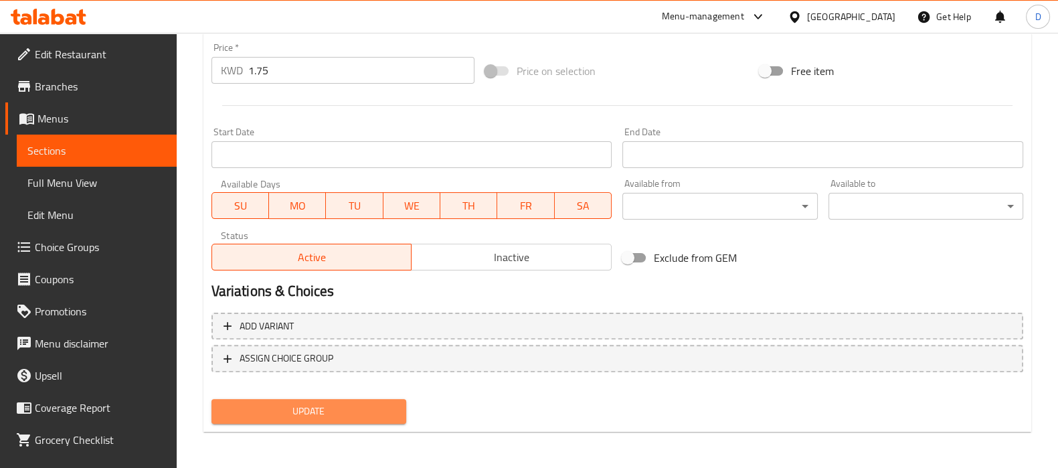
click at [365, 410] on span "Update" at bounding box center [308, 411] width 173 height 17
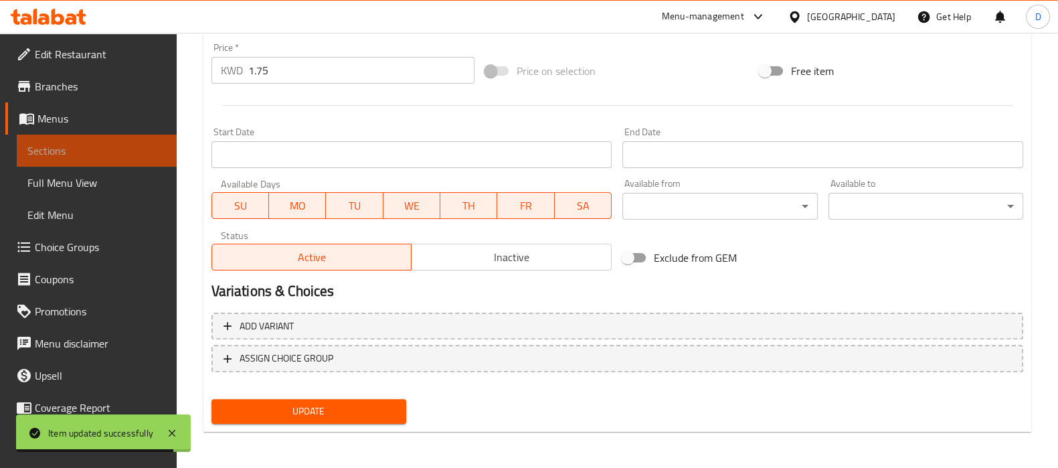
click at [142, 152] on span "Sections" at bounding box center [96, 151] width 139 height 16
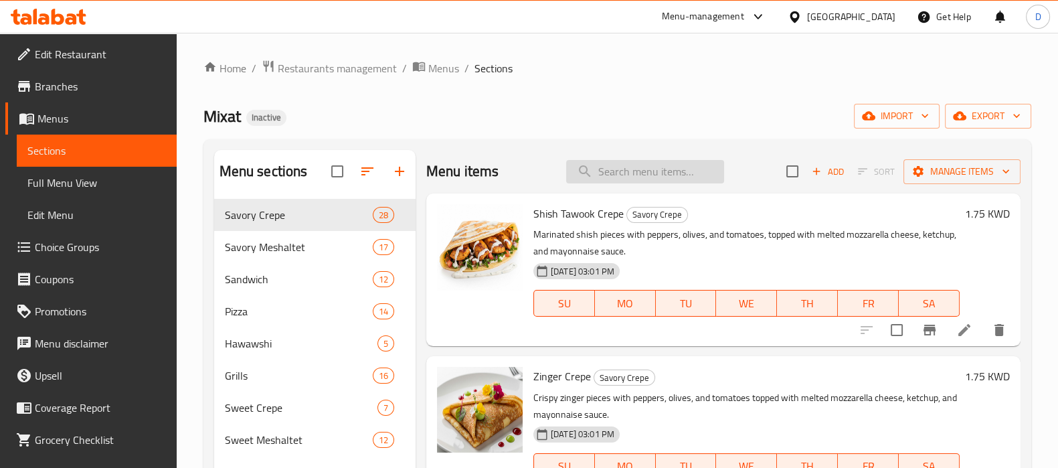
click at [614, 181] on input "search" at bounding box center [645, 171] width 158 height 23
paste input "Soses Crepe"
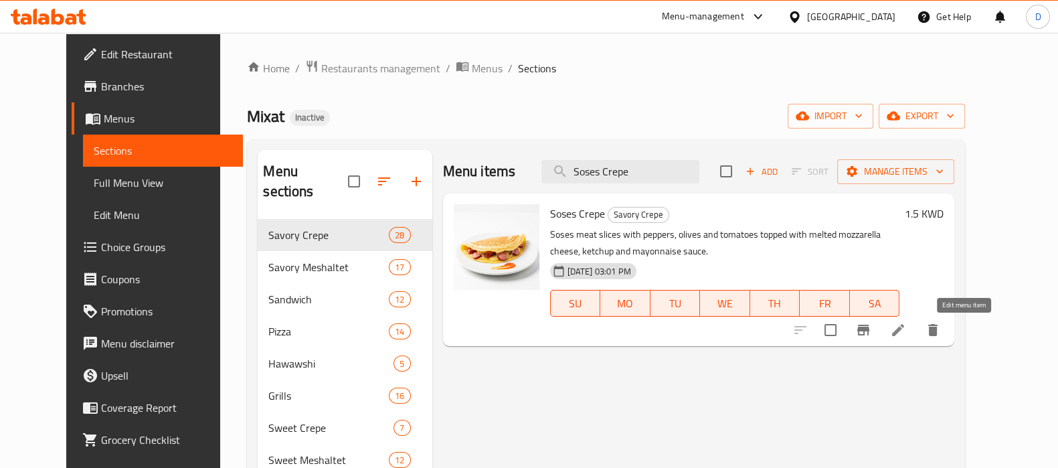
type input "Soses Crepe"
click at [906, 331] on icon at bounding box center [898, 330] width 16 height 16
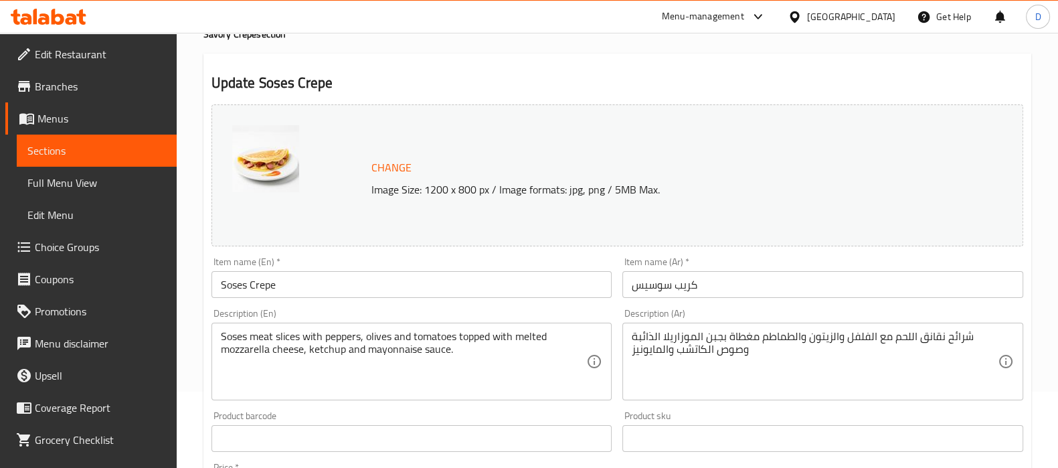
scroll to position [76, 0]
click at [238, 282] on input "Soses Crepe" at bounding box center [412, 284] width 401 height 27
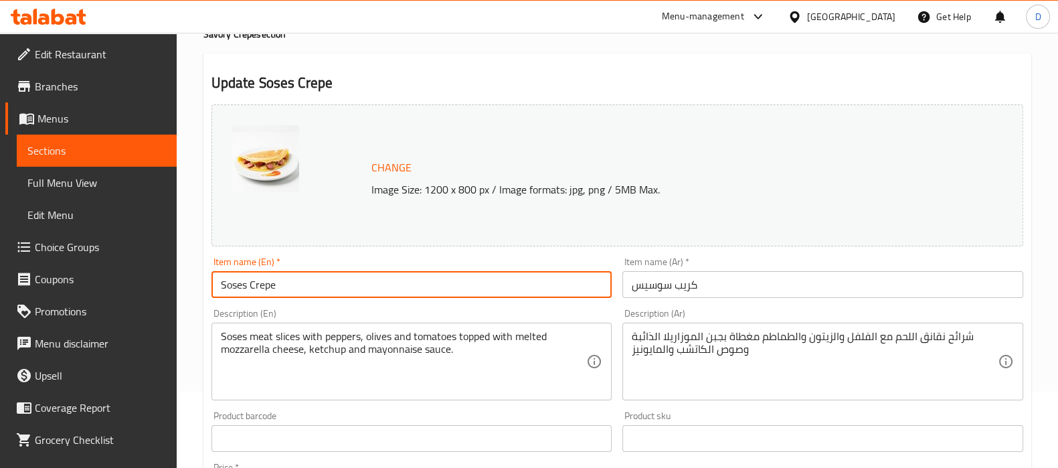
click at [238, 282] on input "Soses Crepe" at bounding box center [412, 284] width 401 height 27
drag, startPoint x: 255, startPoint y: 288, endPoint x: 204, endPoint y: 289, distance: 50.9
click at [204, 289] on div "Update Hot Dog Crepe Change Image Size: 1200 x 800 px / Image formats: jpg, png…" at bounding box center [617, 453] width 828 height 799
type input "Hot Dog Crepe"
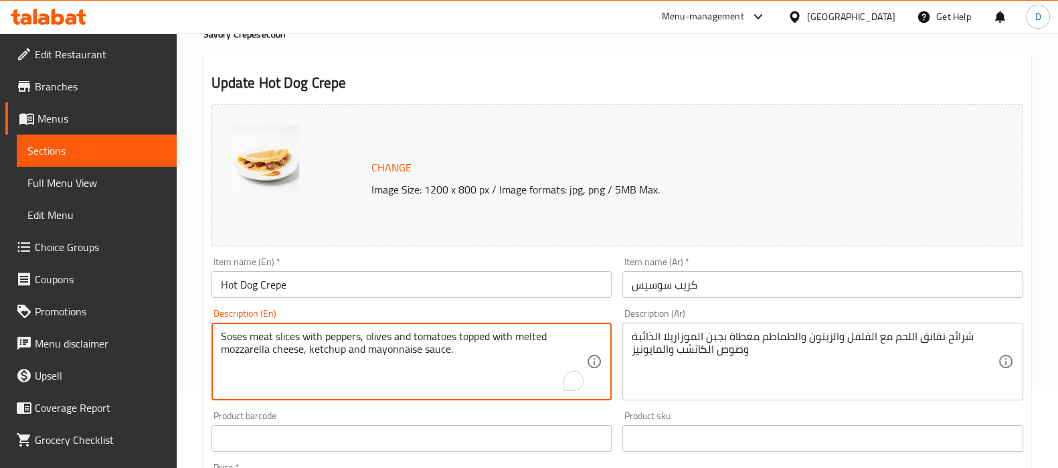
click at [238, 337] on textarea "Soses meat slices with peppers, olives and tomatoes topped with melted mozzarel…" at bounding box center [404, 362] width 366 height 64
paste textarea "Hot Dog"
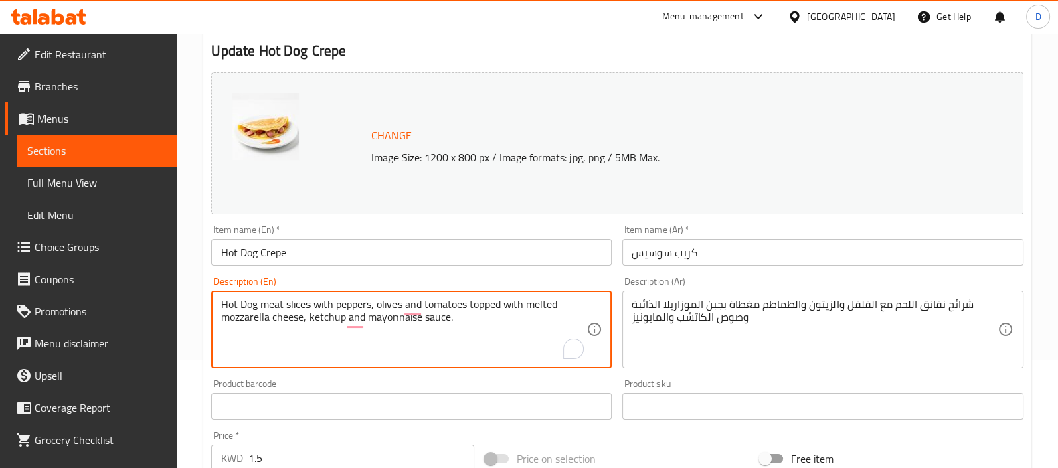
scroll to position [110, 0]
drag, startPoint x: 400, startPoint y: 301, endPoint x: 464, endPoint y: 299, distance: 64.3
click at [464, 299] on textarea "Hot Dog meat slices with peppers, olives and tomatoes topped with melted mozzar…" at bounding box center [404, 328] width 366 height 64
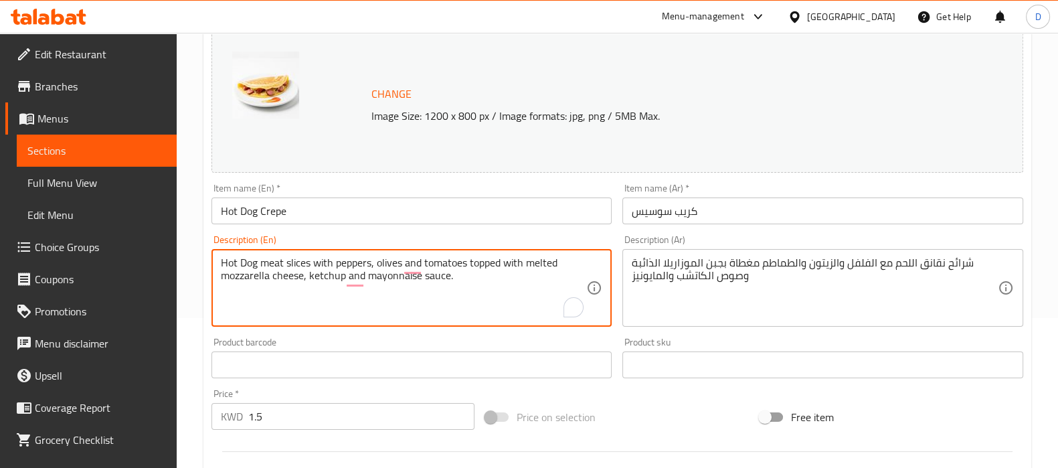
scroll to position [496, 0]
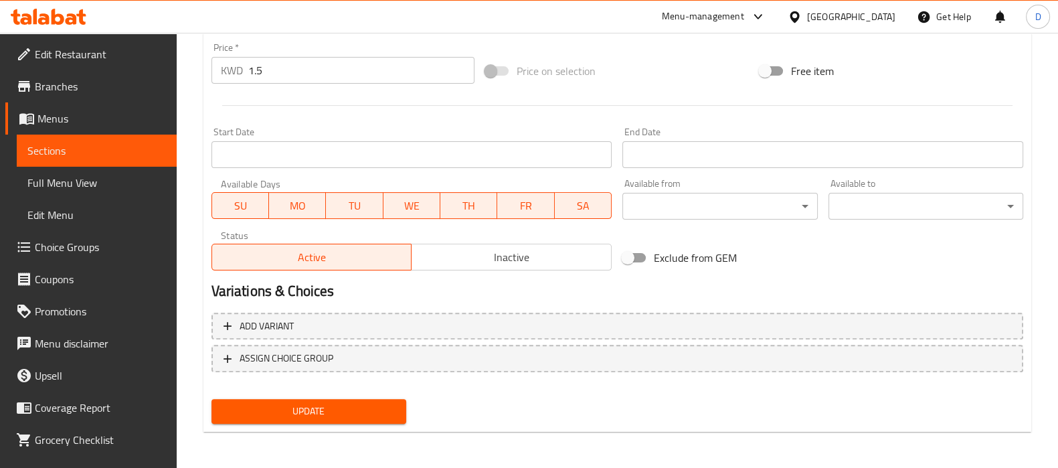
type textarea "Hot Dog meat slices with peppers, olives and tomatoes topped with melted mozzar…"
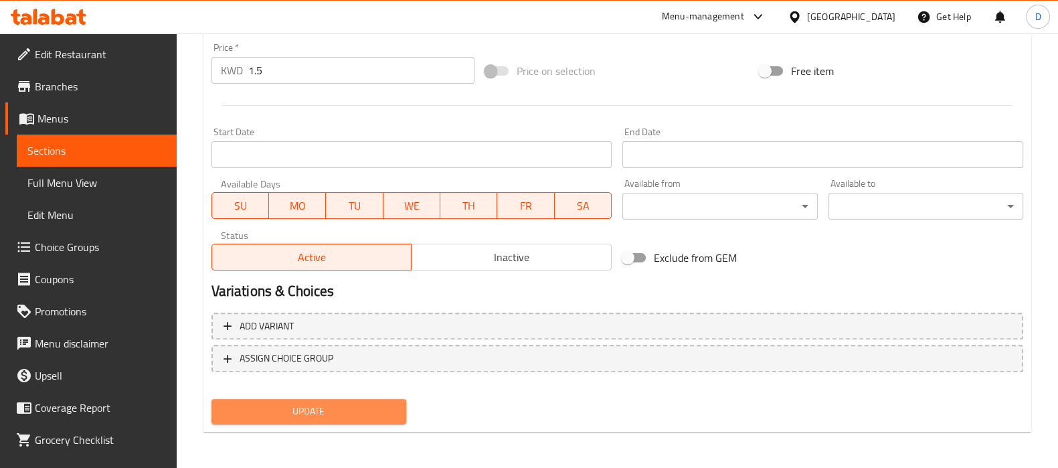
click at [282, 410] on span "Update" at bounding box center [308, 411] width 173 height 17
click at [352, 416] on span "Update" at bounding box center [308, 411] width 173 height 17
click at [286, 413] on span "Update" at bounding box center [308, 411] width 173 height 17
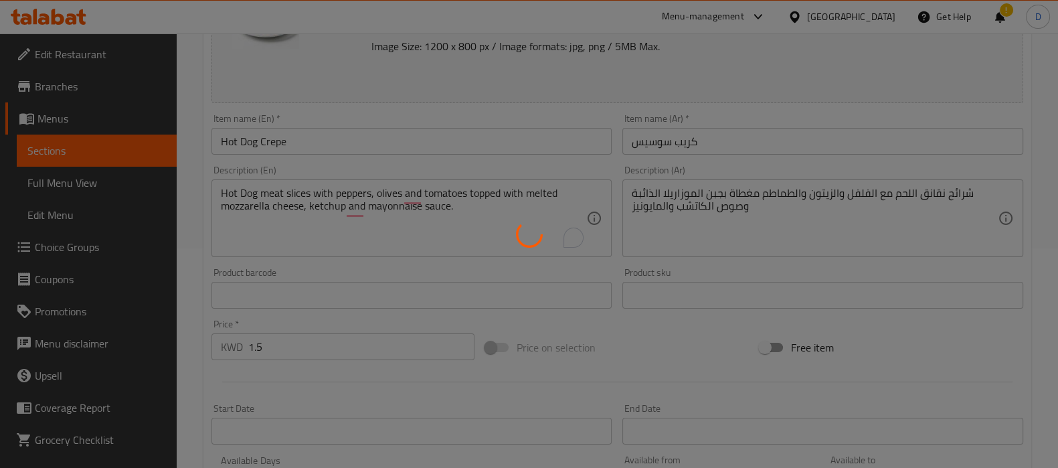
scroll to position [218, 0]
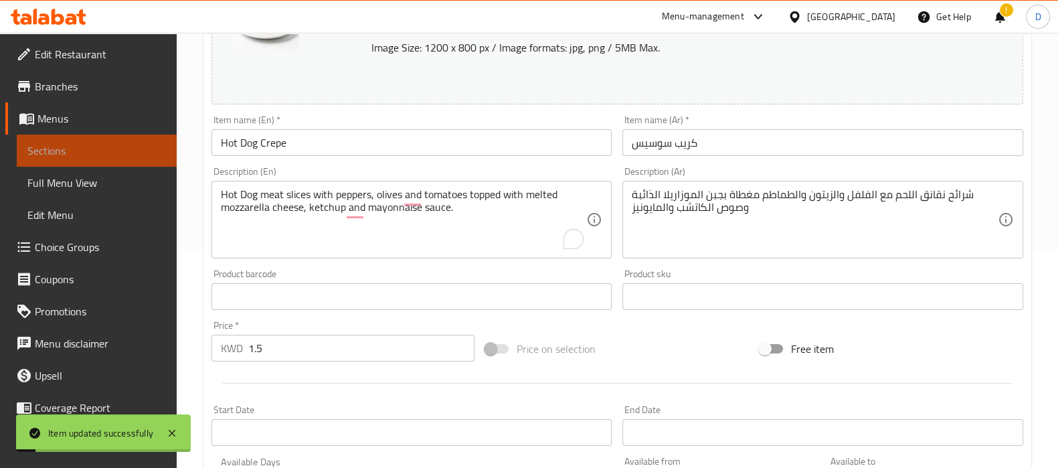
click at [145, 158] on span "Sections" at bounding box center [96, 151] width 139 height 16
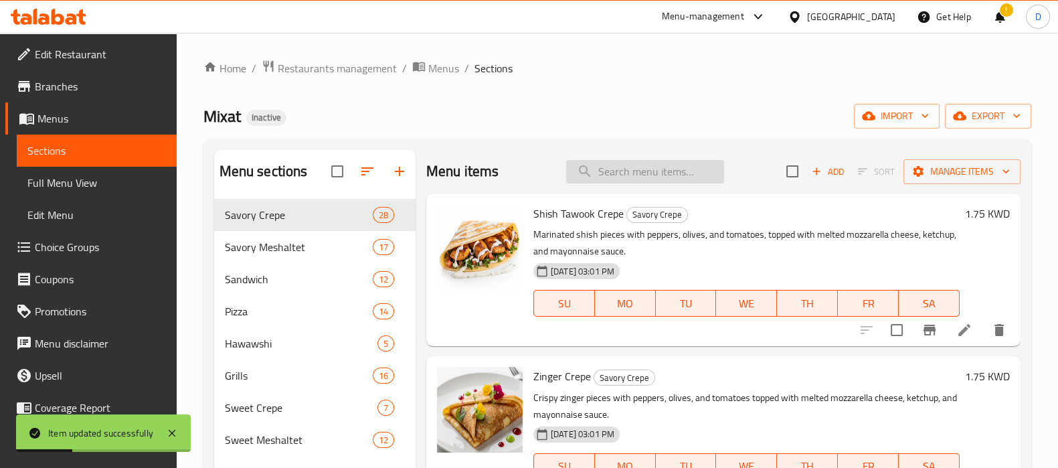
click at [680, 173] on input "search" at bounding box center [645, 171] width 158 height 23
paste input "Mixes"
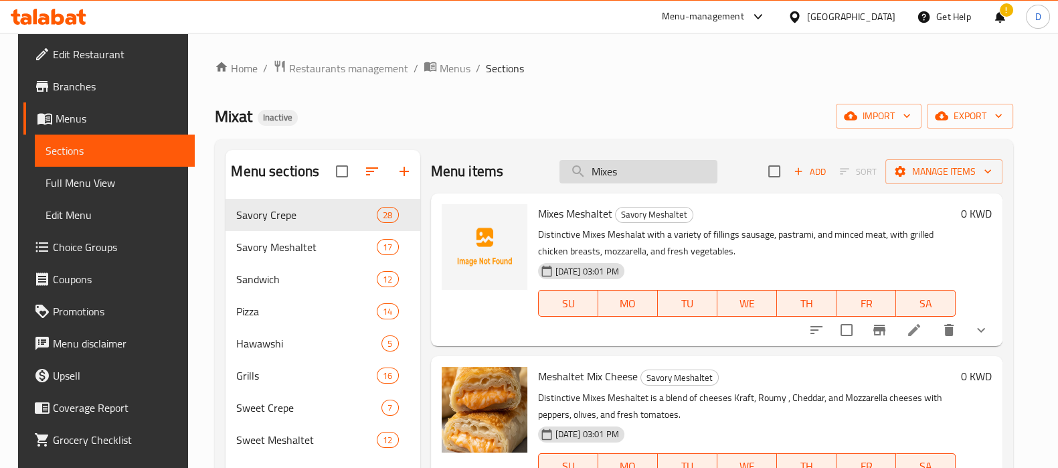
click at [598, 179] on input "Mixes" at bounding box center [639, 171] width 158 height 23
paste input "eshaltet Mix Chicken"
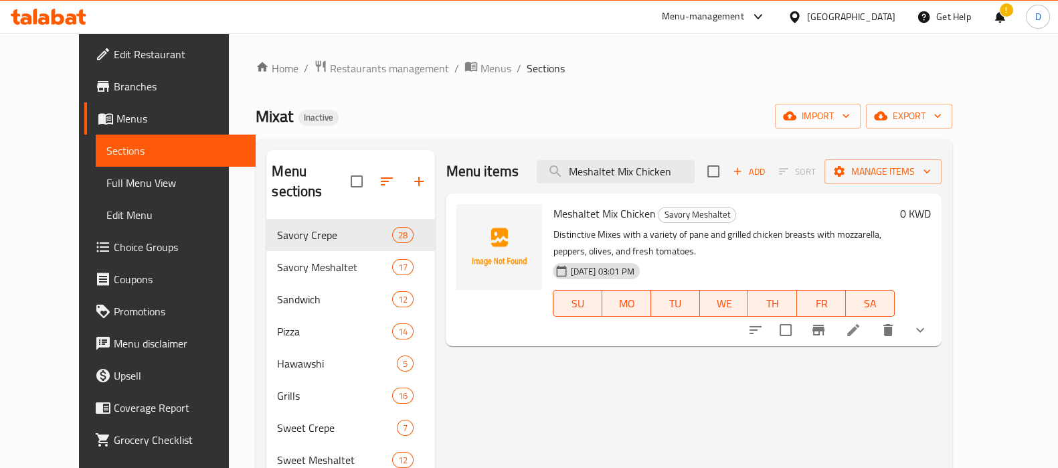
type input "Meshaltet Mix Chicken"
click at [872, 337] on li at bounding box center [853, 330] width 37 height 24
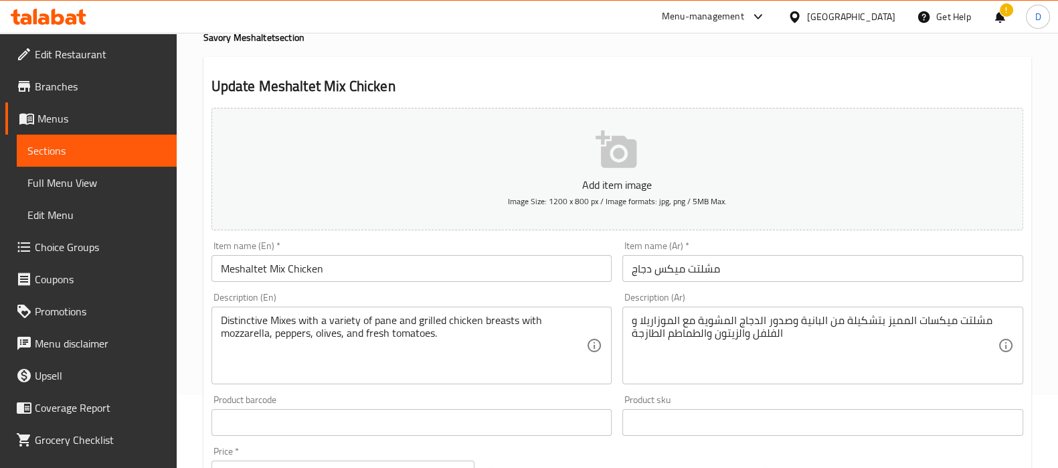
scroll to position [76, 0]
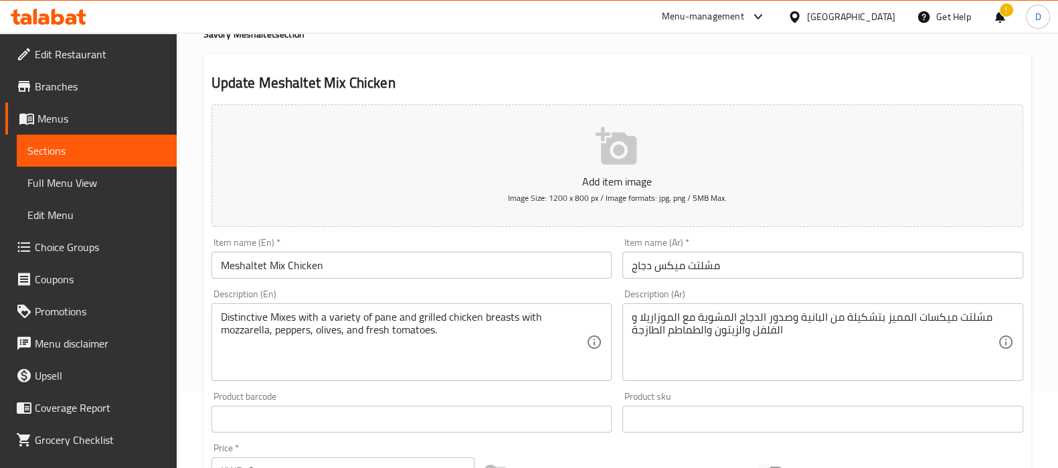
click at [258, 268] on input "Meshaltet Mix Chicken" at bounding box center [412, 265] width 401 height 27
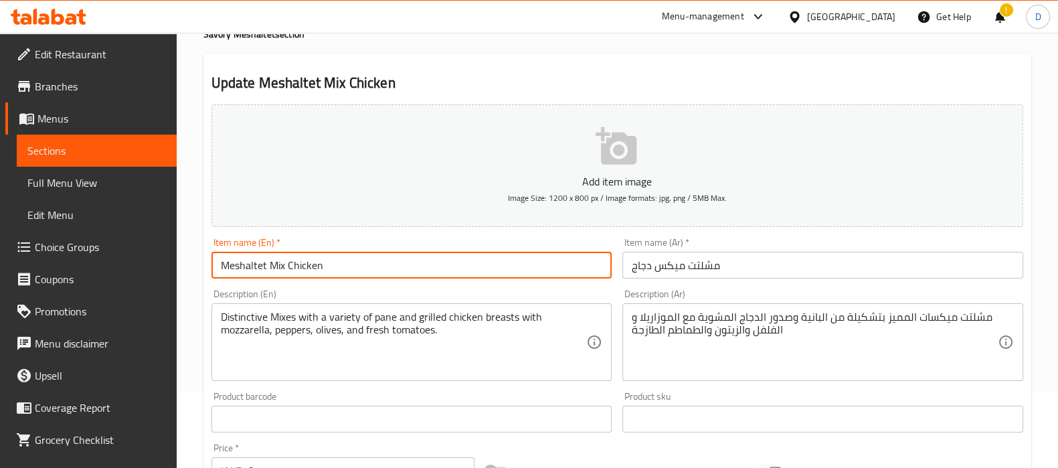
click at [258, 268] on input "Meshaltet Mix Chicken" at bounding box center [412, 265] width 401 height 27
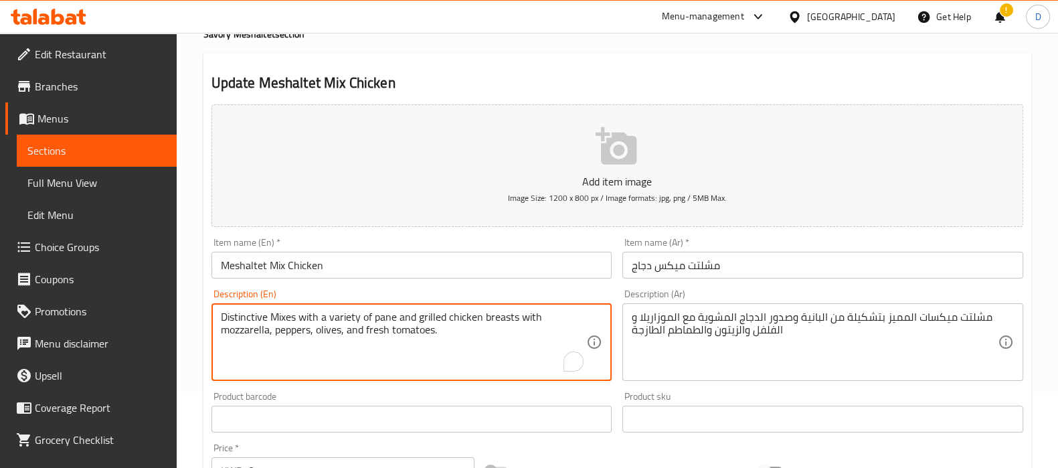
paste textarea "Meshaltet"
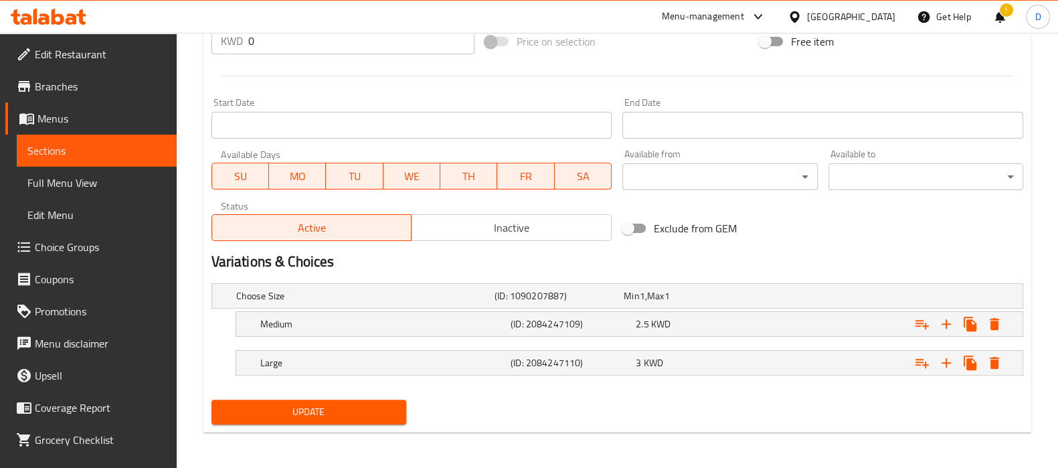
type textarea "Distinctive Mixes Meshaltet with a variety of pane and grilled chicken breasts …"
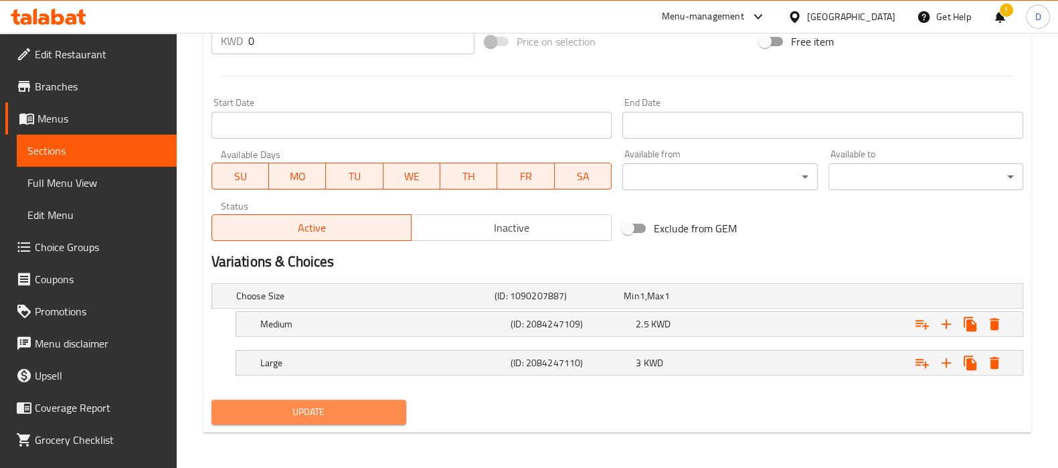
click at [355, 415] on span "Update" at bounding box center [308, 412] width 173 height 17
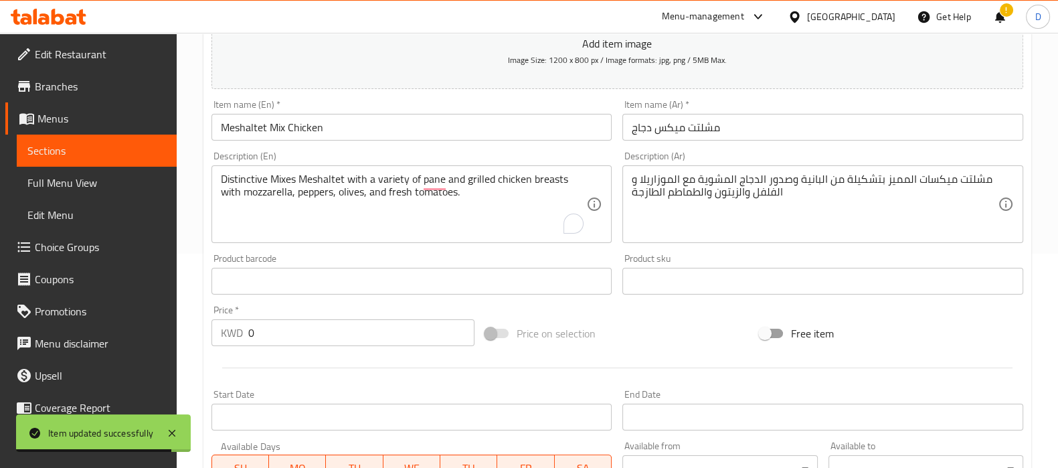
scroll to position [212, 0]
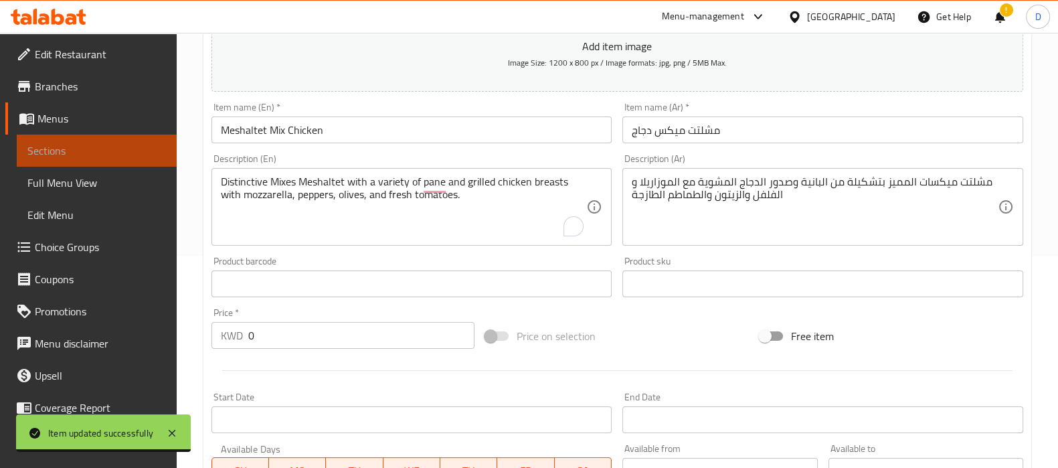
click at [143, 150] on span "Sections" at bounding box center [96, 151] width 139 height 16
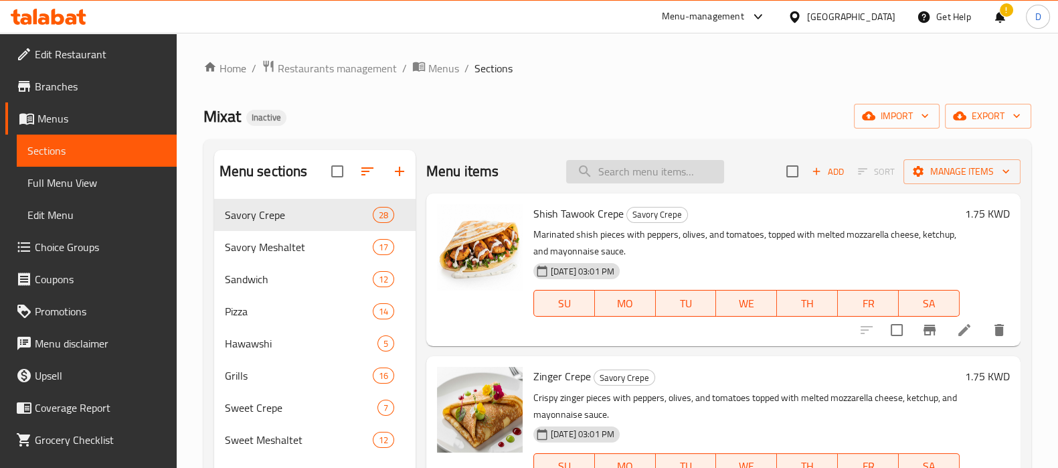
paste input "Mixes Meshaltet"
click at [600, 175] on input "Mixes Meshaltet" at bounding box center [645, 171] width 158 height 23
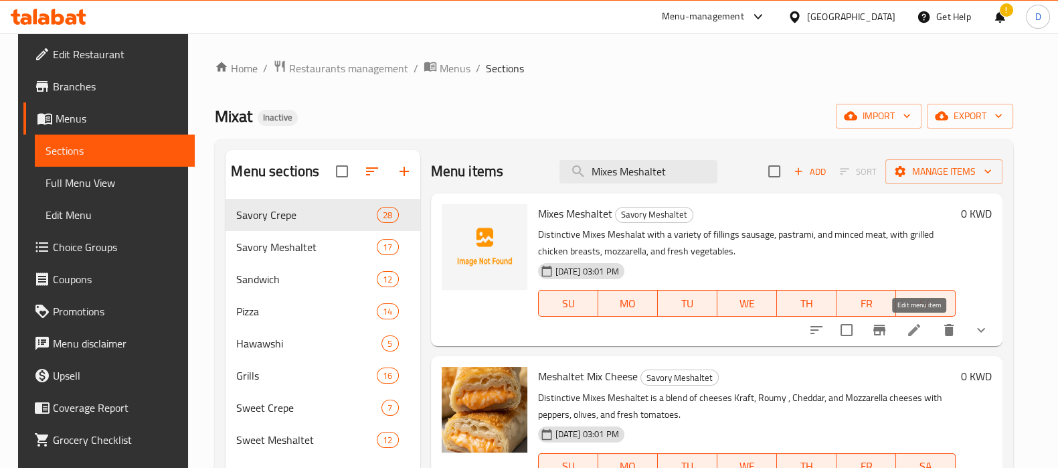
type input "Mixes Meshaltet"
click at [917, 330] on icon at bounding box center [914, 330] width 12 height 12
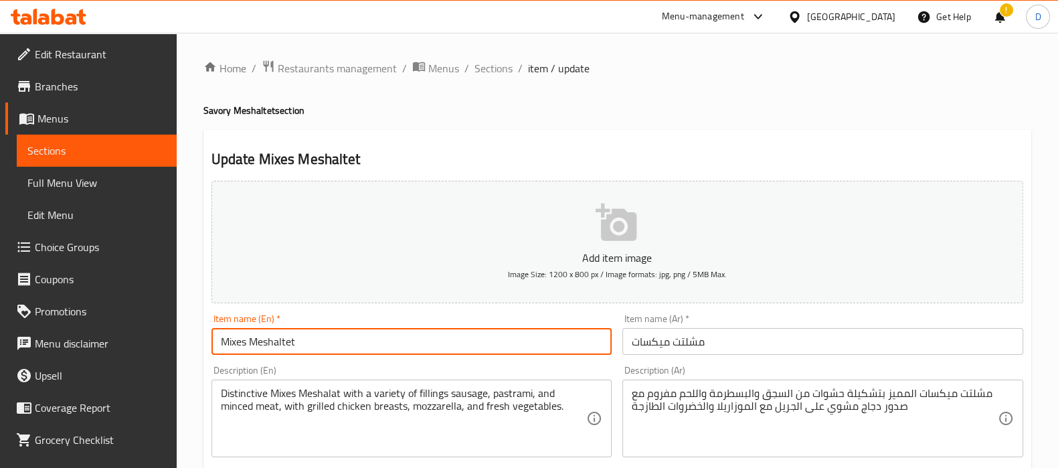
drag, startPoint x: 238, startPoint y: 343, endPoint x: 246, endPoint y: 343, distance: 8.0
click at [246, 343] on input "Mixes Meshaltet" at bounding box center [412, 341] width 401 height 27
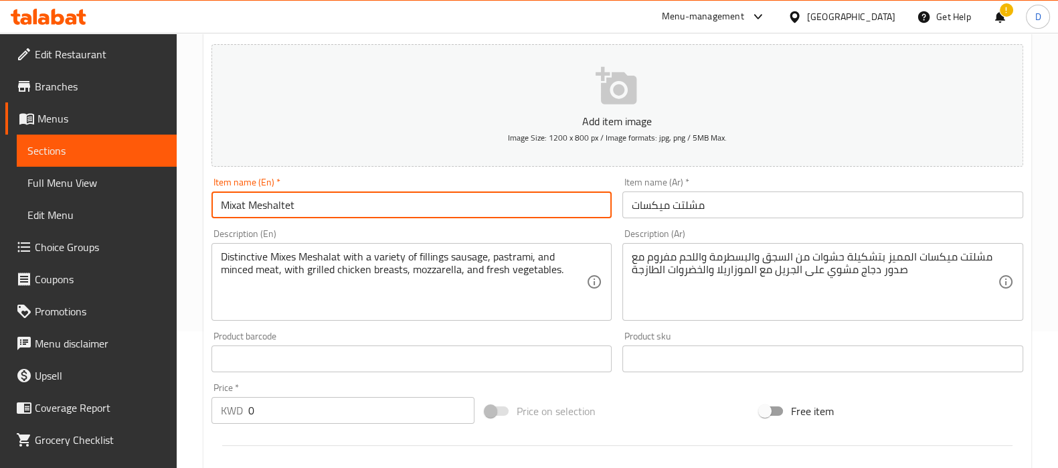
scroll to position [137, 0]
type input "Mixat Meshaltet"
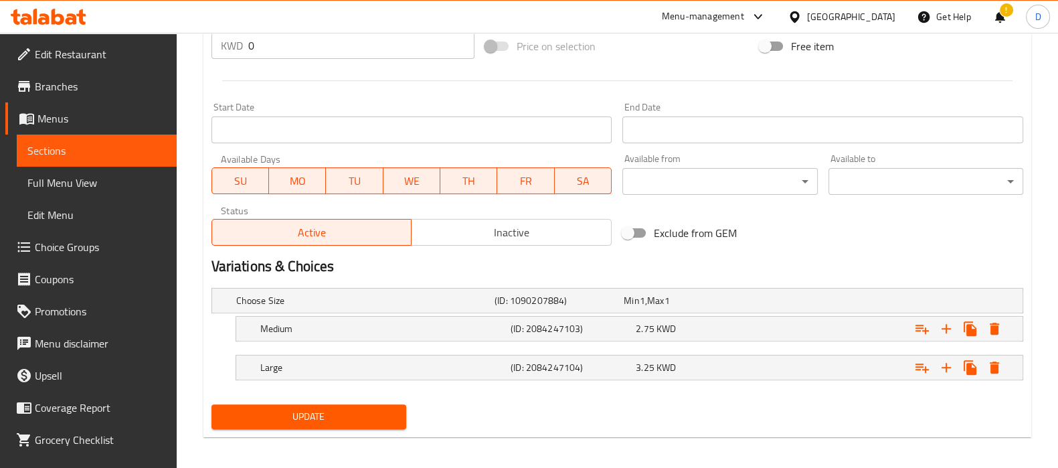
scroll to position [506, 0]
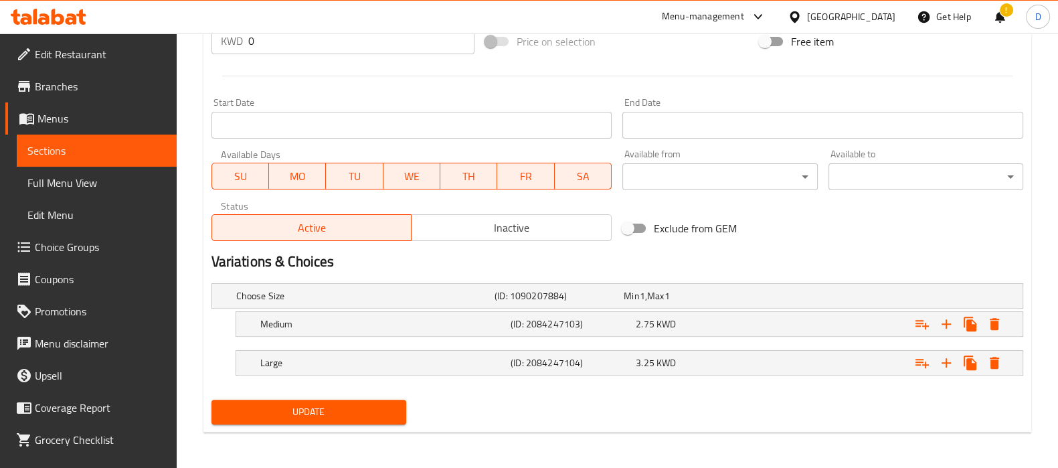
type textarea "Distinctive Mixes Meshalat with a variety of fillings sausage, pastrami, and mi…"
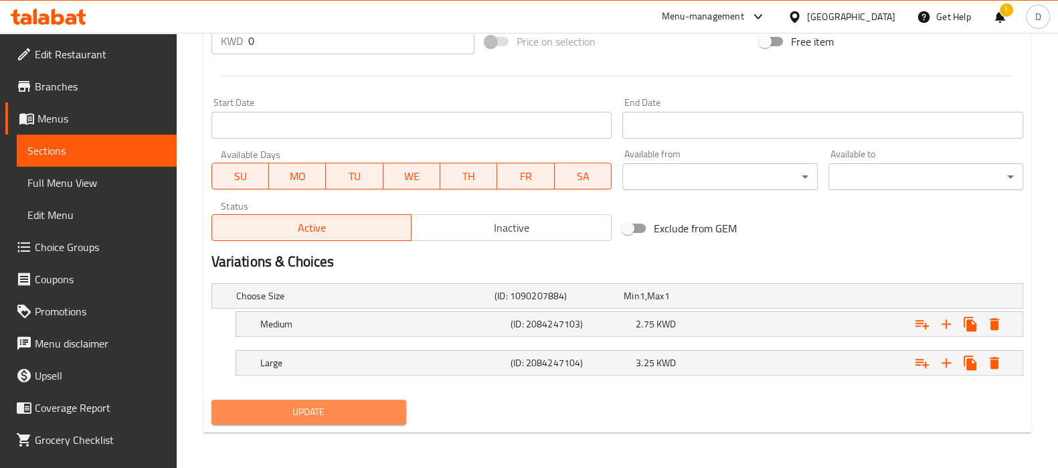
click at [325, 410] on span "Update" at bounding box center [308, 412] width 173 height 17
click at [277, 410] on span "Update" at bounding box center [308, 412] width 173 height 17
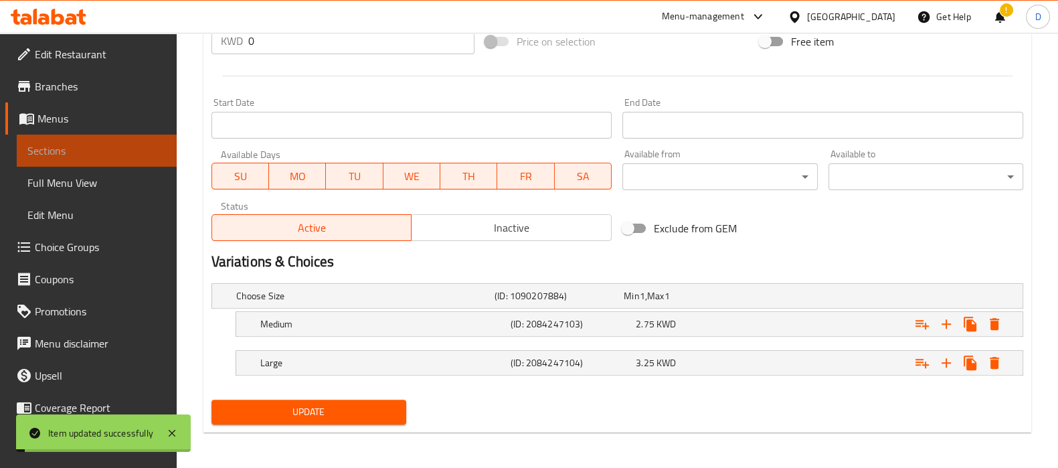
click at [122, 149] on span "Sections" at bounding box center [96, 151] width 139 height 16
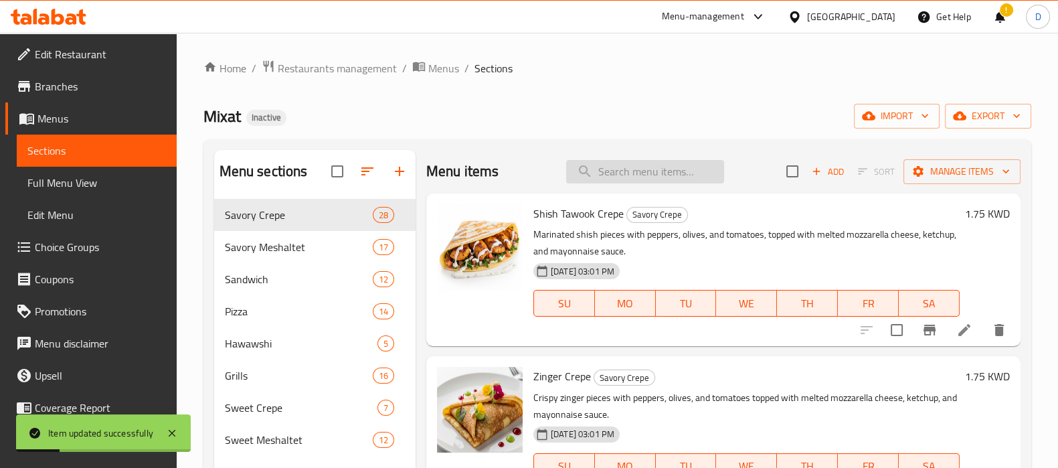
paste input "Shrimp Sandwich"
click at [586, 172] on input "search" at bounding box center [645, 171] width 158 height 23
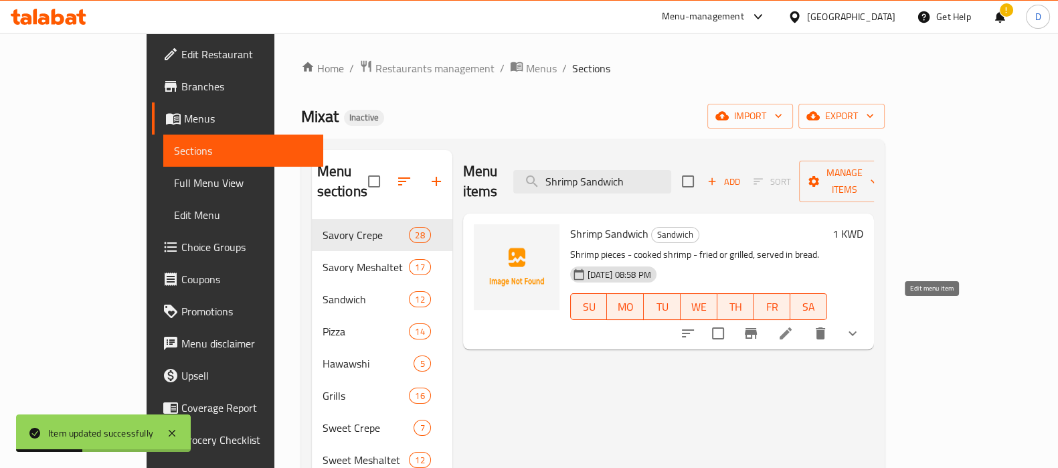
type input "Shrimp Sandwich"
click at [794, 325] on icon at bounding box center [786, 333] width 16 height 16
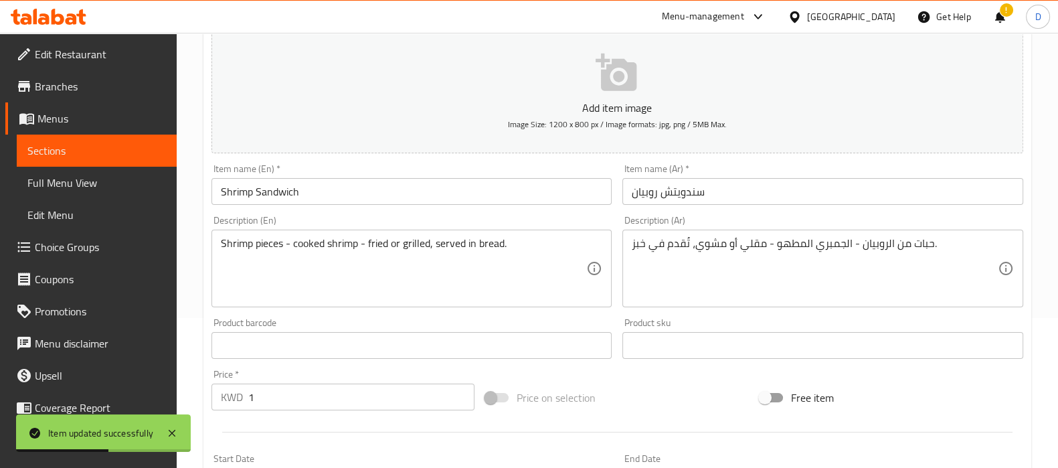
scroll to position [151, 0]
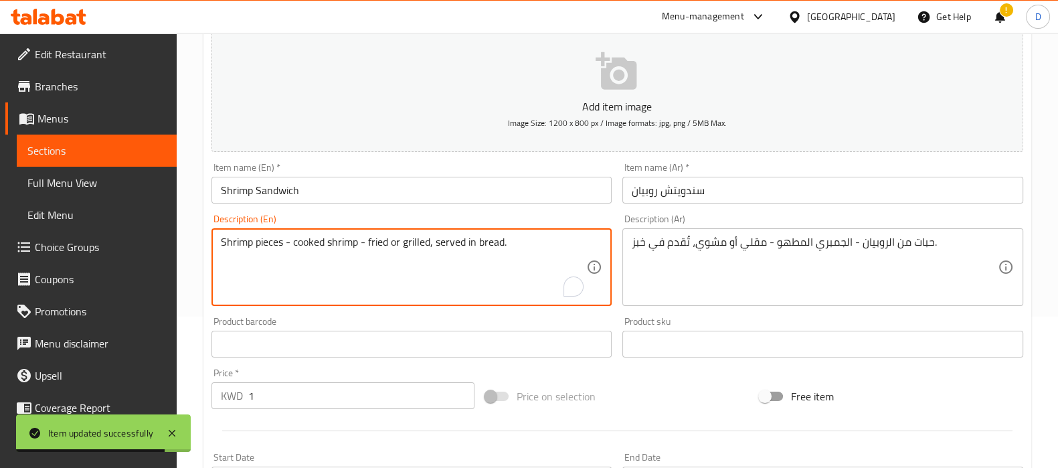
click at [237, 246] on textarea "Shrimp pieces - cooked shrimp - fried or grilled, served in bread." at bounding box center [404, 268] width 366 height 64
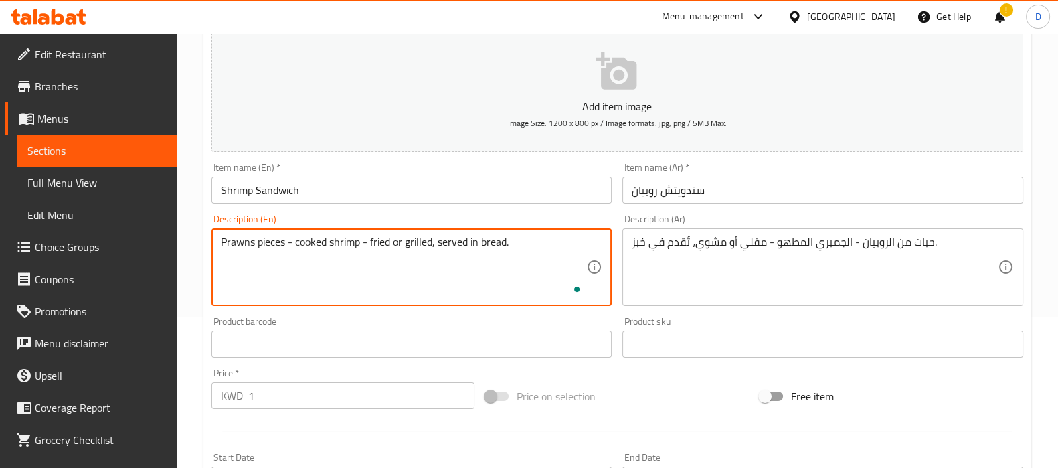
scroll to position [499, 0]
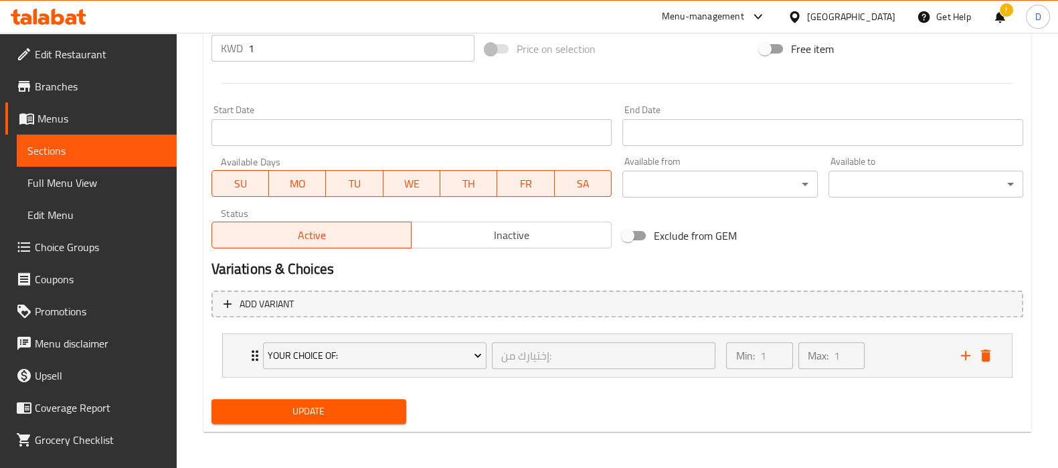
type textarea "Prawns pieces - cooked shrimp - fried or grilled, served in bread."
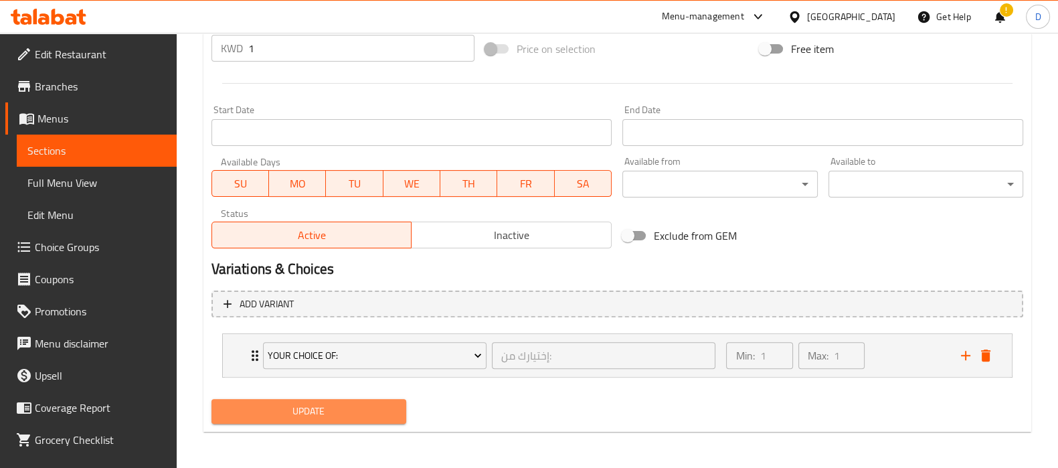
click at [266, 414] on span "Update" at bounding box center [308, 411] width 173 height 17
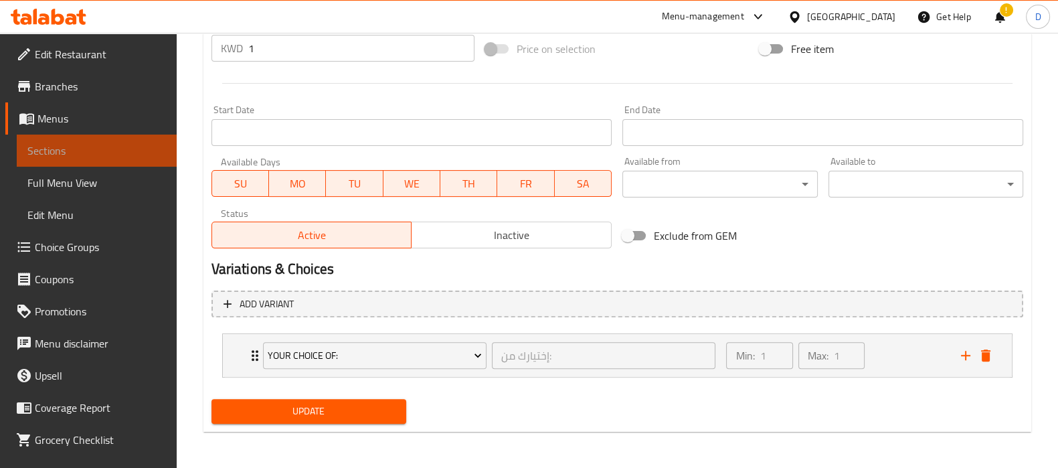
click at [141, 161] on link "Sections" at bounding box center [97, 151] width 160 height 32
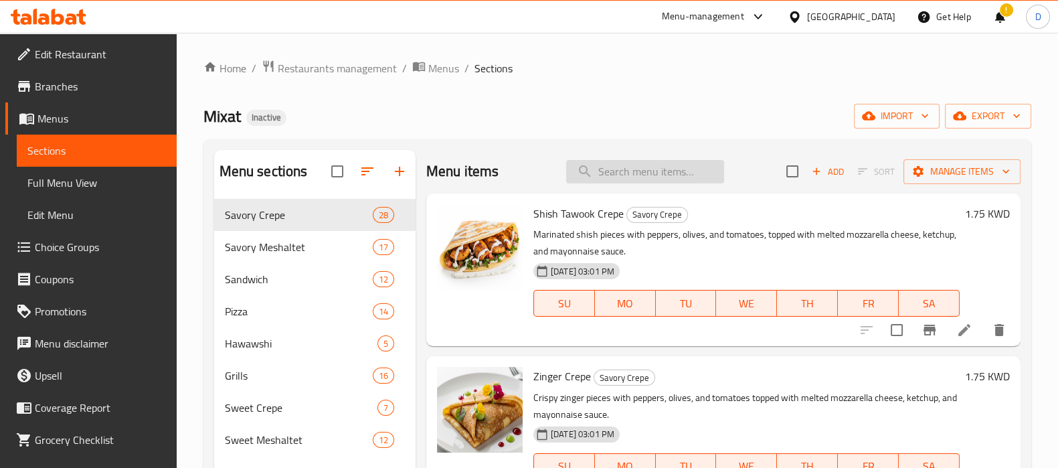
click at [623, 169] on input "search" at bounding box center [645, 171] width 158 height 23
paste input "Super [MEDICAL_DATA] Sandwich"
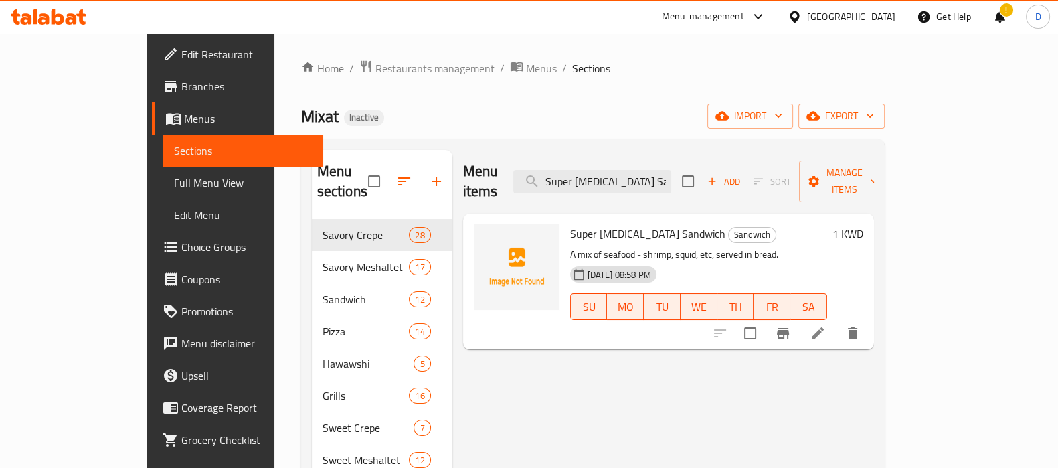
scroll to position [47, 0]
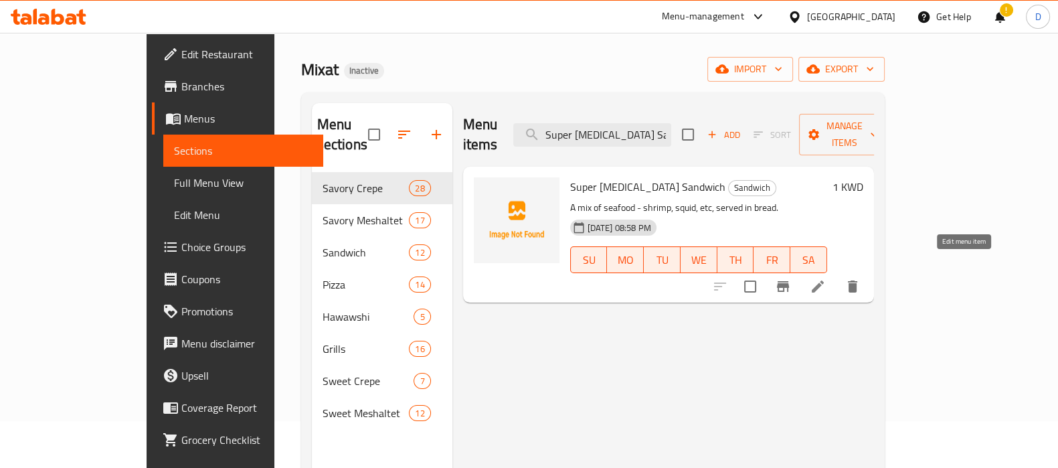
type input "Super [MEDICAL_DATA] Sandwich"
click at [826, 278] on icon at bounding box center [818, 286] width 16 height 16
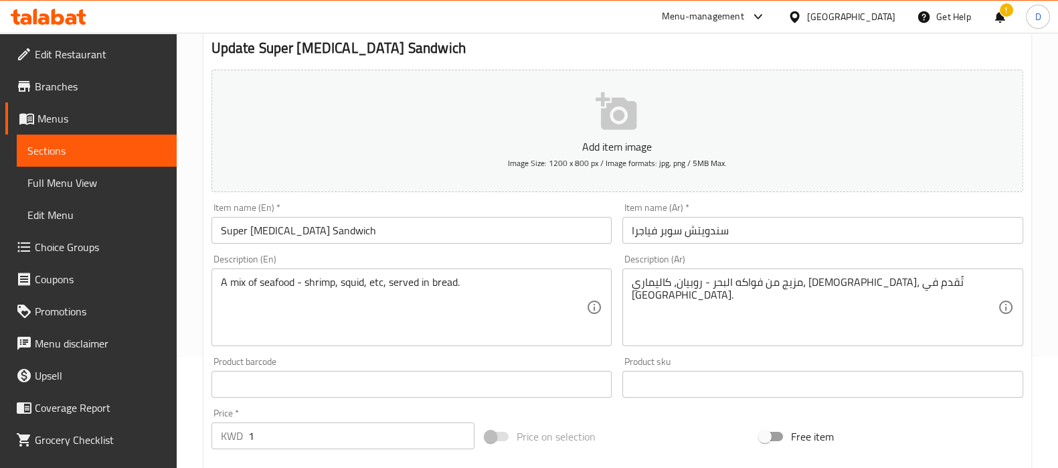
scroll to position [112, 0]
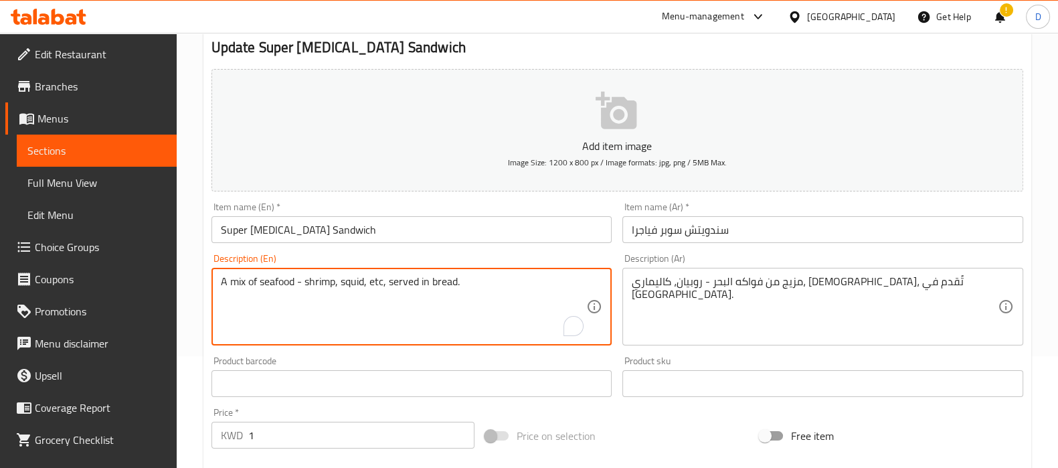
click at [351, 281] on textarea "A mix of seafood - shrimp, squid, etc, served in bread." at bounding box center [404, 307] width 366 height 64
paste textarea "Calamari"
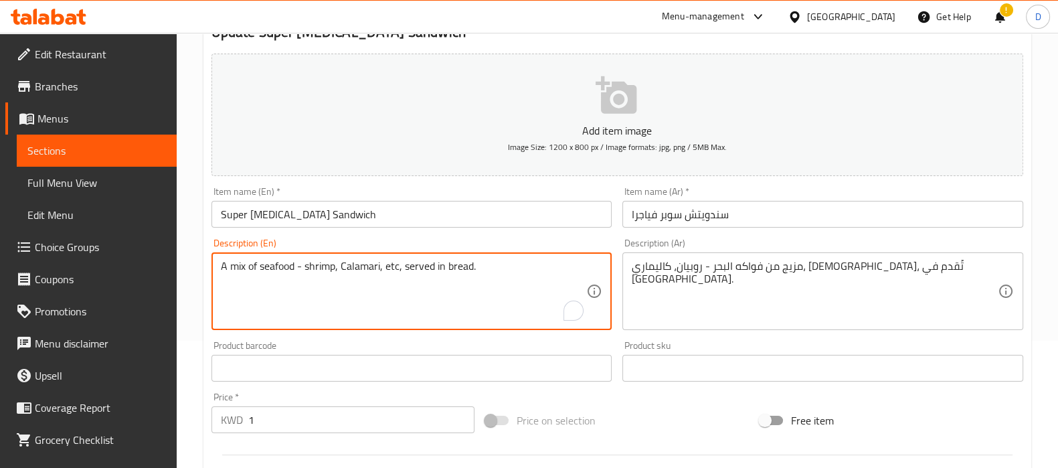
scroll to position [128, 0]
type textarea "A mix of seafood - shrimp, Calamari, etc, served in bread."
click at [378, 217] on input "Super [MEDICAL_DATA] Sandwich" at bounding box center [412, 213] width 401 height 27
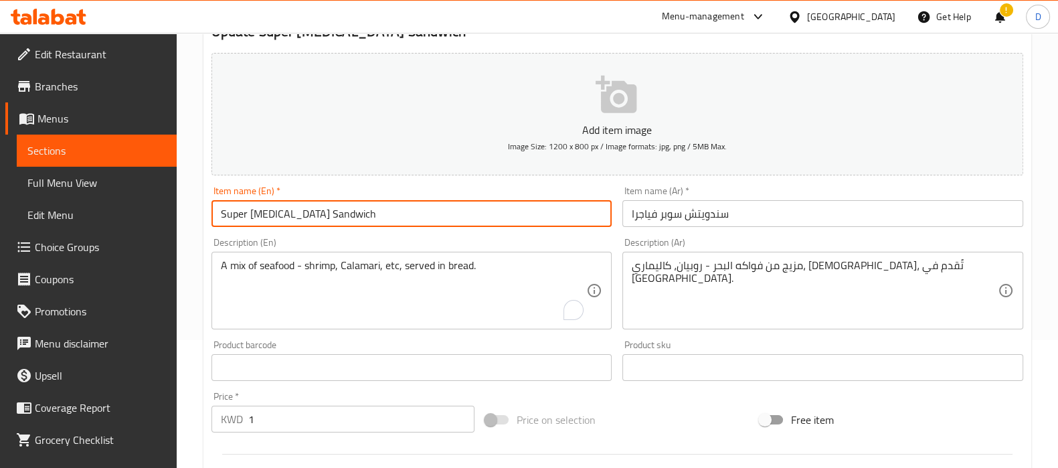
click at [378, 217] on input "Super [MEDICAL_DATA] Sandwich" at bounding box center [412, 213] width 401 height 27
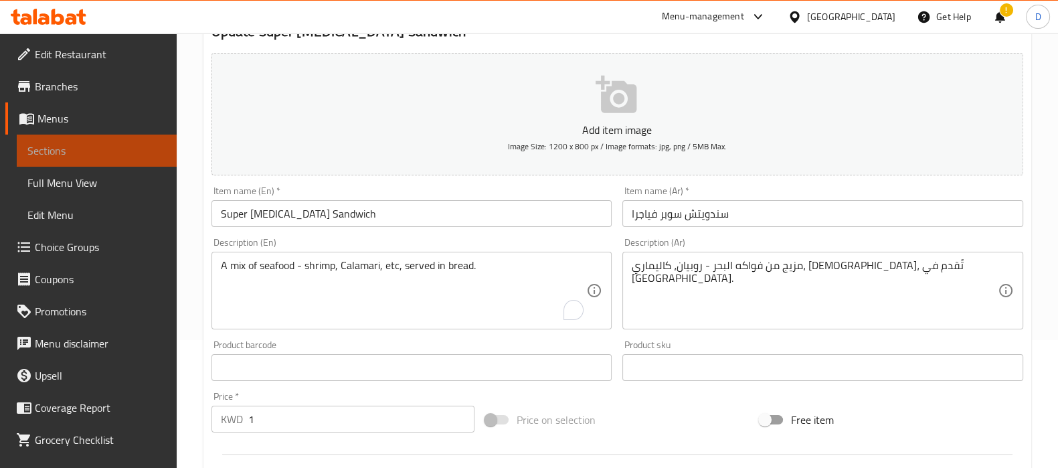
click at [147, 155] on span "Sections" at bounding box center [96, 151] width 139 height 16
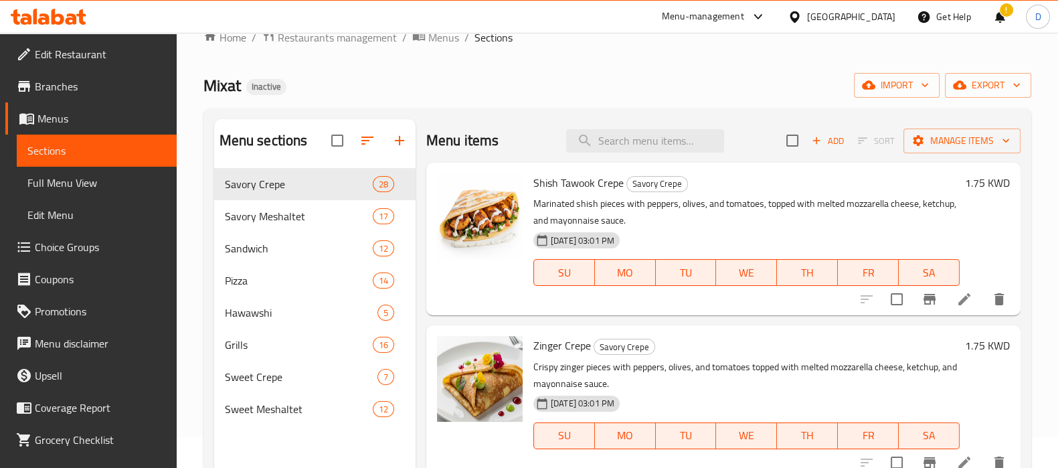
scroll to position [30, 0]
click at [623, 151] on input "search" at bounding box center [645, 141] width 158 height 23
paste input "Super [MEDICAL_DATA] Sandwich"
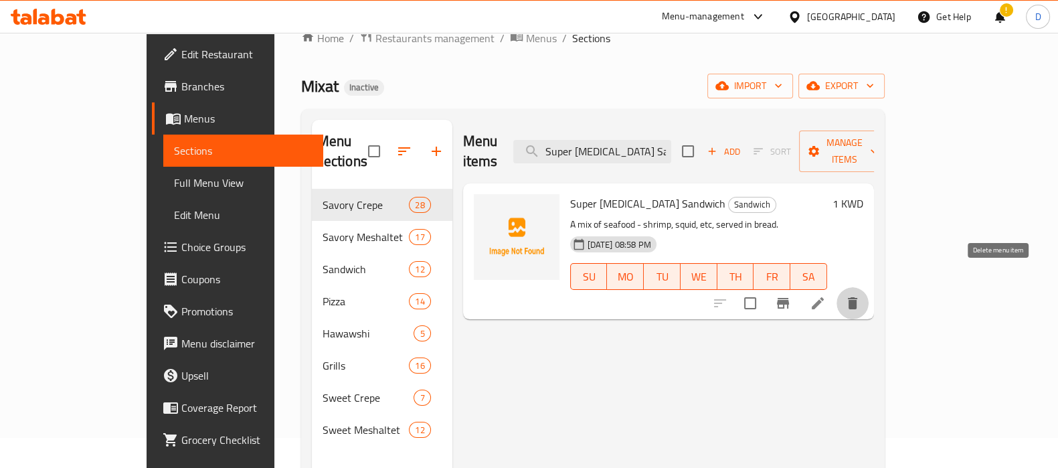
click at [857, 297] on icon "delete" at bounding box center [852, 303] width 9 height 12
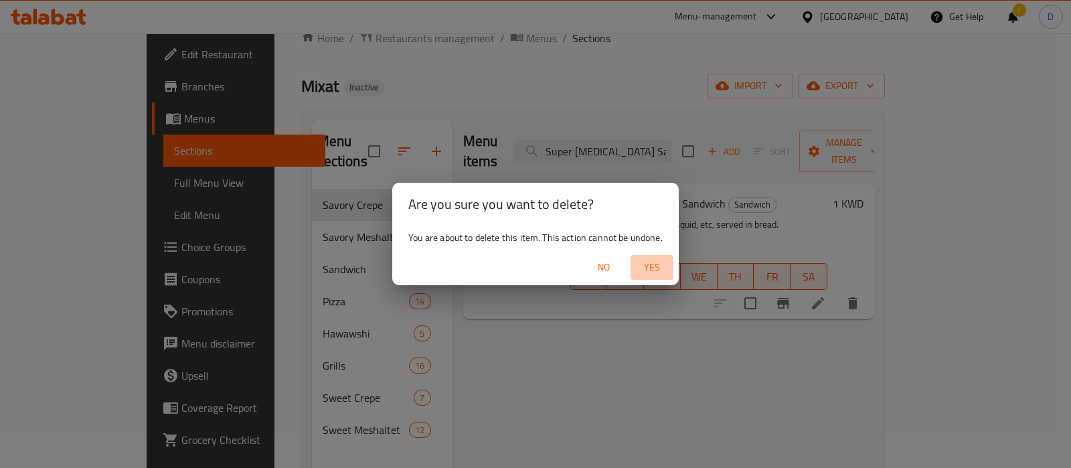
click at [660, 271] on span "Yes" at bounding box center [652, 267] width 32 height 17
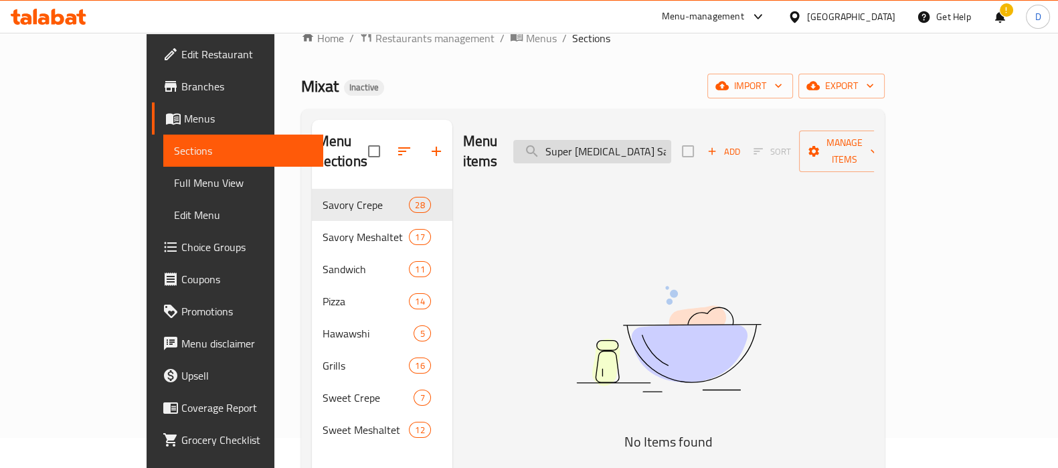
click at [631, 140] on input "Super [MEDICAL_DATA] Sandwich" at bounding box center [592, 151] width 158 height 23
paste input "Cheese Burger"
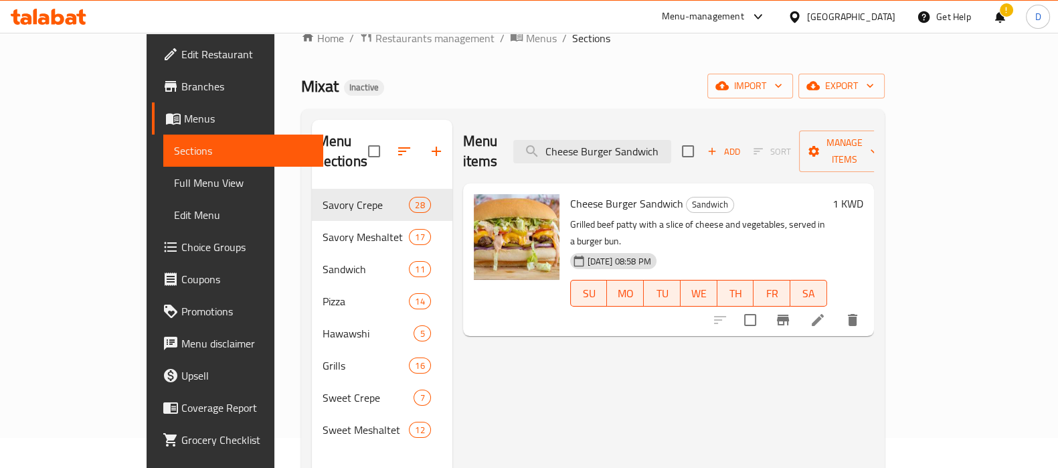
type input "Cheese Burger Sandwich"
click at [837, 308] on li at bounding box center [817, 320] width 37 height 24
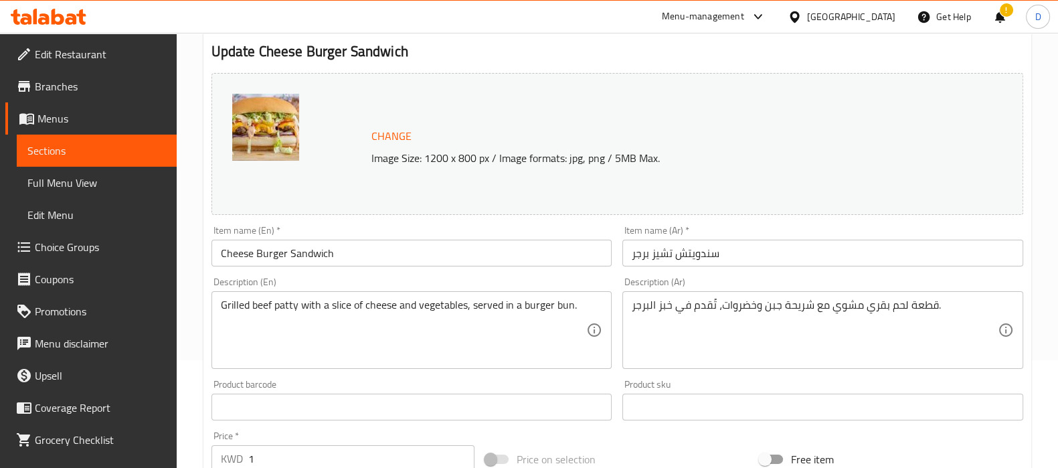
scroll to position [108, 0]
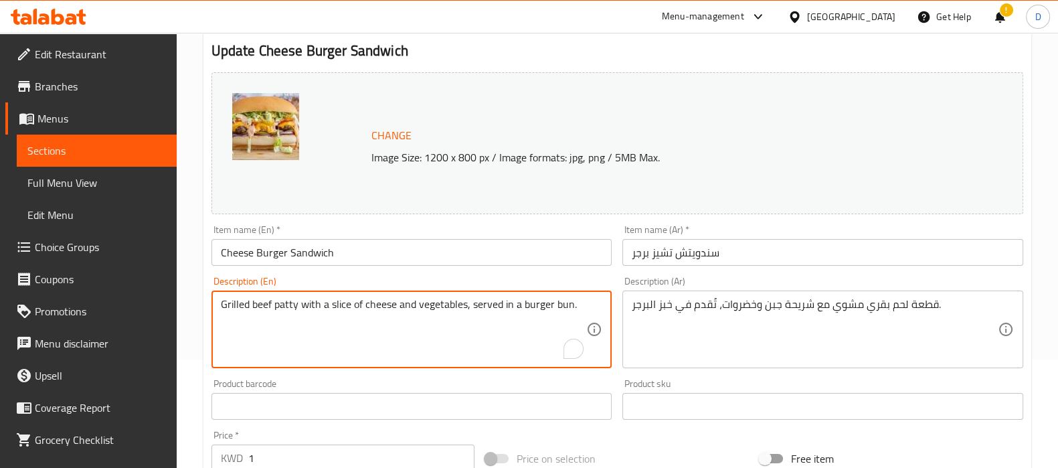
drag, startPoint x: 561, startPoint y: 309, endPoint x: 577, endPoint y: 306, distance: 16.4
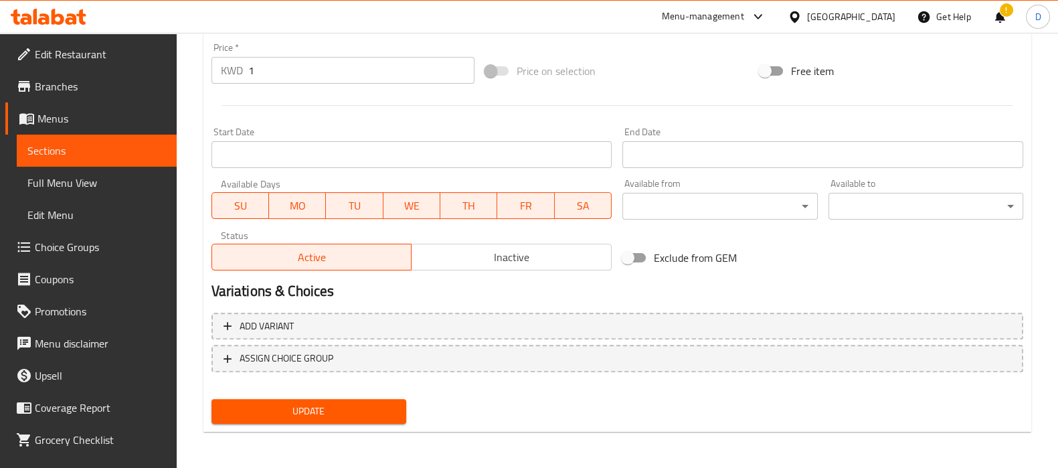
type textarea "Grilled beef [PERSON_NAME] with a slice of cheese and vegetables, served in a b…"
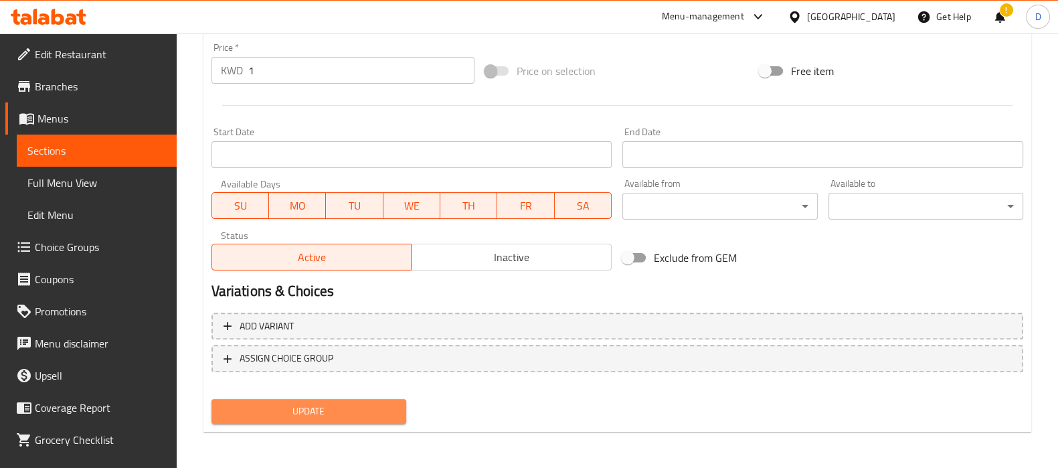
click at [369, 406] on span "Update" at bounding box center [308, 411] width 173 height 17
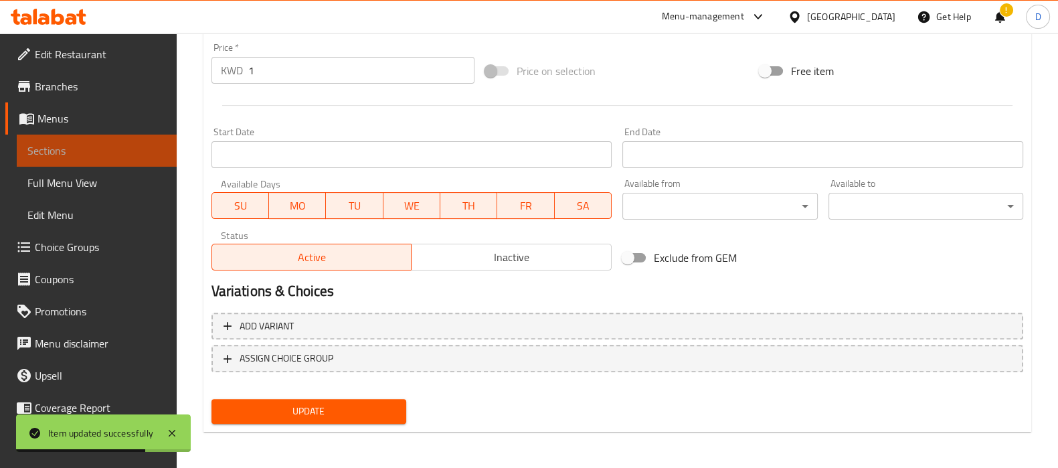
click at [137, 153] on span "Sections" at bounding box center [96, 151] width 139 height 16
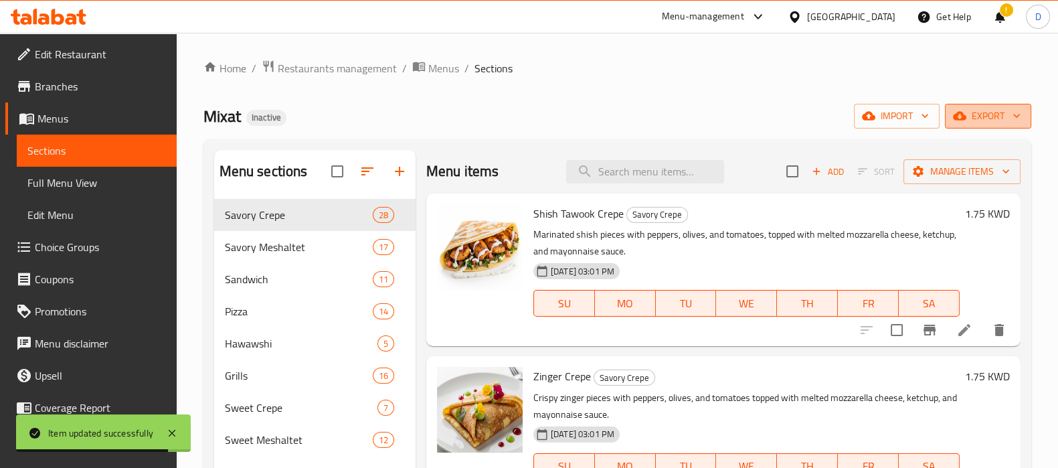
click at [961, 127] on button "export" at bounding box center [988, 116] width 86 height 25
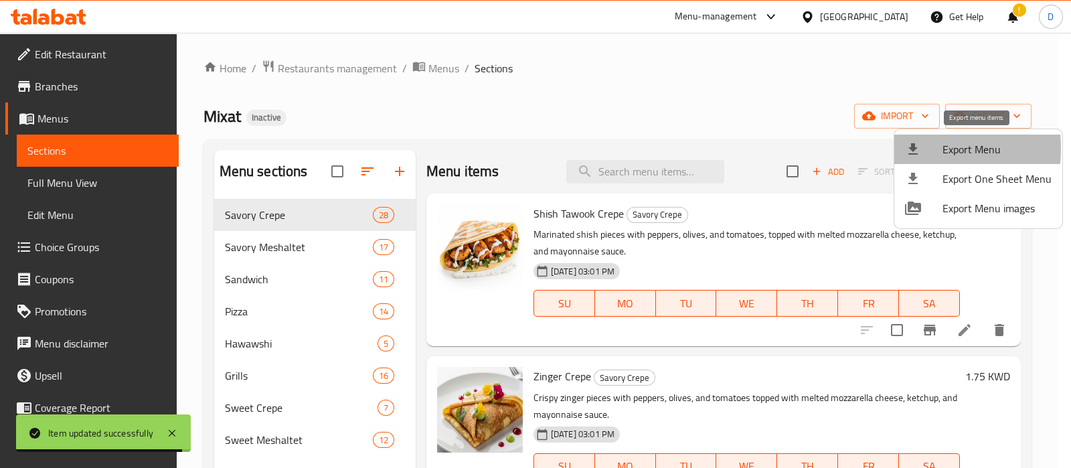
click at [907, 149] on icon at bounding box center [913, 149] width 16 height 16
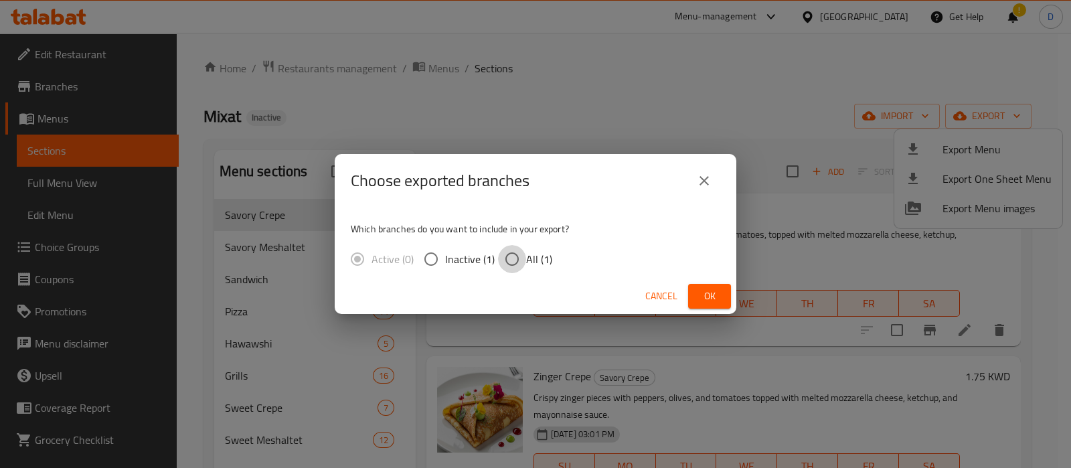
click at [510, 270] on input "All (1)" at bounding box center [512, 259] width 28 height 28
radio input "true"
click at [702, 293] on span "Ok" at bounding box center [709, 296] width 21 height 17
